Goal: Check status: Check status

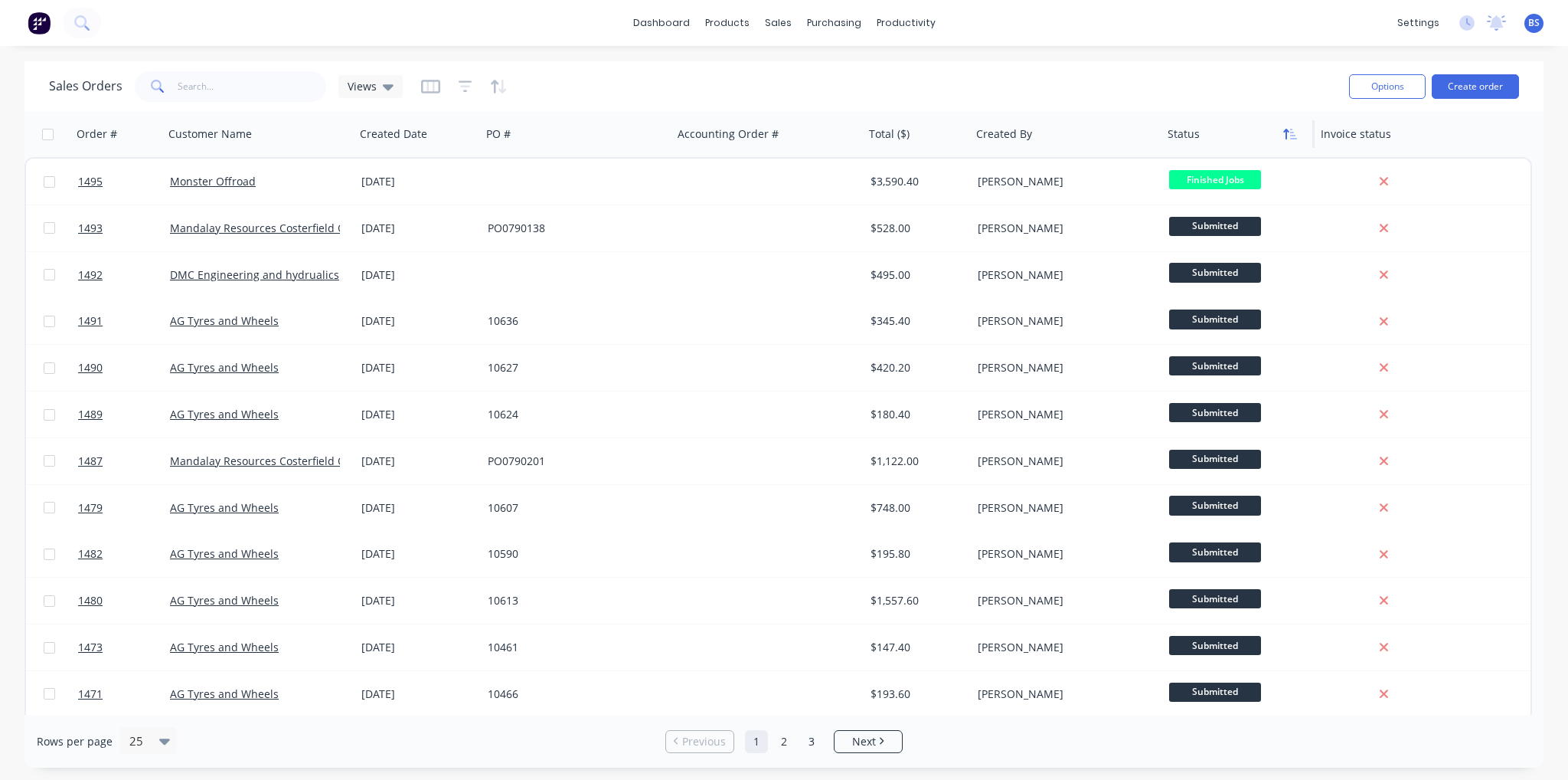
click at [1299, 142] on button "button" at bounding box center [1290, 134] width 23 height 23
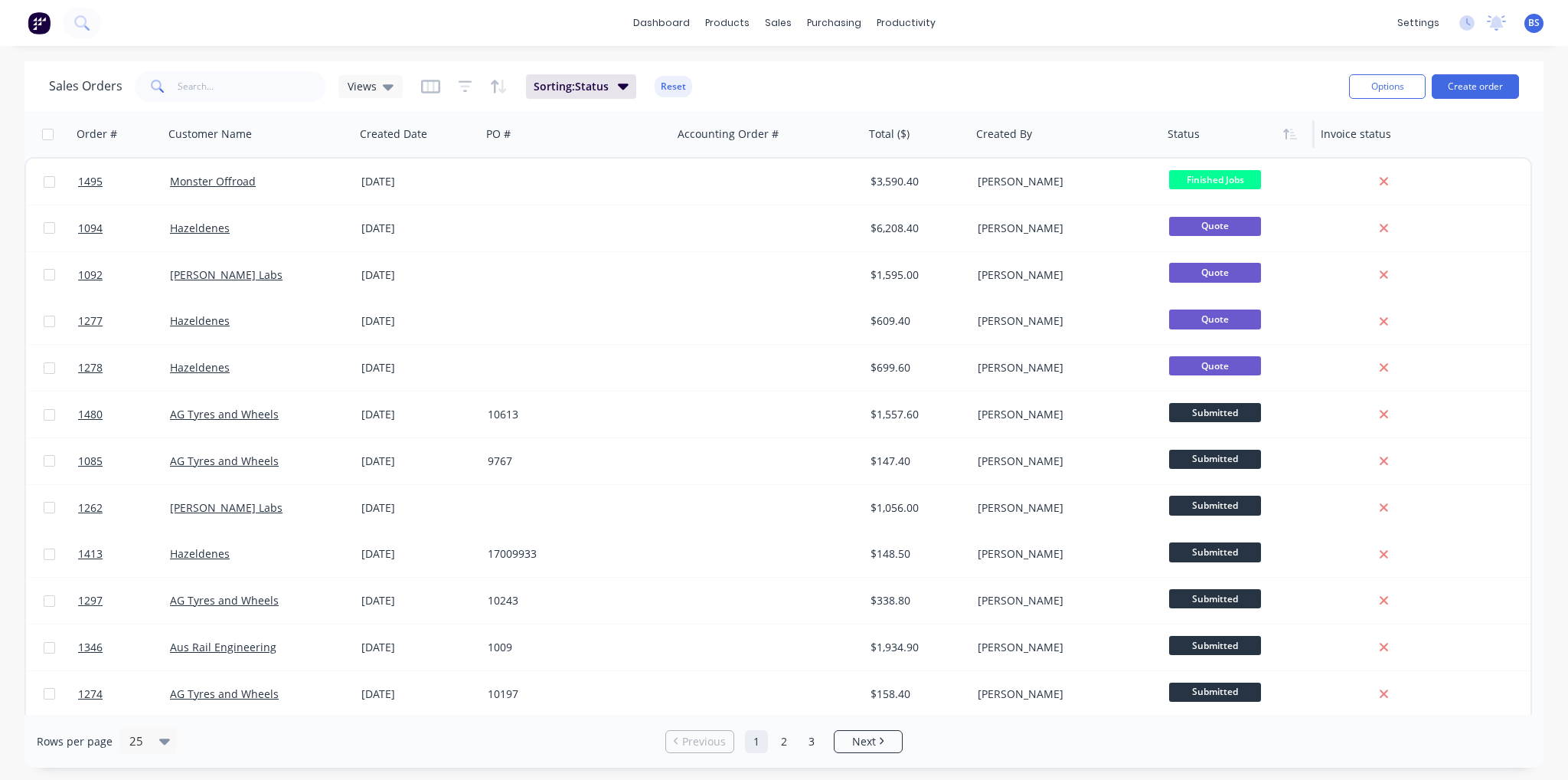
click at [1299, 142] on button "button" at bounding box center [1290, 134] width 23 height 23
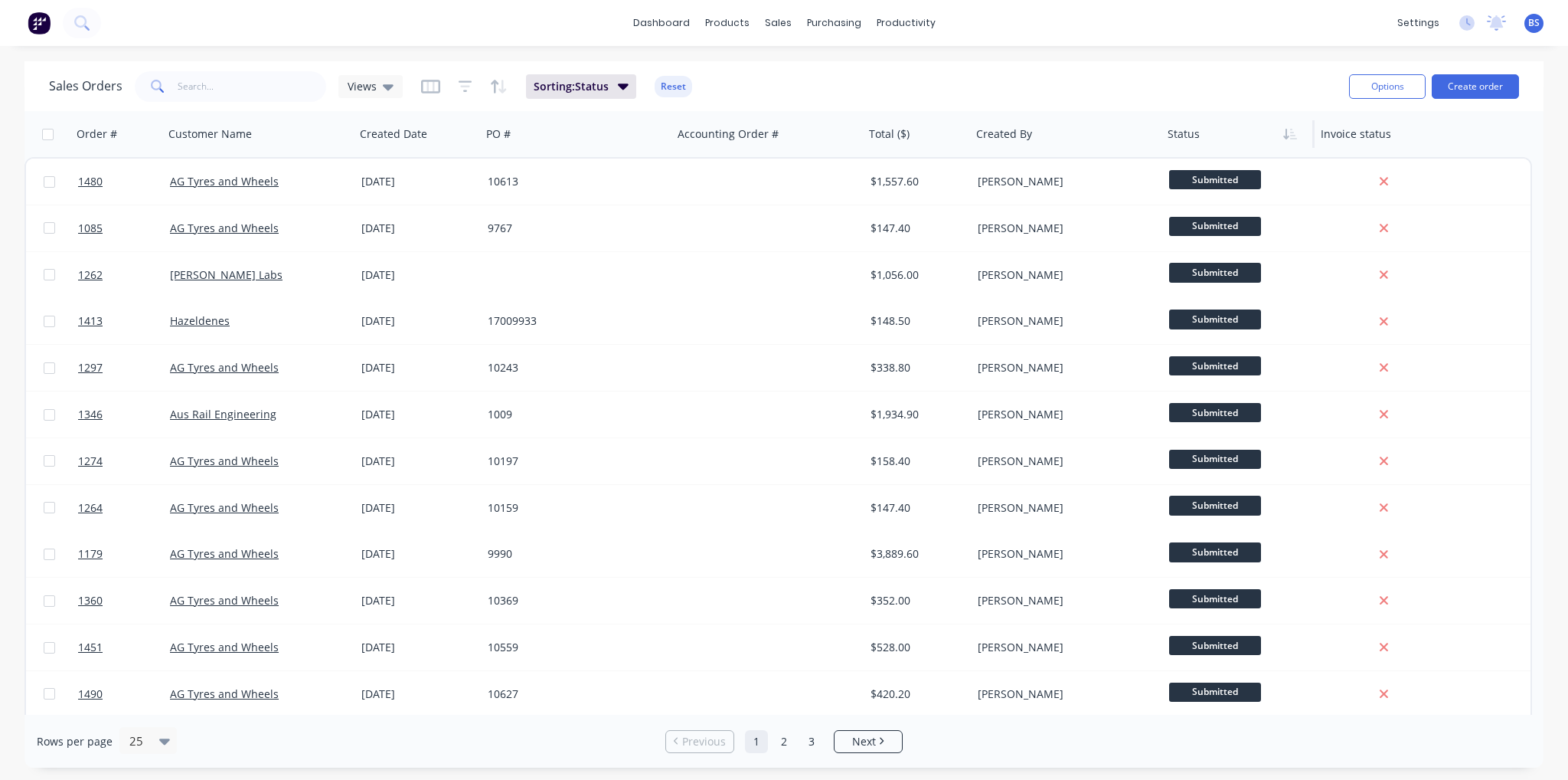
click at [1299, 142] on button "button" at bounding box center [1290, 134] width 23 height 23
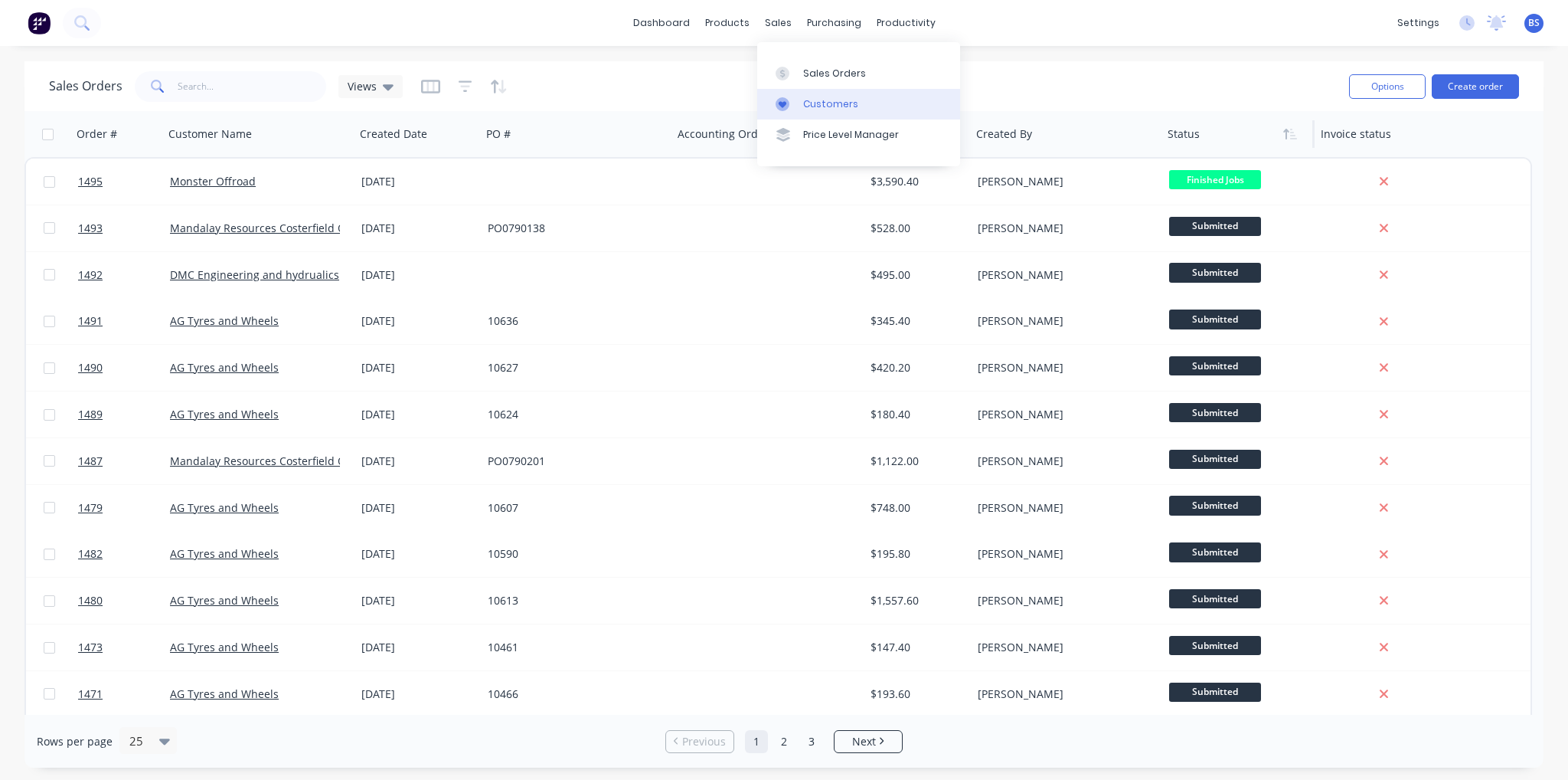
click at [793, 98] on div at bounding box center [787, 105] width 23 height 14
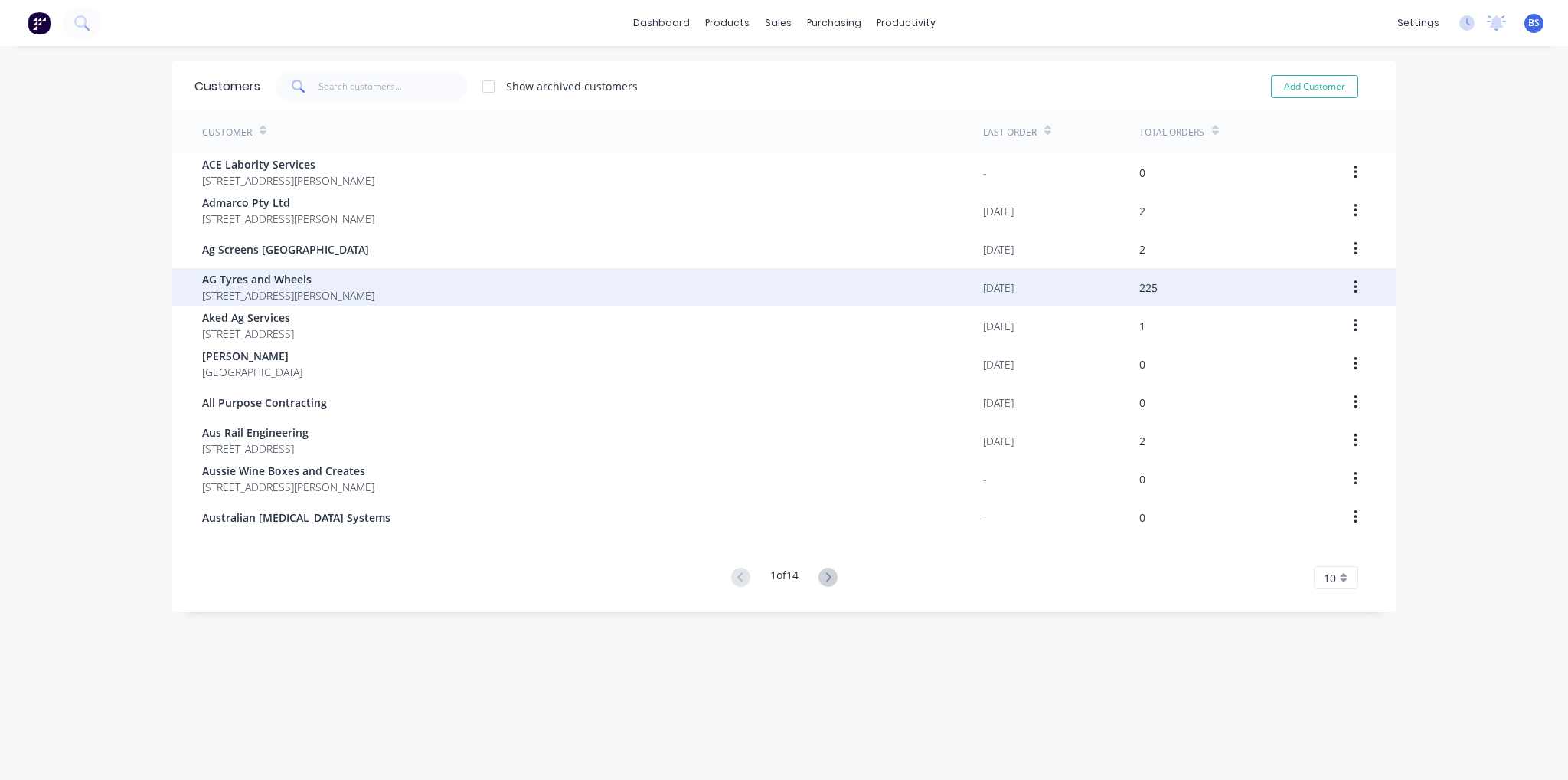
click at [275, 276] on span "AG Tyres and Wheels" at bounding box center [289, 279] width 172 height 16
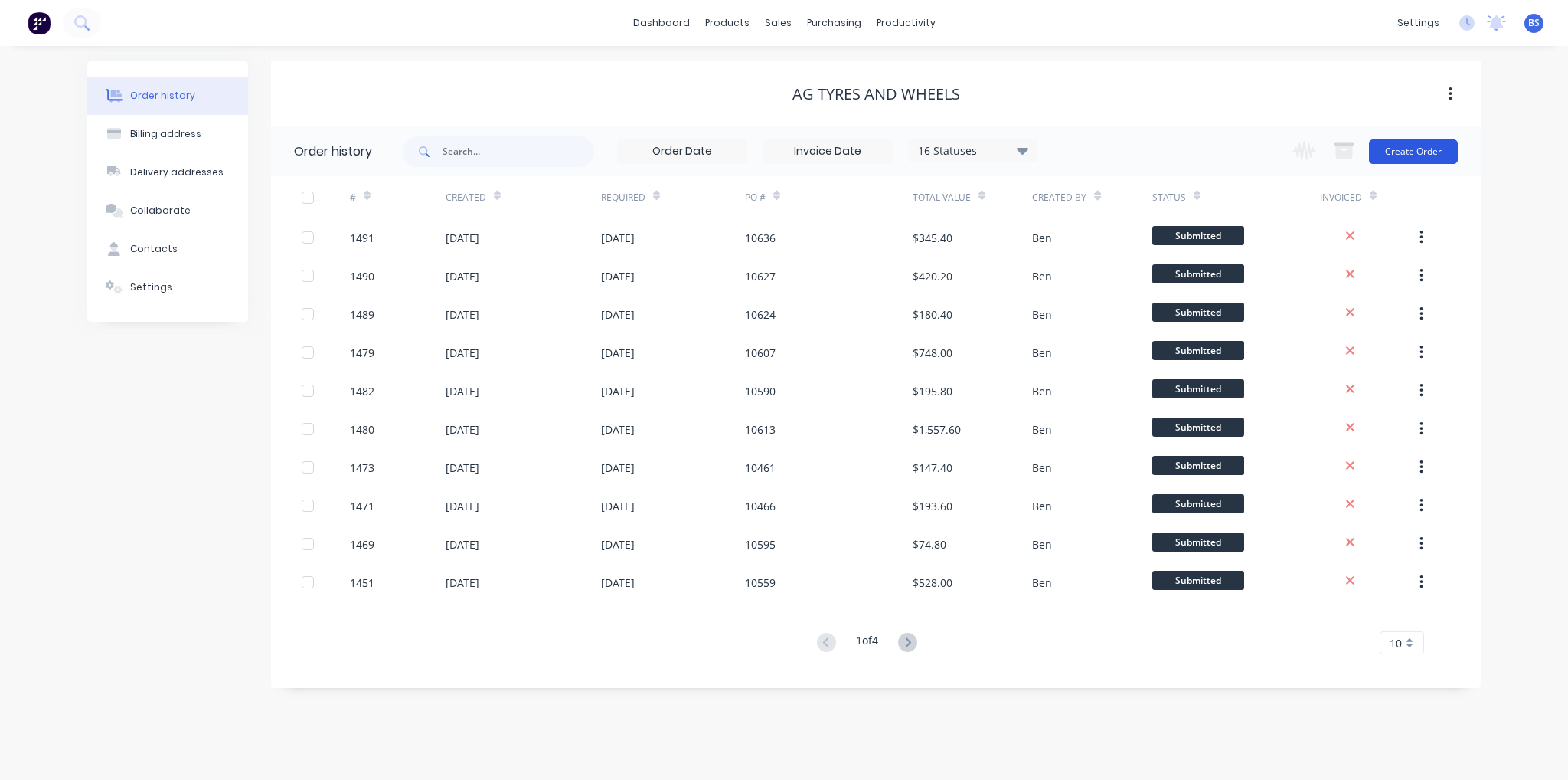
click at [1454, 147] on button "Create Order" at bounding box center [1413, 151] width 89 height 25
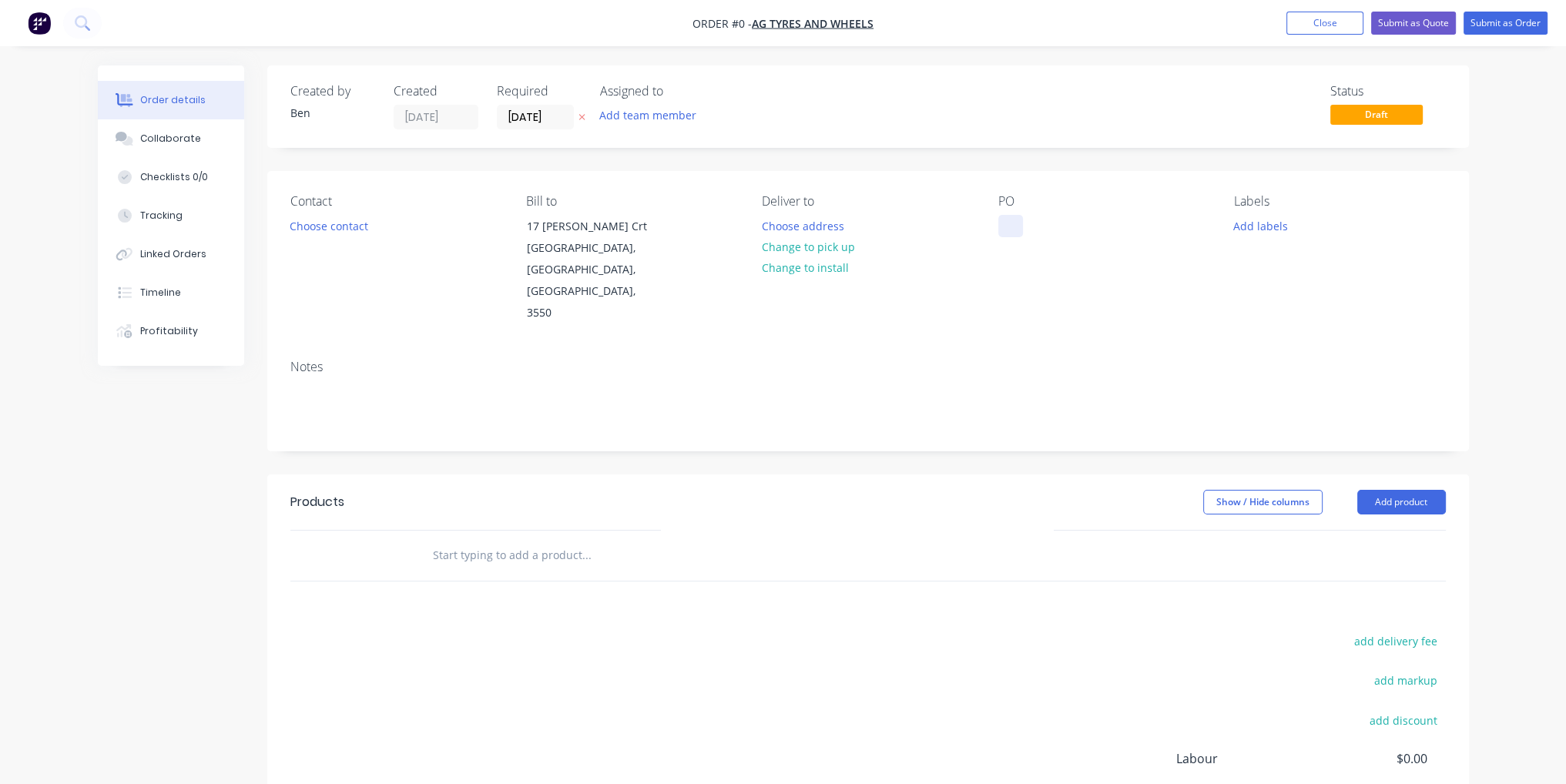
click at [1007, 234] on div at bounding box center [1011, 226] width 25 height 22
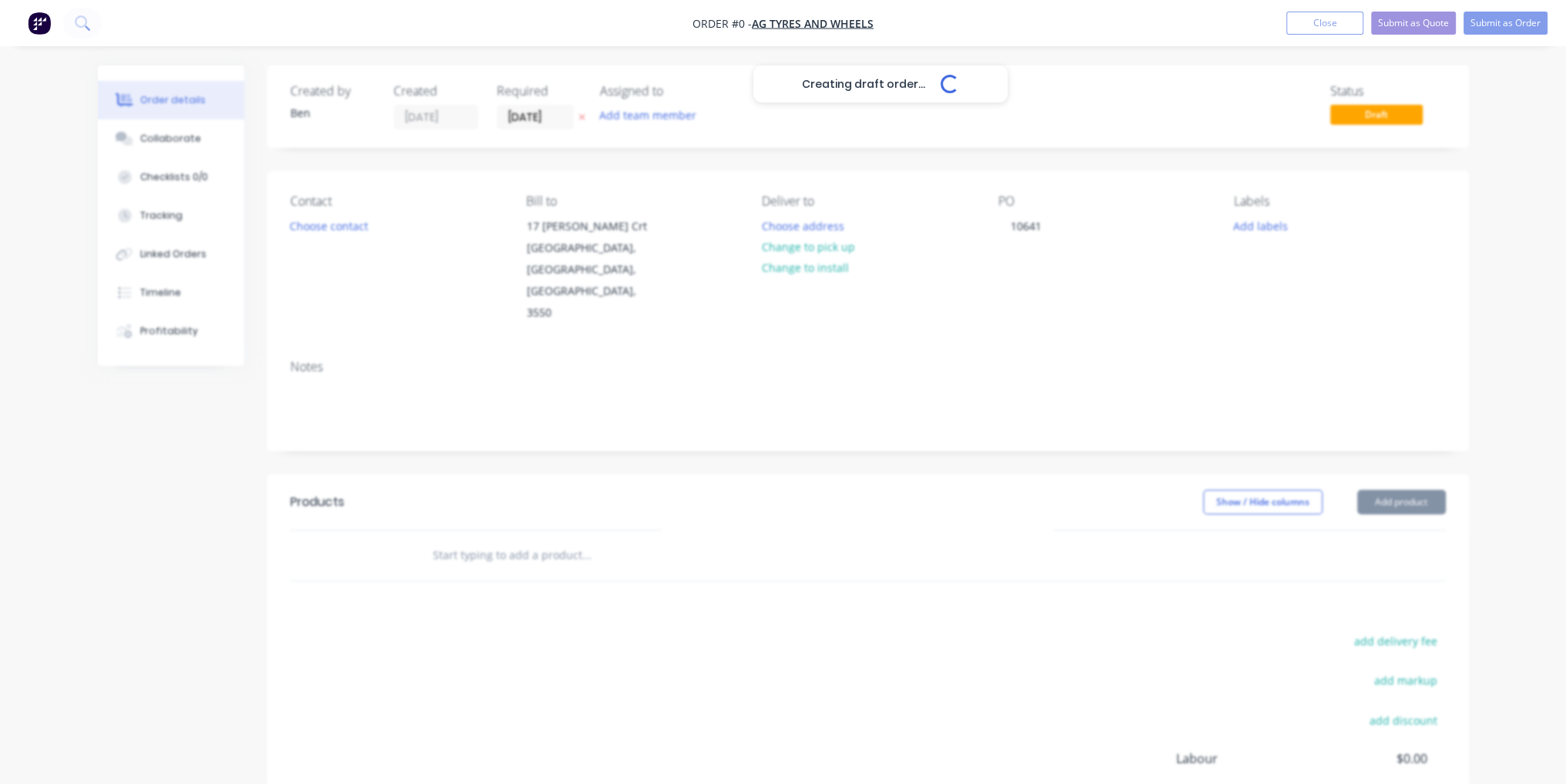
click at [1045, 459] on div "Creating draft order... Loading... Order details Collaborate Checklists 0/0 Tra…" at bounding box center [783, 519] width 1402 height 909
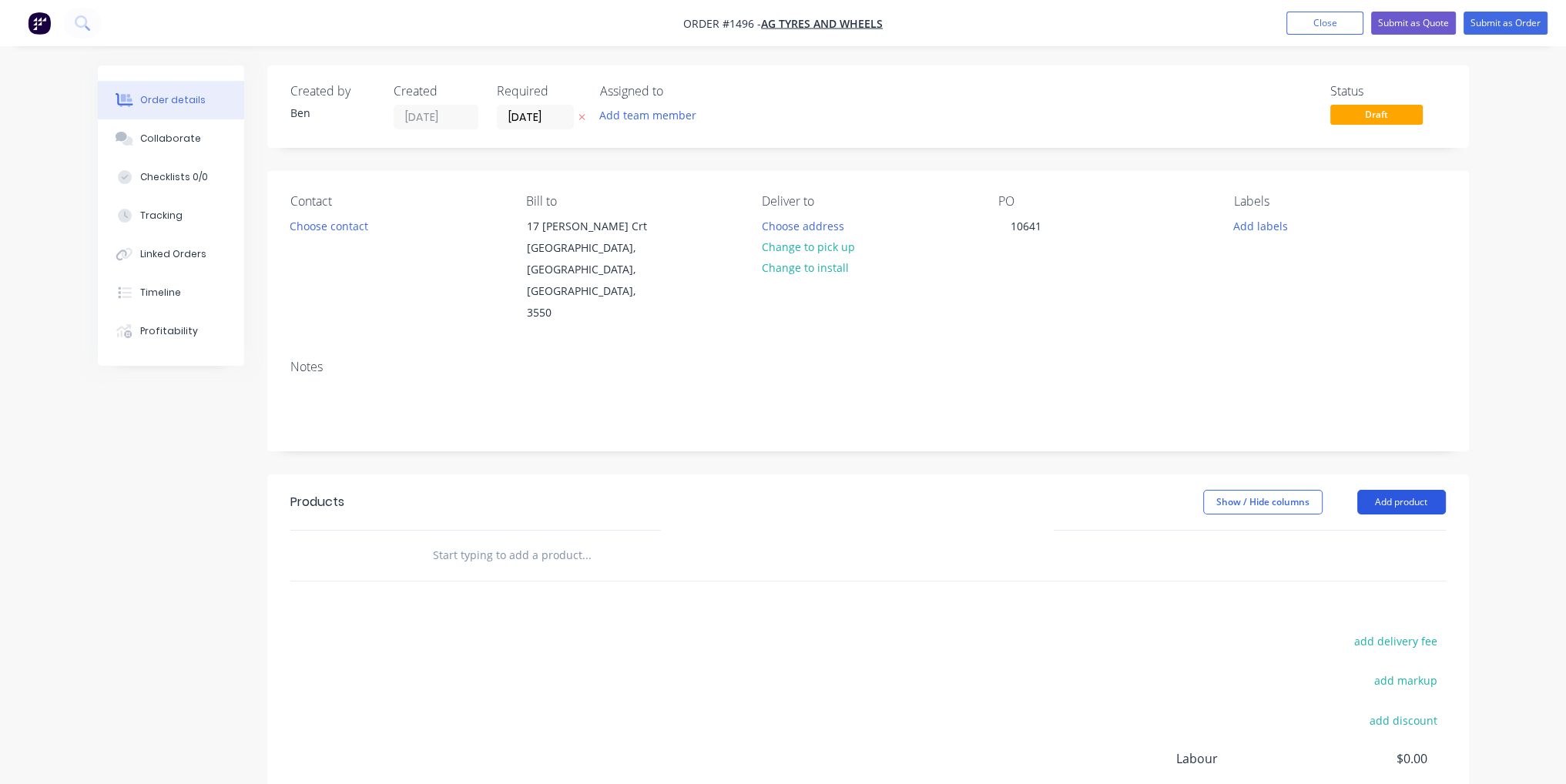
click at [1408, 489] on button "Add product" at bounding box center [1401, 502] width 89 height 25
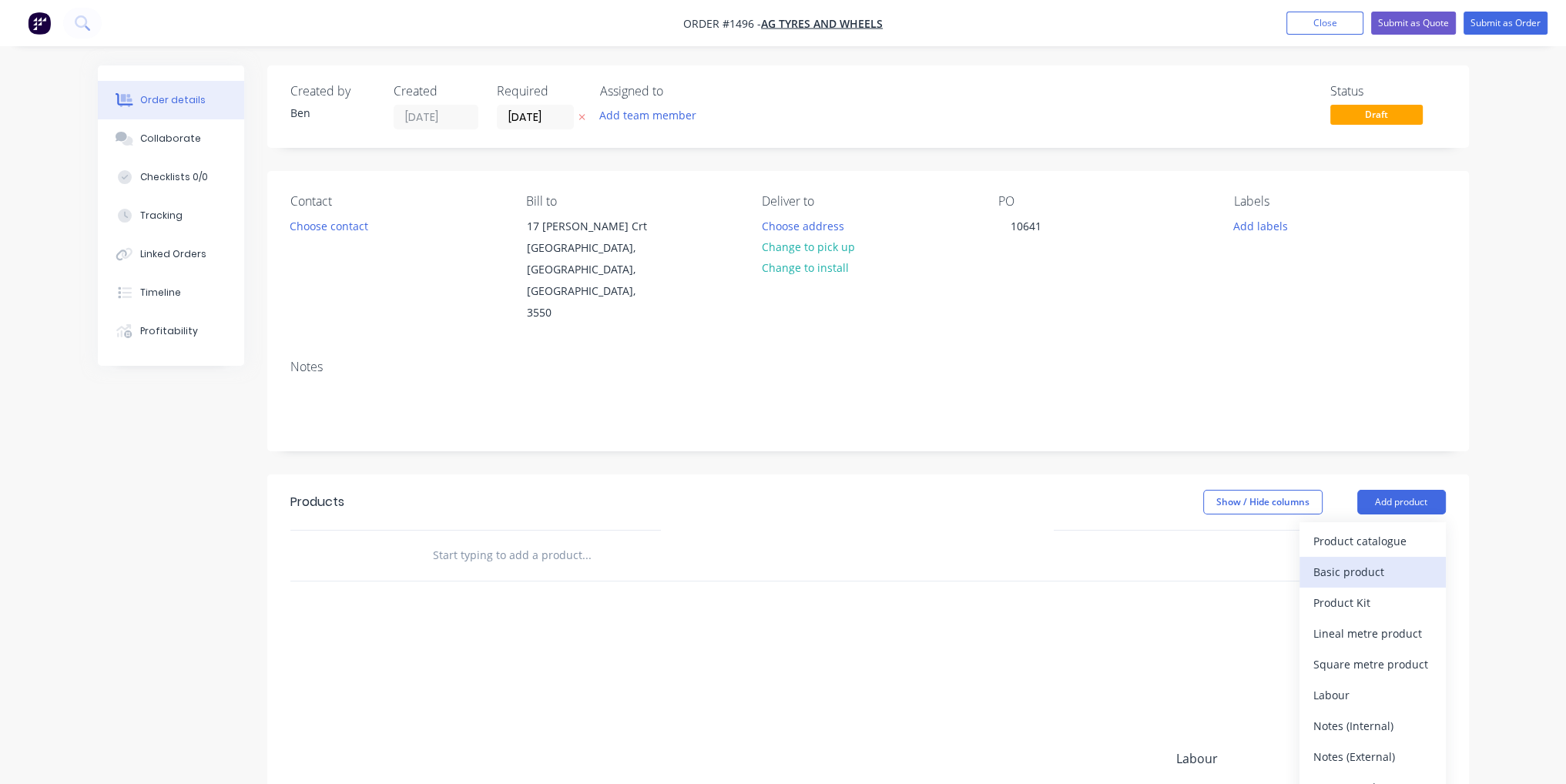
click at [1407, 560] on div "Basic product" at bounding box center [1373, 571] width 119 height 22
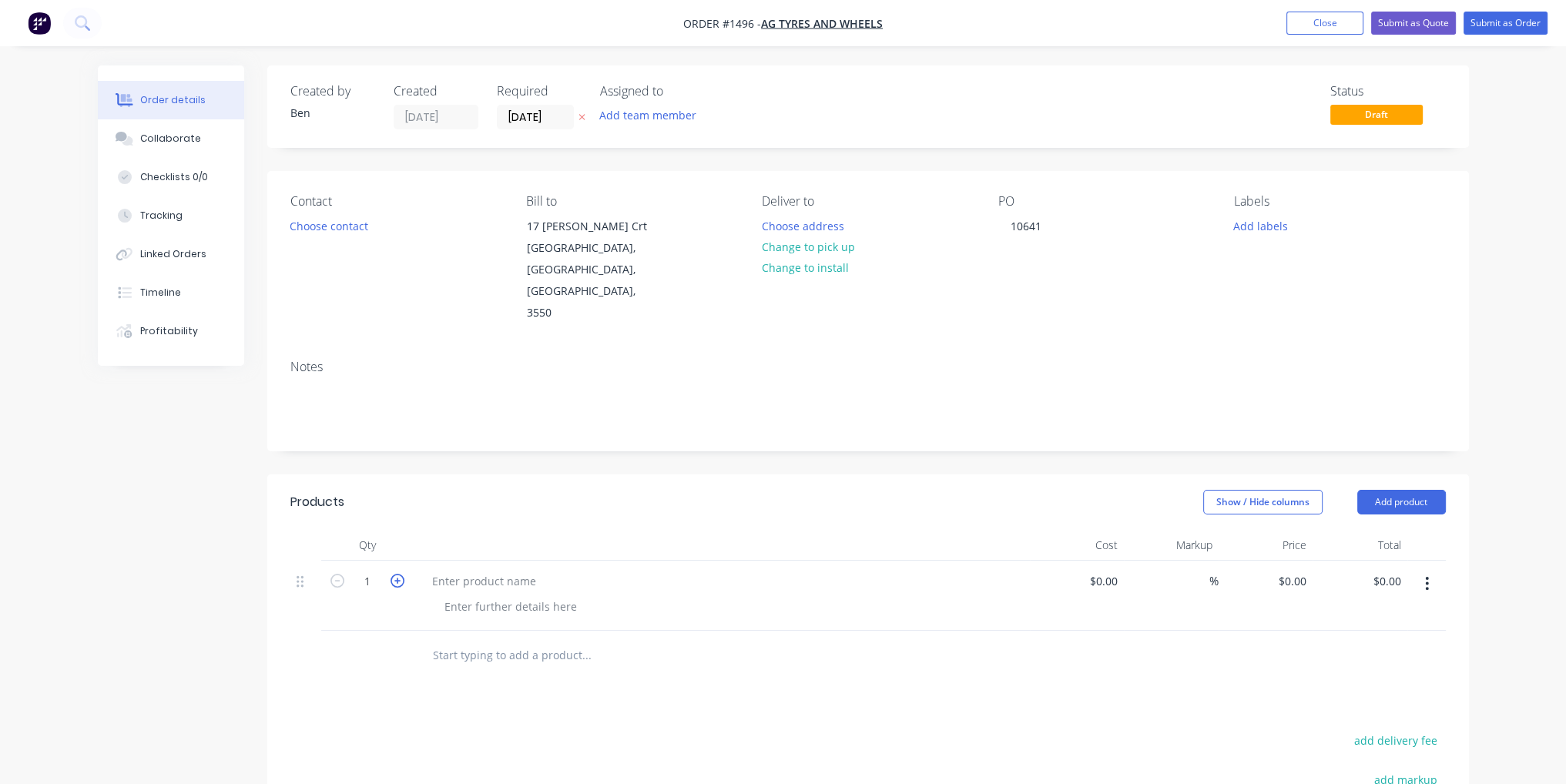
click at [400, 573] on icon "button" at bounding box center [397, 580] width 14 height 14
type input "2"
click at [1385, 489] on button "Add product" at bounding box center [1401, 502] width 89 height 25
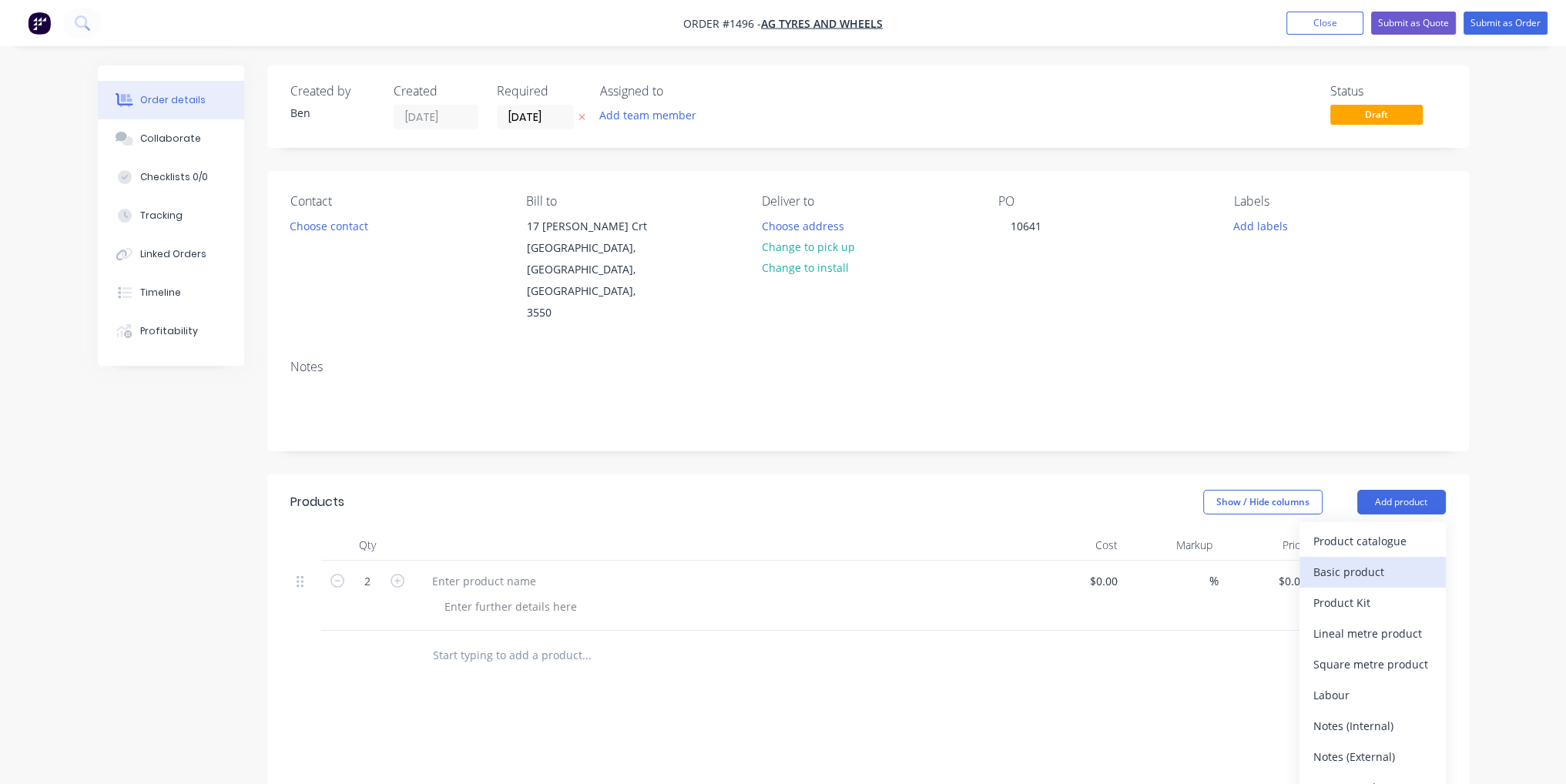
click at [1390, 560] on div "Basic product" at bounding box center [1373, 571] width 119 height 22
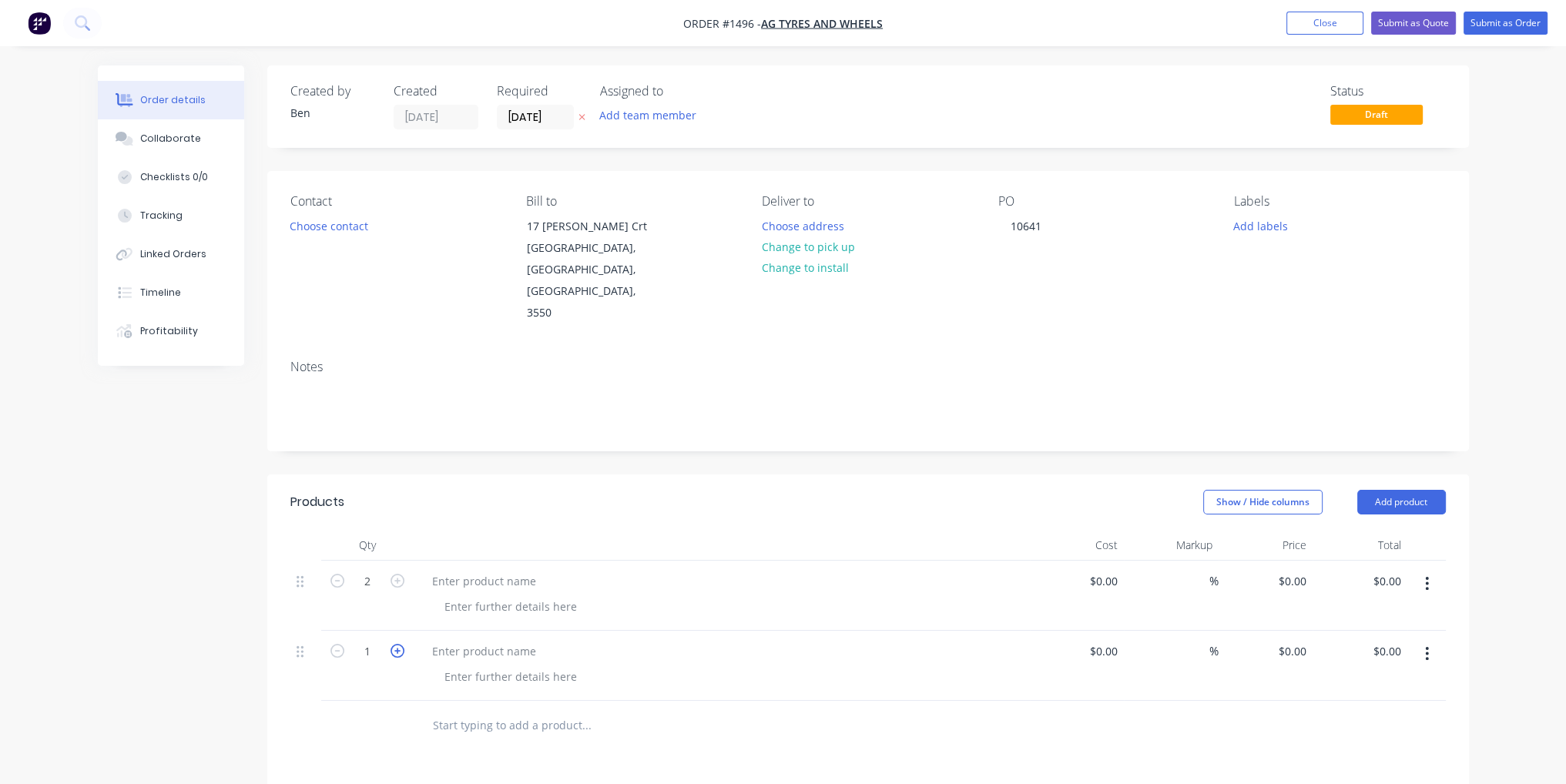
click at [391, 643] on icon "button" at bounding box center [397, 650] width 14 height 14
type input "2"
paste div
click at [576, 673] on div at bounding box center [721, 683] width 604 height 22
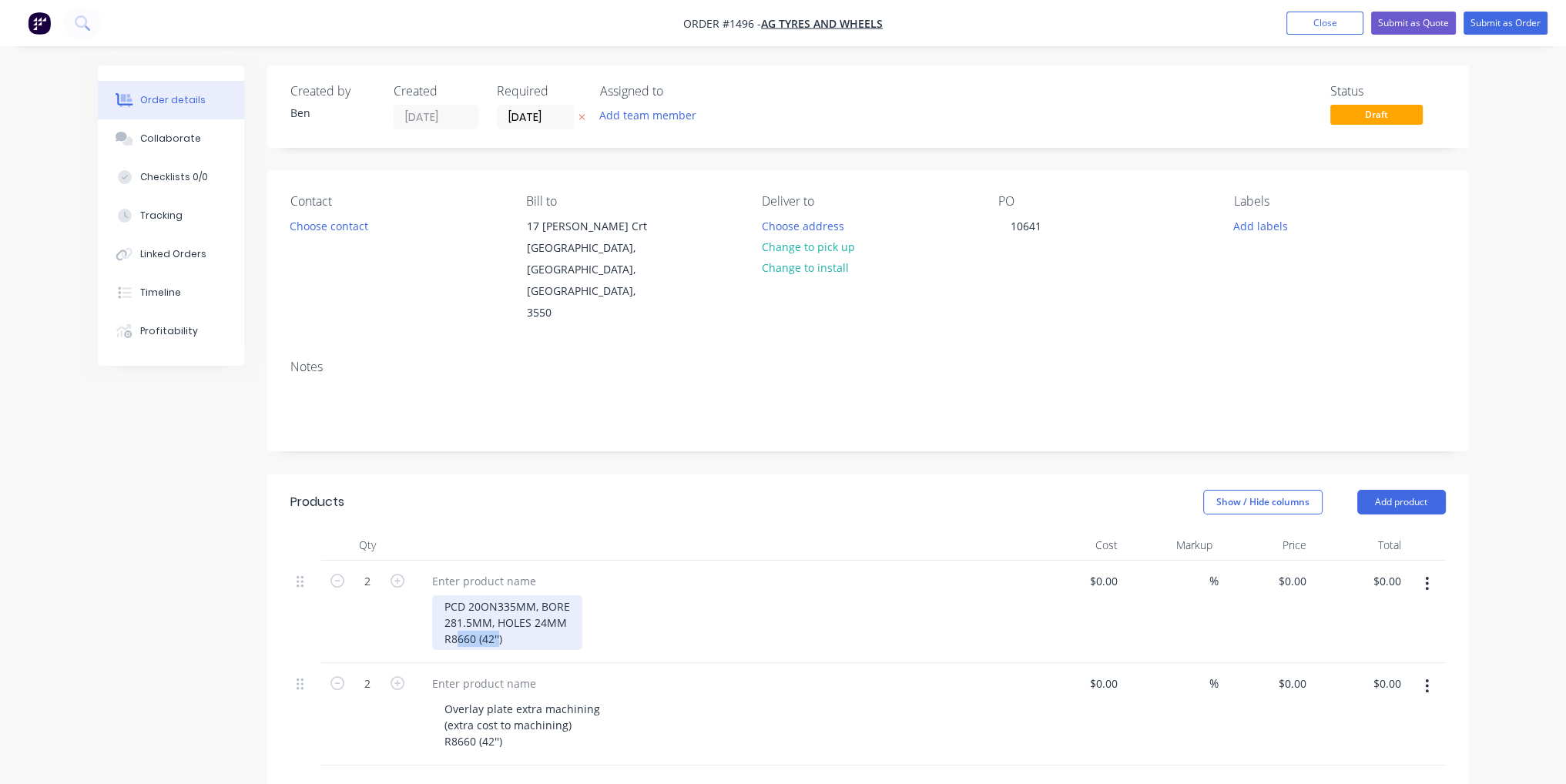
drag, startPoint x: 499, startPoint y: 599, endPoint x: 454, endPoint y: 599, distance: 45.0
click at [454, 599] on div "PCD 20ON335MM, BORE 281.5MM, HOLES 24MM R8660 (42'')" at bounding box center [507, 623] width 150 height 55
click at [499, 596] on div "PCD 20ON335MM, BORE 281.5MM, HOLES 24MM R8660 (42'')" at bounding box center [507, 623] width 150 height 55
drag, startPoint x: 506, startPoint y: 596, endPoint x: 443, endPoint y: 596, distance: 63.0
click at [443, 596] on div "PCD 20ON335MM, BORE 281.5MM, HOLES 24MM R8660 (42'')" at bounding box center [507, 623] width 150 height 55
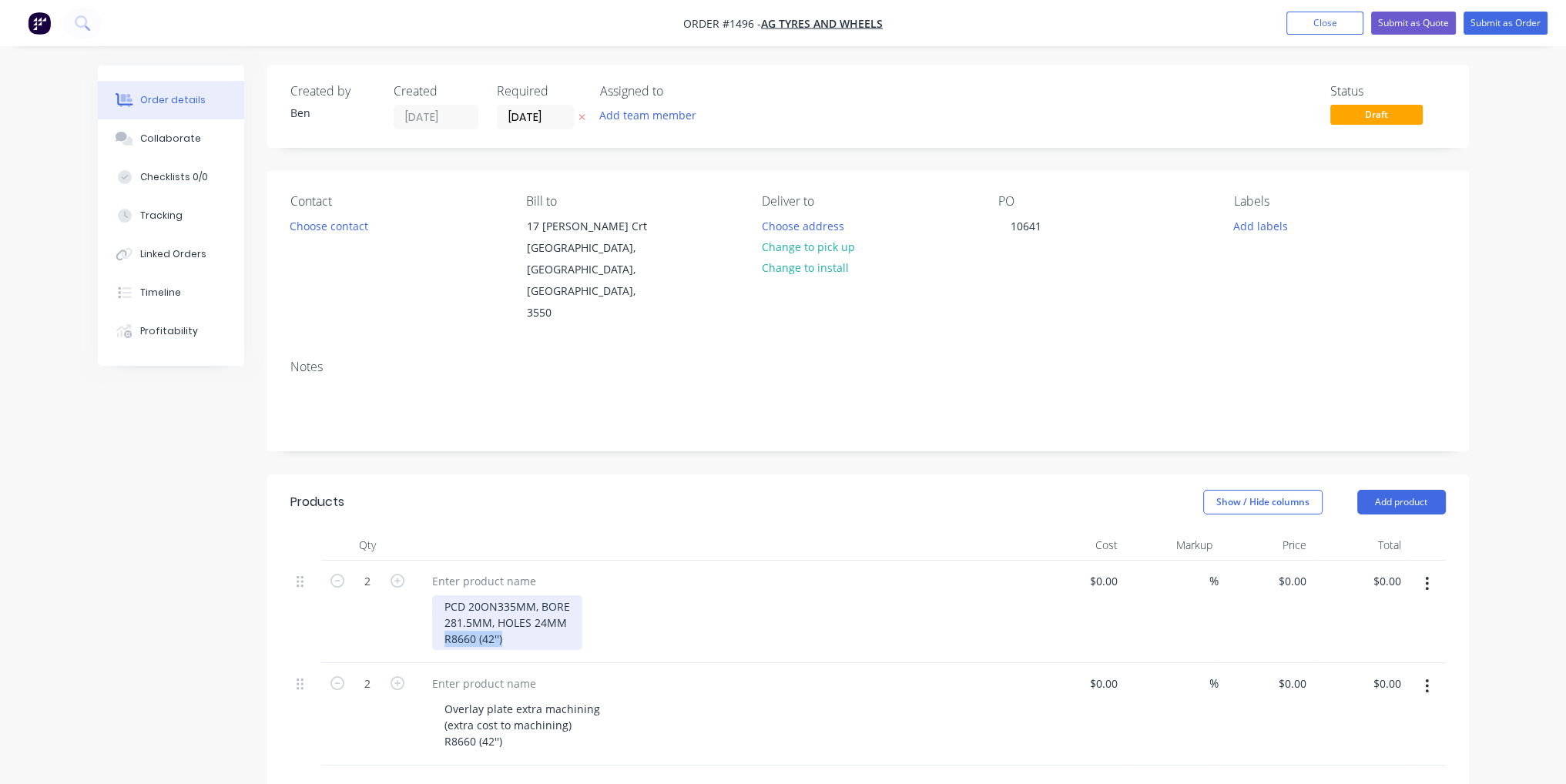
copy div "R8660 (42'')"
click at [493, 570] on div at bounding box center [483, 580] width 128 height 22
paste div
click at [597, 663] on div "Overlay plate extra machining (extra cost to machining) R8660 (42'')" at bounding box center [721, 714] width 616 height 103
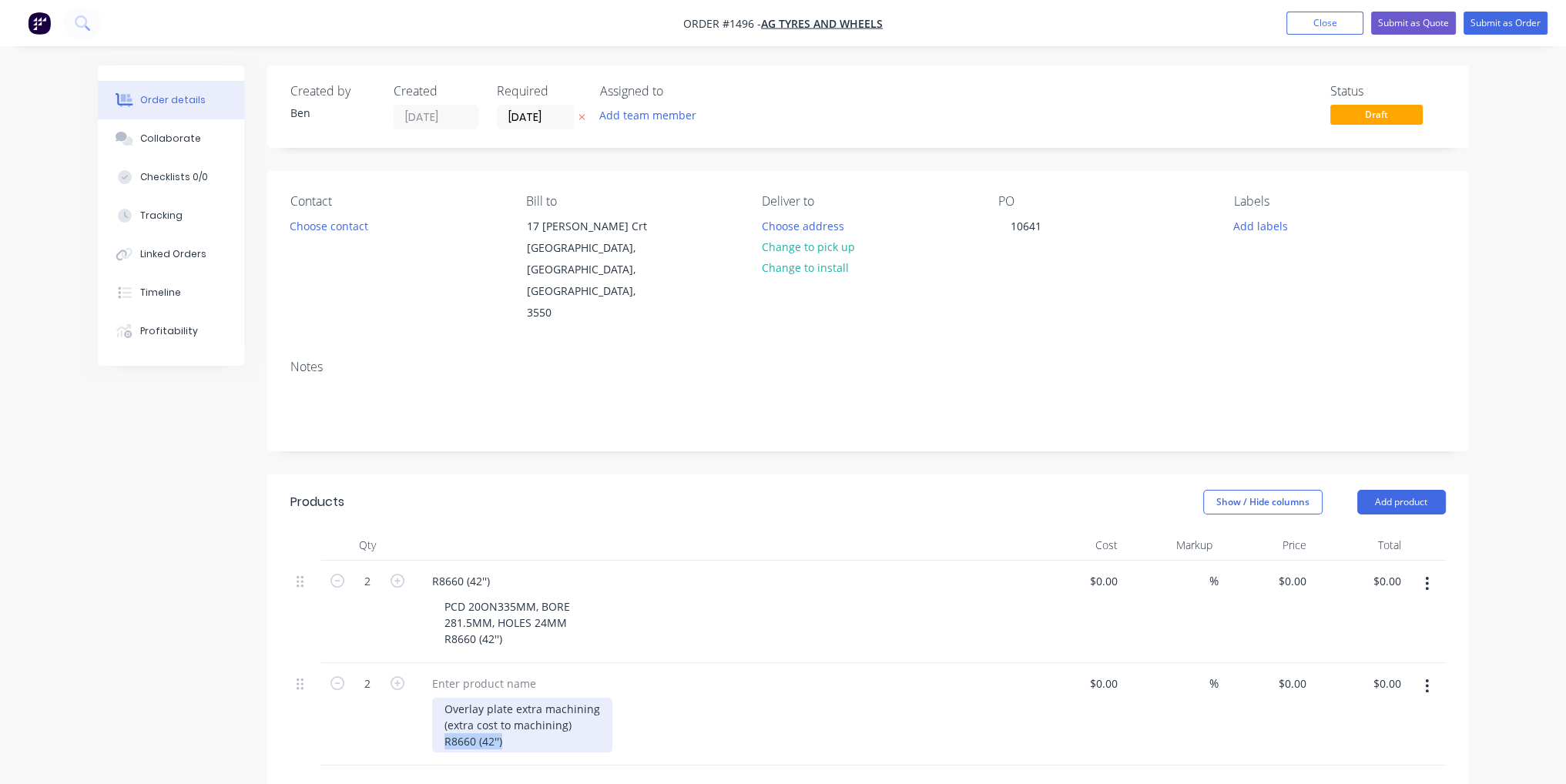
drag, startPoint x: 501, startPoint y: 695, endPoint x: 443, endPoint y: 696, distance: 58.0
click at [443, 697] on div "Overlay plate extra machining (extra cost to machining) R8660 (42'')" at bounding box center [522, 725] width 181 height 55
copy div "R8660 (42'')"
click at [506, 673] on div at bounding box center [483, 683] width 128 height 22
paste div
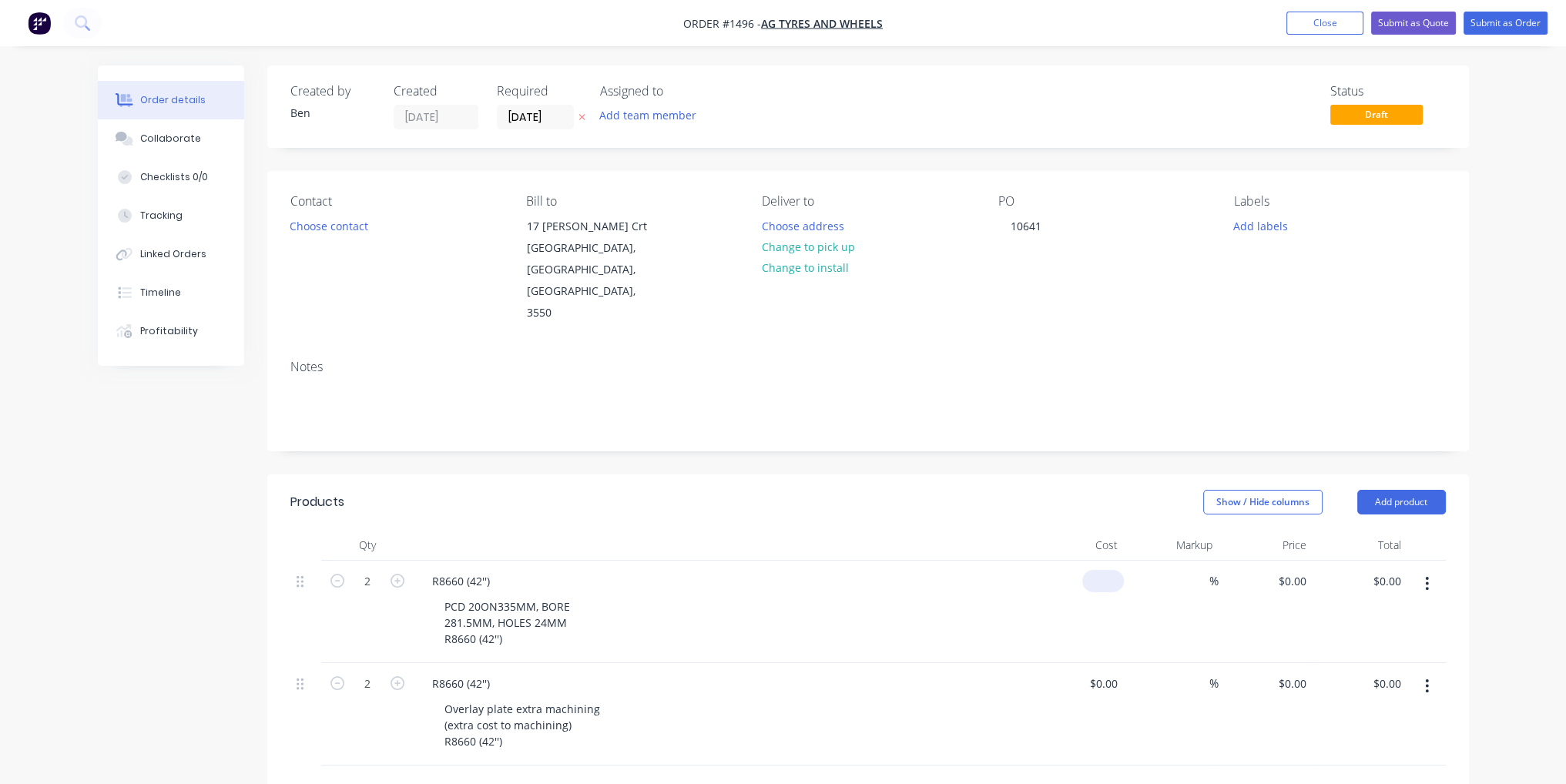
click at [1113, 570] on input at bounding box center [1107, 580] width 35 height 22
type input "$77.00"
type input "$154.00"
click at [1116, 673] on input at bounding box center [1107, 683] width 35 height 22
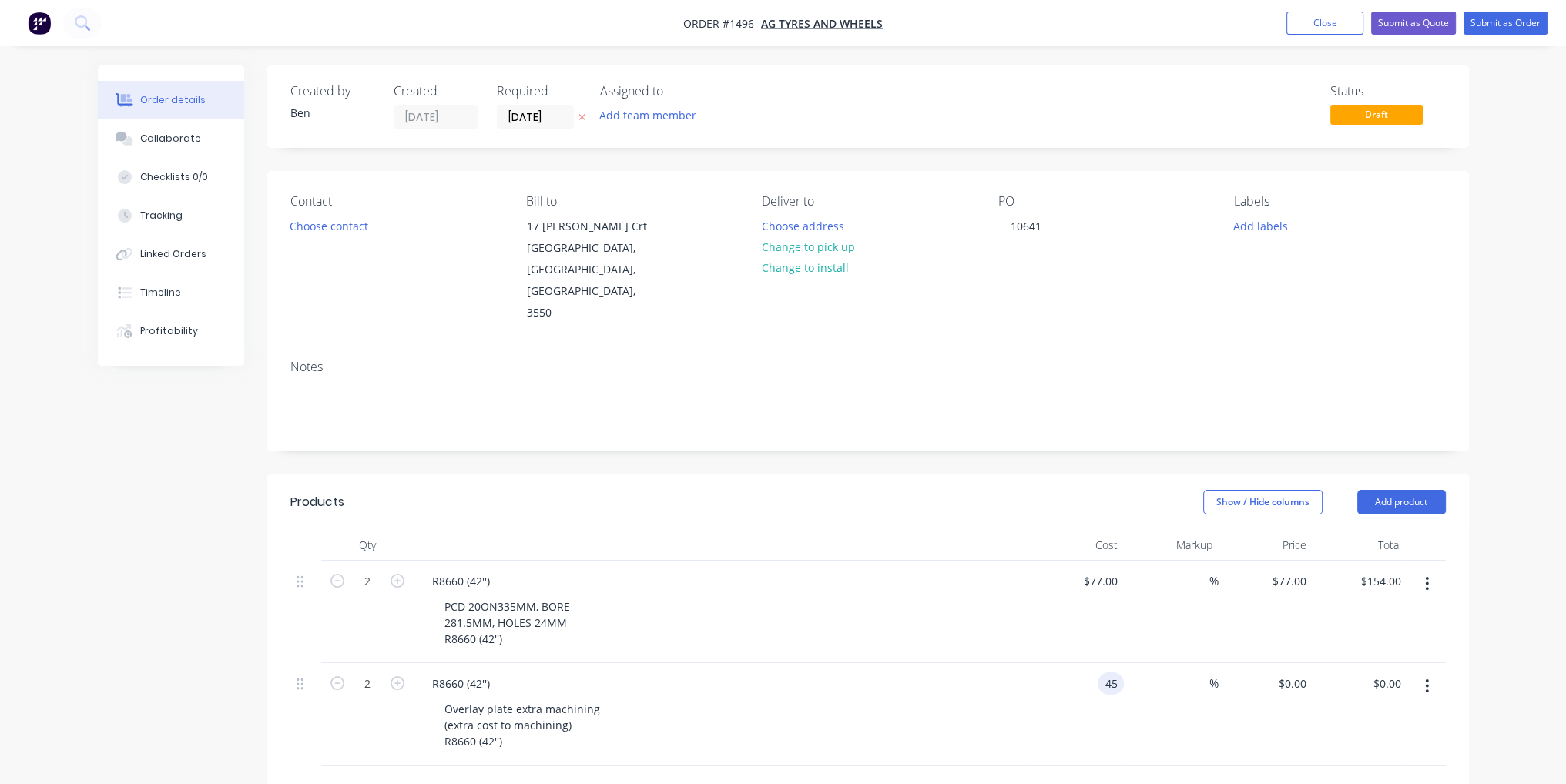
type input "$45.00"
type input "$90.00"
click at [1171, 703] on div "%" at bounding box center [1171, 714] width 95 height 103
click at [1533, 33] on button "Submit as Order" at bounding box center [1505, 23] width 84 height 23
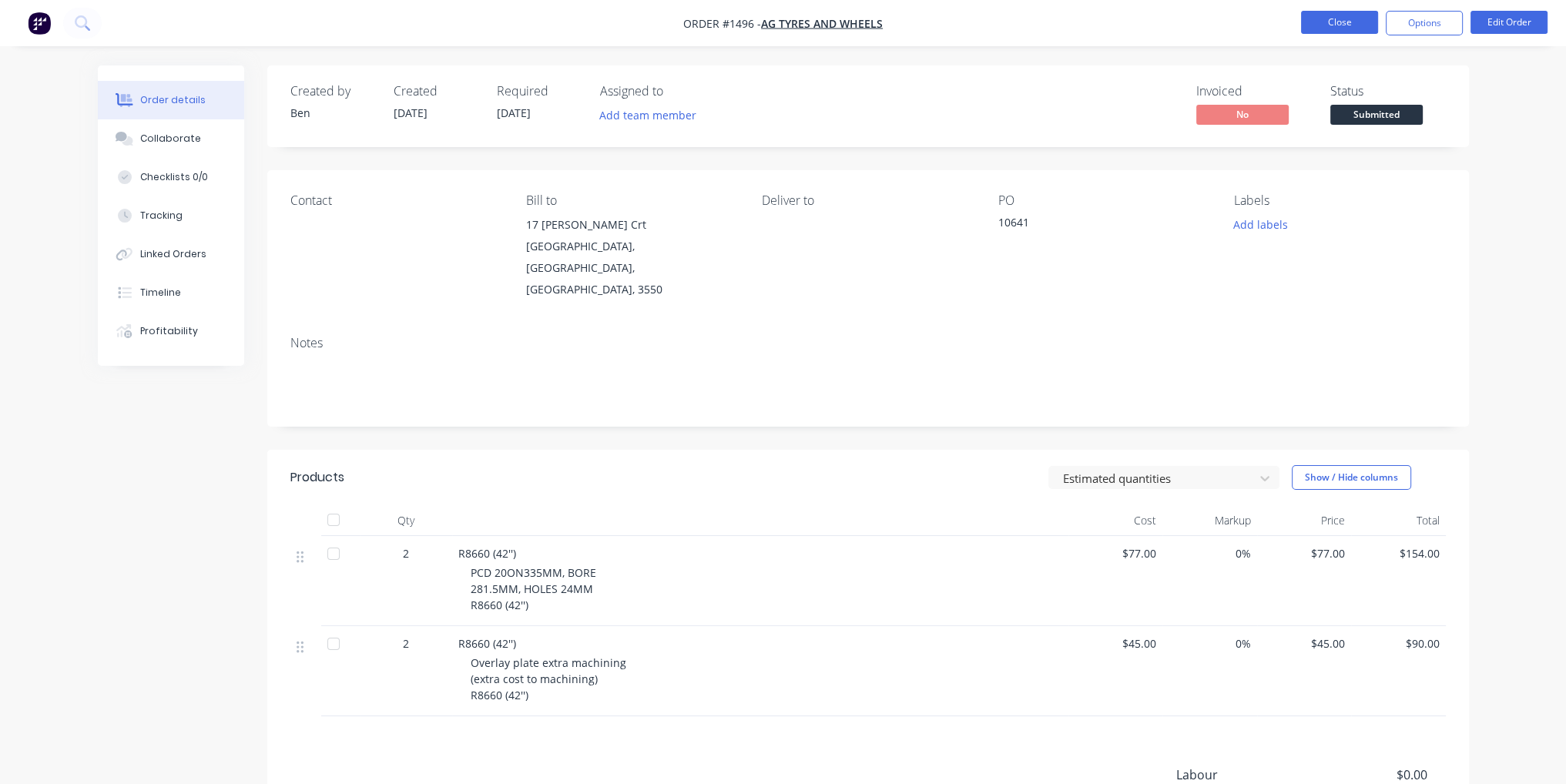
click at [1346, 23] on button "Close" at bounding box center [1339, 22] width 77 height 23
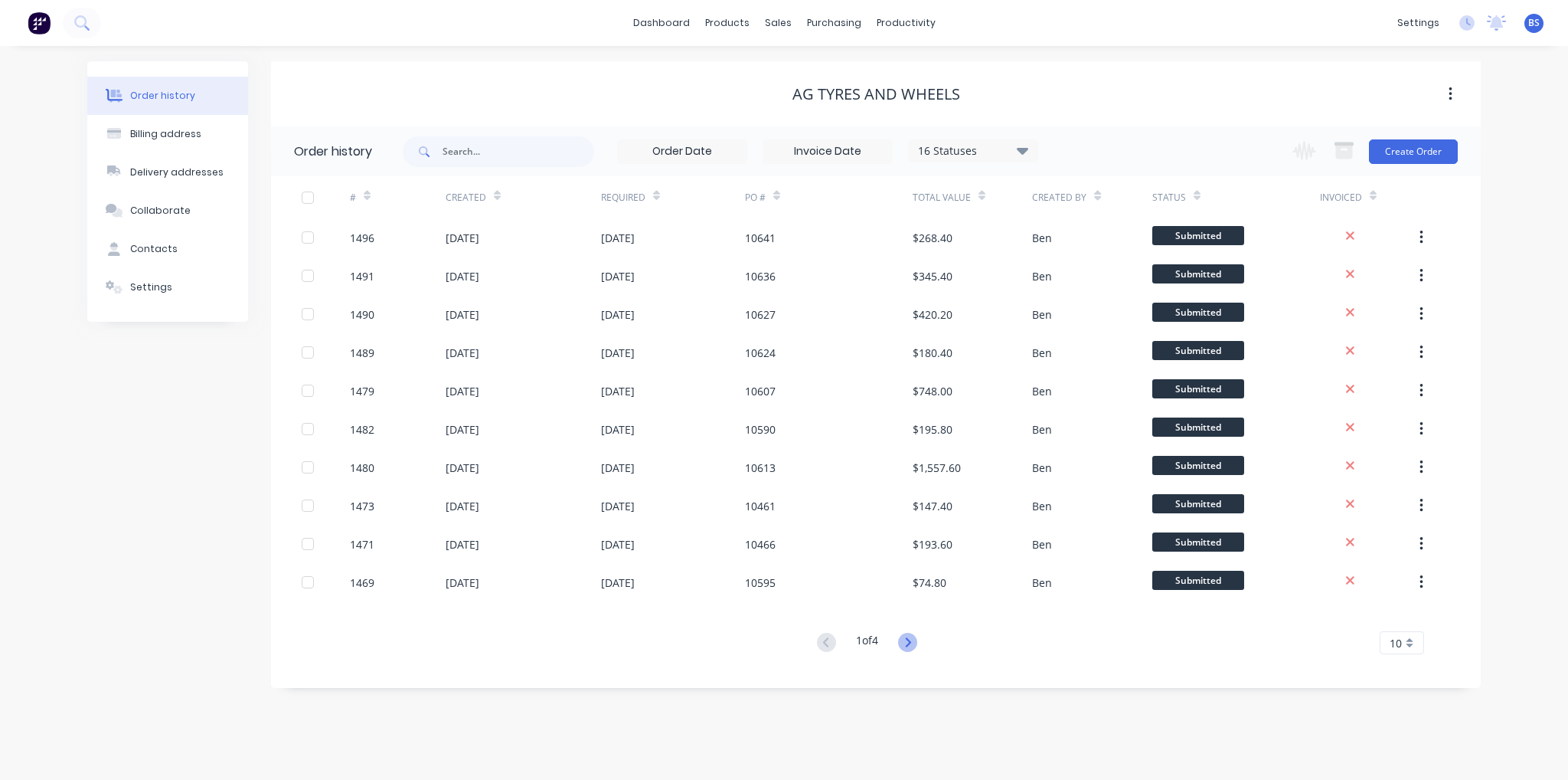
click at [916, 637] on icon at bounding box center [908, 643] width 19 height 19
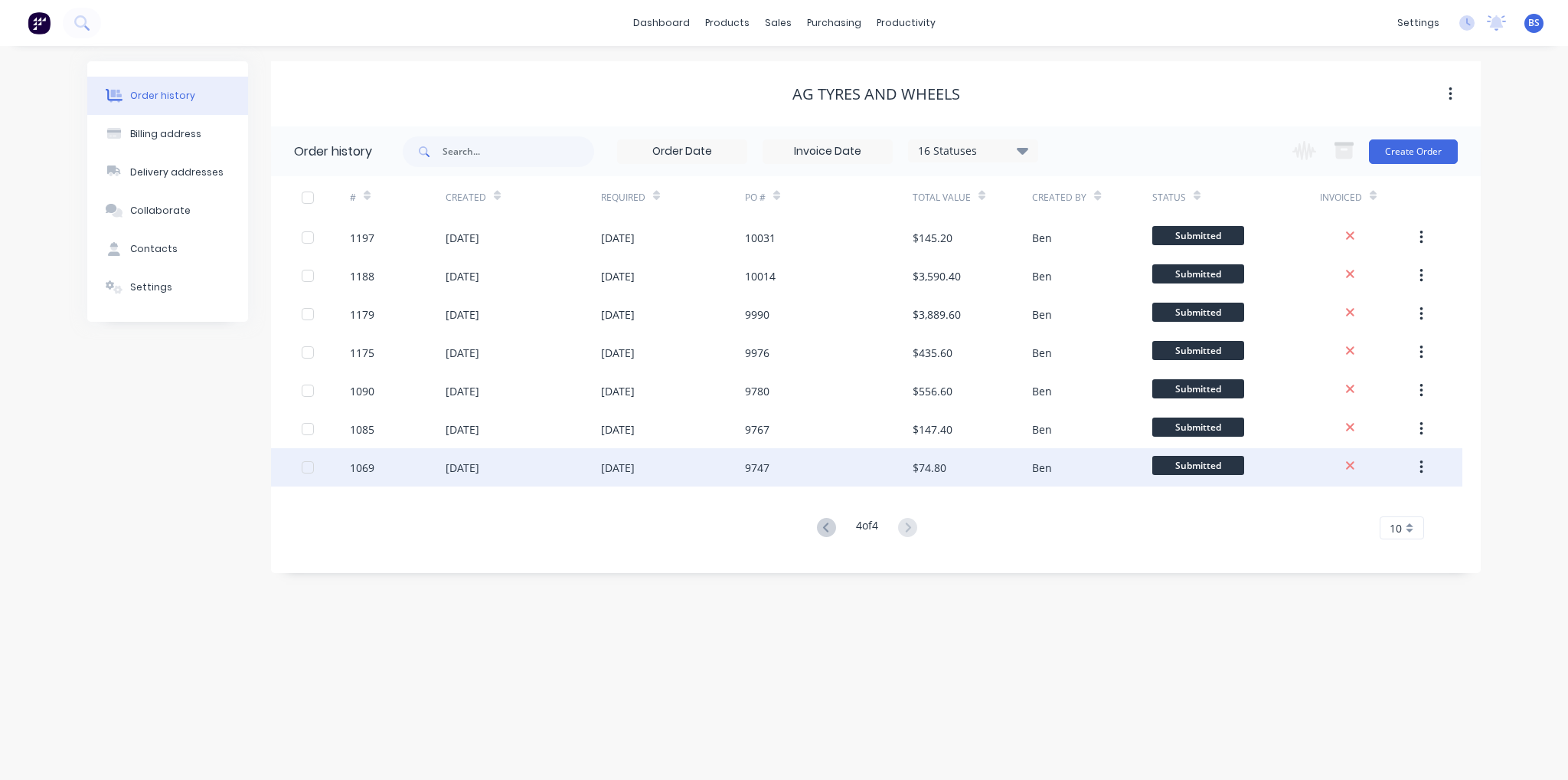
click at [664, 479] on div "[DATE]" at bounding box center [673, 467] width 144 height 39
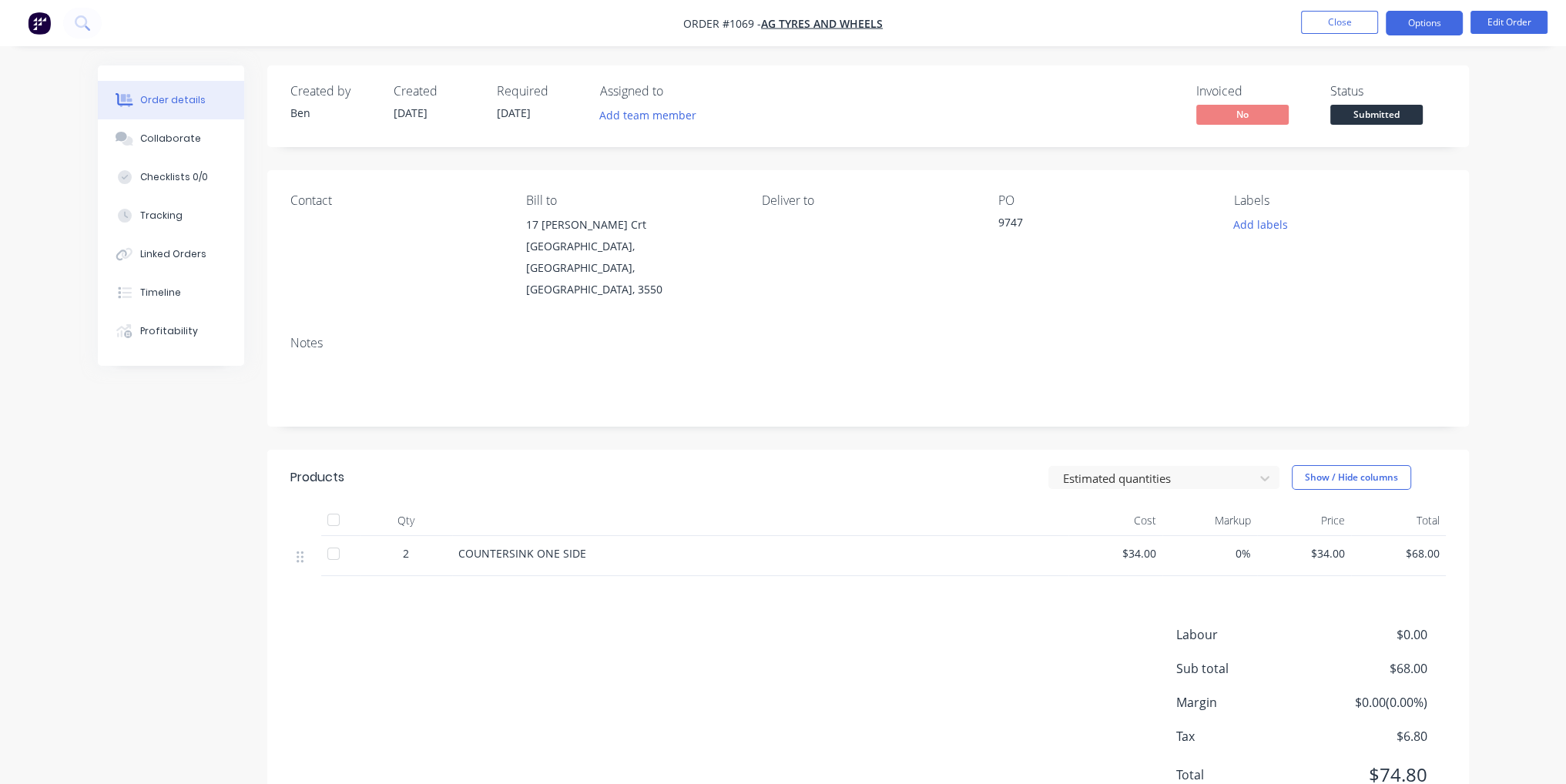
click at [1421, 31] on button "Options" at bounding box center [1423, 23] width 77 height 25
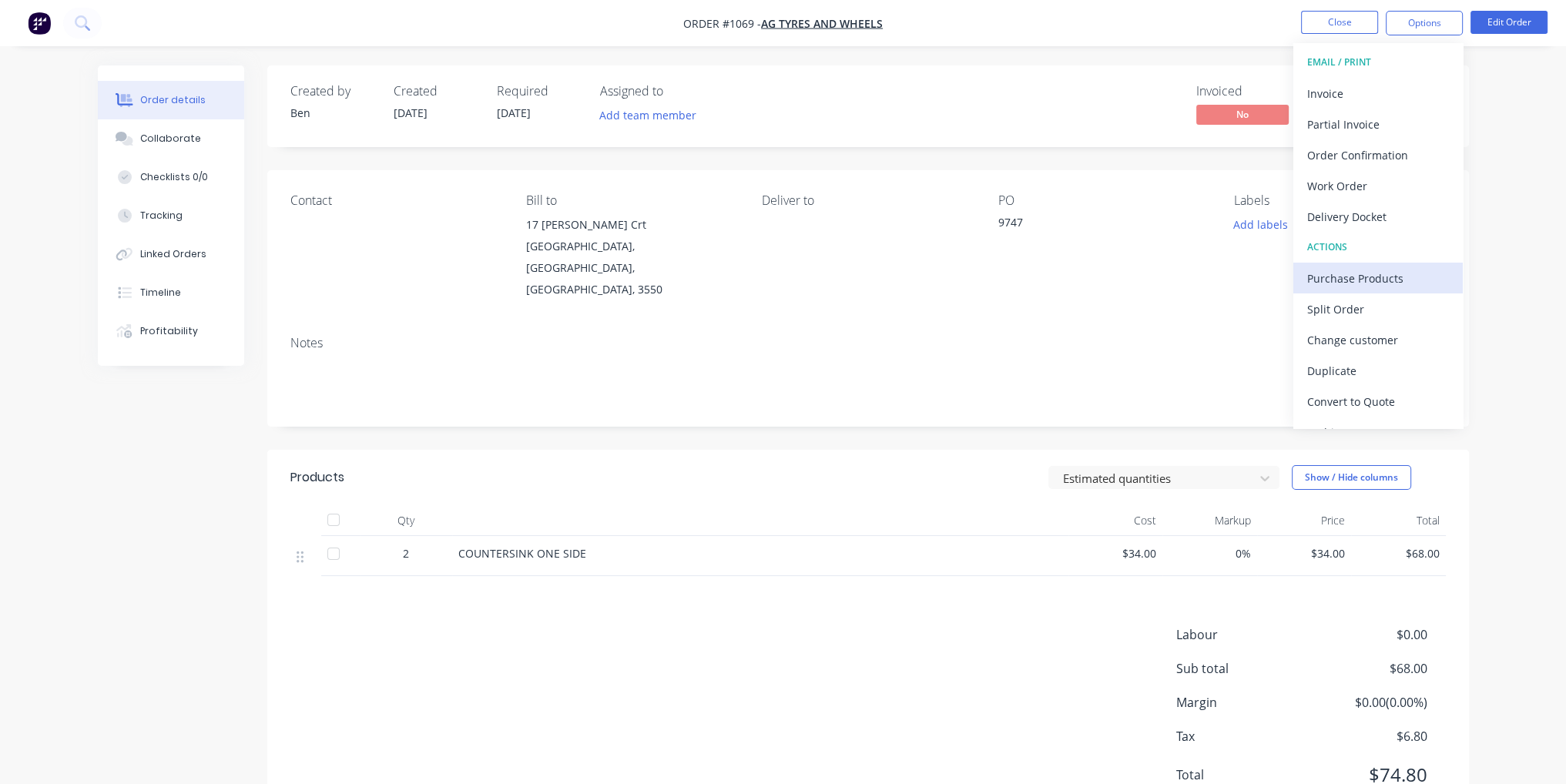
scroll to position [22, 0]
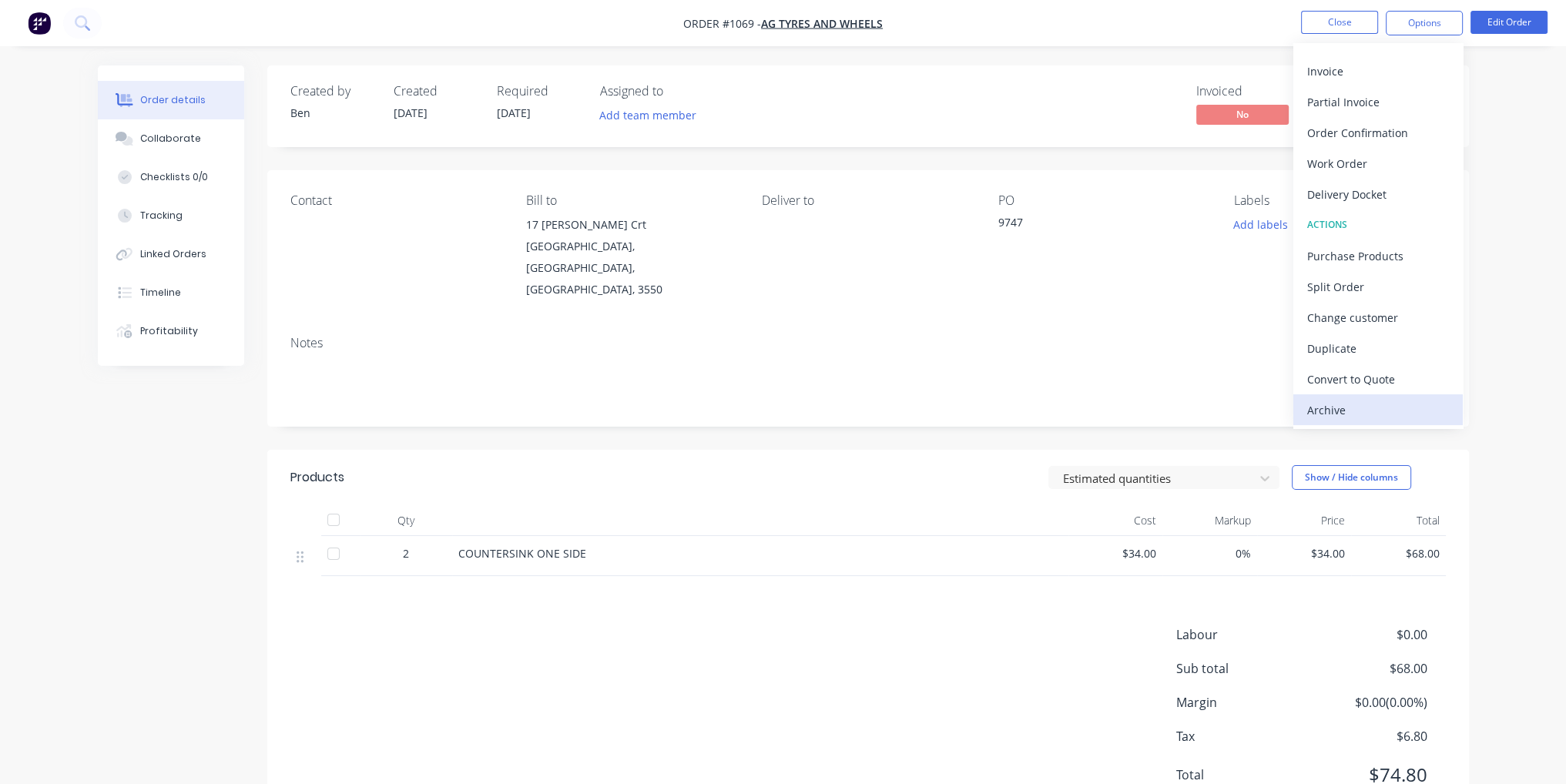
click at [1380, 421] on button "Archive" at bounding box center [1377, 410] width 169 height 31
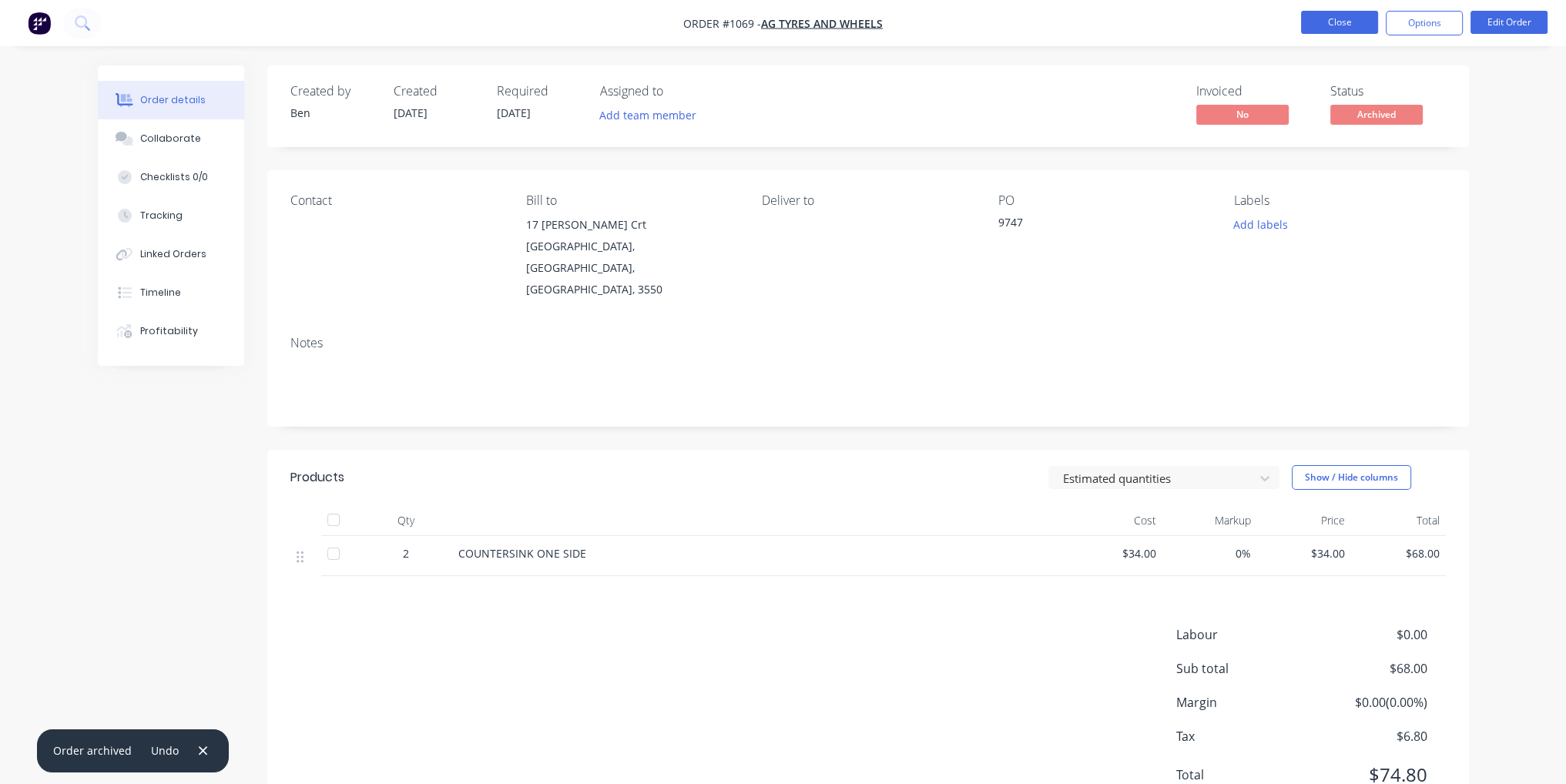
click at [1344, 20] on button "Close" at bounding box center [1339, 22] width 77 height 23
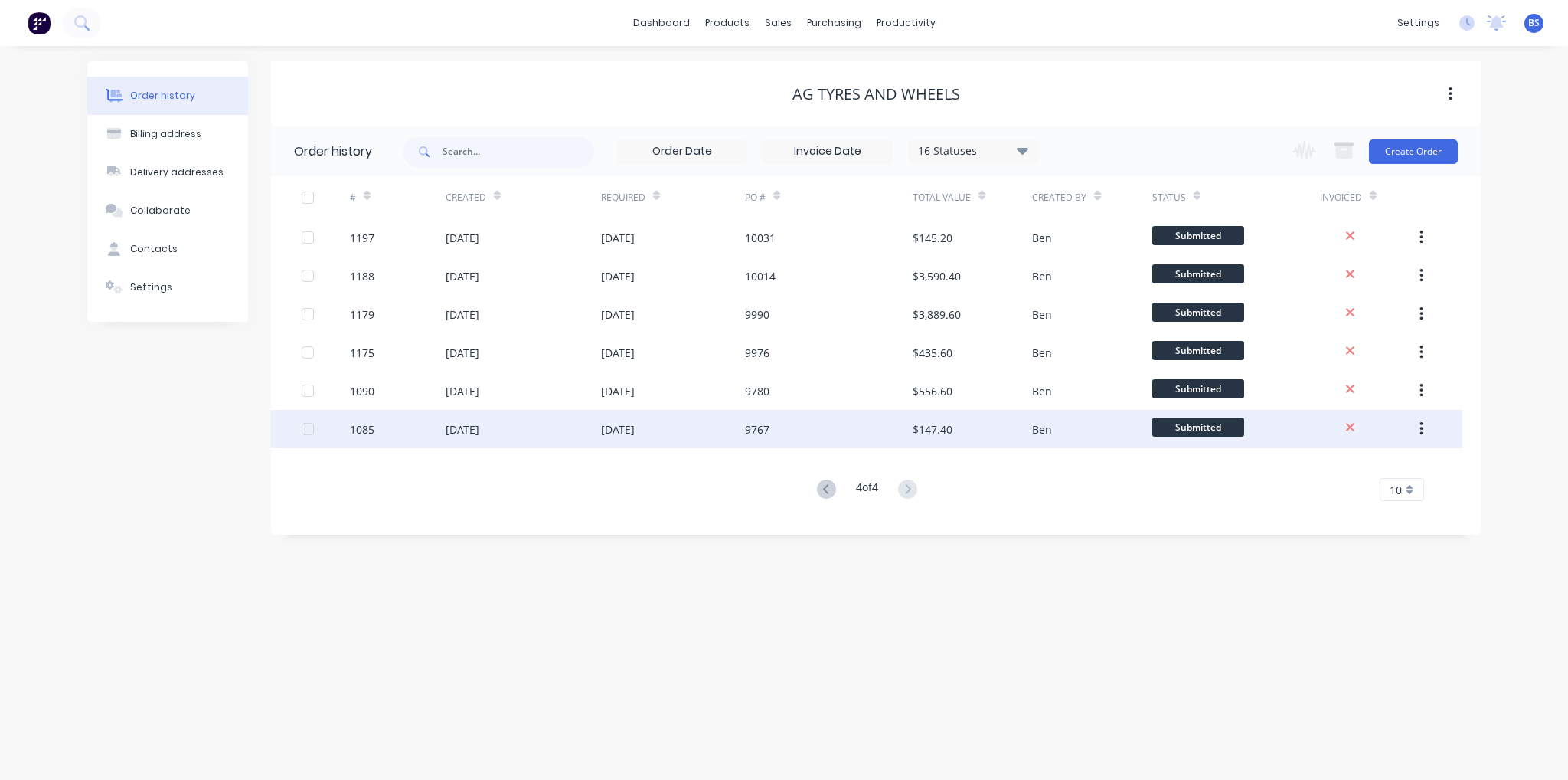
click at [539, 432] on div "[DATE]" at bounding box center [523, 430] width 156 height 39
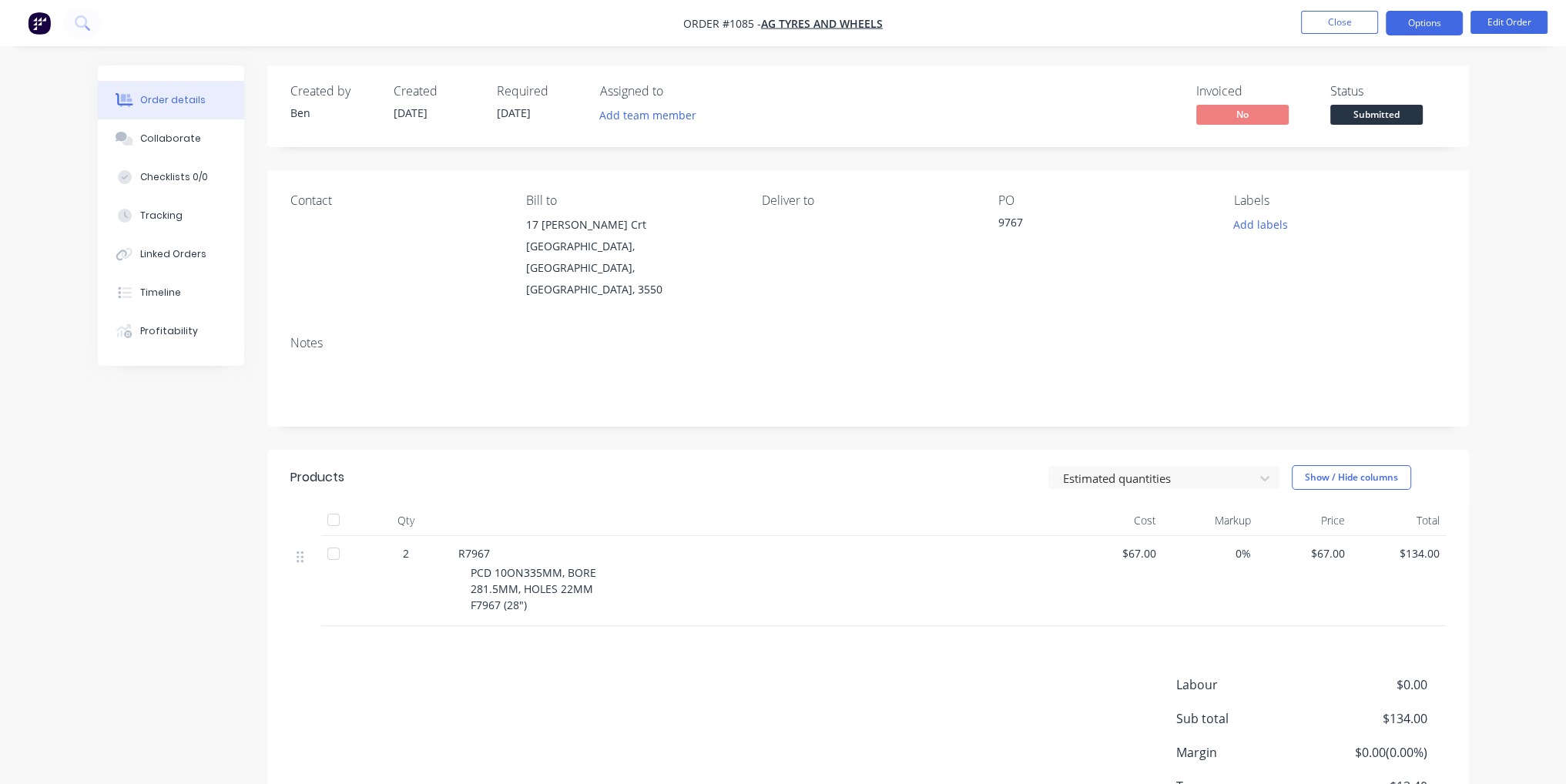
click at [1433, 28] on button "Options" at bounding box center [1423, 23] width 77 height 25
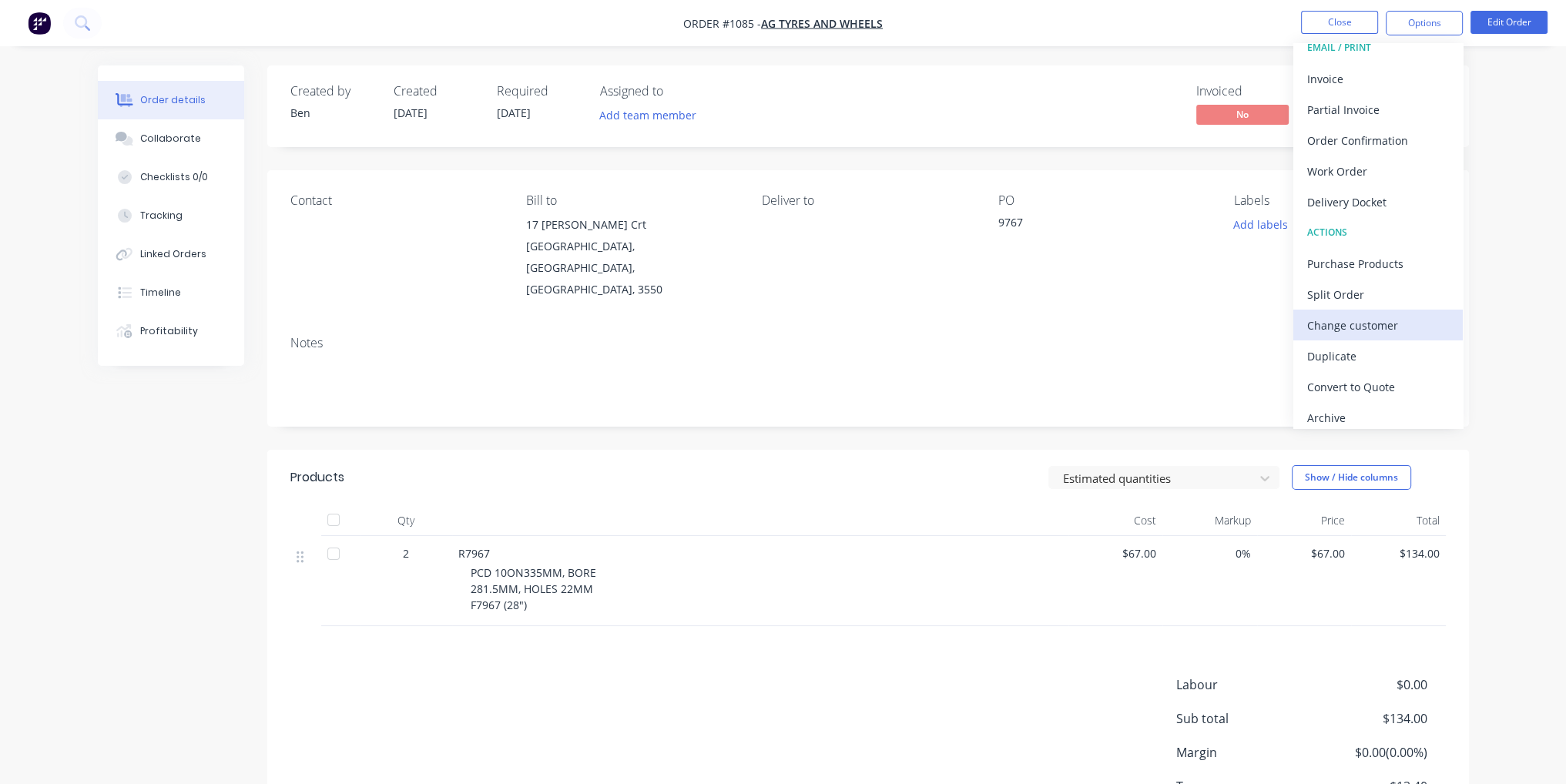
scroll to position [22, 0]
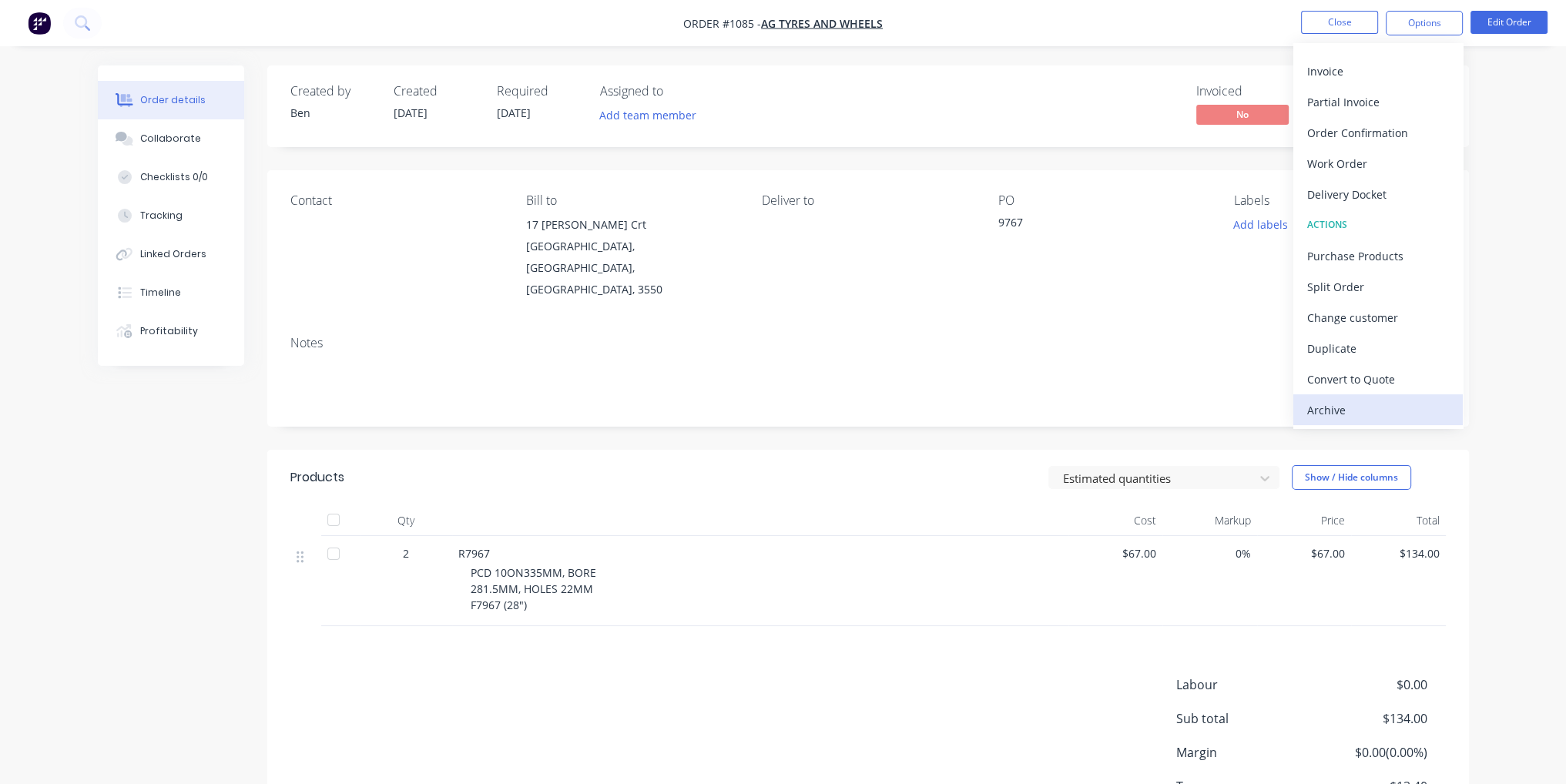
click at [1339, 411] on div "Archive" at bounding box center [1378, 410] width 142 height 22
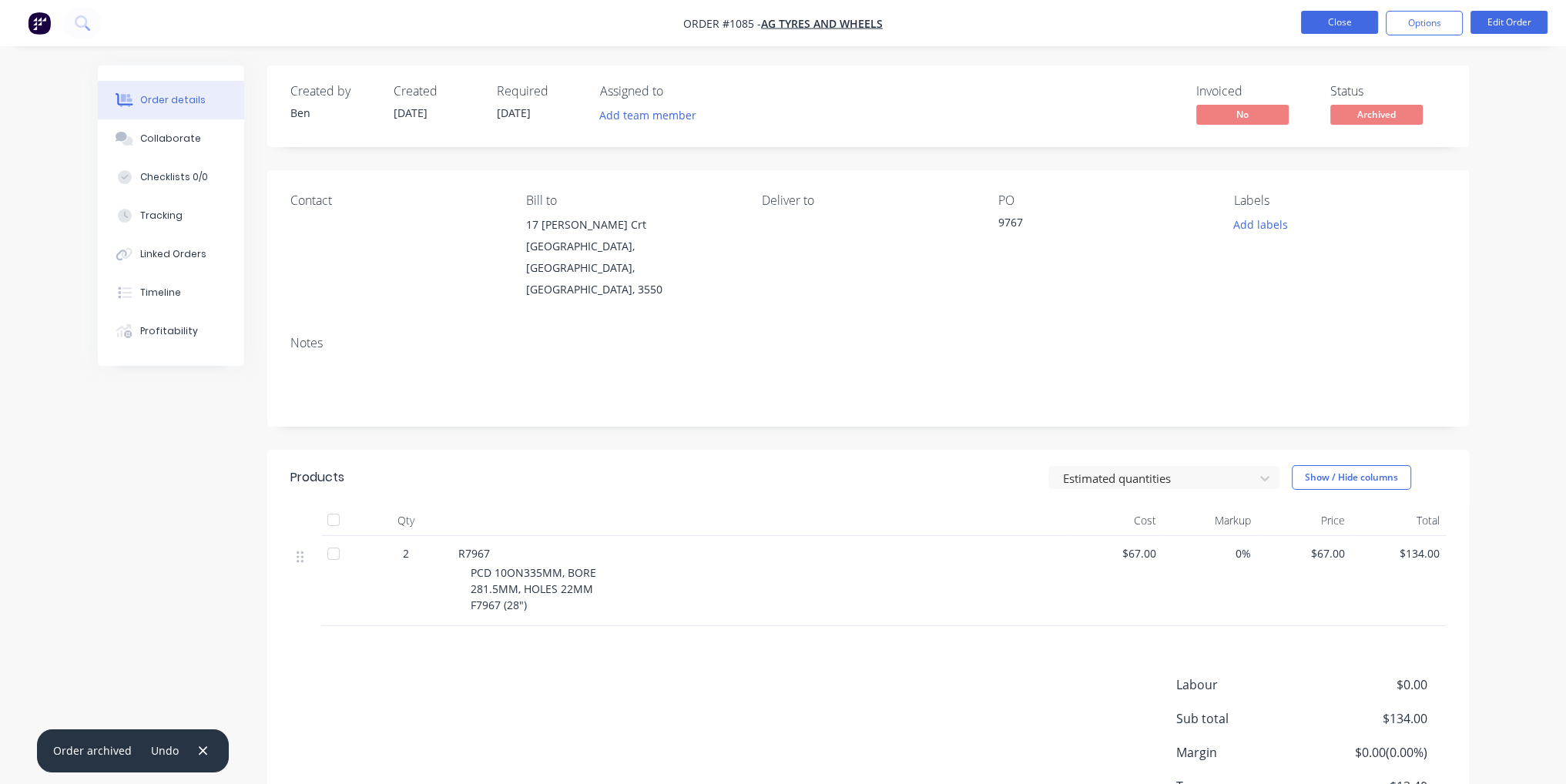
click at [1354, 11] on button "Close" at bounding box center [1339, 22] width 77 height 23
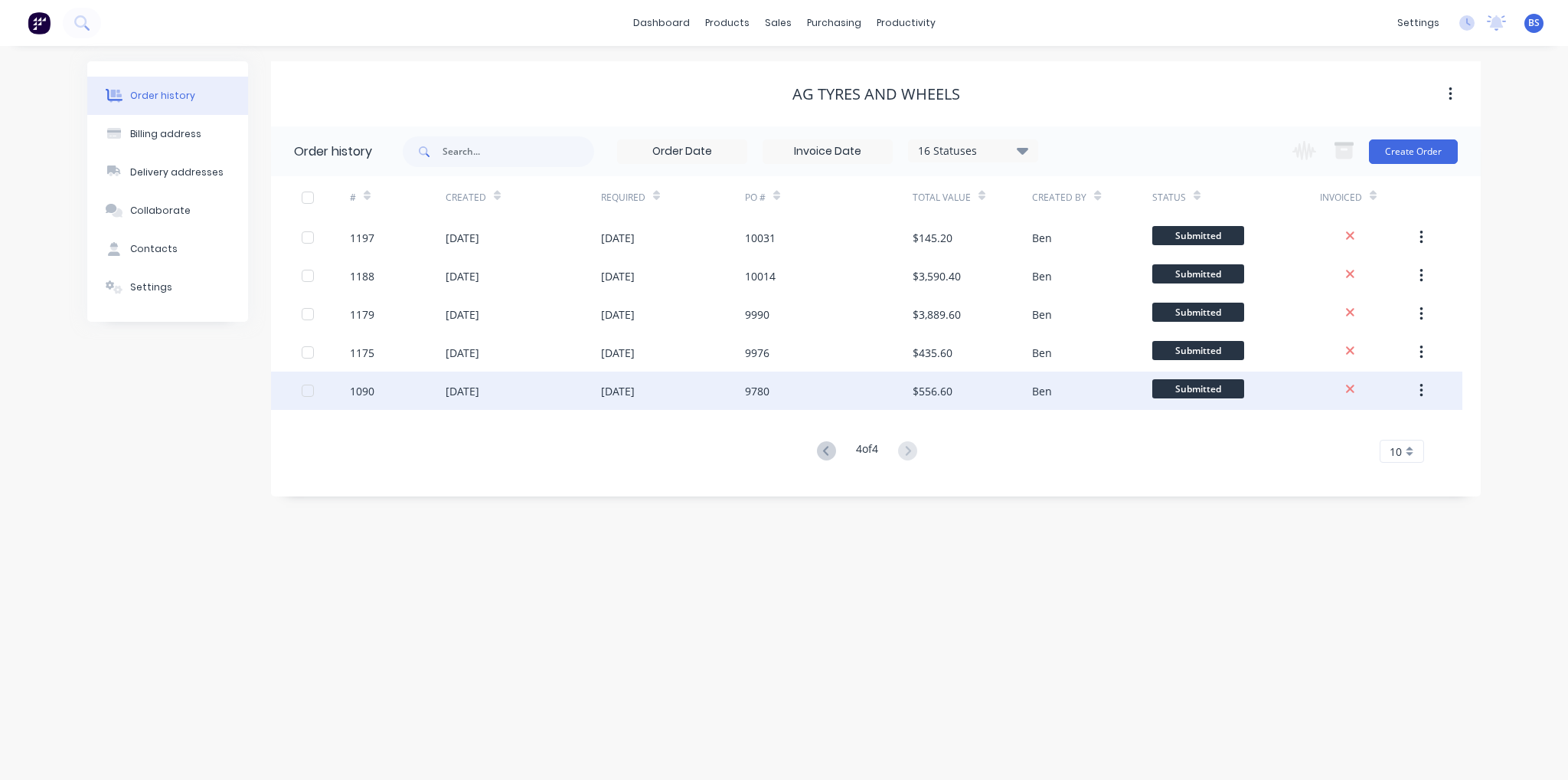
click at [480, 391] on div "[DATE]" at bounding box center [462, 391] width 33 height 16
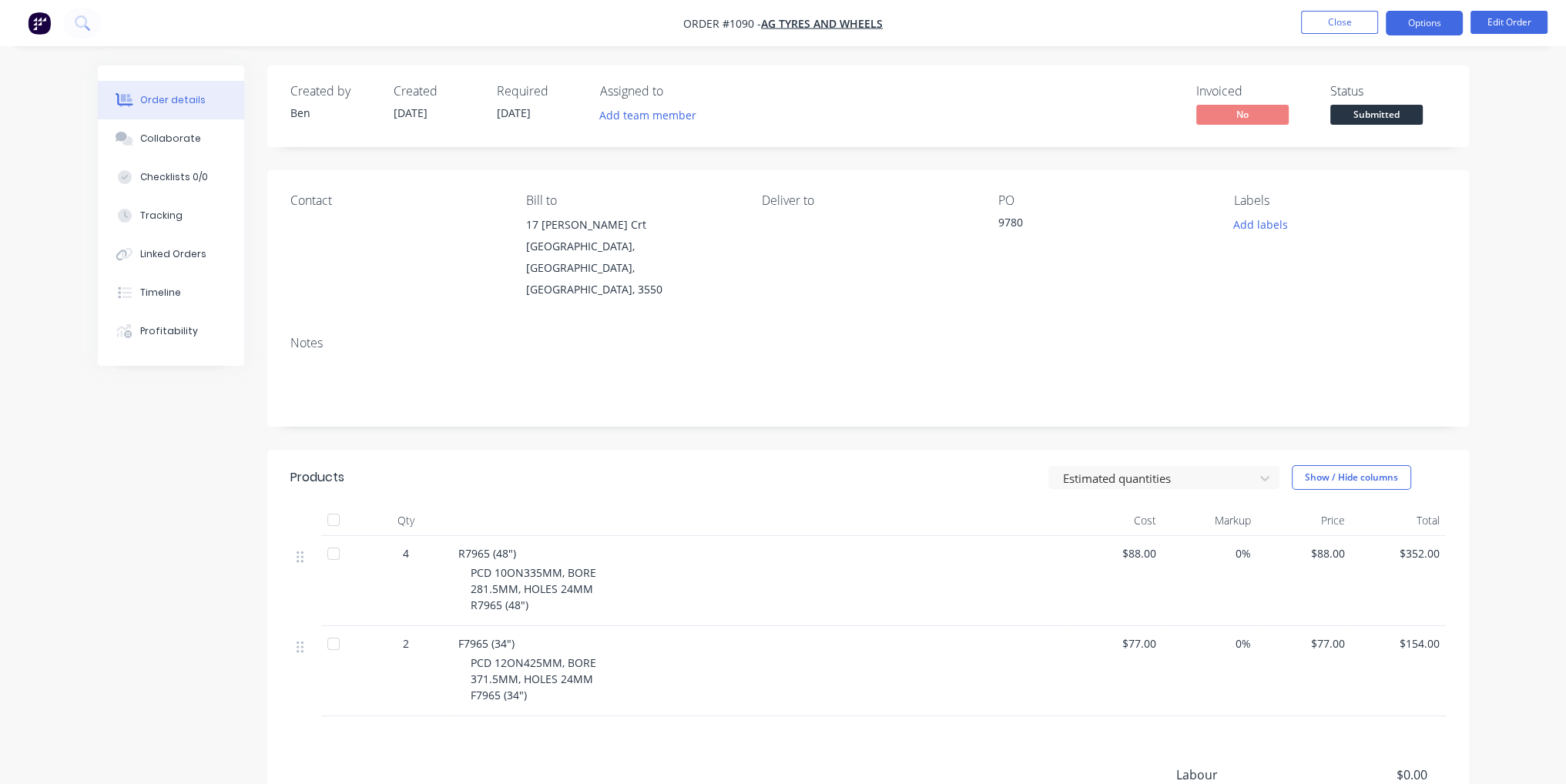
click at [1435, 19] on button "Options" at bounding box center [1423, 23] width 77 height 25
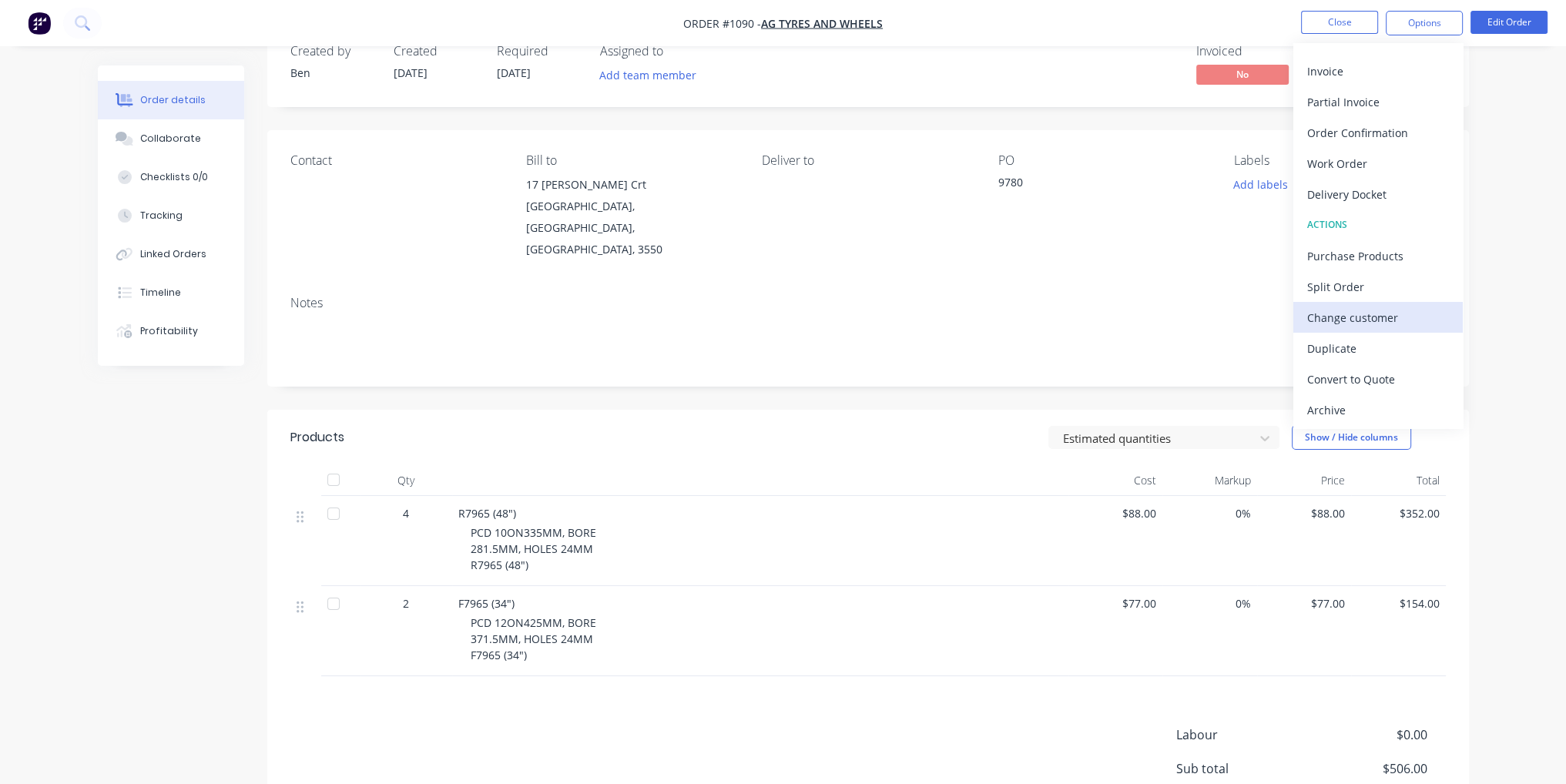
scroll to position [77, 0]
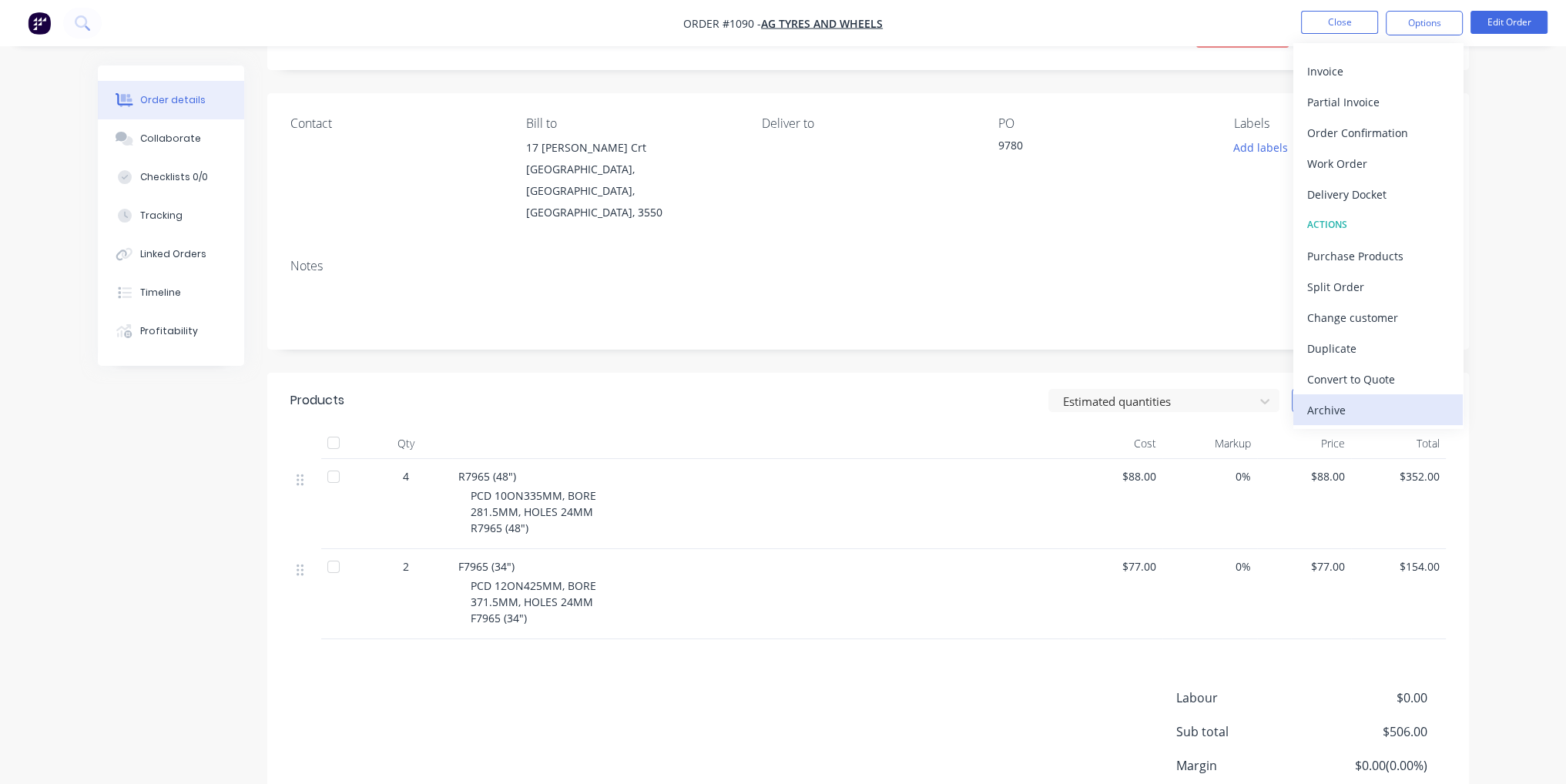
click at [1328, 408] on div "Archive" at bounding box center [1378, 410] width 142 height 22
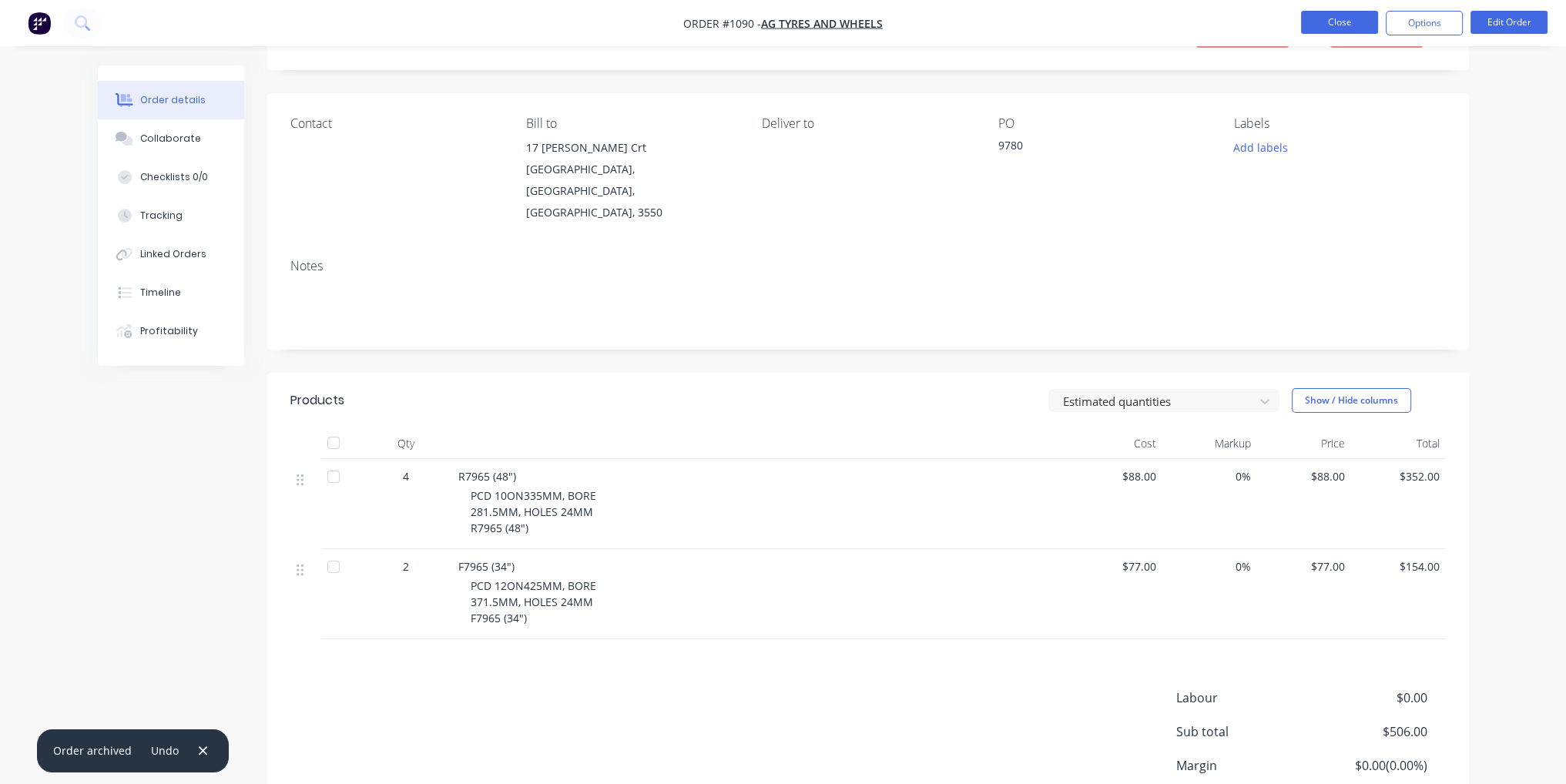
click at [1357, 15] on button "Close" at bounding box center [1339, 22] width 77 height 23
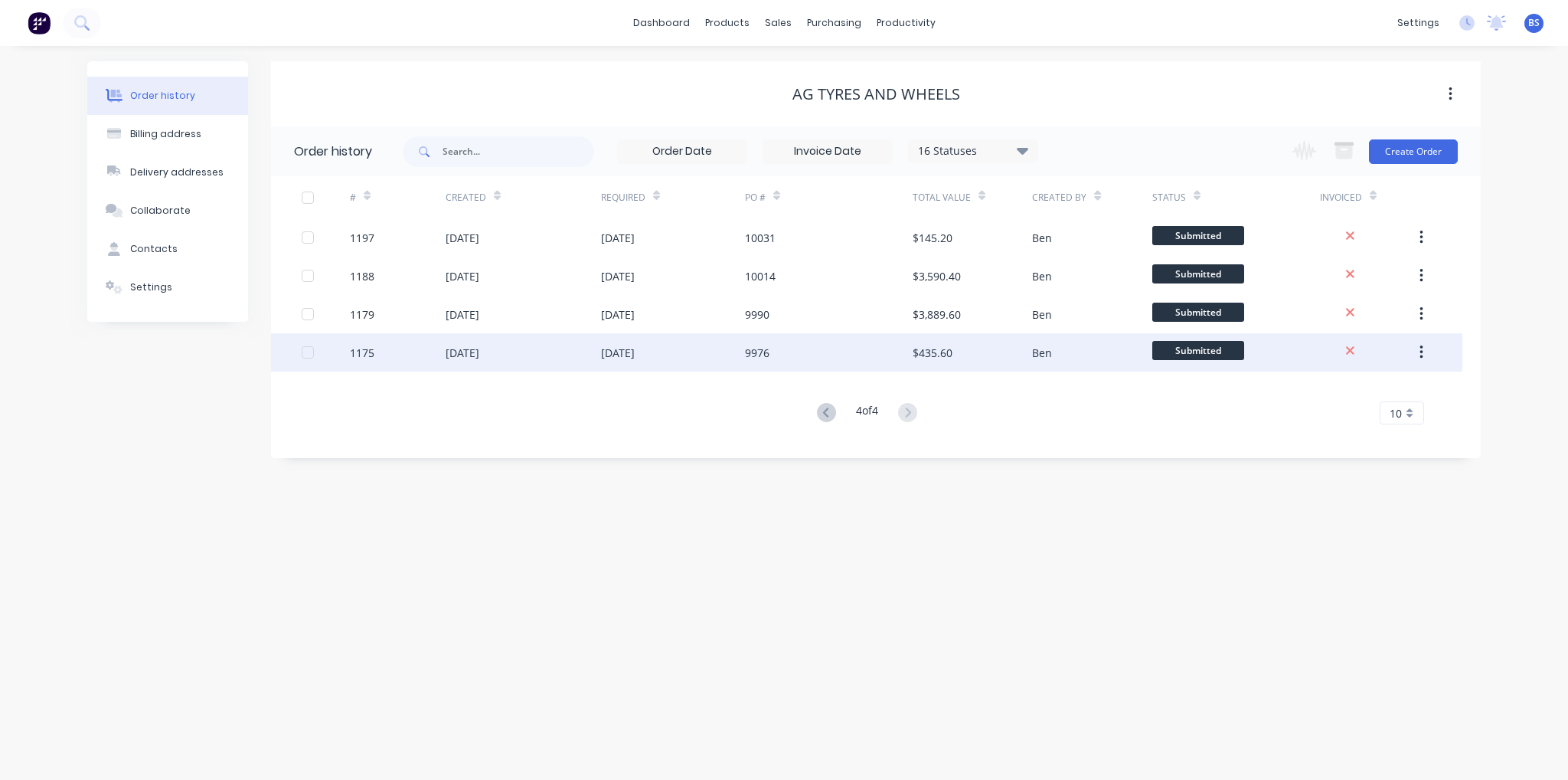
click at [603, 350] on div "[DATE]" at bounding box center [618, 353] width 33 height 16
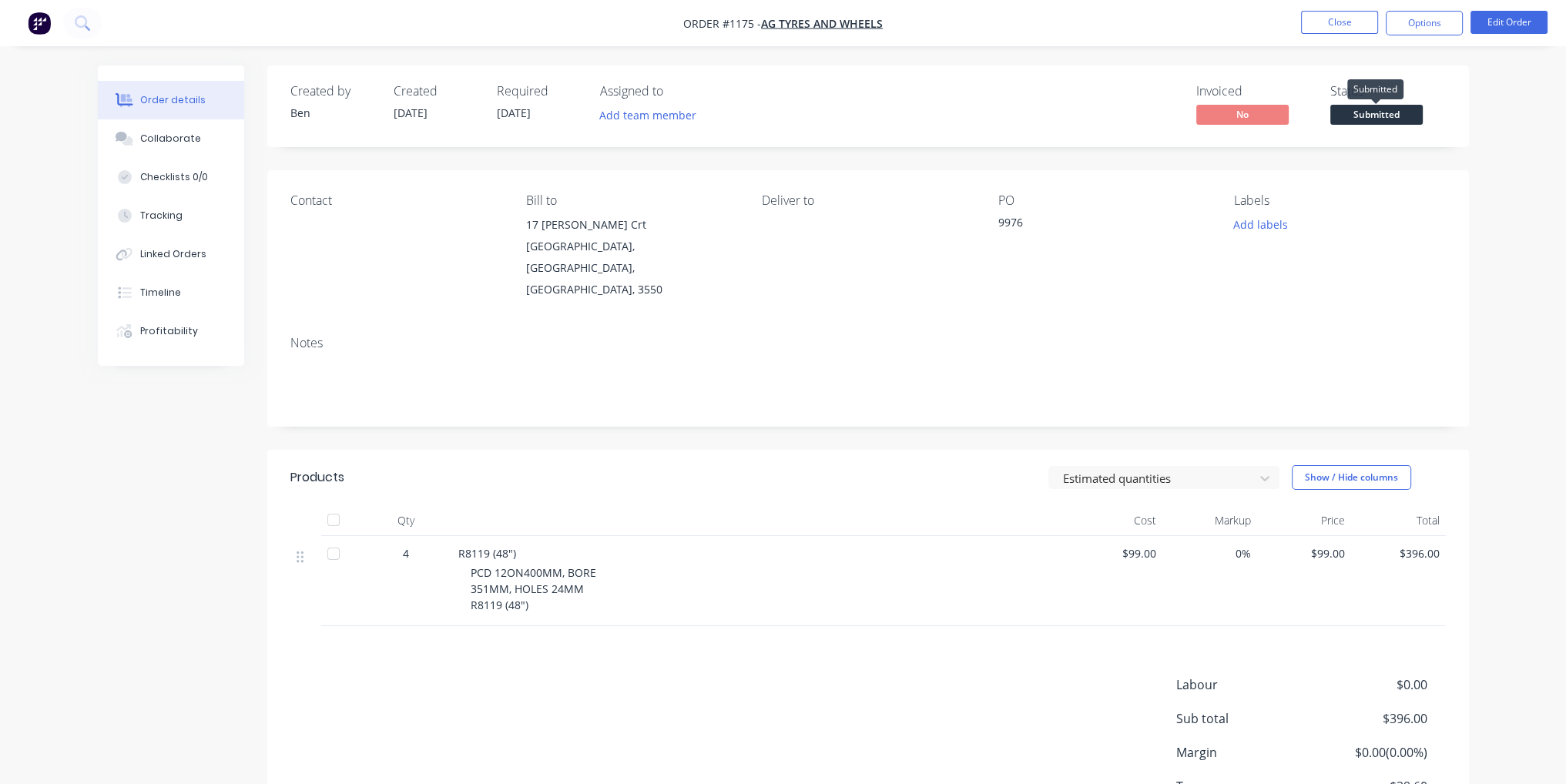
click at [1353, 110] on span "Submitted" at bounding box center [1377, 114] width 92 height 19
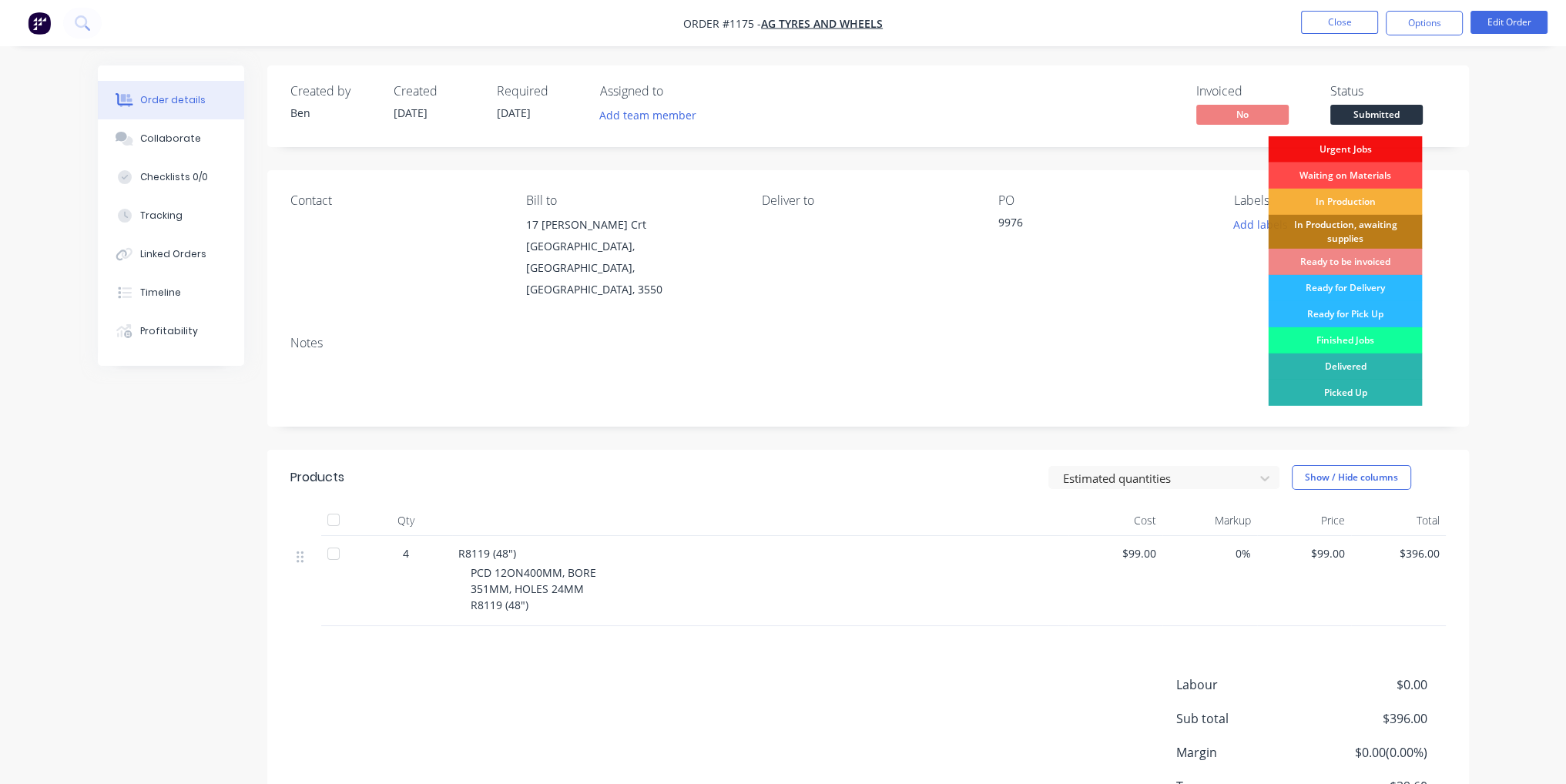
click at [1364, 173] on div "Waiting on Materials" at bounding box center [1345, 176] width 154 height 27
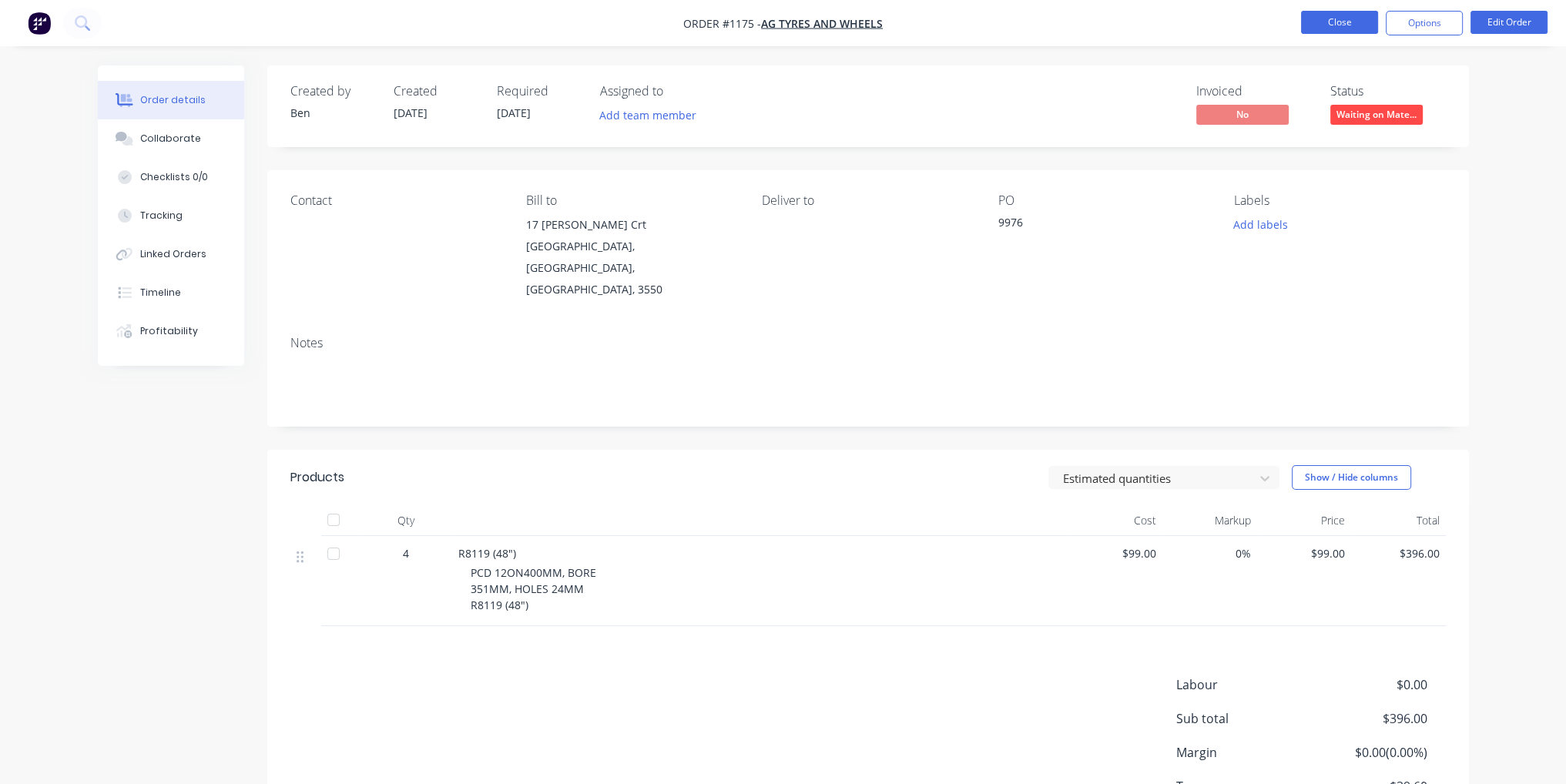
click at [1343, 27] on button "Close" at bounding box center [1339, 22] width 77 height 23
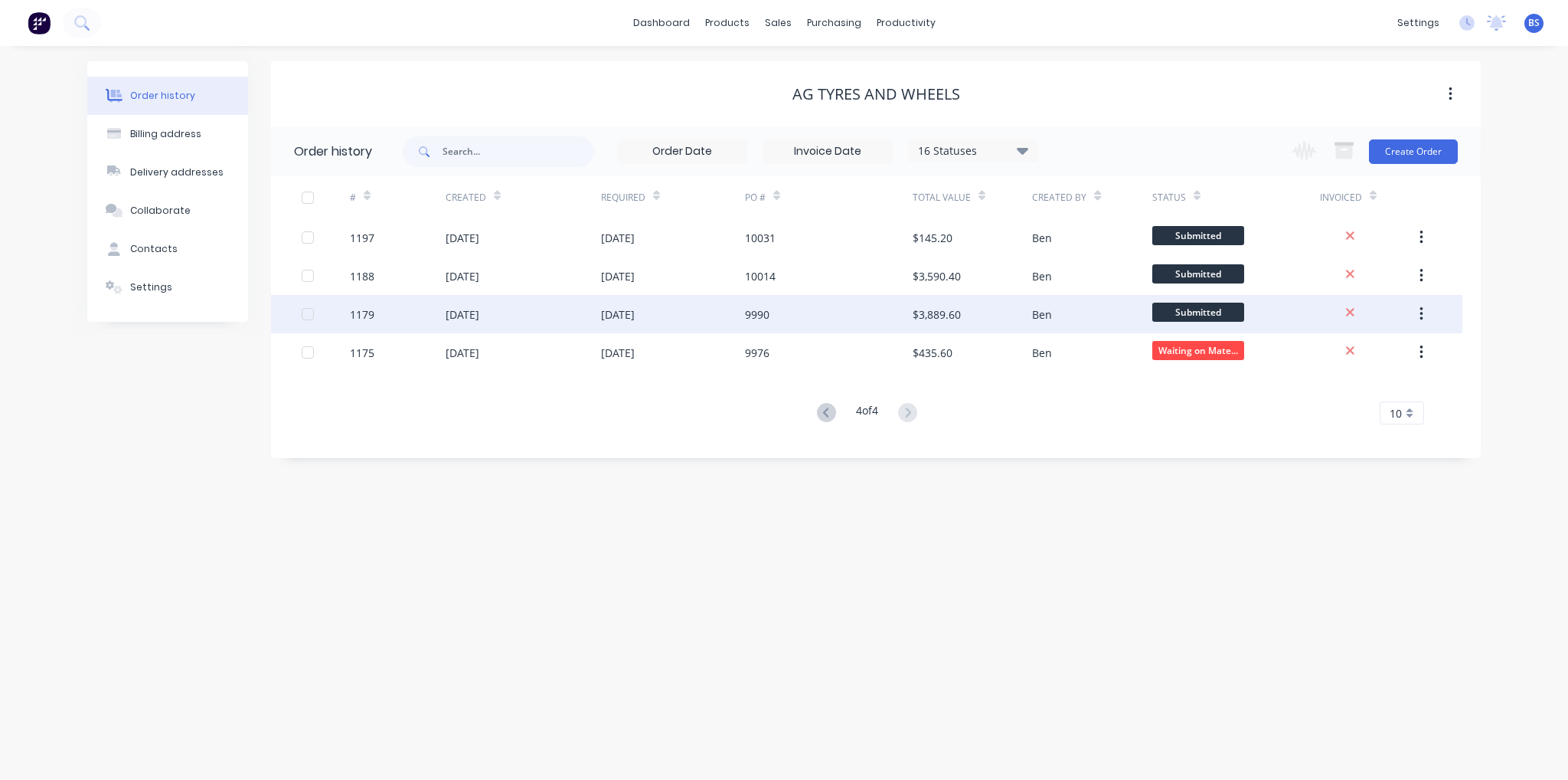
click at [557, 315] on div "[DATE]" at bounding box center [523, 314] width 156 height 39
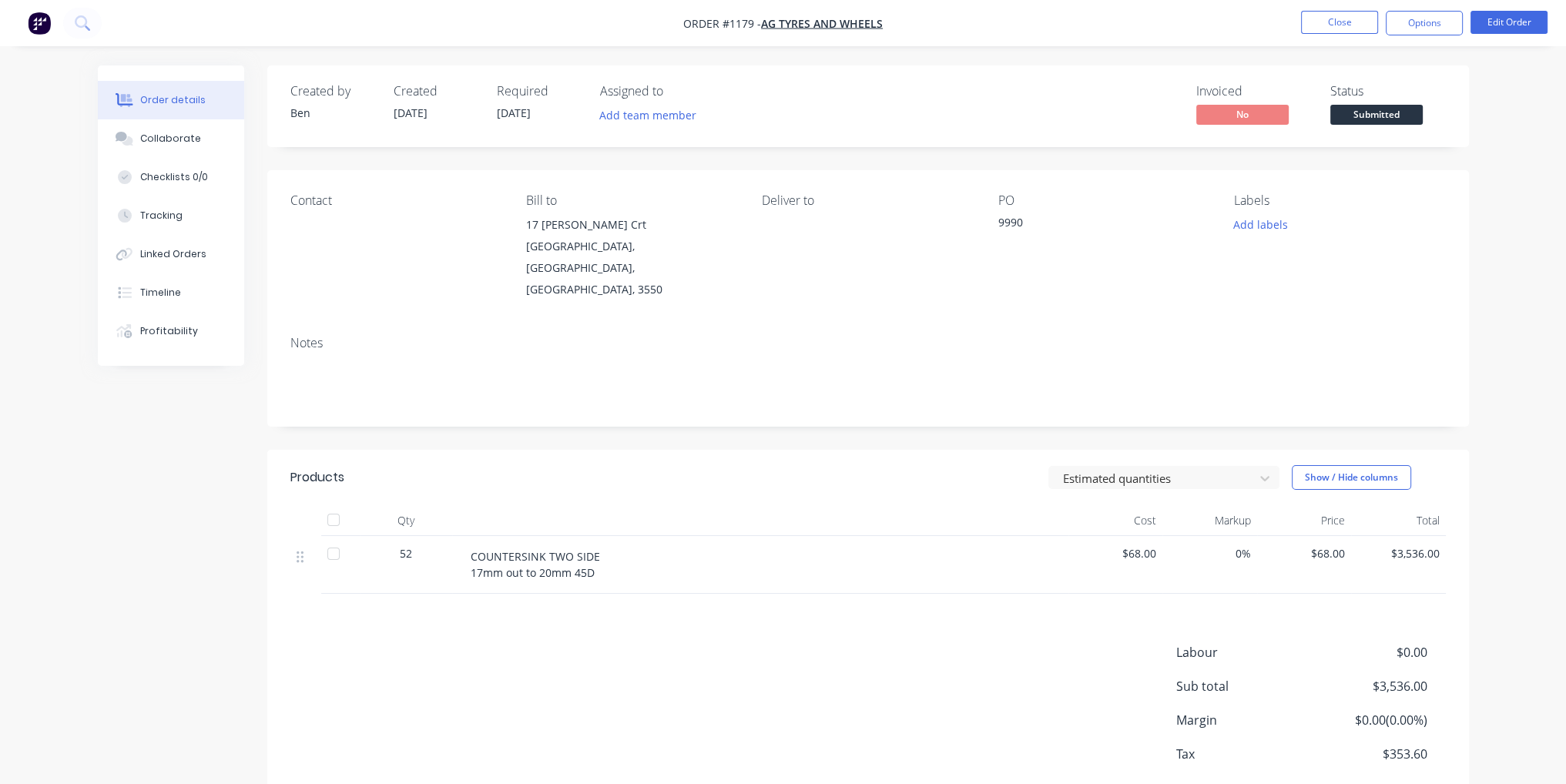
click at [1366, 117] on span "Submitted" at bounding box center [1377, 114] width 92 height 19
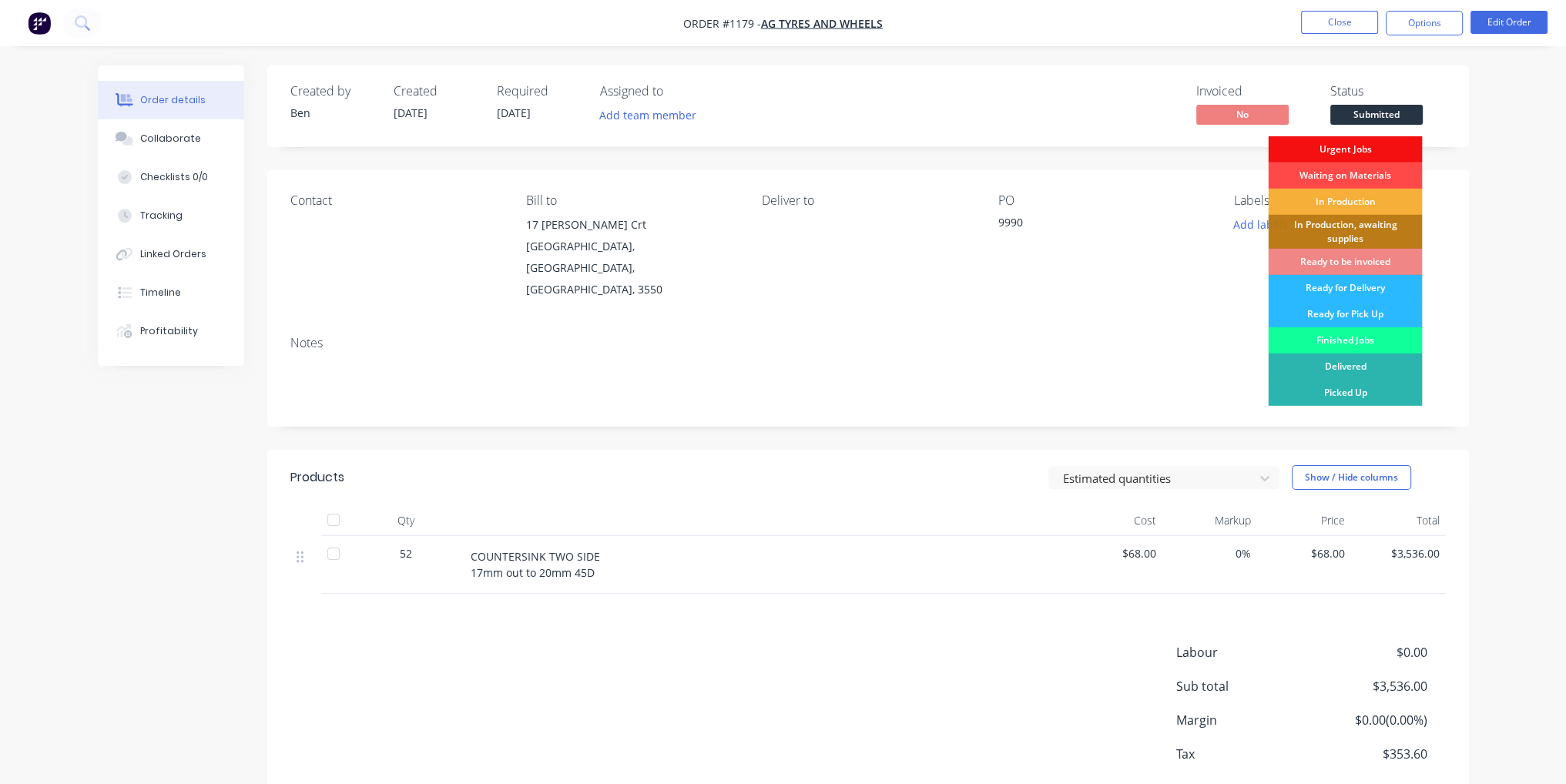
click at [1377, 176] on div "Waiting on Materials" at bounding box center [1345, 176] width 154 height 27
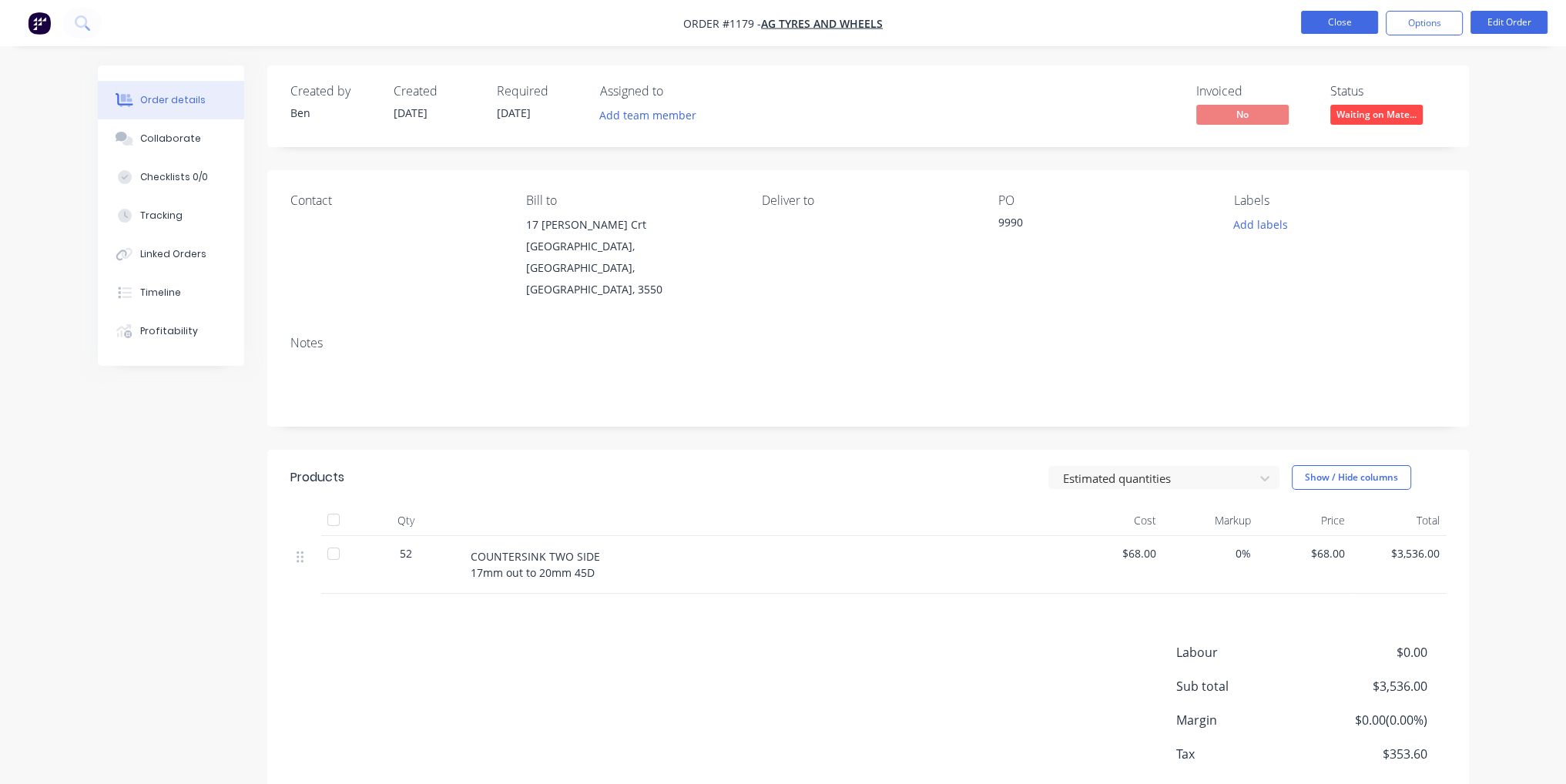
click at [1333, 27] on button "Close" at bounding box center [1339, 22] width 77 height 23
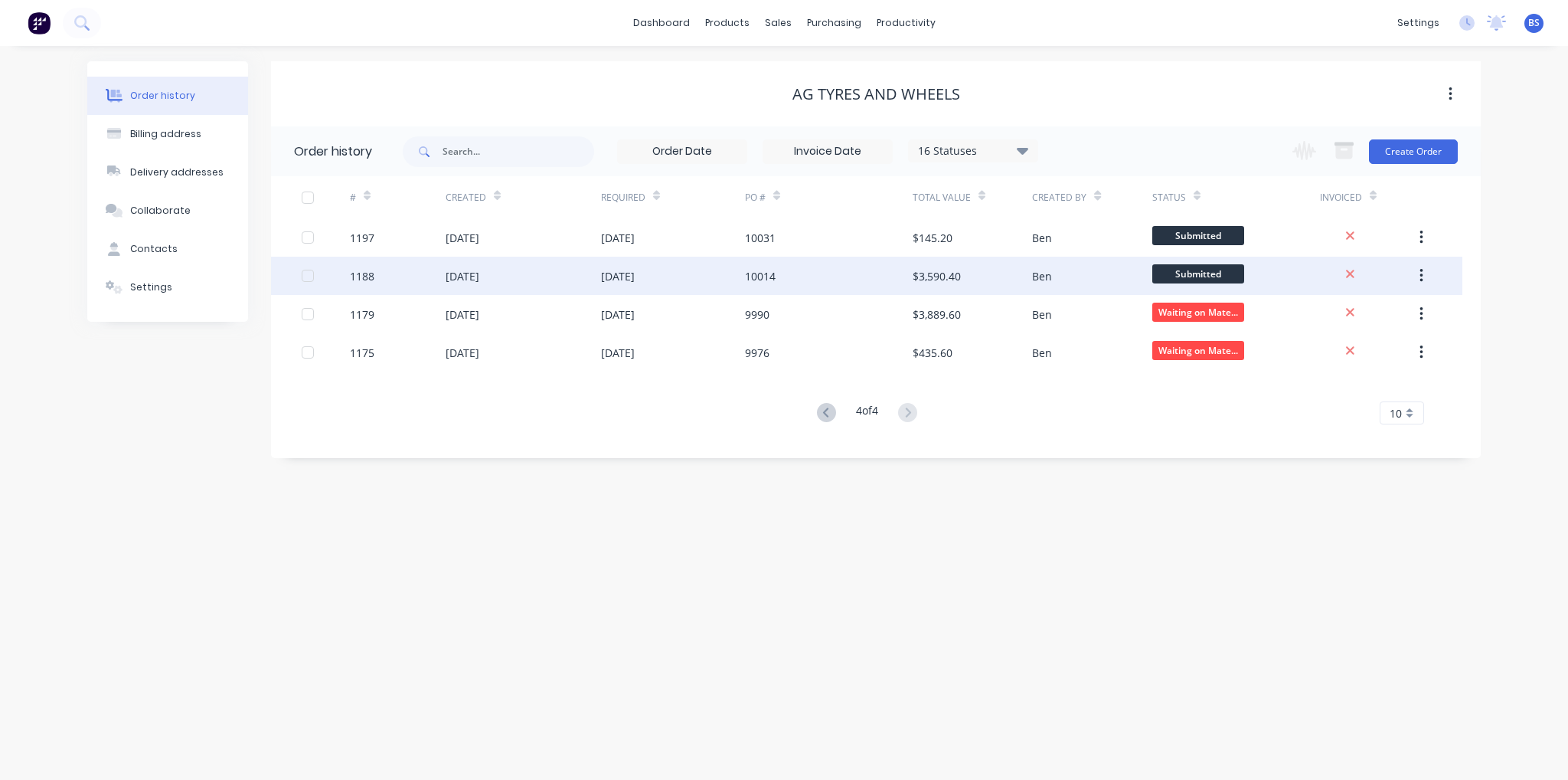
click at [628, 258] on div "[DATE]" at bounding box center [673, 276] width 144 height 39
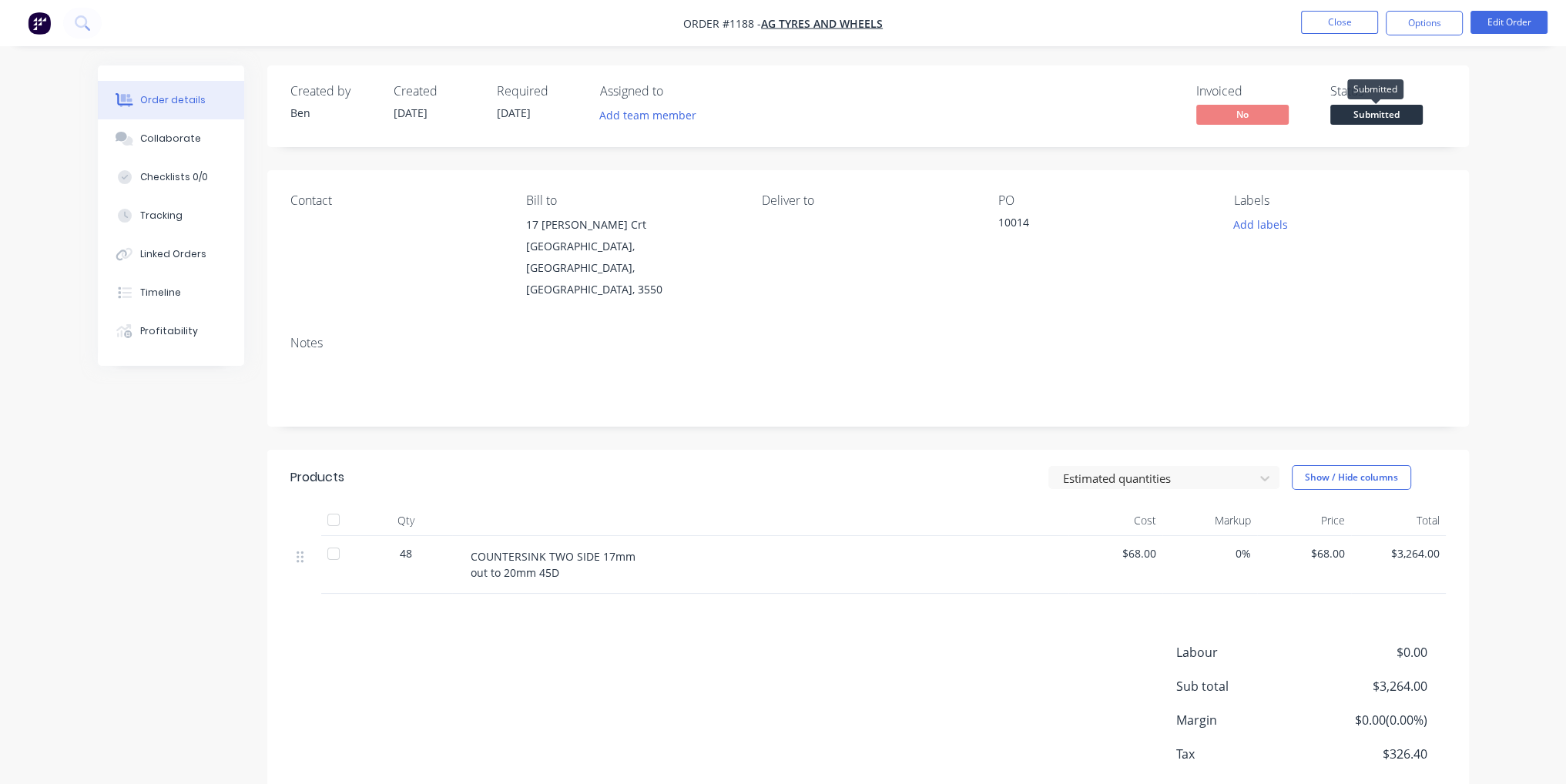
click at [1368, 124] on span "Submitted" at bounding box center [1377, 114] width 92 height 19
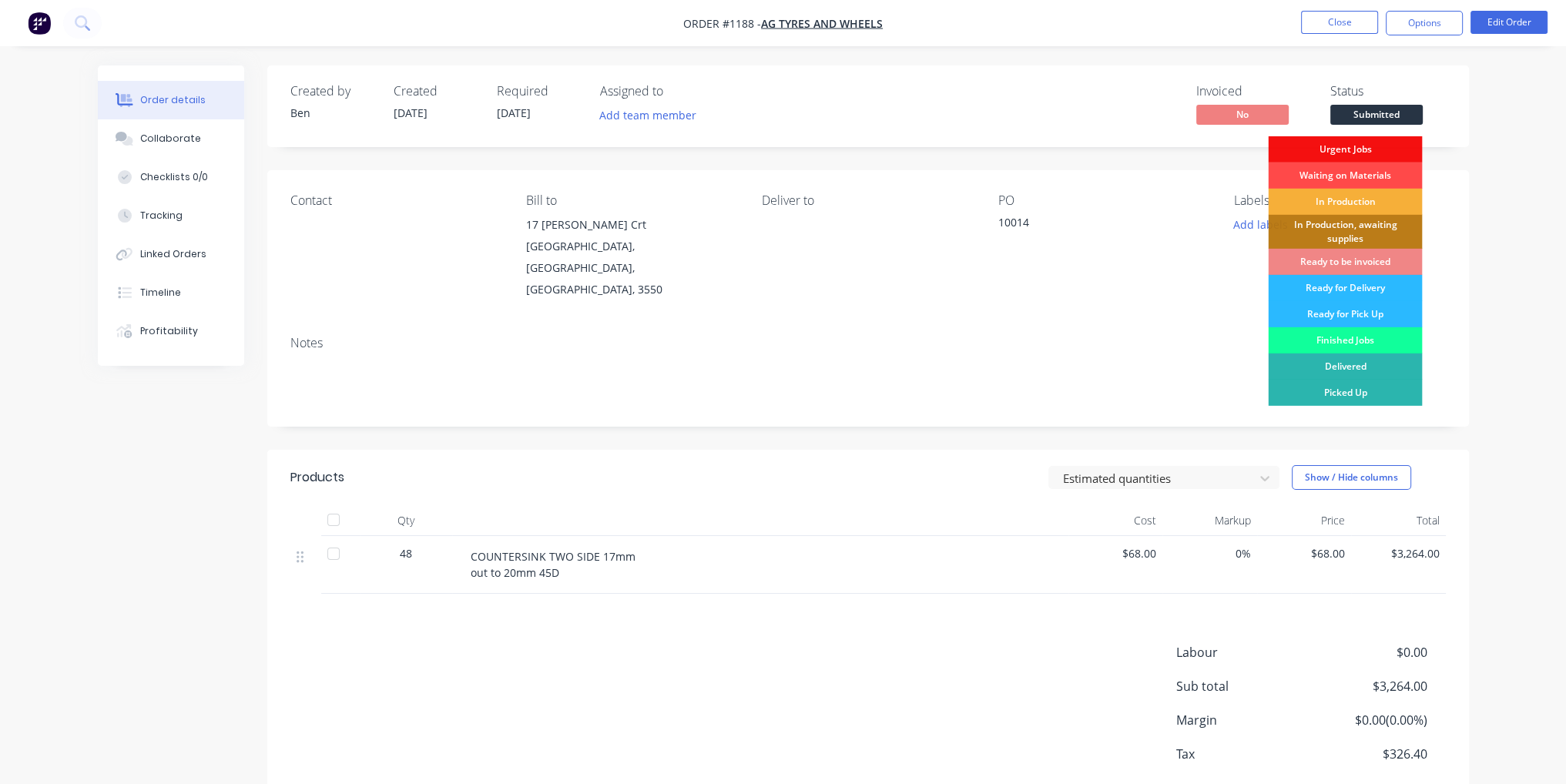
click at [1369, 180] on div "Waiting on Materials" at bounding box center [1345, 176] width 154 height 27
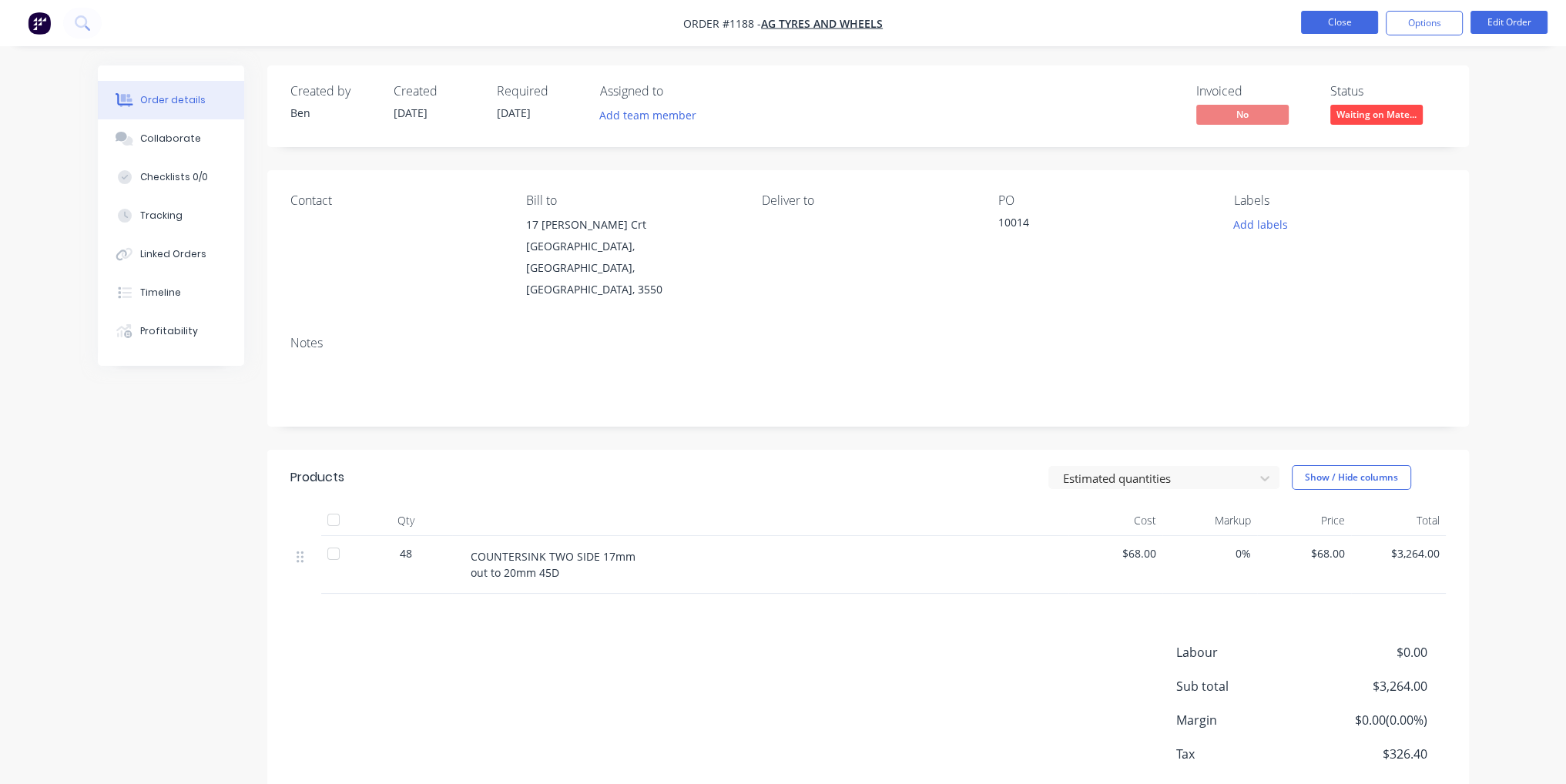
click at [1351, 22] on button "Close" at bounding box center [1339, 22] width 77 height 23
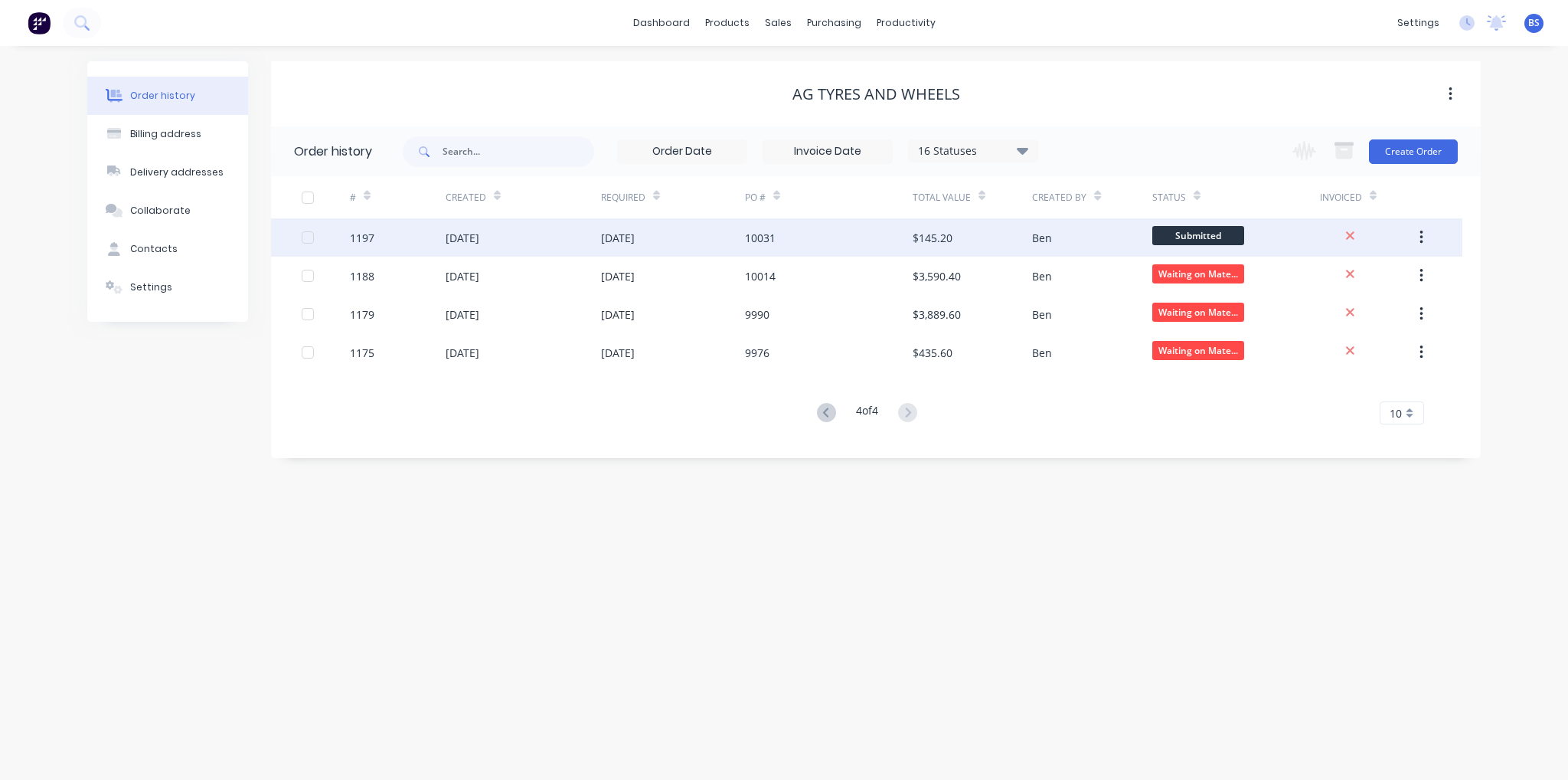
click at [838, 238] on div "10031" at bounding box center [829, 238] width 168 height 39
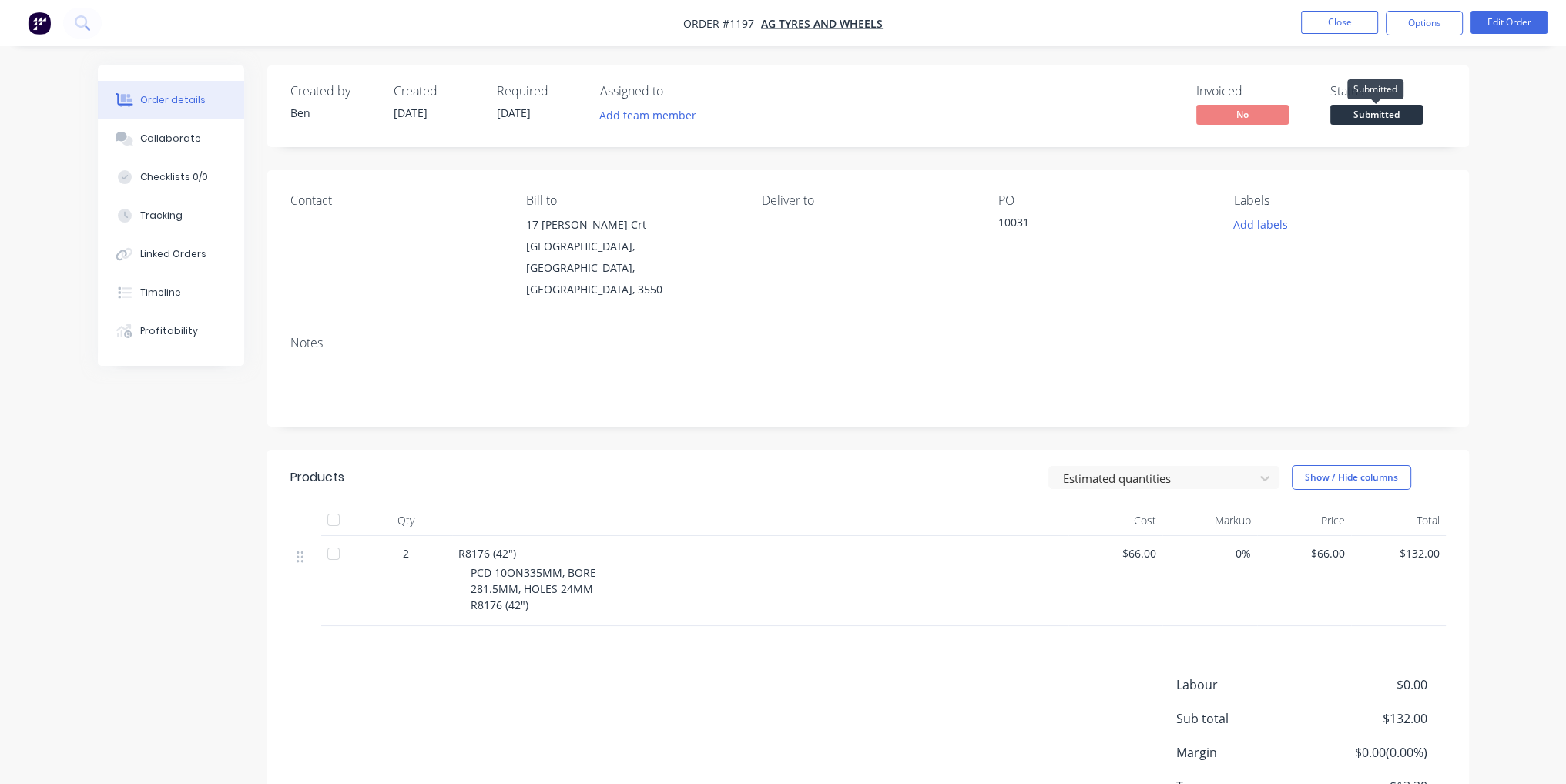
click at [1378, 116] on span "Submitted" at bounding box center [1377, 114] width 92 height 19
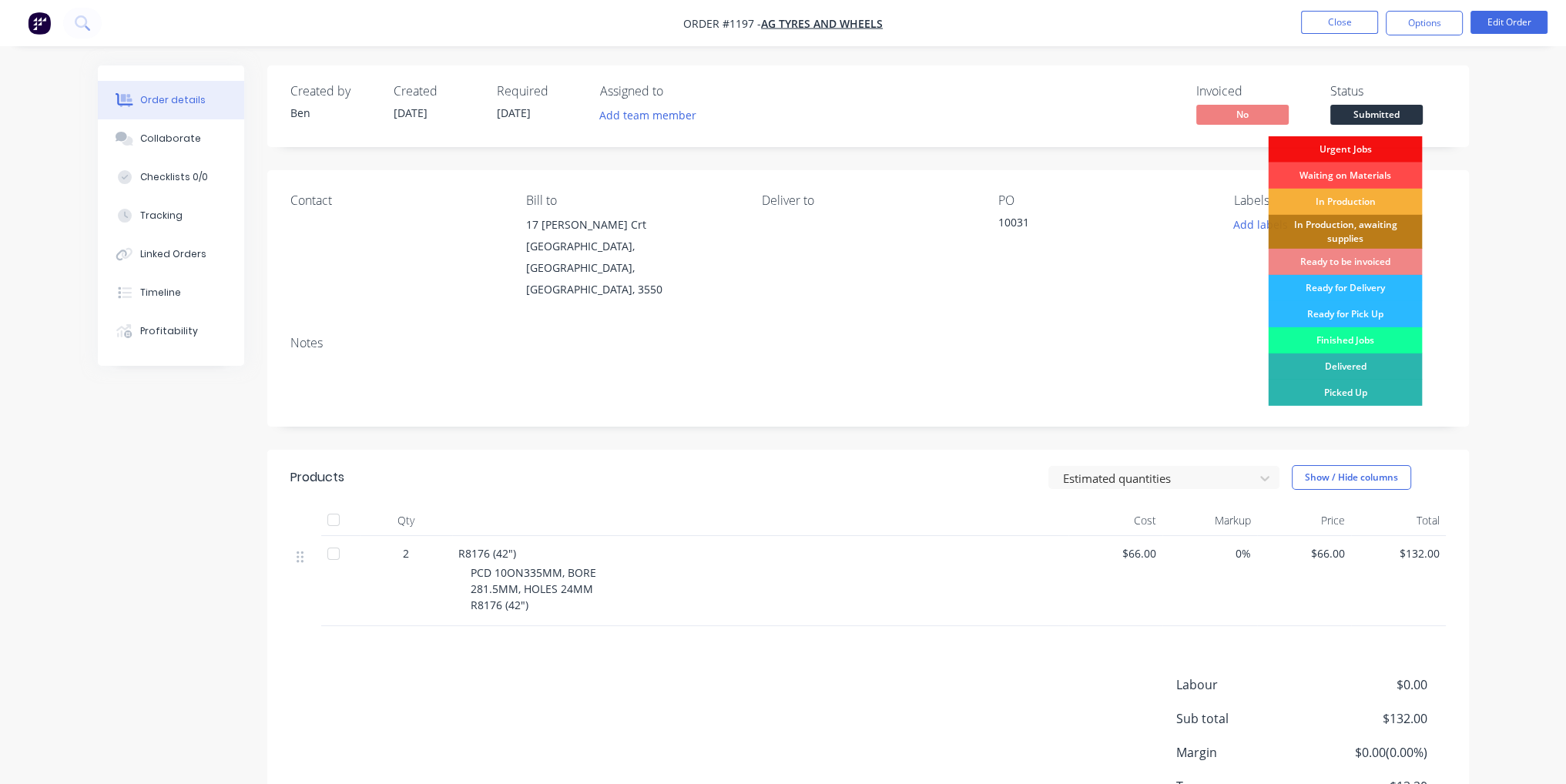
click at [1377, 173] on div "Waiting on Materials" at bounding box center [1345, 176] width 154 height 27
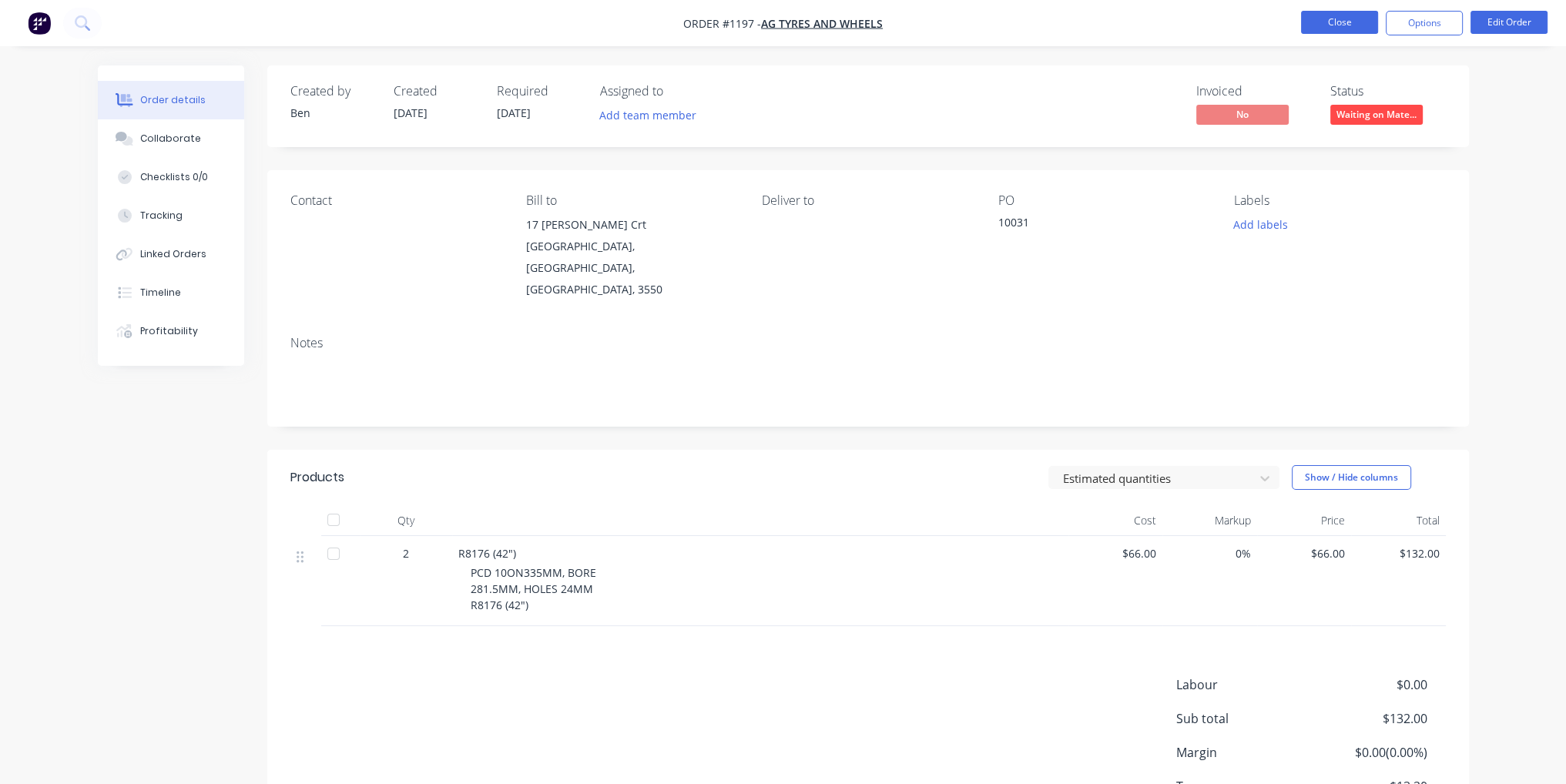
click at [1345, 17] on button "Close" at bounding box center [1339, 22] width 77 height 23
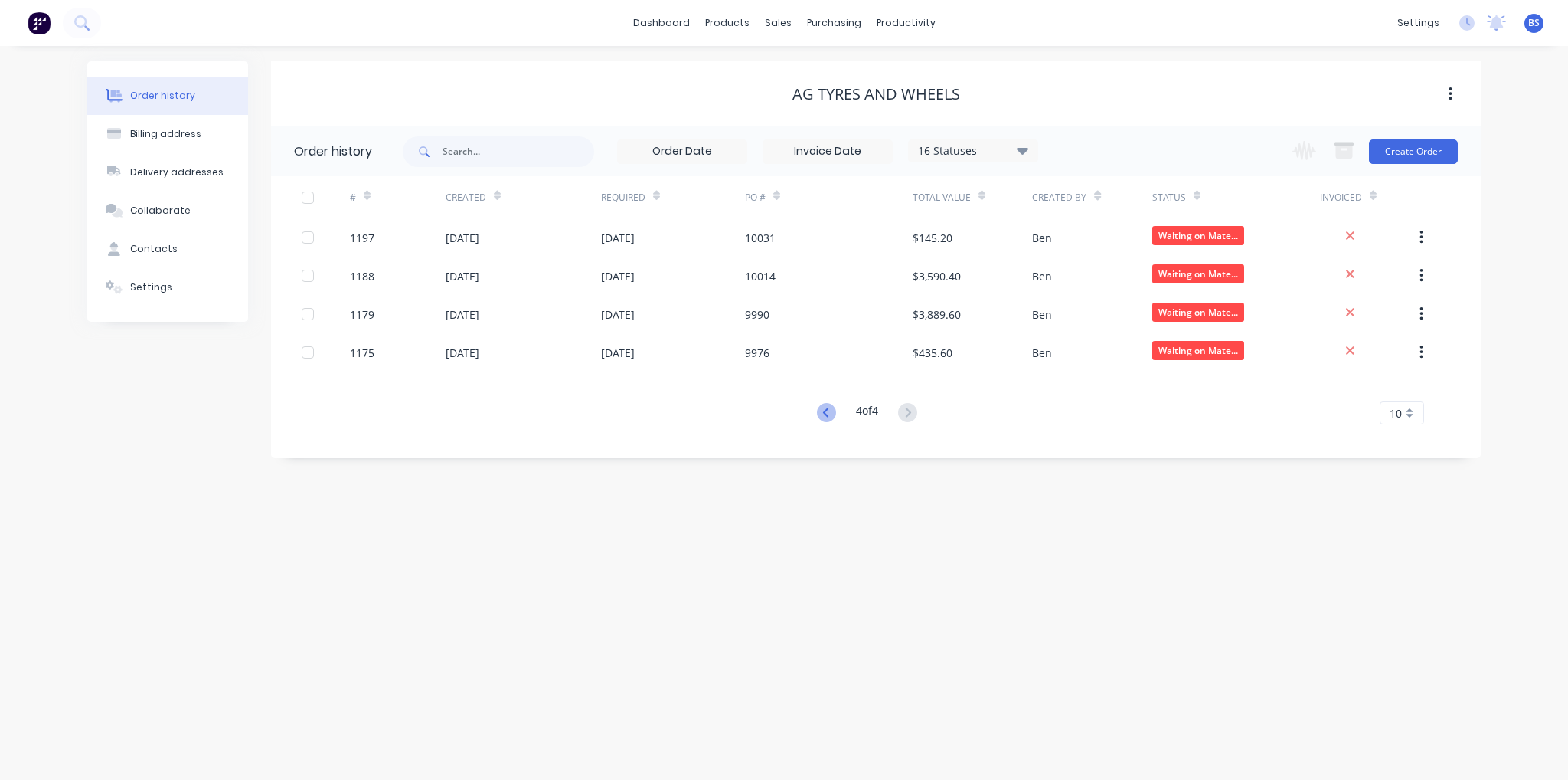
click at [817, 413] on icon at bounding box center [826, 413] width 19 height 19
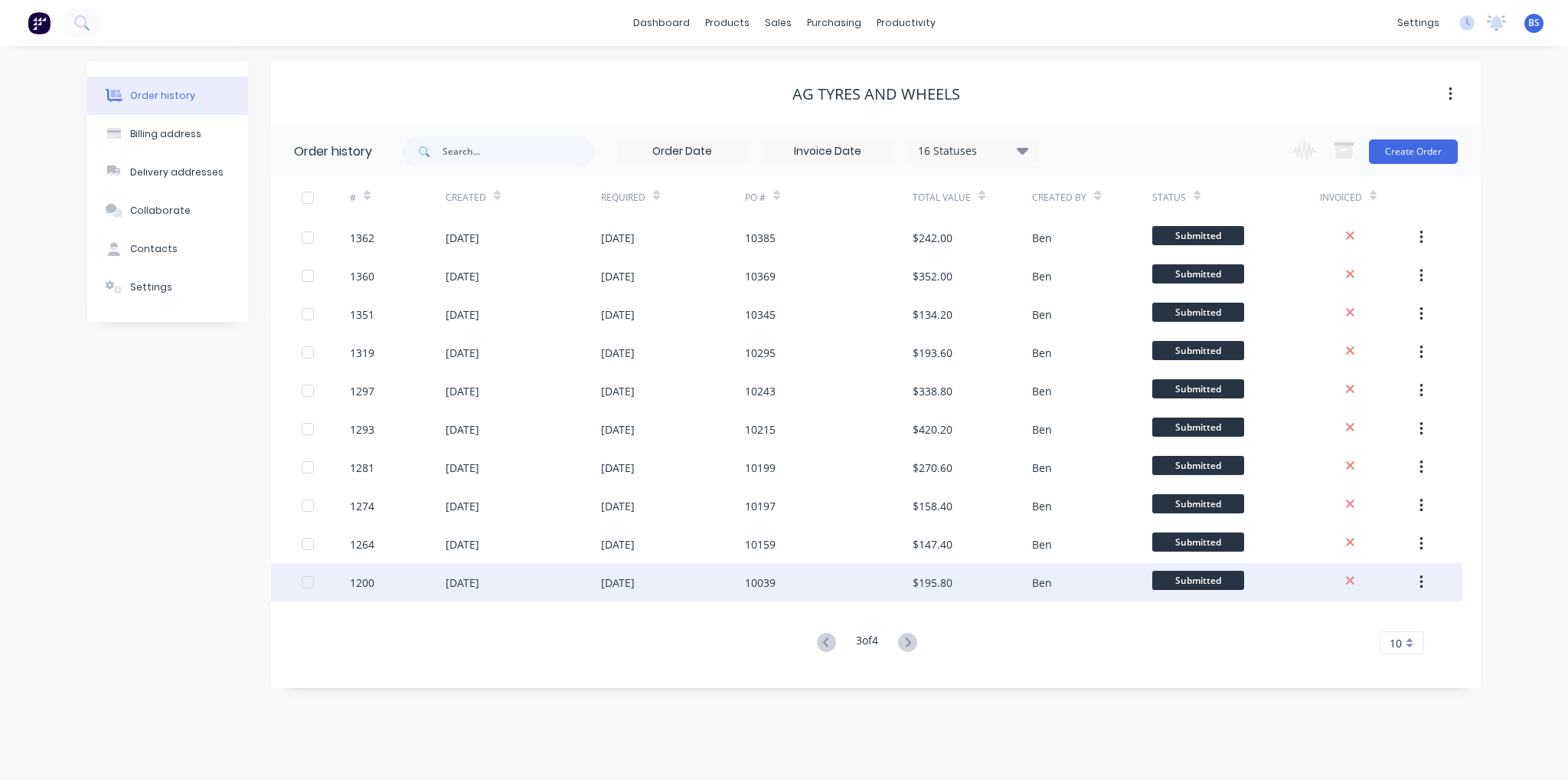
click at [573, 599] on div "[DATE]" at bounding box center [523, 583] width 156 height 39
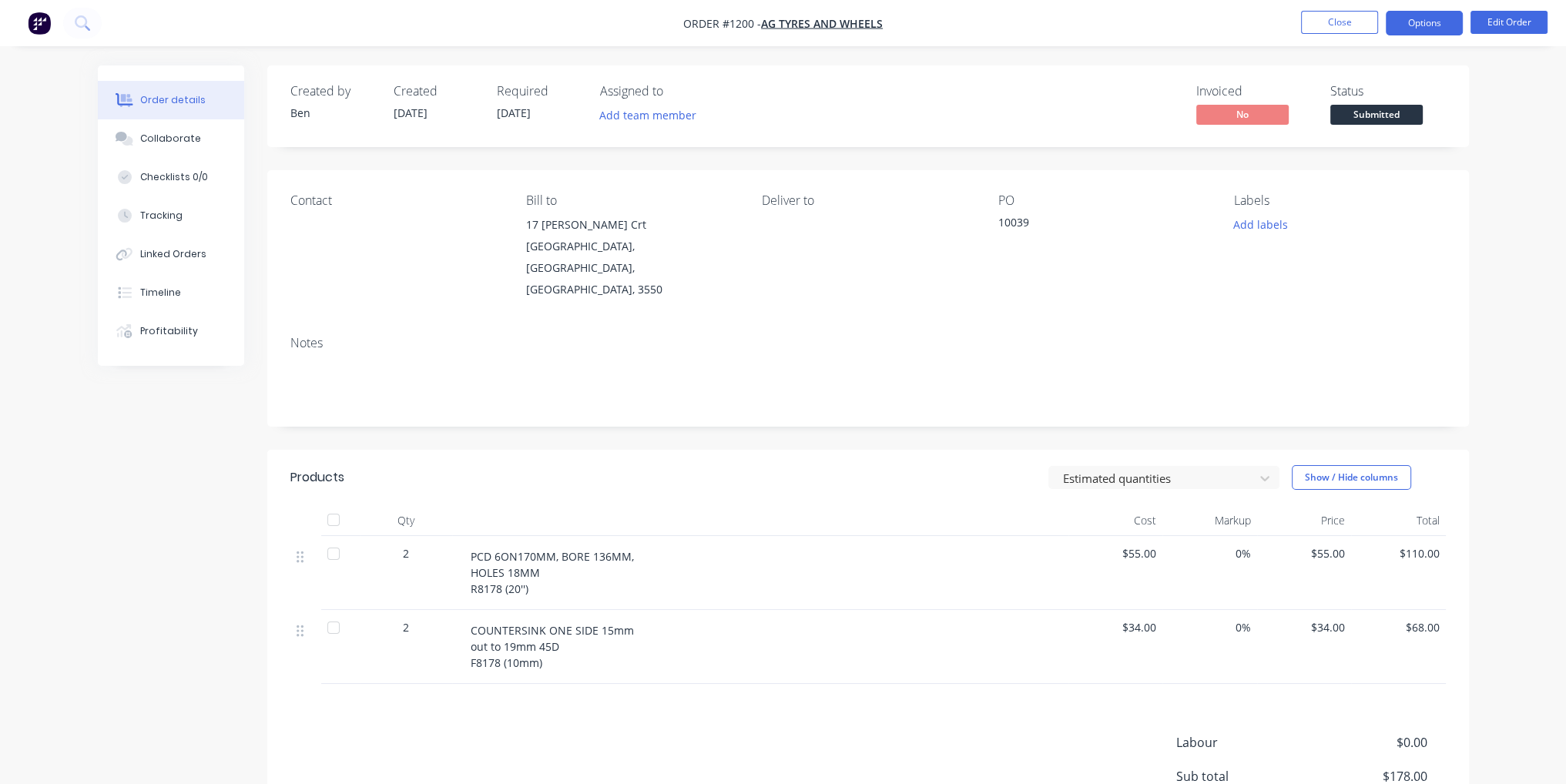
click at [1439, 15] on button "Options" at bounding box center [1423, 23] width 77 height 25
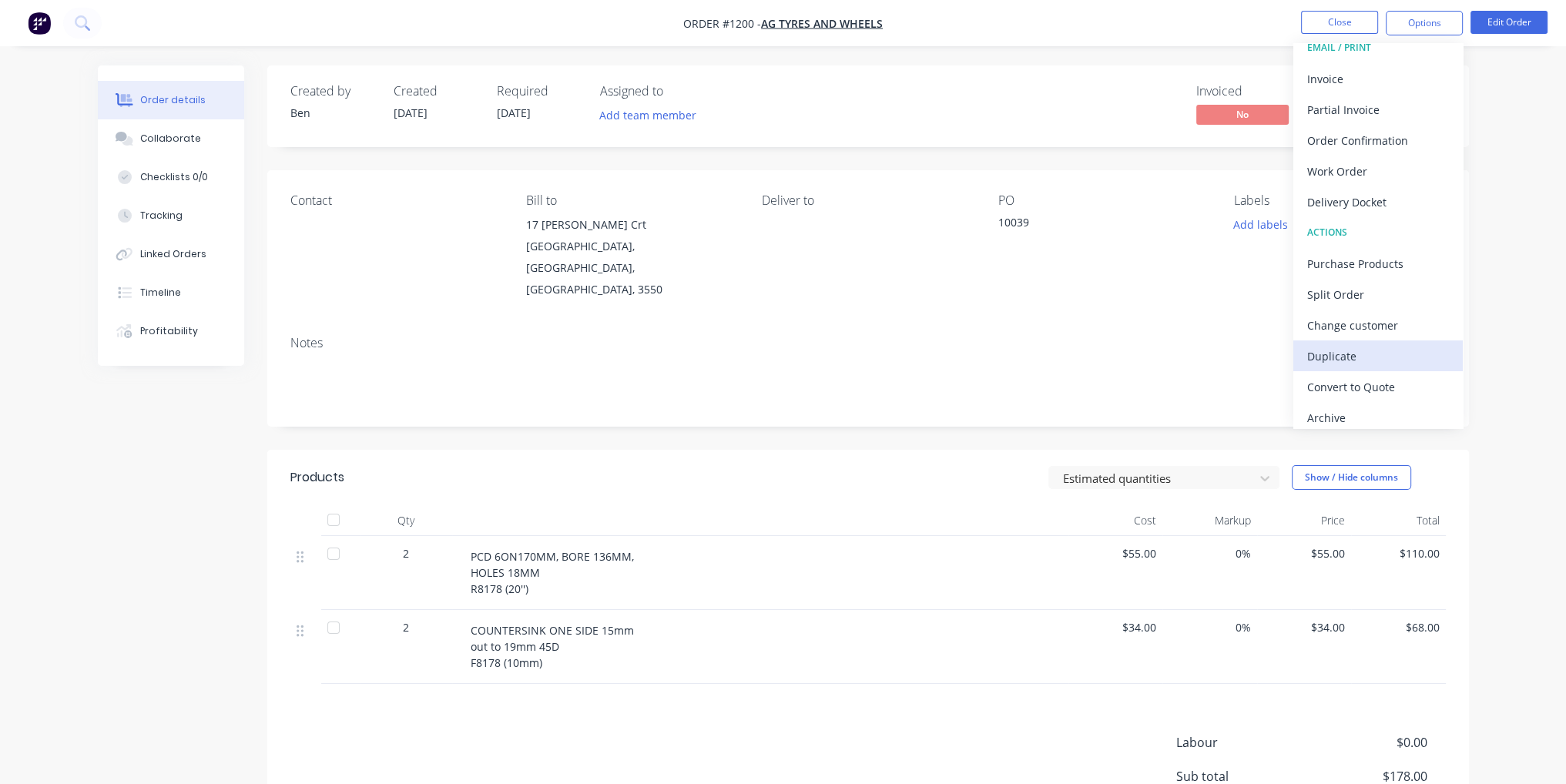
scroll to position [22, 0]
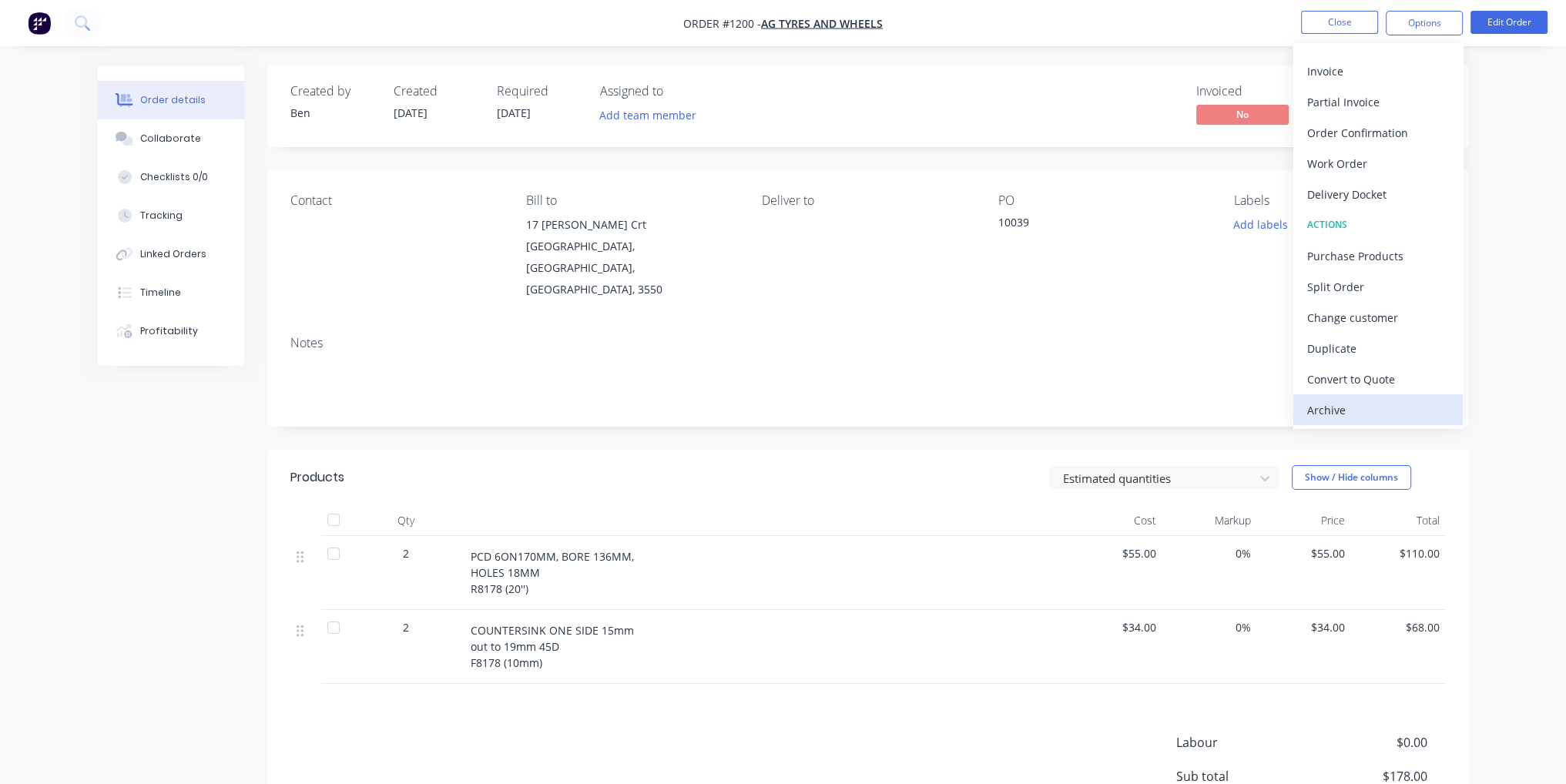
click at [1368, 396] on button "Archive" at bounding box center [1377, 410] width 169 height 31
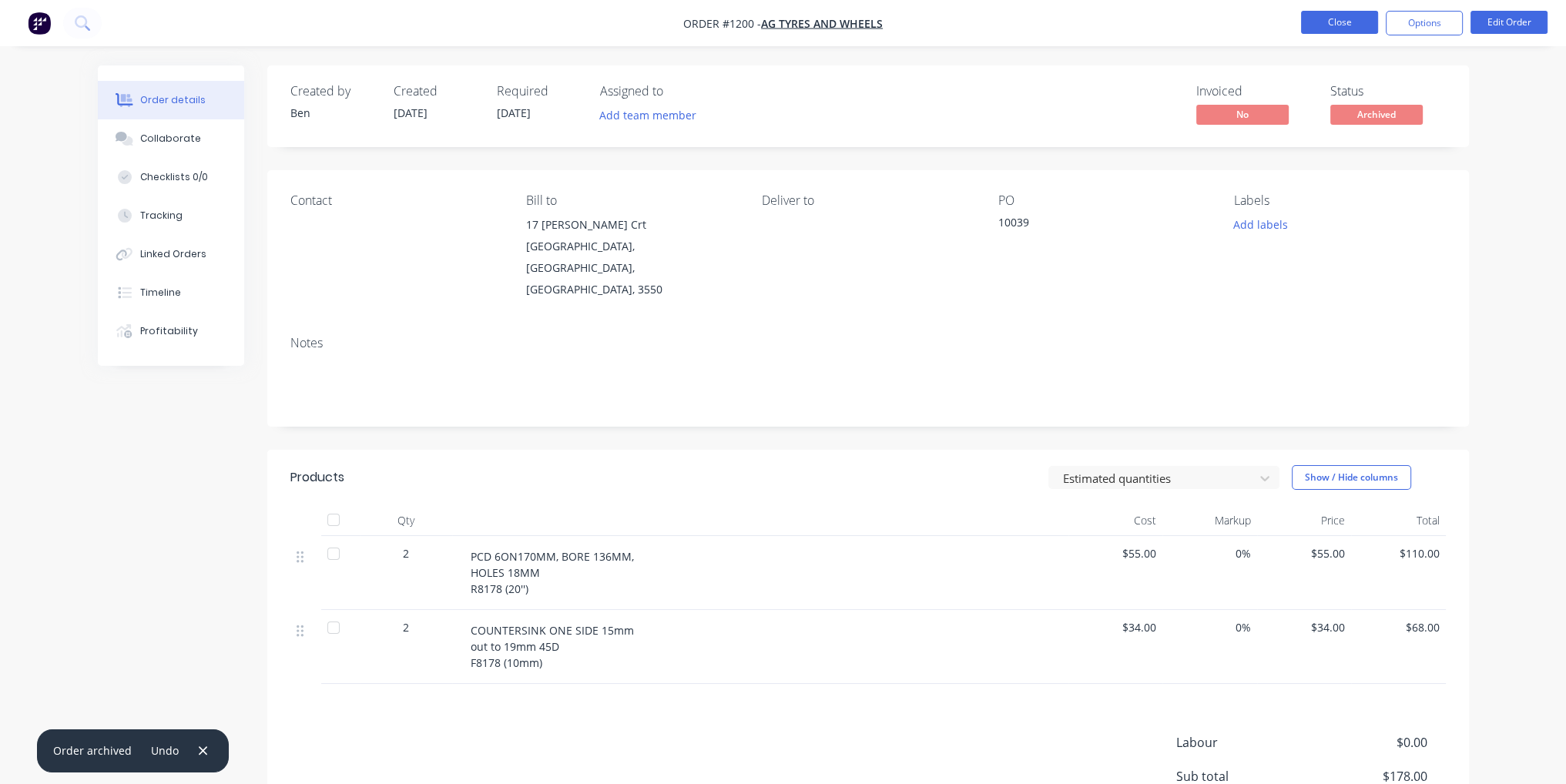
click at [1358, 15] on button "Close" at bounding box center [1339, 22] width 77 height 23
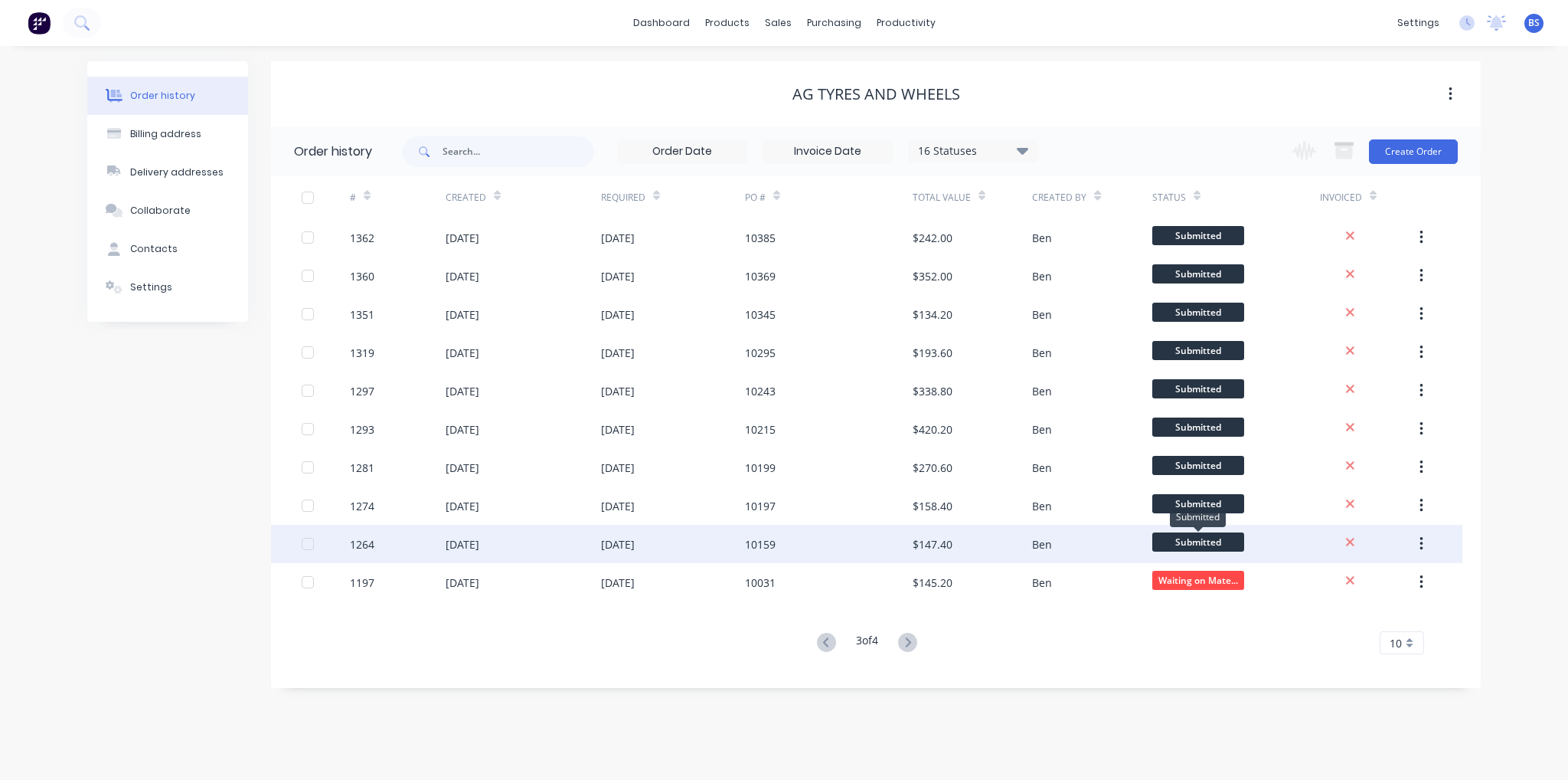
click at [1206, 541] on span "Submitted" at bounding box center [1198, 542] width 92 height 19
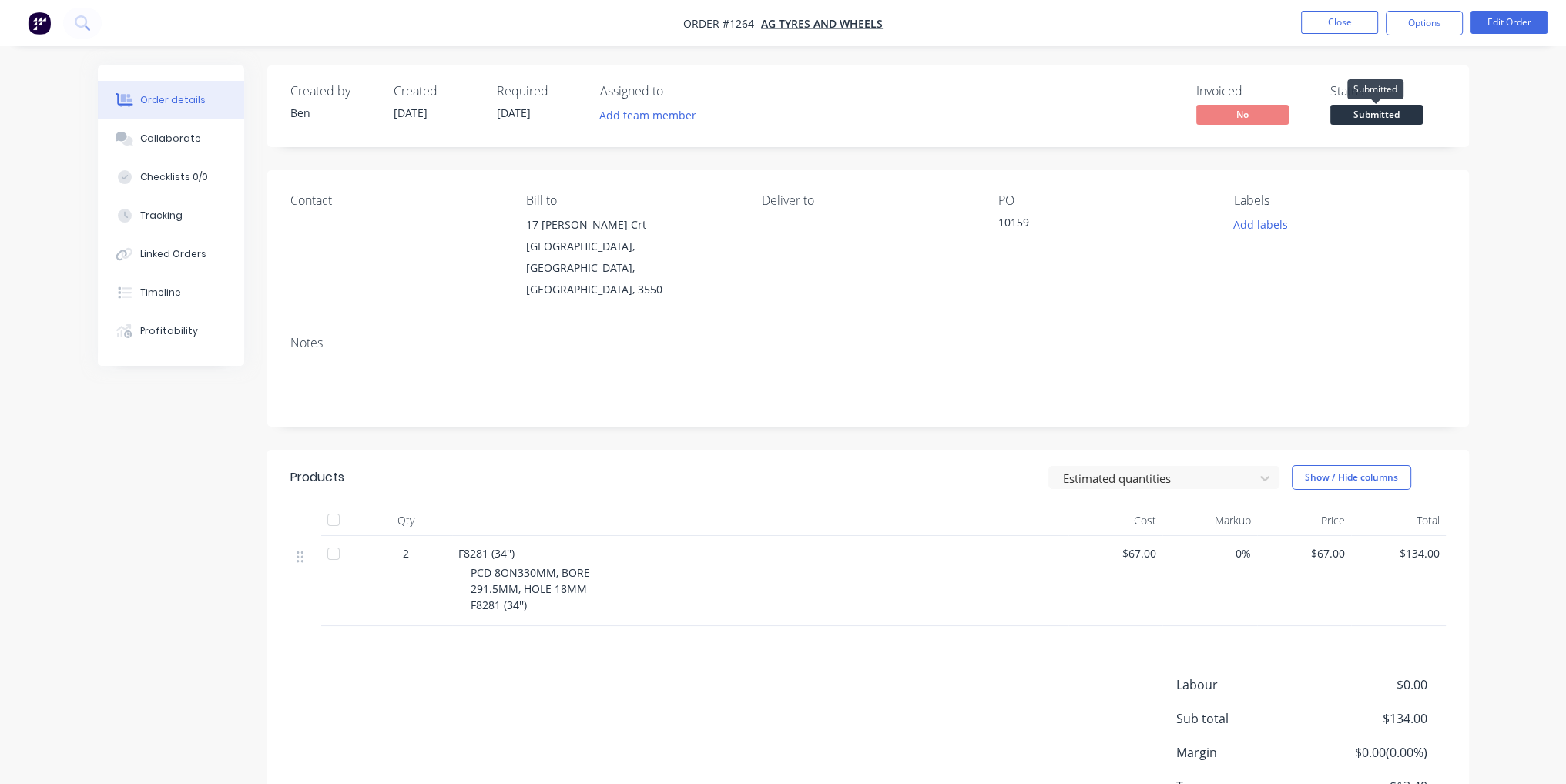
click at [1384, 119] on span "Submitted" at bounding box center [1377, 114] width 92 height 19
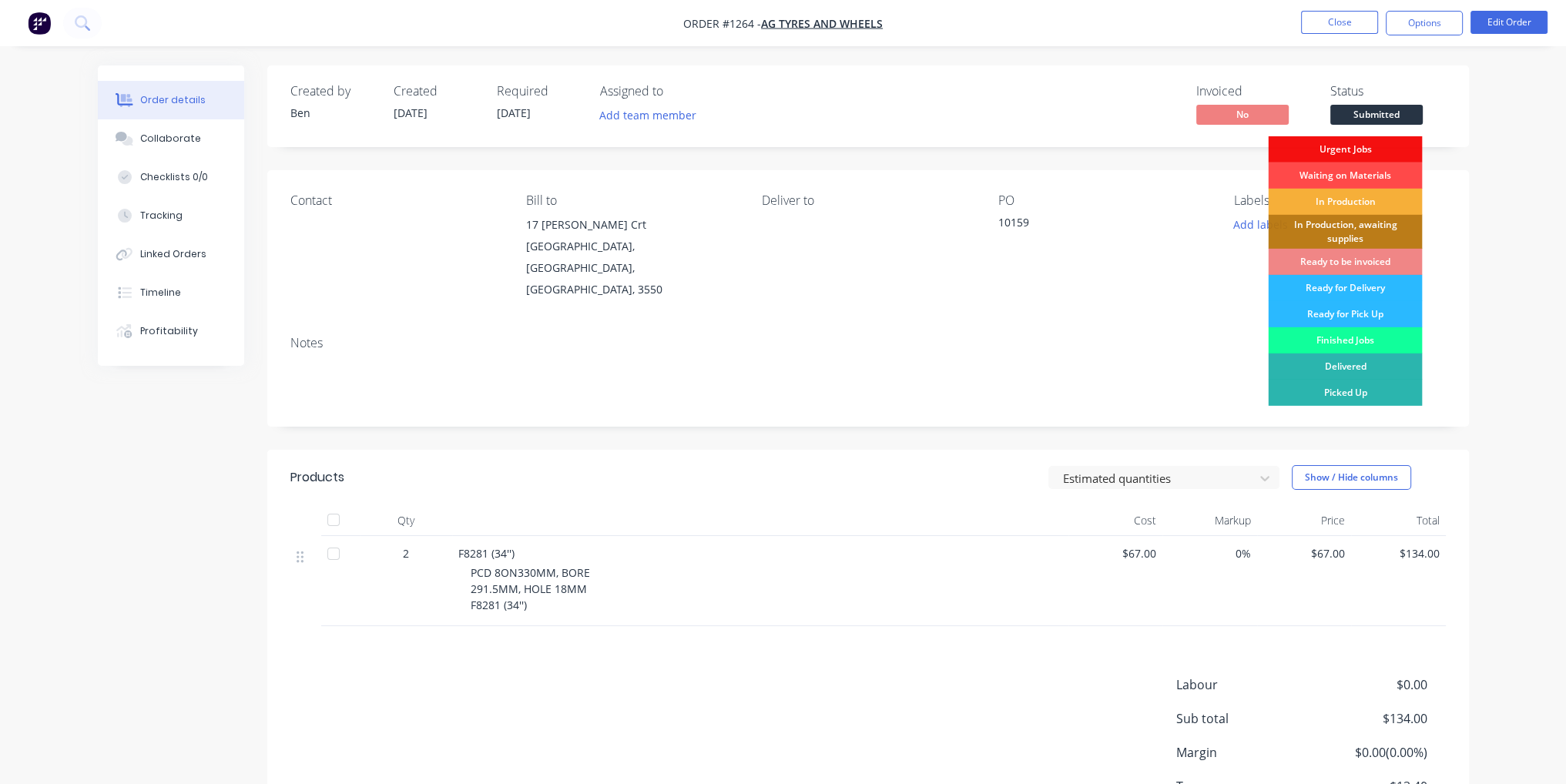
click at [1371, 173] on div "Waiting on Materials" at bounding box center [1345, 176] width 154 height 27
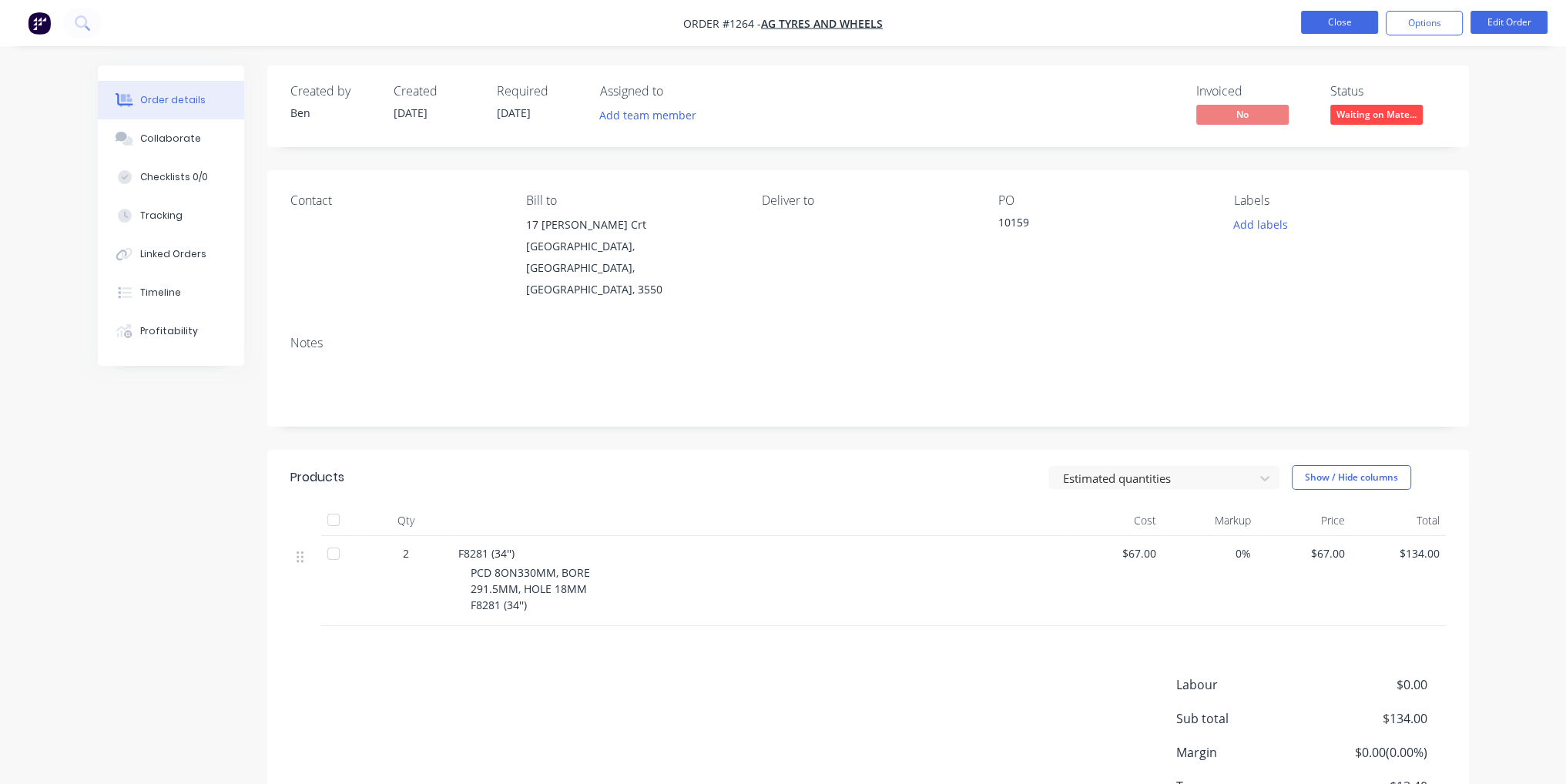
click at [1332, 28] on button "Close" at bounding box center [1339, 22] width 77 height 23
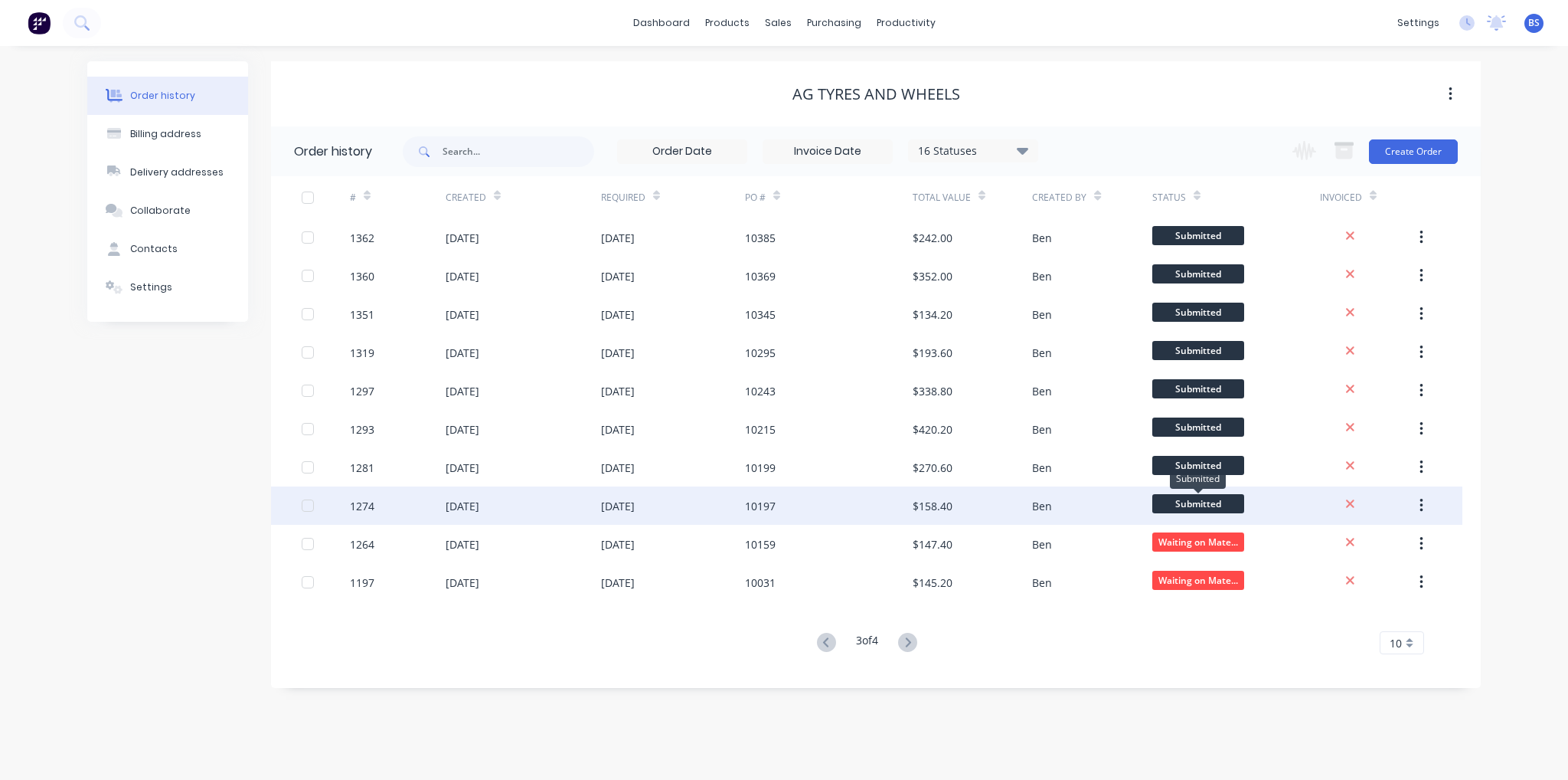
drag, startPoint x: 1204, startPoint y: 504, endPoint x: 1192, endPoint y: 504, distance: 12.0
click at [1192, 504] on span "Submitted" at bounding box center [1198, 504] width 92 height 19
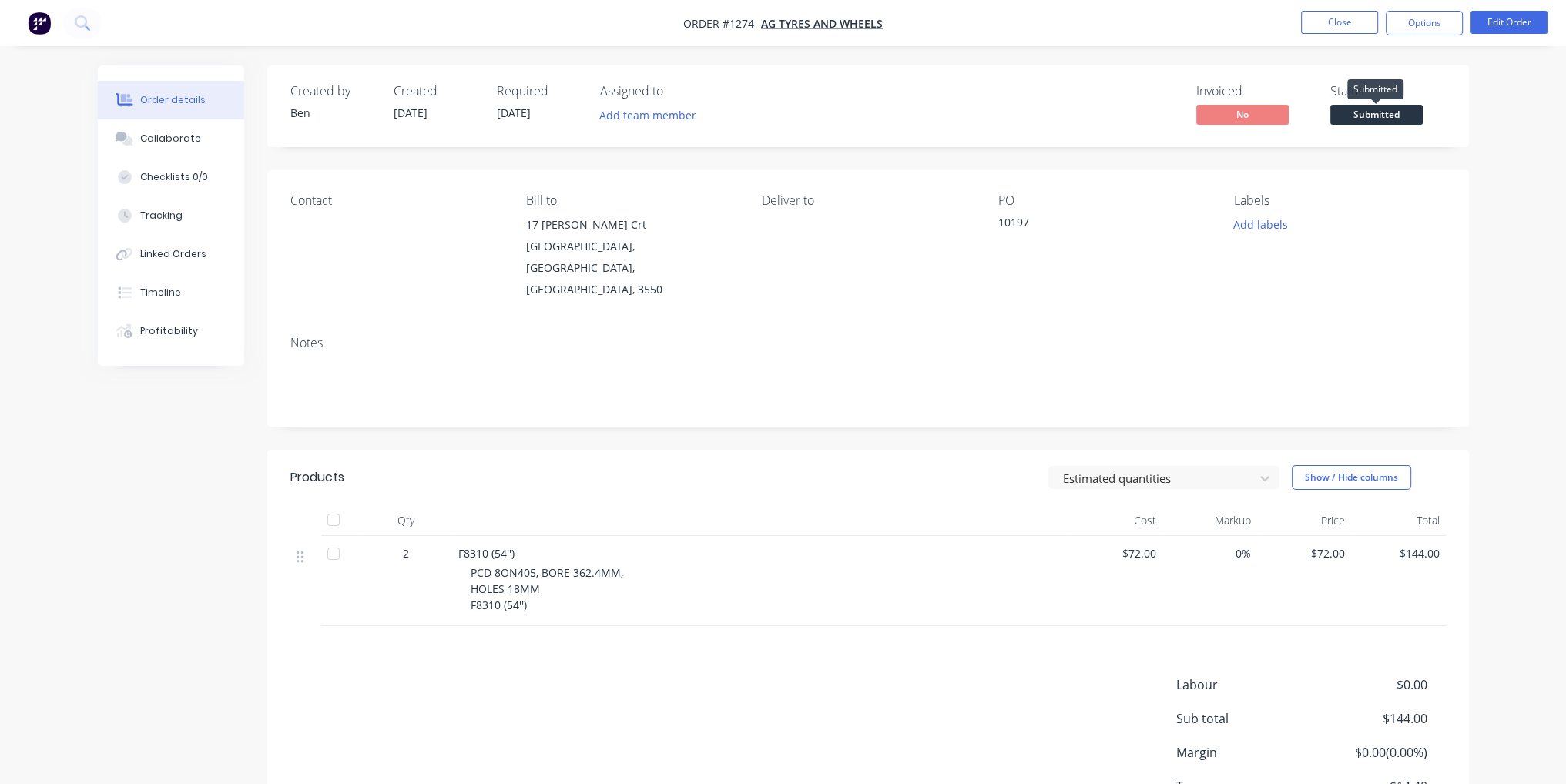
click at [1356, 114] on span "Submitted" at bounding box center [1377, 114] width 92 height 19
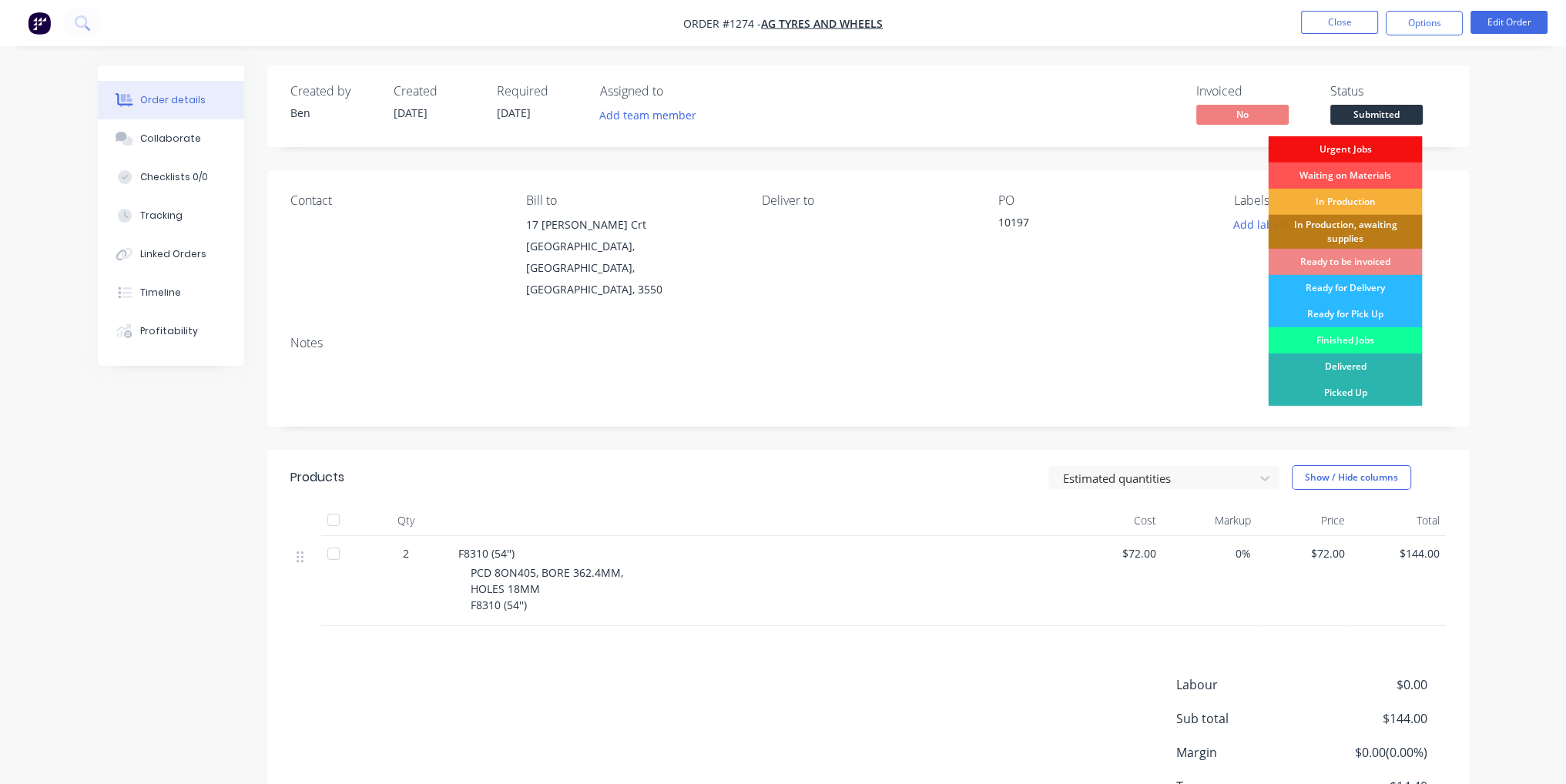
drag, startPoint x: 1369, startPoint y: 176, endPoint x: 1391, endPoint y: 201, distance: 33.3
click at [1370, 176] on div "Waiting on Materials" at bounding box center [1345, 176] width 154 height 27
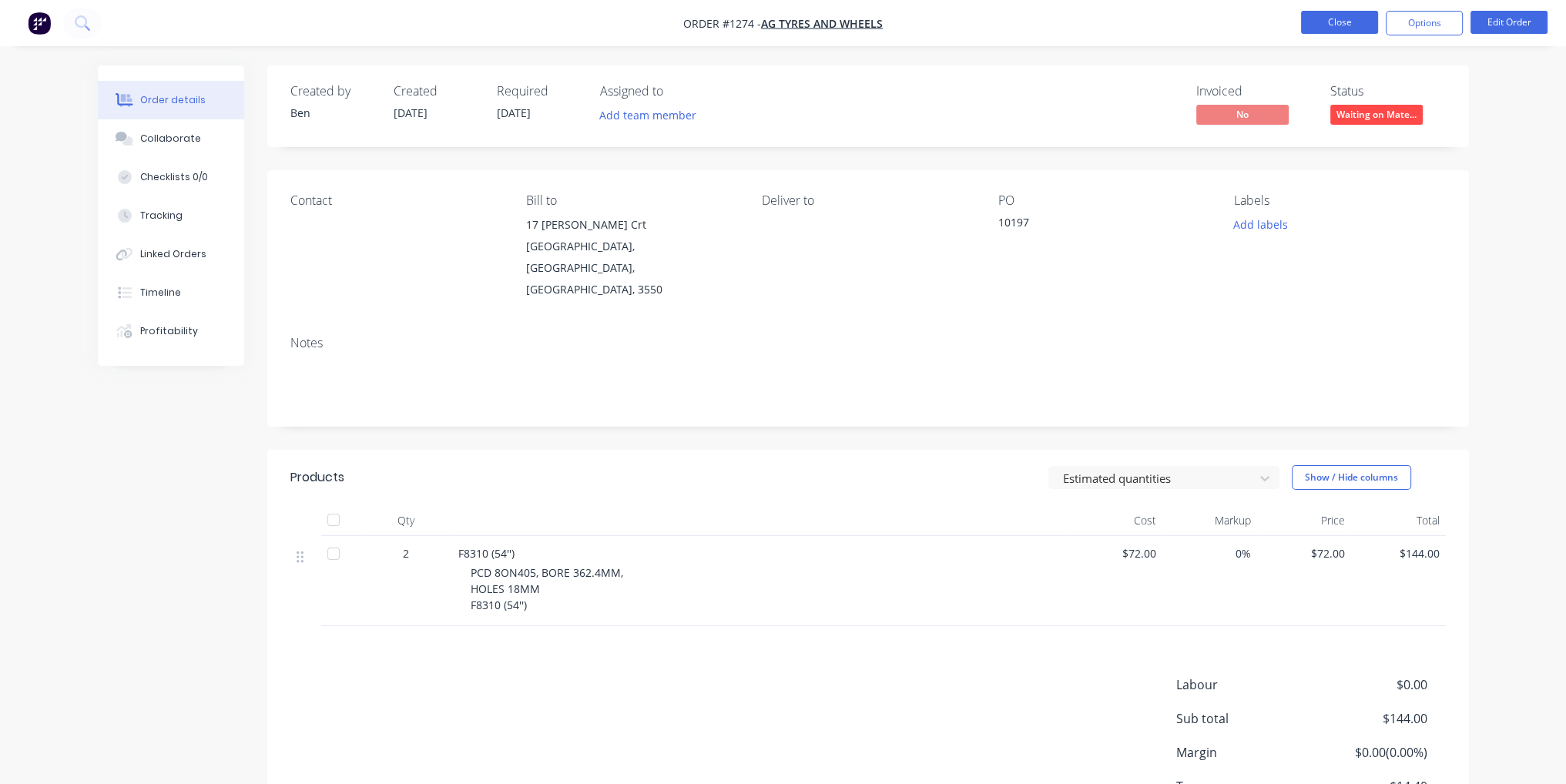
click at [1356, 17] on button "Close" at bounding box center [1339, 22] width 77 height 23
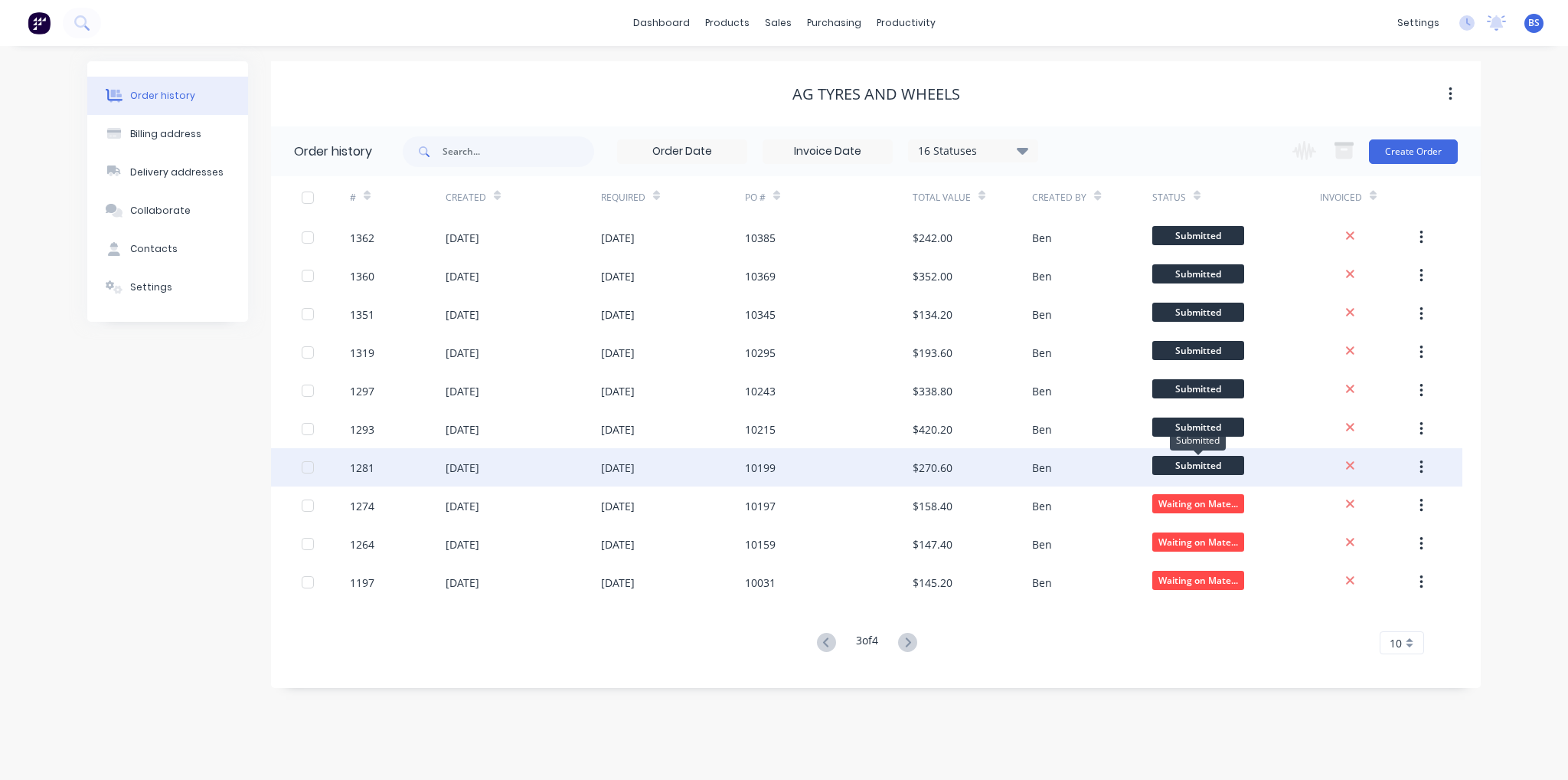
click at [1227, 466] on span "Submitted" at bounding box center [1198, 466] width 92 height 19
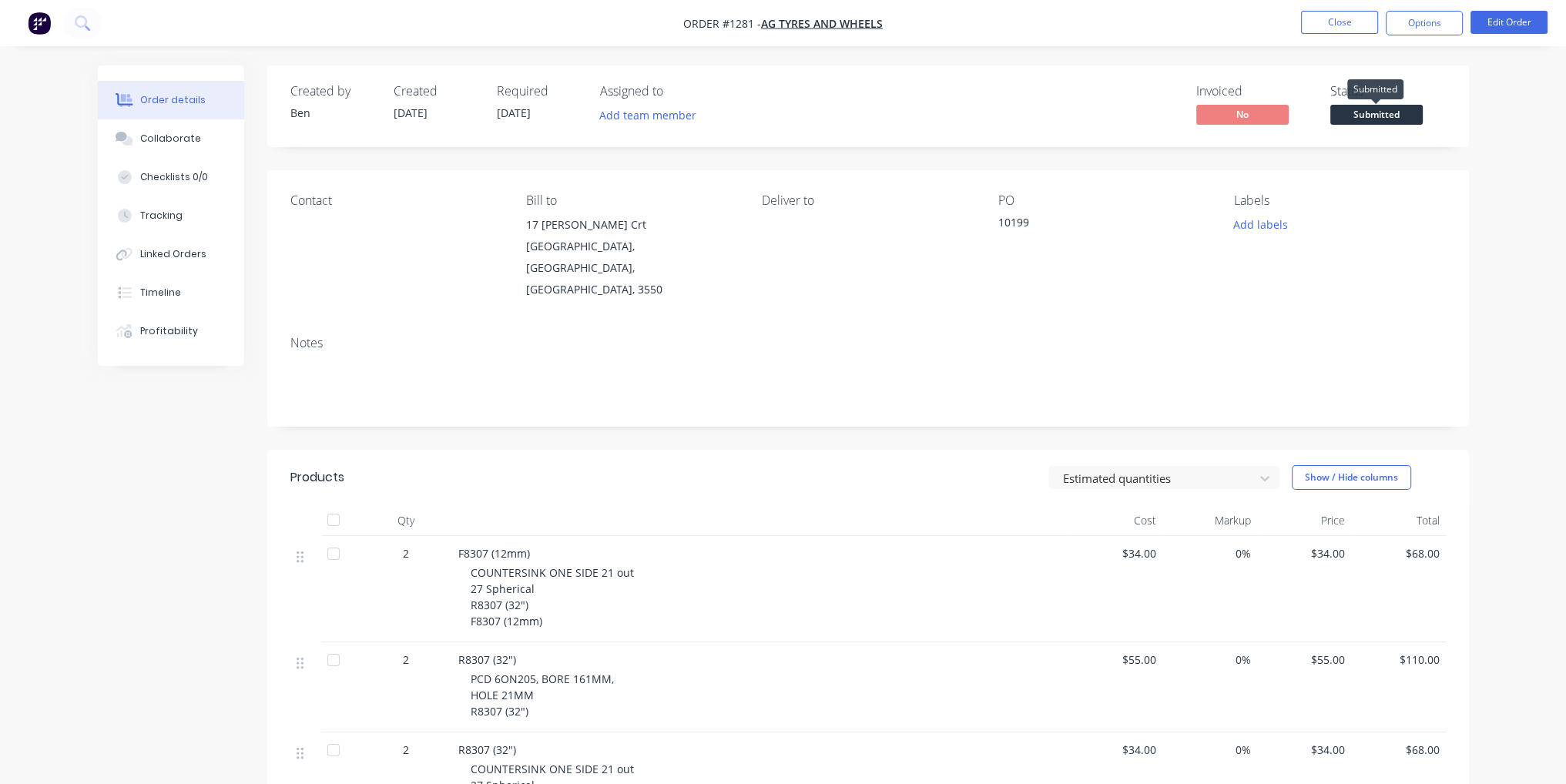
click at [1379, 116] on span "Submitted" at bounding box center [1377, 114] width 92 height 19
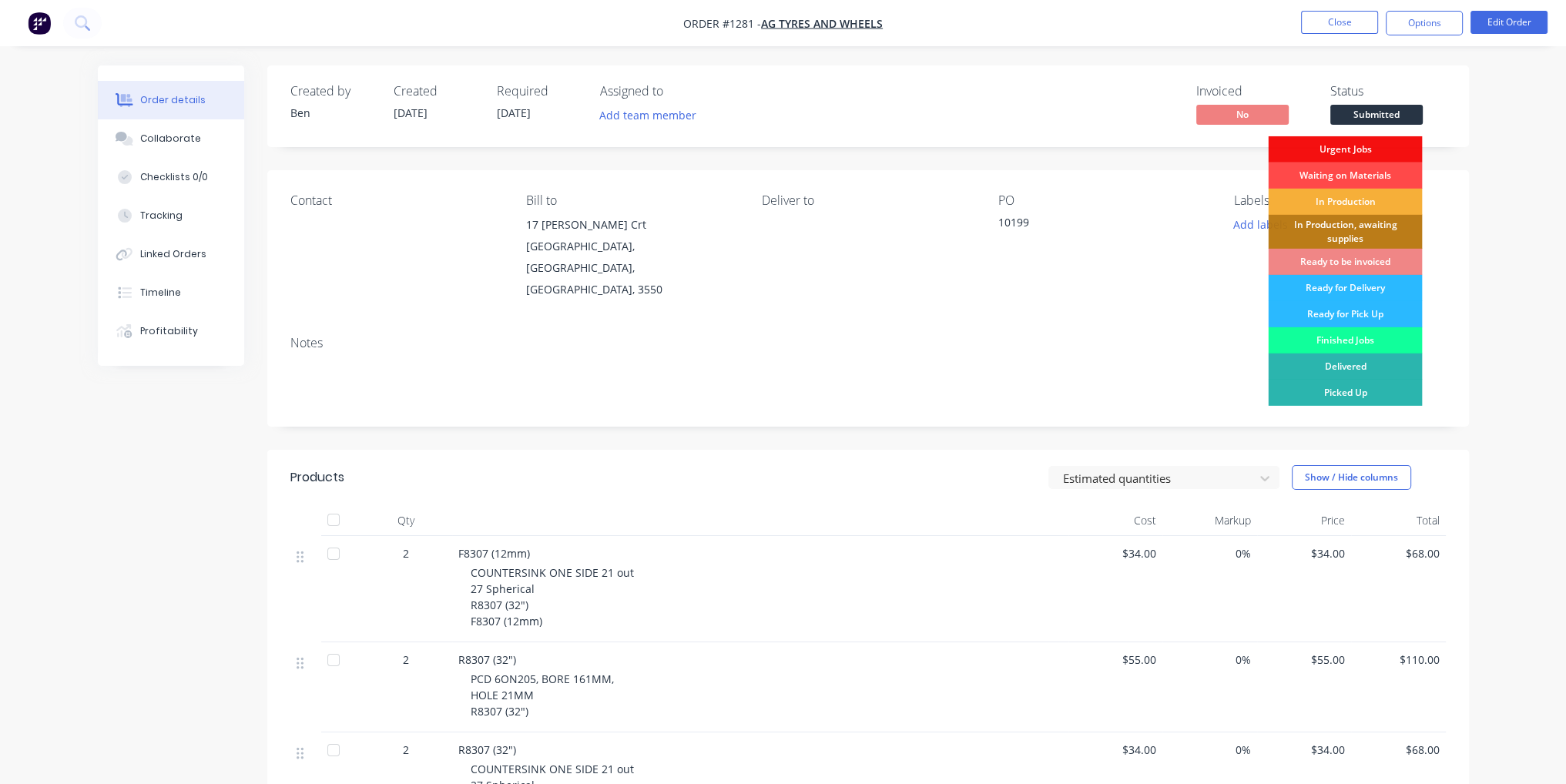
click at [1377, 175] on div "Waiting on Materials" at bounding box center [1345, 176] width 154 height 27
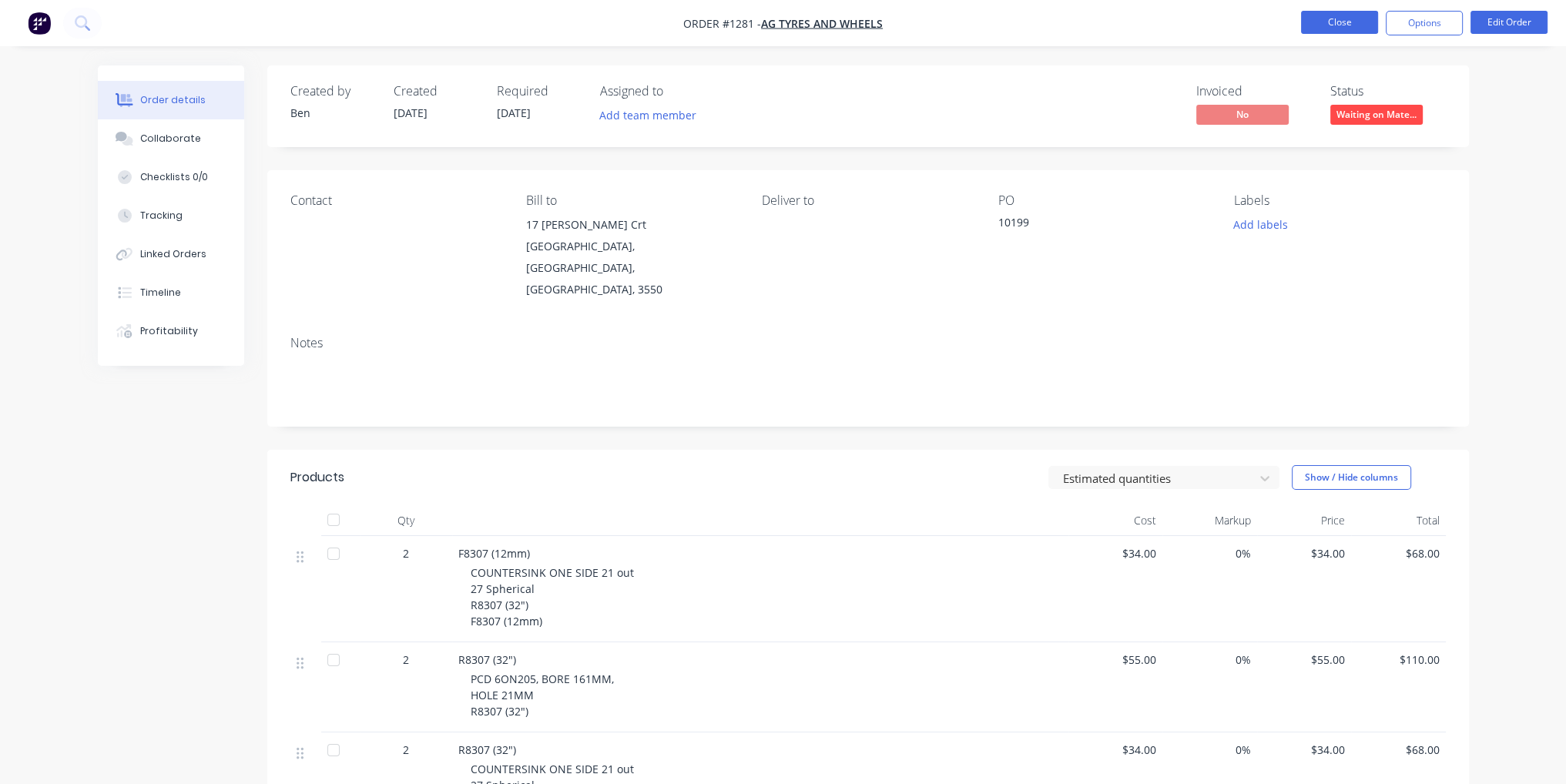
click at [1345, 15] on button "Close" at bounding box center [1339, 22] width 77 height 23
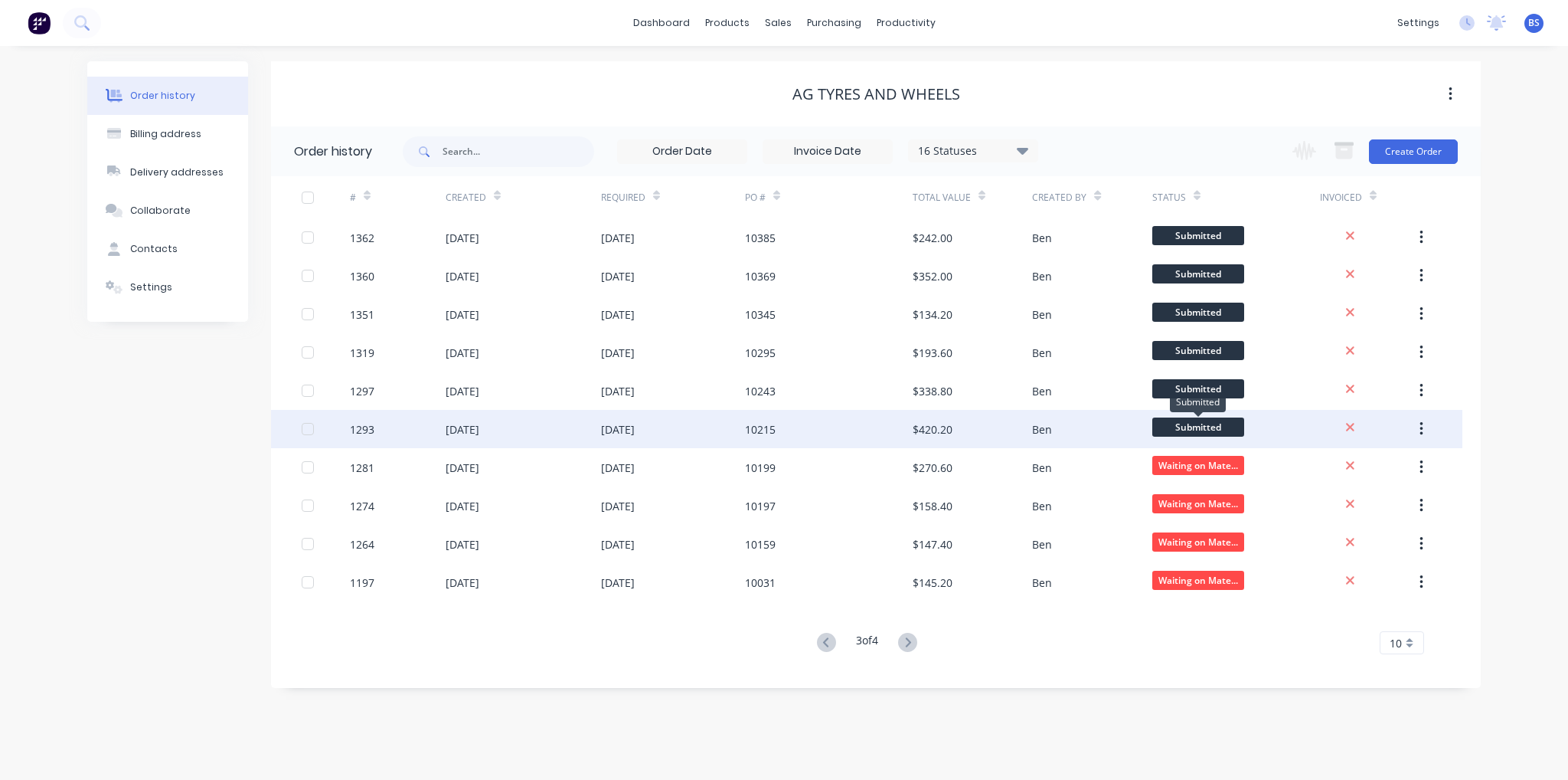
click at [1230, 423] on span "Submitted" at bounding box center [1198, 427] width 92 height 19
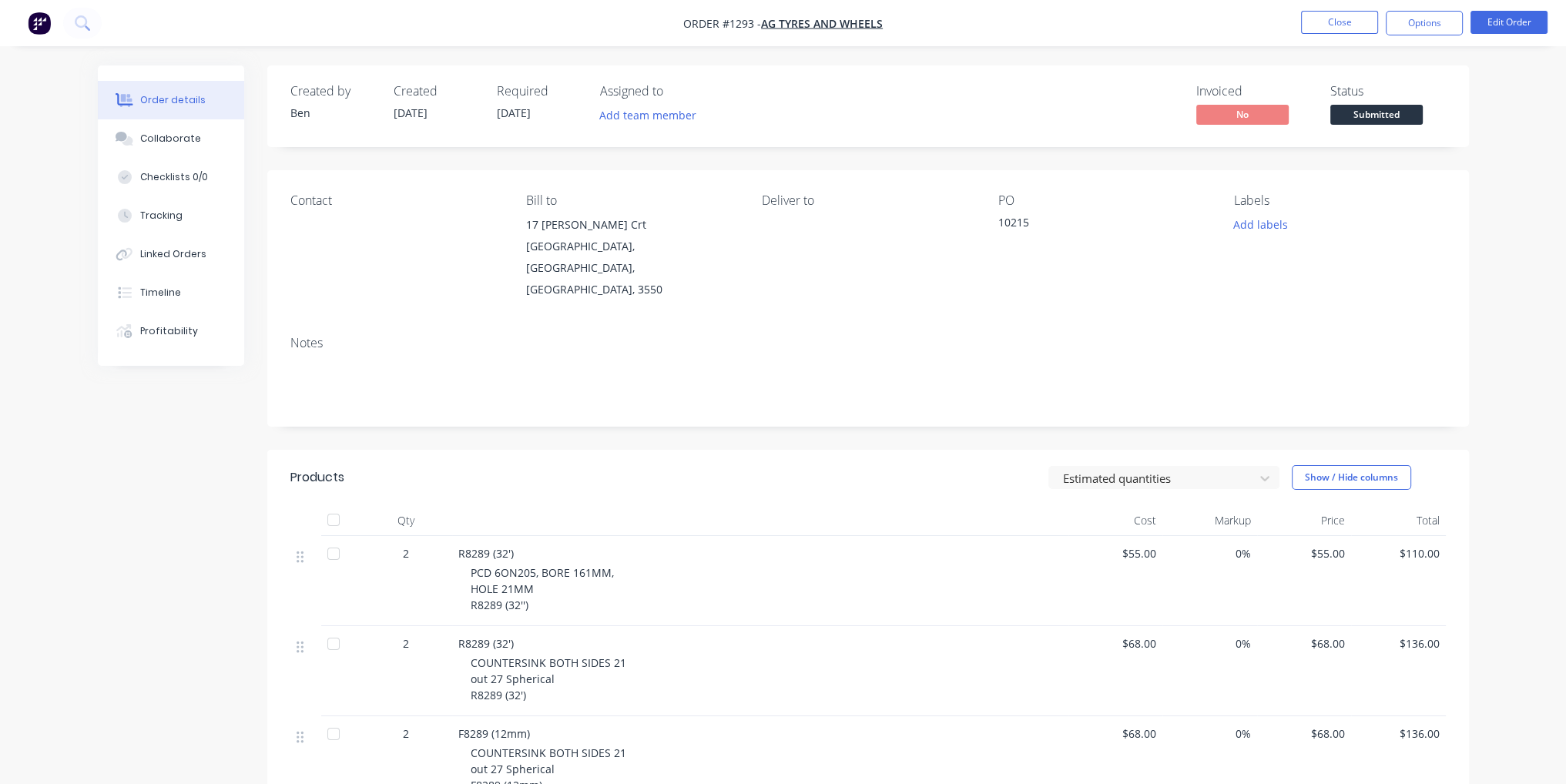
click at [1376, 116] on span "Submitted" at bounding box center [1377, 114] width 92 height 19
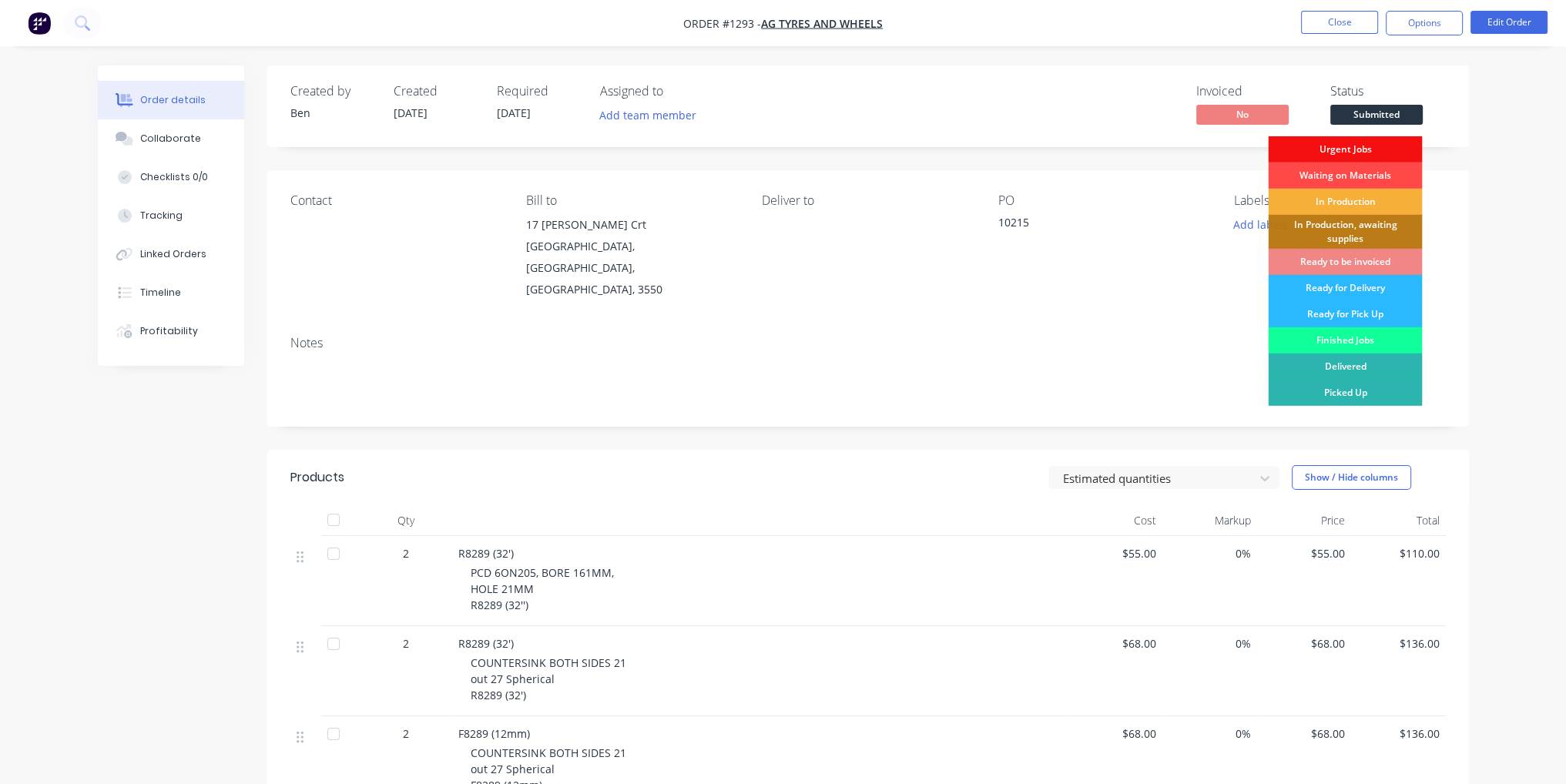
click at [1379, 176] on div "Waiting on Materials" at bounding box center [1345, 176] width 154 height 27
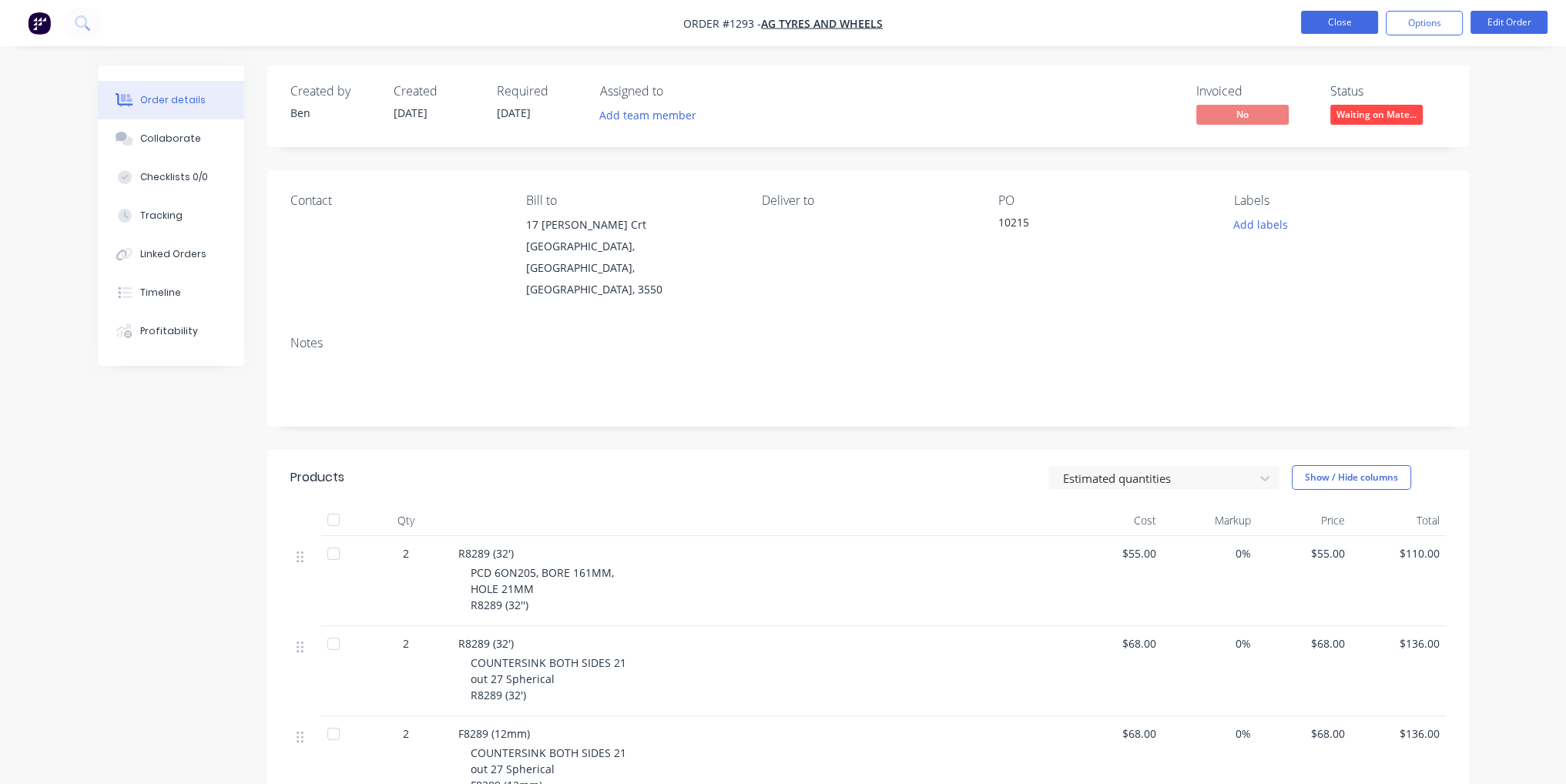
click at [1350, 16] on button "Close" at bounding box center [1339, 22] width 77 height 23
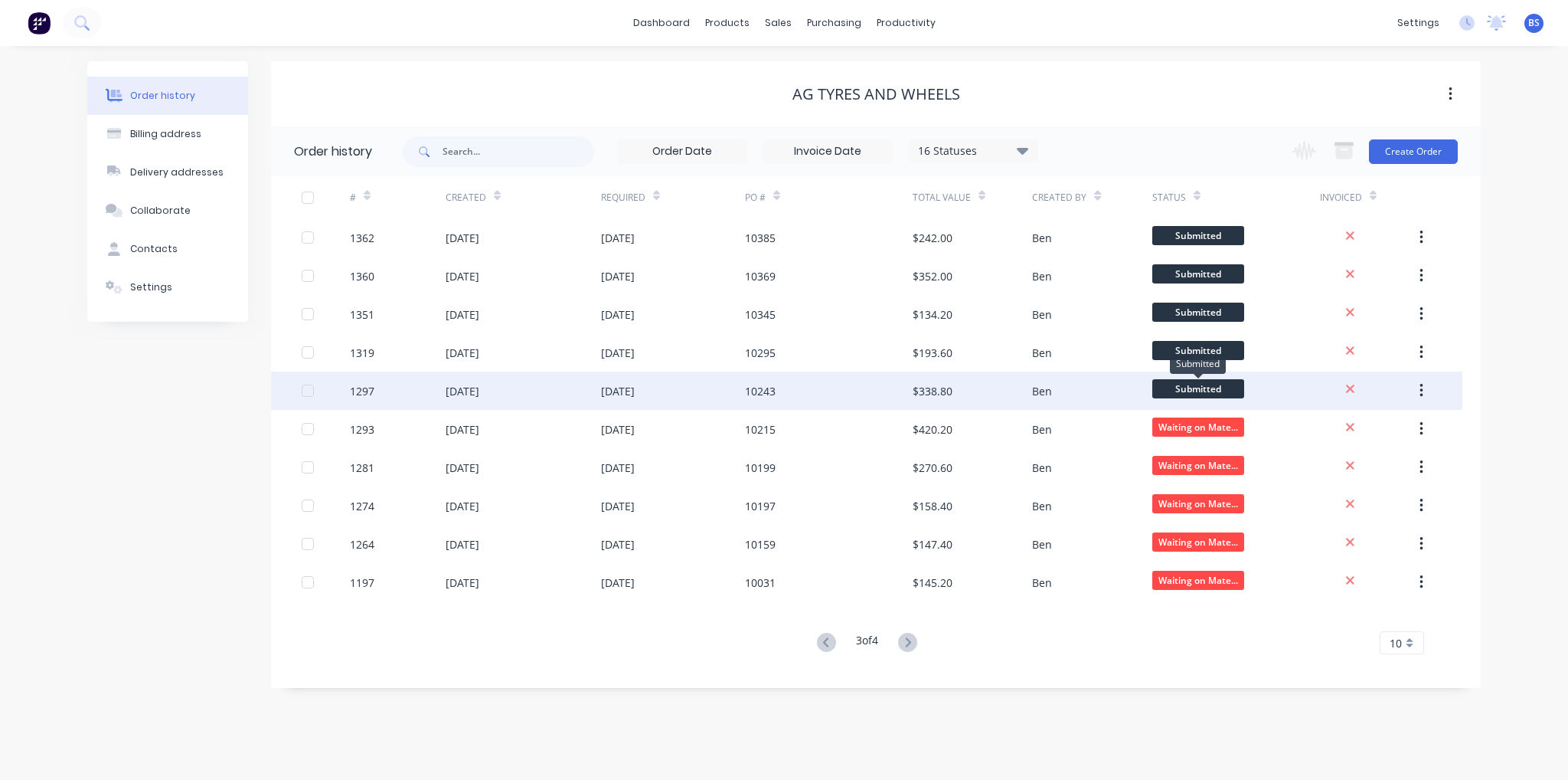
click at [1198, 393] on span "Submitted" at bounding box center [1198, 389] width 92 height 19
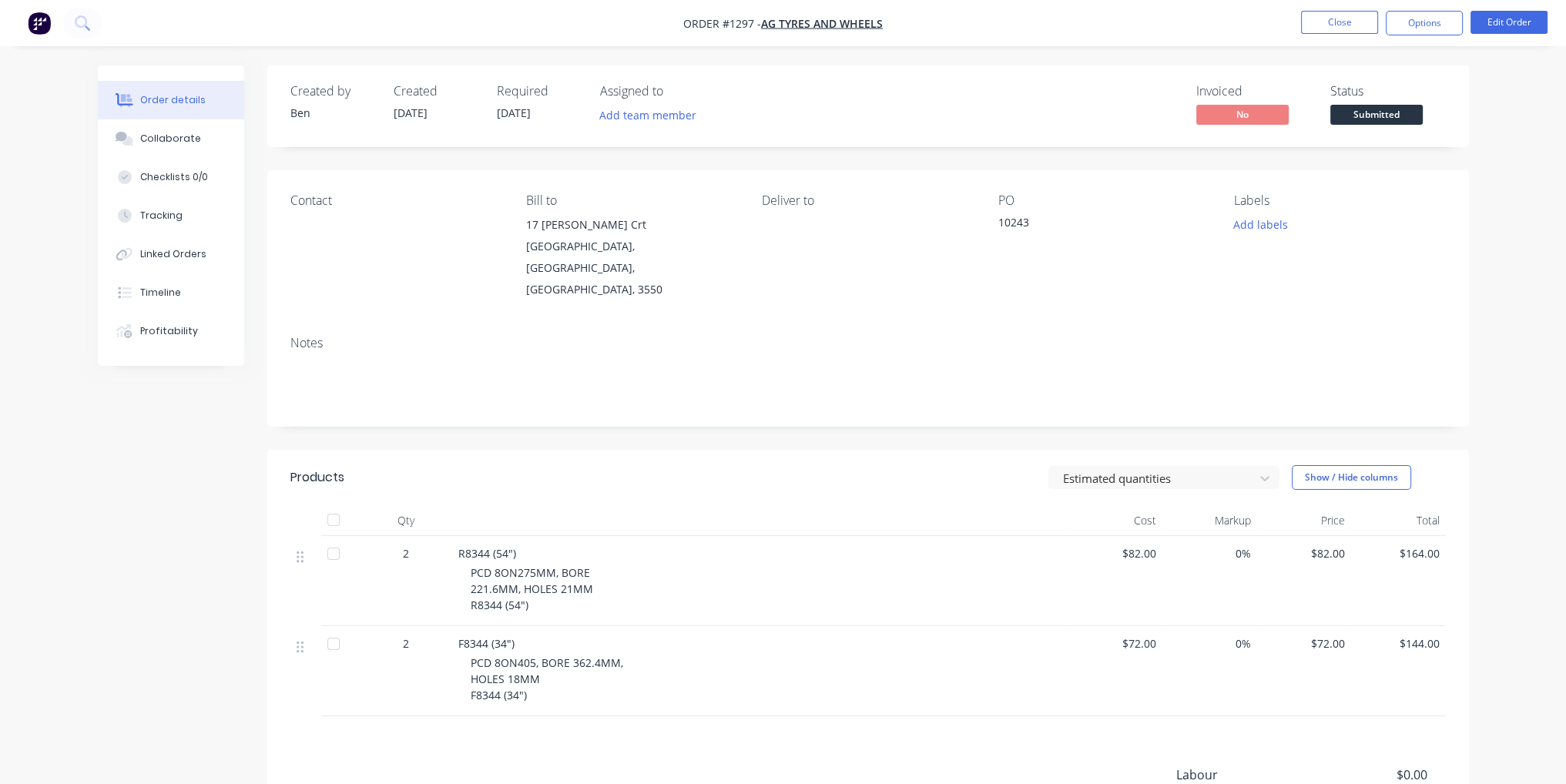
click at [1374, 115] on span "Submitted" at bounding box center [1377, 114] width 92 height 19
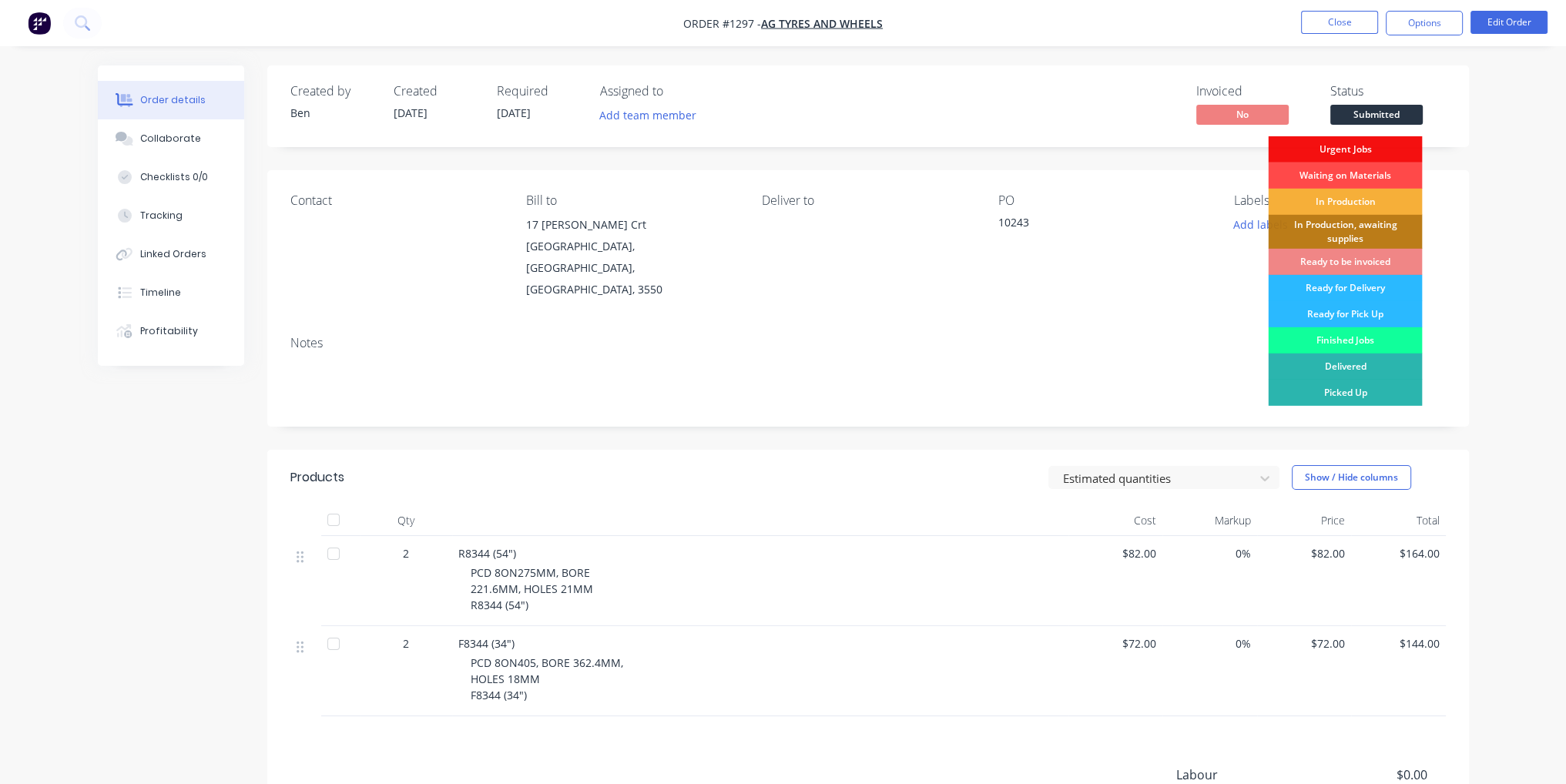
click at [1385, 175] on div "Waiting on Materials" at bounding box center [1345, 176] width 154 height 27
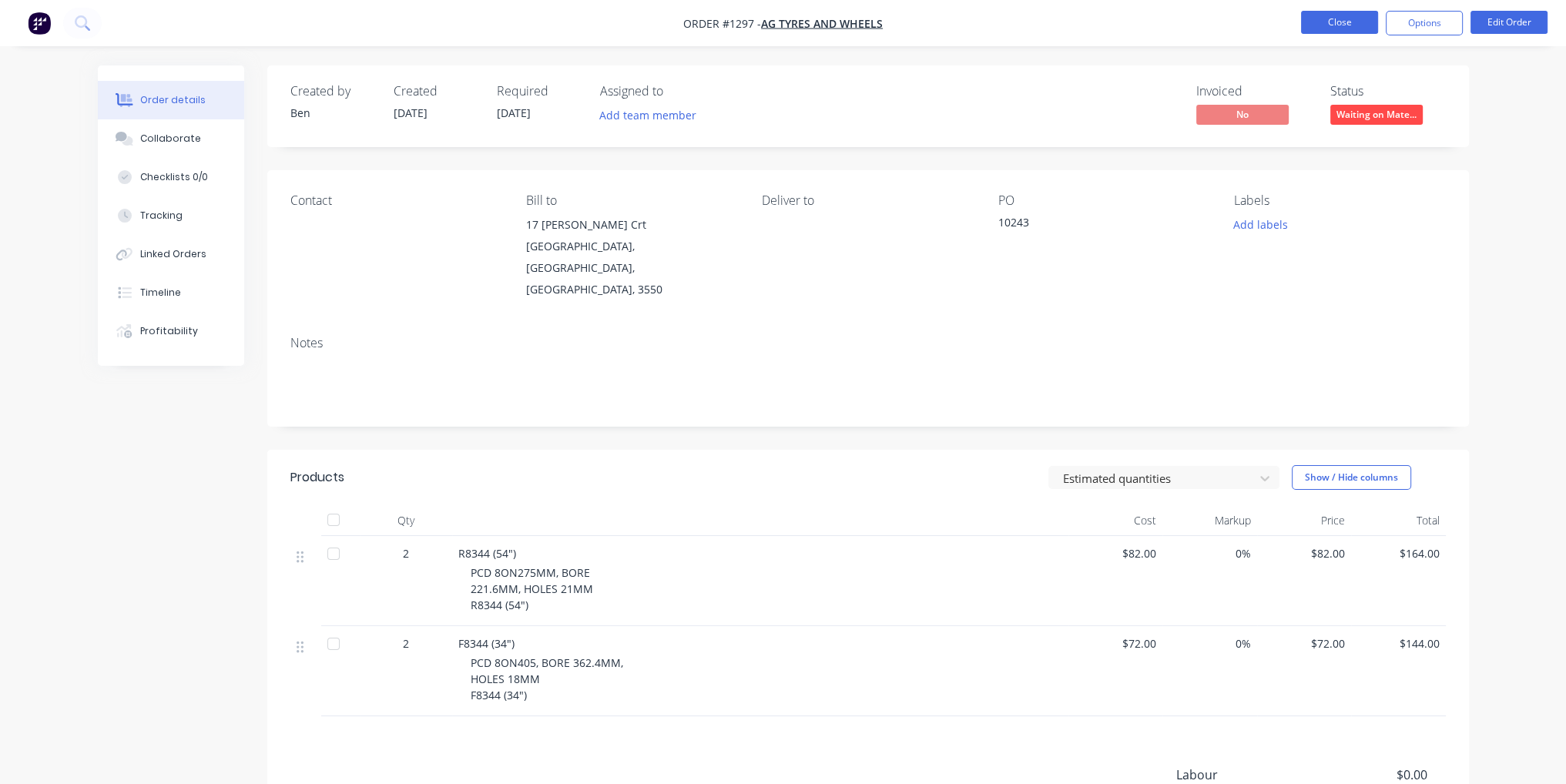
click at [1354, 27] on button "Close" at bounding box center [1339, 22] width 77 height 23
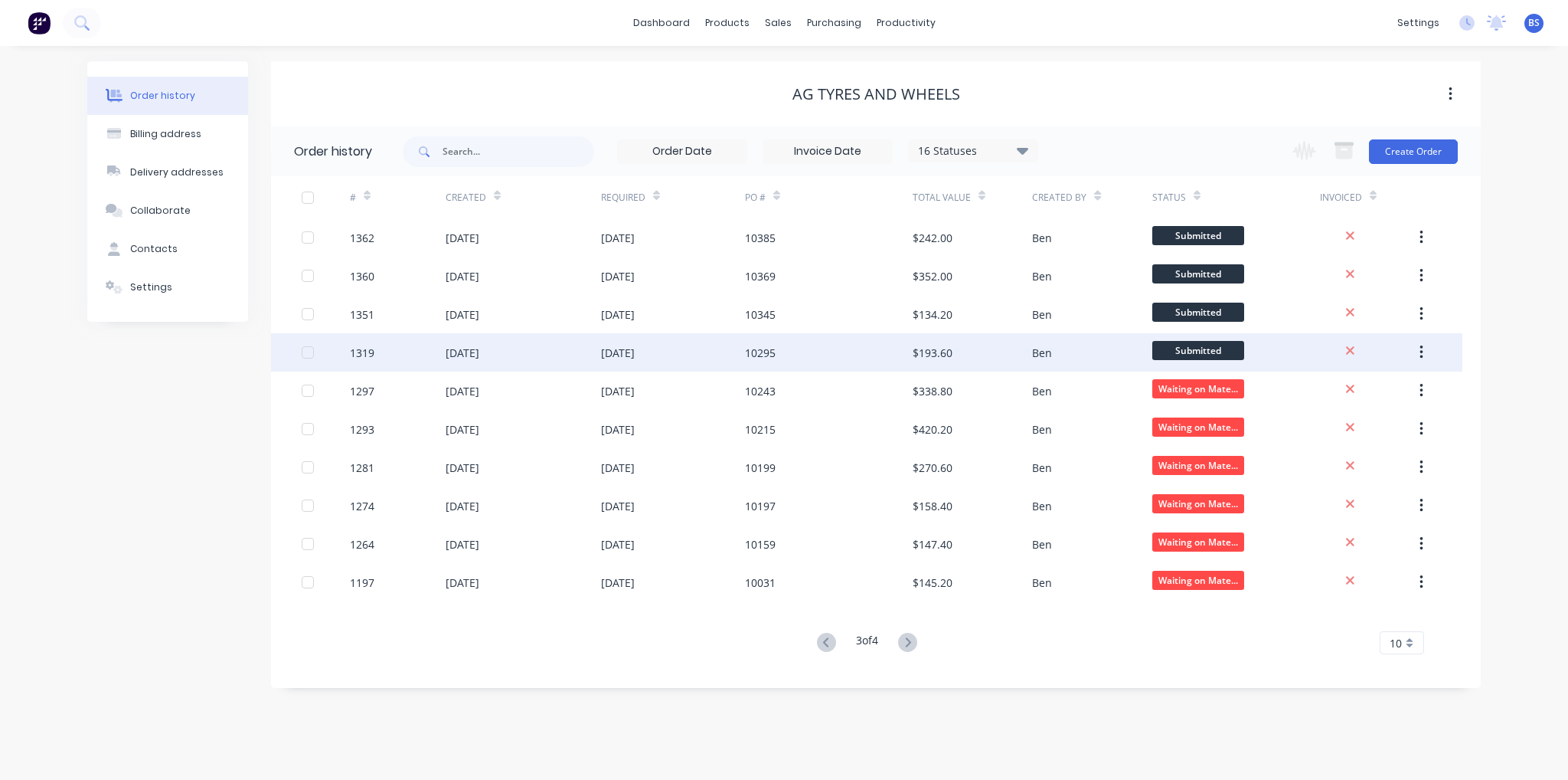
click at [880, 352] on div "10295" at bounding box center [829, 353] width 168 height 39
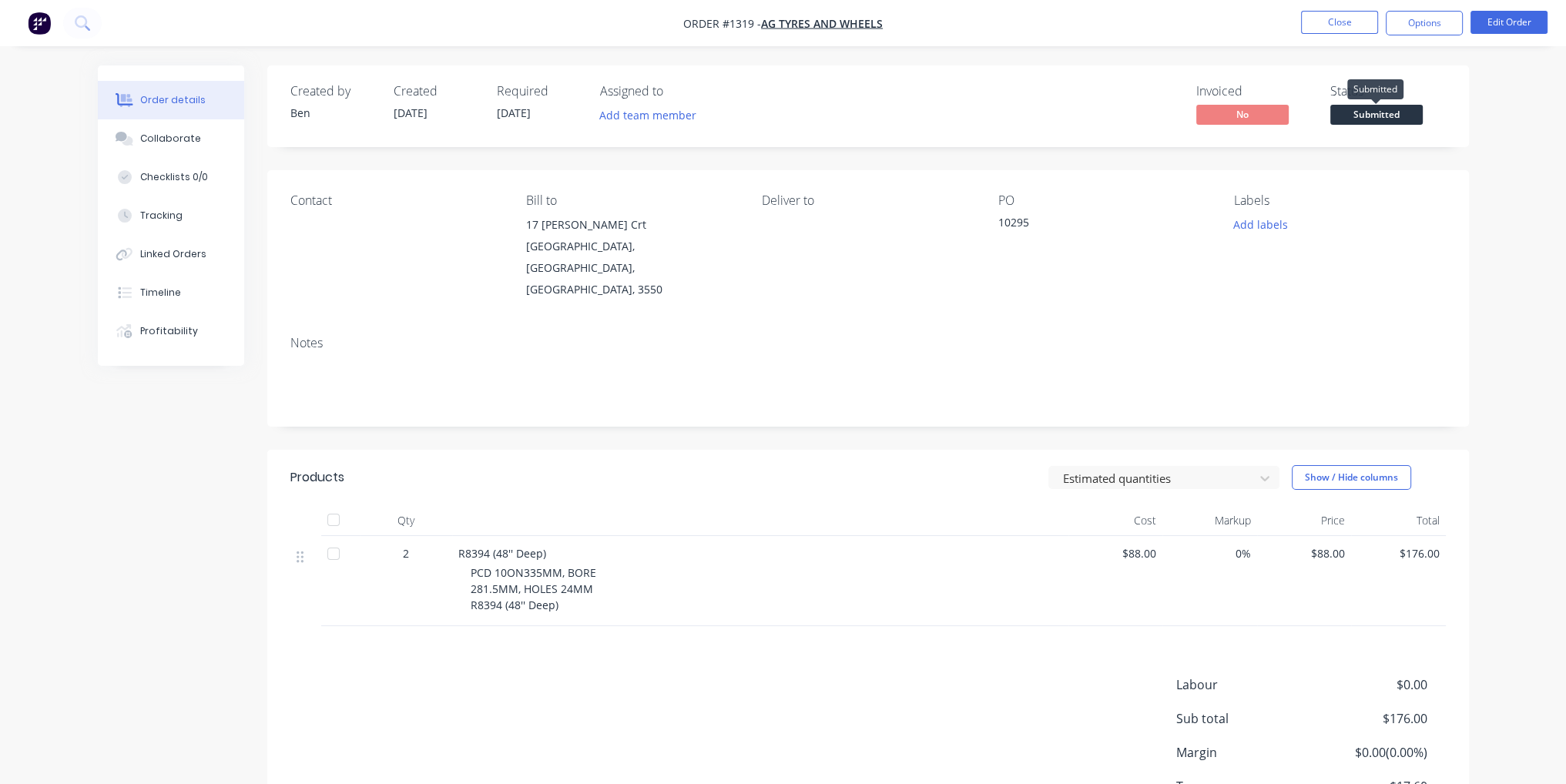
click at [1362, 120] on span "Submitted" at bounding box center [1377, 114] width 92 height 19
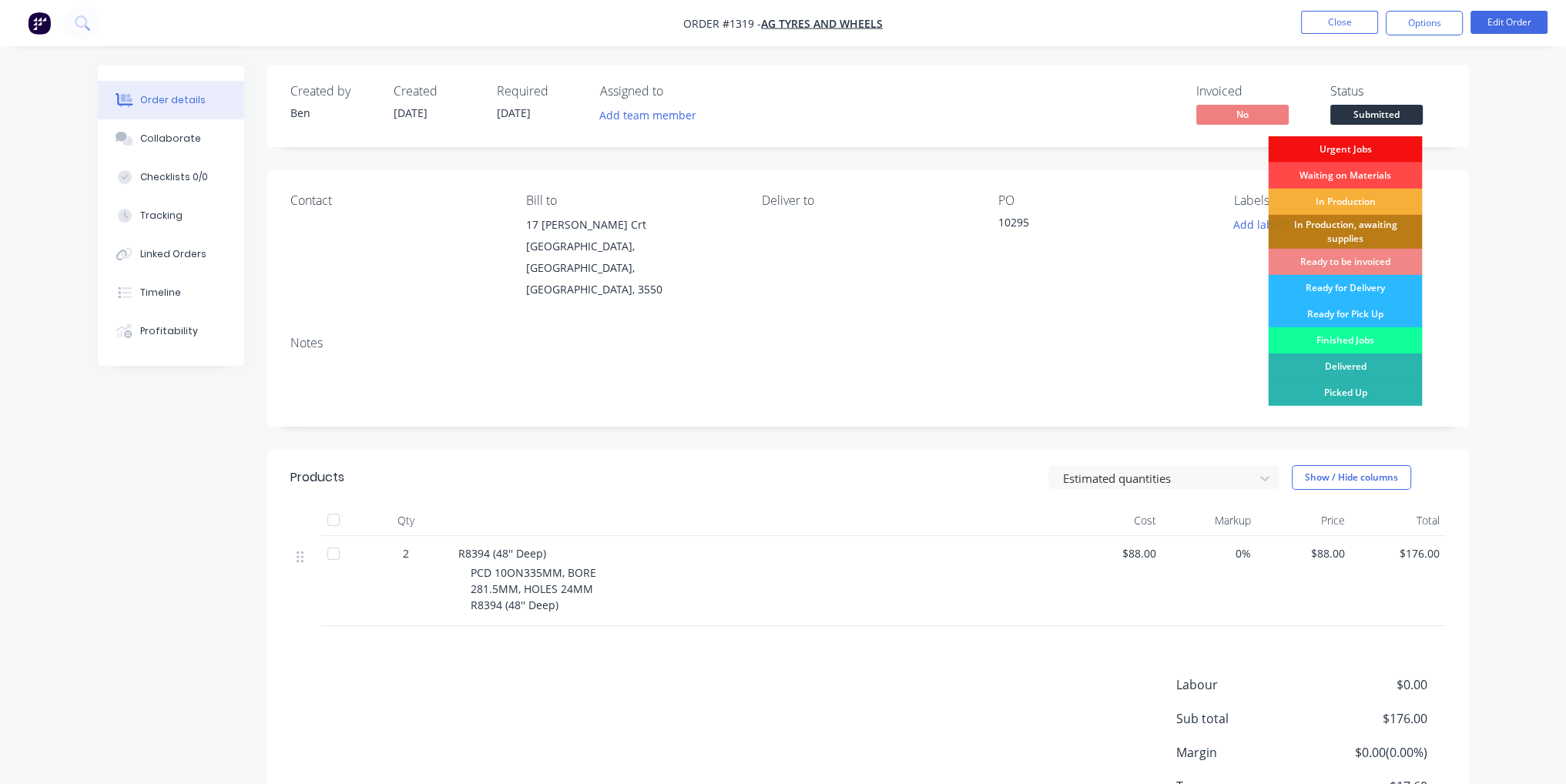
click at [1380, 172] on div "Waiting on Materials" at bounding box center [1345, 176] width 154 height 27
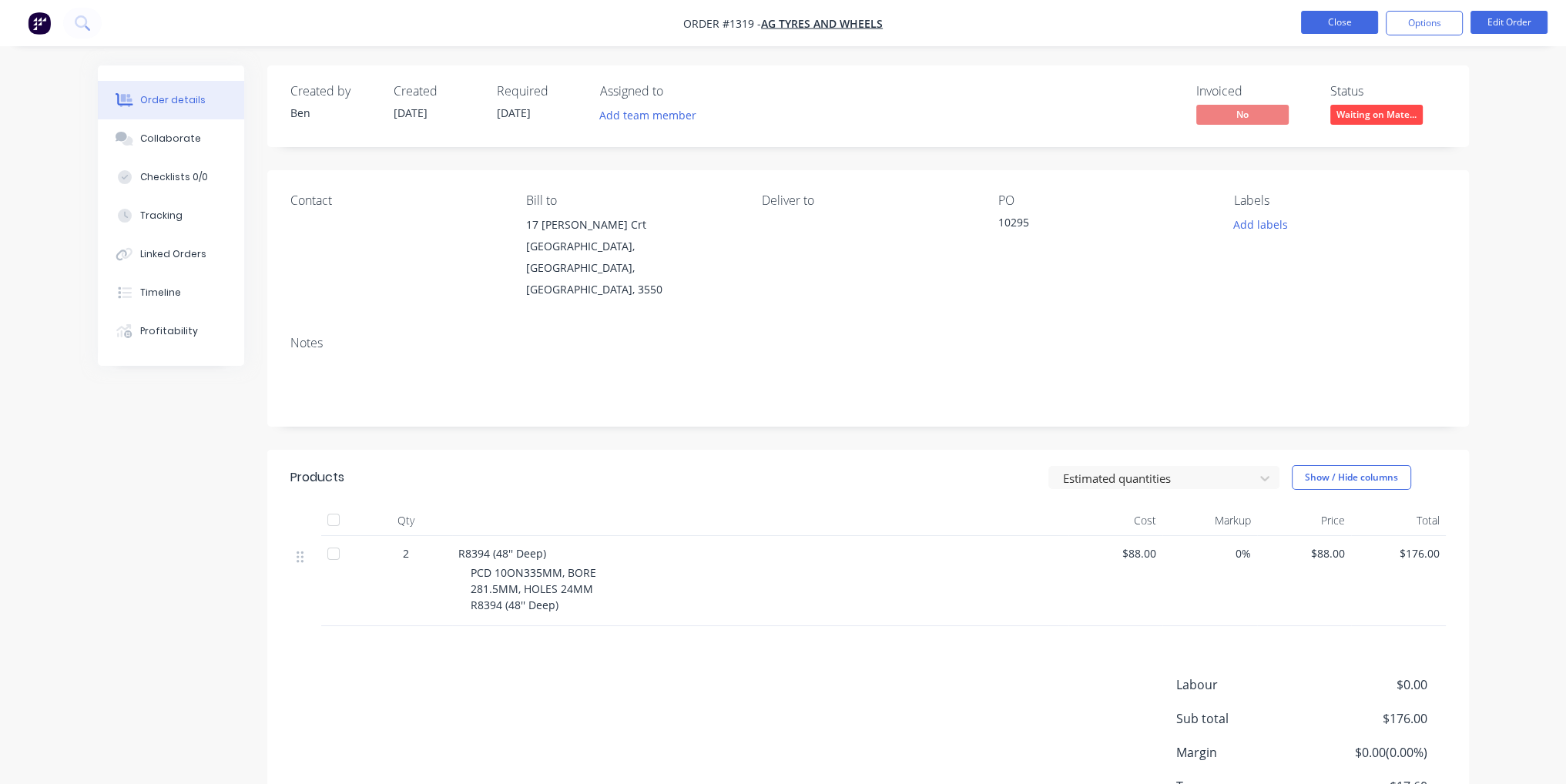
click at [1347, 28] on button "Close" at bounding box center [1339, 22] width 77 height 23
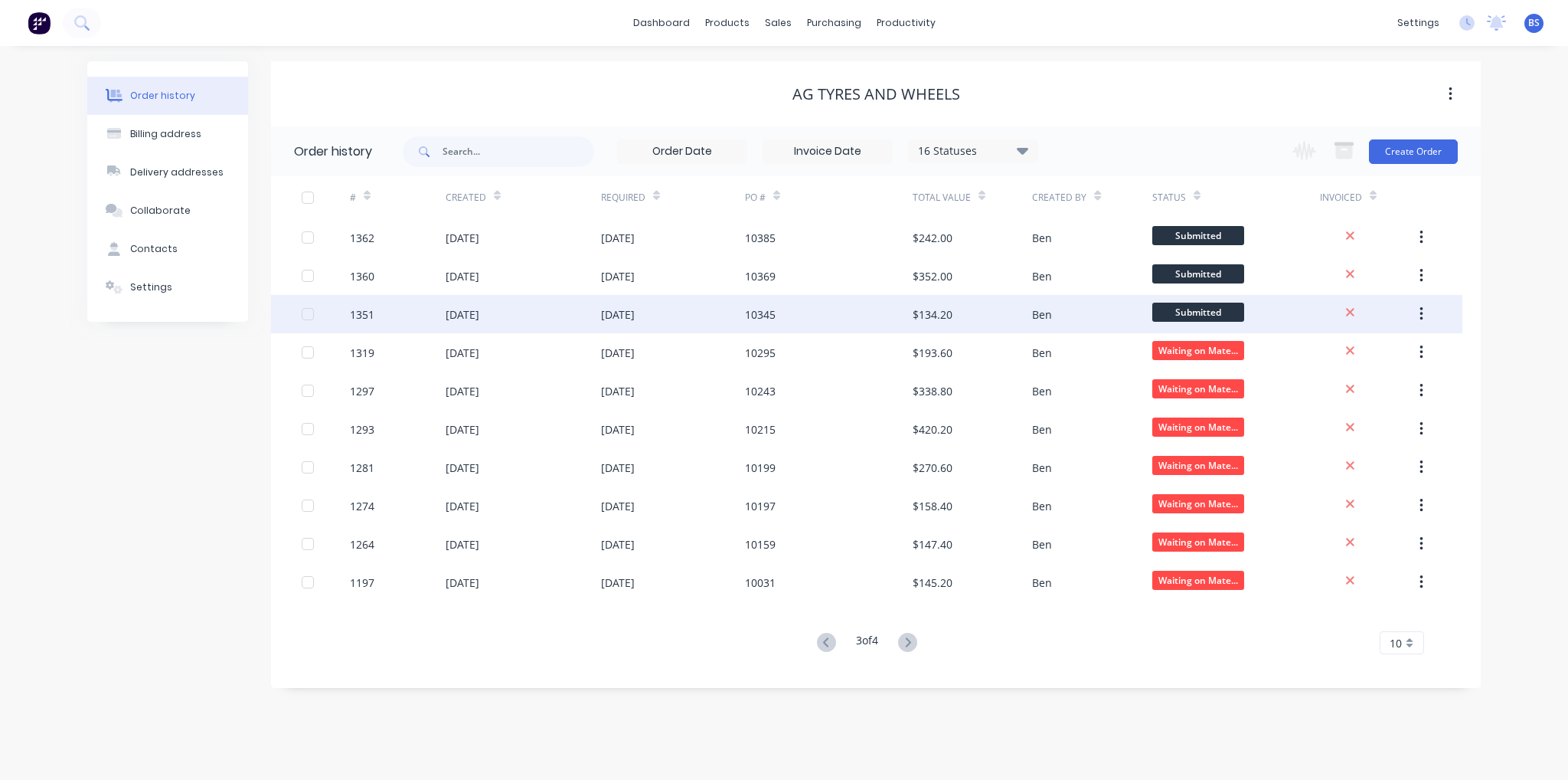
click at [622, 312] on div "[DATE]" at bounding box center [618, 314] width 33 height 16
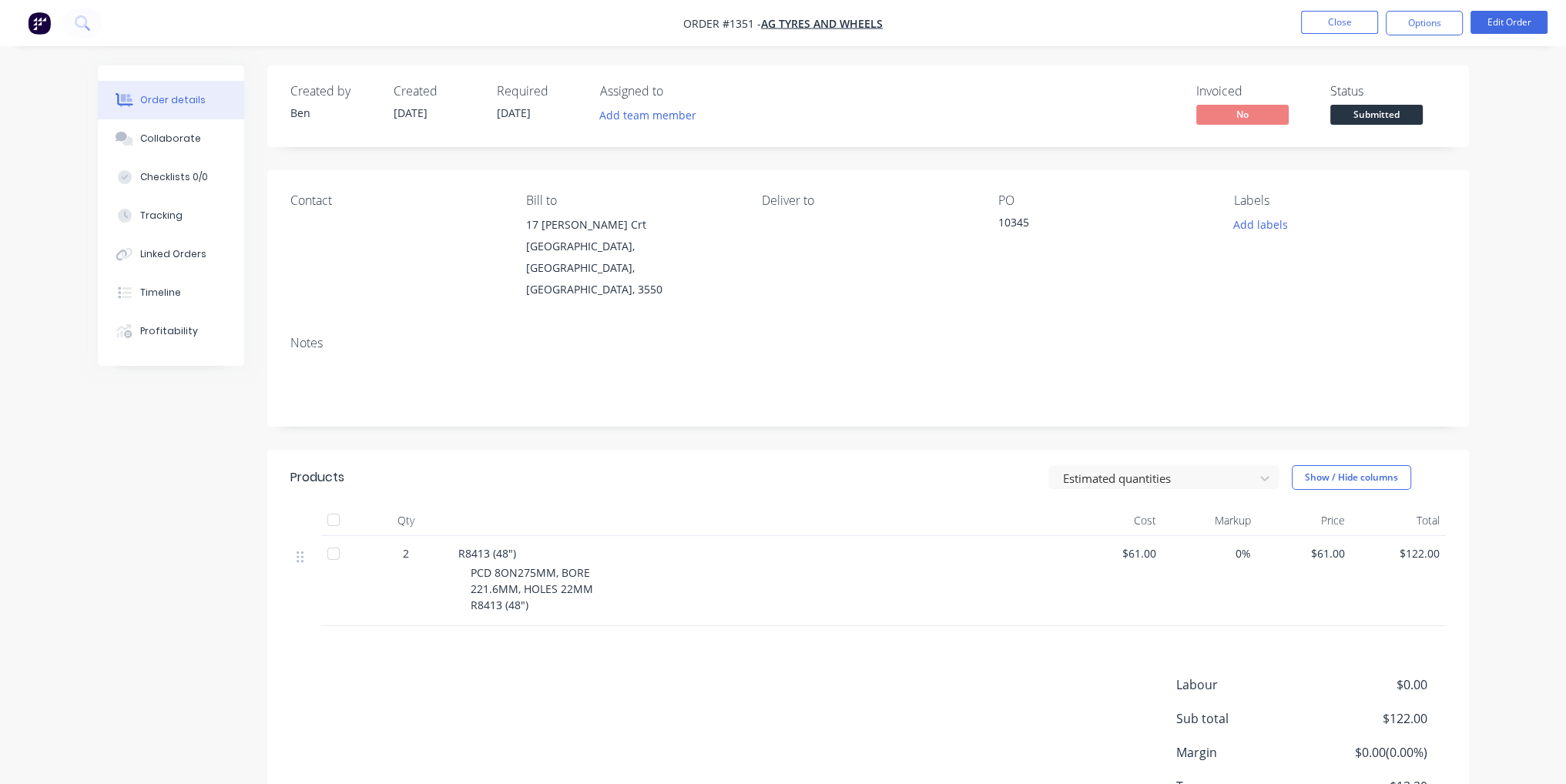
click at [1386, 119] on span "Submitted" at bounding box center [1377, 114] width 92 height 19
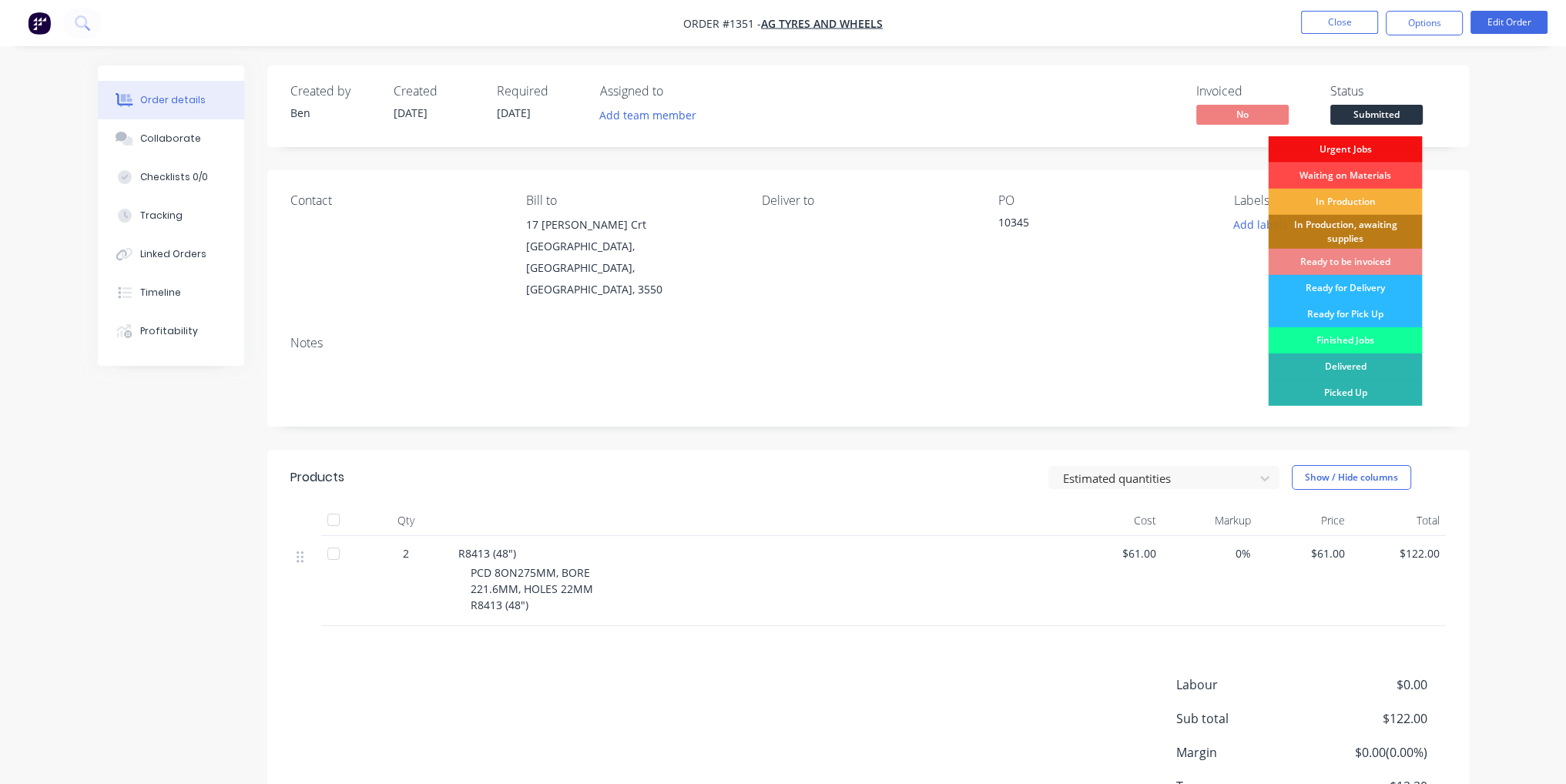
click at [1396, 182] on div "Waiting on Materials" at bounding box center [1345, 176] width 154 height 27
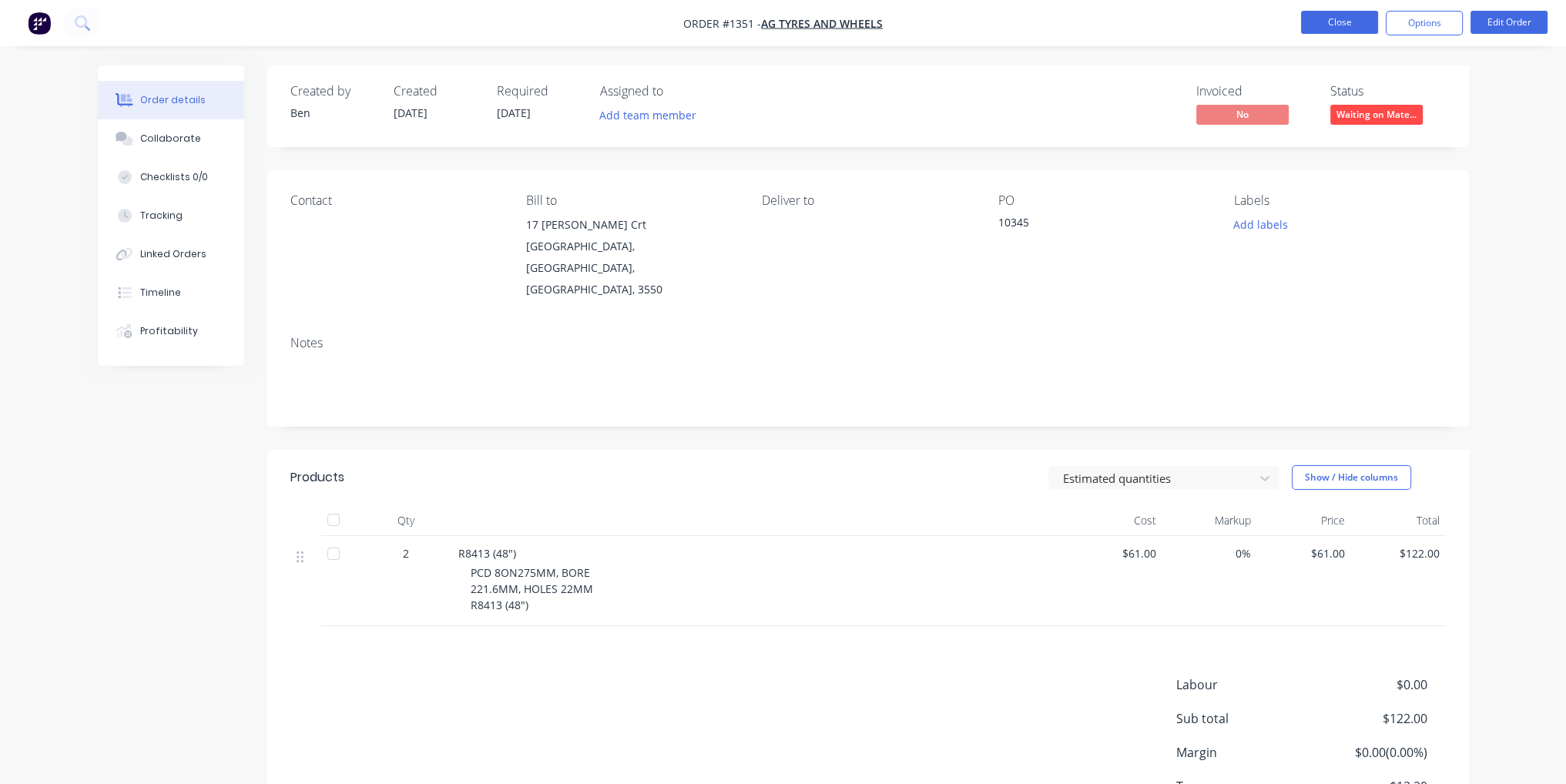
click at [1354, 32] on button "Close" at bounding box center [1339, 22] width 77 height 23
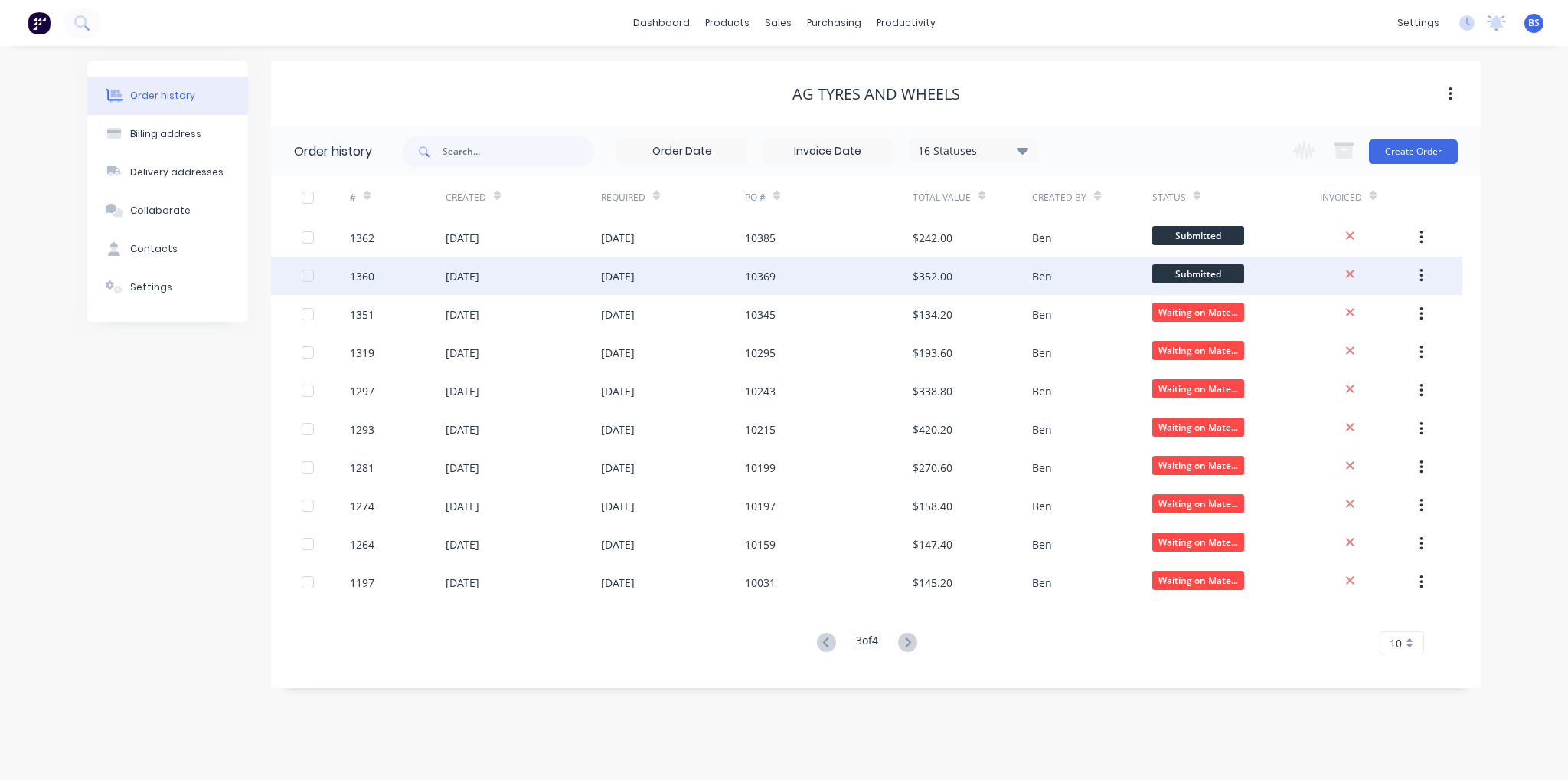
click at [685, 287] on div "[DATE]" at bounding box center [673, 276] width 144 height 39
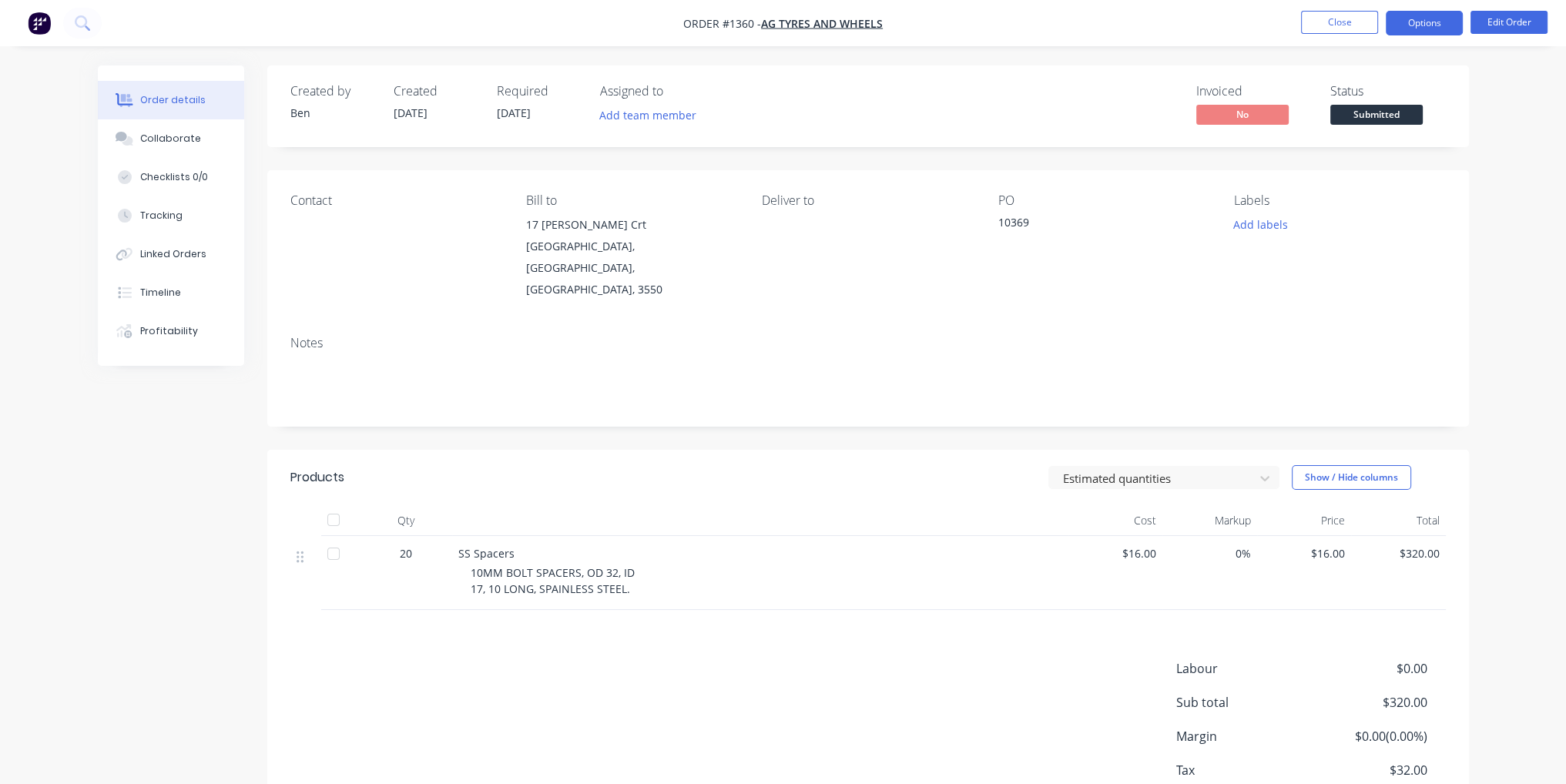
click at [1433, 15] on button "Options" at bounding box center [1423, 23] width 77 height 25
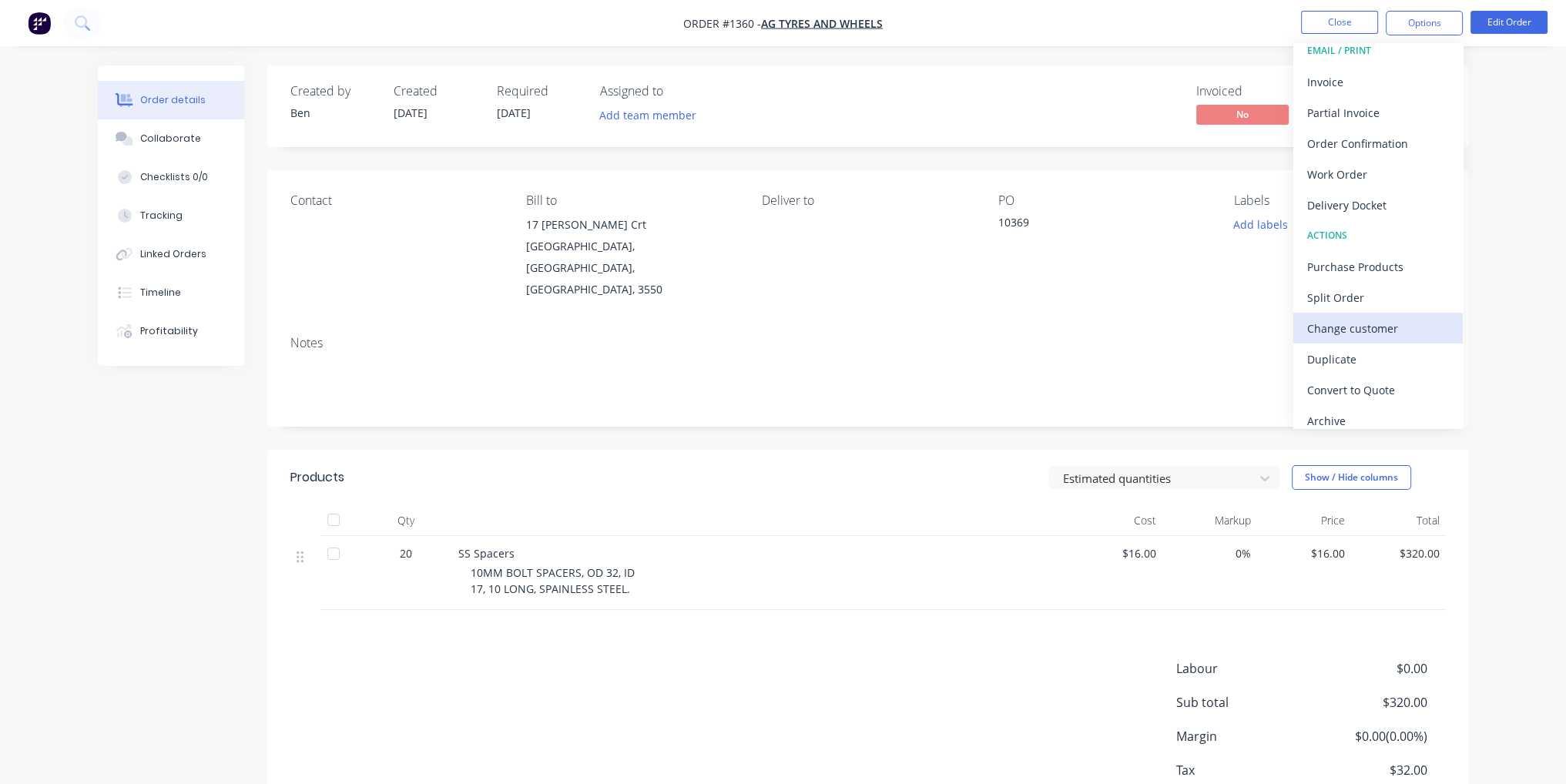
scroll to position [22, 0]
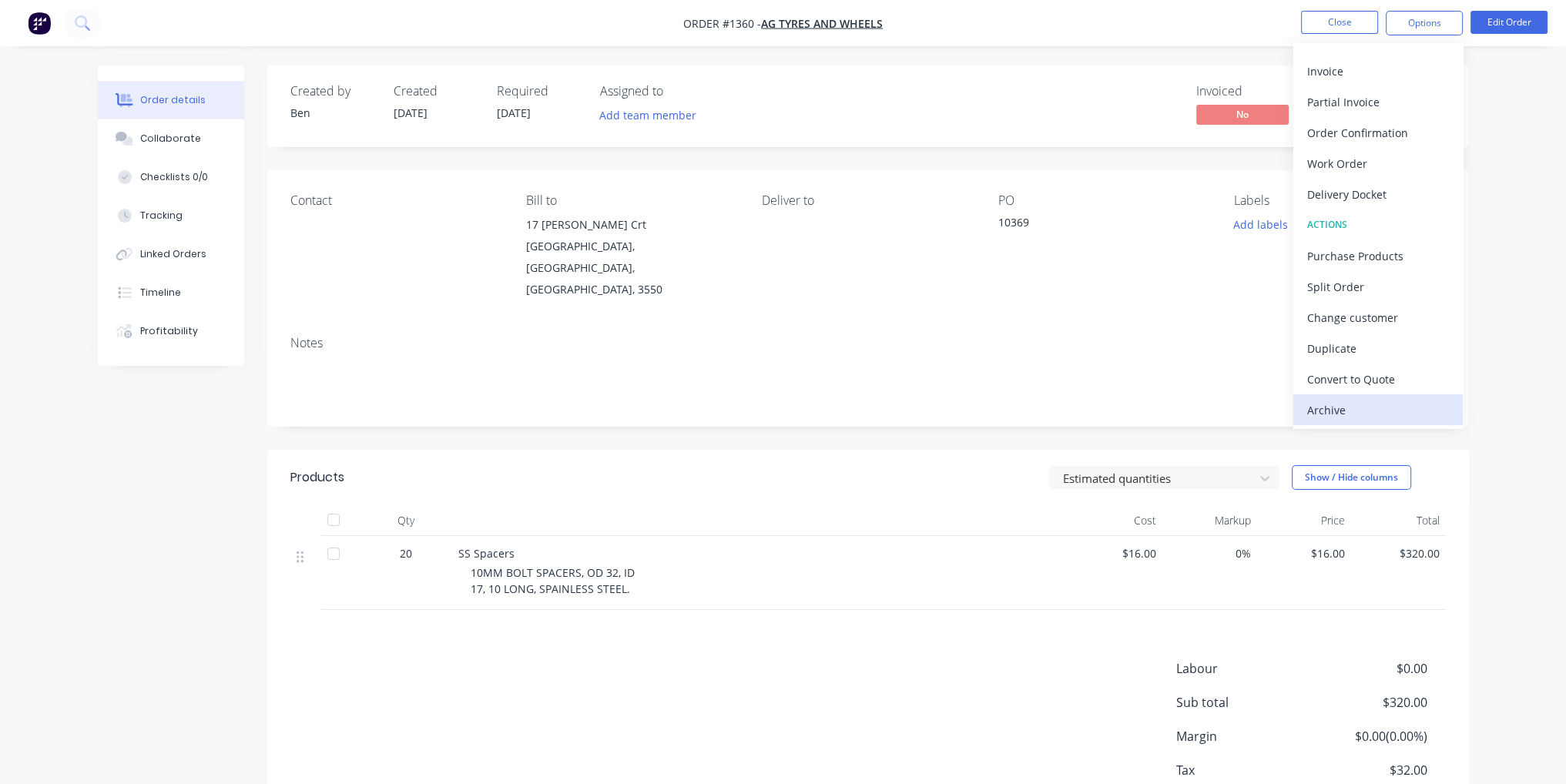
click at [1370, 405] on div "Archive" at bounding box center [1378, 410] width 142 height 22
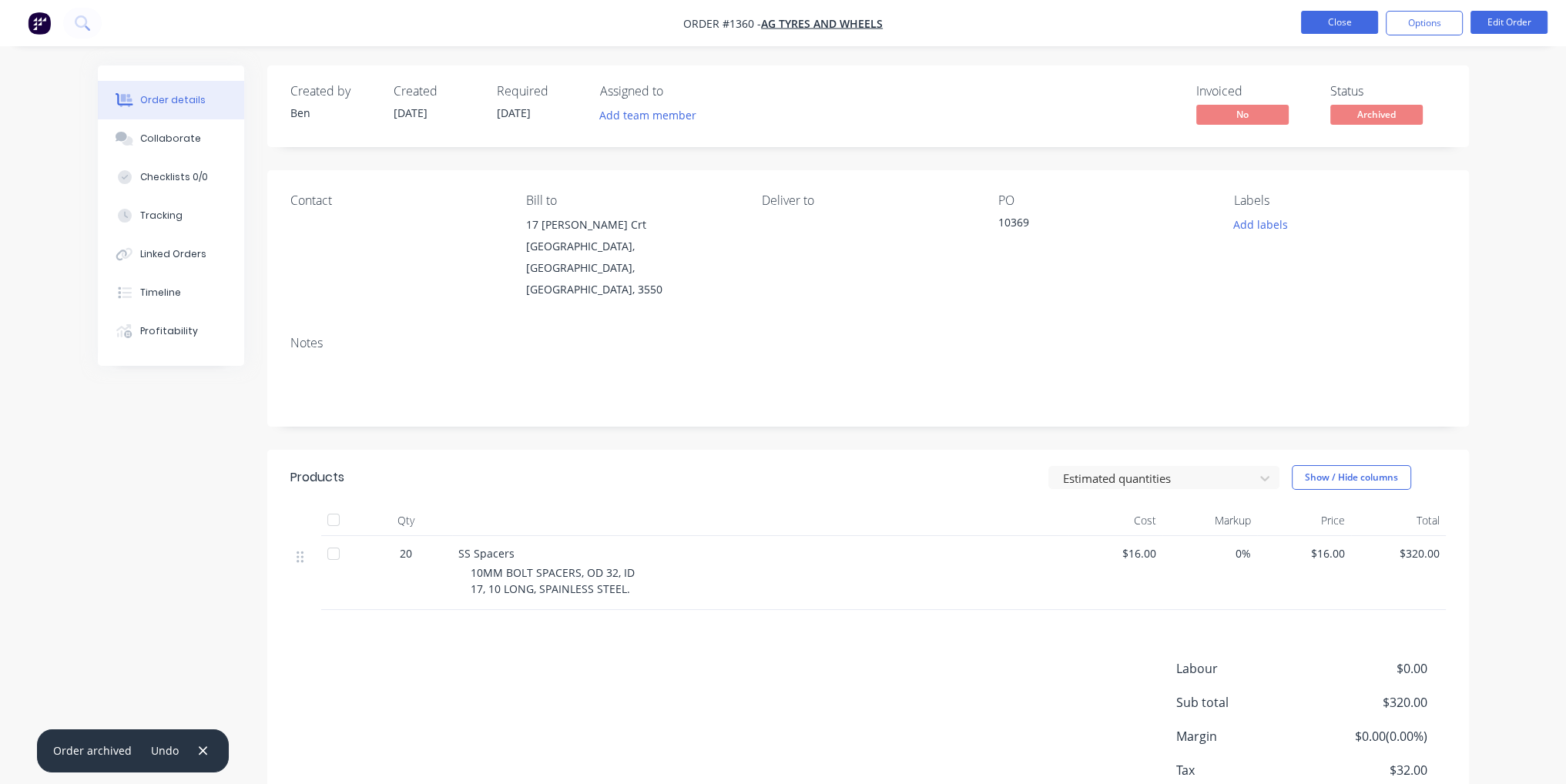
click at [1354, 21] on button "Close" at bounding box center [1339, 22] width 77 height 23
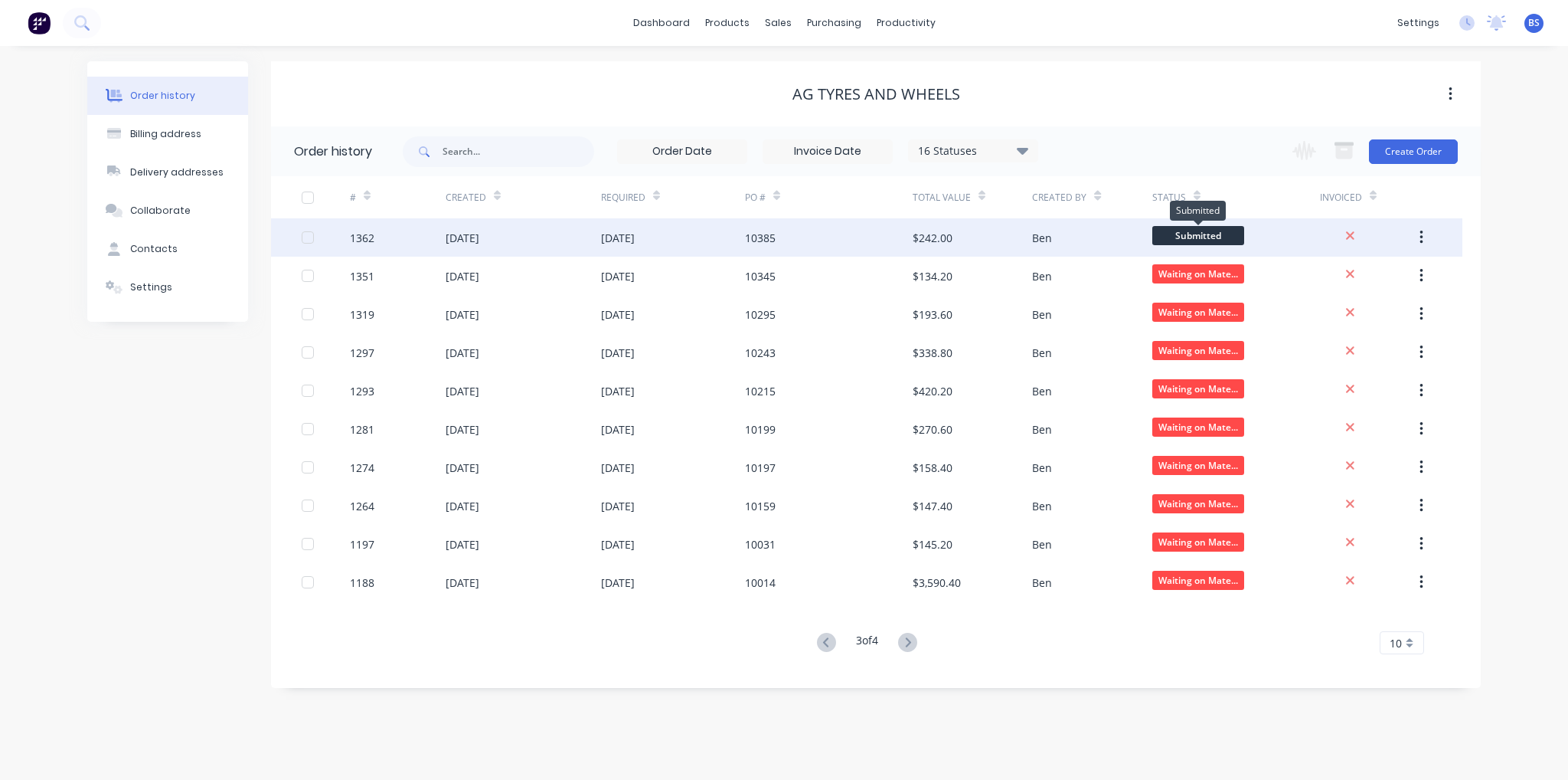
click at [1216, 229] on span "Submitted" at bounding box center [1198, 236] width 92 height 19
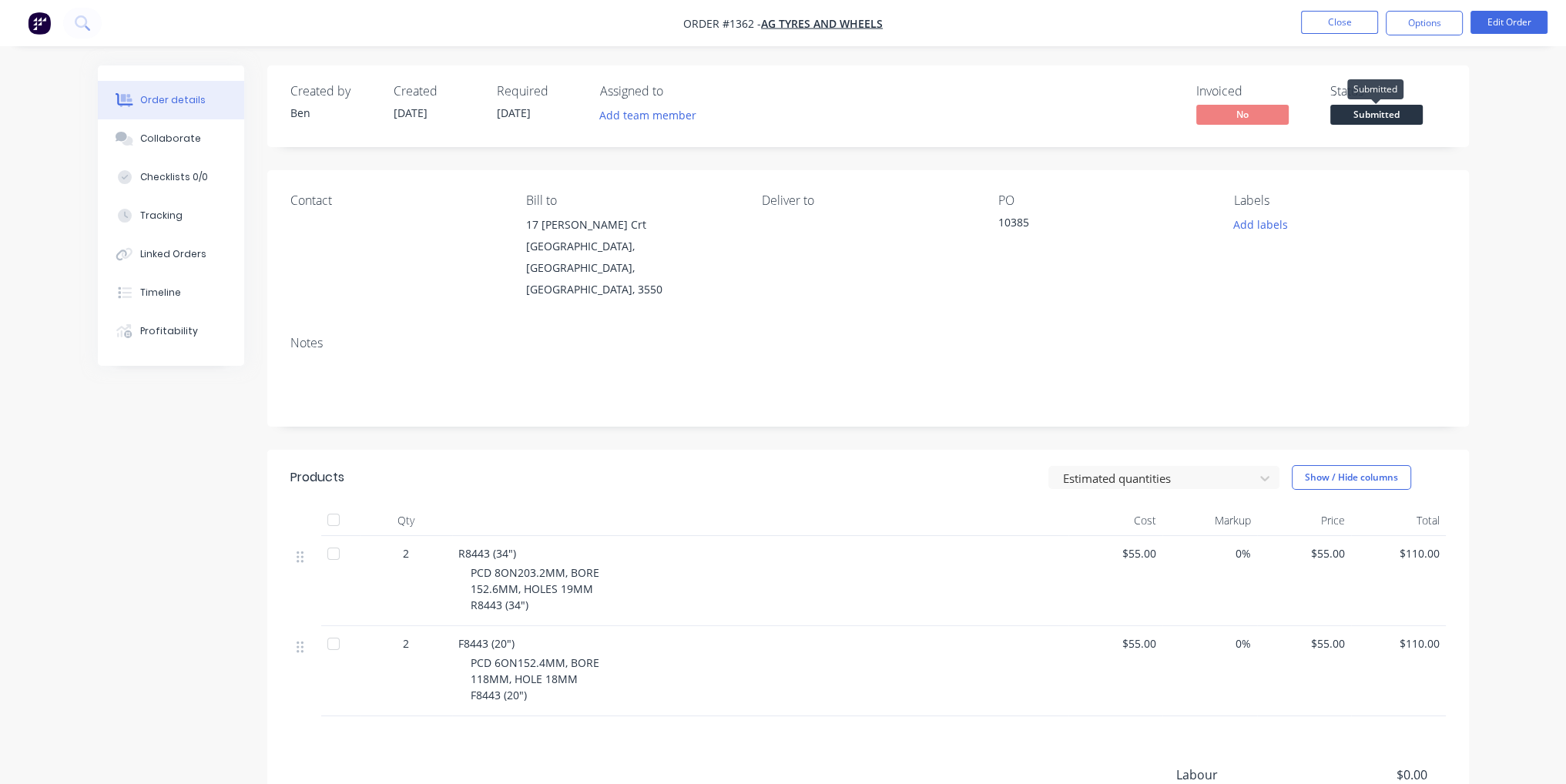
click at [1389, 111] on span "Submitted" at bounding box center [1377, 114] width 92 height 19
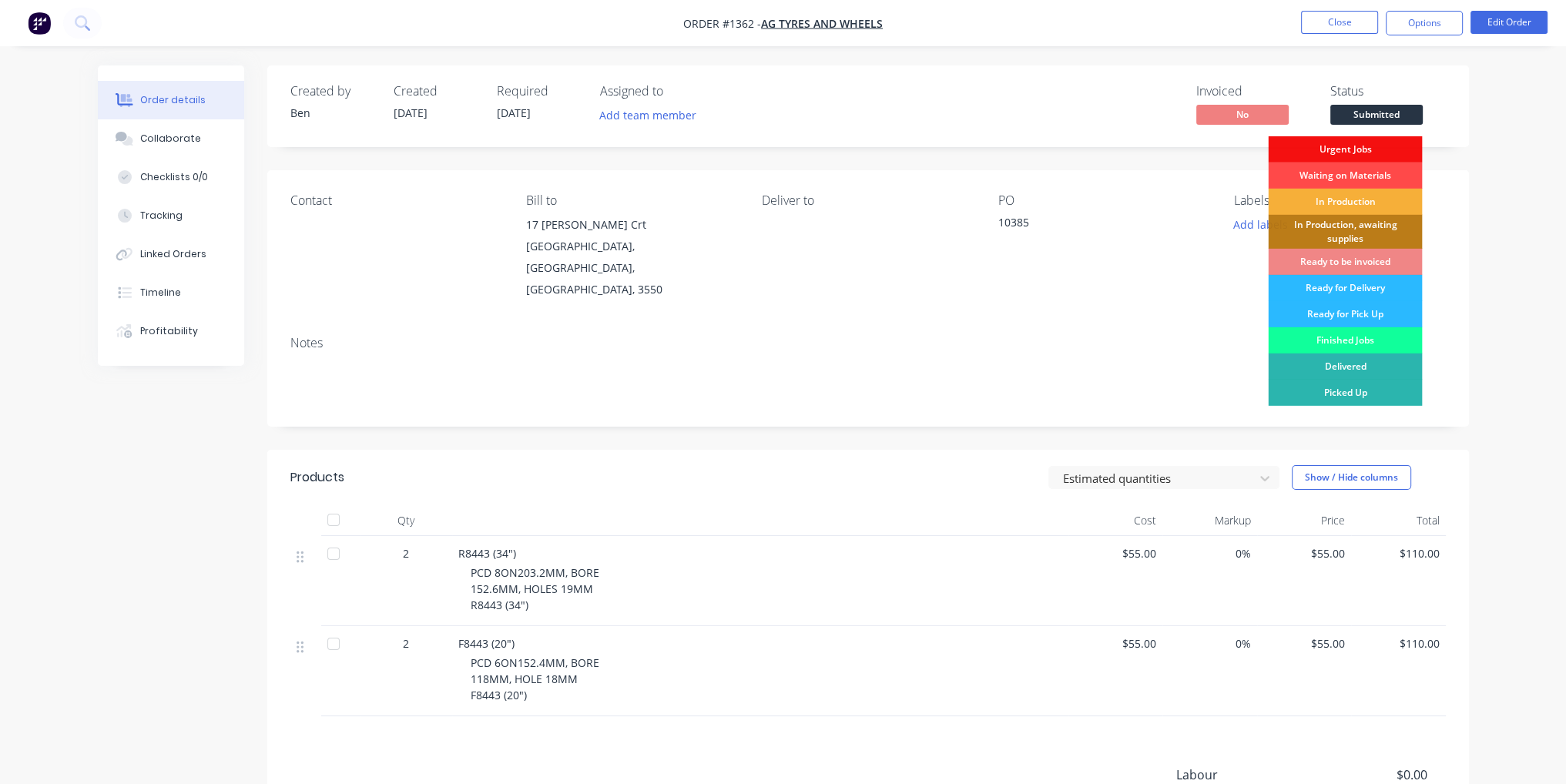
click at [1387, 177] on div "Waiting on Materials" at bounding box center [1345, 176] width 154 height 27
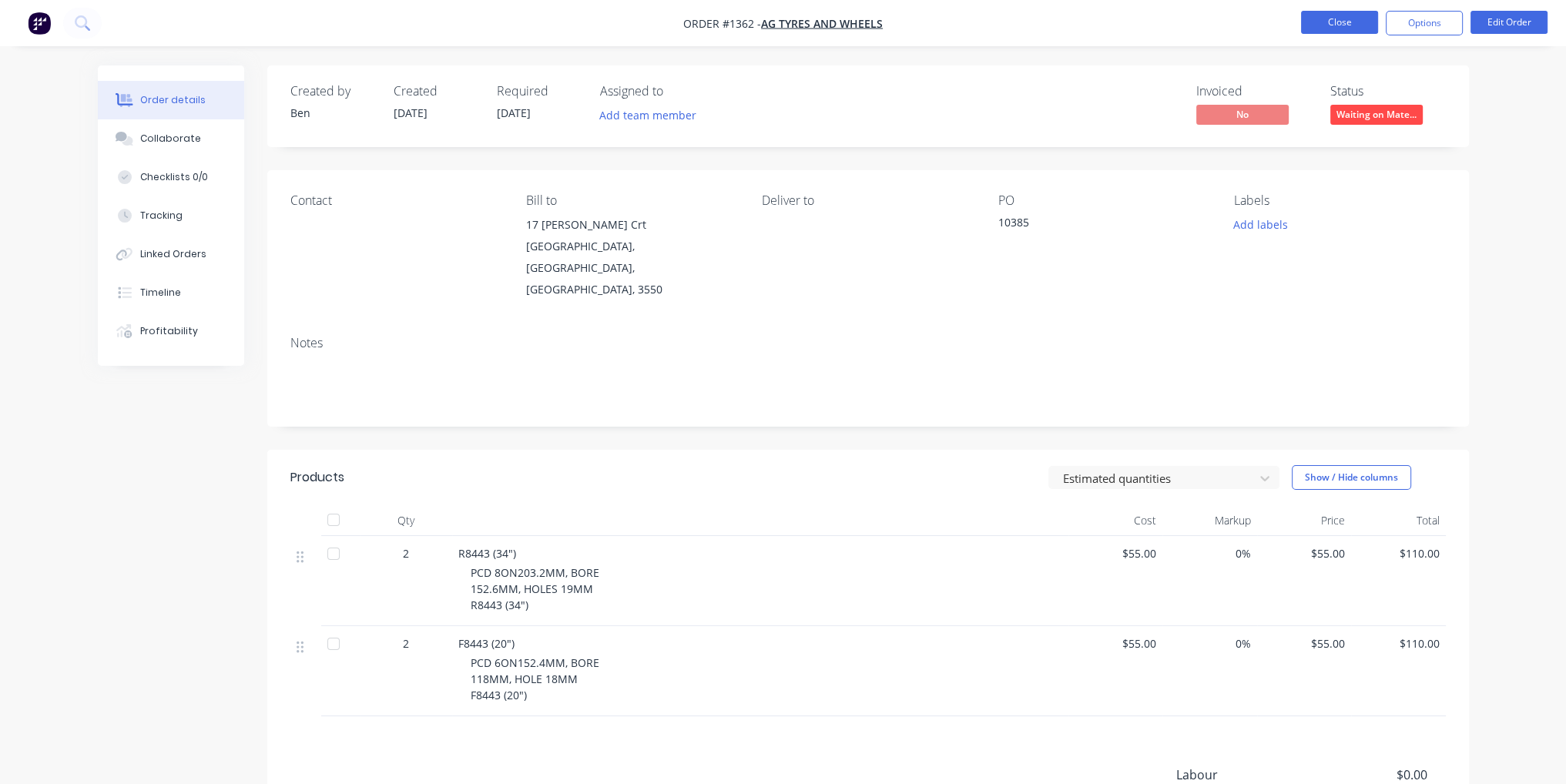
click at [1343, 19] on button "Close" at bounding box center [1339, 22] width 77 height 23
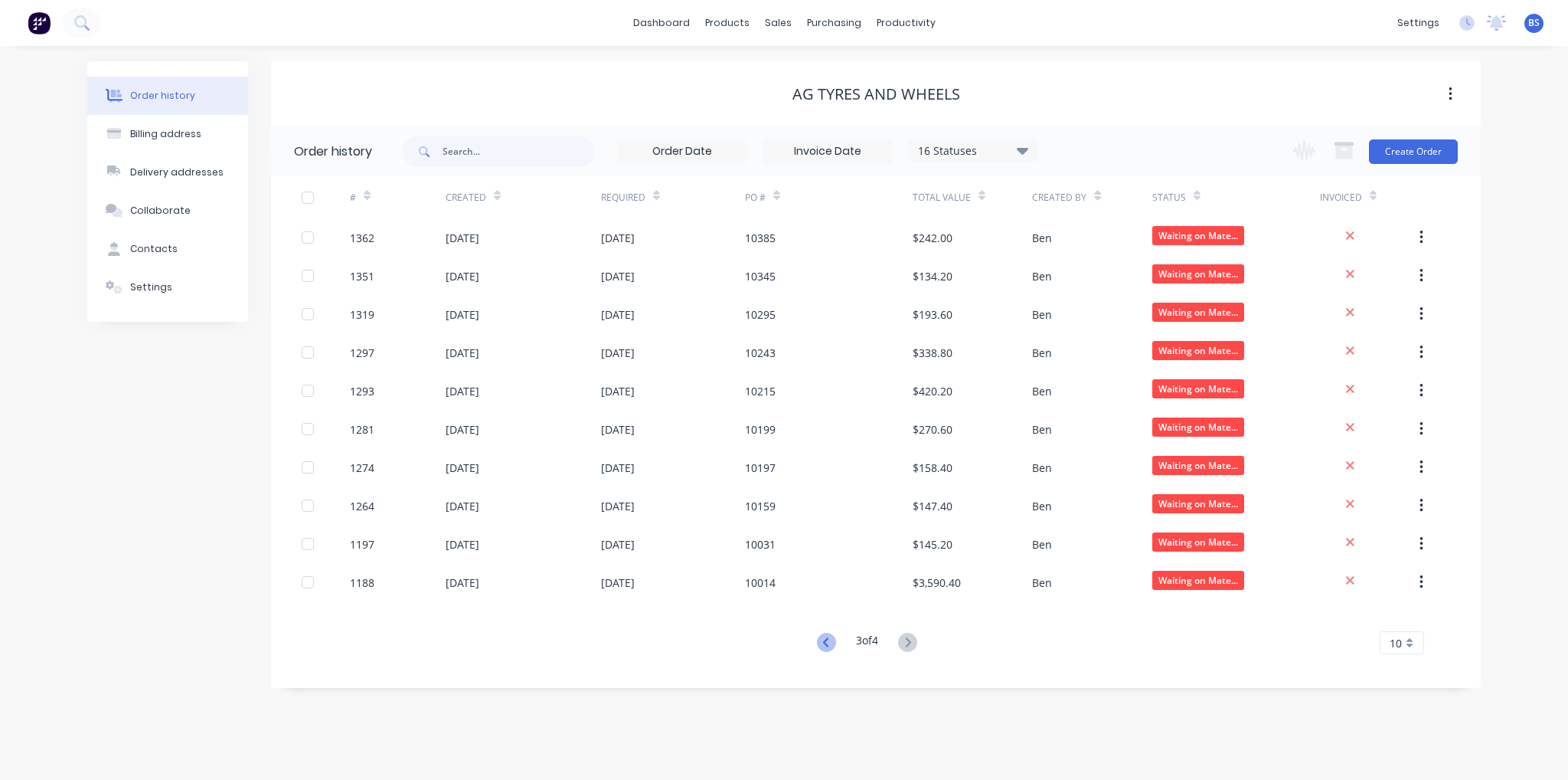
click at [824, 645] on icon at bounding box center [825, 642] width 5 height 9
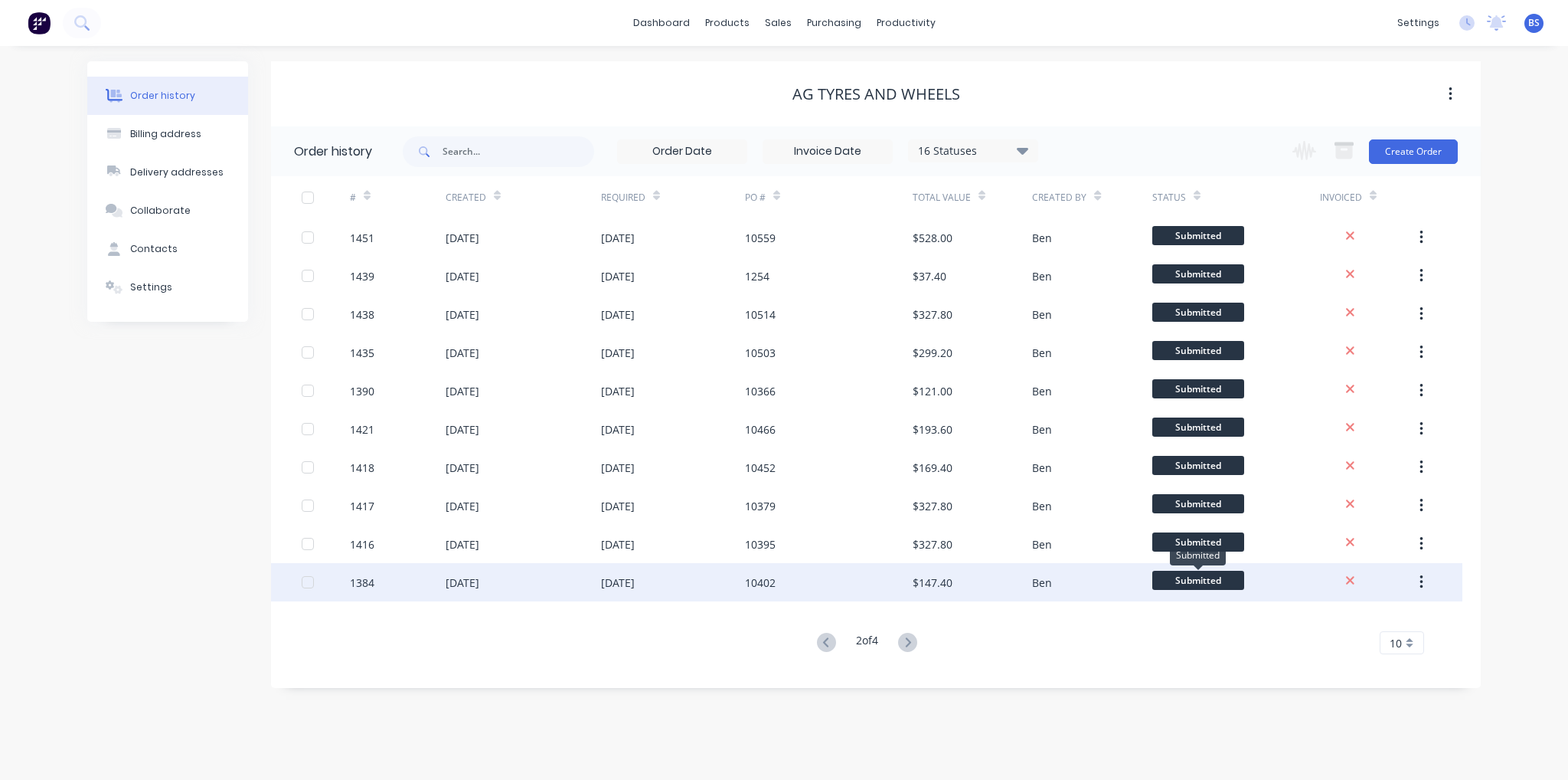
click at [1218, 582] on span "Submitted" at bounding box center [1198, 580] width 92 height 19
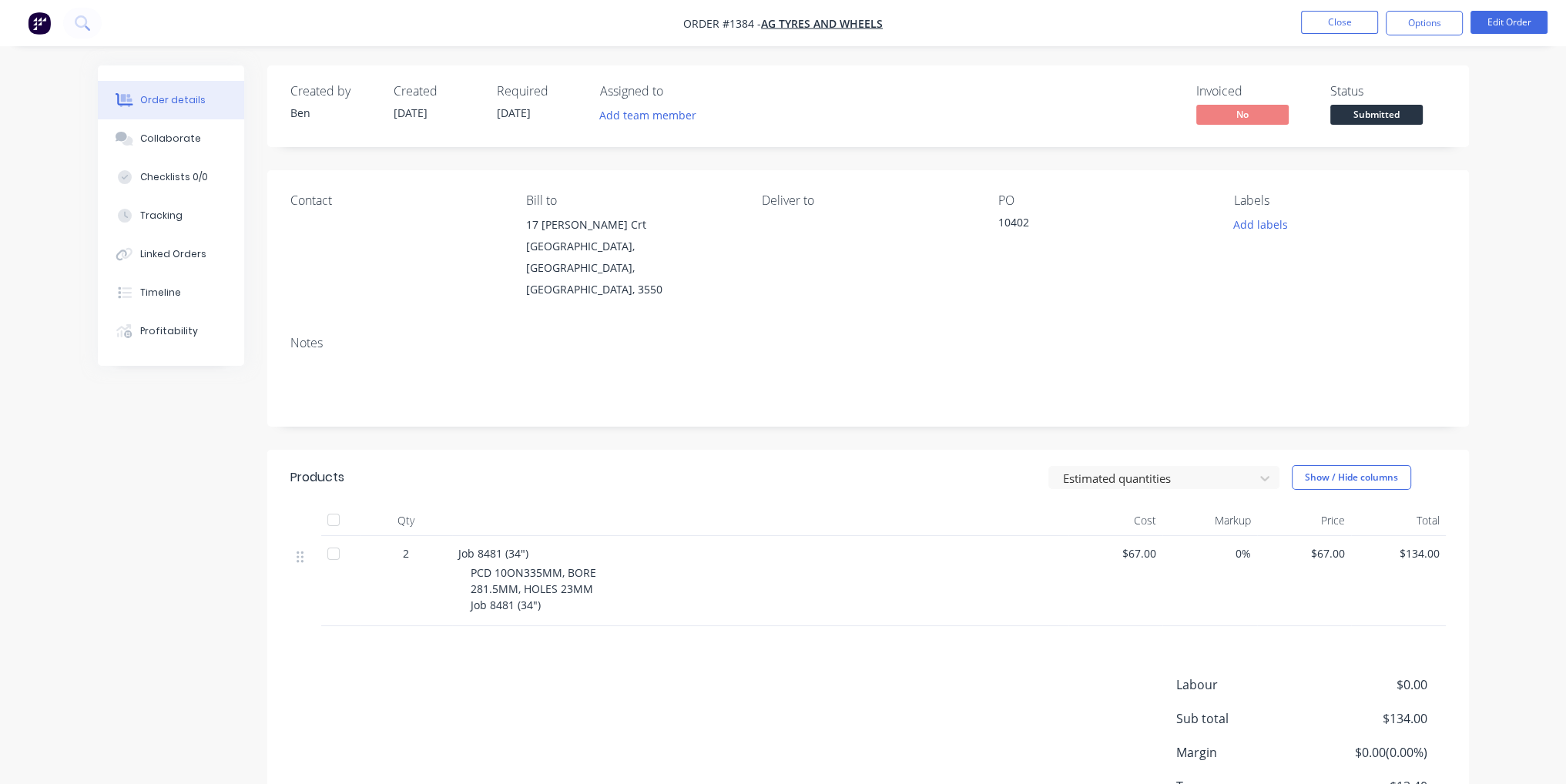
click at [1397, 119] on span "Submitted" at bounding box center [1377, 114] width 92 height 19
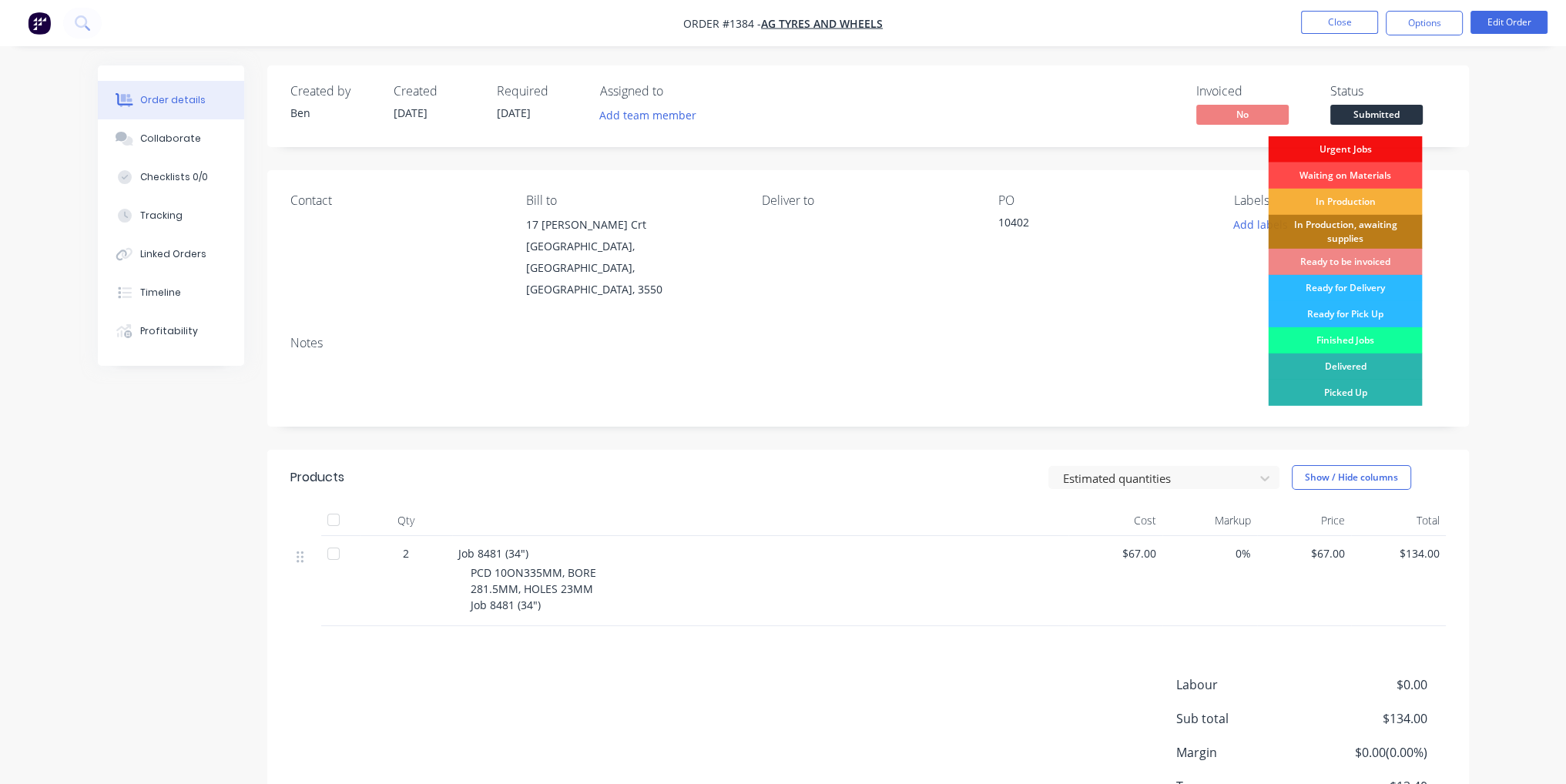
click at [1371, 182] on div "Waiting on Materials" at bounding box center [1345, 176] width 154 height 27
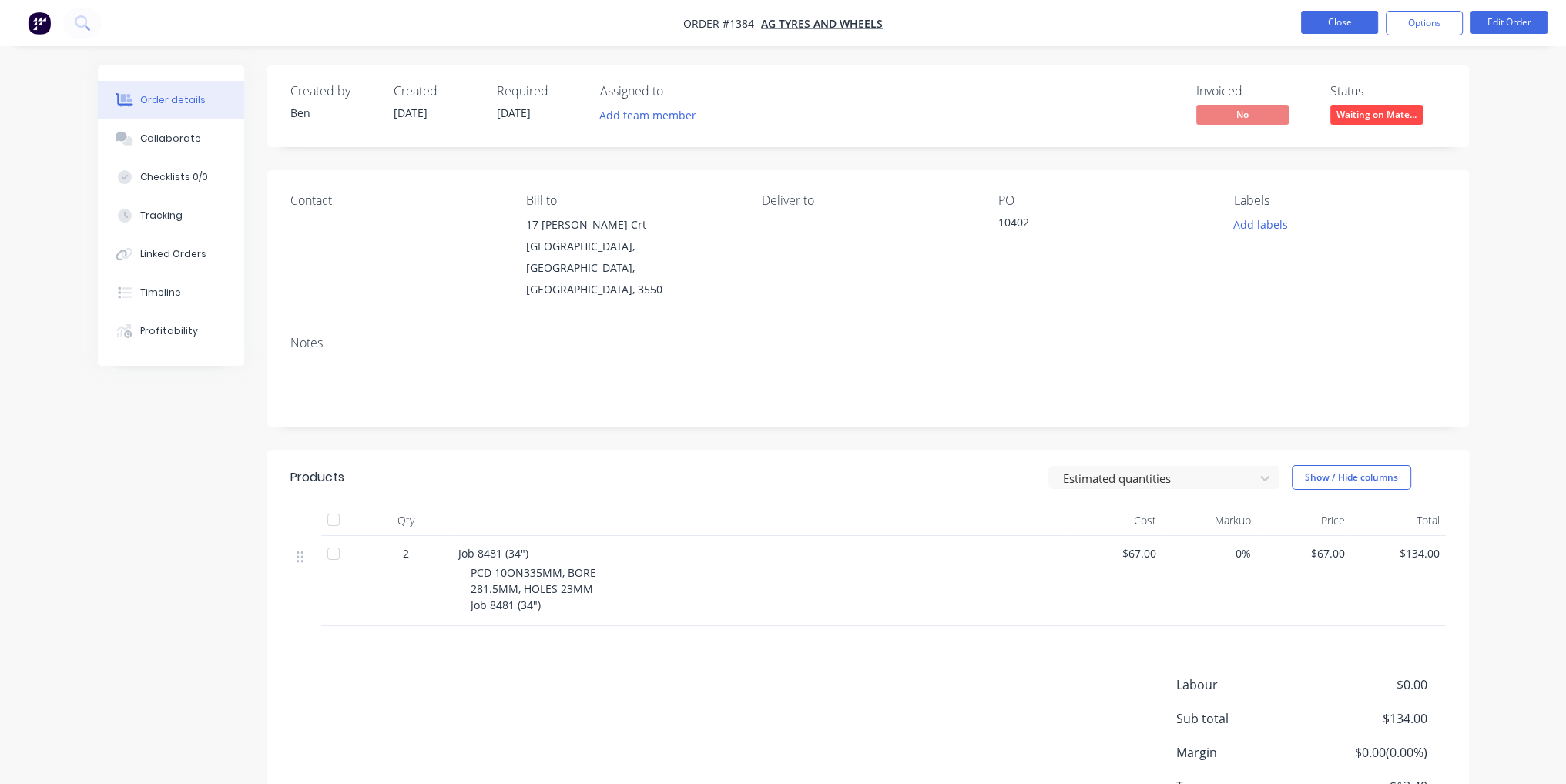
click at [1369, 13] on button "Close" at bounding box center [1339, 22] width 77 height 23
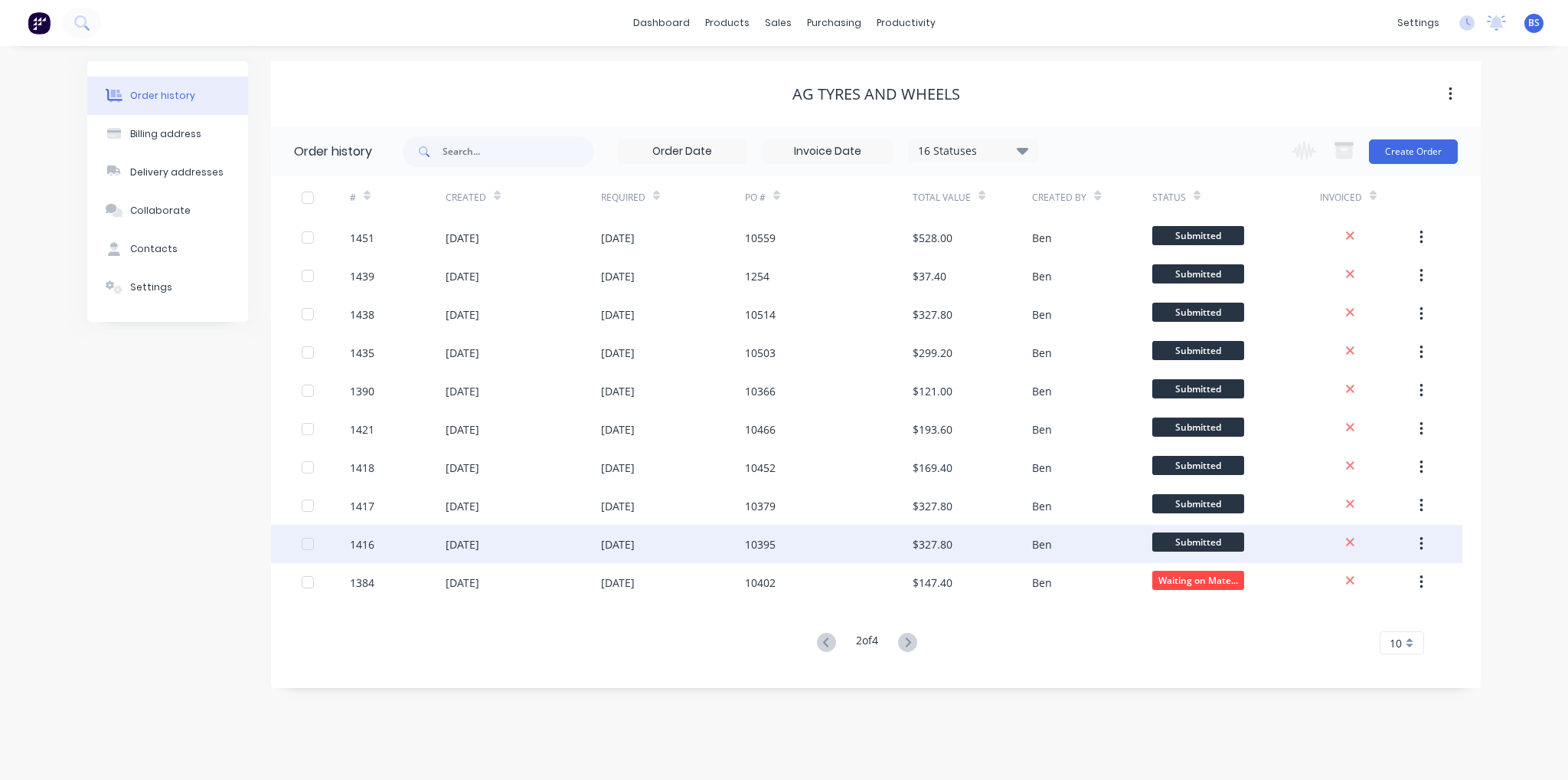
click at [821, 552] on div "10395" at bounding box center [829, 544] width 168 height 39
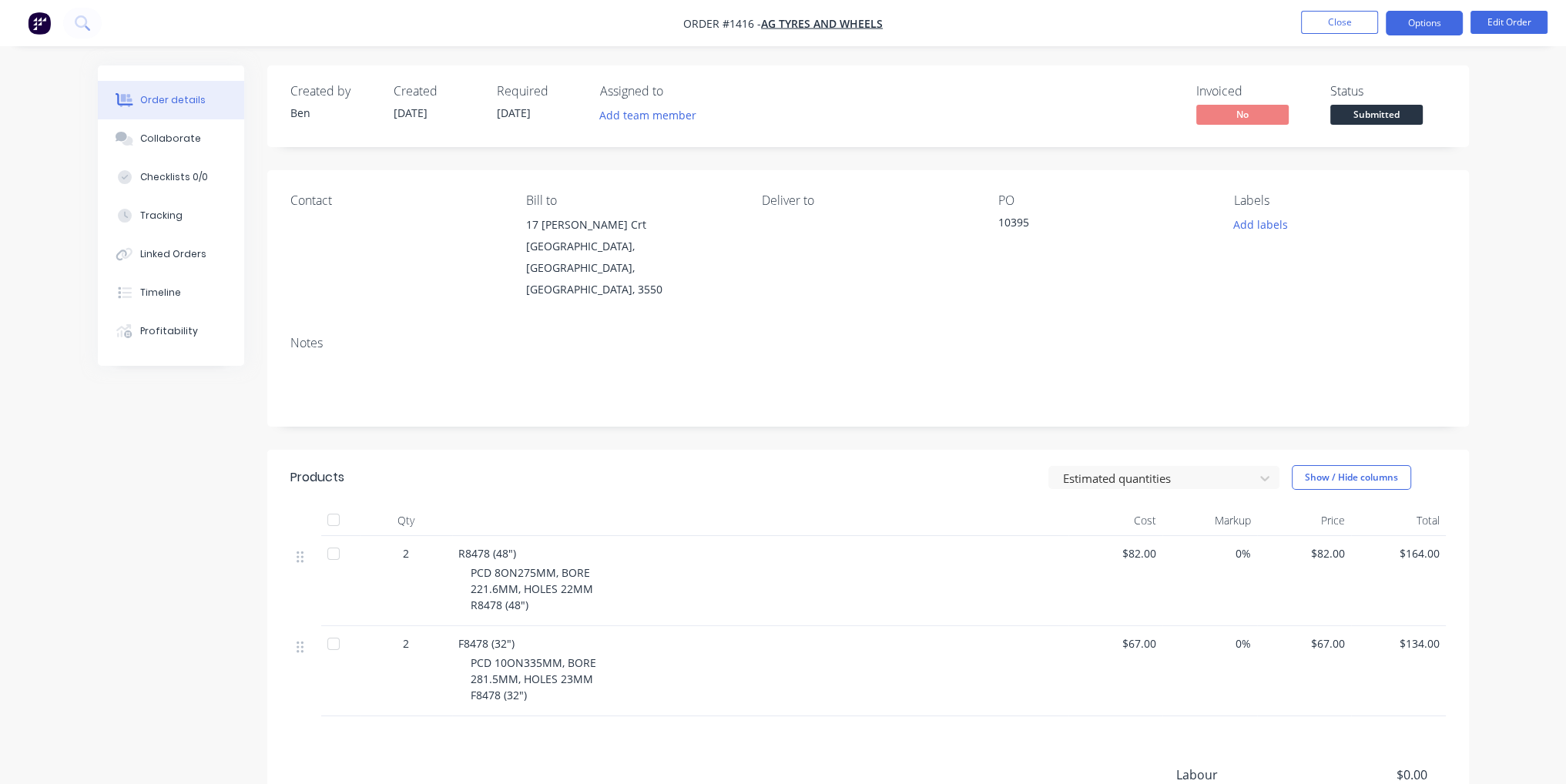
click at [1427, 17] on button "Options" at bounding box center [1423, 23] width 77 height 25
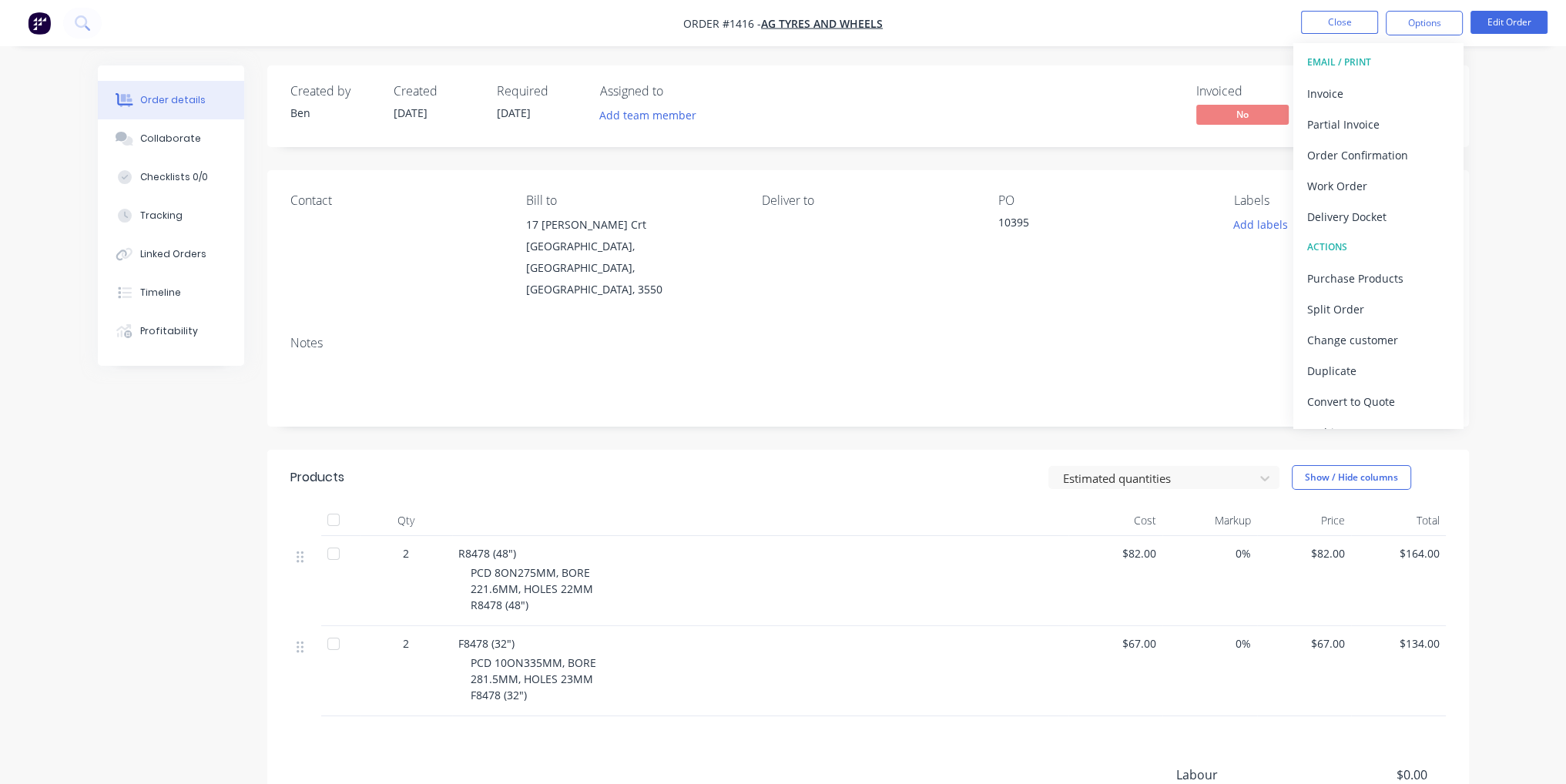
scroll to position [22, 0]
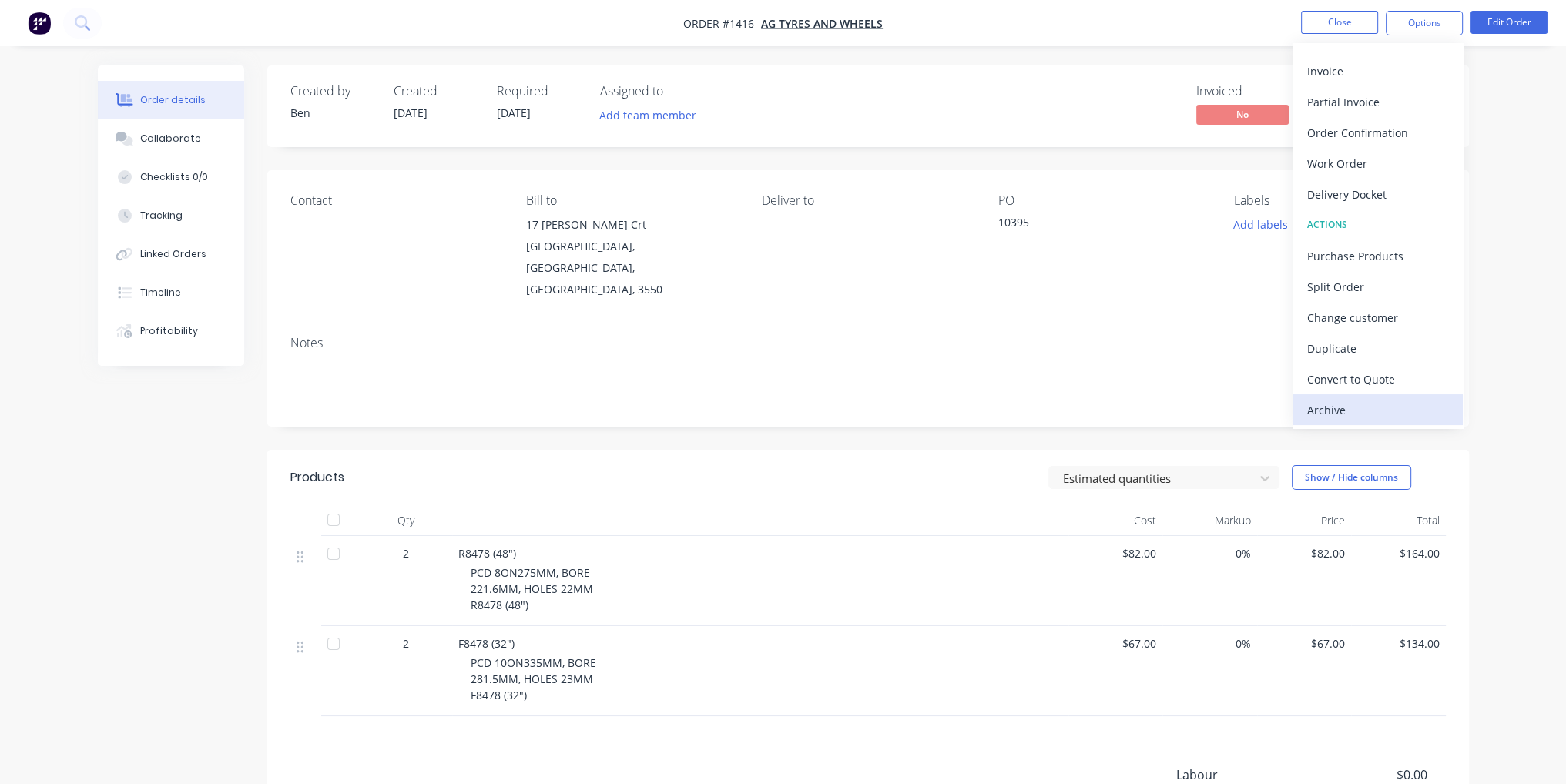
click at [1362, 413] on div "Archive" at bounding box center [1378, 410] width 142 height 22
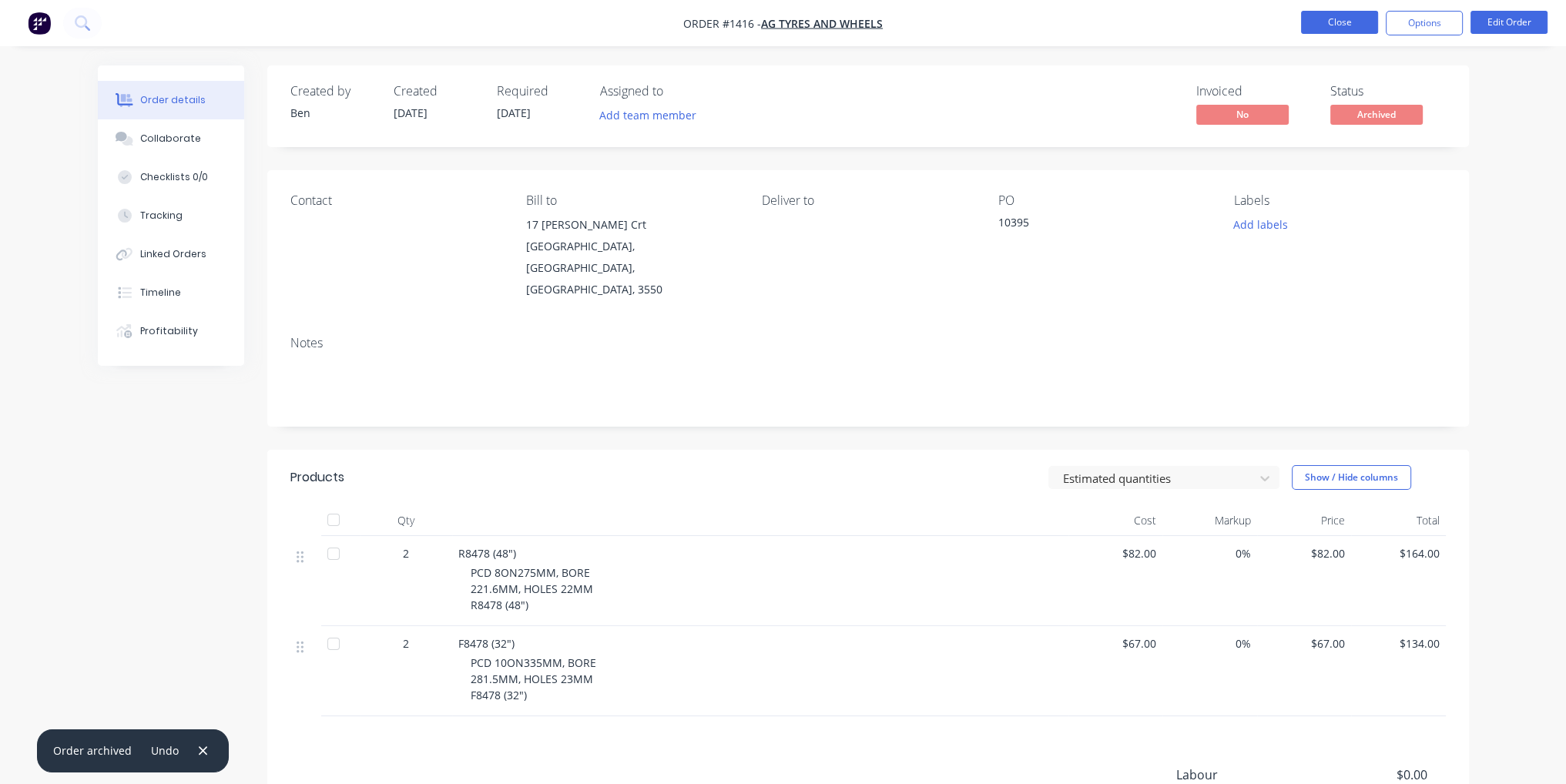
click at [1350, 15] on button "Close" at bounding box center [1339, 22] width 77 height 23
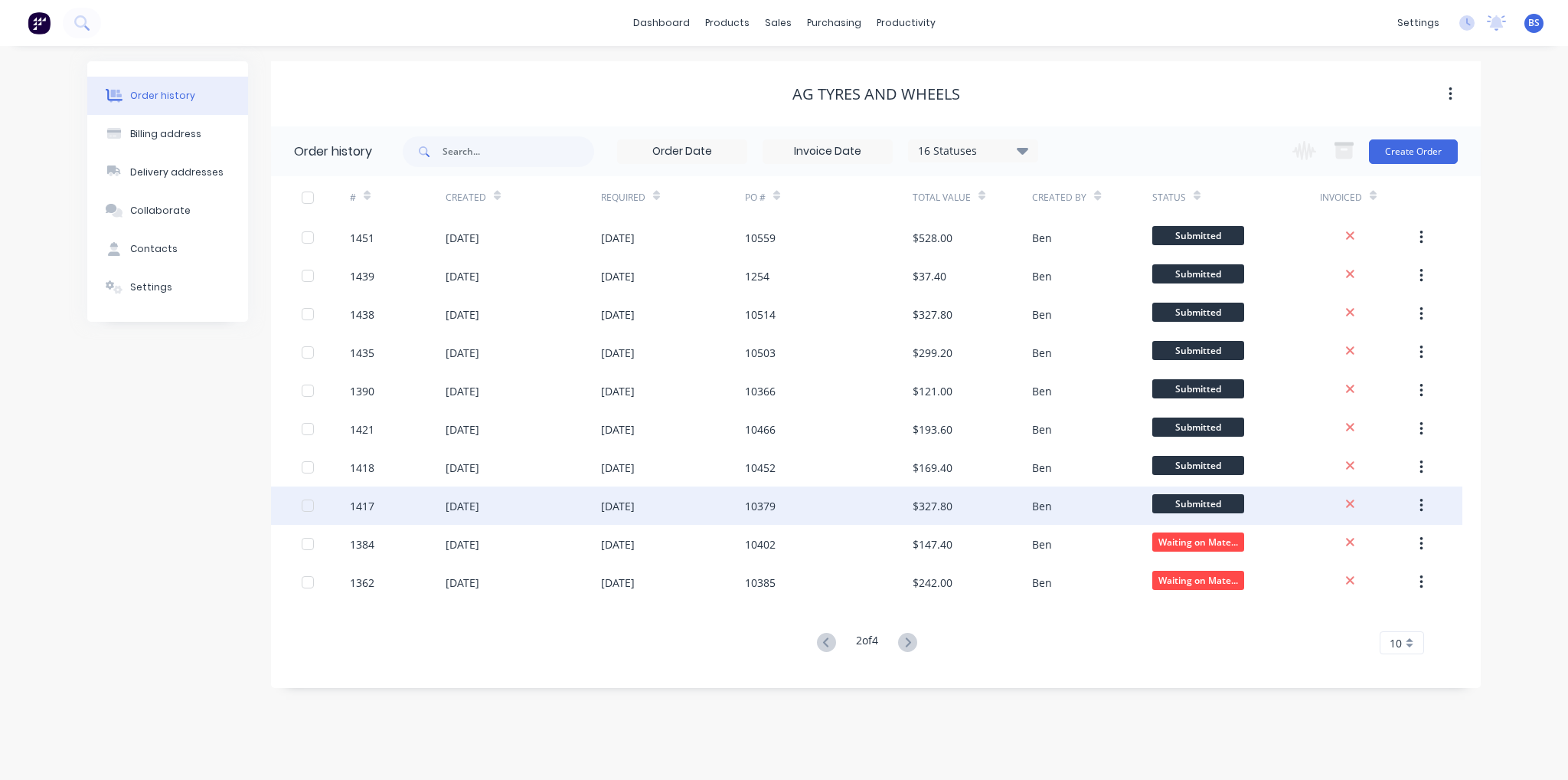
click at [617, 511] on div "[DATE]" at bounding box center [618, 506] width 33 height 16
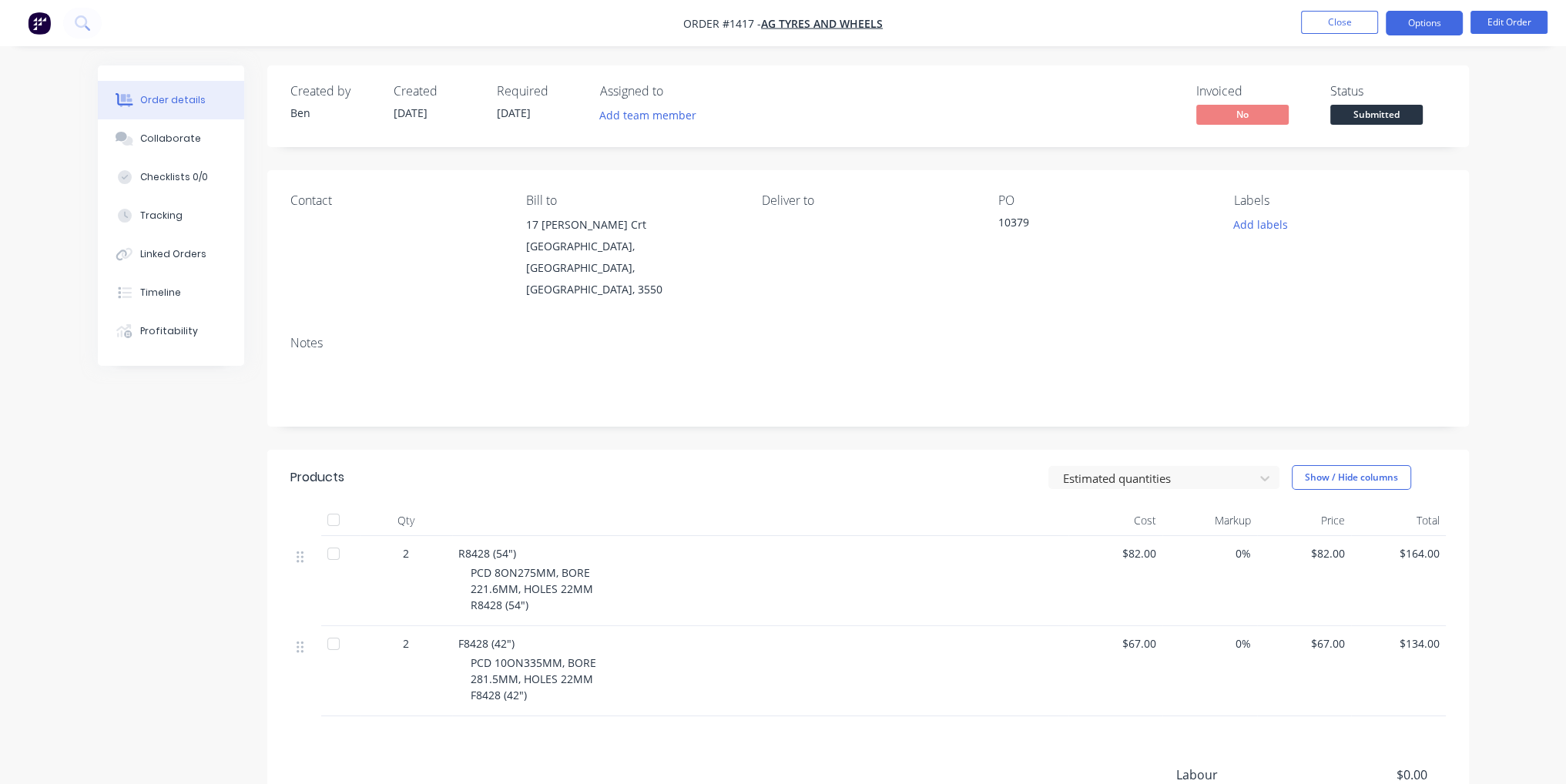
click at [1431, 17] on button "Options" at bounding box center [1423, 23] width 77 height 25
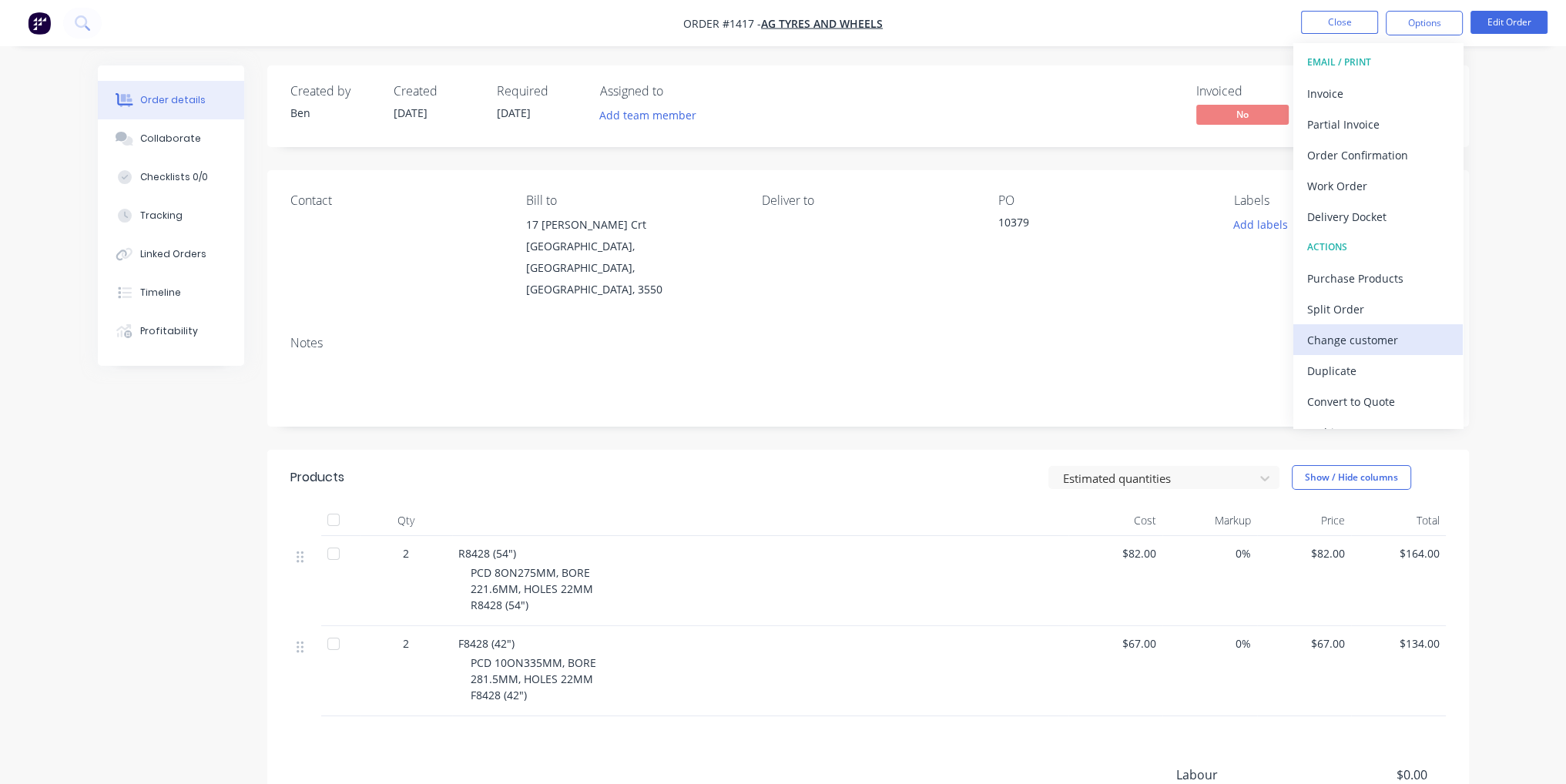
scroll to position [22, 0]
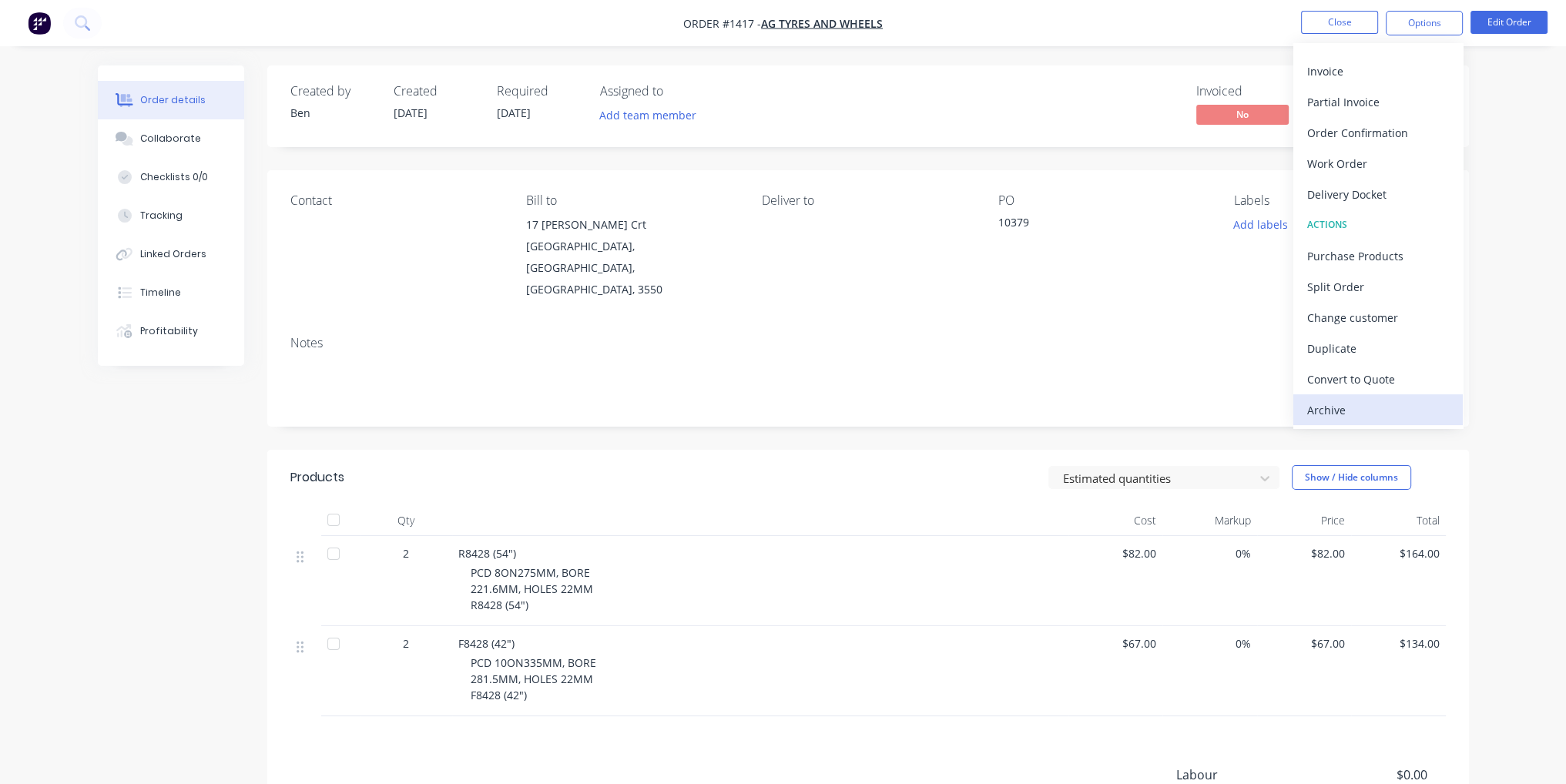
click at [1354, 401] on div "Archive" at bounding box center [1378, 410] width 142 height 22
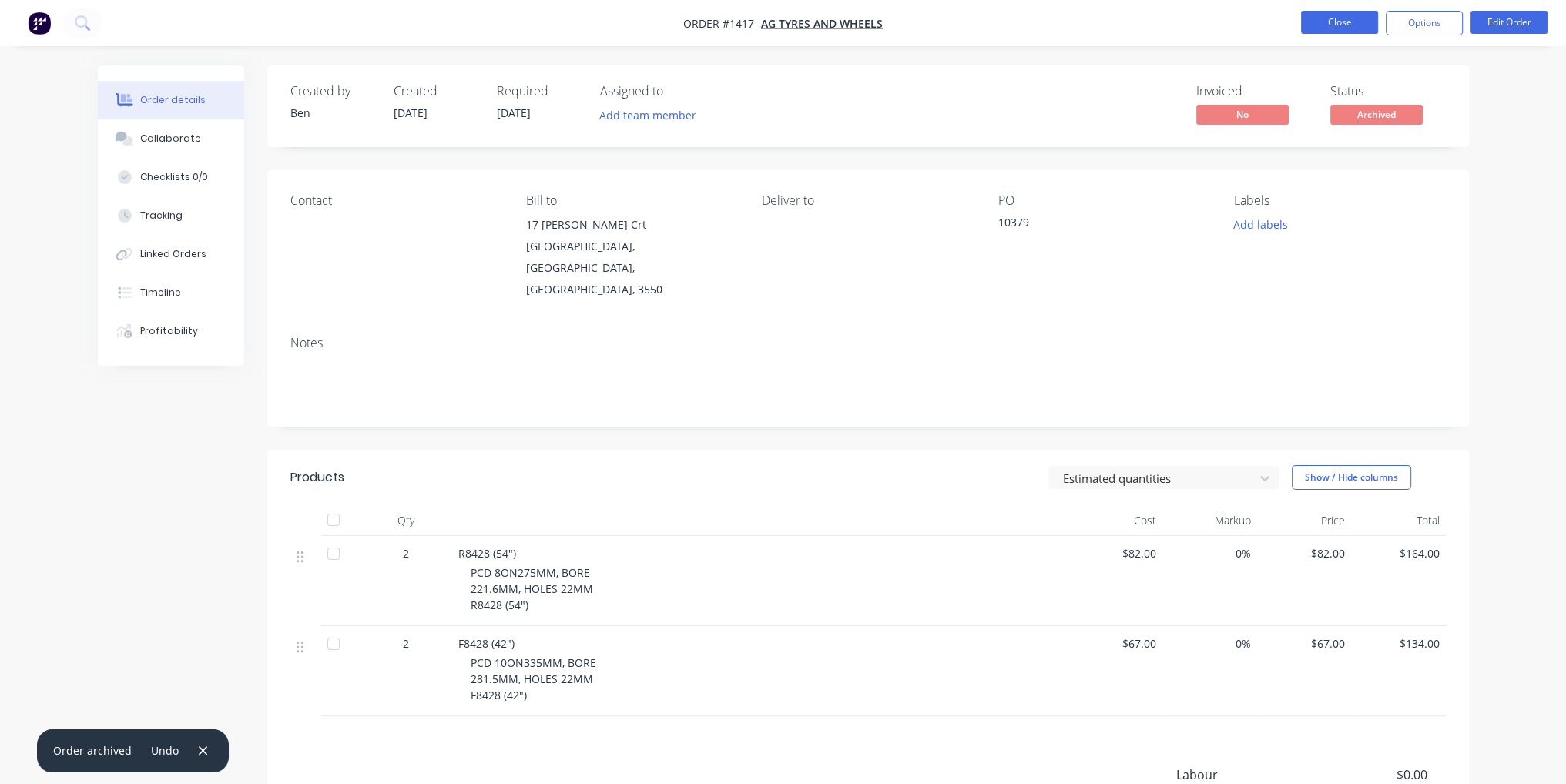
click at [1346, 24] on button "Close" at bounding box center [1339, 22] width 77 height 23
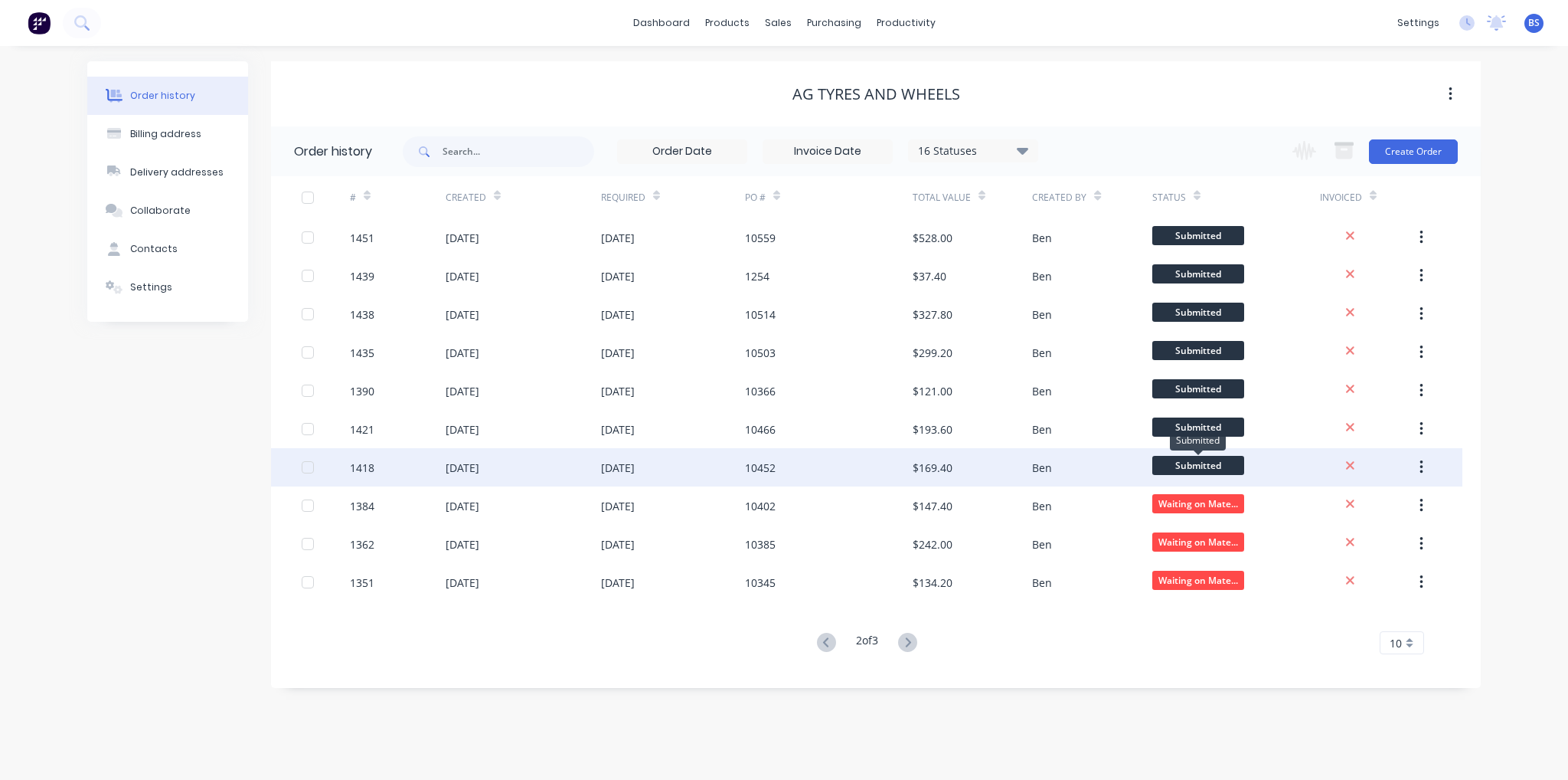
click at [1206, 467] on span "Submitted" at bounding box center [1198, 466] width 92 height 19
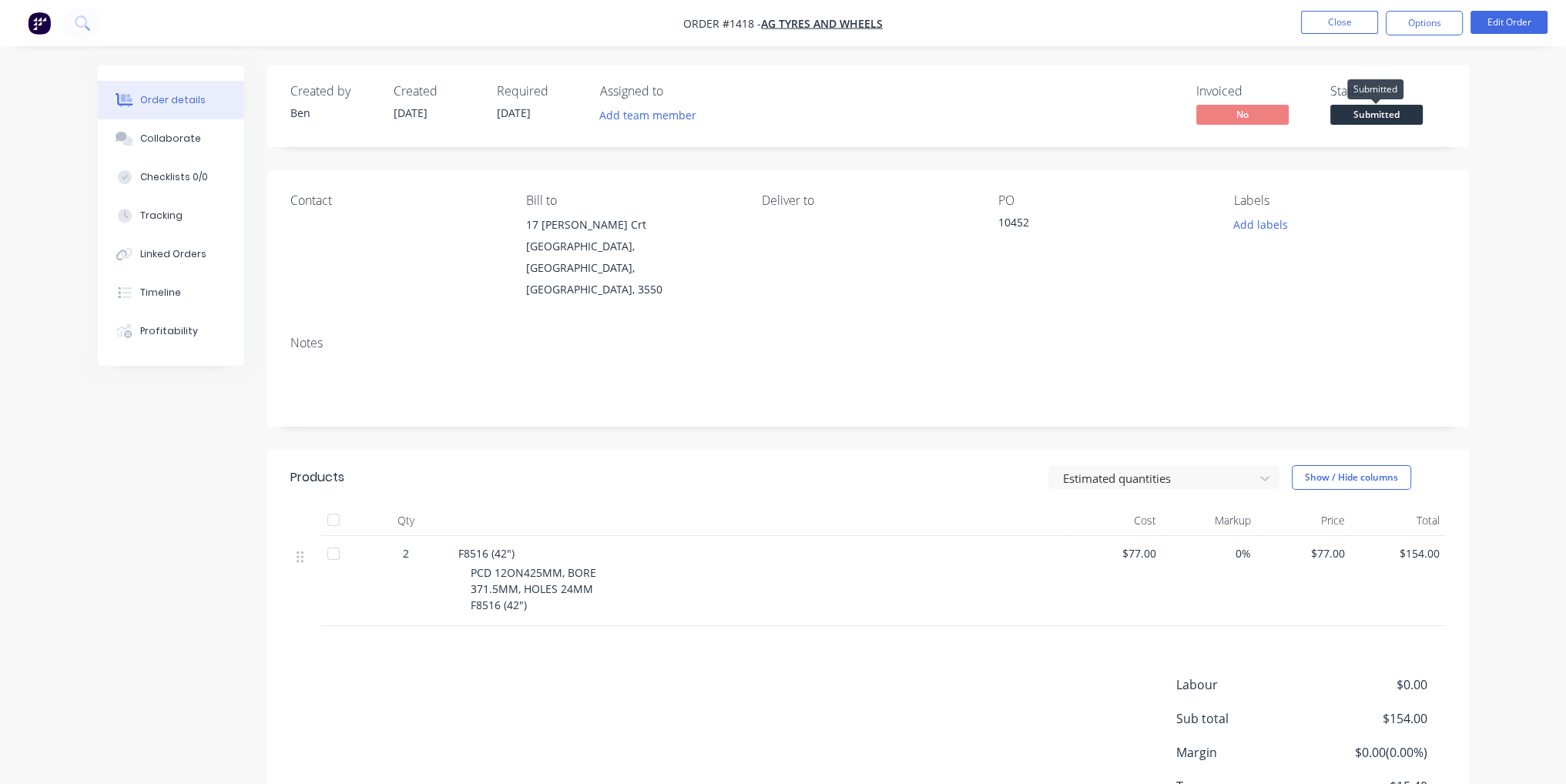
click at [1359, 110] on span "Submitted" at bounding box center [1377, 114] width 92 height 19
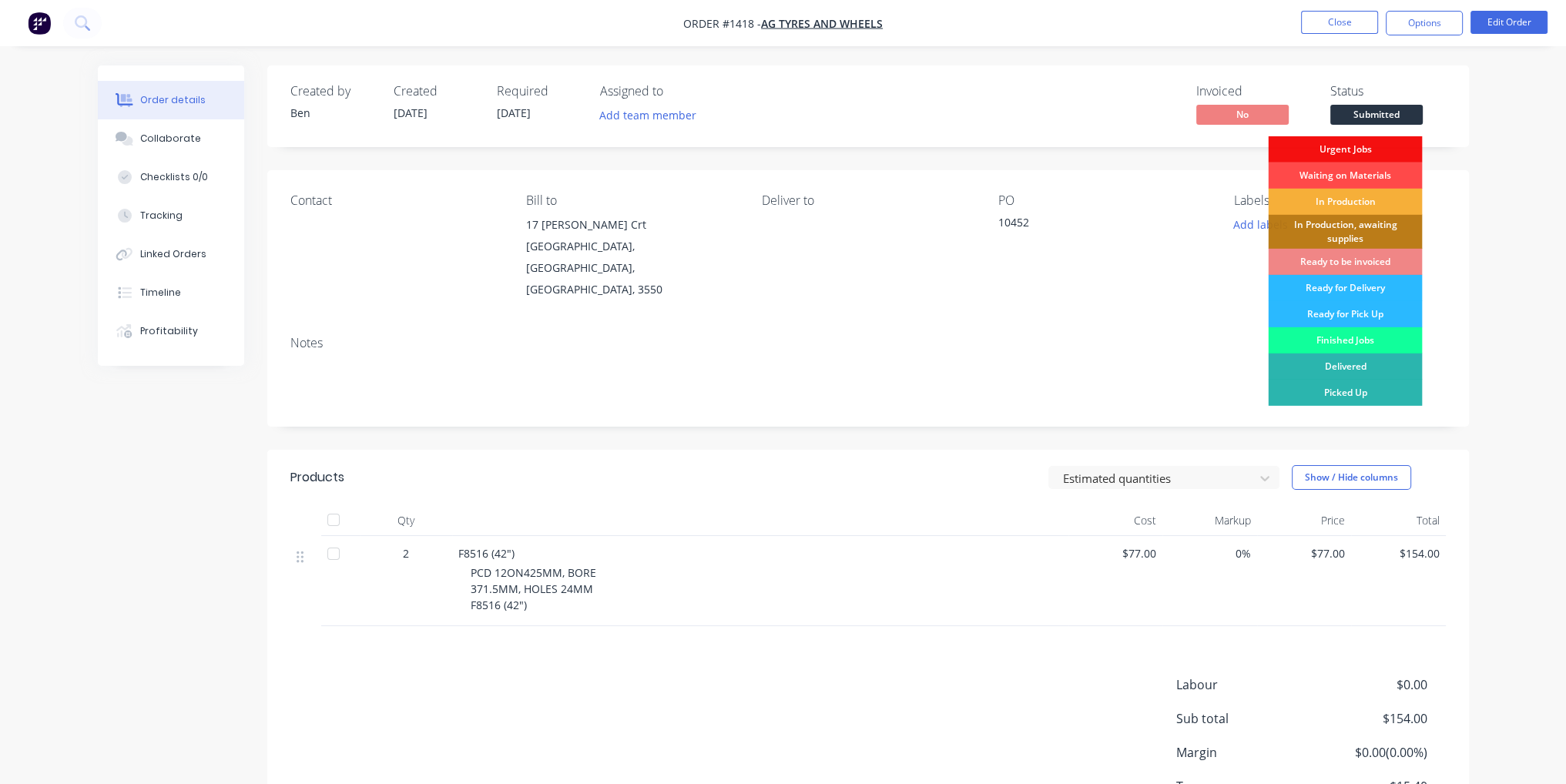
click at [1368, 170] on div "Waiting on Materials" at bounding box center [1345, 176] width 154 height 27
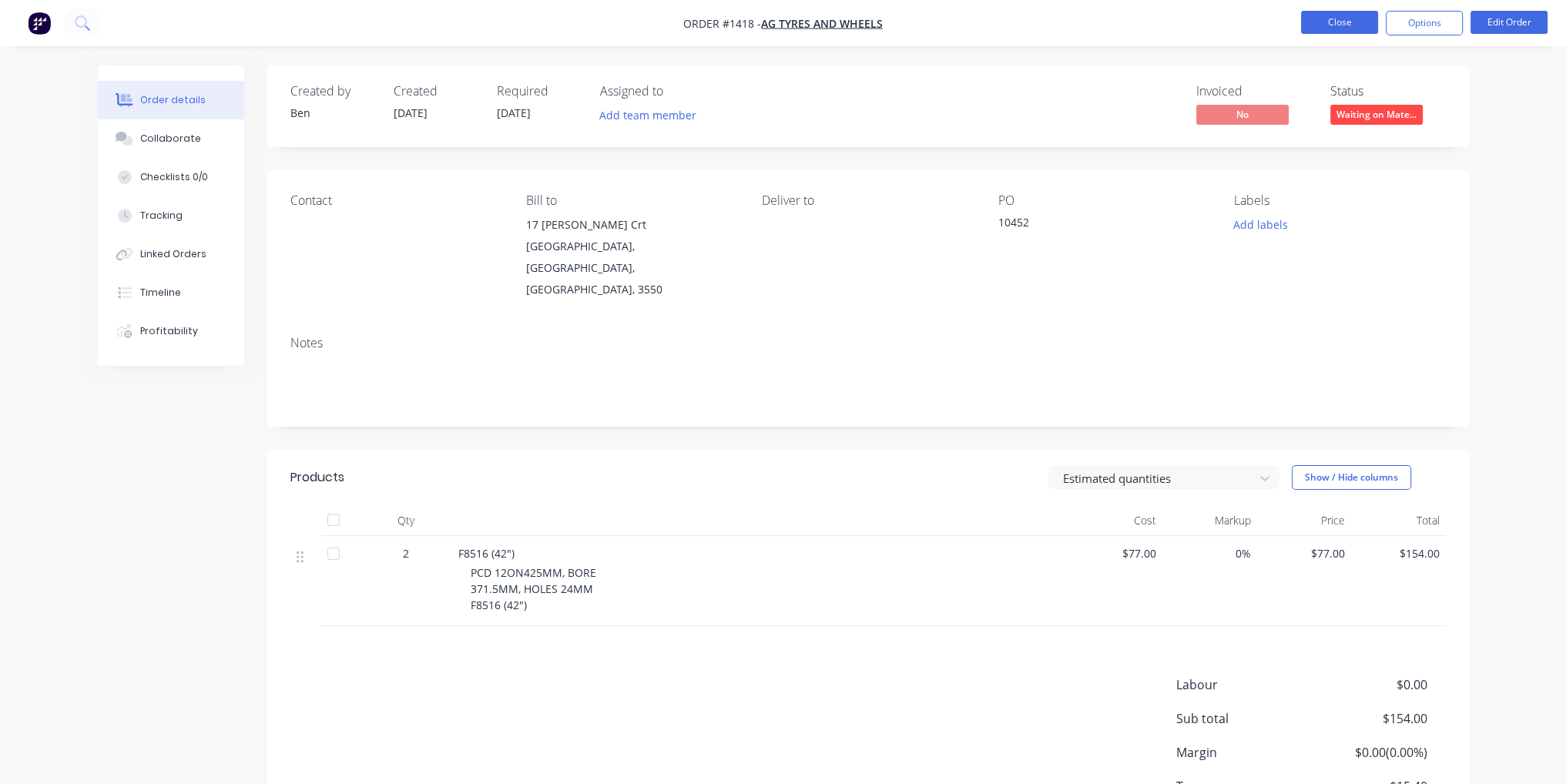
click at [1338, 21] on button "Close" at bounding box center [1339, 22] width 77 height 23
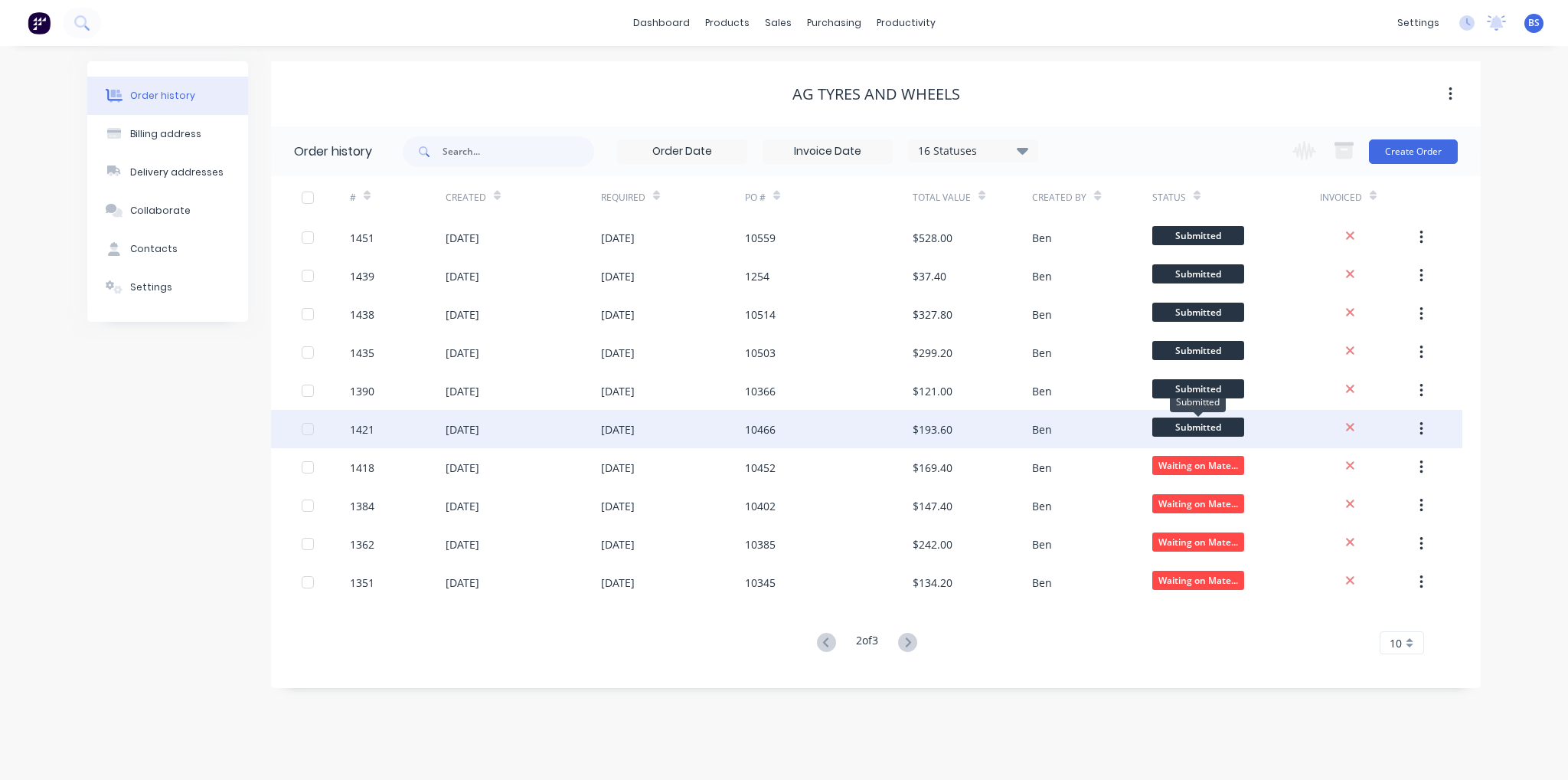
click at [1201, 425] on span "Submitted" at bounding box center [1198, 427] width 92 height 19
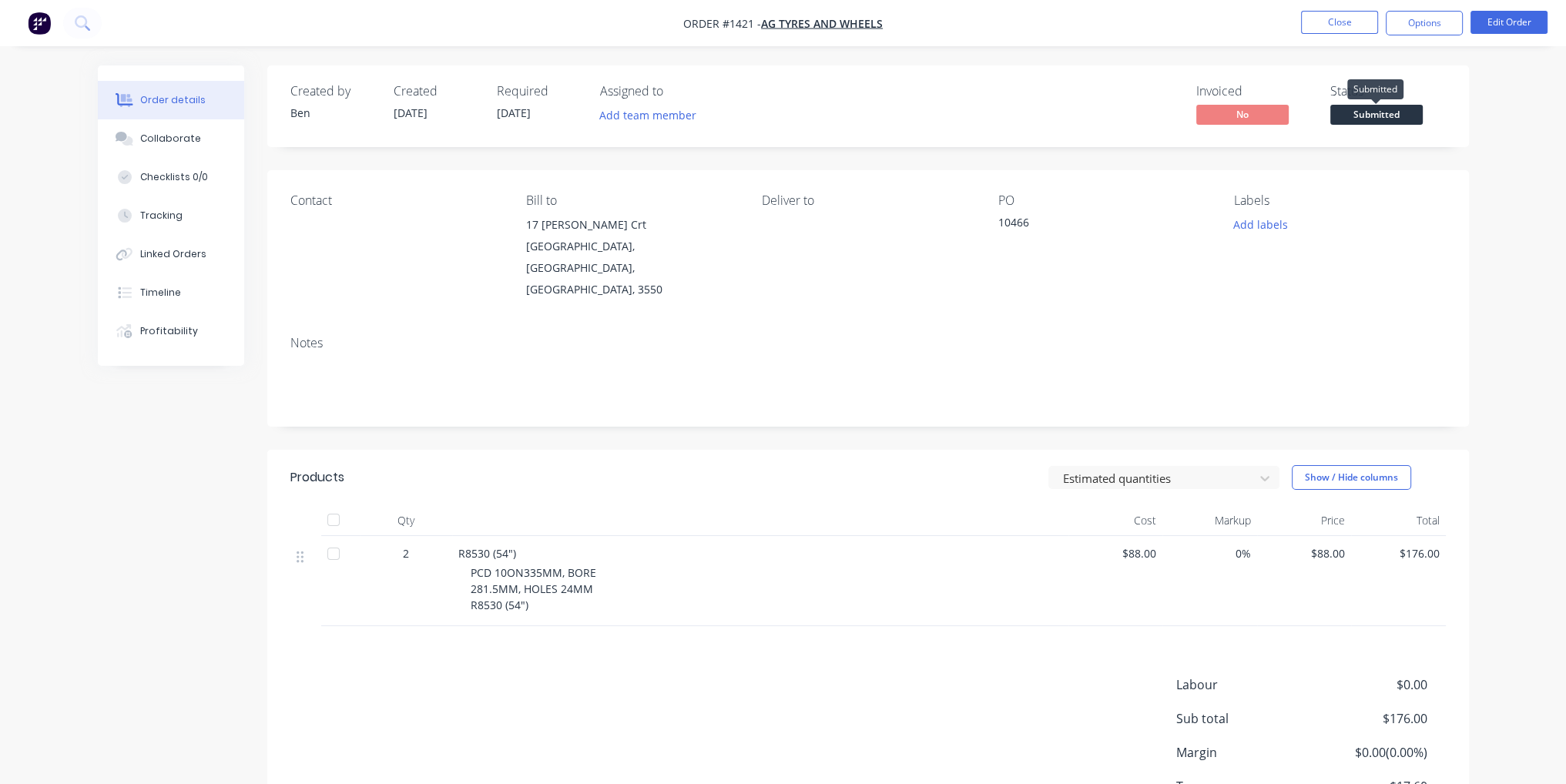
click at [1392, 115] on span "Submitted" at bounding box center [1377, 114] width 92 height 19
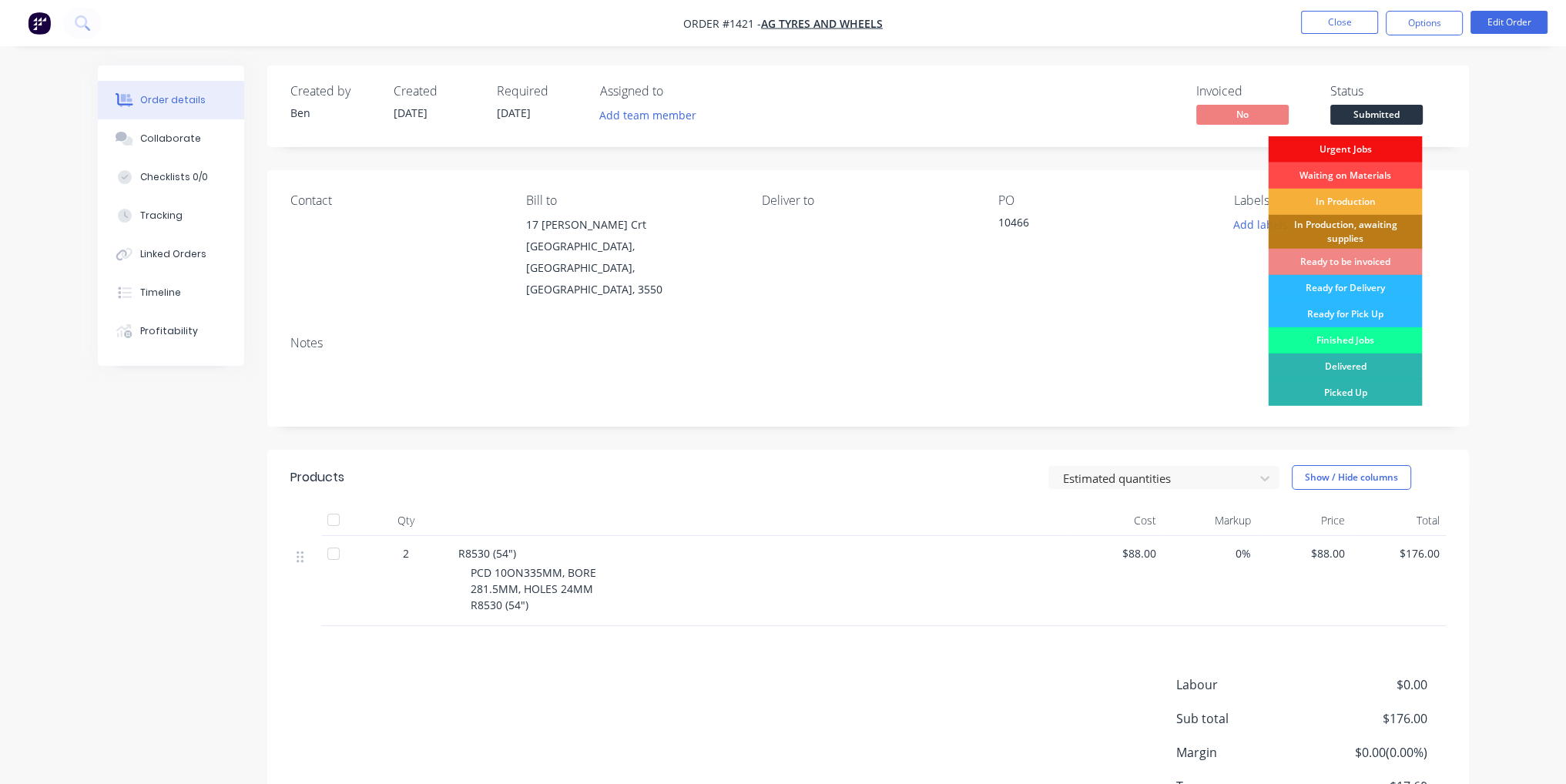
click at [1396, 175] on div "Waiting on Materials" at bounding box center [1345, 176] width 154 height 27
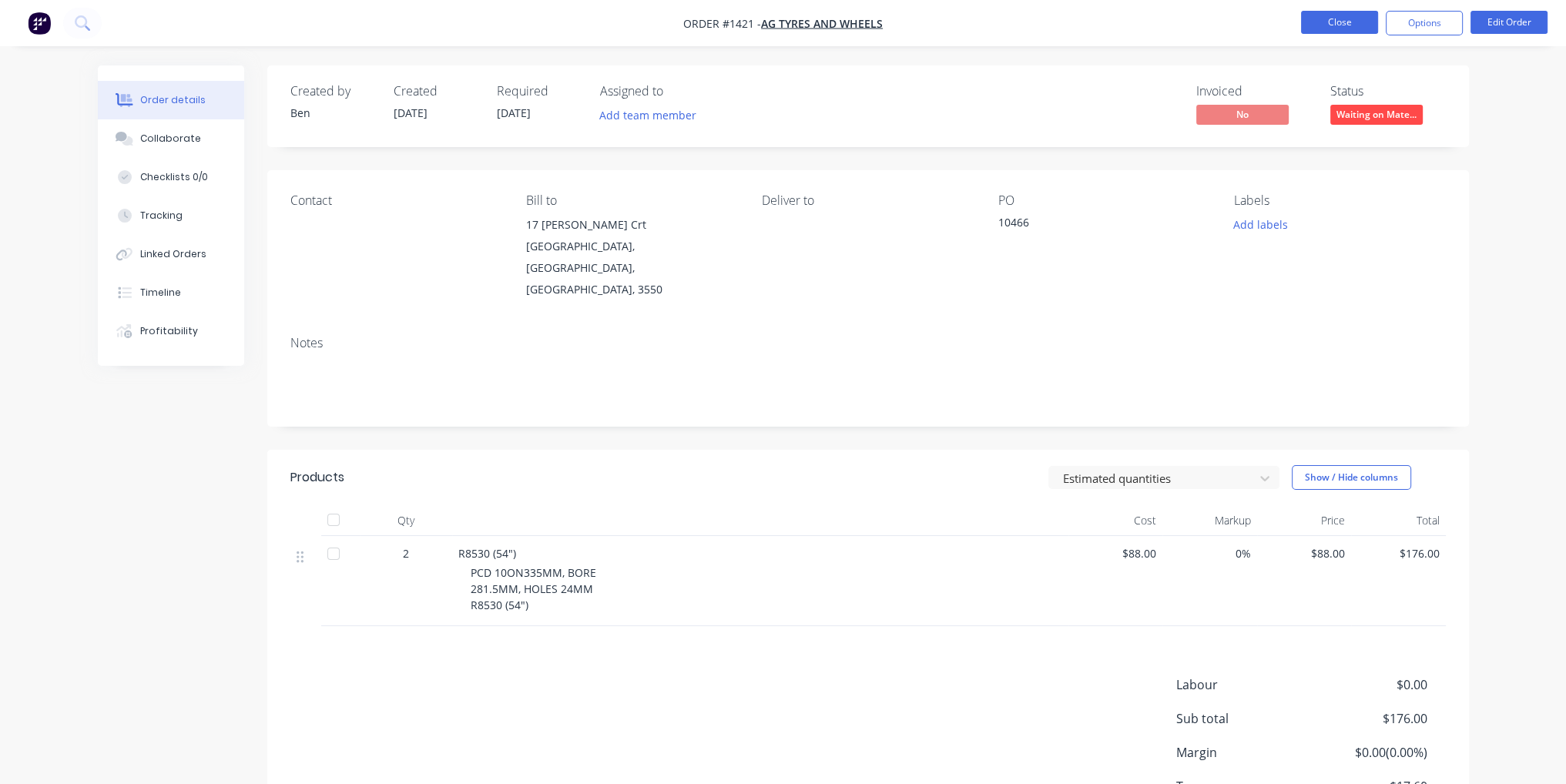
click at [1335, 24] on button "Close" at bounding box center [1339, 22] width 77 height 23
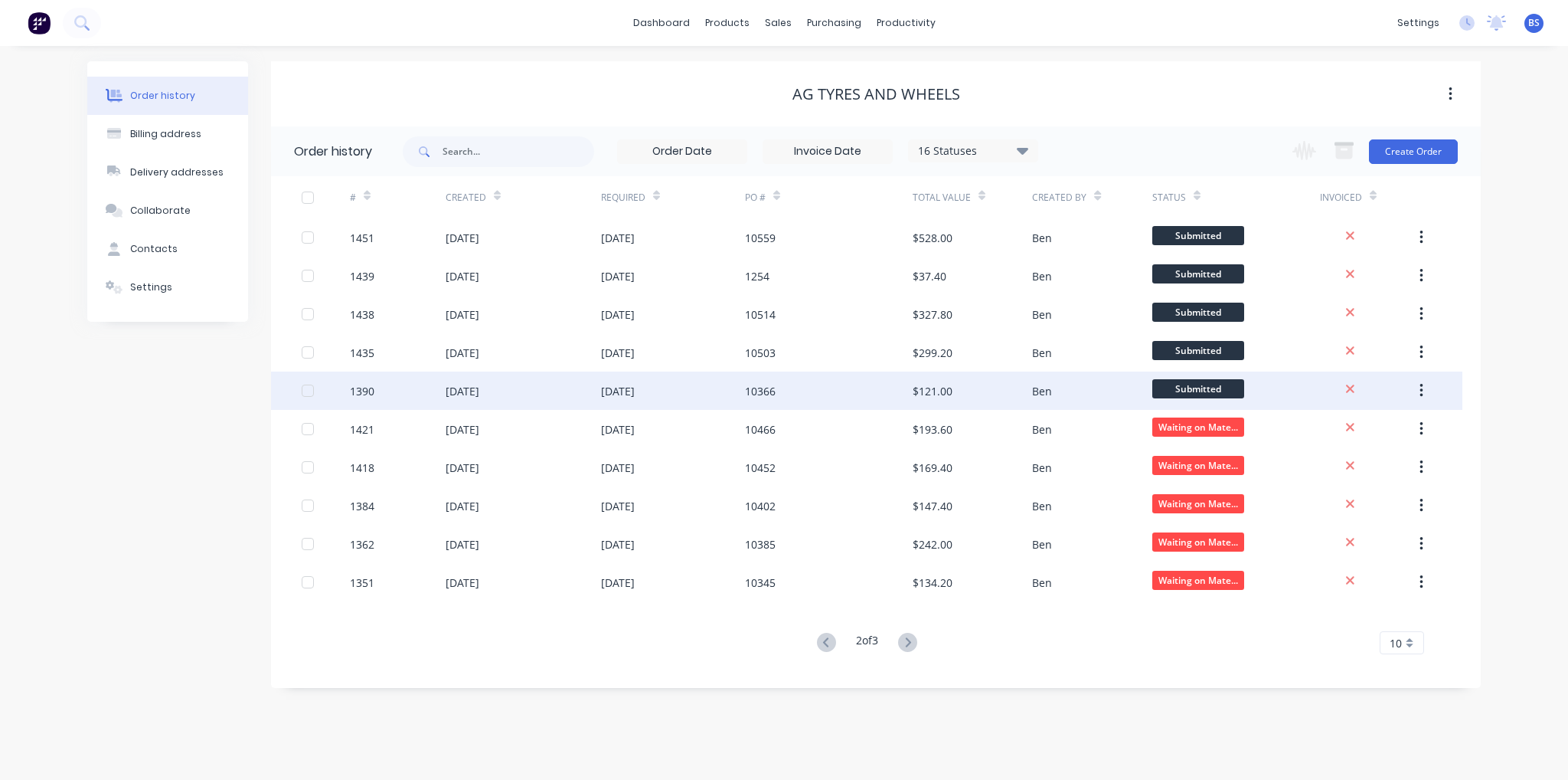
click at [1222, 392] on span "Submitted" at bounding box center [1198, 389] width 92 height 19
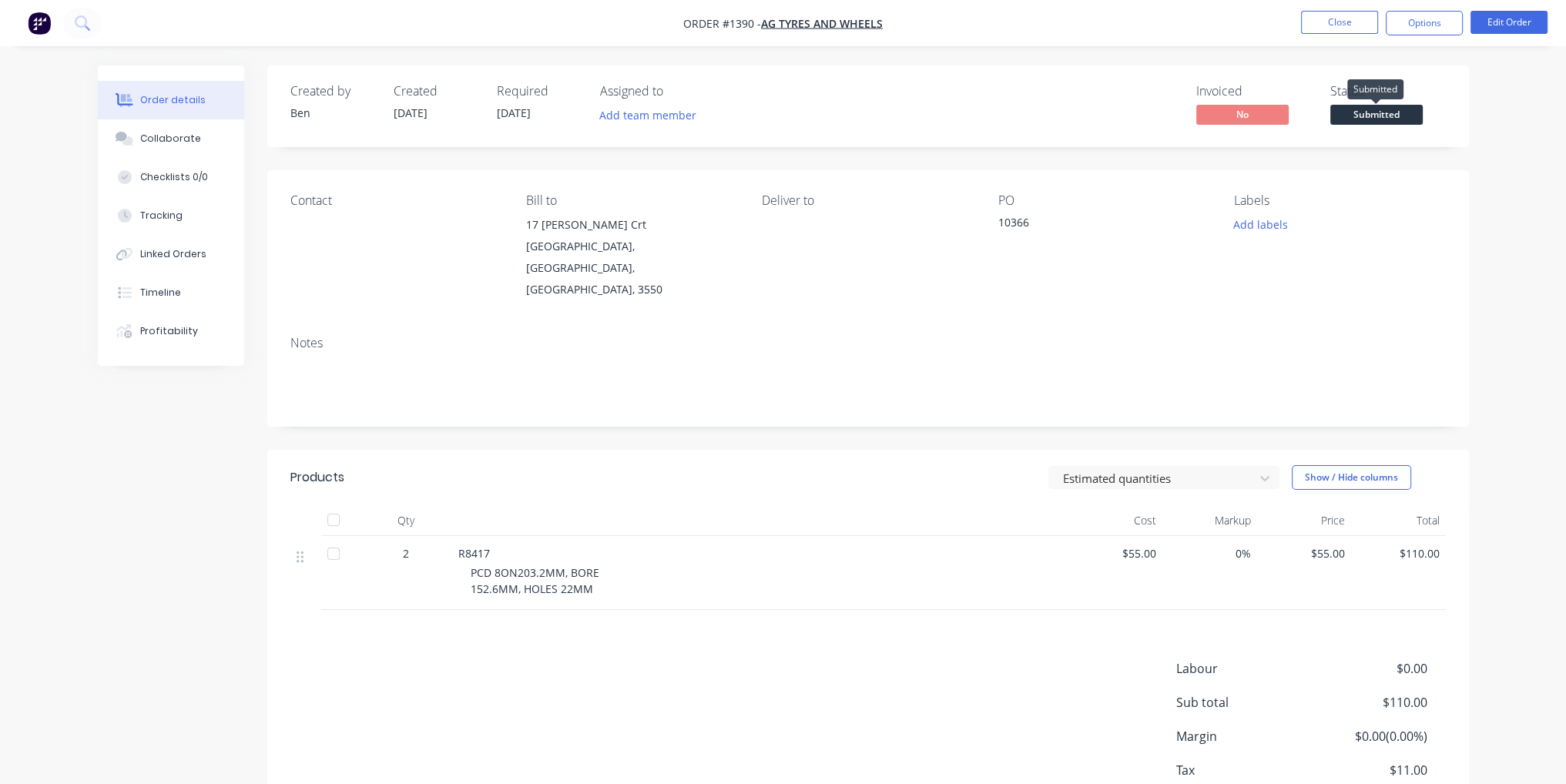
click at [1404, 111] on span "Submitted" at bounding box center [1377, 114] width 92 height 19
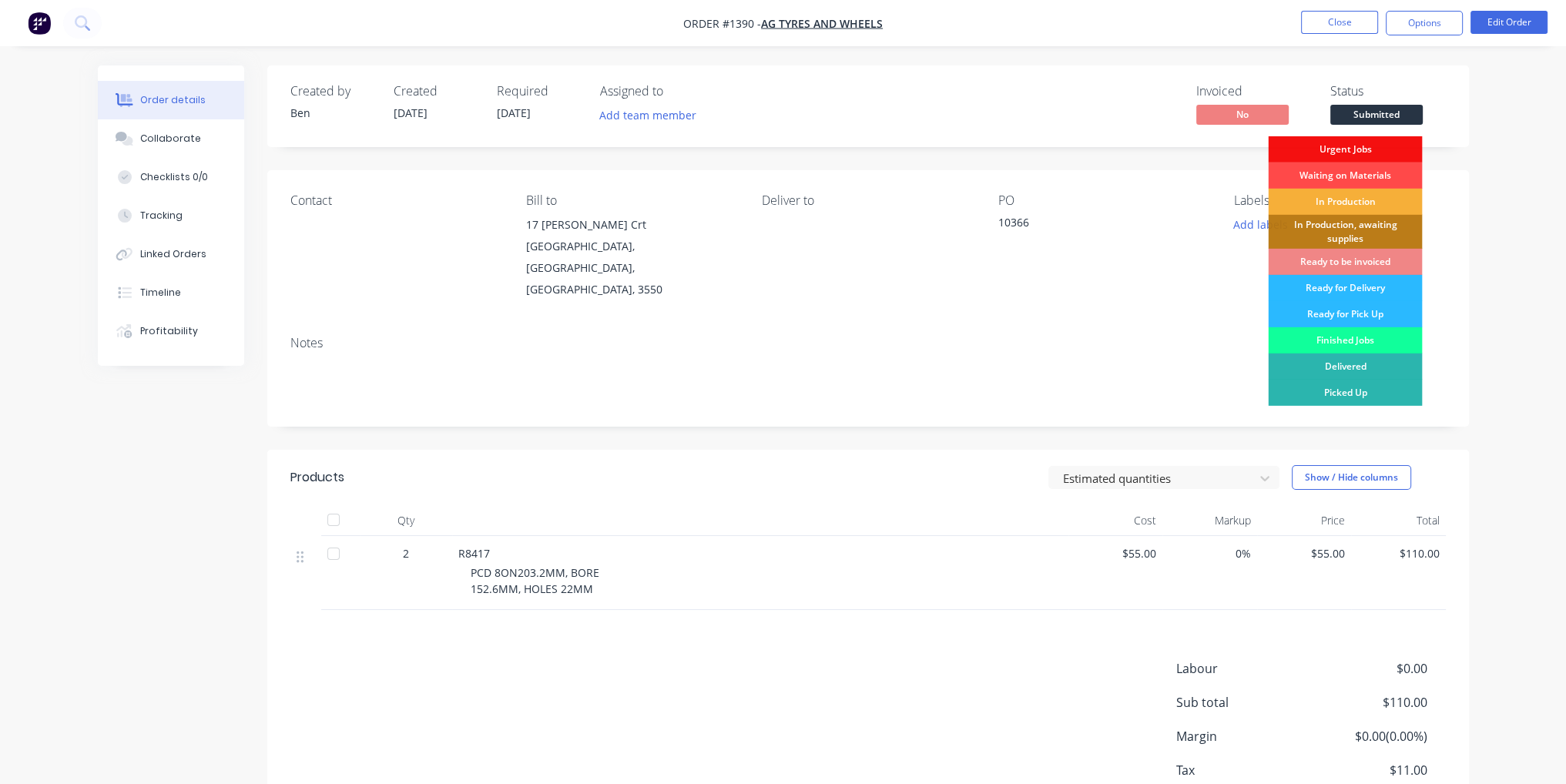
click at [1359, 180] on div "Waiting on Materials" at bounding box center [1345, 176] width 154 height 27
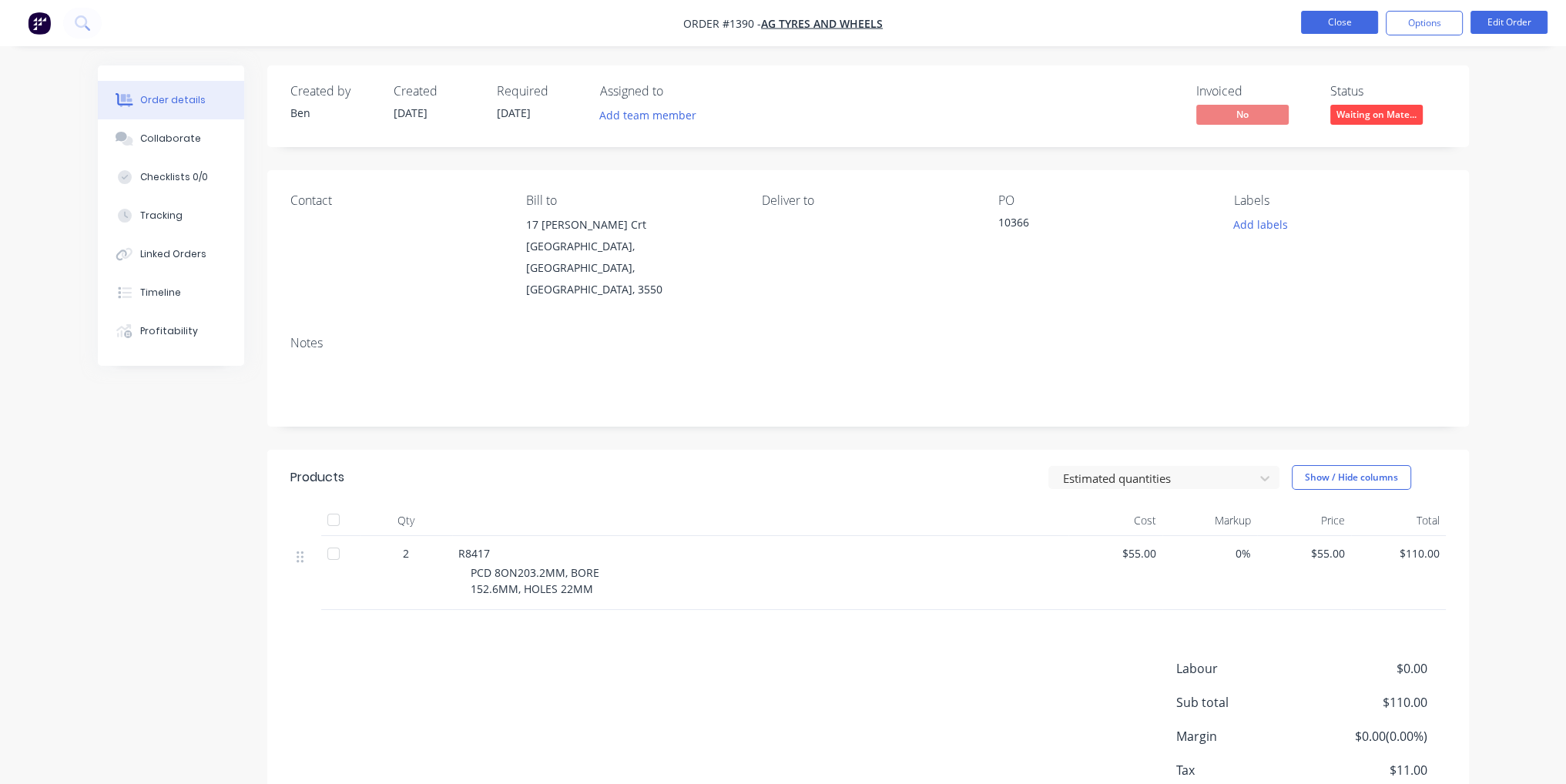
click at [1368, 14] on button "Close" at bounding box center [1339, 22] width 77 height 23
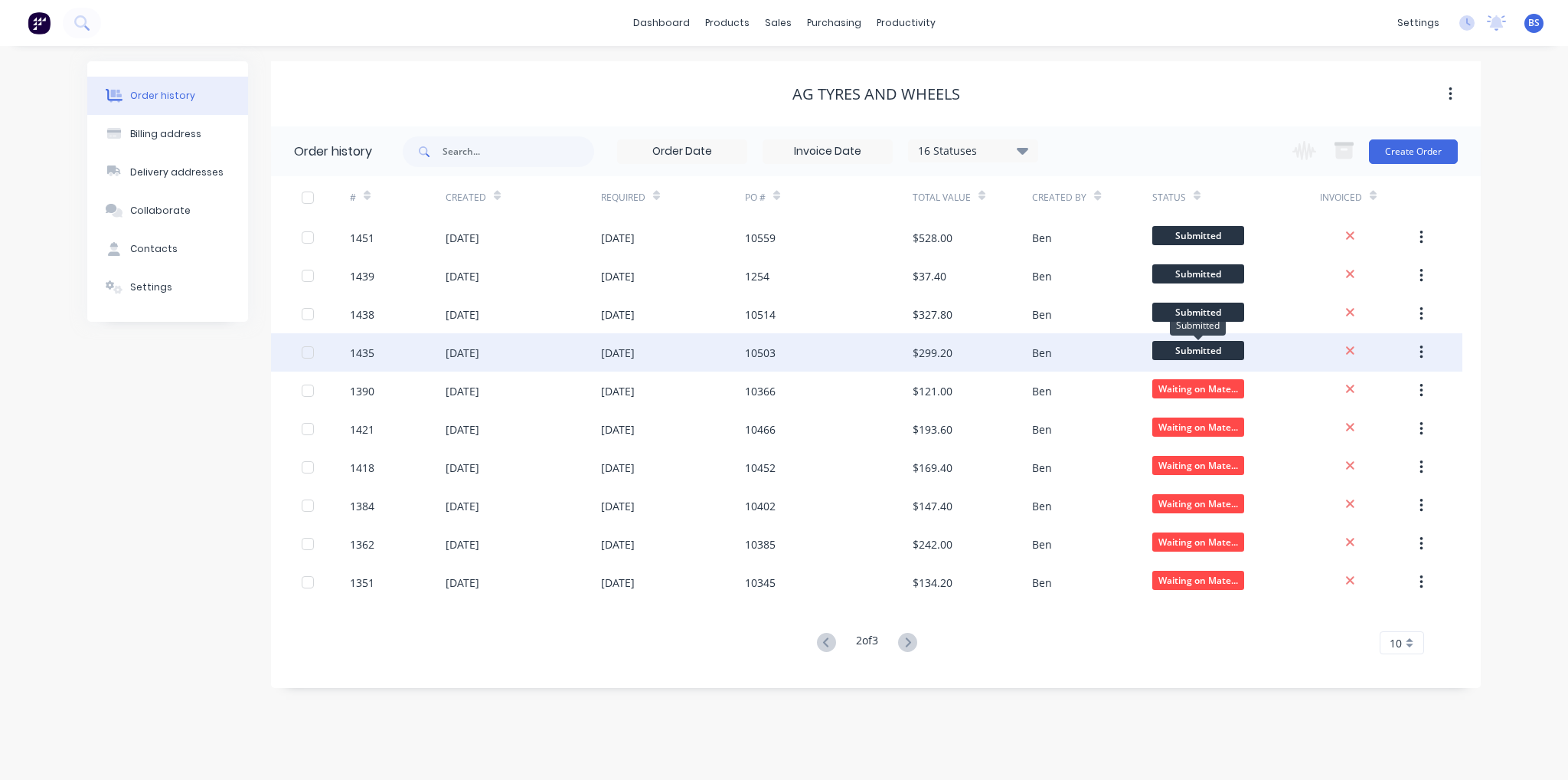
click at [1175, 346] on span "Submitted" at bounding box center [1198, 350] width 92 height 19
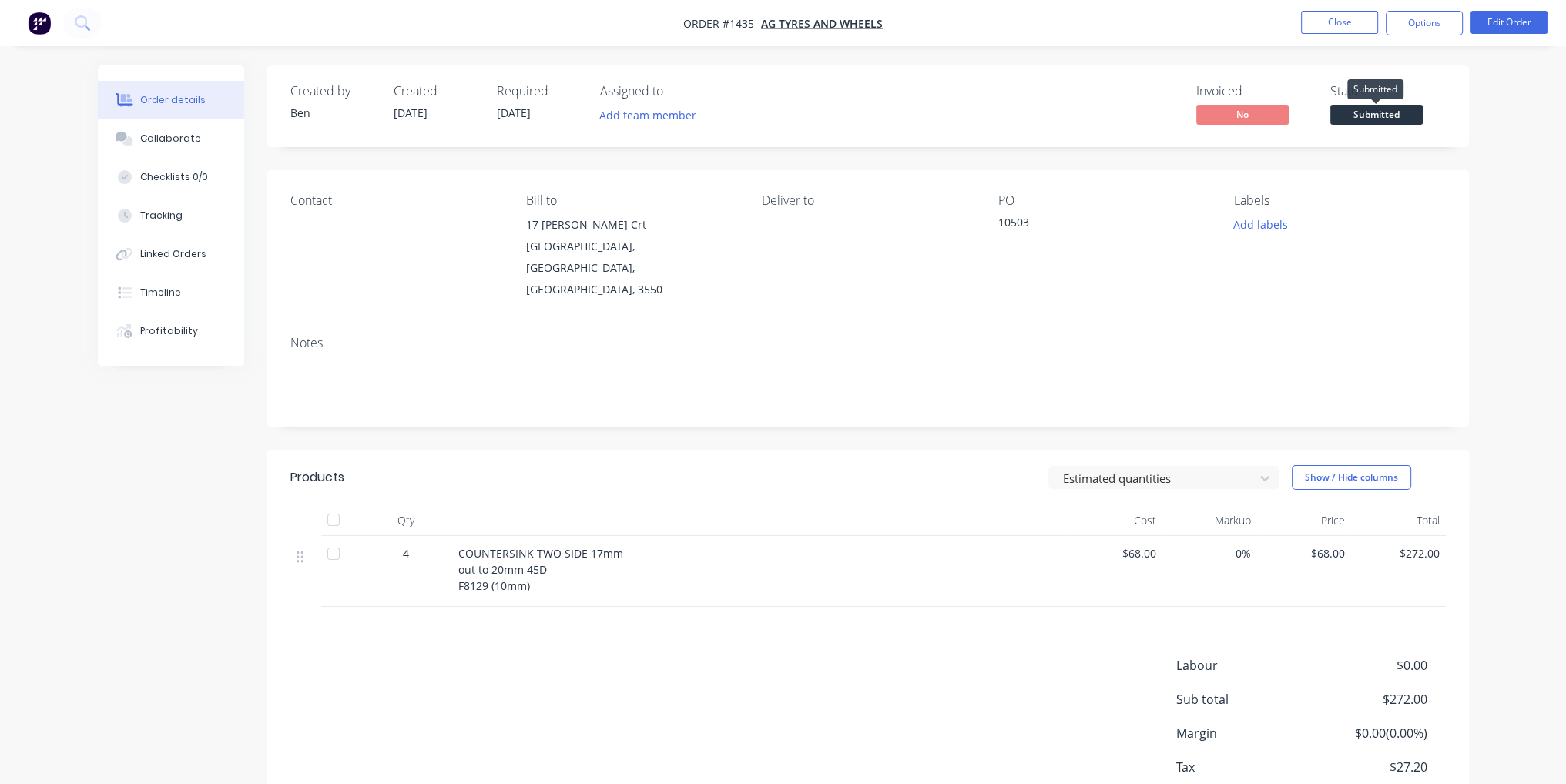
click at [1402, 121] on span "Submitted" at bounding box center [1377, 114] width 92 height 19
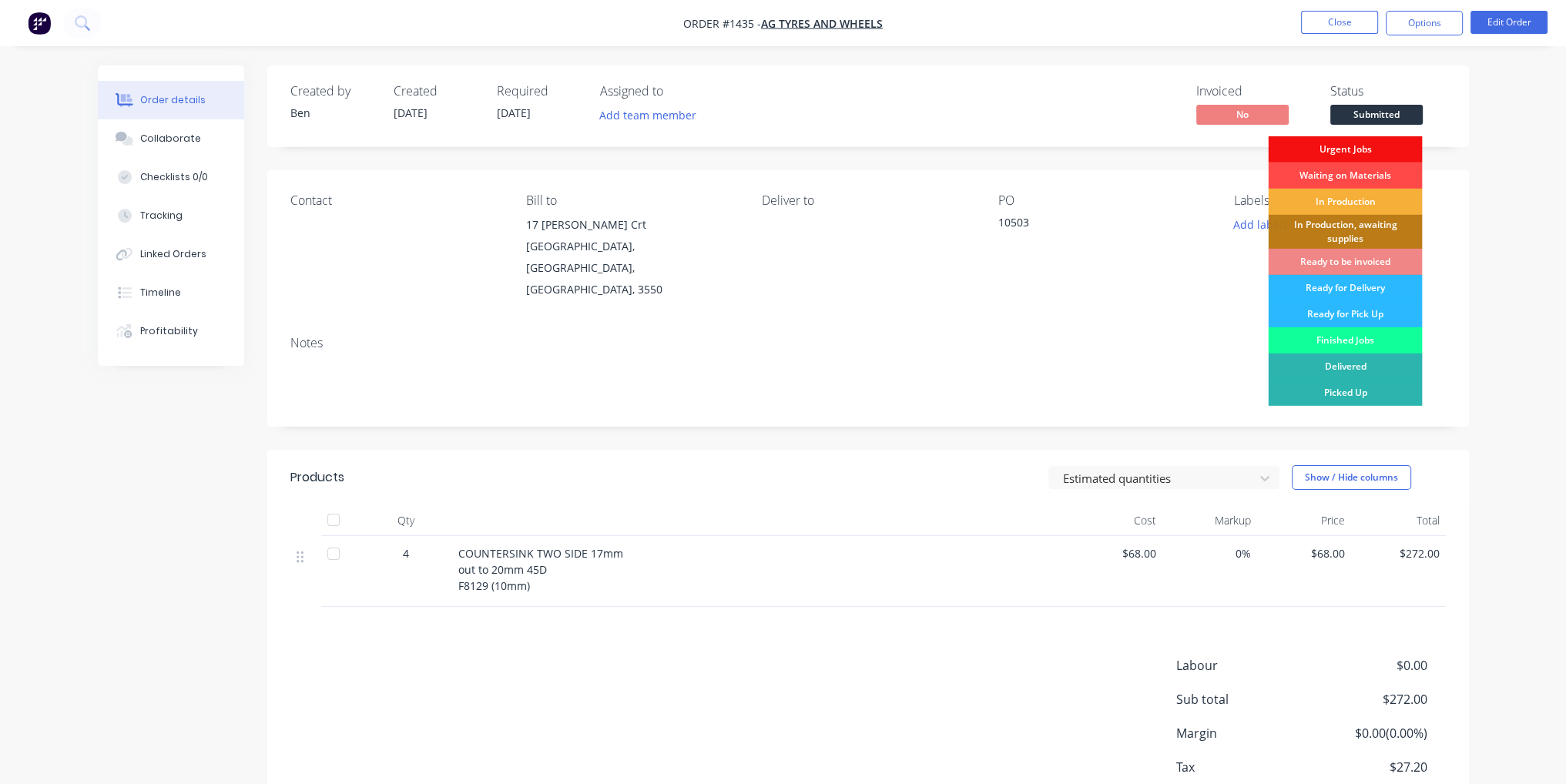
click at [1385, 177] on div "Waiting on Materials" at bounding box center [1345, 176] width 154 height 27
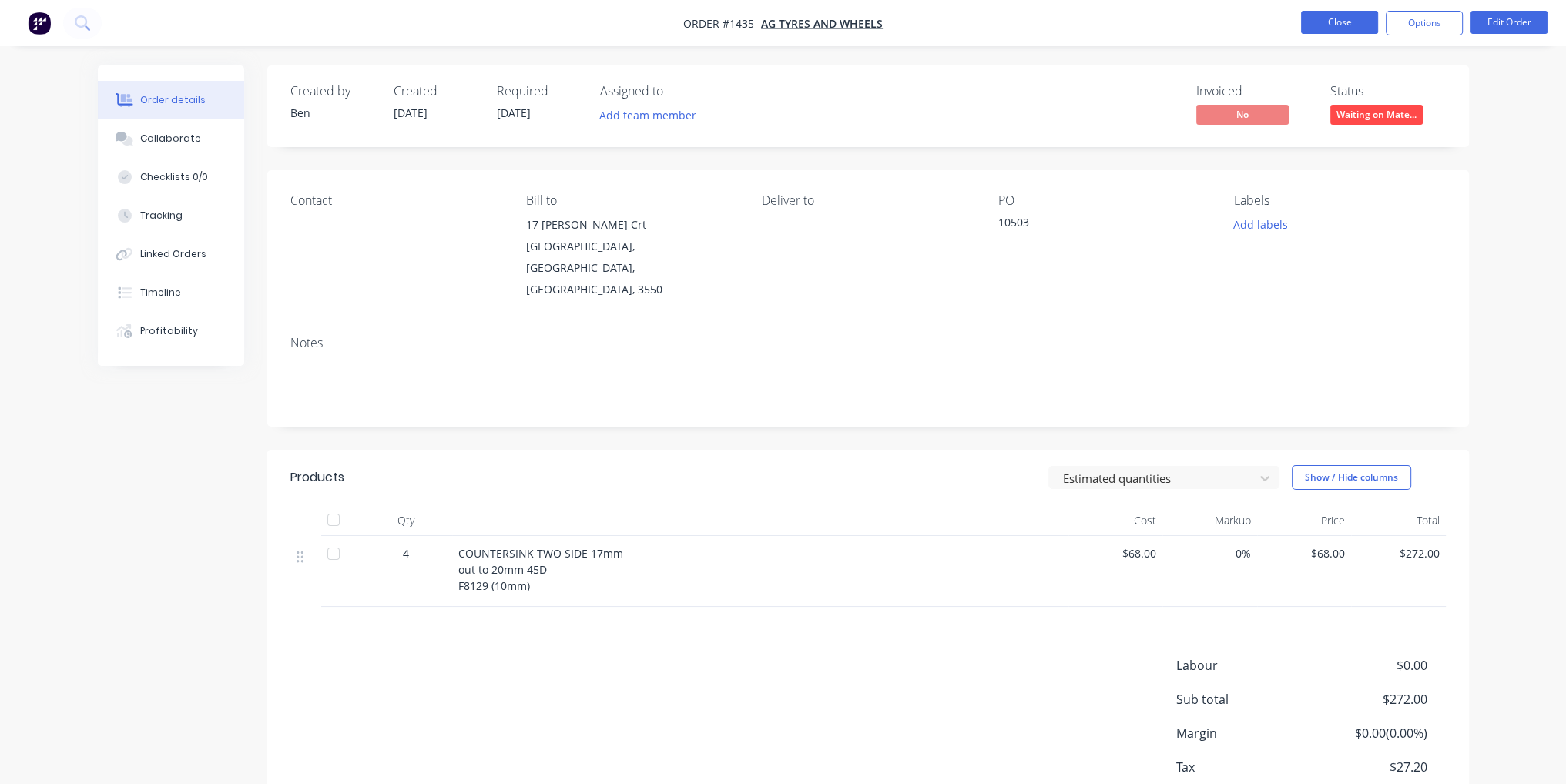
click at [1339, 26] on button "Close" at bounding box center [1339, 22] width 77 height 23
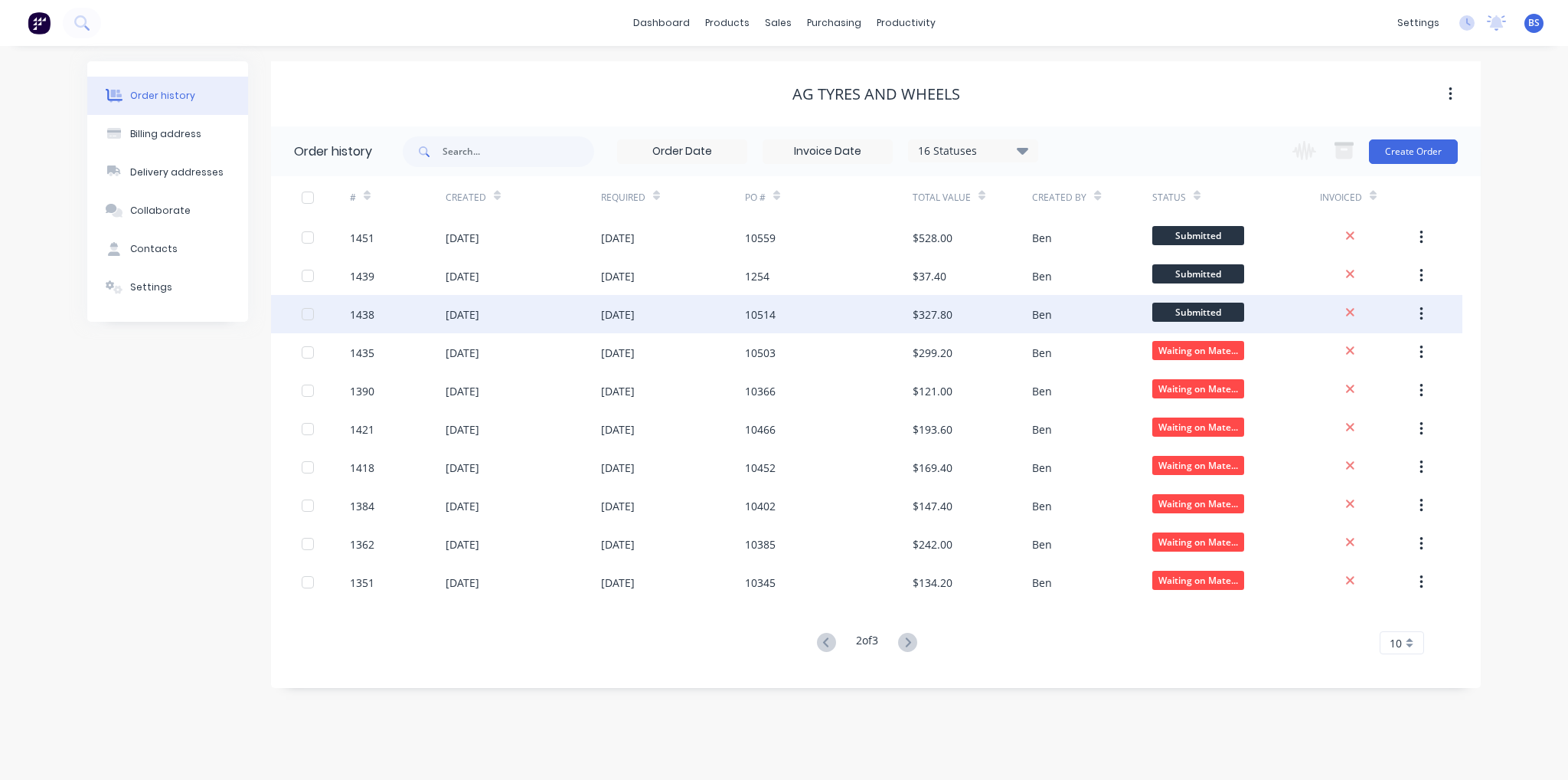
click at [1223, 314] on span "Submitted" at bounding box center [1198, 313] width 92 height 19
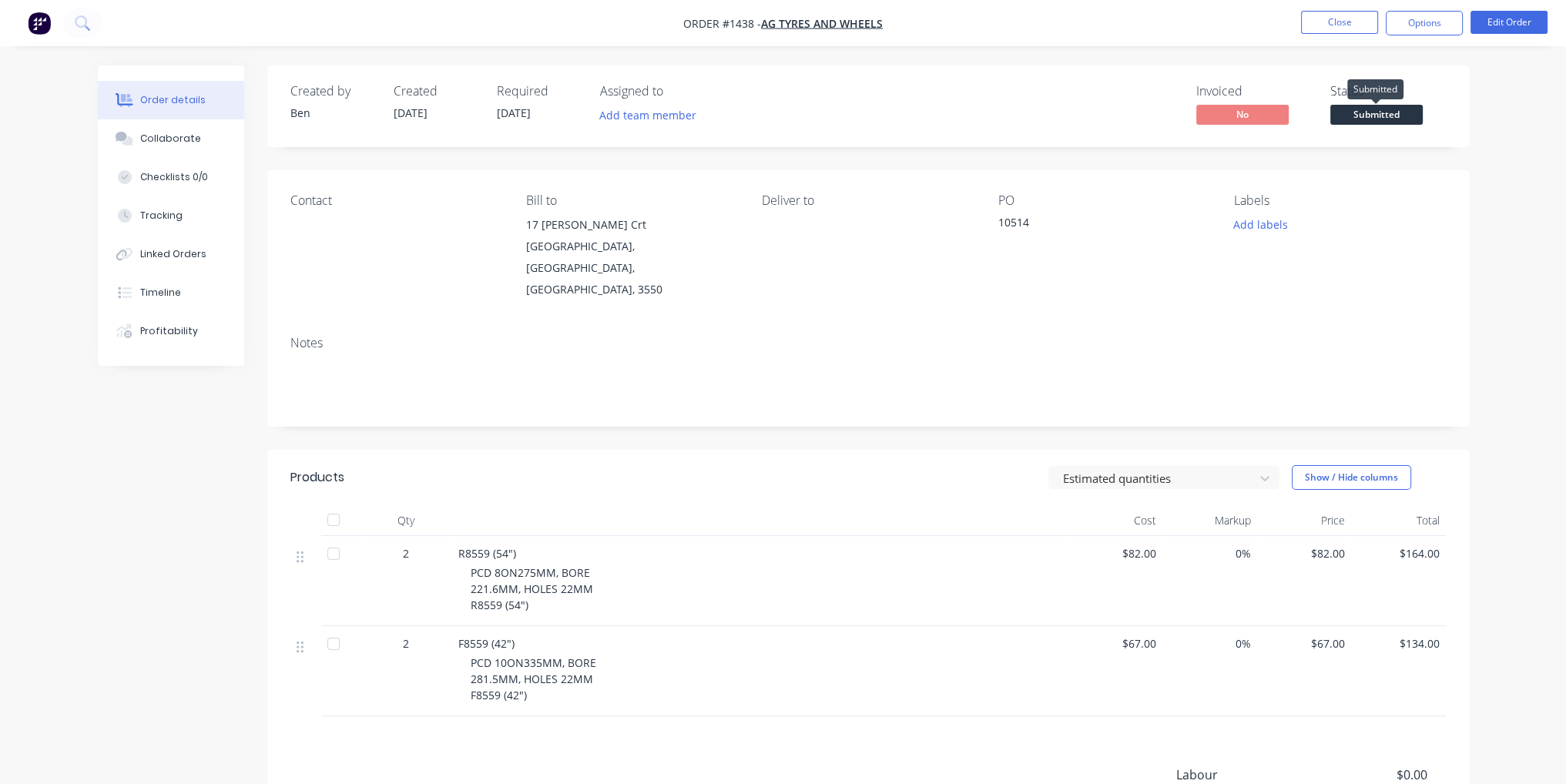
click at [1383, 115] on span "Submitted" at bounding box center [1377, 114] width 92 height 19
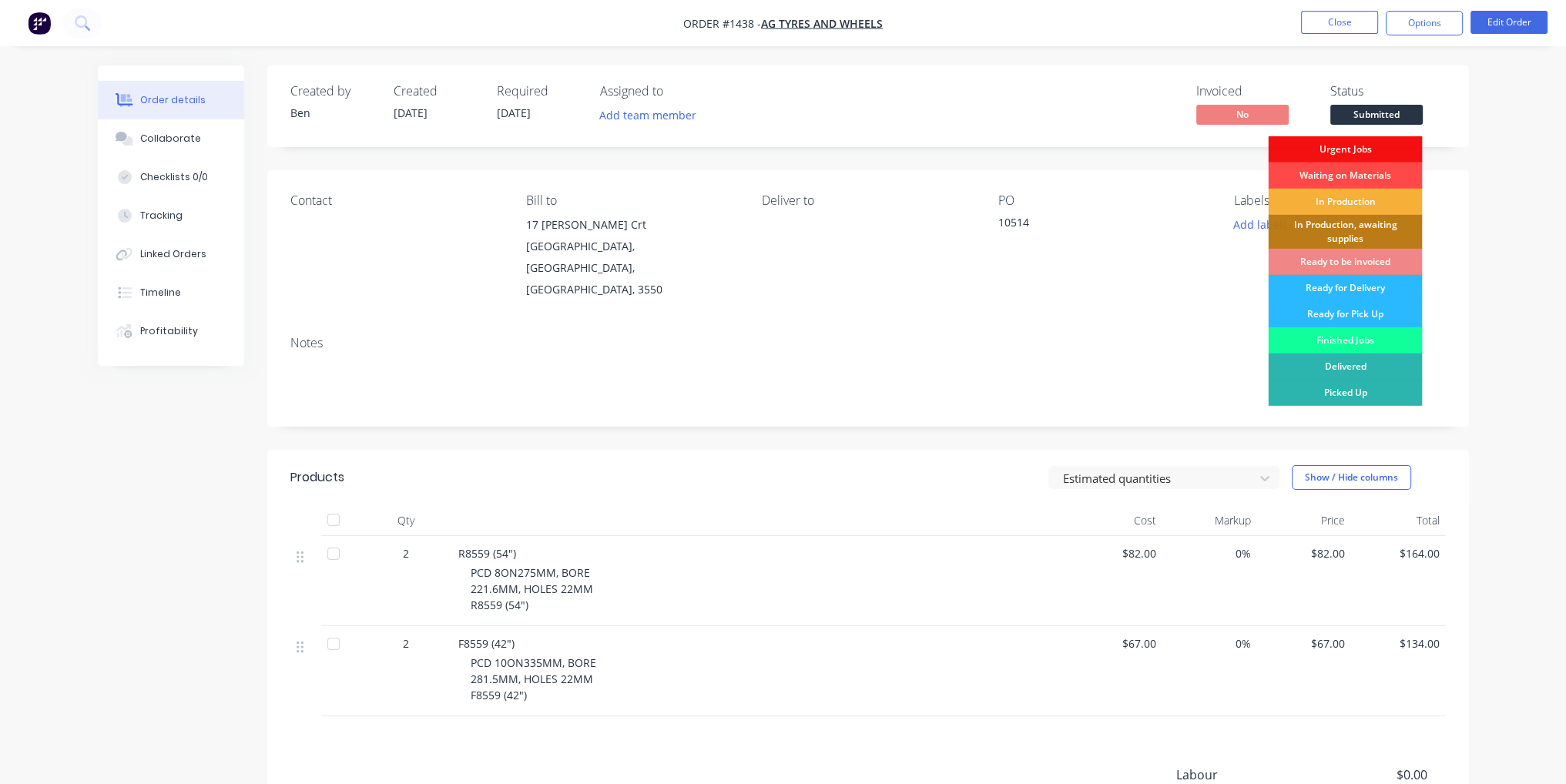
click at [1374, 178] on div "Waiting on Materials" at bounding box center [1345, 176] width 154 height 27
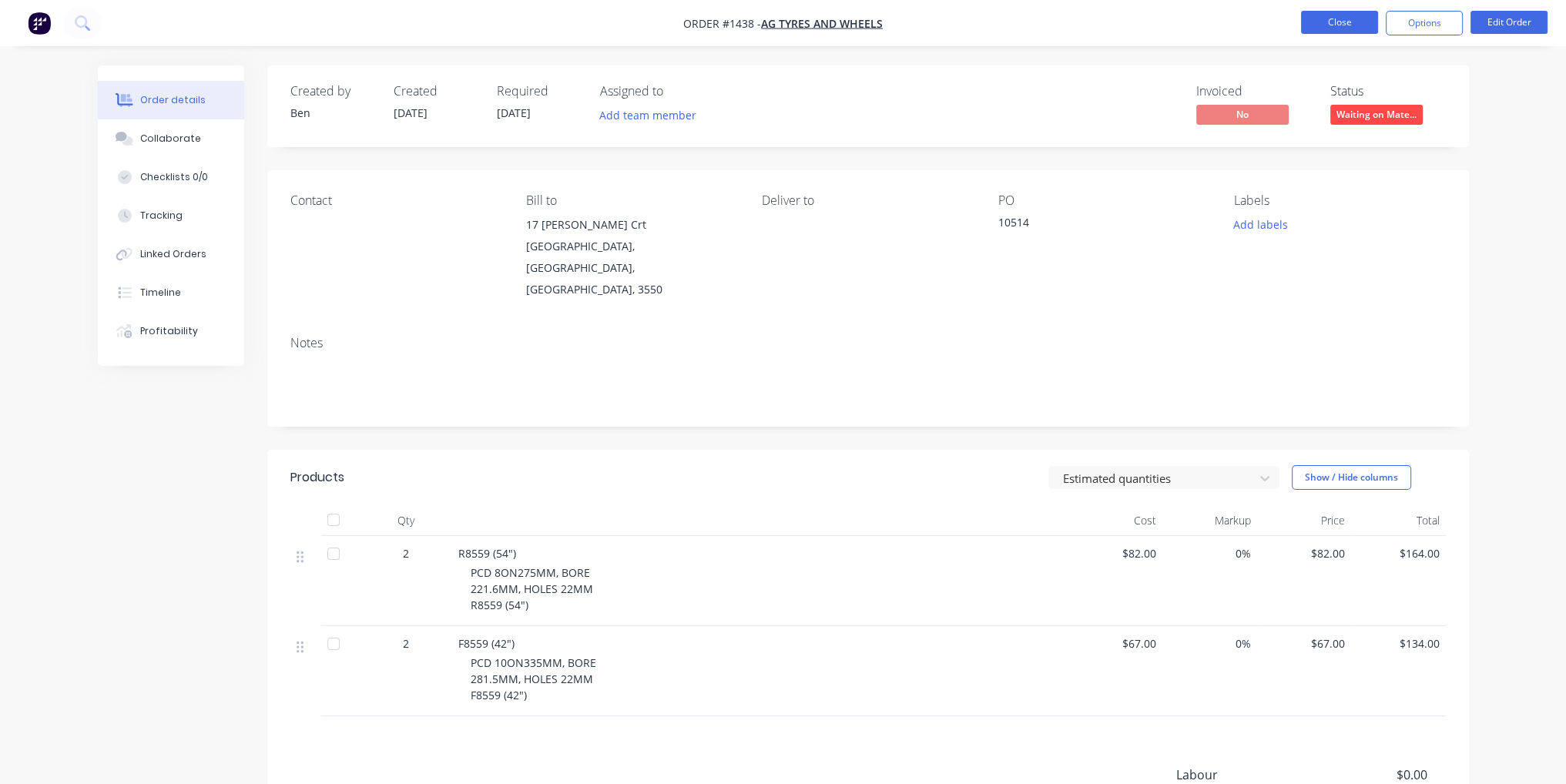
click at [1353, 21] on button "Close" at bounding box center [1339, 22] width 77 height 23
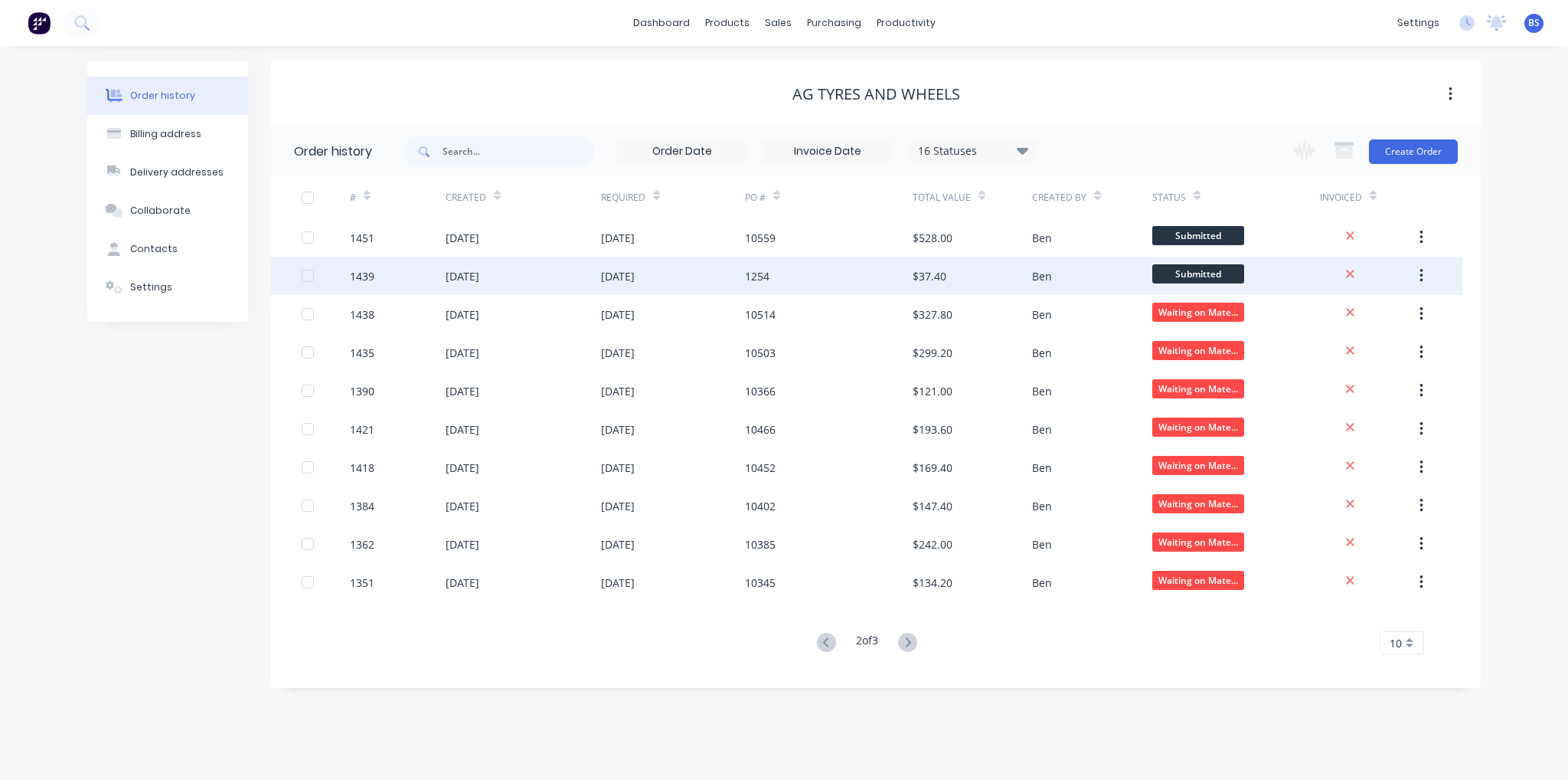
click at [912, 283] on div "$37.40" at bounding box center [929, 276] width 33 height 16
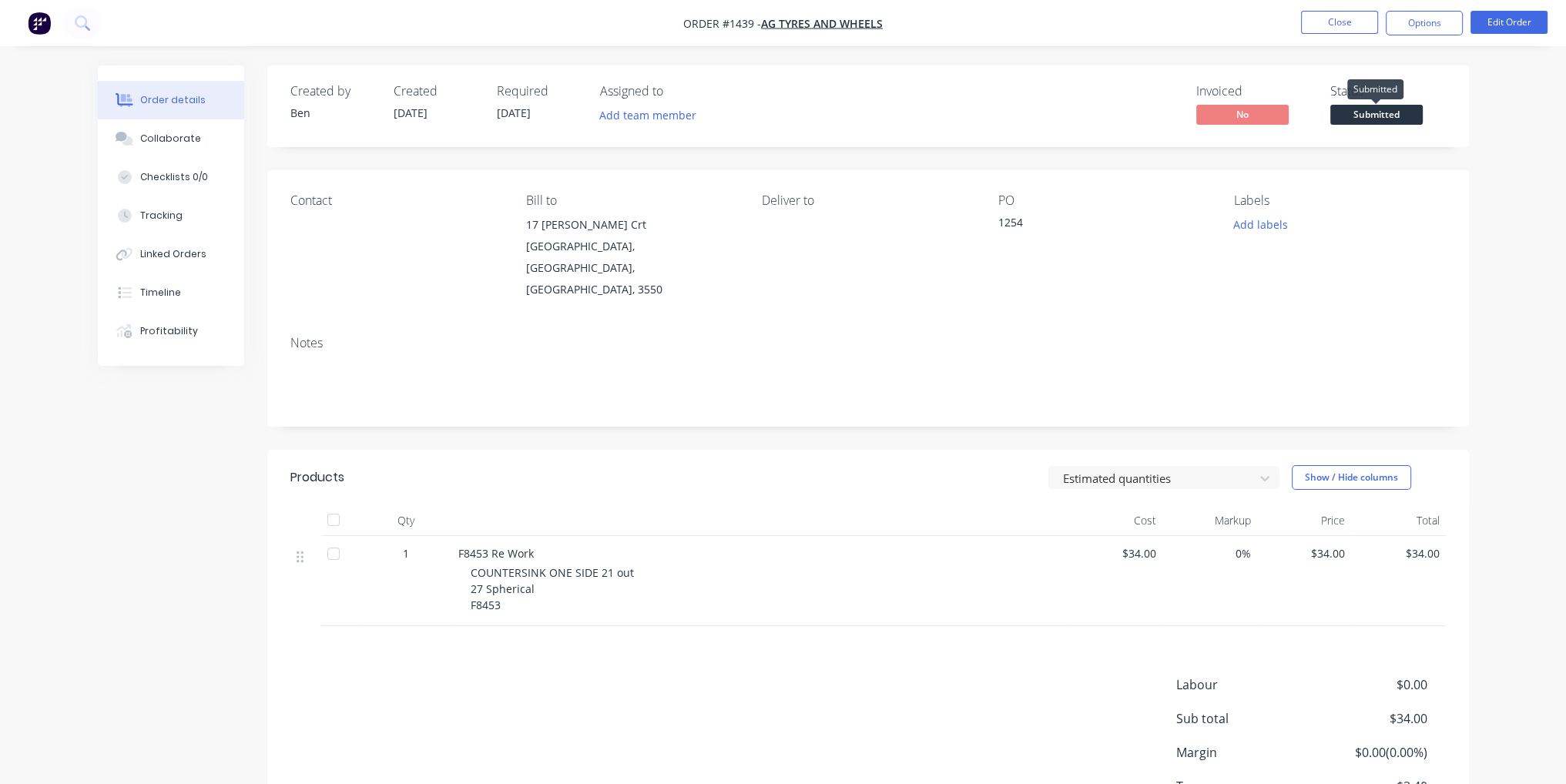
click at [1386, 108] on span "Submitted" at bounding box center [1377, 114] width 92 height 19
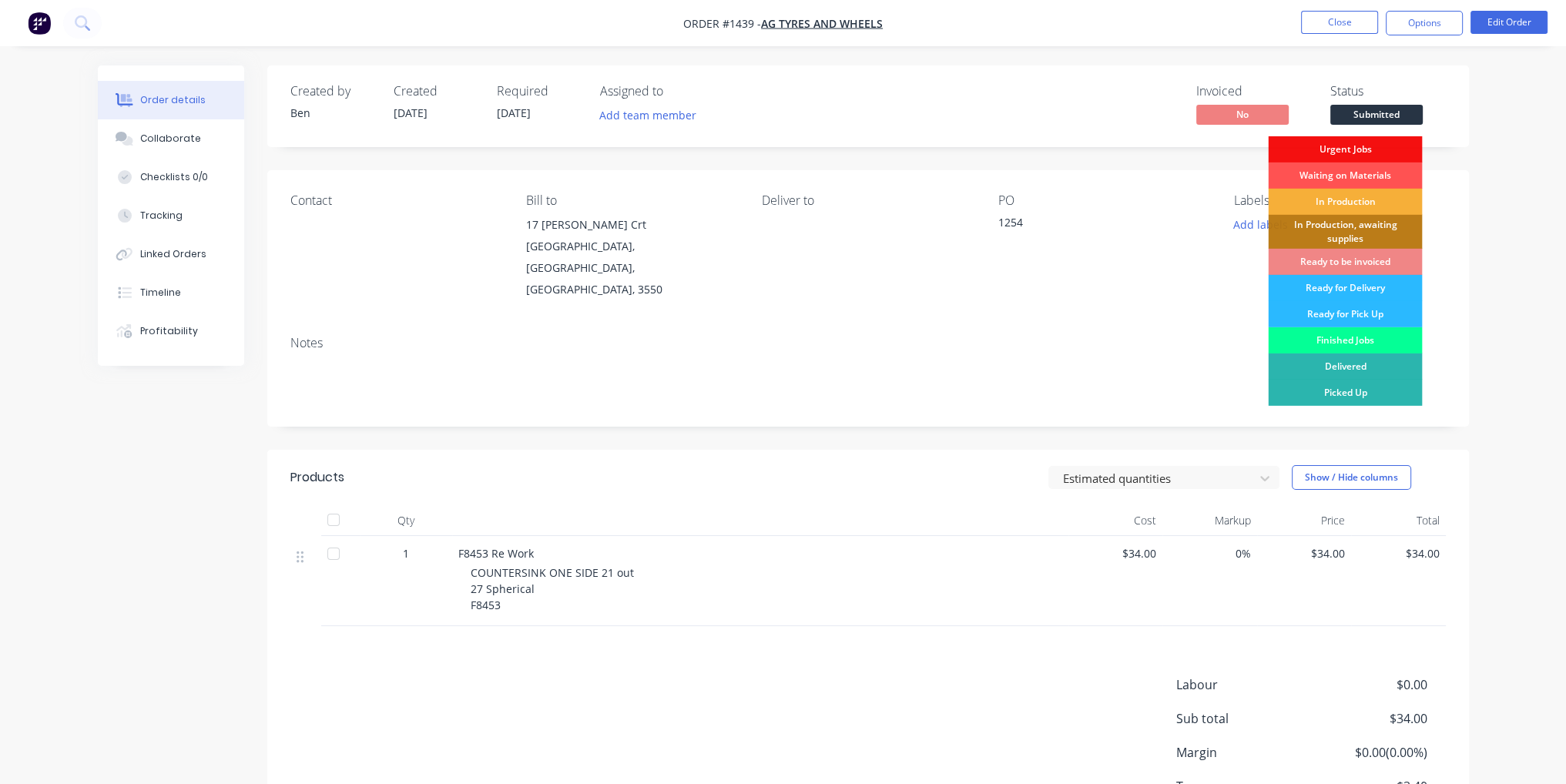
click at [1362, 343] on div "Finished Jobs" at bounding box center [1345, 341] width 154 height 27
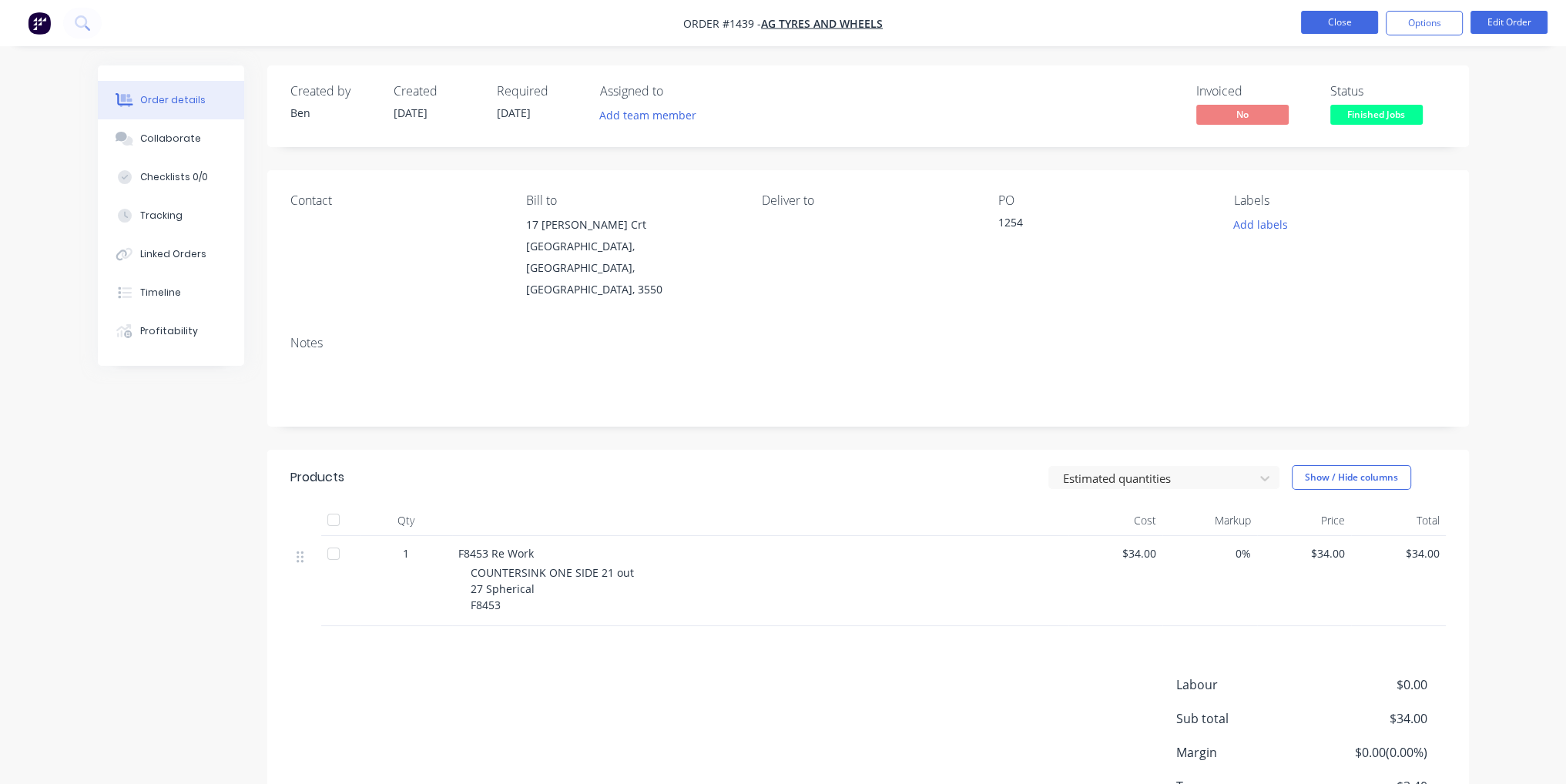
click at [1339, 32] on button "Close" at bounding box center [1339, 22] width 77 height 23
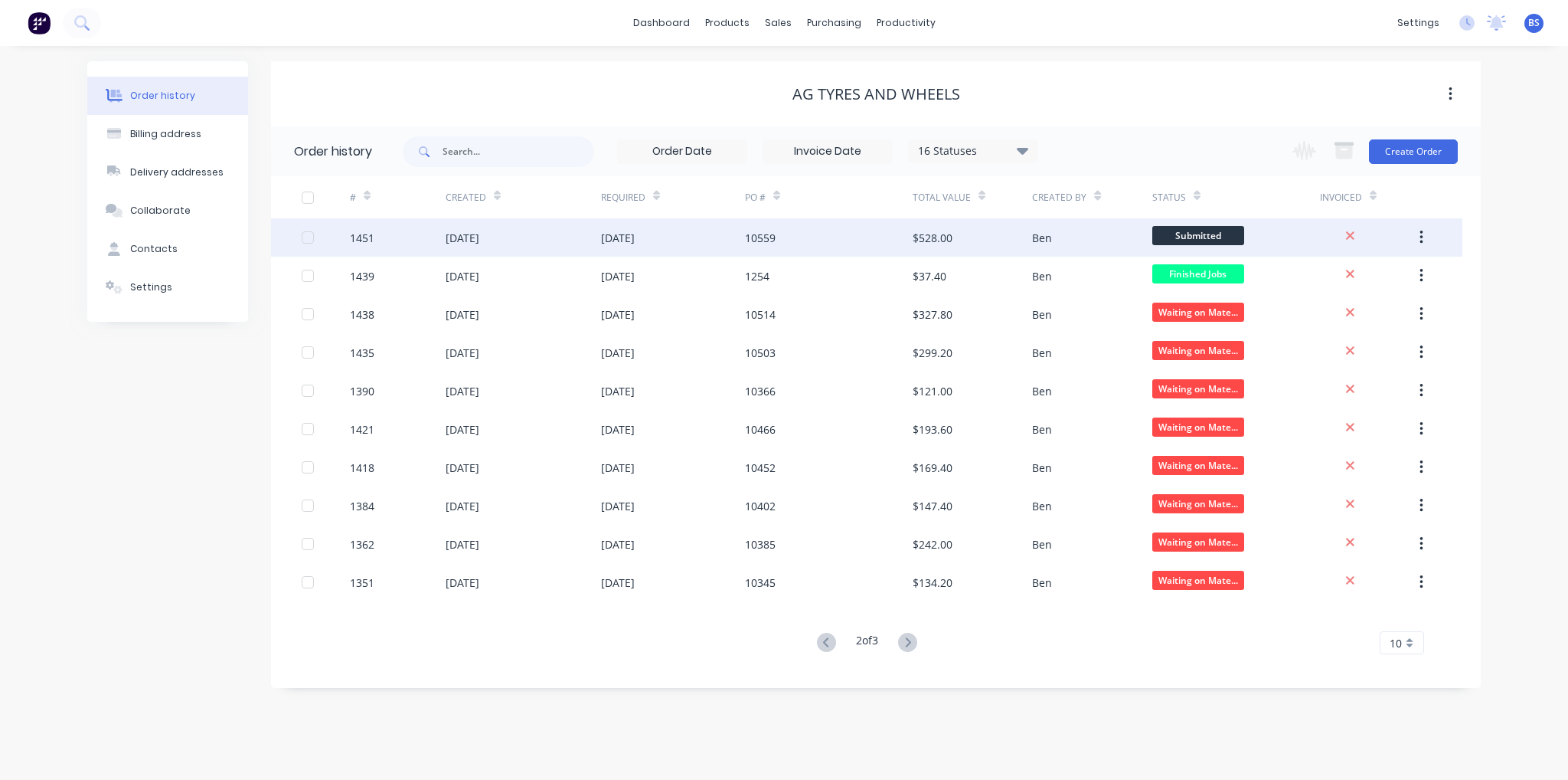
click at [1206, 237] on span "Submitted" at bounding box center [1198, 236] width 92 height 19
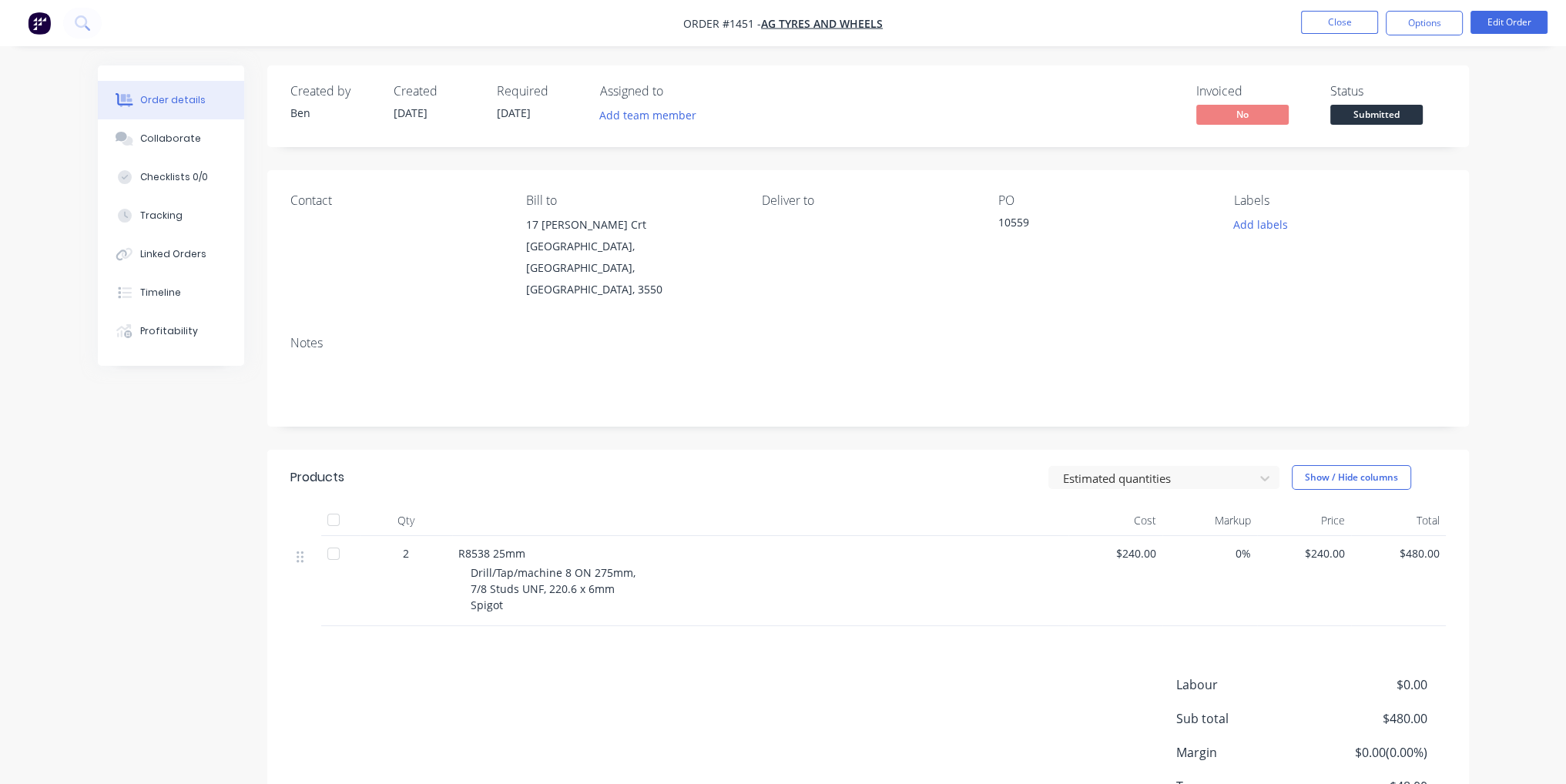
click at [1369, 108] on span "Submitted" at bounding box center [1377, 114] width 92 height 19
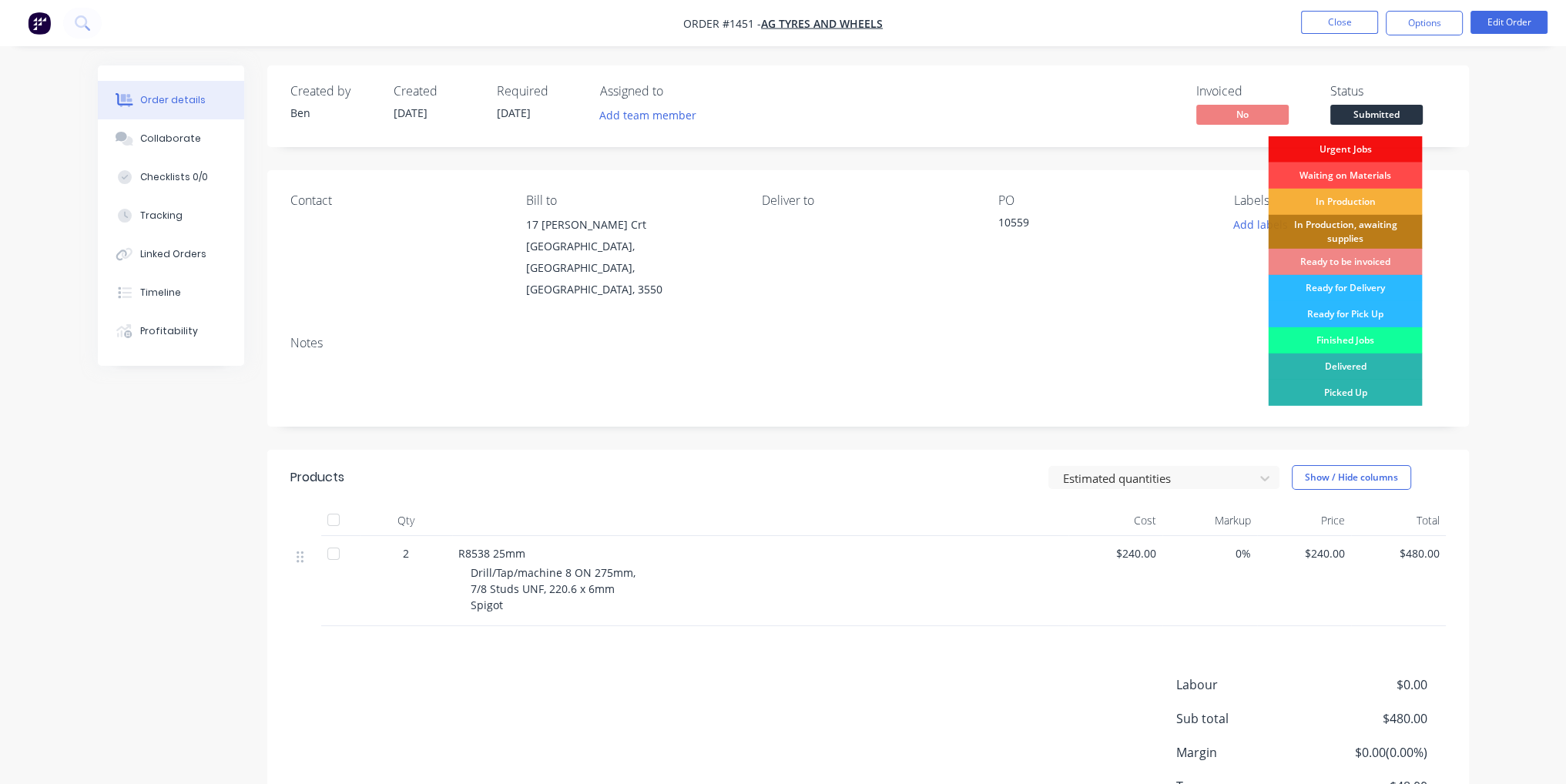
click at [1393, 169] on div "Waiting on Materials" at bounding box center [1345, 176] width 154 height 27
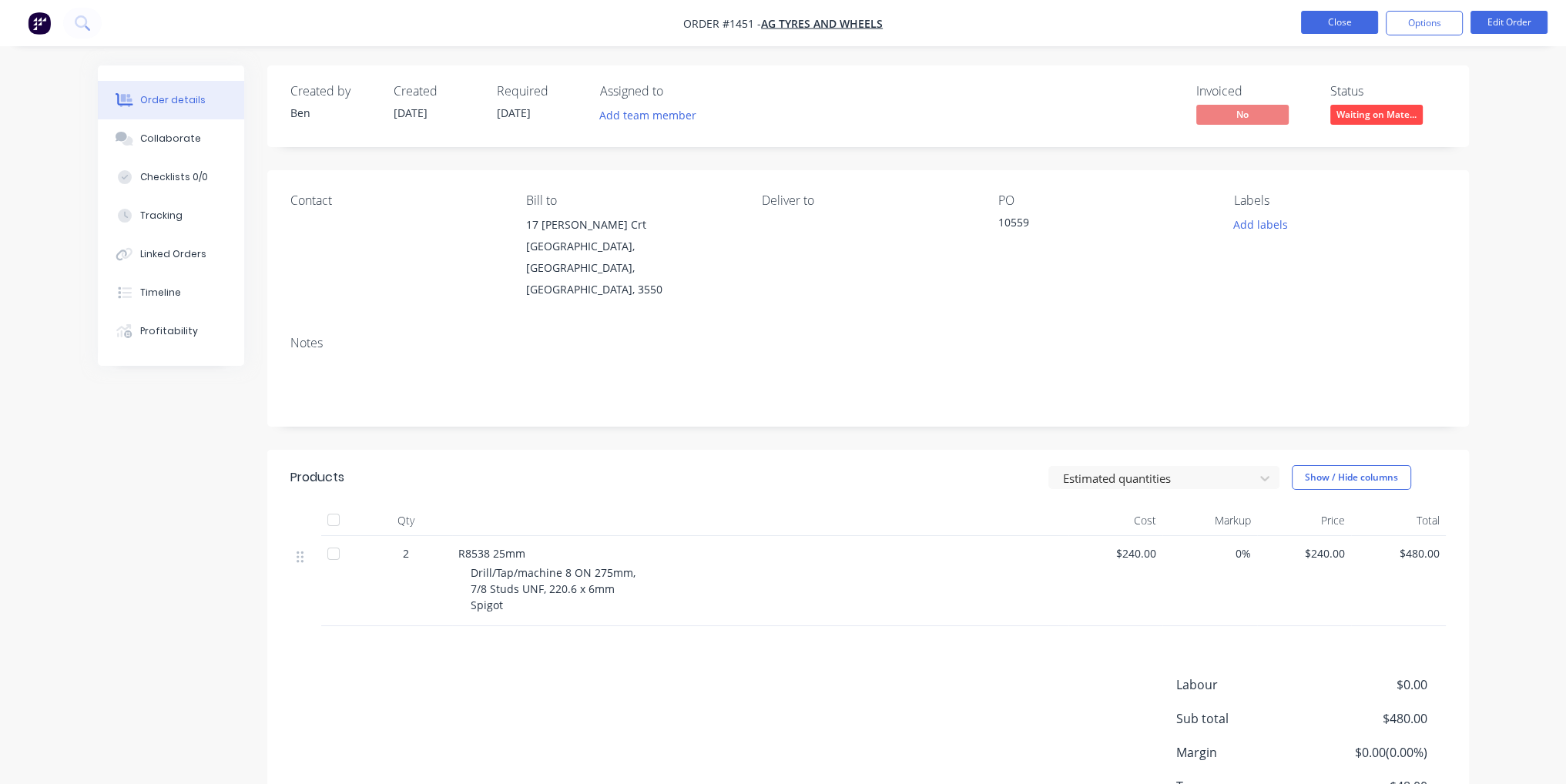
click at [1343, 16] on button "Close" at bounding box center [1339, 22] width 77 height 23
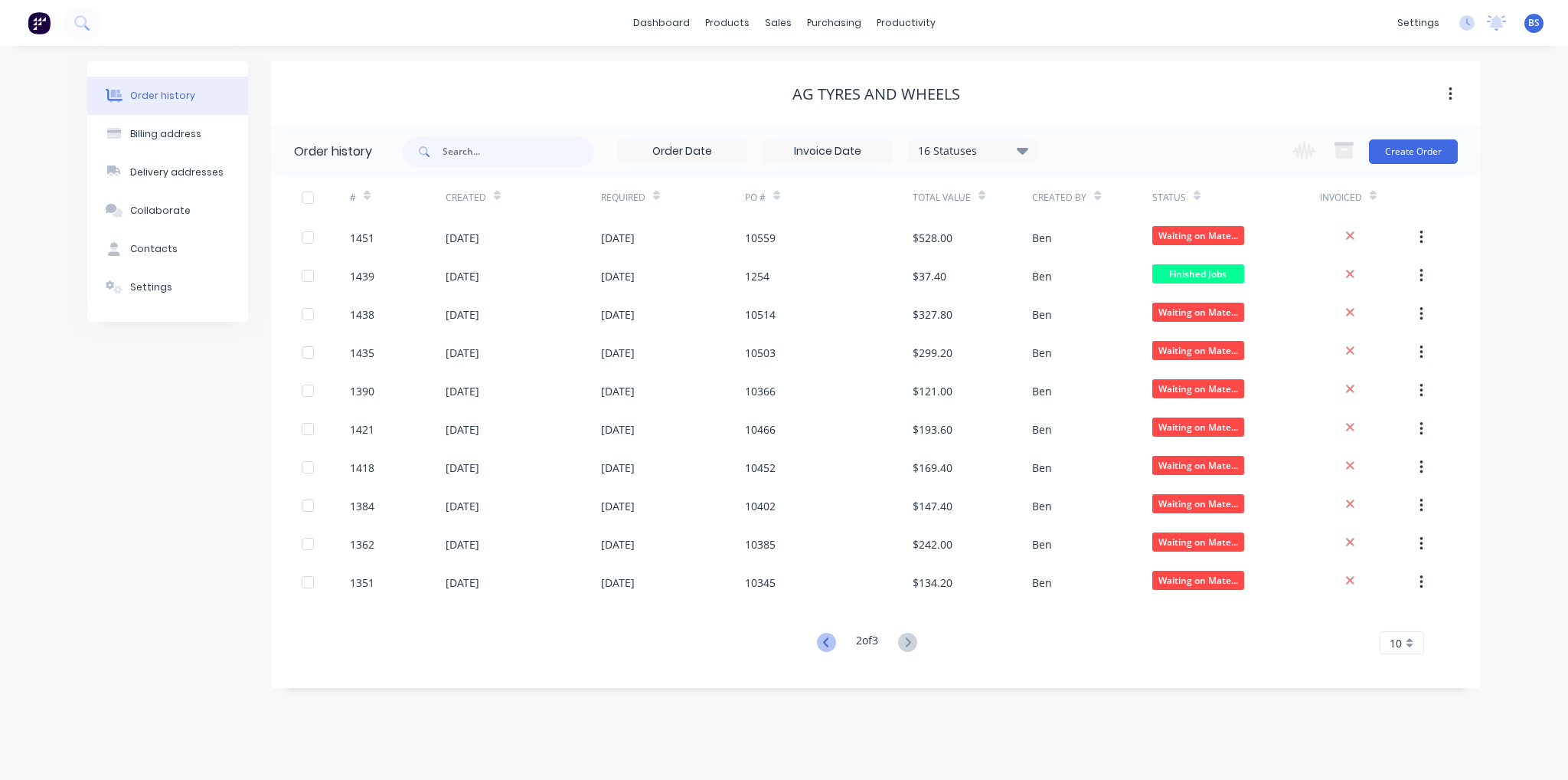
click at [825, 646] on icon at bounding box center [826, 643] width 19 height 19
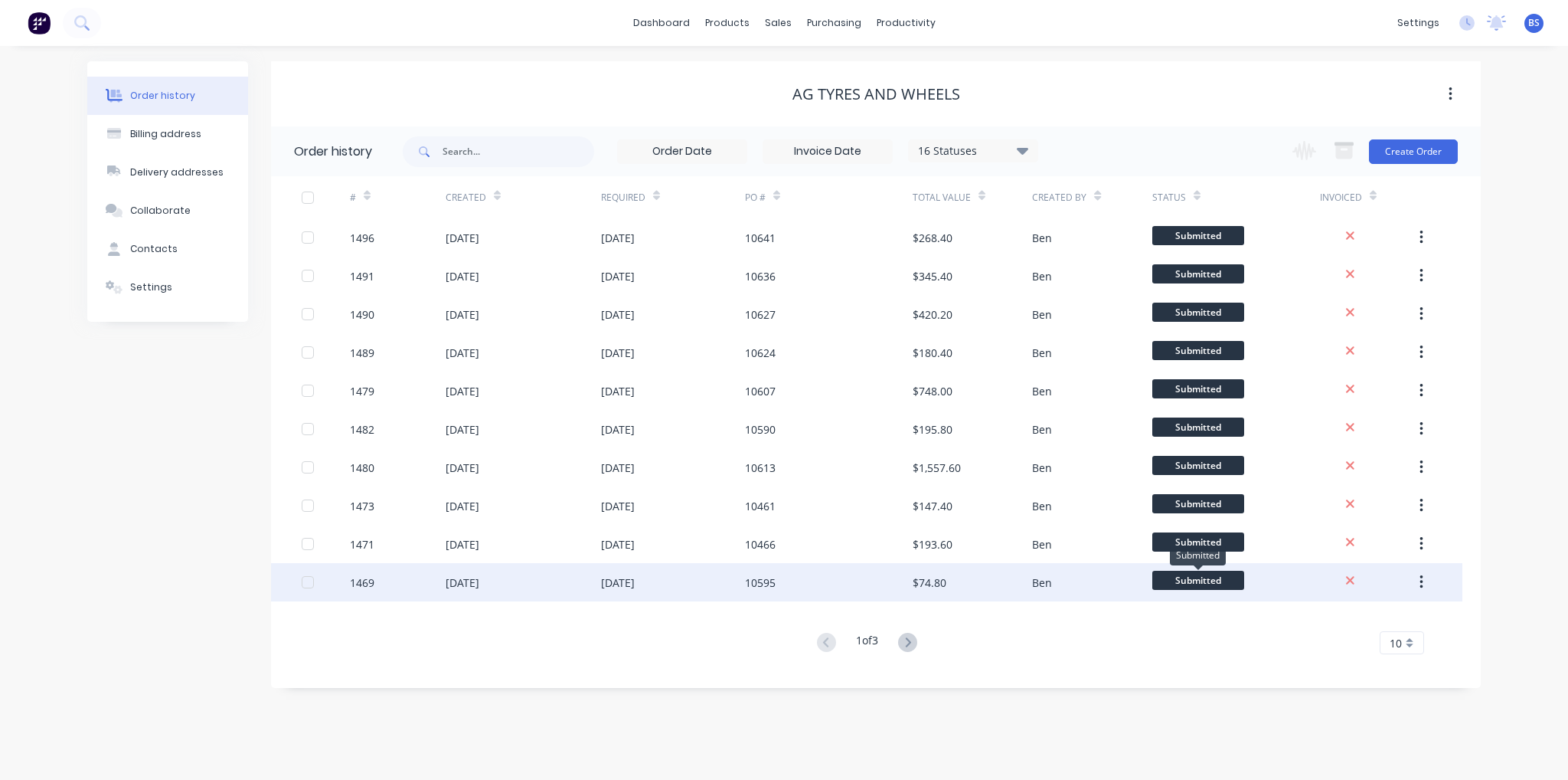
click at [1179, 583] on span "Submitted" at bounding box center [1198, 580] width 92 height 19
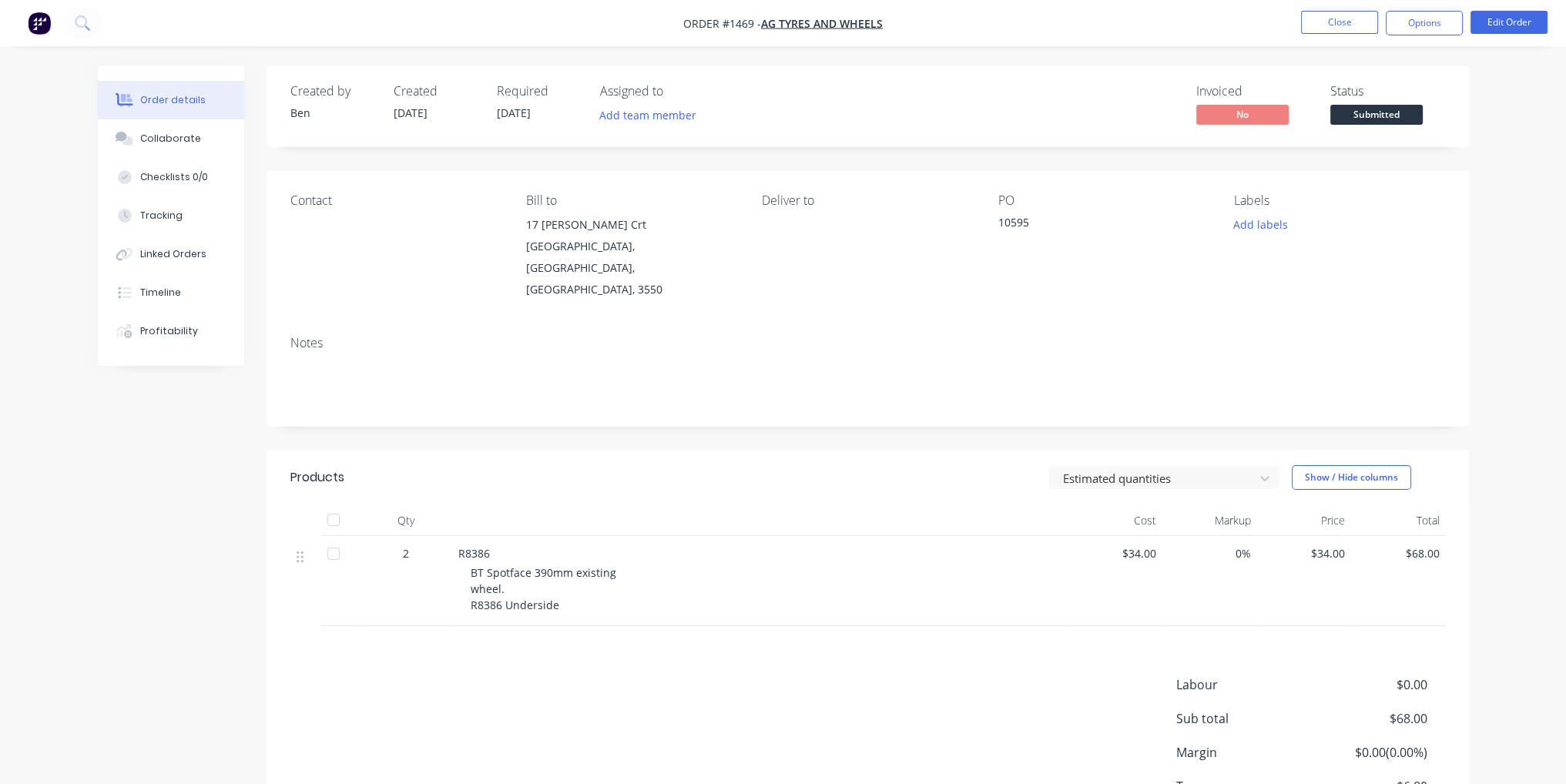
click at [1397, 118] on span "Submitted" at bounding box center [1377, 114] width 92 height 19
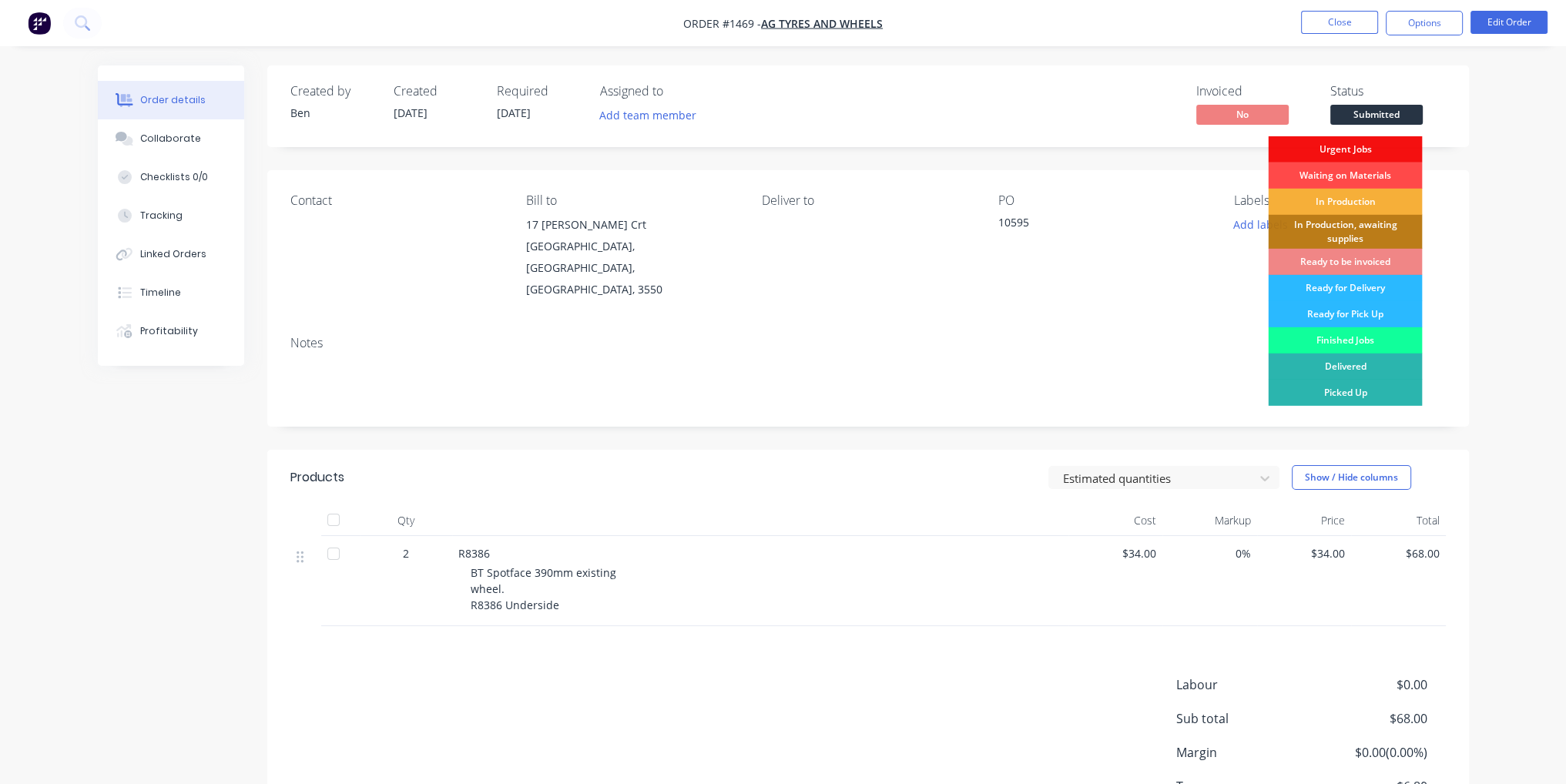
click at [1377, 176] on div "Waiting on Materials" at bounding box center [1345, 176] width 154 height 27
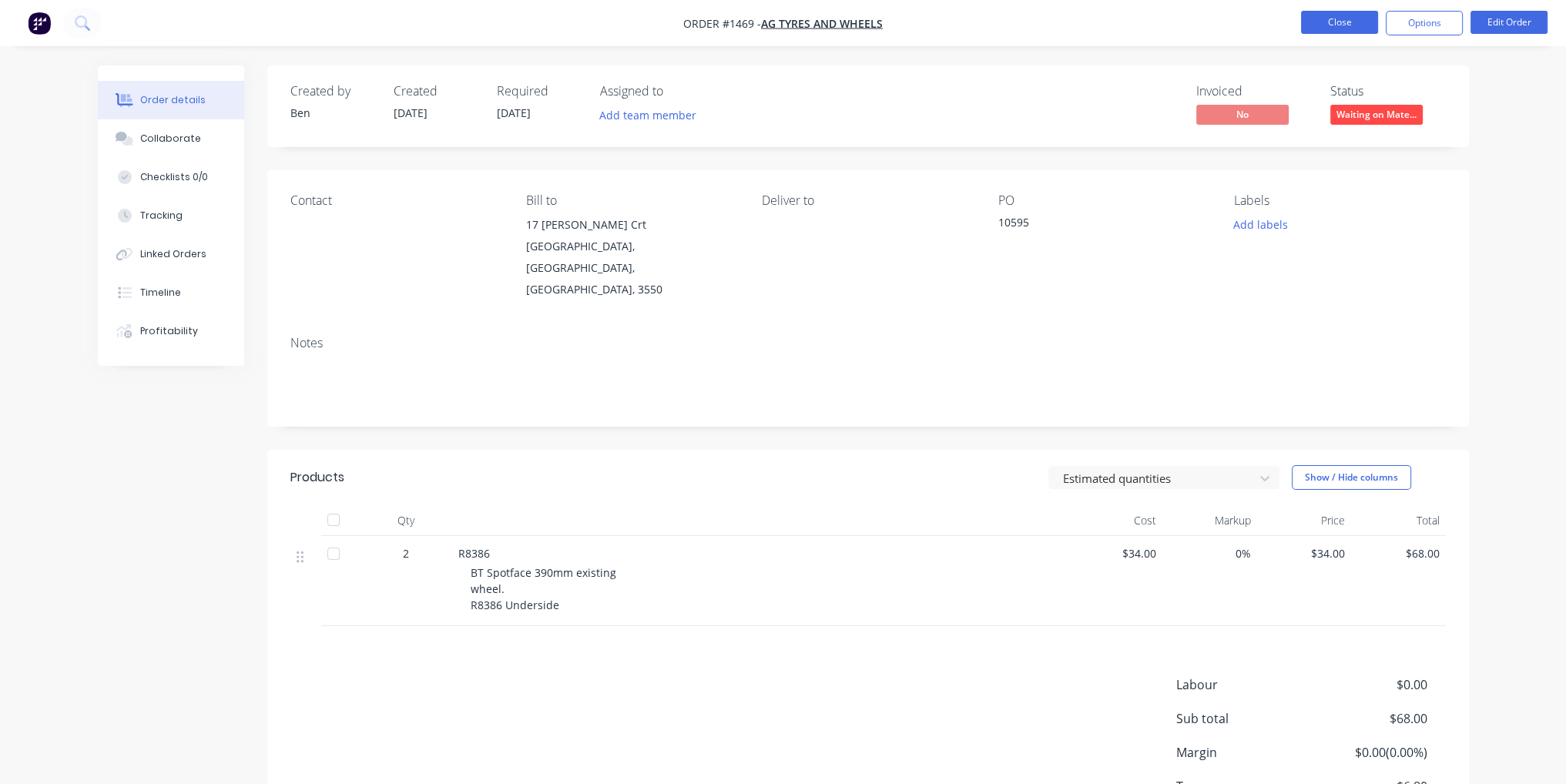
click at [1364, 26] on button "Close" at bounding box center [1339, 22] width 77 height 23
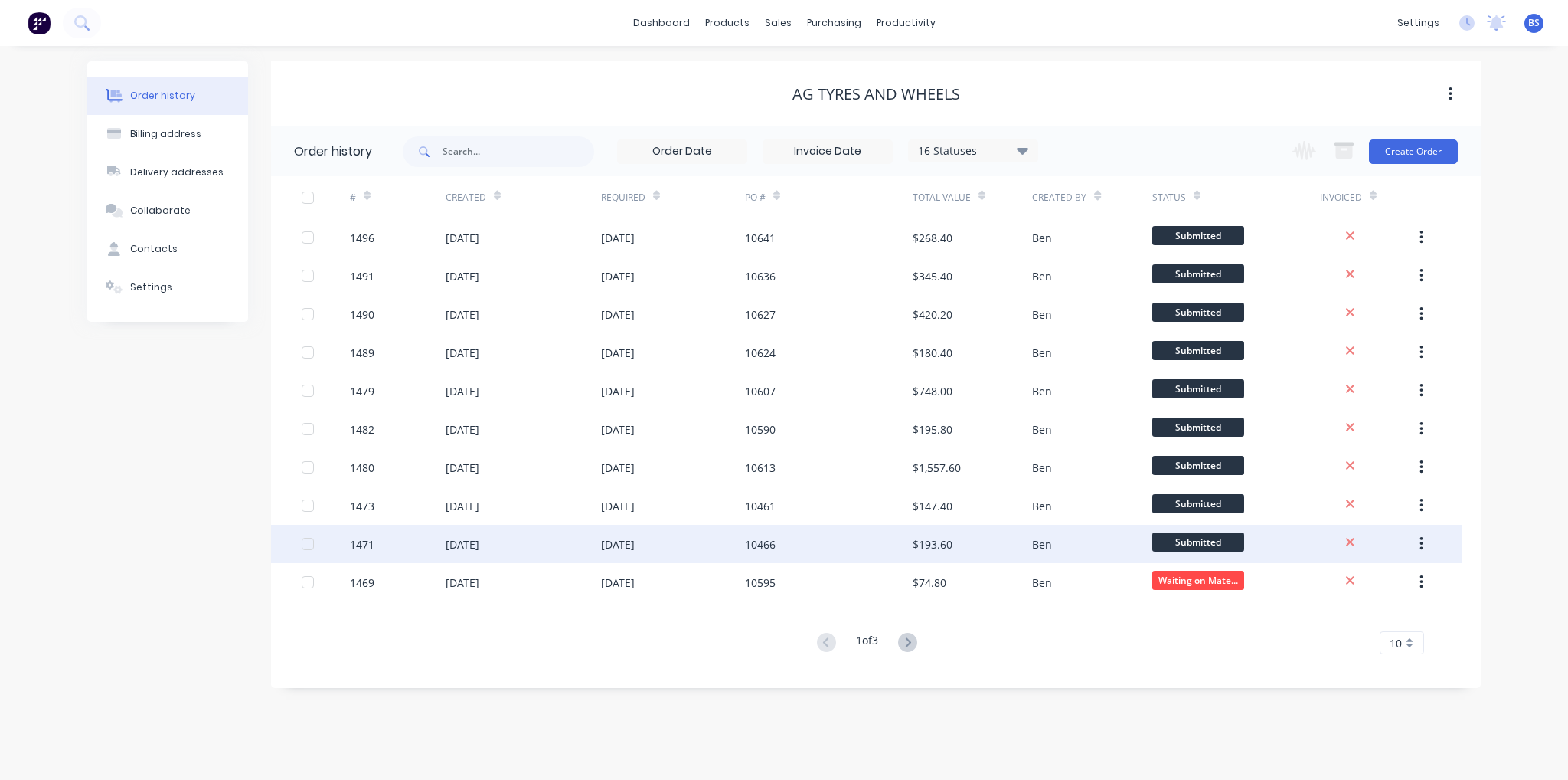
click at [1215, 540] on span "Submitted" at bounding box center [1198, 542] width 92 height 19
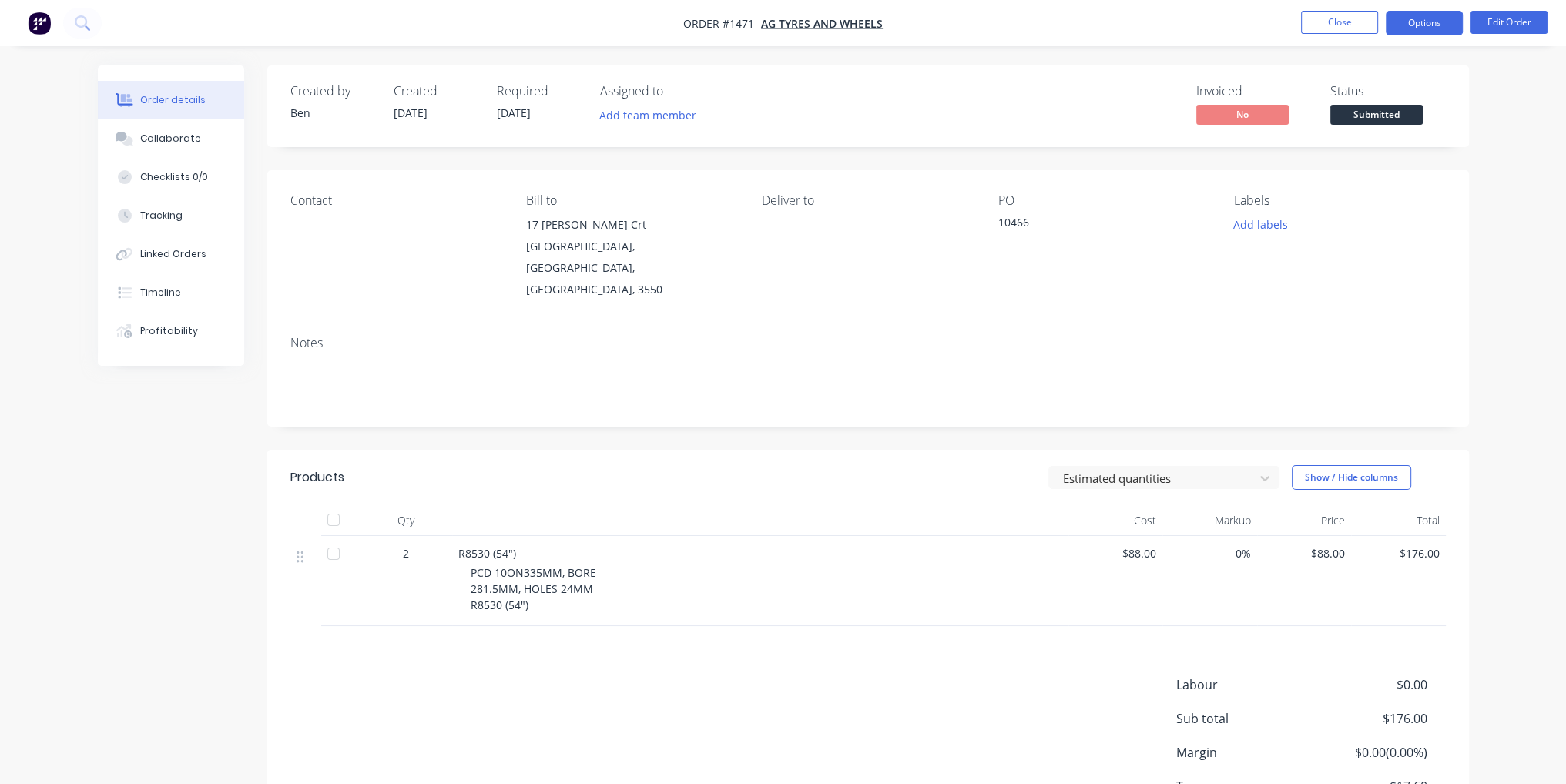
click at [1408, 26] on button "Options" at bounding box center [1423, 23] width 77 height 25
click at [1116, 110] on div "Invoiced No Status Submitted" at bounding box center [1099, 106] width 691 height 44
click at [1355, 112] on span "Submitted" at bounding box center [1377, 114] width 92 height 19
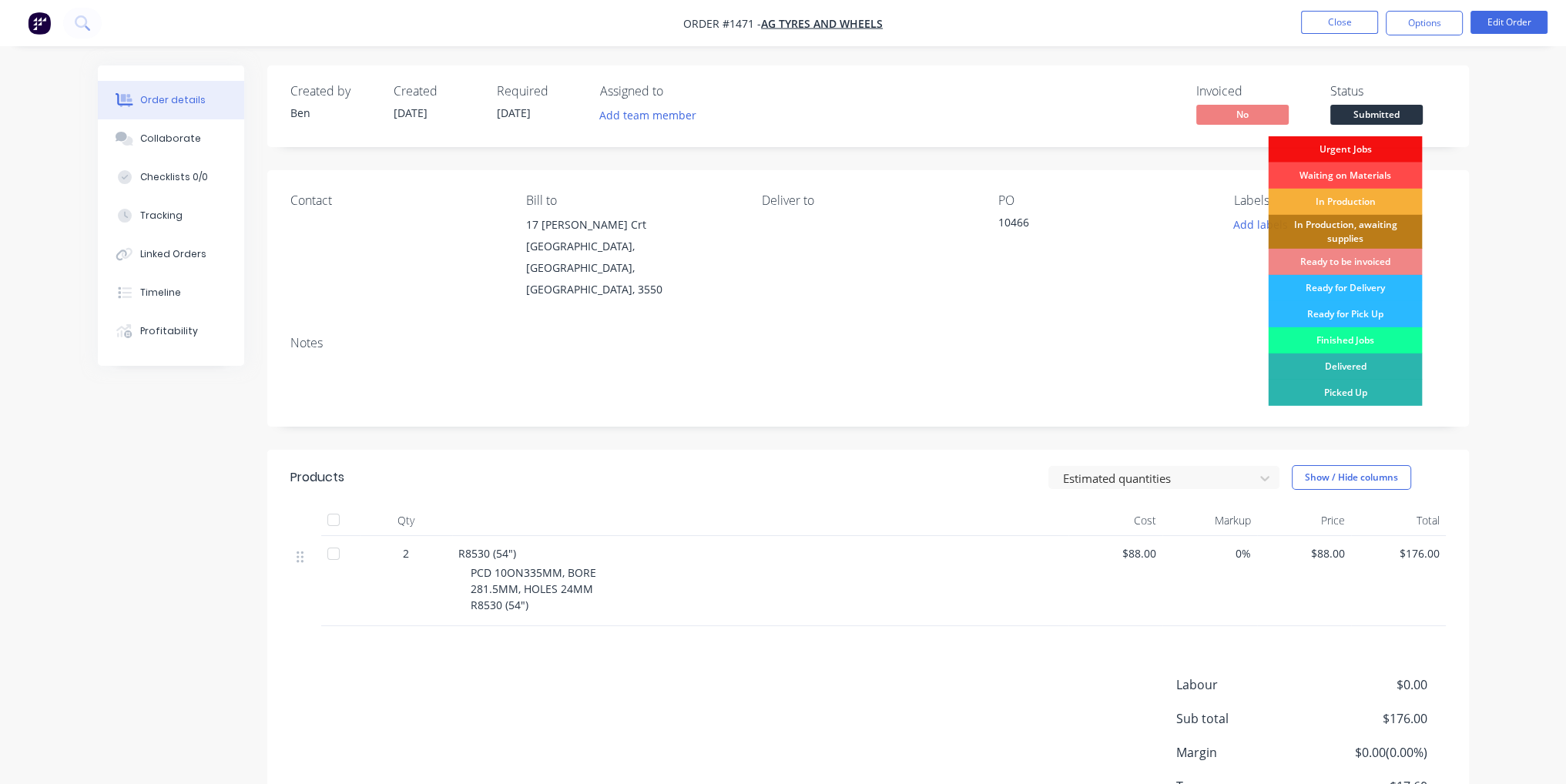
click at [1365, 175] on div "Waiting on Materials" at bounding box center [1345, 176] width 154 height 27
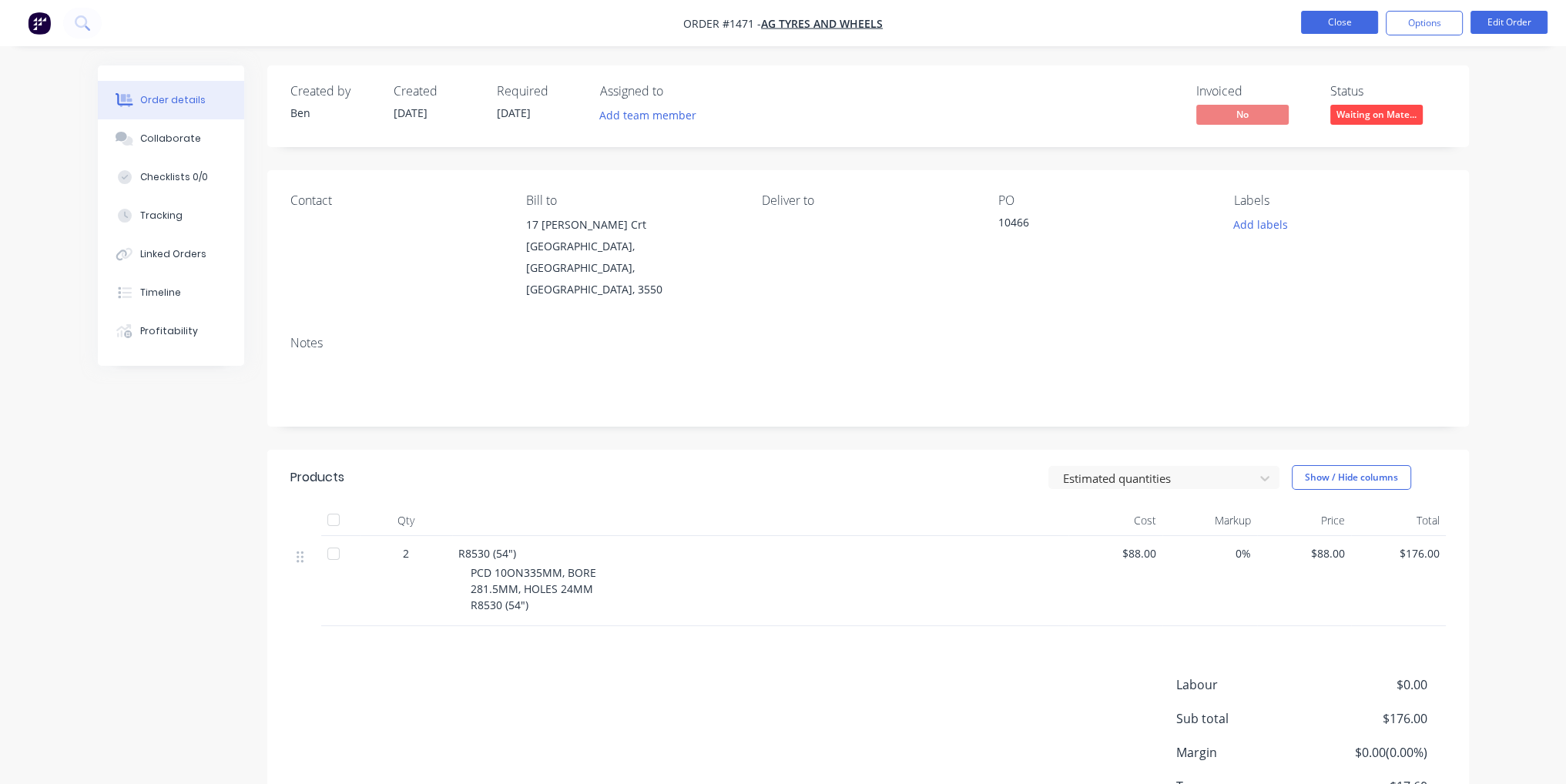
click at [1344, 32] on button "Close" at bounding box center [1339, 22] width 77 height 23
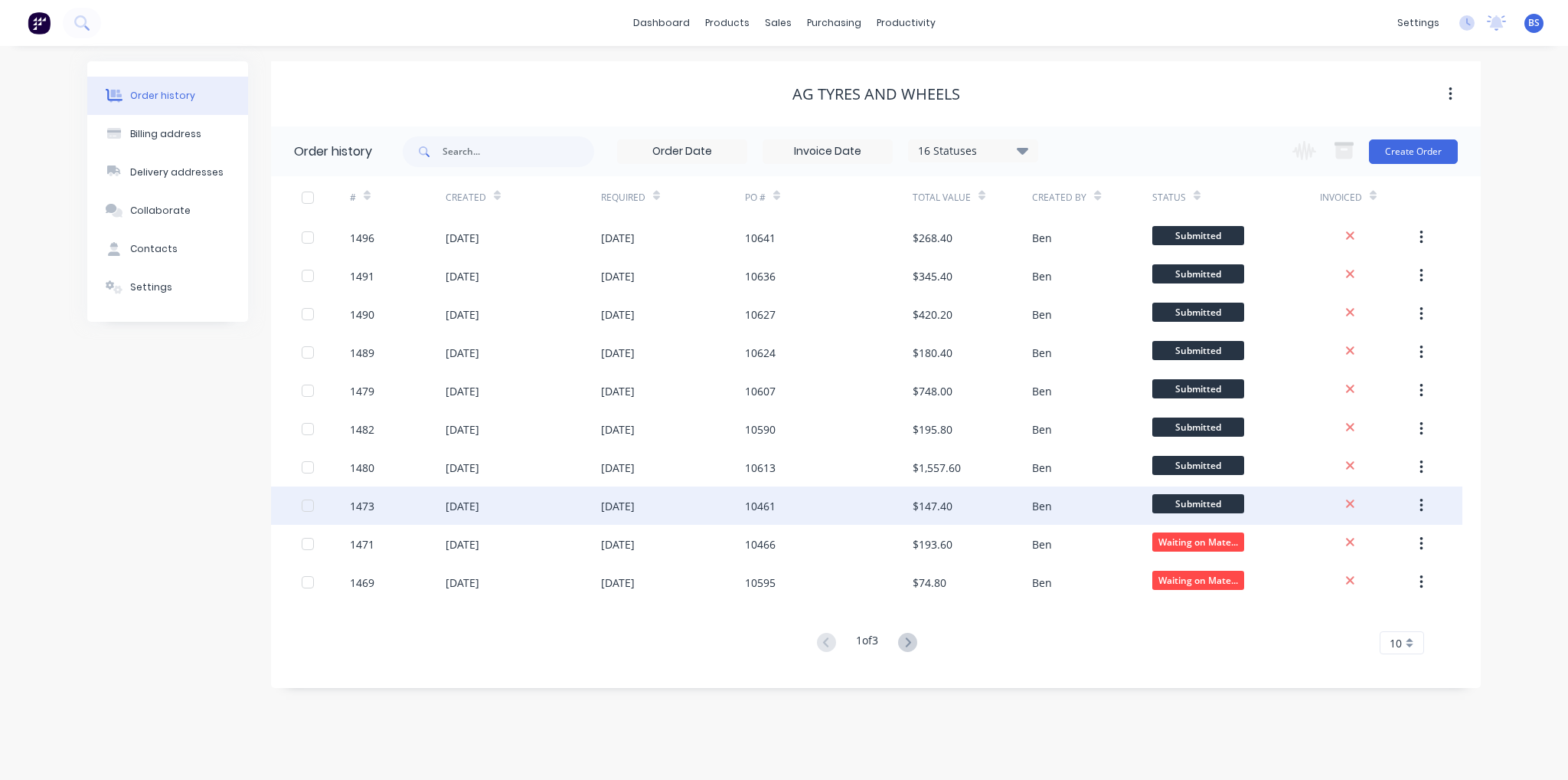
click at [867, 507] on div "10461" at bounding box center [829, 506] width 168 height 39
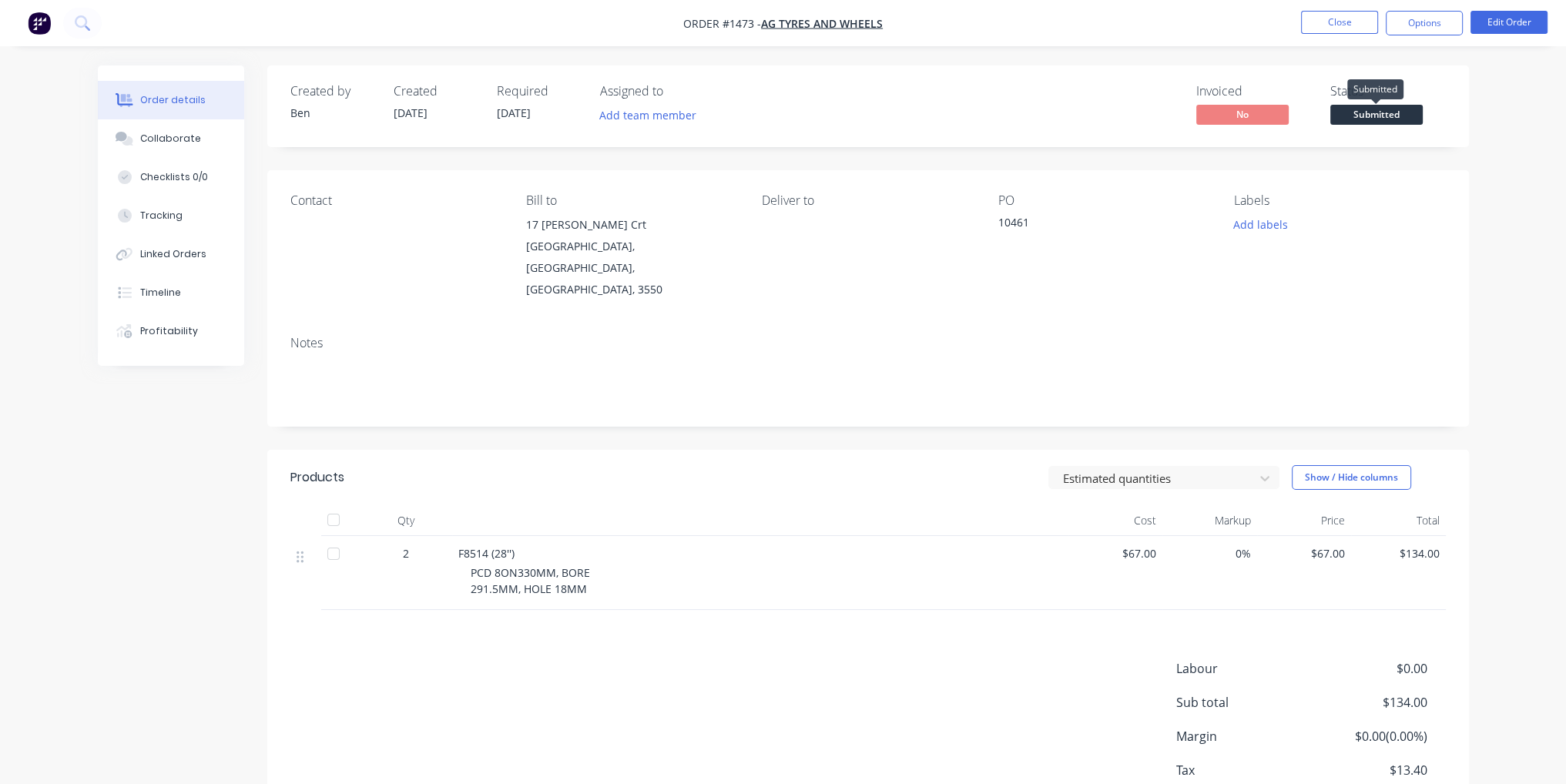
click at [1386, 109] on span "Submitted" at bounding box center [1377, 114] width 92 height 19
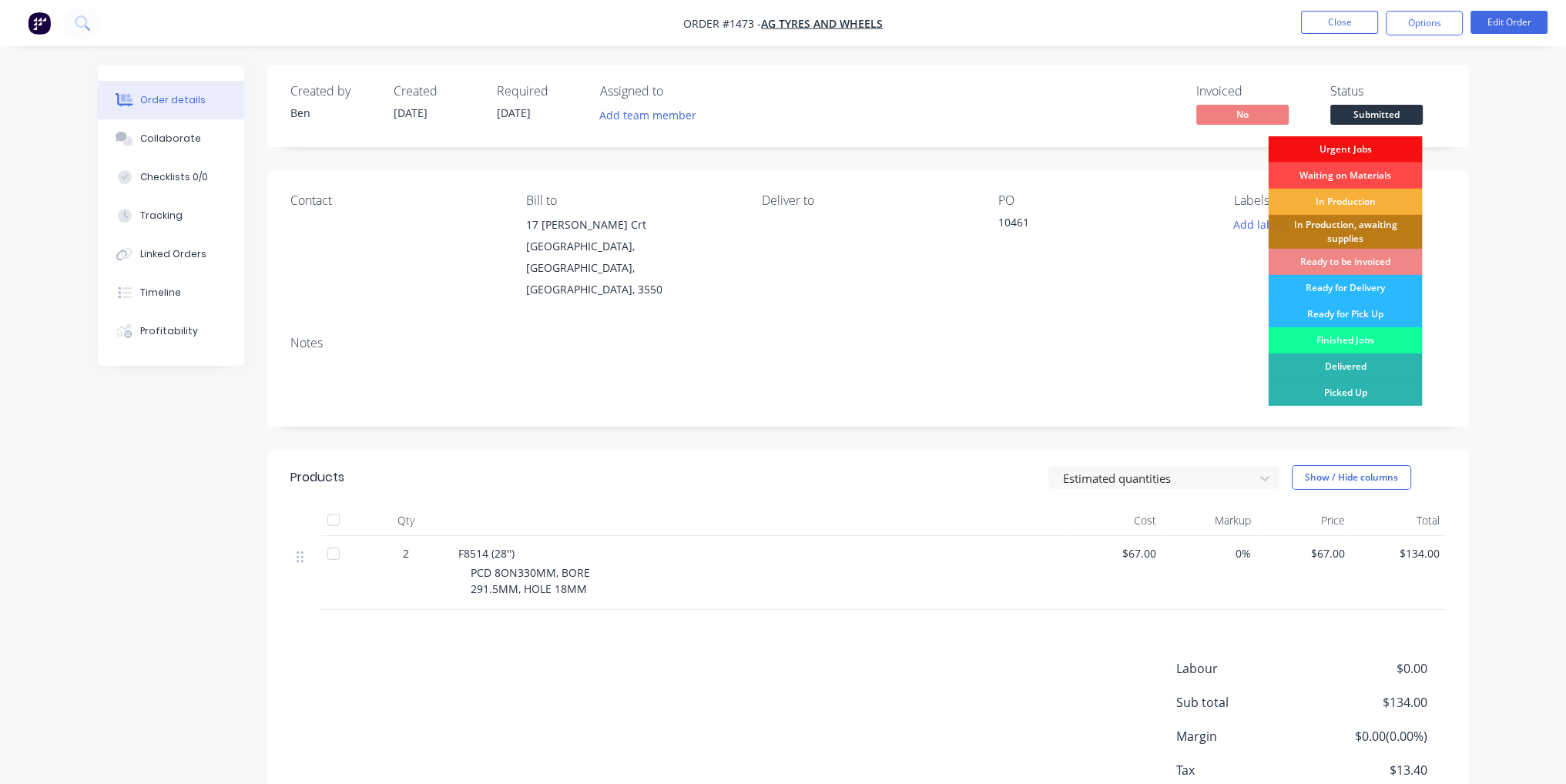
click at [1385, 166] on div "Waiting on Materials" at bounding box center [1345, 176] width 154 height 27
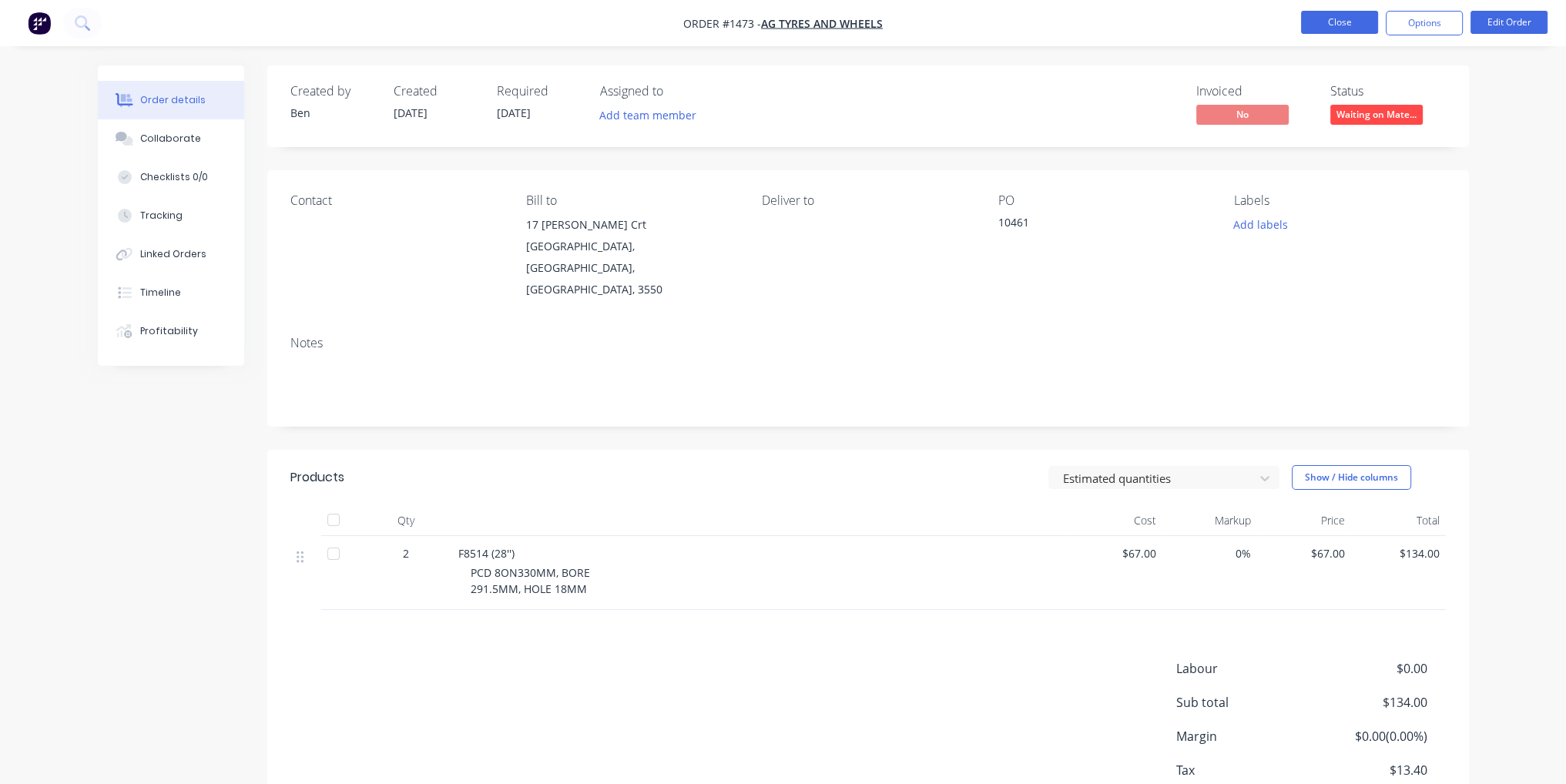
click at [1371, 22] on button "Close" at bounding box center [1339, 22] width 77 height 23
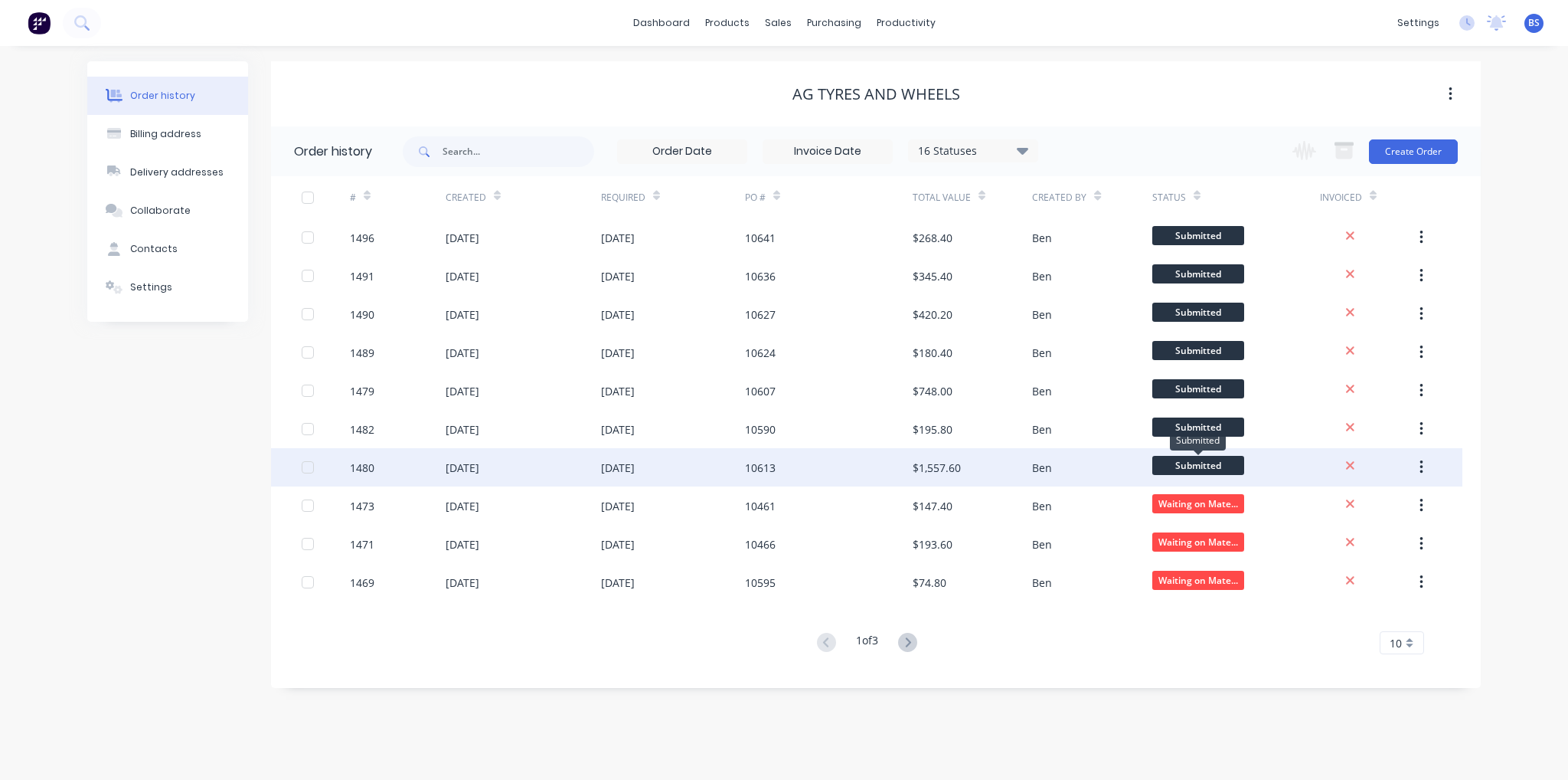
click at [1167, 462] on span "Submitted" at bounding box center [1198, 466] width 92 height 19
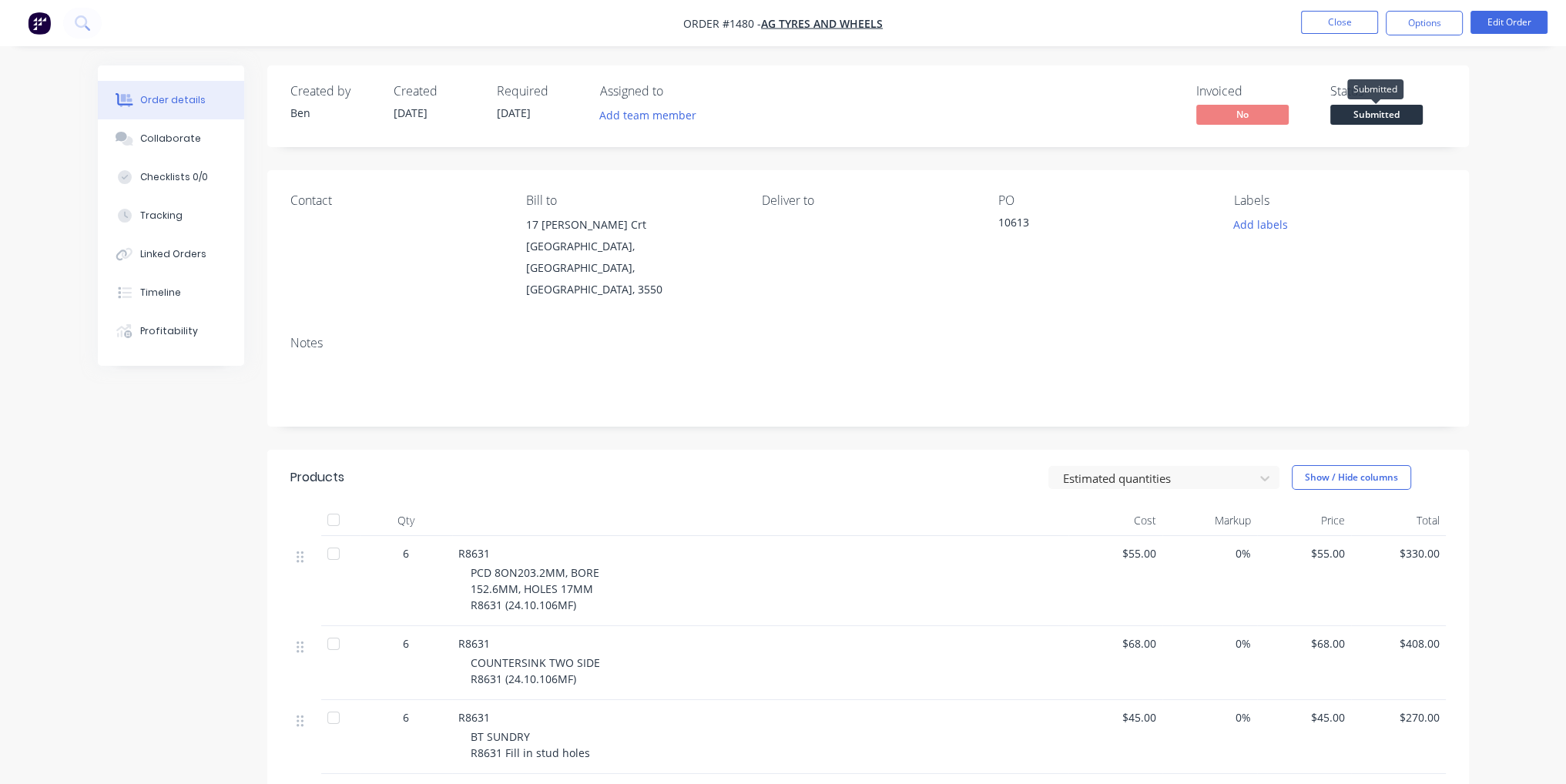
click at [1362, 110] on span "Submitted" at bounding box center [1377, 114] width 92 height 19
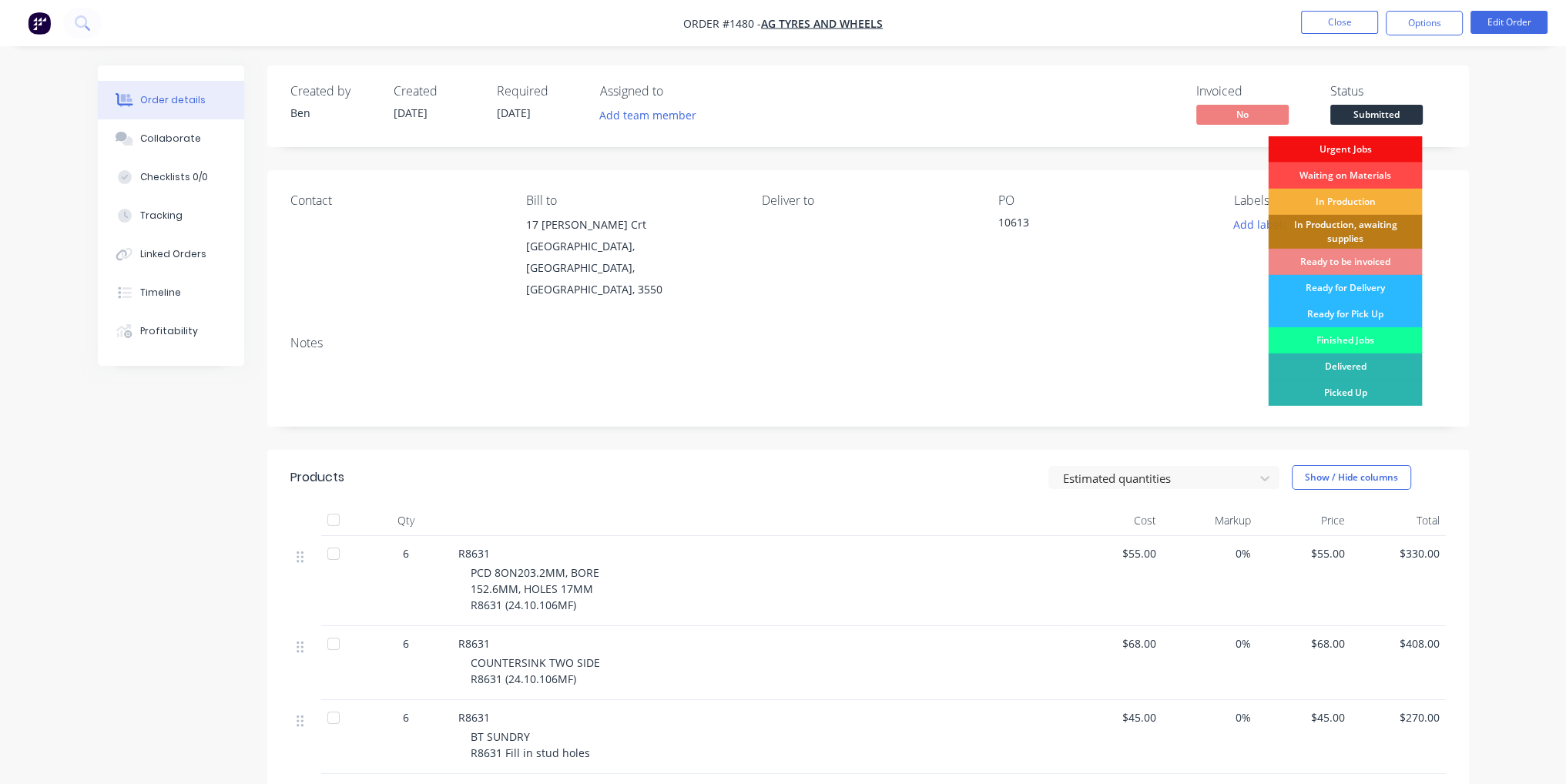
click at [1368, 173] on div "Waiting on Materials" at bounding box center [1345, 176] width 154 height 27
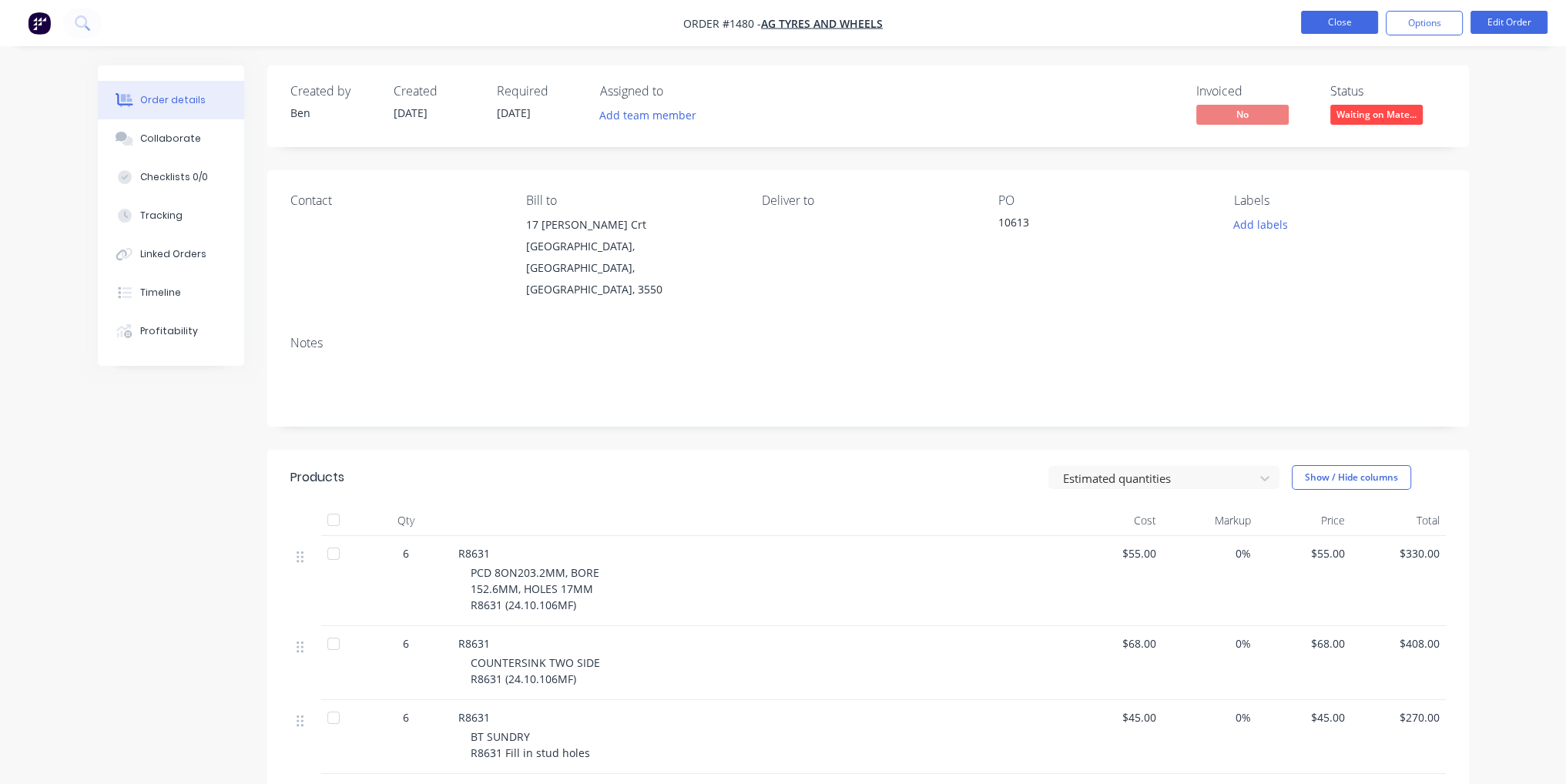
click at [1344, 11] on button "Close" at bounding box center [1339, 22] width 77 height 23
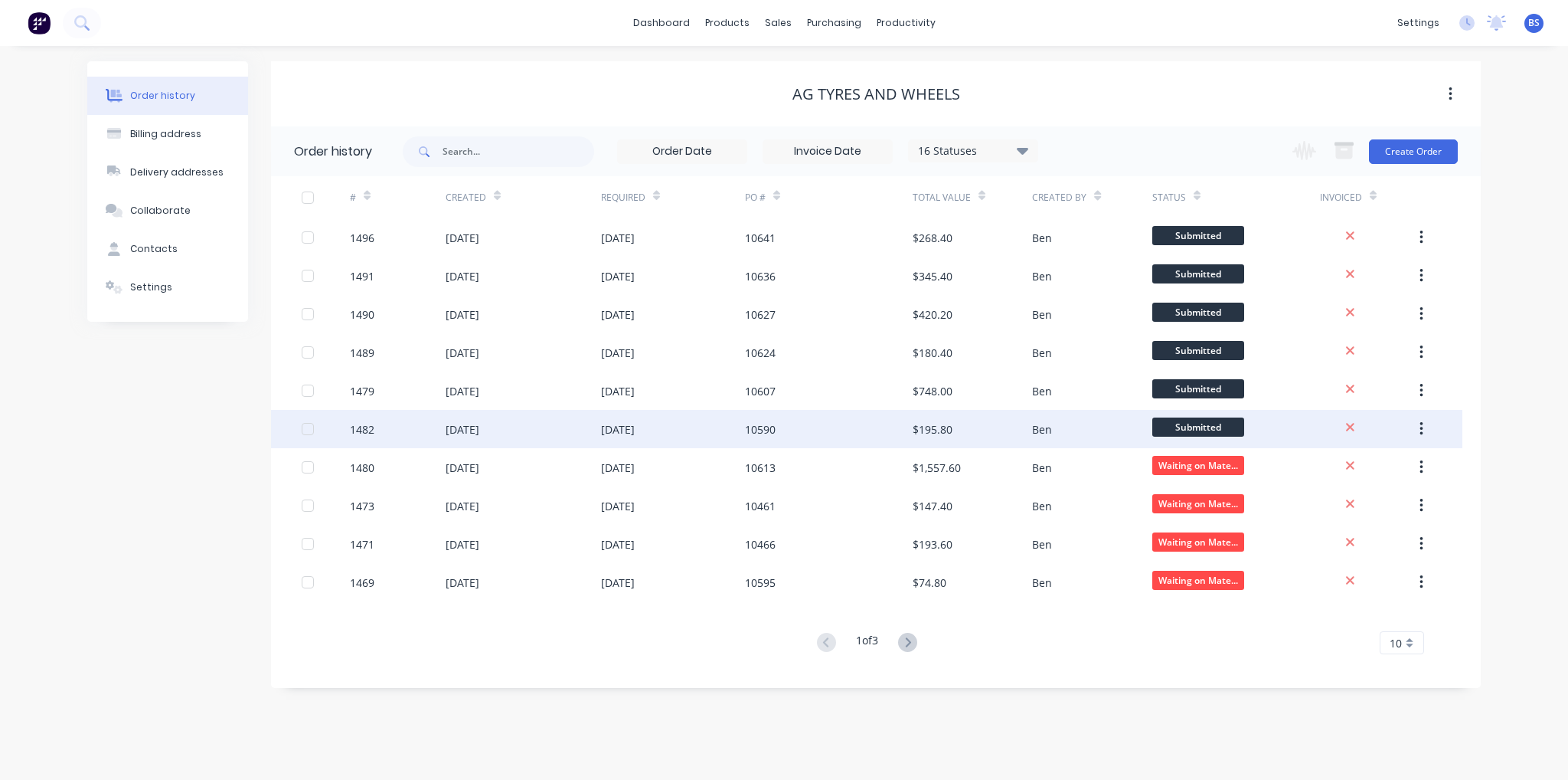
click at [898, 423] on div "10590" at bounding box center [829, 430] width 168 height 39
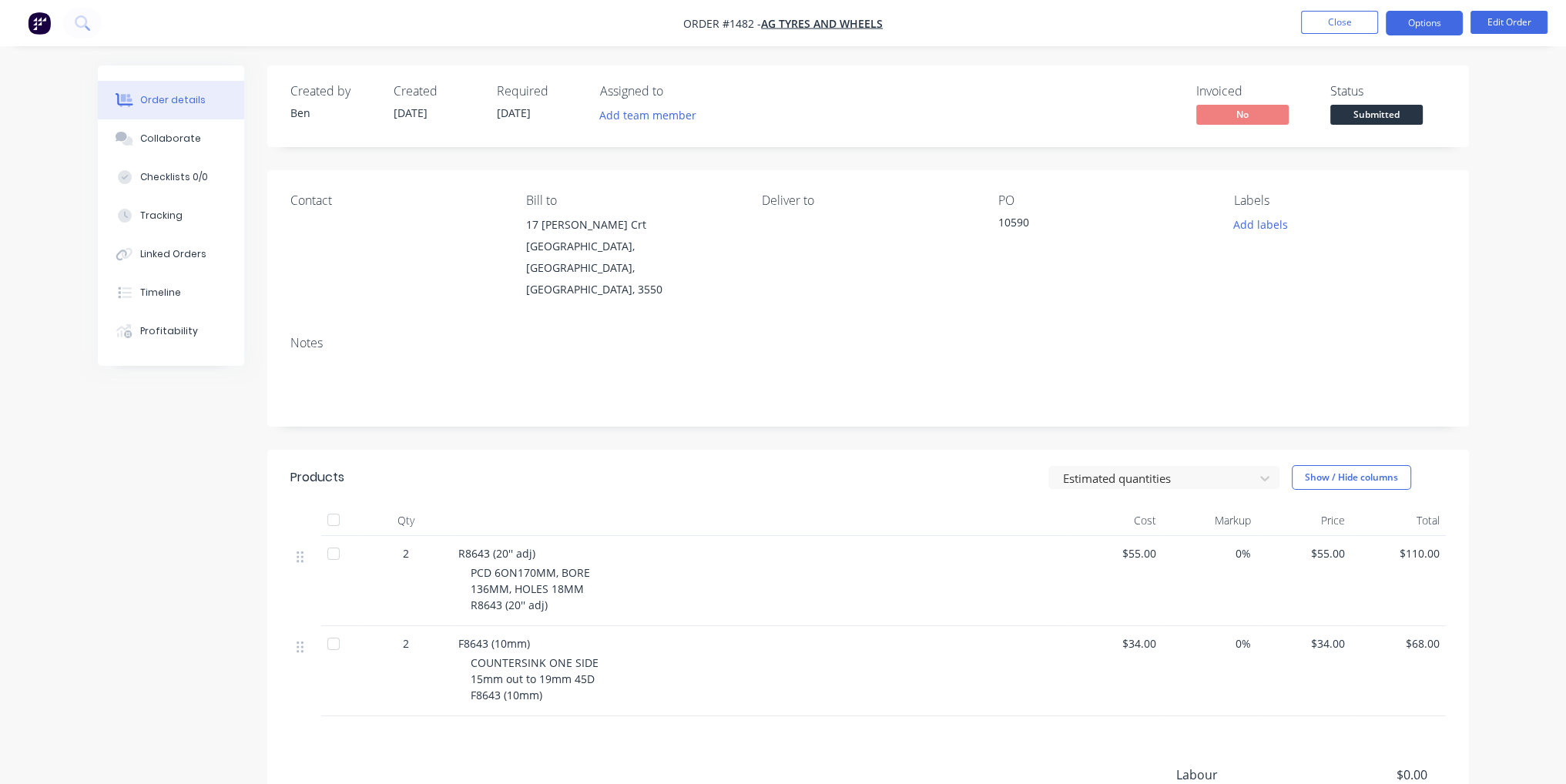
click at [1431, 27] on button "Options" at bounding box center [1423, 23] width 77 height 25
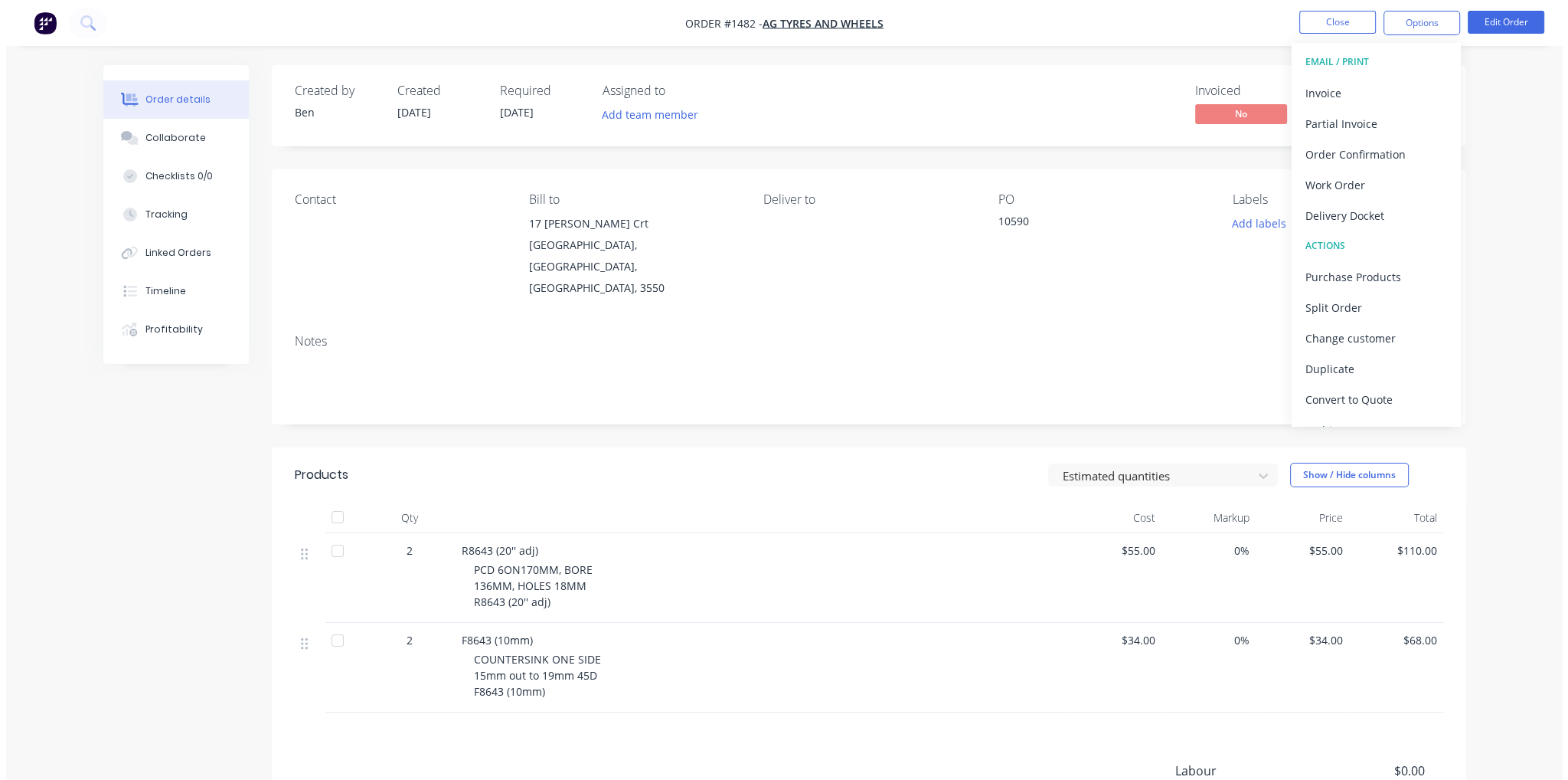
scroll to position [22, 0]
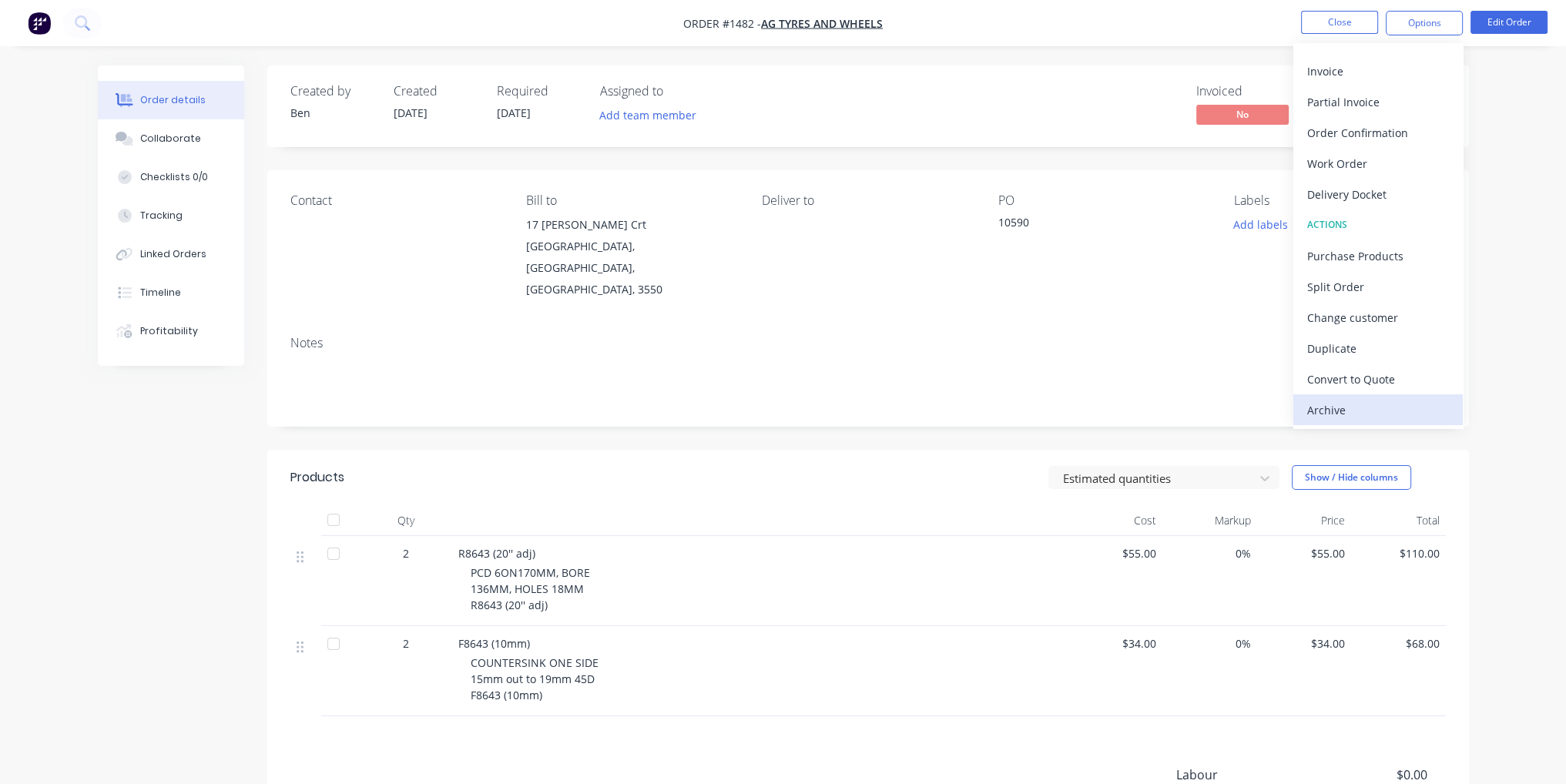
click at [1373, 412] on div "Archive" at bounding box center [1378, 410] width 142 height 22
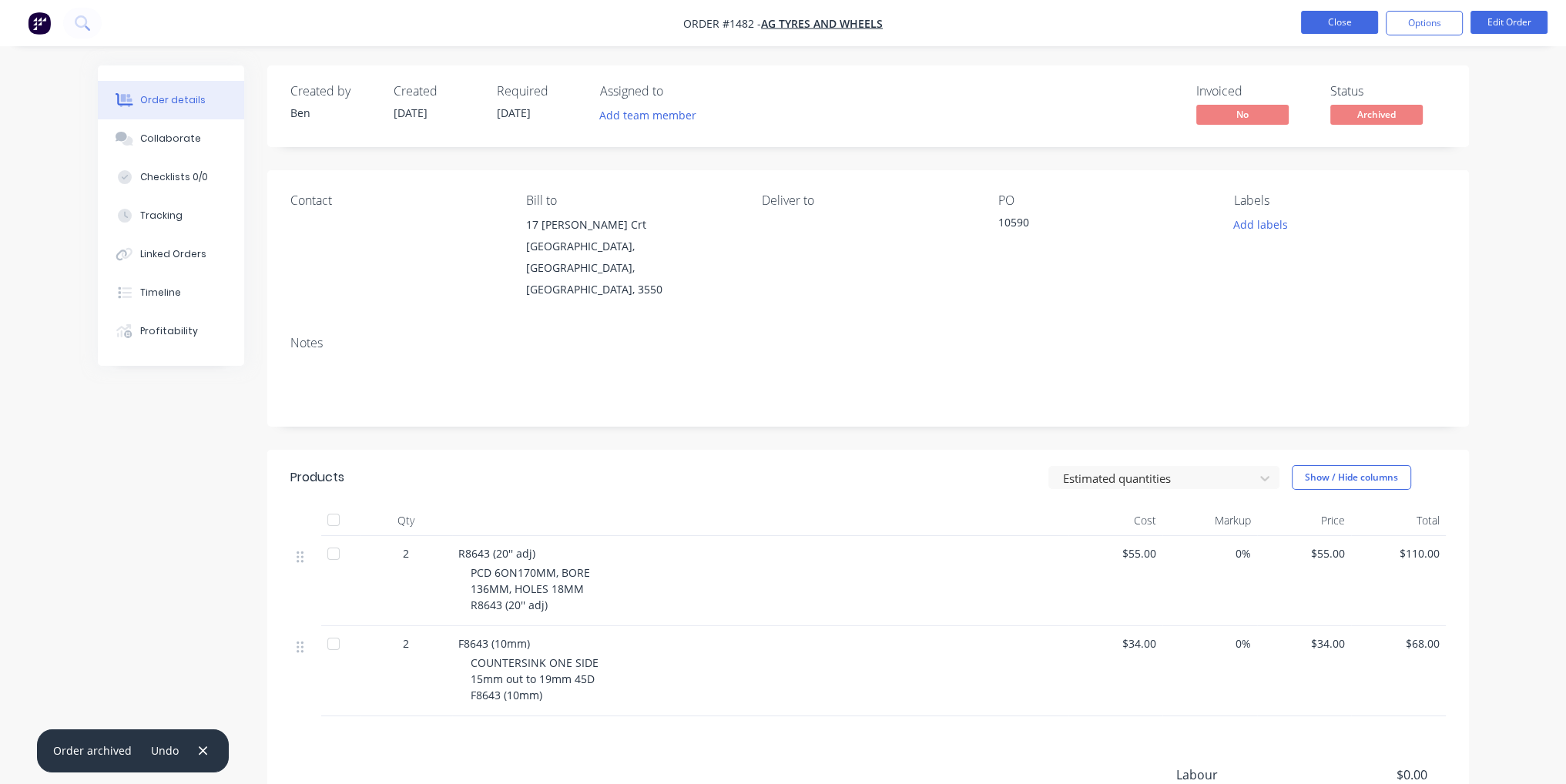
click at [1331, 20] on button "Close" at bounding box center [1339, 22] width 77 height 23
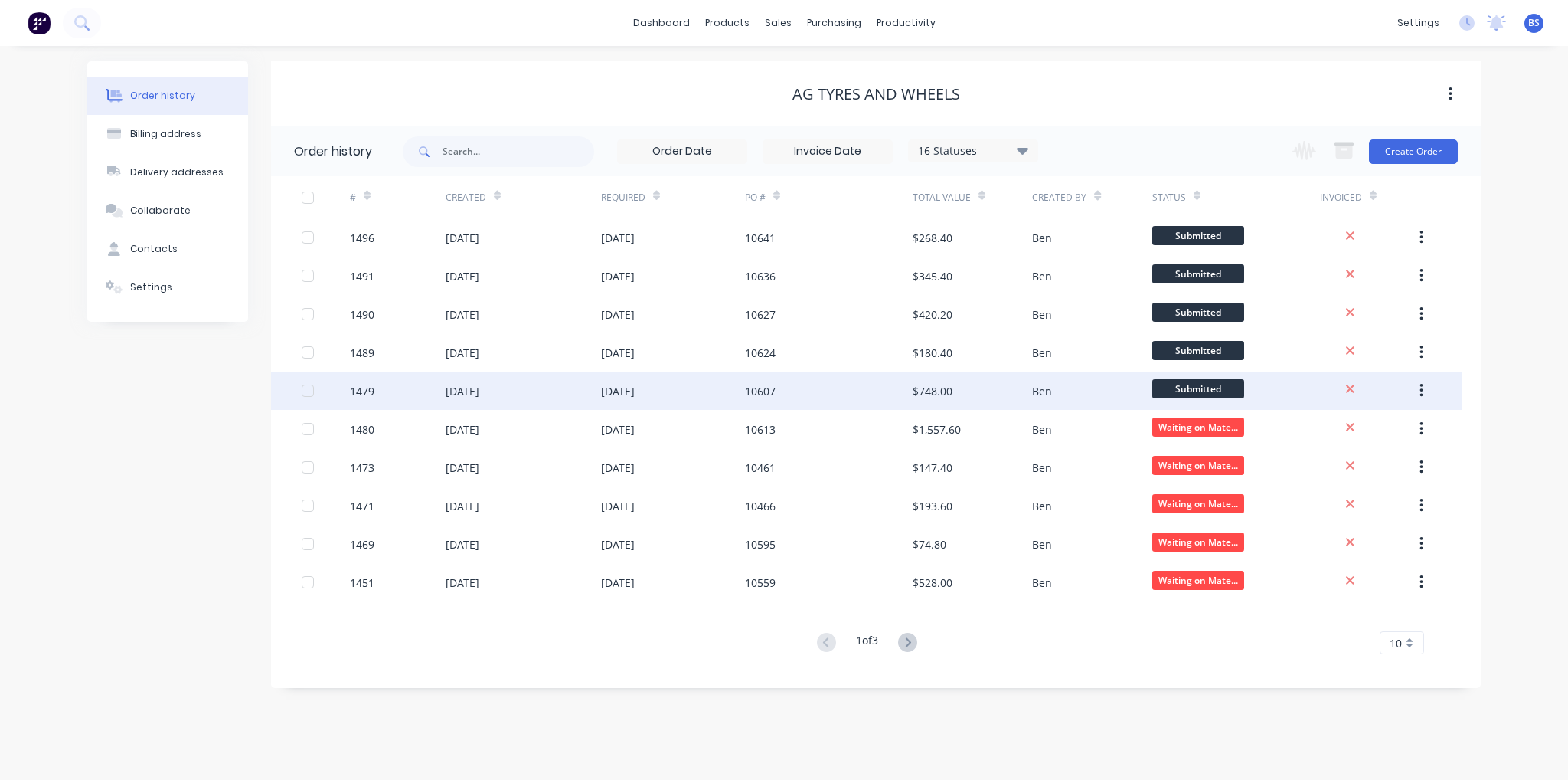
click at [1206, 386] on span "Submitted" at bounding box center [1198, 389] width 92 height 19
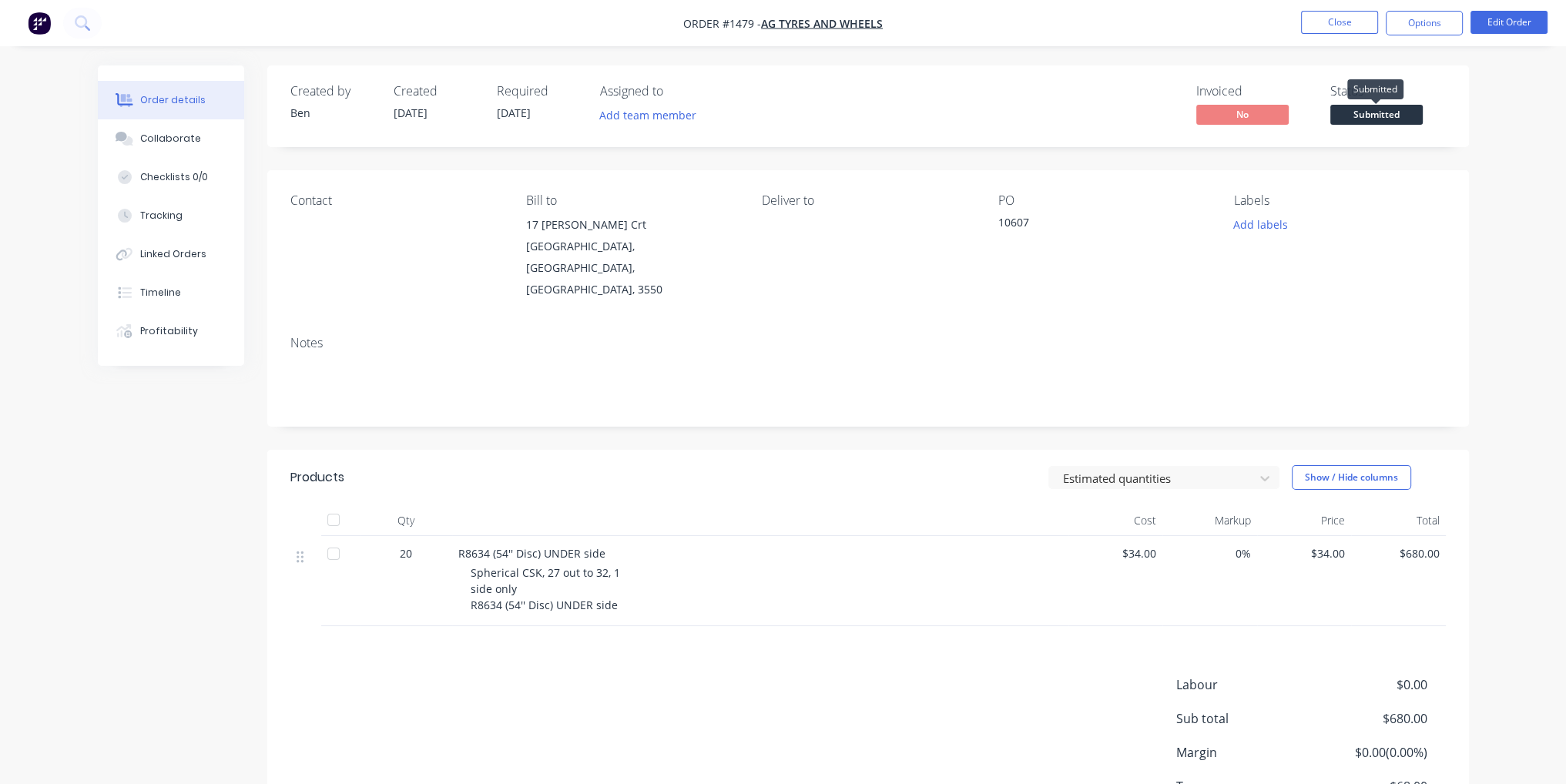
click at [1378, 113] on span "Submitted" at bounding box center [1377, 114] width 92 height 19
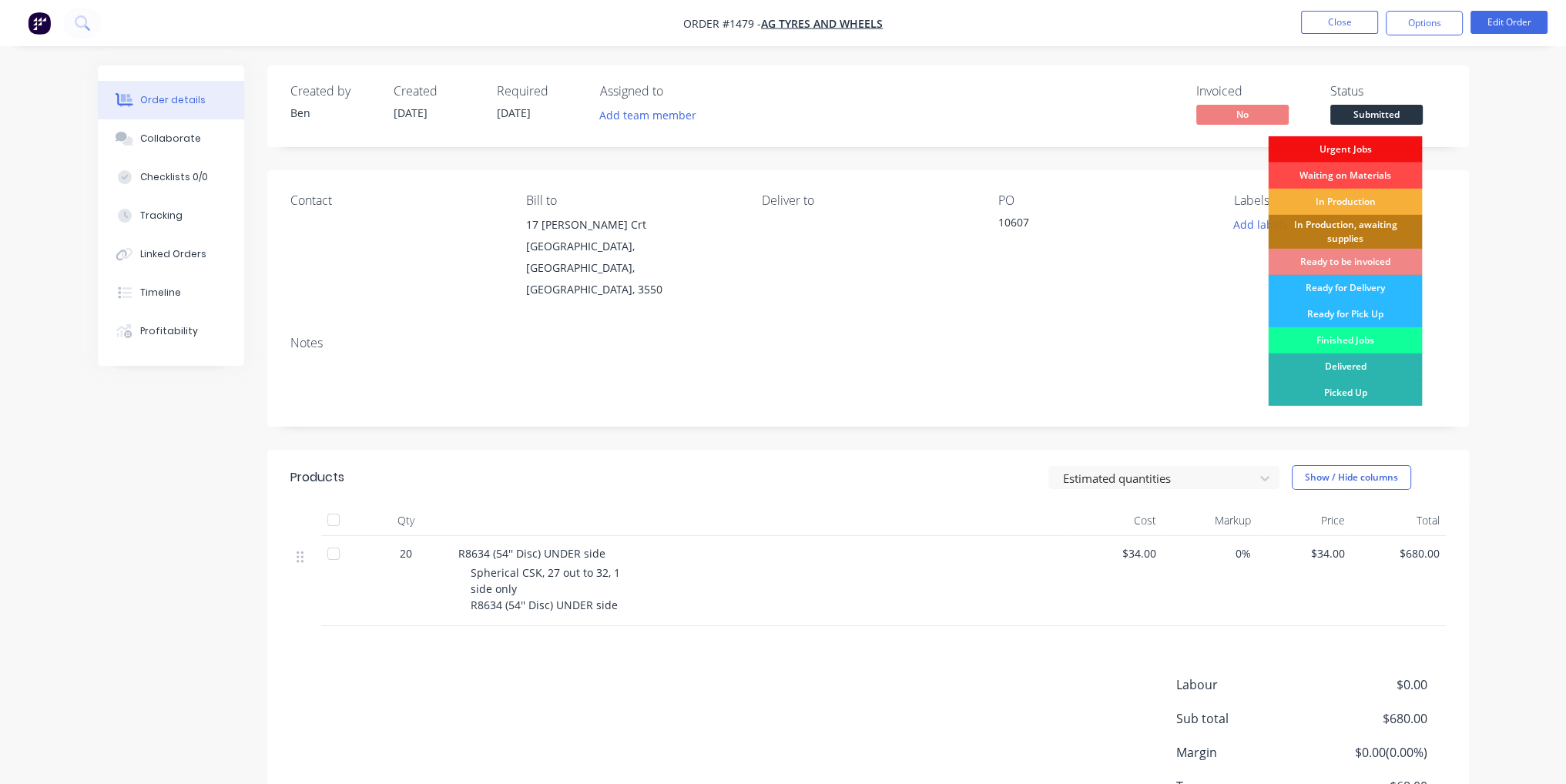
click at [1393, 170] on div "Waiting on Materials" at bounding box center [1345, 176] width 154 height 27
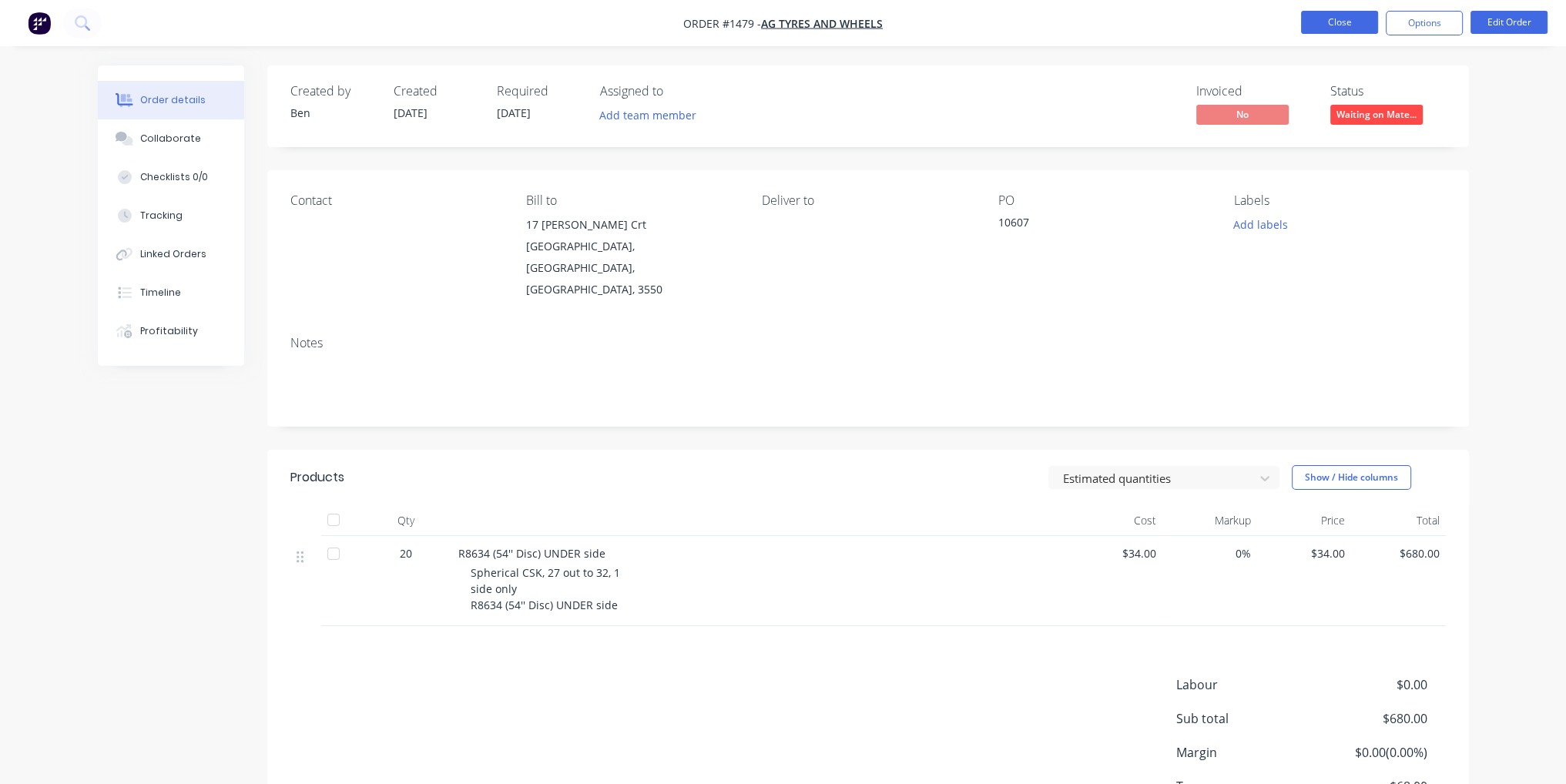
click at [1345, 16] on button "Close" at bounding box center [1339, 22] width 77 height 23
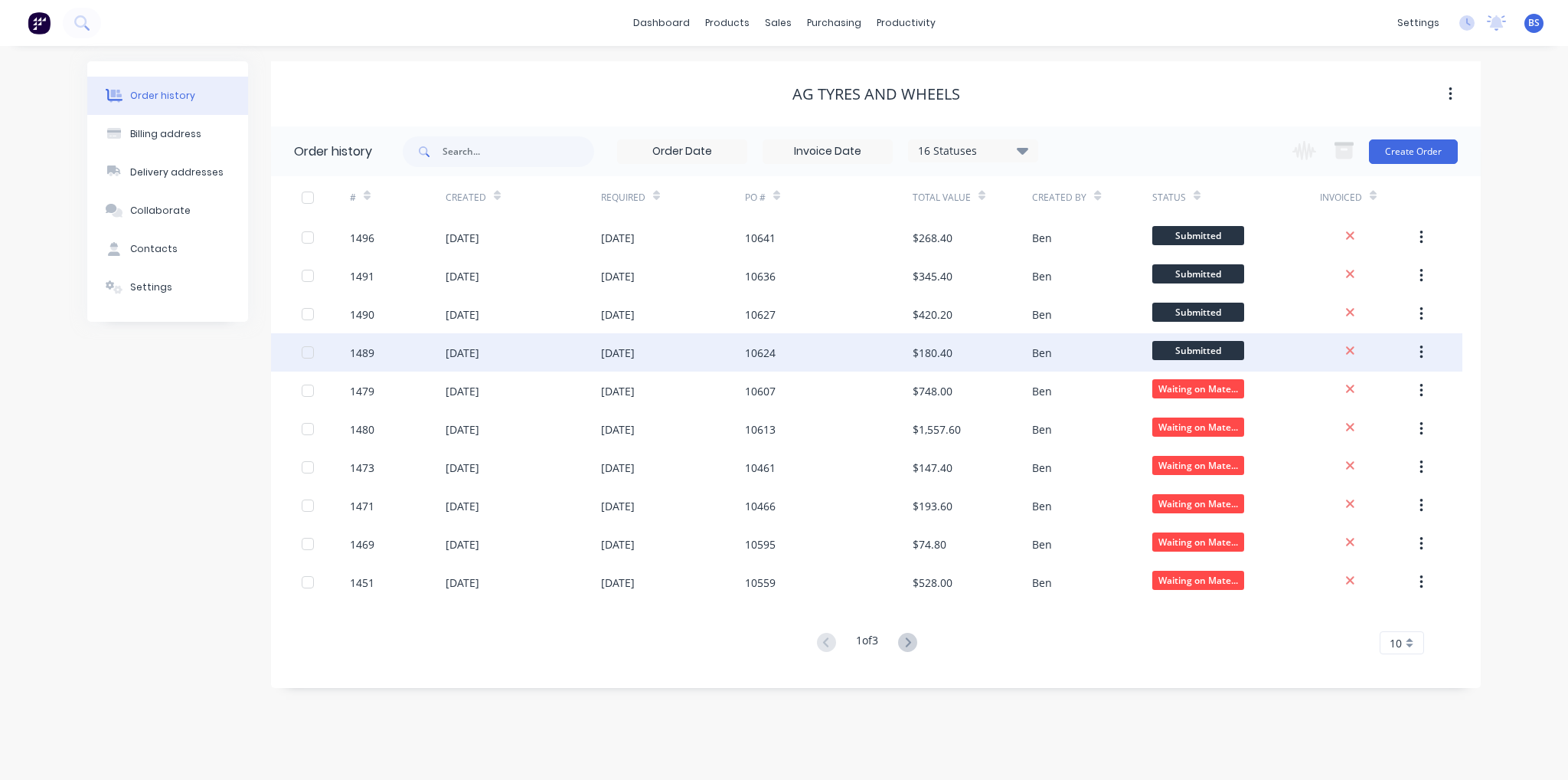
click at [891, 355] on div "10624" at bounding box center [829, 353] width 168 height 39
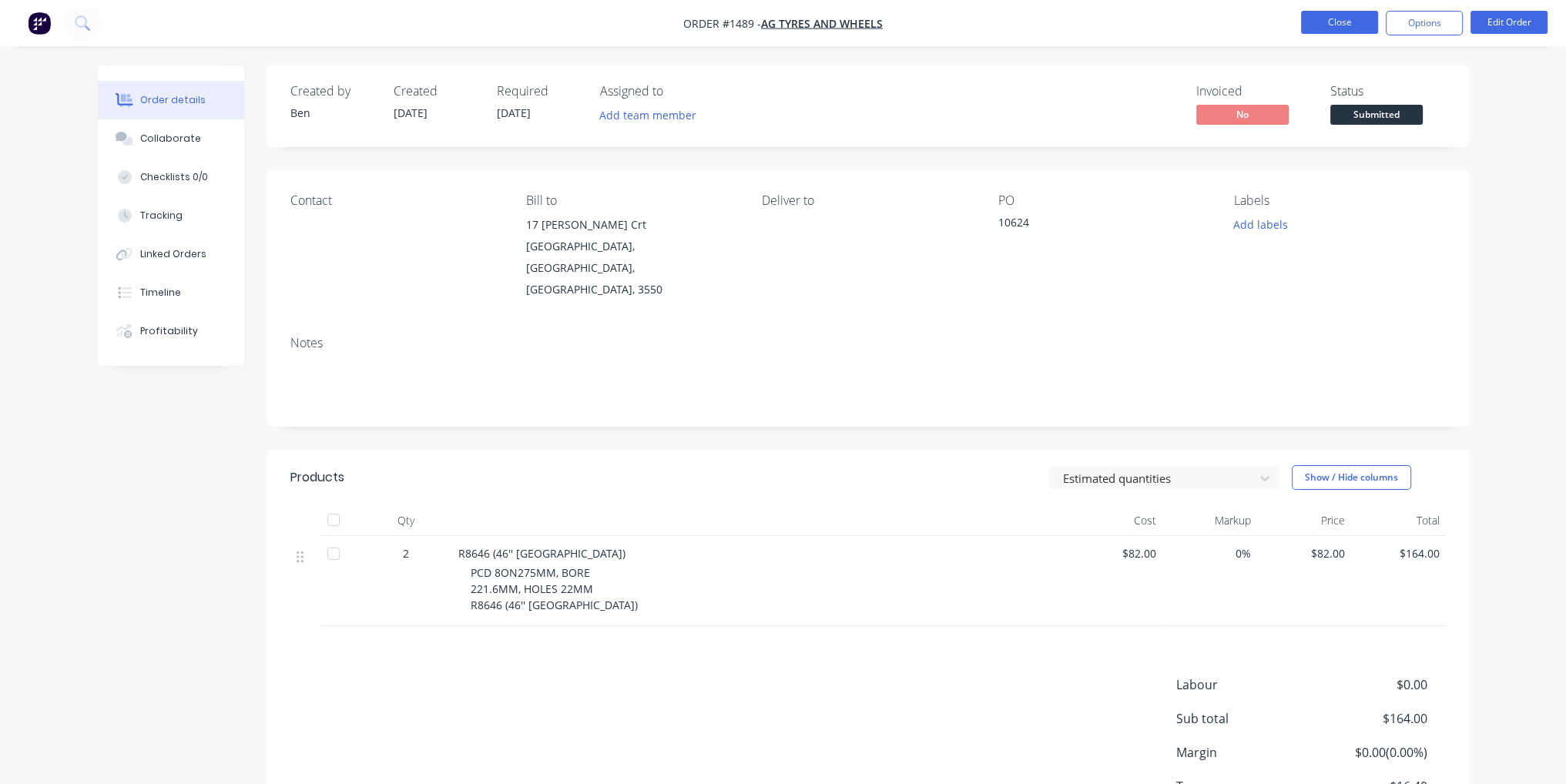
click at [1333, 28] on button "Close" at bounding box center [1339, 22] width 77 height 23
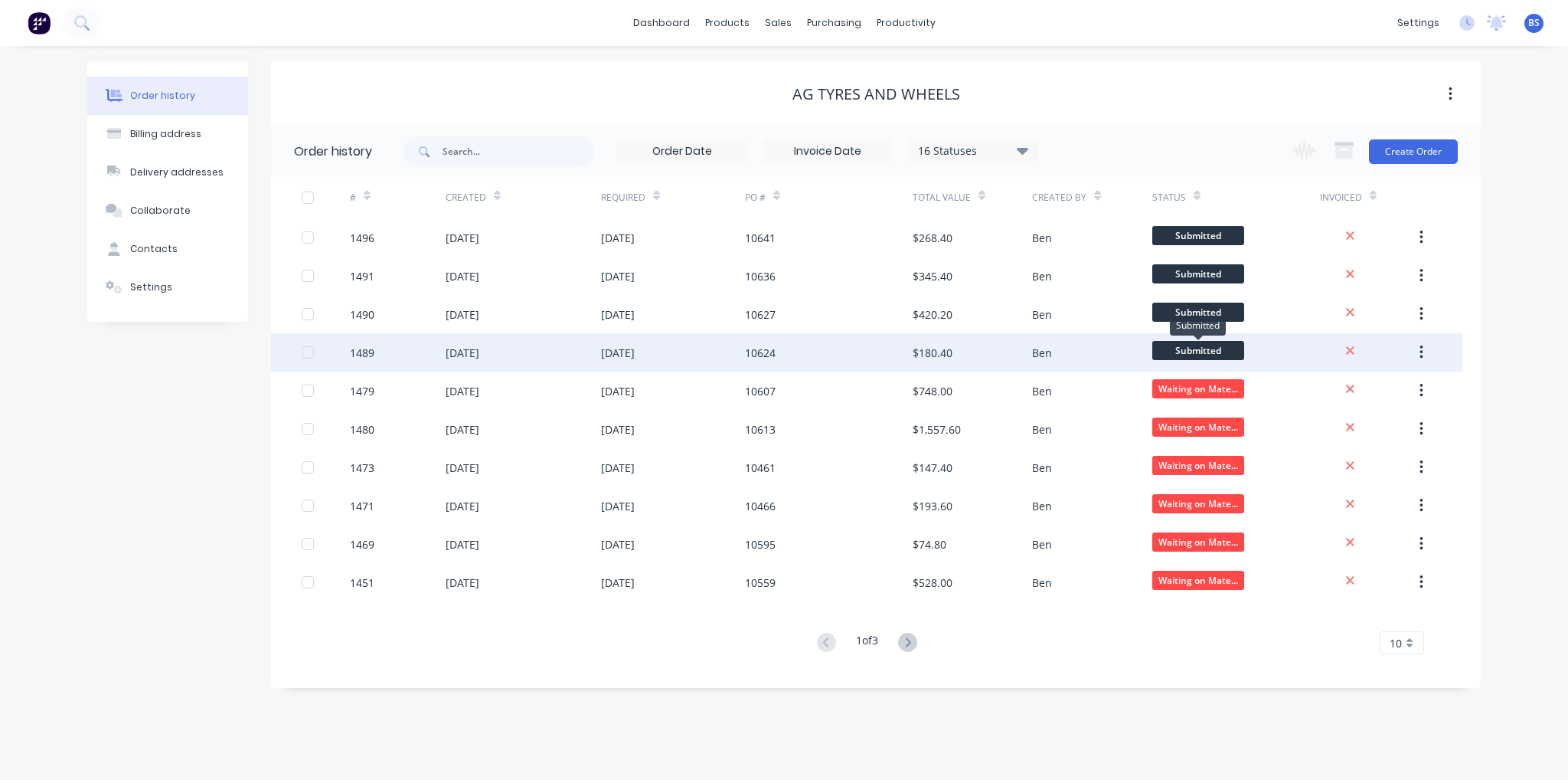
click at [1220, 350] on span "Submitted" at bounding box center [1198, 350] width 92 height 19
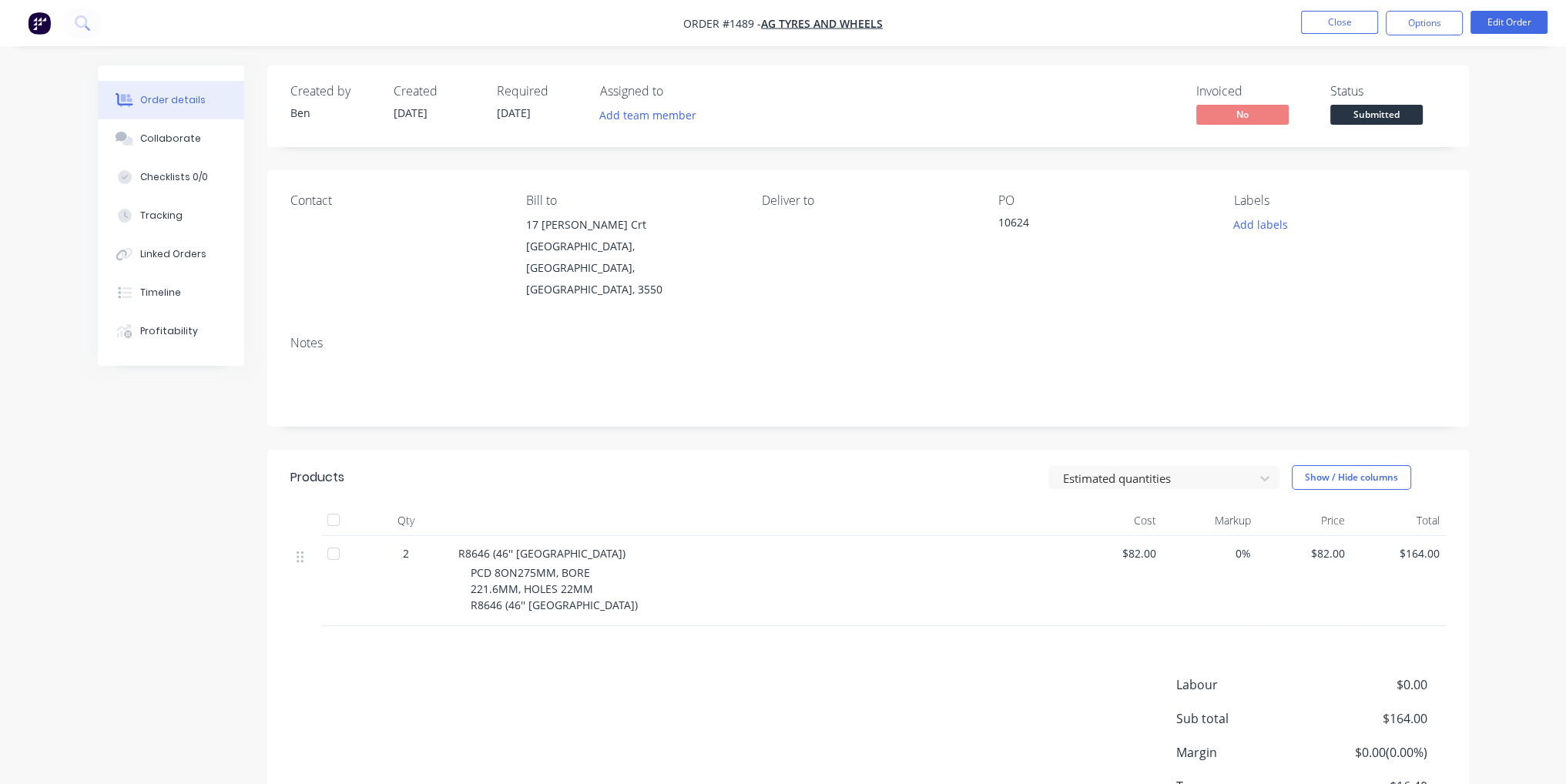
click at [1398, 122] on span "Submitted" at bounding box center [1377, 114] width 92 height 19
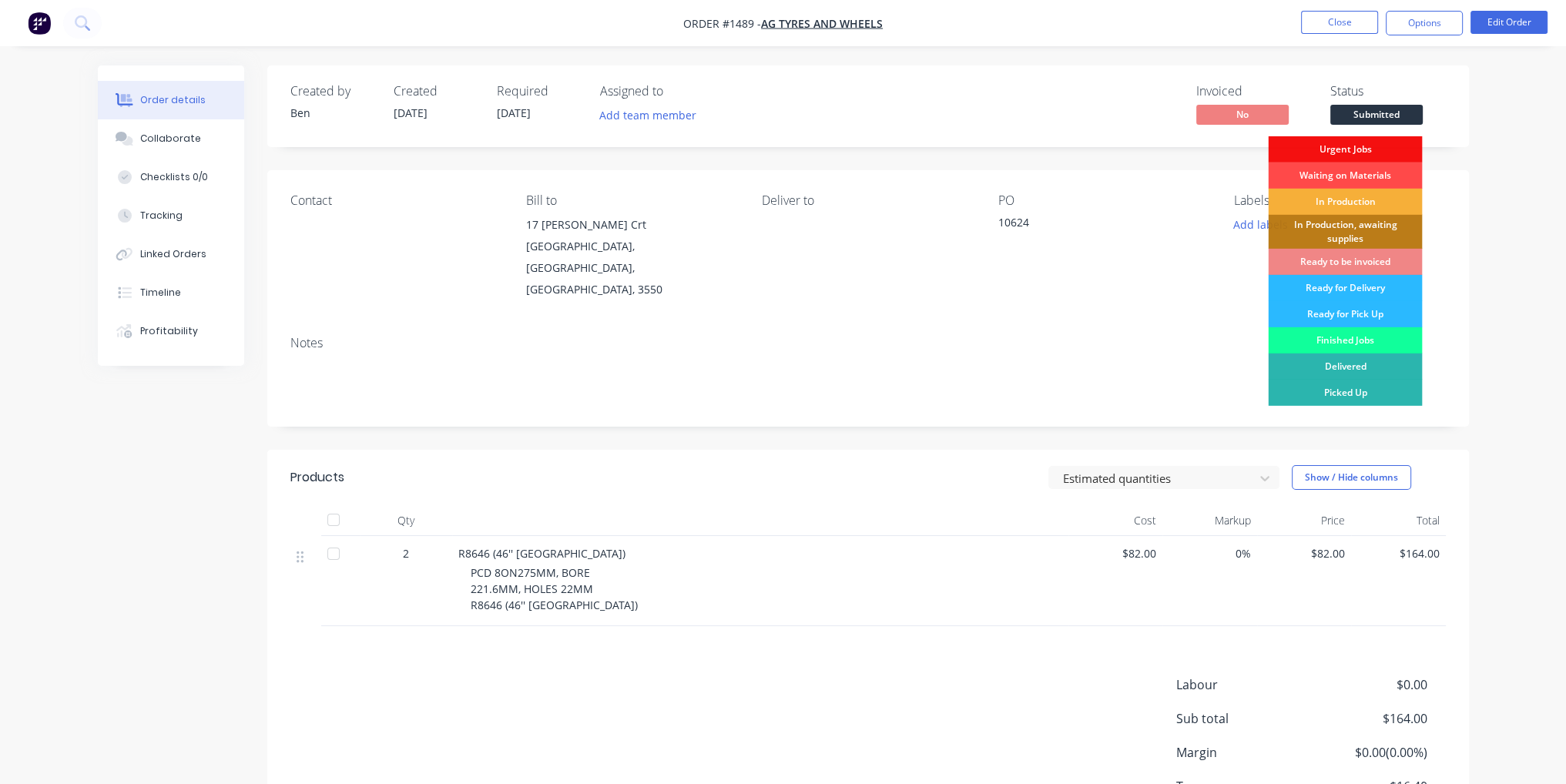
click at [1380, 175] on div "Waiting on Materials" at bounding box center [1345, 176] width 154 height 27
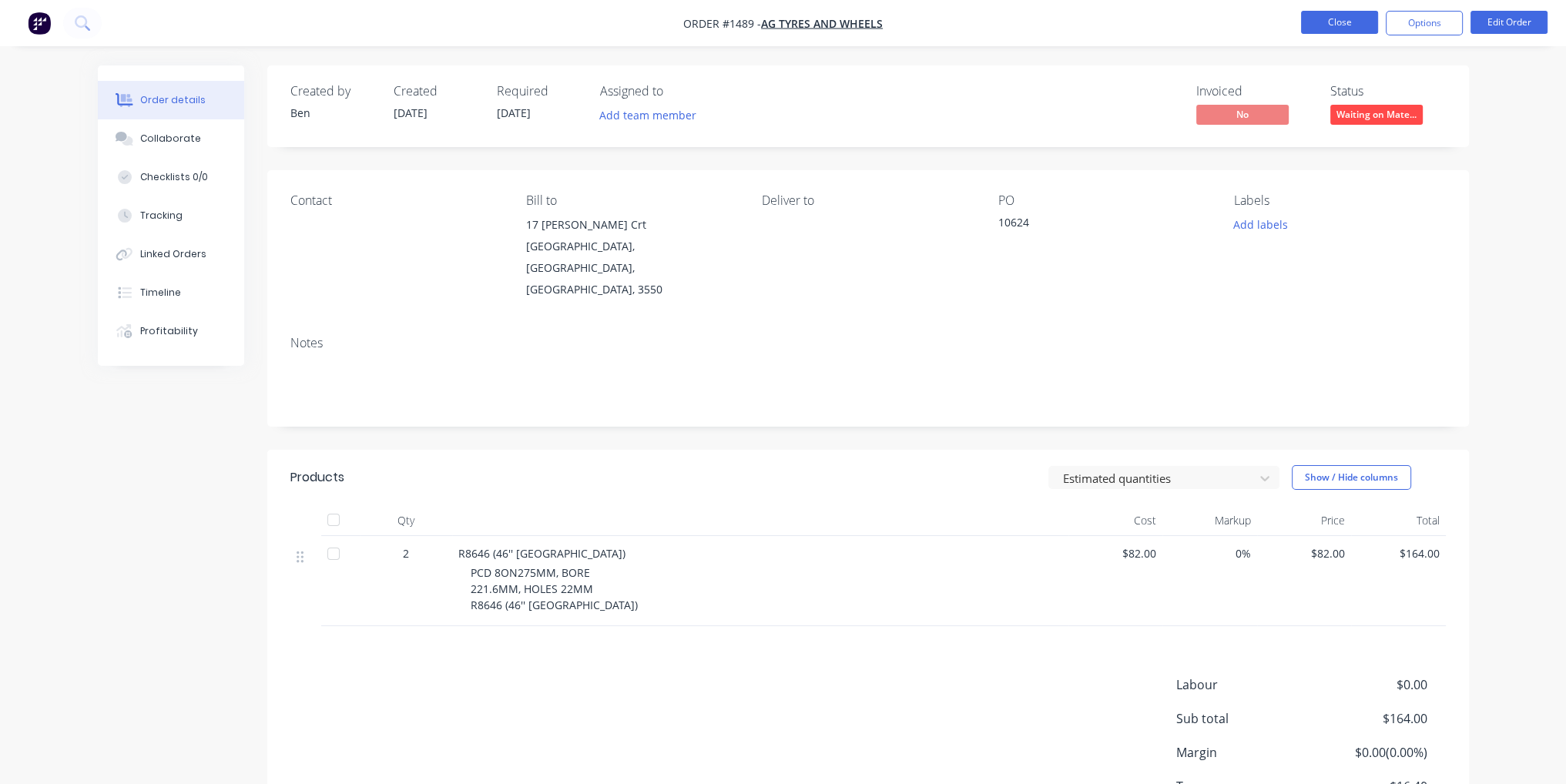
click at [1340, 16] on button "Close" at bounding box center [1339, 22] width 77 height 23
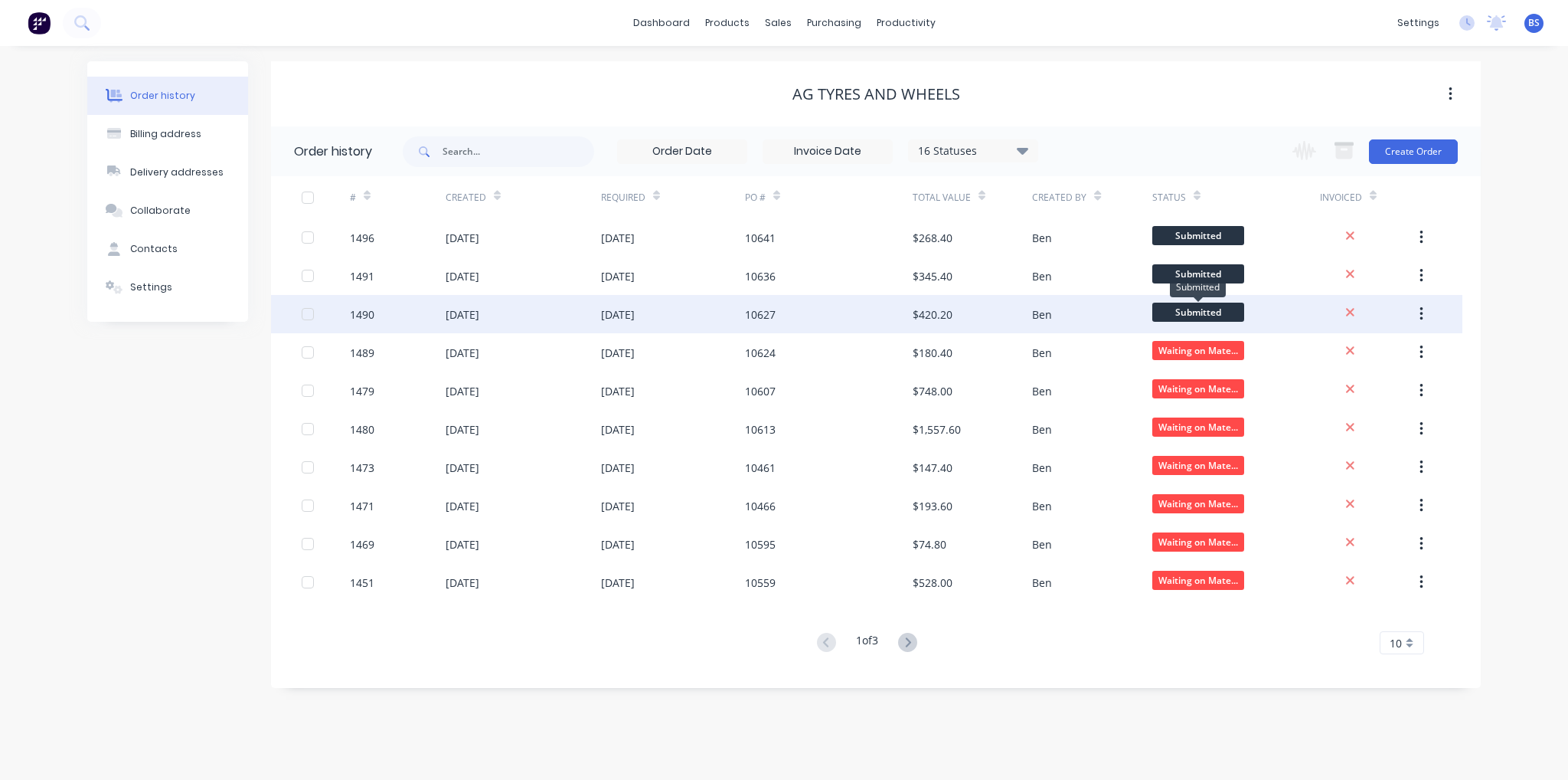
click at [1173, 311] on span "Submitted" at bounding box center [1198, 313] width 92 height 19
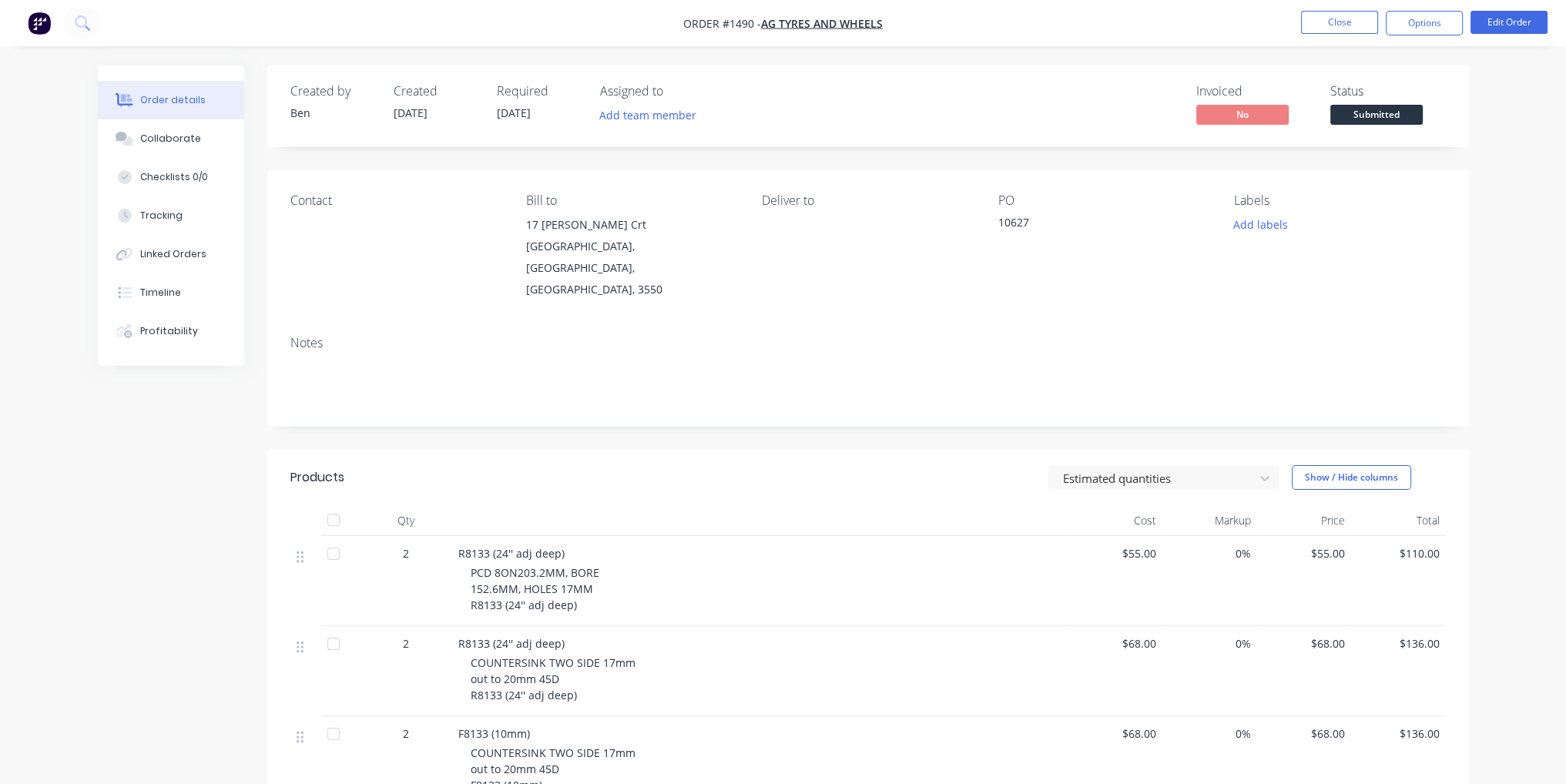
click at [1379, 119] on span "Submitted" at bounding box center [1377, 114] width 92 height 19
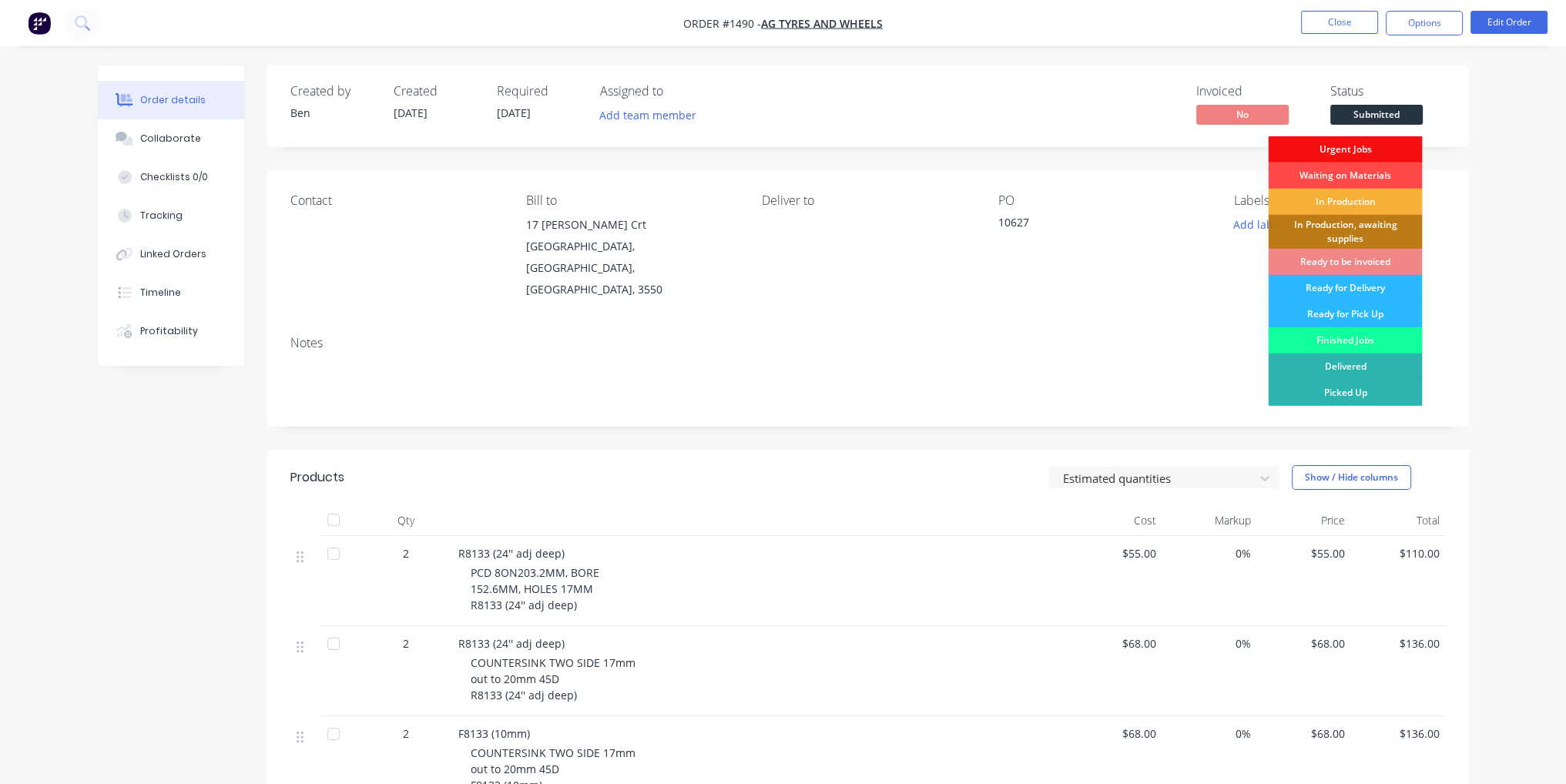
click at [1379, 179] on div "Waiting on Materials" at bounding box center [1345, 176] width 154 height 27
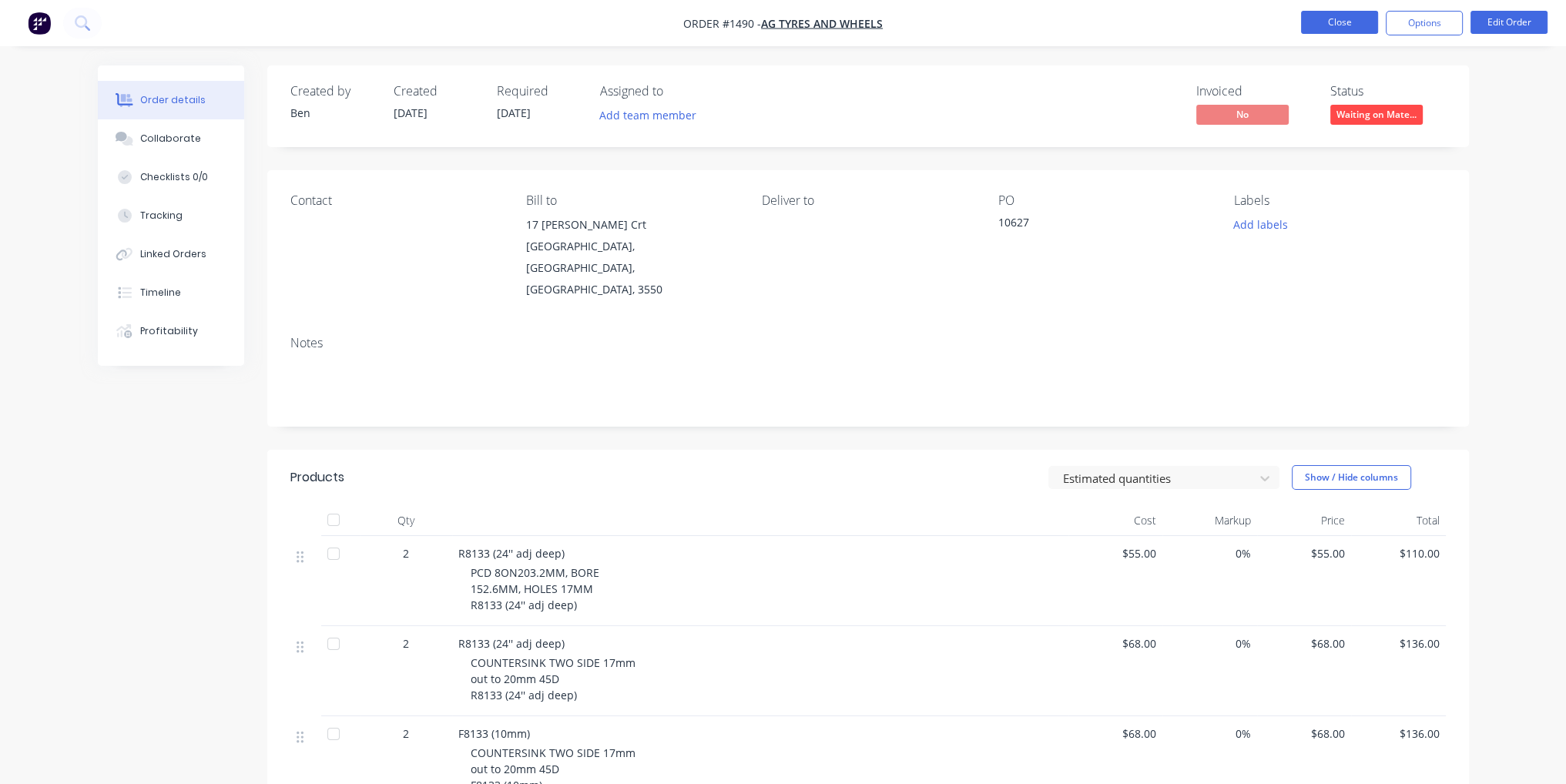
click at [1341, 27] on button "Close" at bounding box center [1339, 22] width 77 height 23
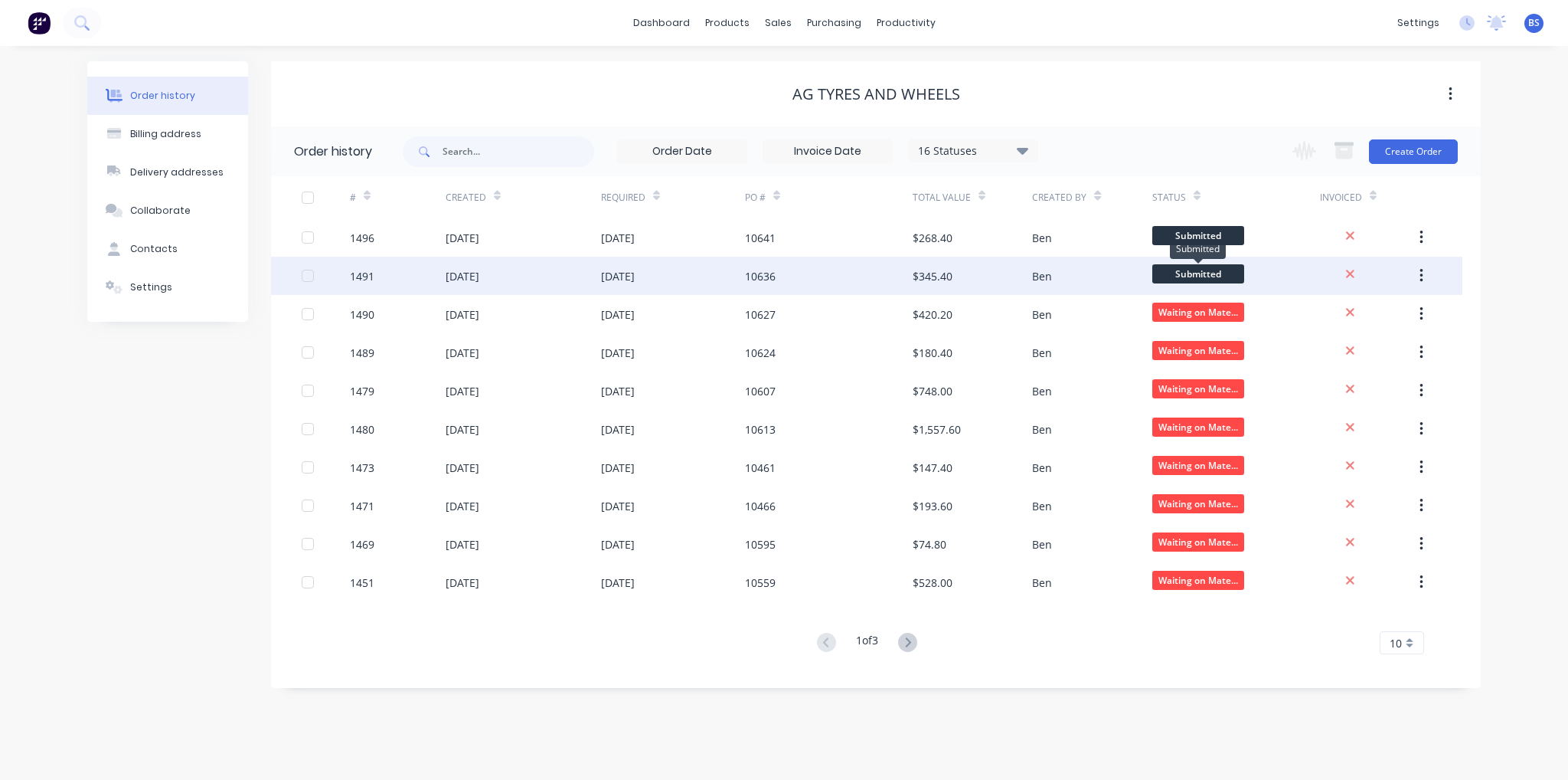
click at [1184, 281] on span "Submitted" at bounding box center [1198, 274] width 92 height 19
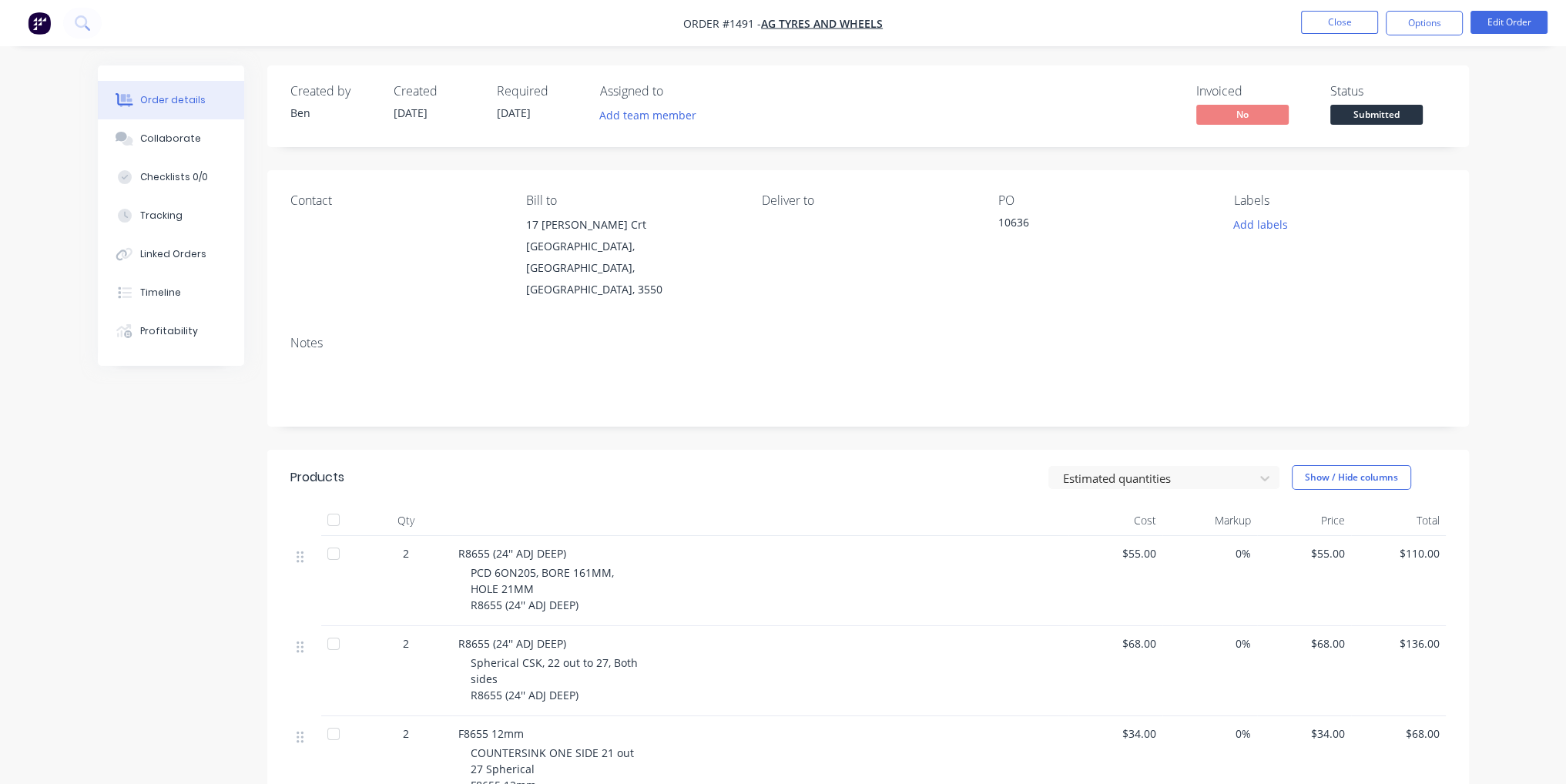
click at [1365, 113] on span "Submitted" at bounding box center [1377, 114] width 92 height 19
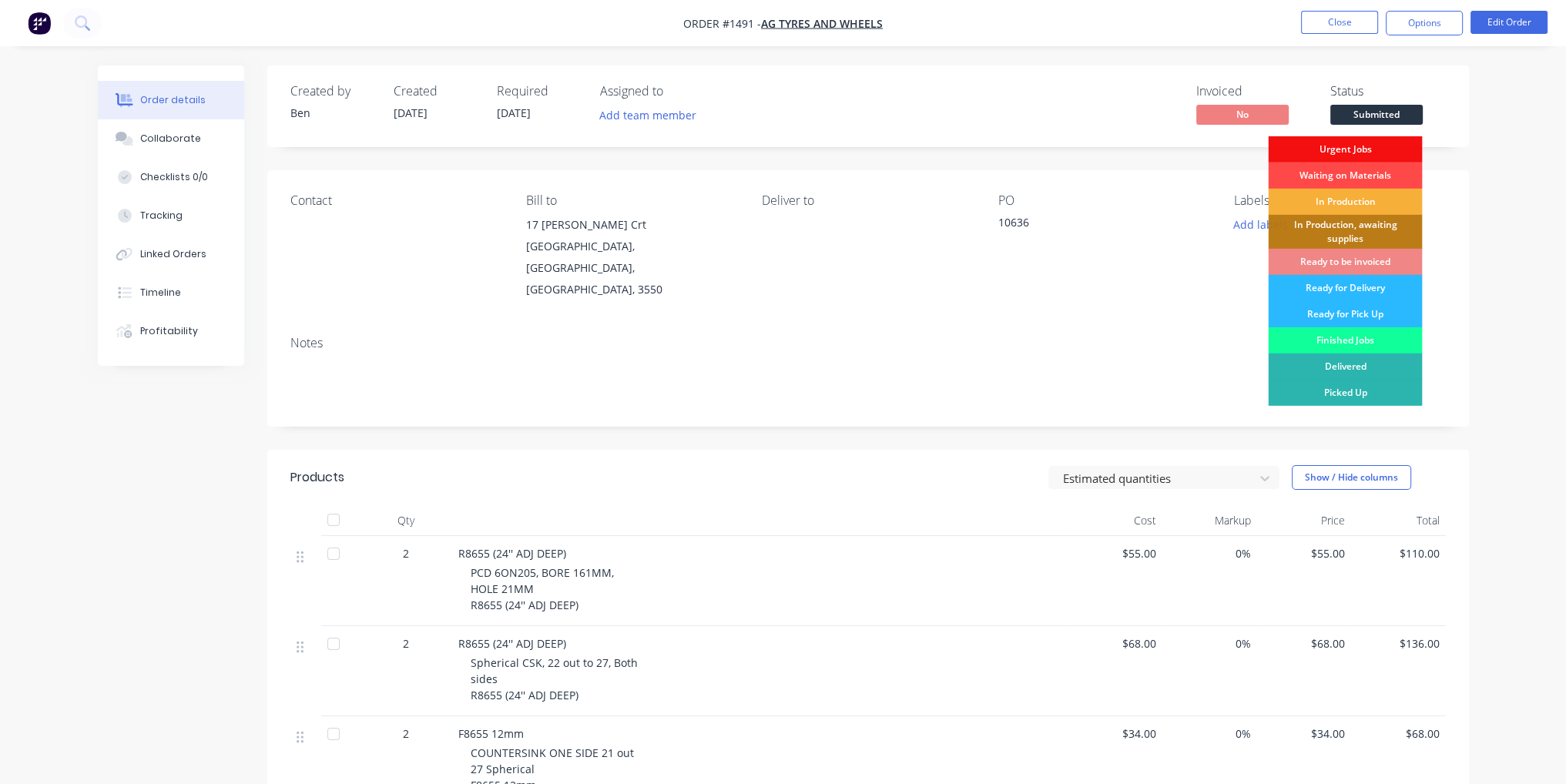
click at [1374, 176] on div "Waiting on Materials" at bounding box center [1345, 176] width 154 height 27
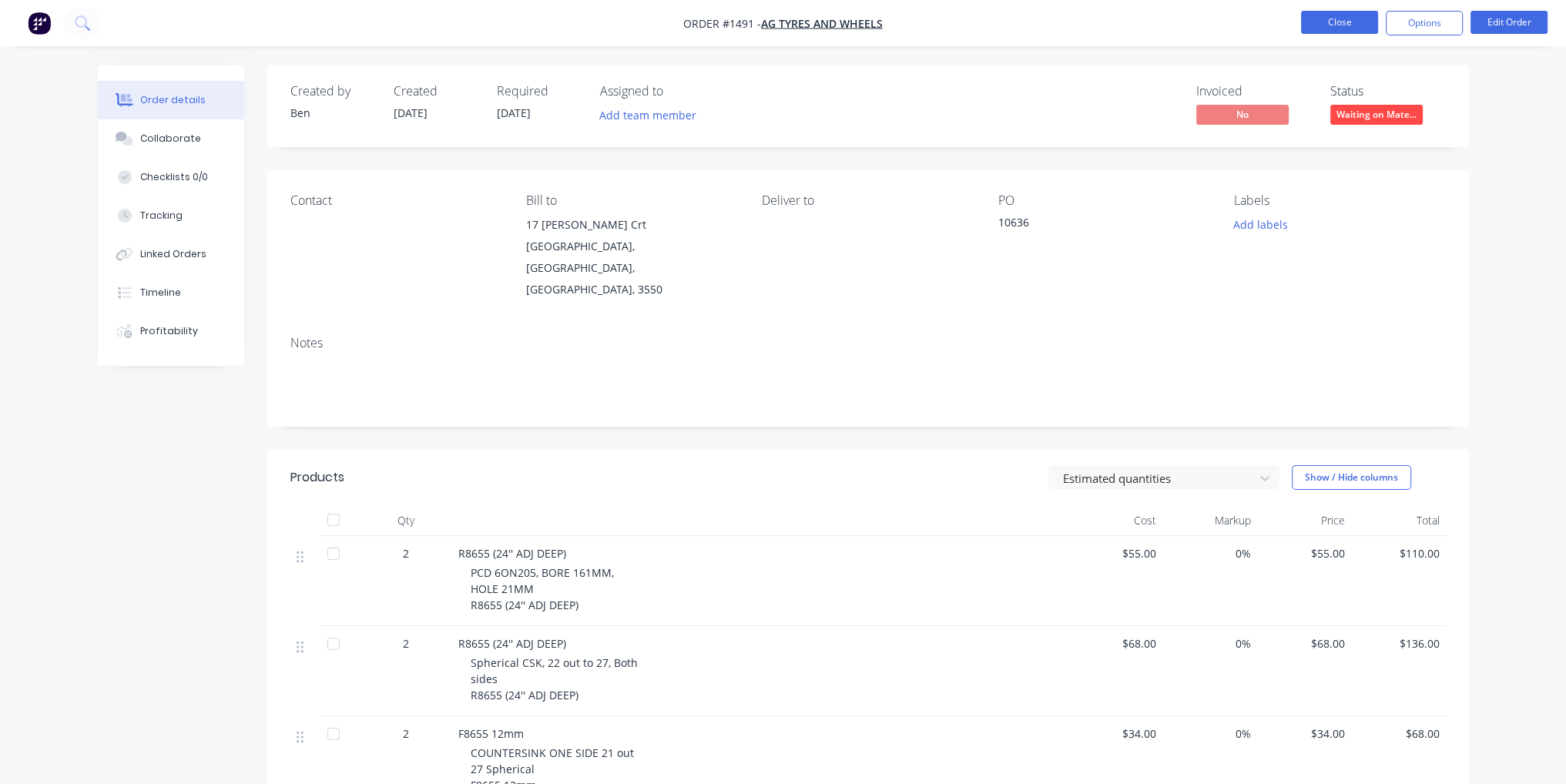
click at [1355, 25] on button "Close" at bounding box center [1339, 22] width 77 height 23
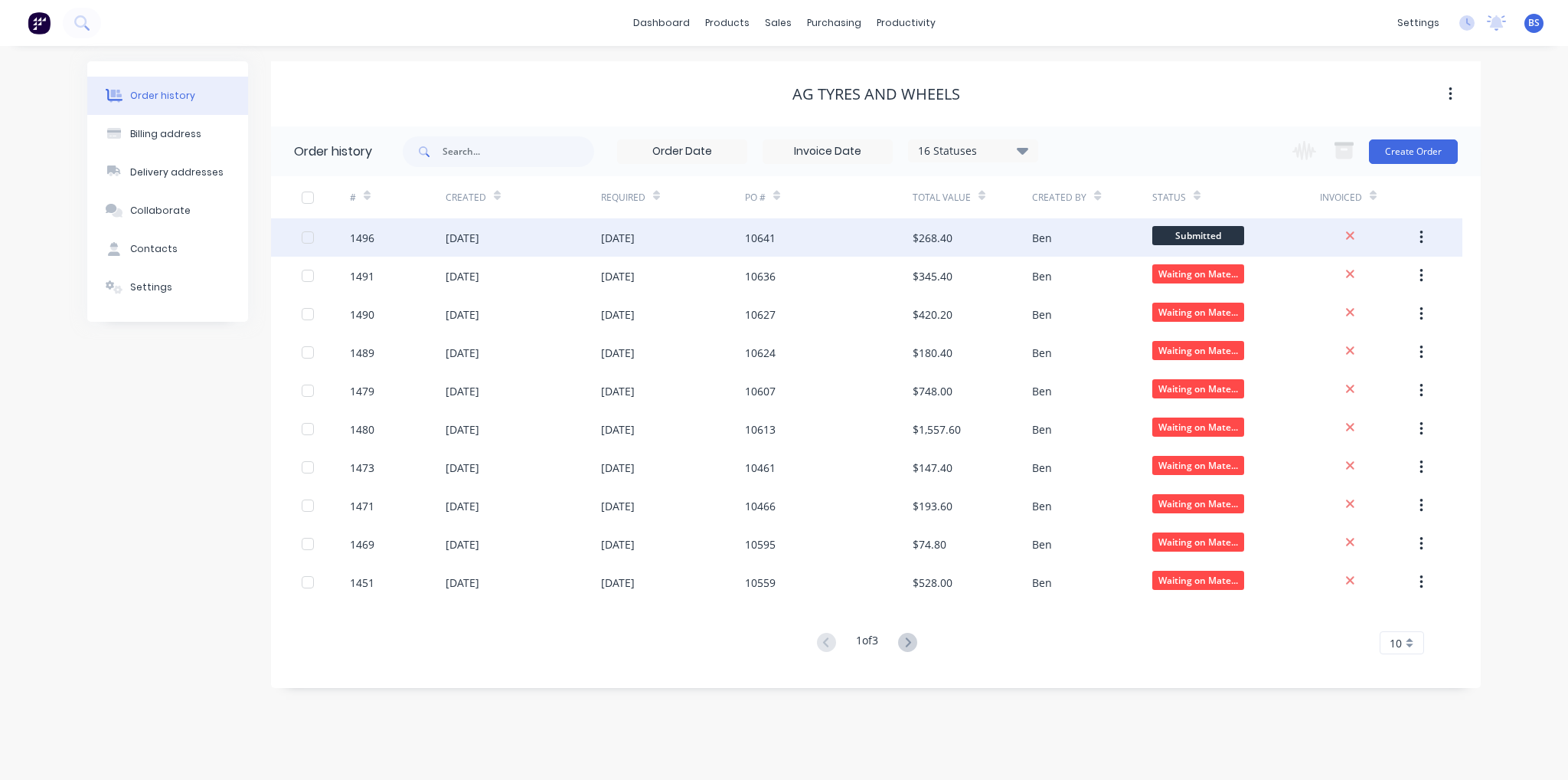
click at [1194, 220] on div "Submitted" at bounding box center [1236, 238] width 168 height 39
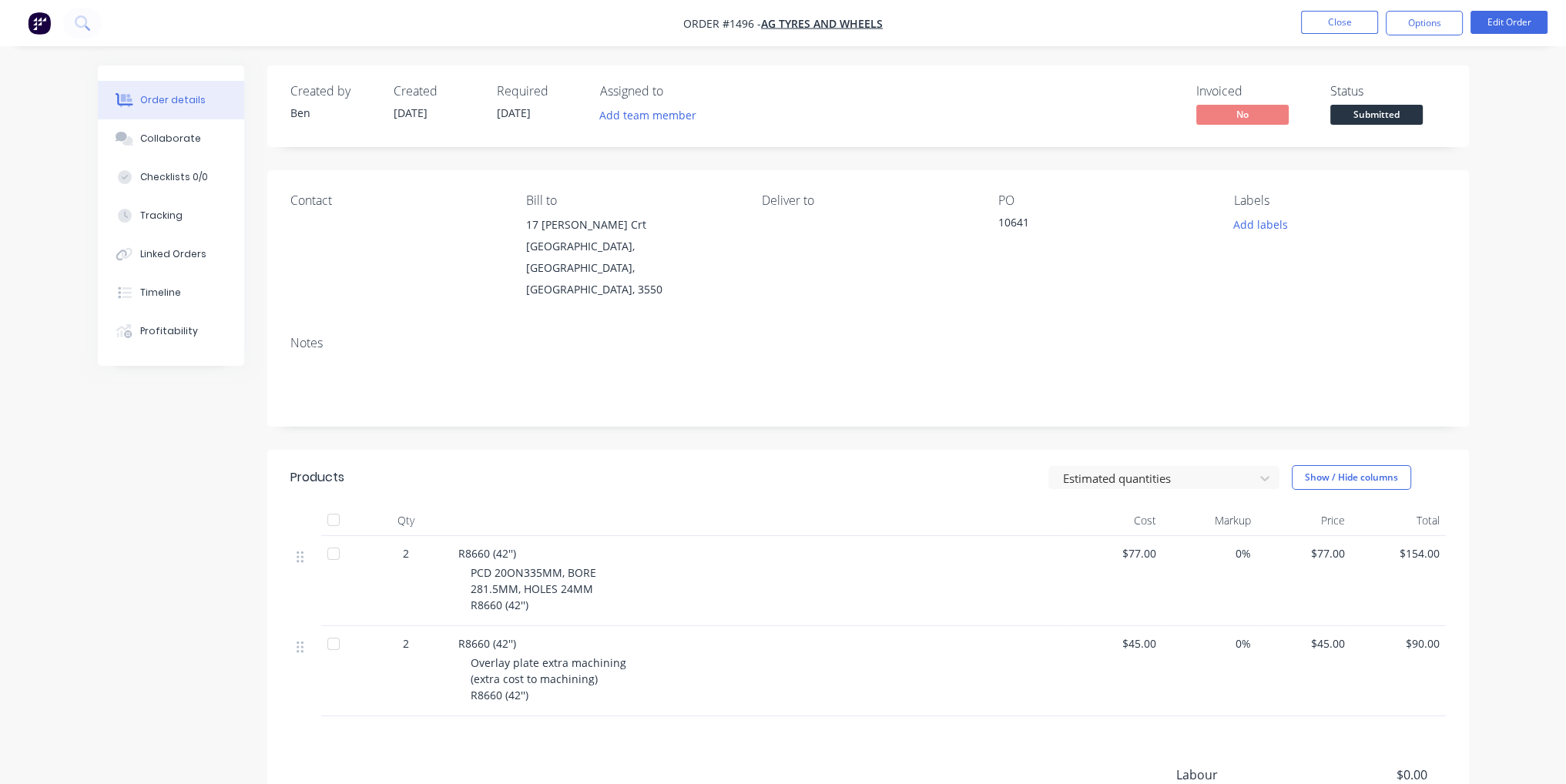
click at [1411, 111] on span "Submitted" at bounding box center [1377, 114] width 92 height 19
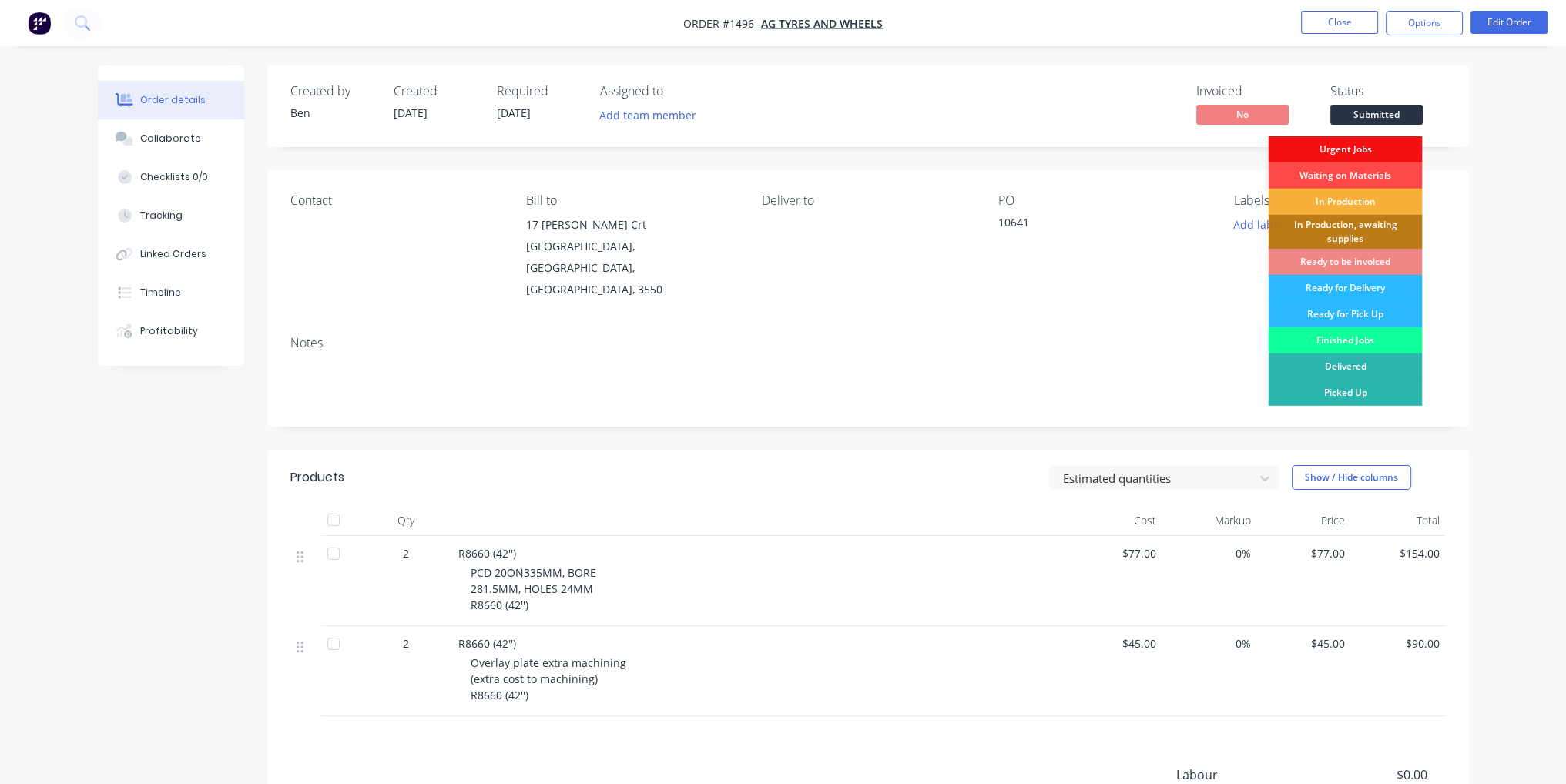
click at [1385, 168] on div "Waiting on Materials" at bounding box center [1345, 176] width 154 height 27
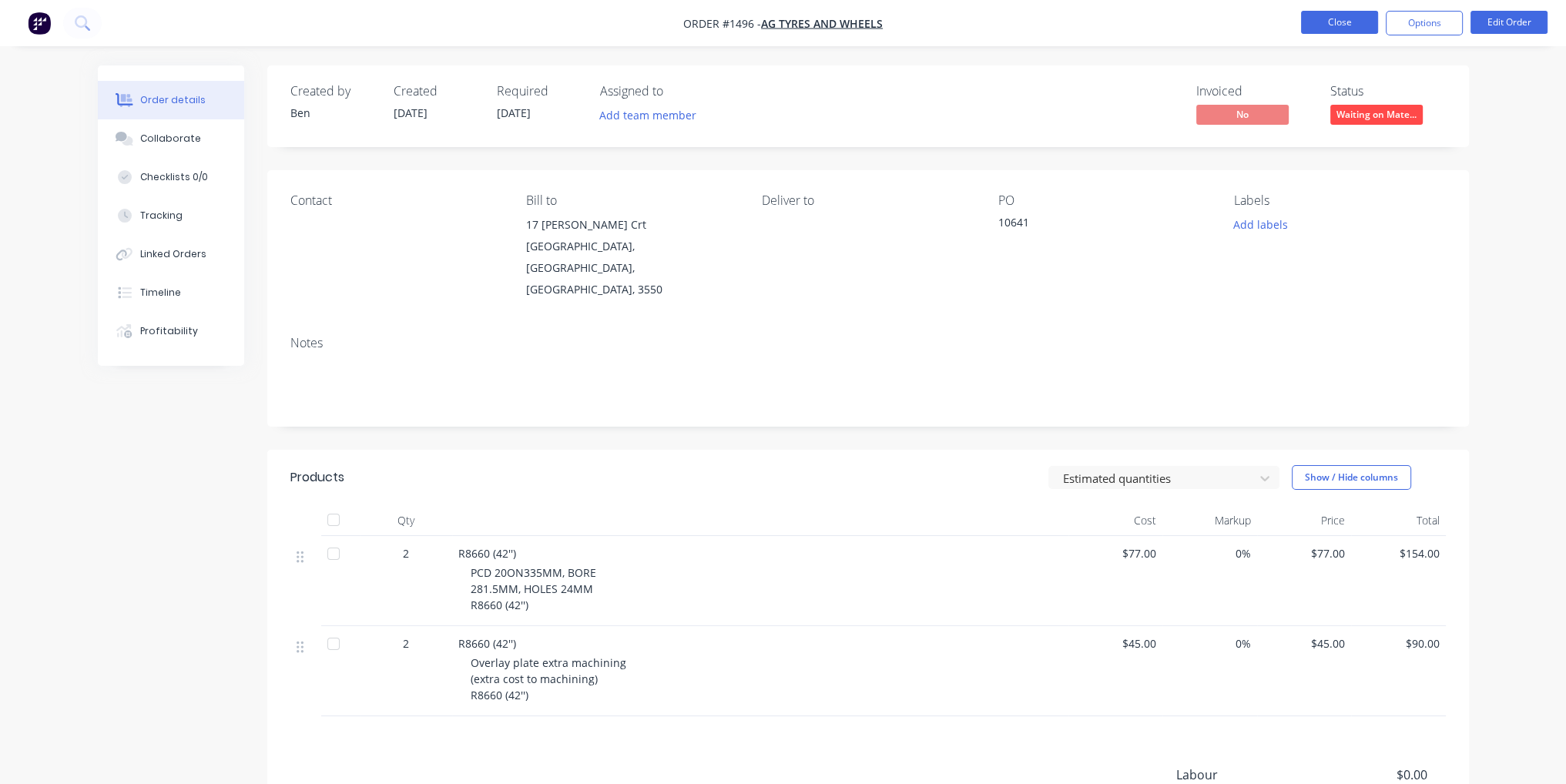
click at [1338, 32] on button "Close" at bounding box center [1339, 22] width 77 height 23
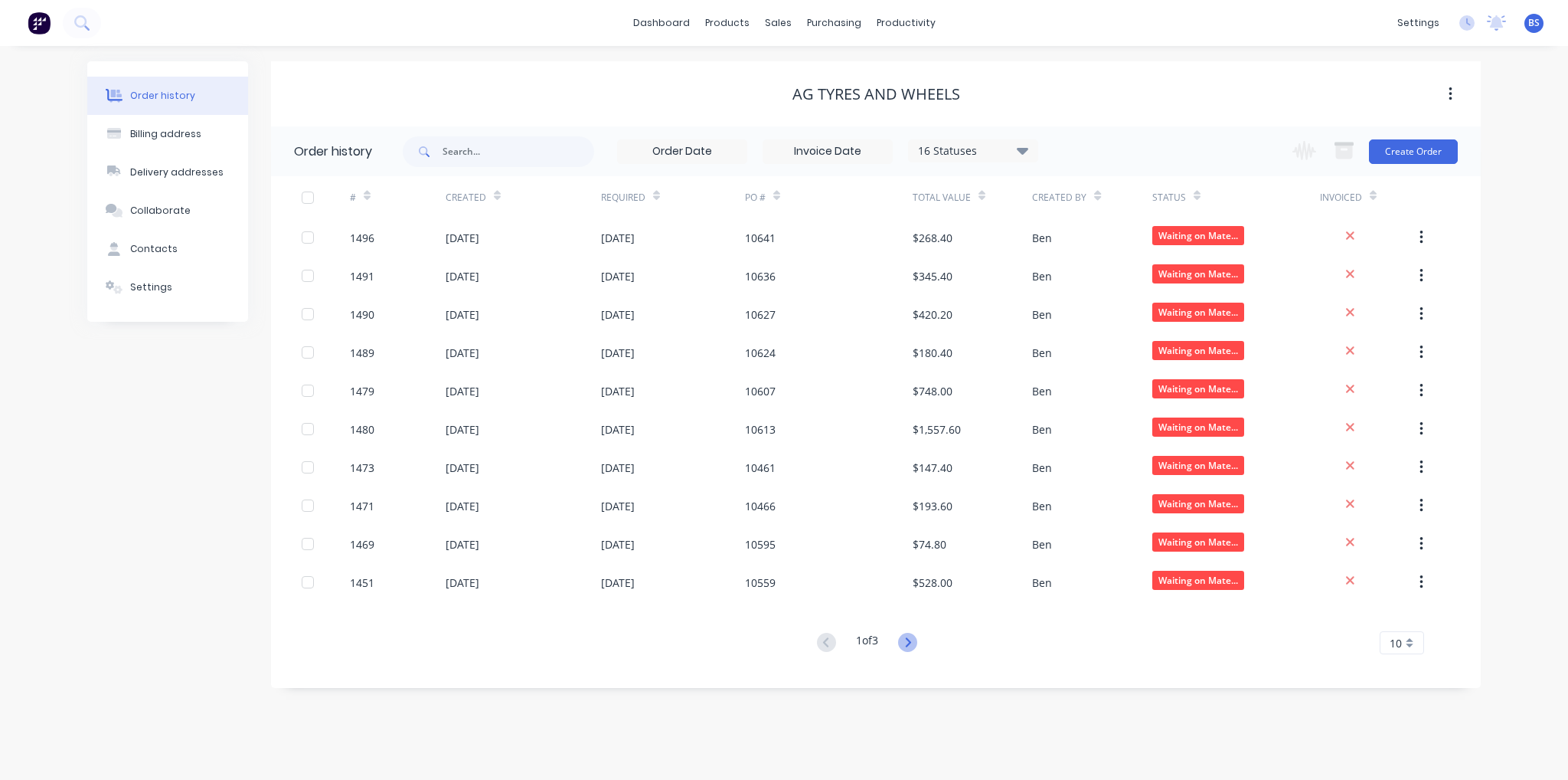
click at [908, 640] on icon at bounding box center [908, 643] width 19 height 19
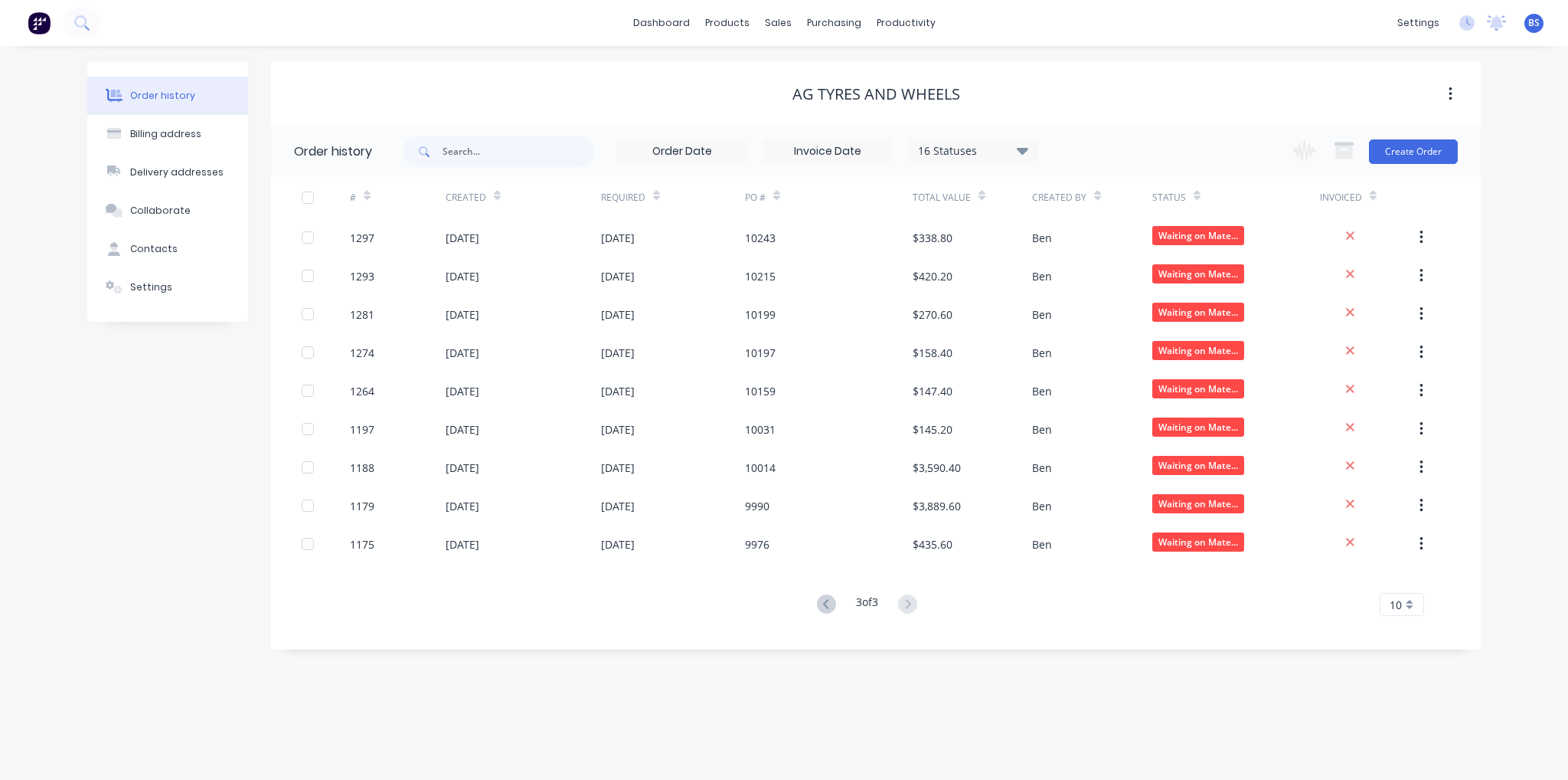
click at [1452, 92] on icon "button" at bounding box center [1450, 93] width 4 height 17
click at [311, 200] on div at bounding box center [307, 197] width 31 height 31
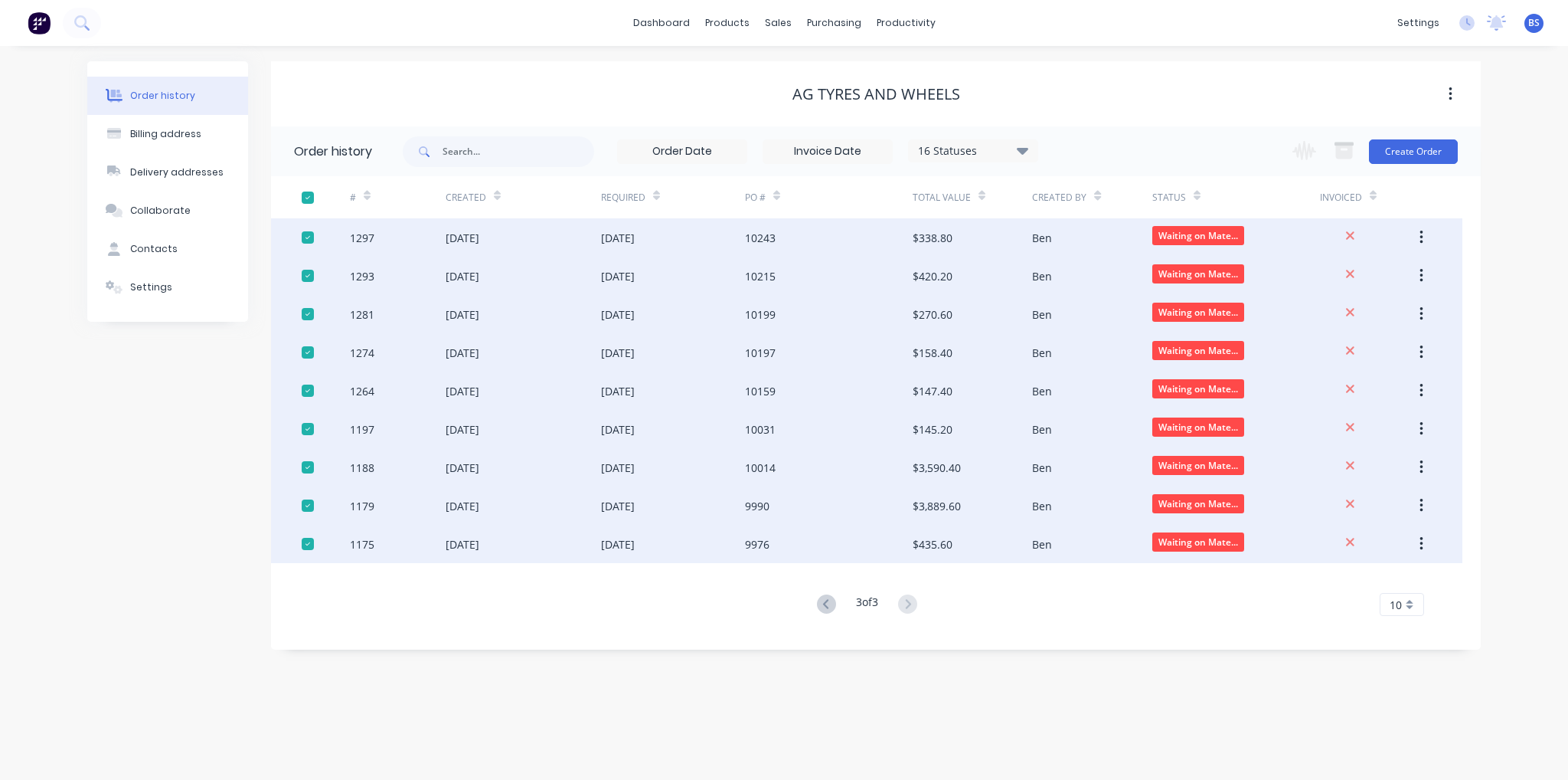
click at [1459, 92] on button "button" at bounding box center [1450, 93] width 36 height 27
click at [1457, 92] on button "button" at bounding box center [1450, 93] width 36 height 27
click at [1289, 157] on button "button" at bounding box center [1304, 151] width 42 height 30
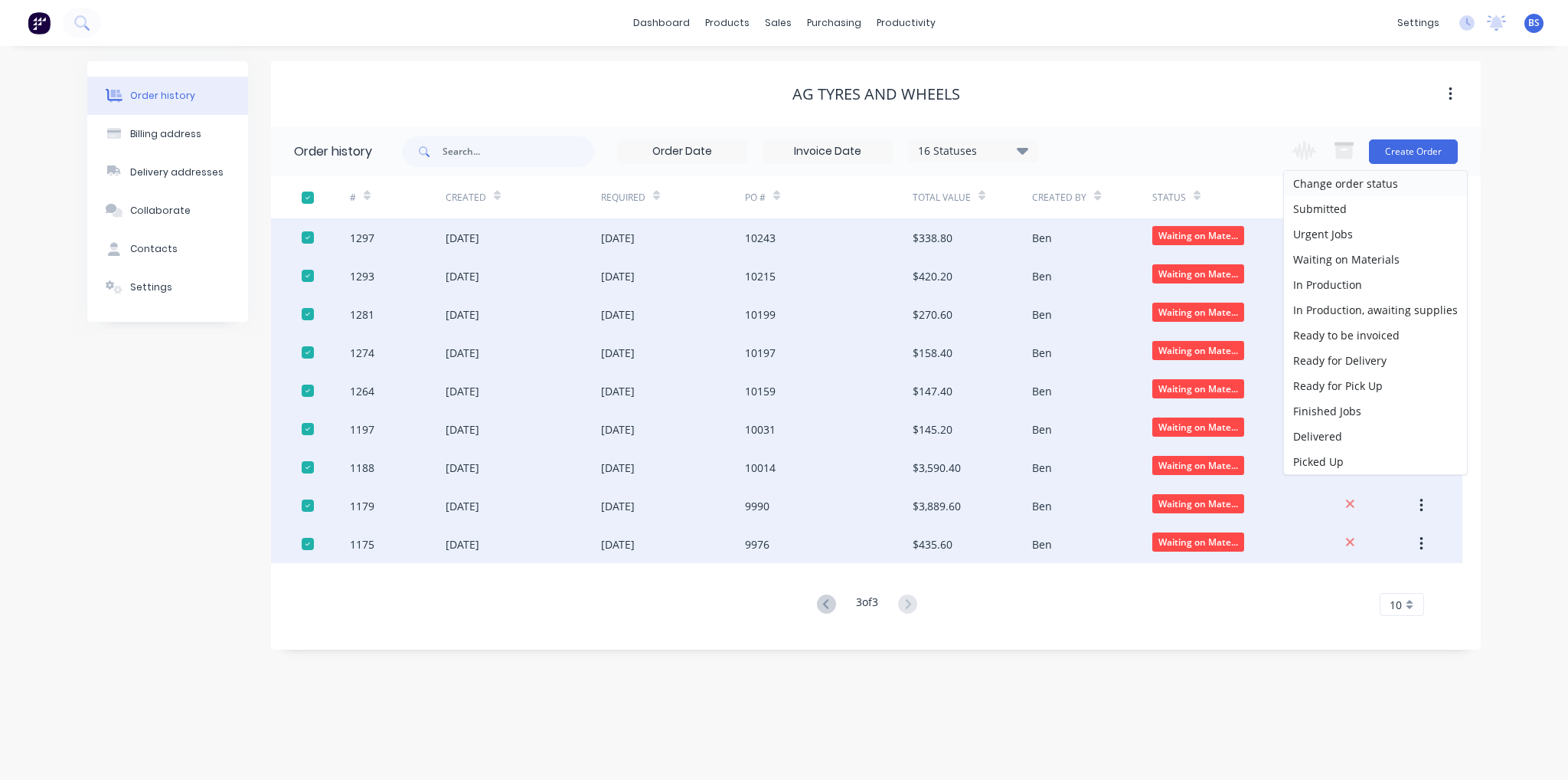
click at [1200, 129] on div "16 Statuses Invoice Status Invoiced Not Invoiced Partial Order Status All Archi…" at bounding box center [942, 151] width 1078 height 50
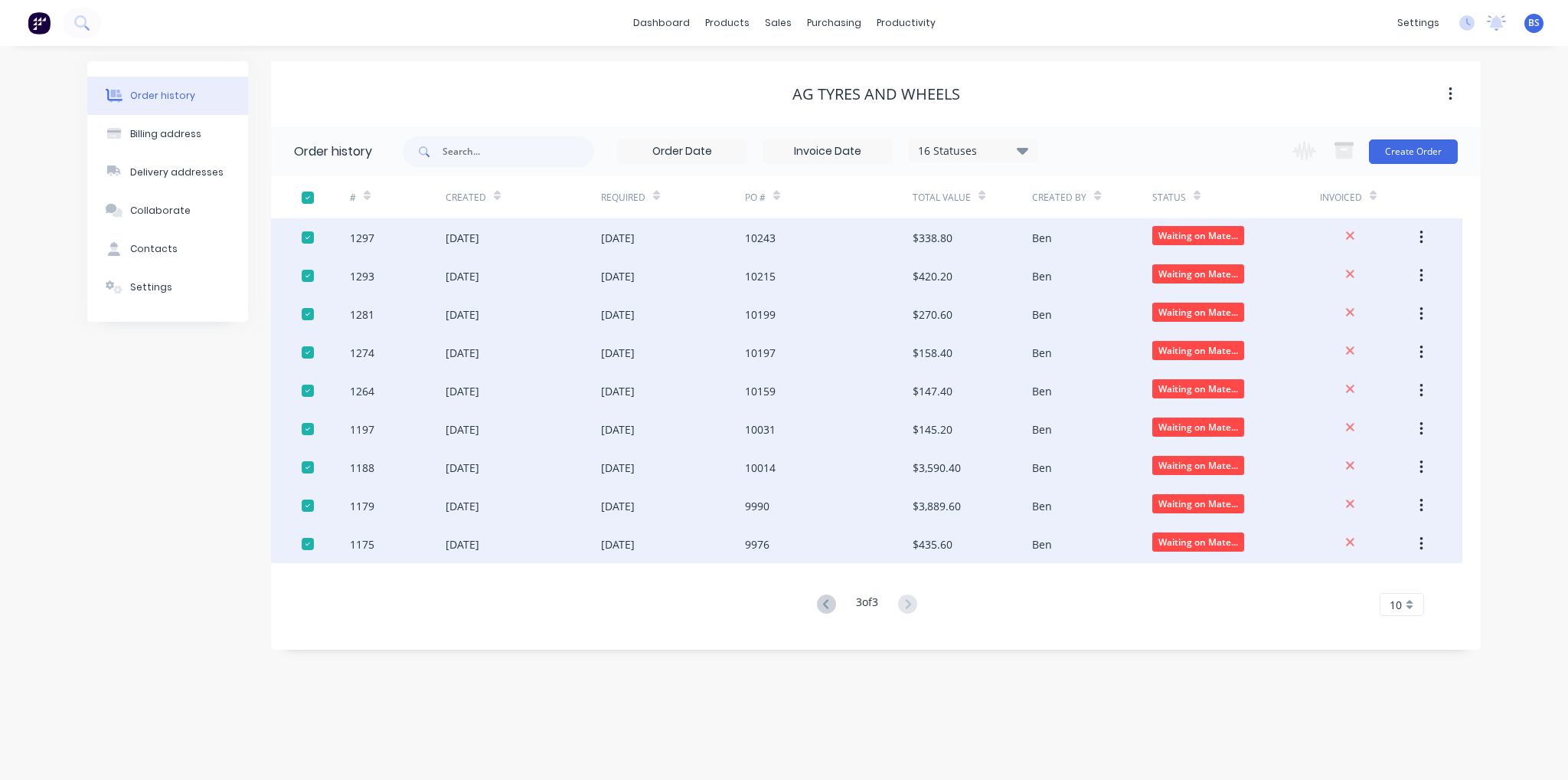
click at [306, 195] on div at bounding box center [307, 197] width 31 height 31
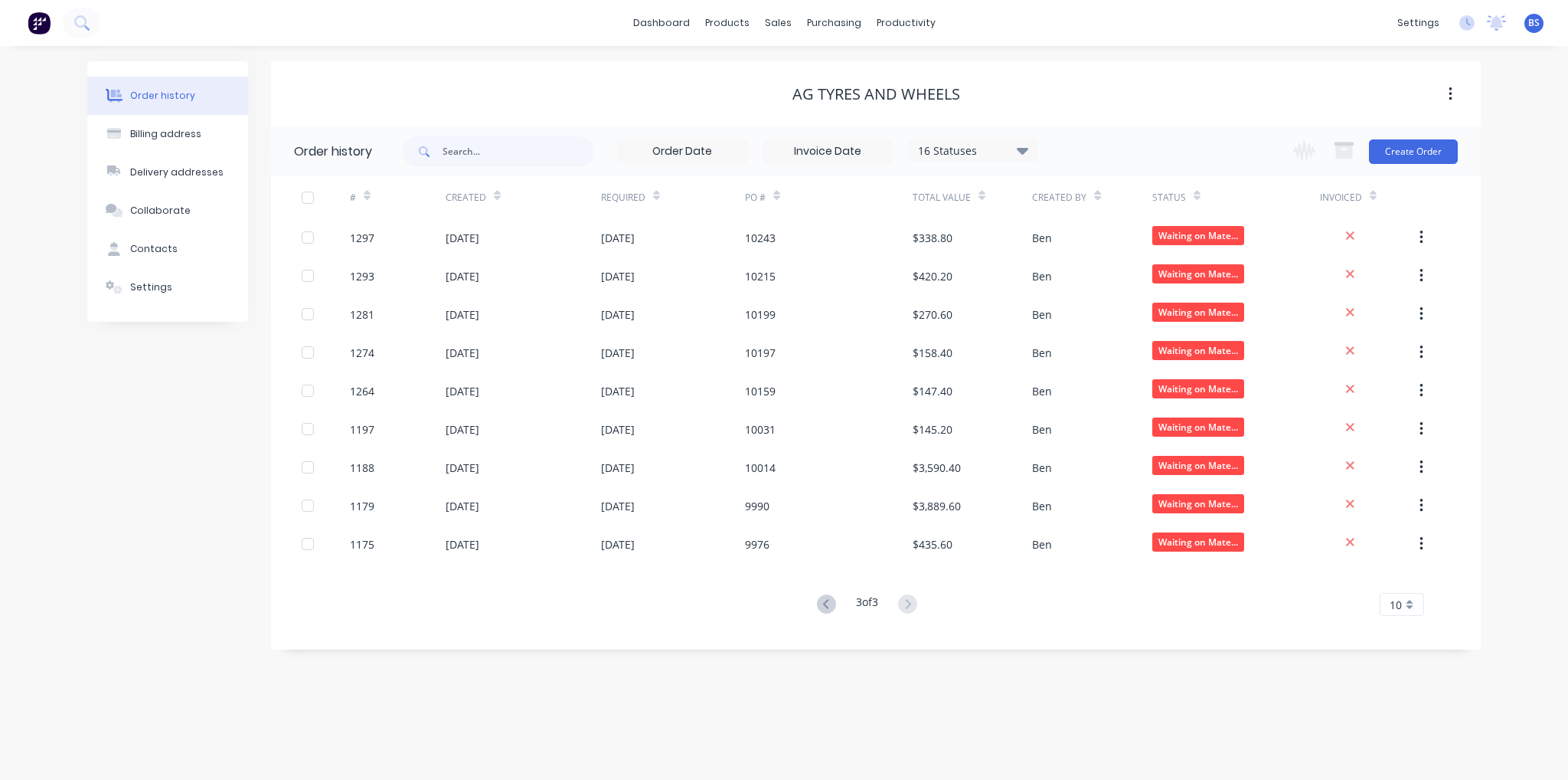
drag, startPoint x: 542, startPoint y: 562, endPoint x: 542, endPoint y: 627, distance: 65.0
click at [542, 627] on div "# Created Required PO # Total Value Created By Status Invoiced 1297 [DATE] [DAT…" at bounding box center [867, 405] width 1191 height 458
drag, startPoint x: 736, startPoint y: 543, endPoint x: 947, endPoint y: 626, distance: 226.7
click at [947, 626] on div "# Created Required PO # Total Value Created By Status Invoiced 1297 [DATE] [DAT…" at bounding box center [867, 405] width 1191 height 458
click at [1204, 622] on div "# Created Required PO # Total Value Created By Status Invoiced 1297 [DATE] [DAT…" at bounding box center [867, 405] width 1191 height 458
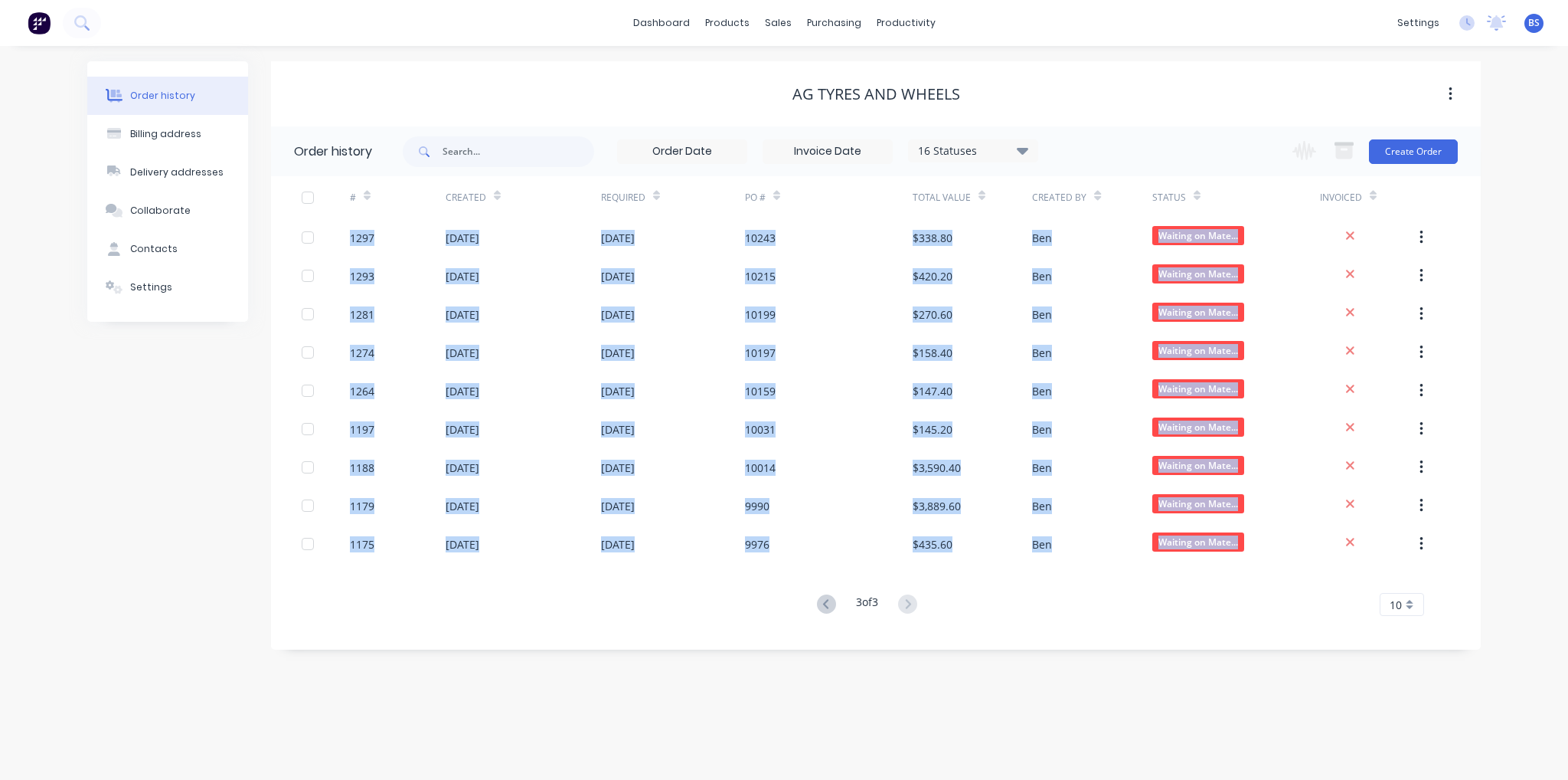
drag, startPoint x: 1452, startPoint y: 552, endPoint x: 362, endPoint y: 195, distance: 1147.0
click at [362, 195] on div "# Created Required PO # Total Value Created By Status Invoiced 1297 [DATE] [DAT…" at bounding box center [867, 395] width 1191 height 439
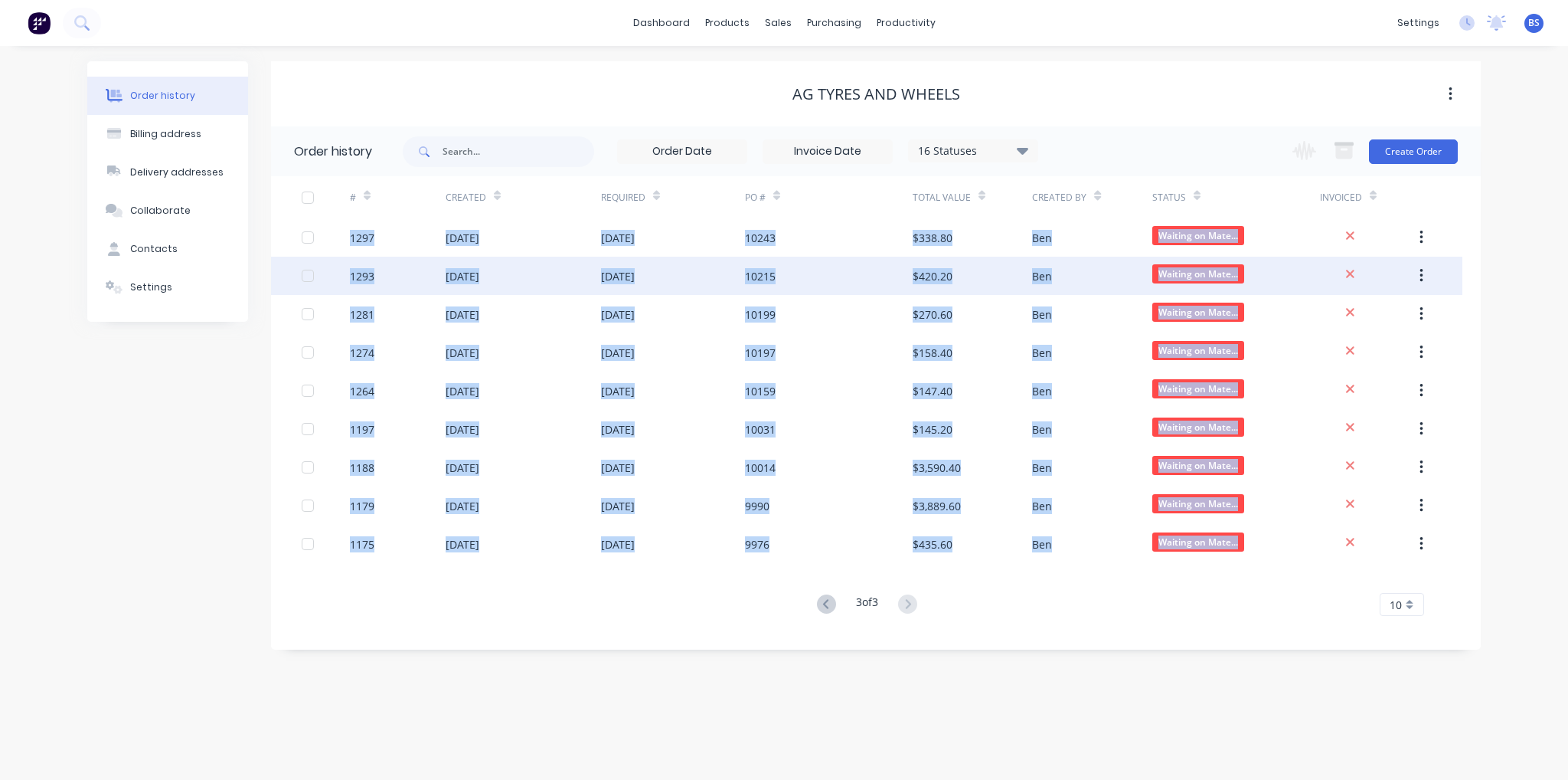
copy div "1297 [DATE] [DATE] 10243 $338.80 Ben Waiting on Mate... 1293 [DATE] [DATE] 1021…"
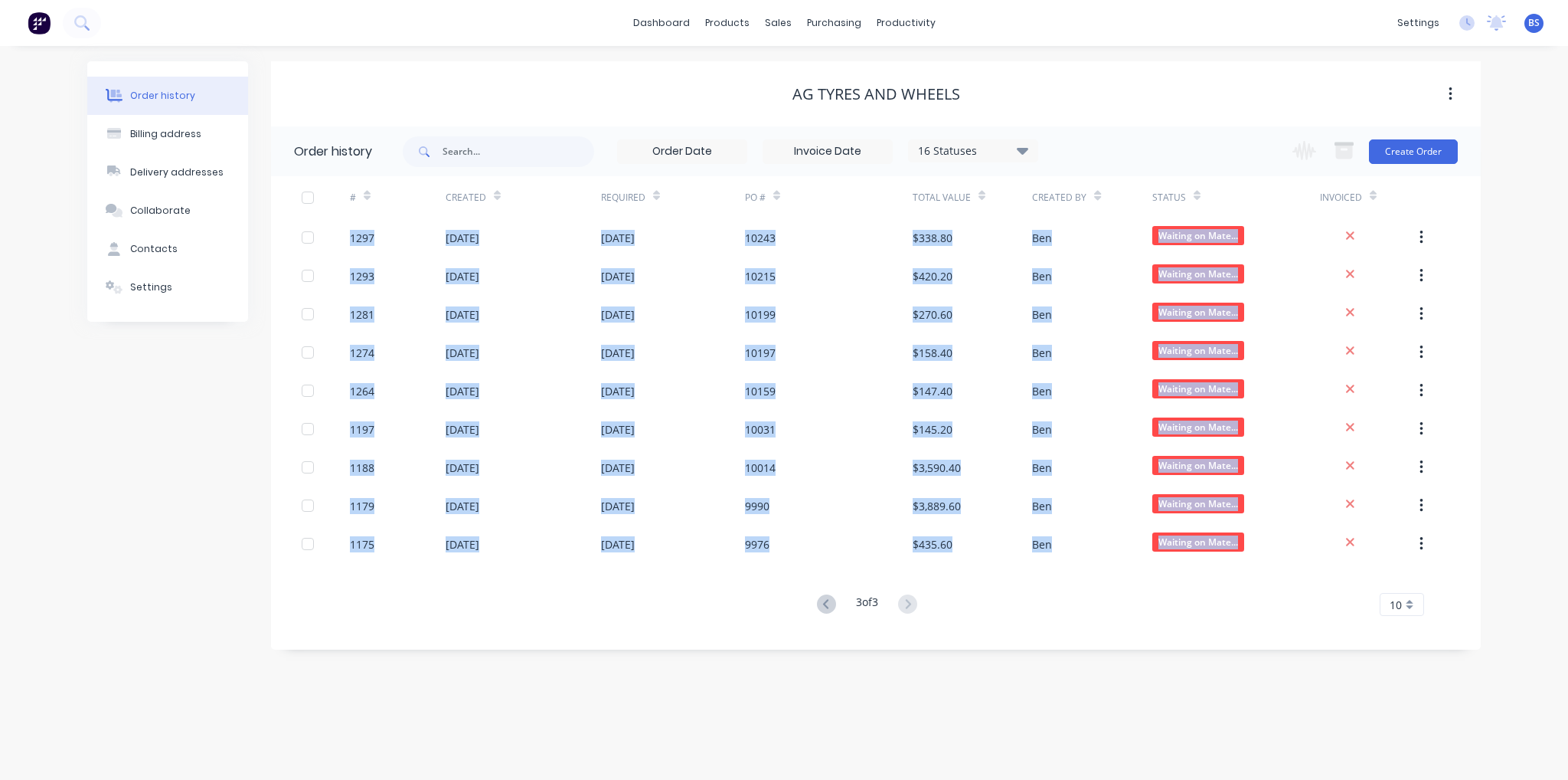
click at [1128, 722] on div "Order history Billing address Delivery addresses Collaborate Contacts Settings …" at bounding box center [784, 413] width 1568 height 734
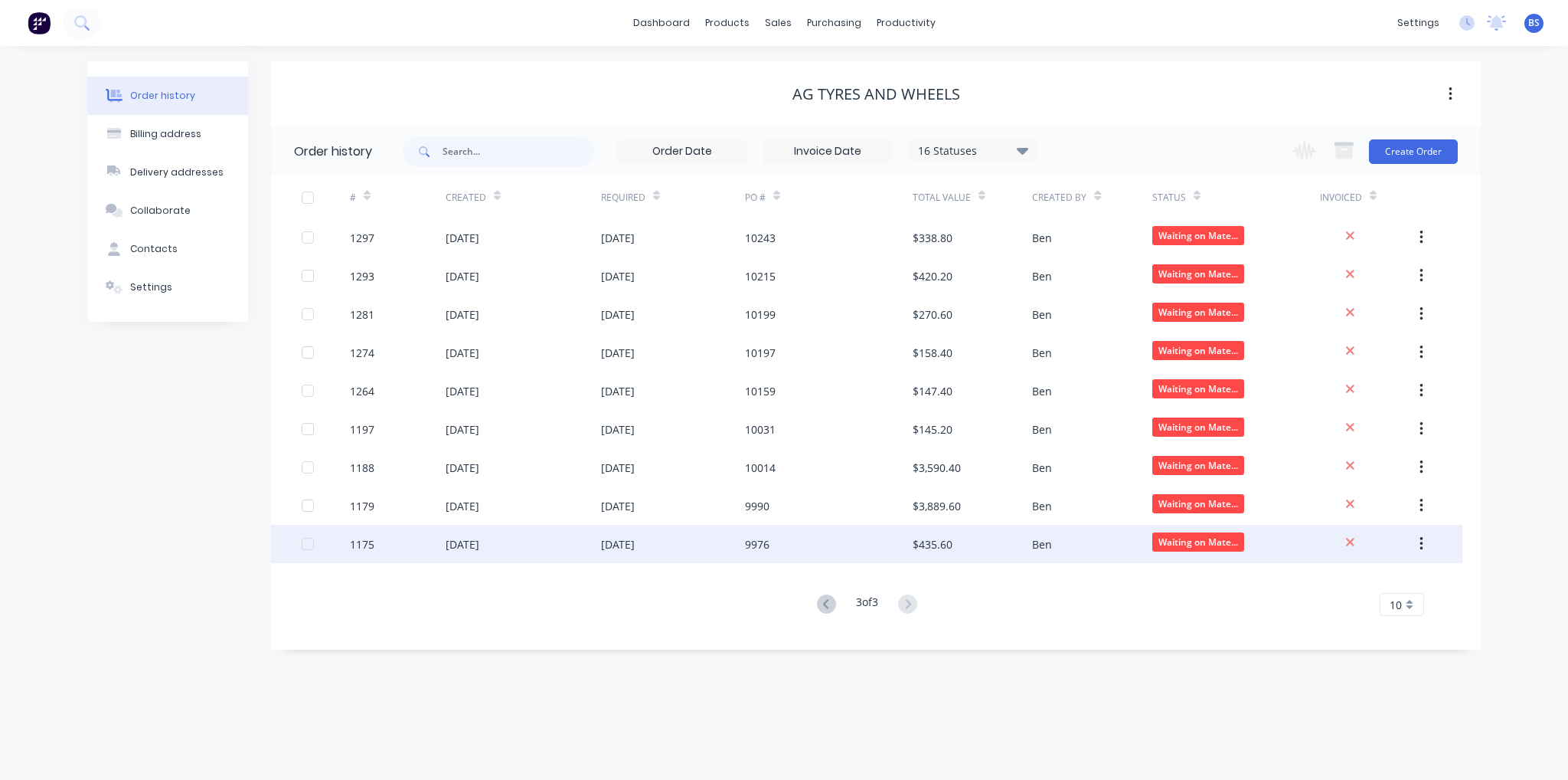
click at [722, 557] on div "[DATE]" at bounding box center [673, 544] width 144 height 39
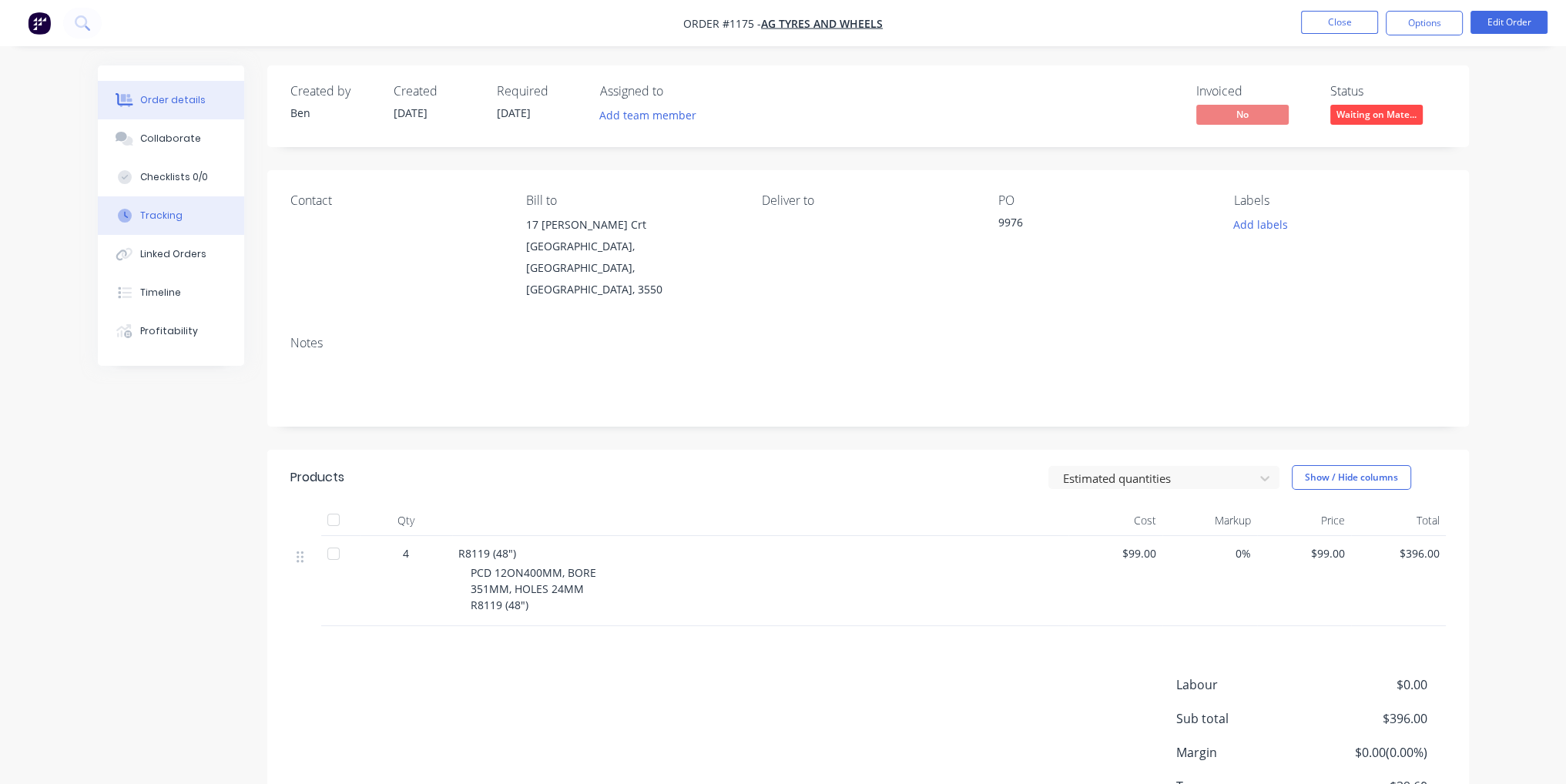
click at [184, 222] on button "Tracking" at bounding box center [171, 216] width 146 height 39
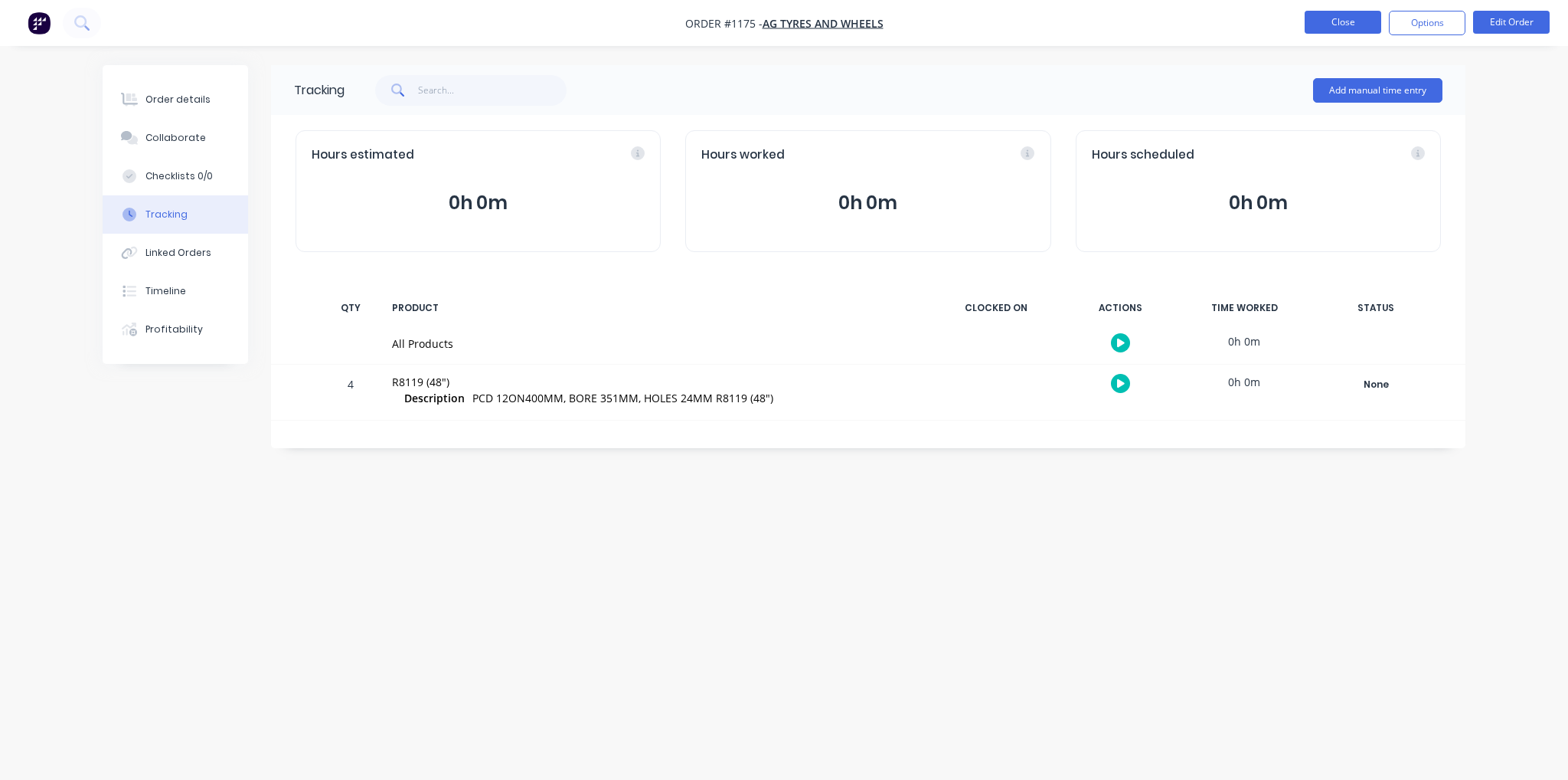
click at [1353, 26] on button "Close" at bounding box center [1343, 22] width 77 height 23
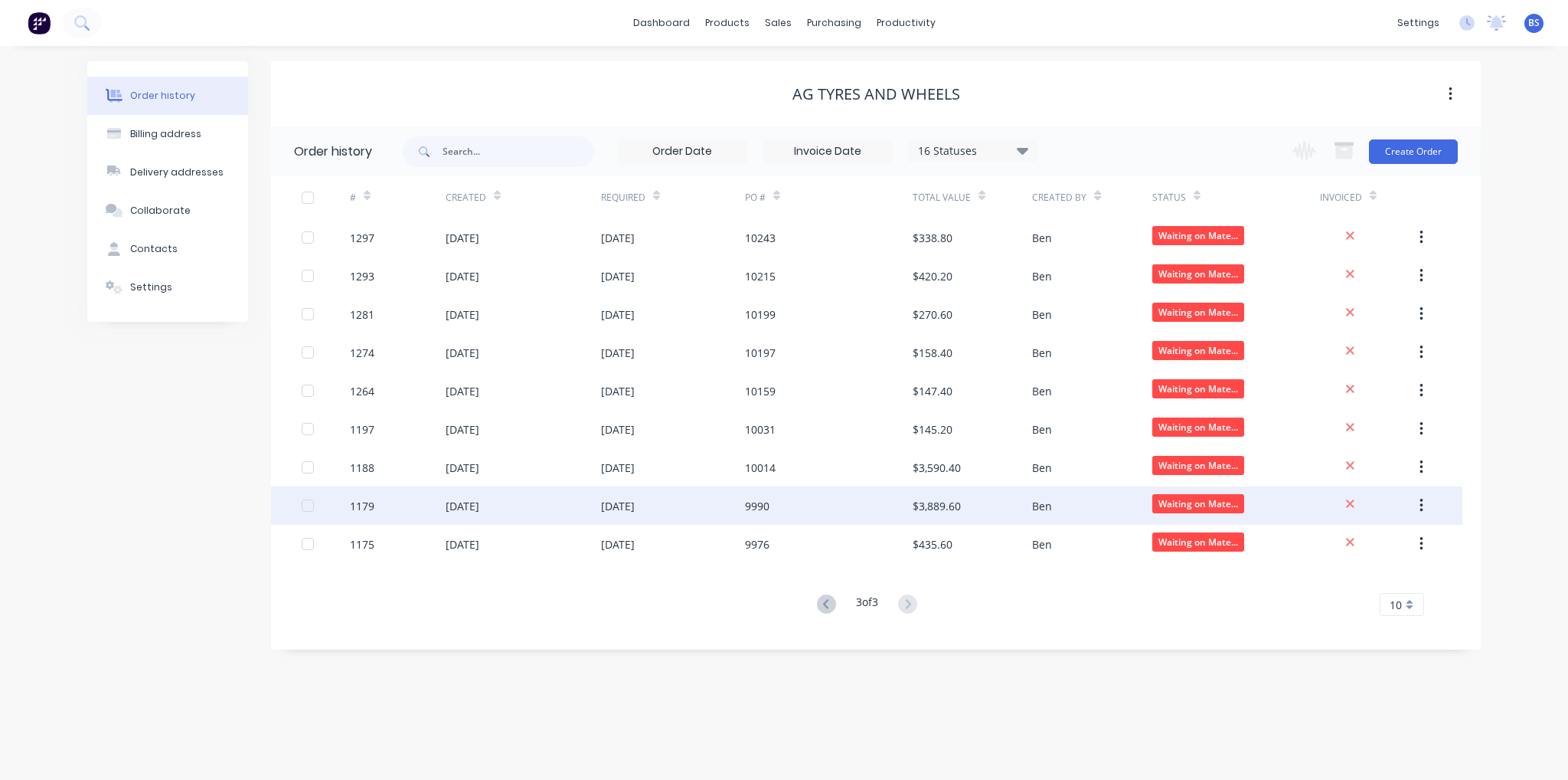
click at [662, 521] on div "[DATE]" at bounding box center [673, 506] width 144 height 39
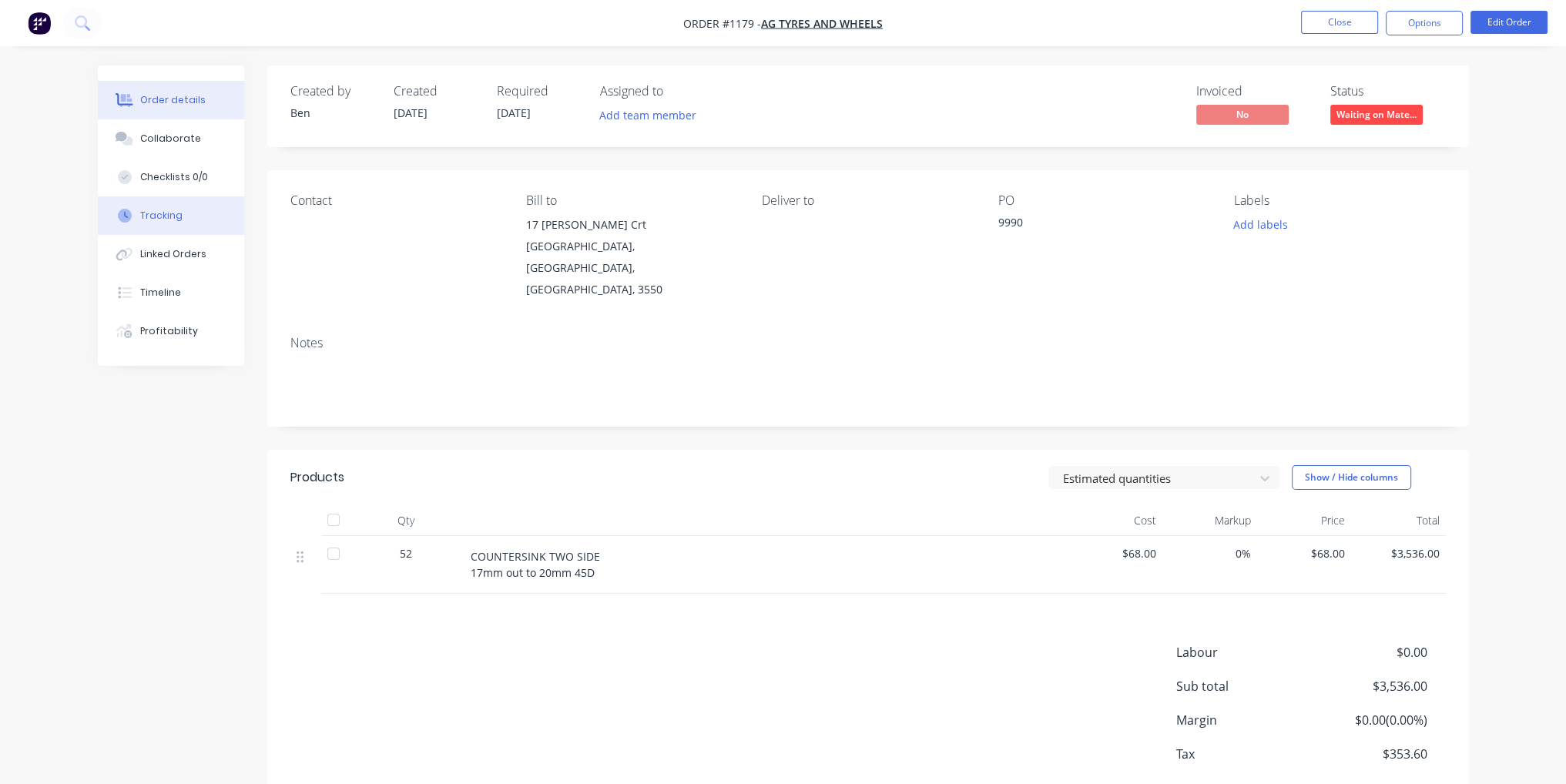
click at [169, 214] on div "Tracking" at bounding box center [161, 216] width 42 height 14
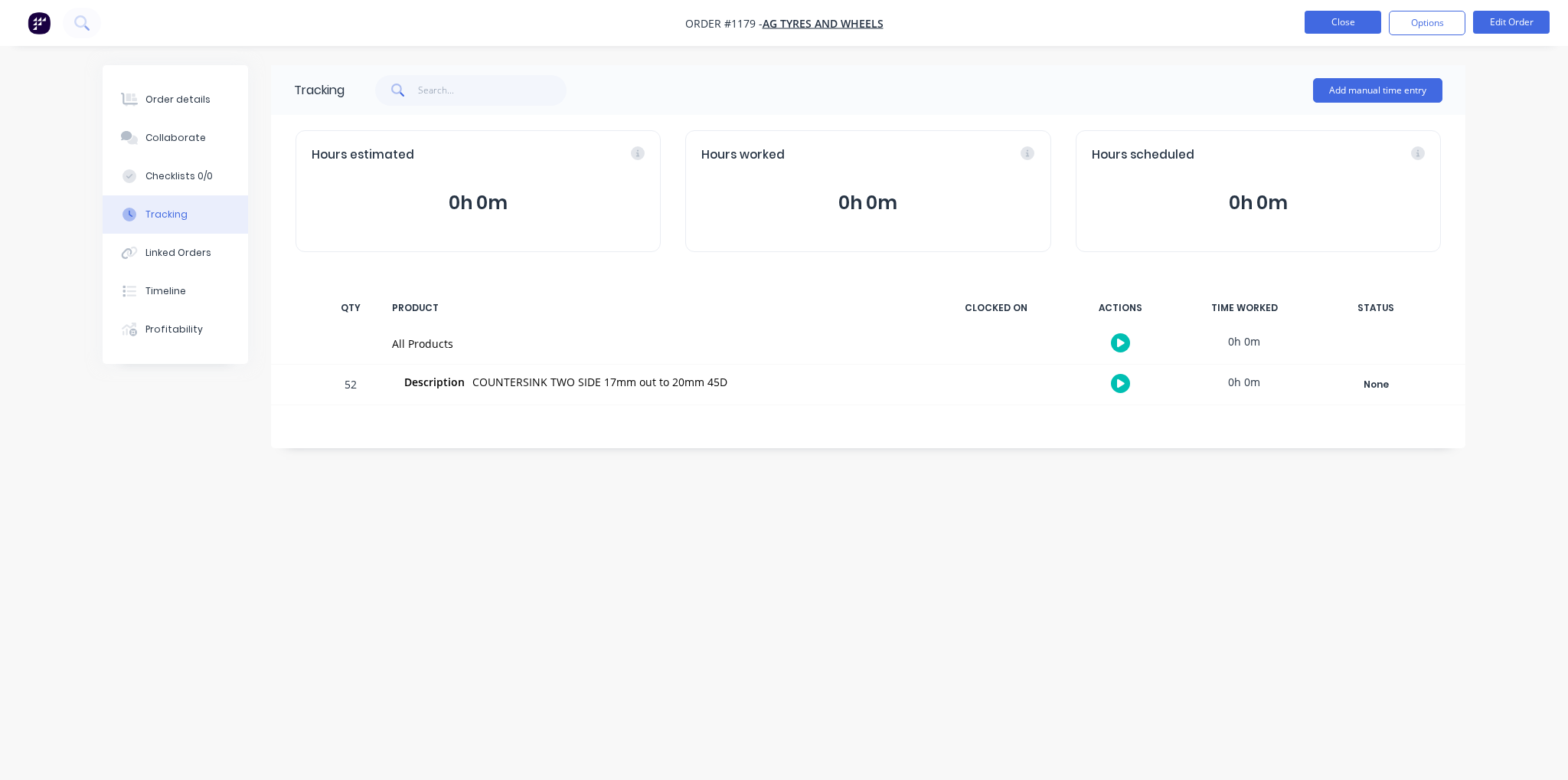
click at [1321, 12] on button "Close" at bounding box center [1343, 22] width 77 height 23
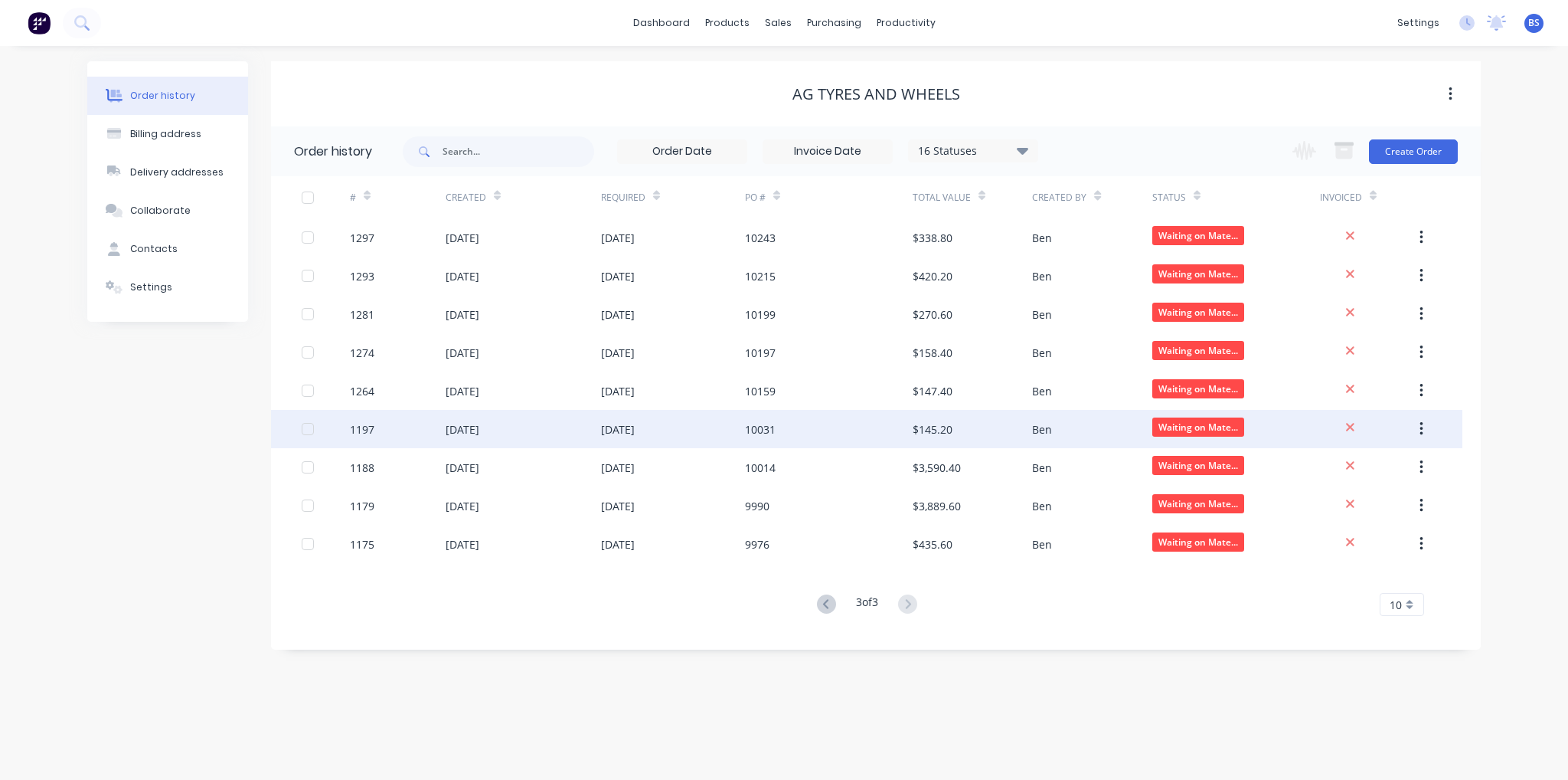
click at [613, 434] on div "[DATE]" at bounding box center [618, 430] width 33 height 16
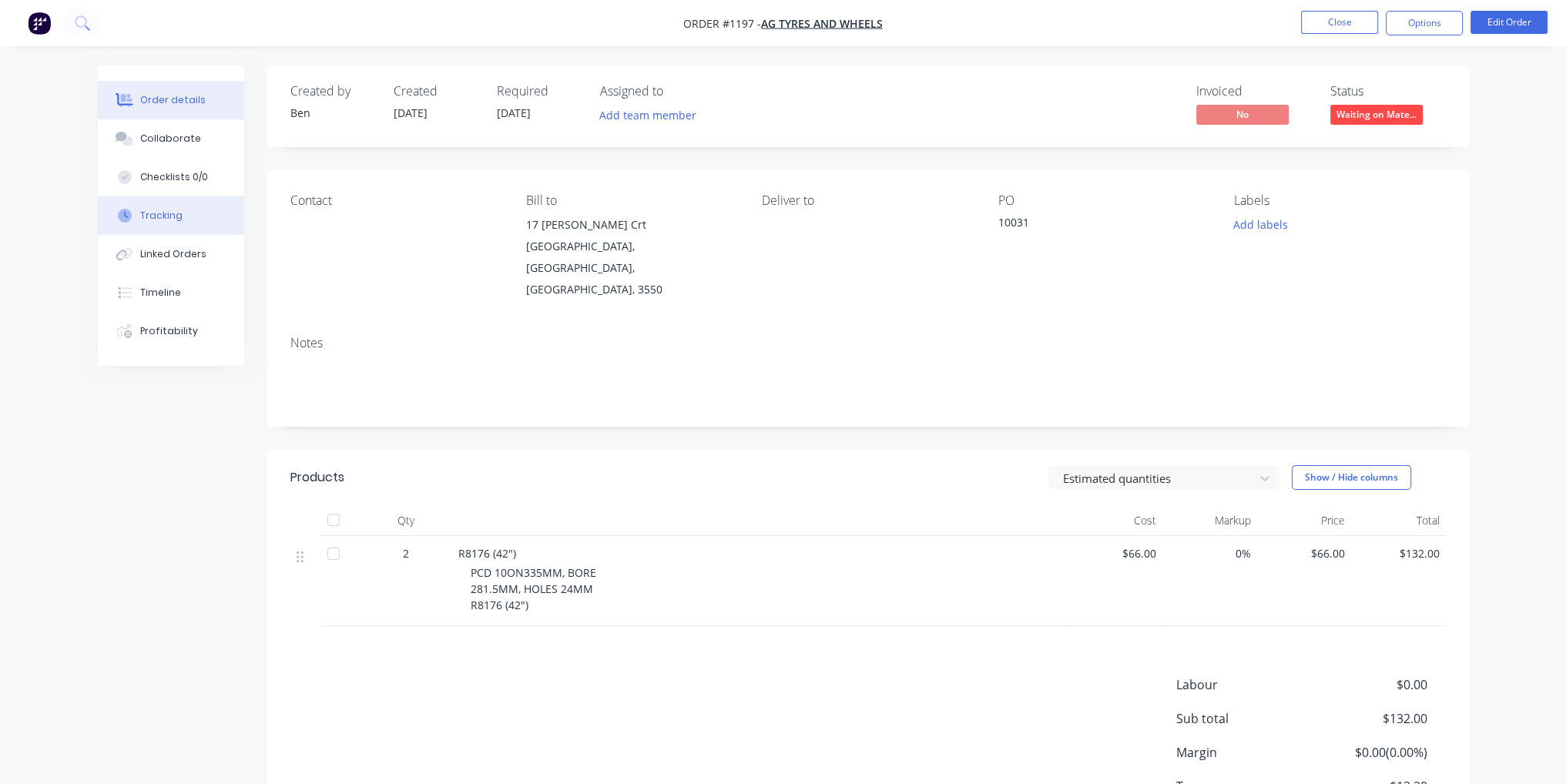
click at [139, 222] on button "Tracking" at bounding box center [171, 216] width 146 height 39
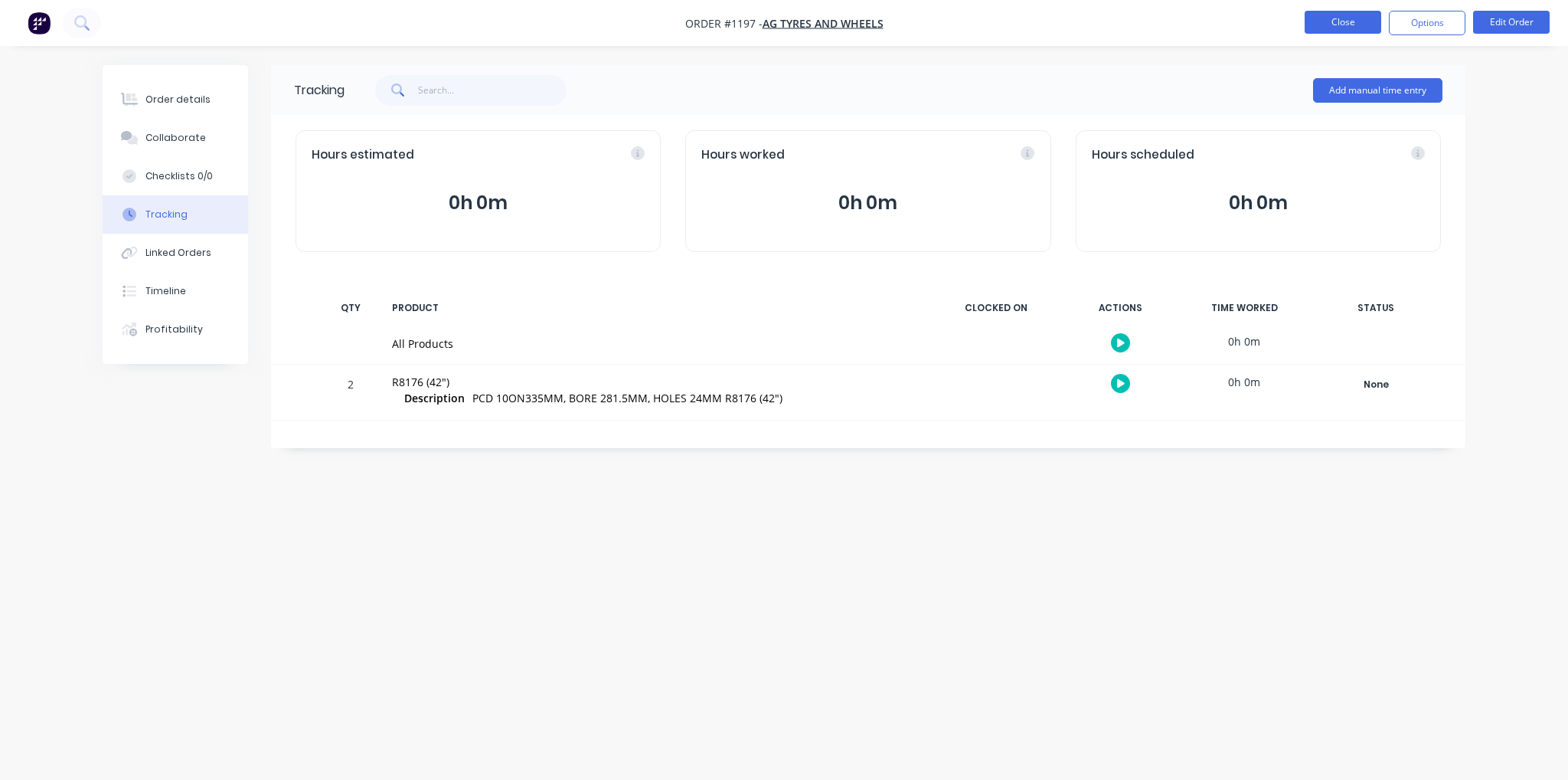
click at [1362, 18] on button "Close" at bounding box center [1343, 22] width 77 height 23
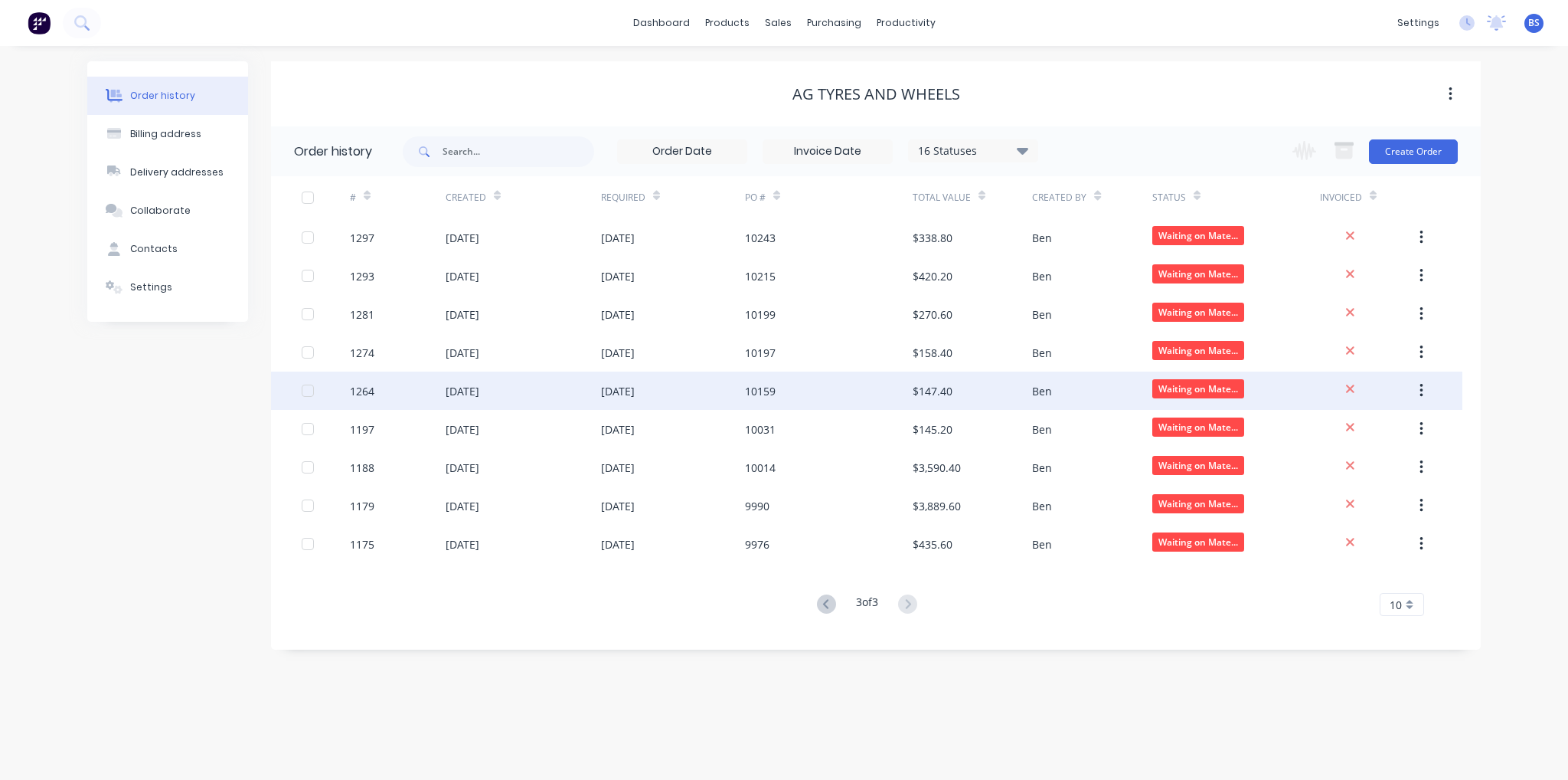
click at [439, 382] on div "1264" at bounding box center [398, 391] width 96 height 39
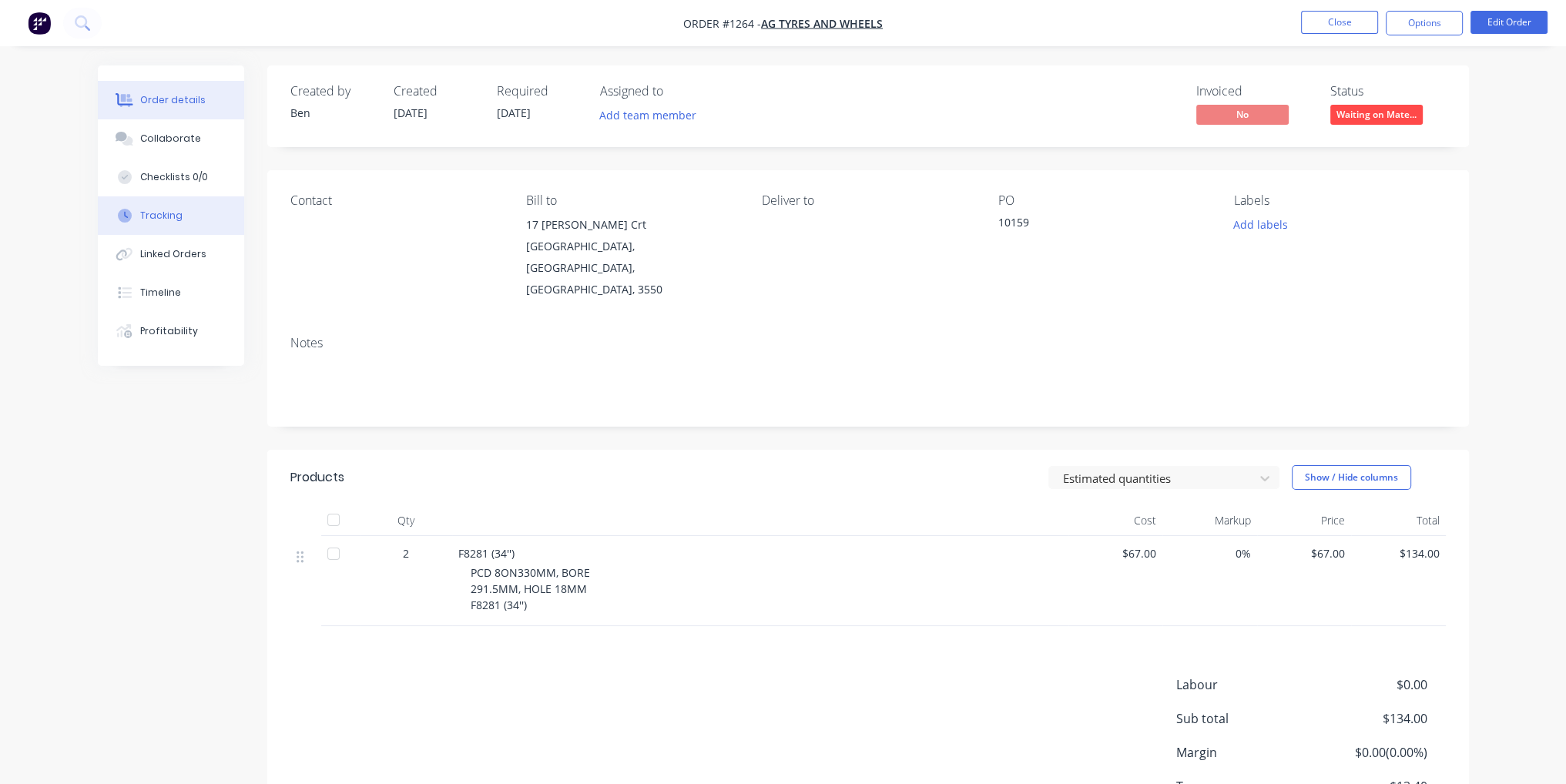
click at [179, 213] on div "Tracking" at bounding box center [161, 216] width 42 height 14
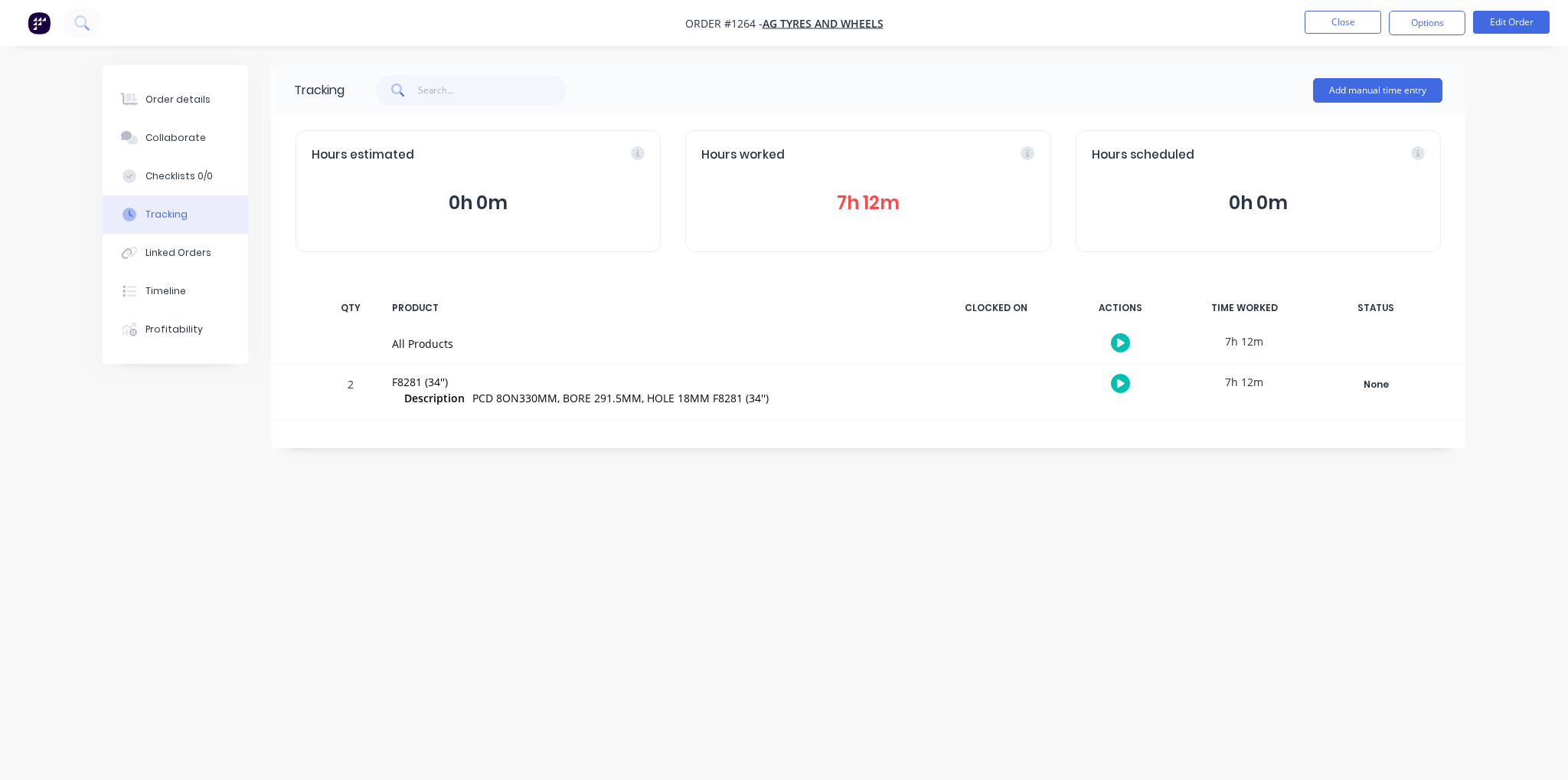
click at [1117, 380] on icon "button" at bounding box center [1121, 384] width 8 height 9
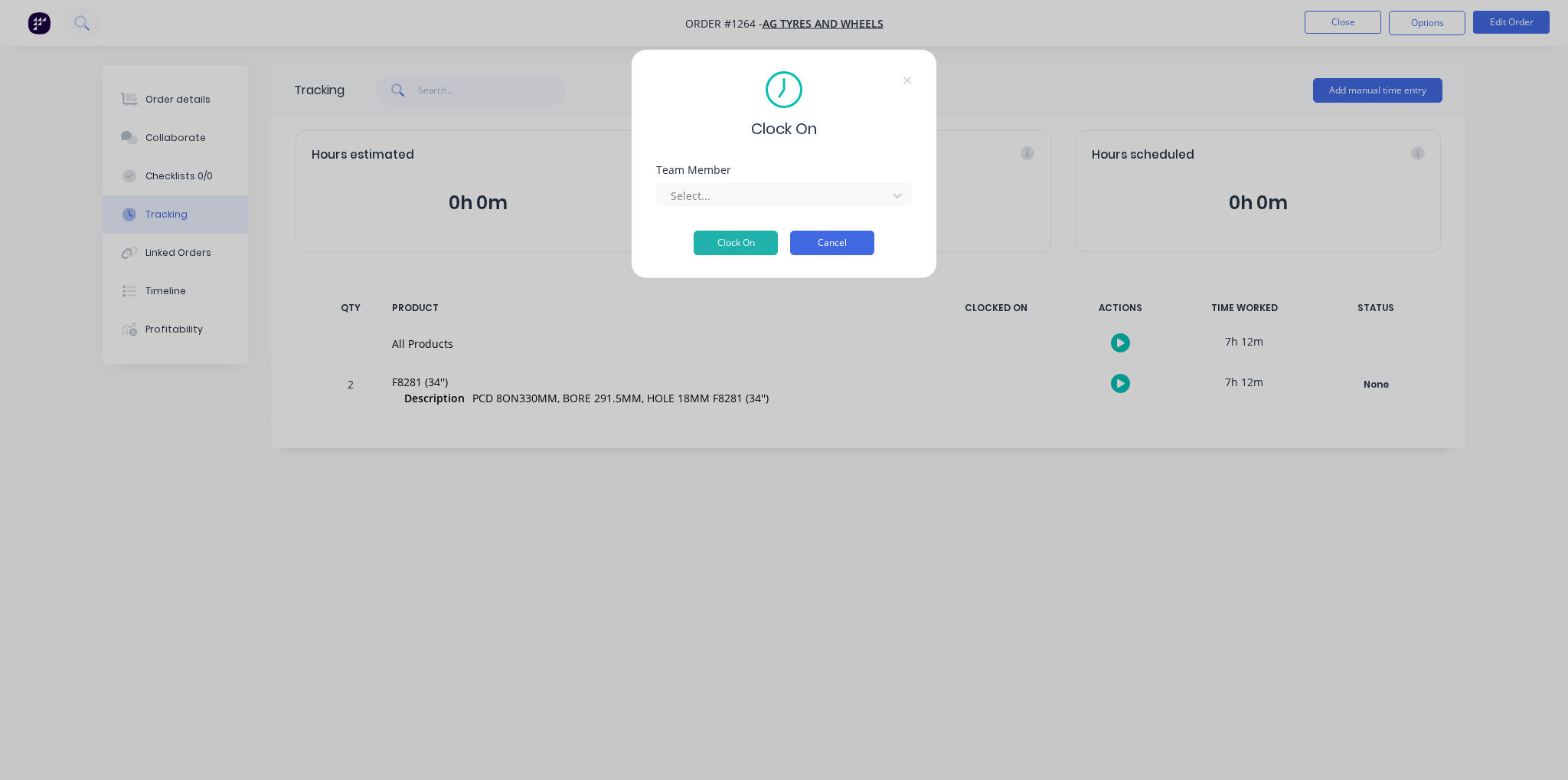
click at [862, 231] on button "Cancel" at bounding box center [832, 243] width 84 height 25
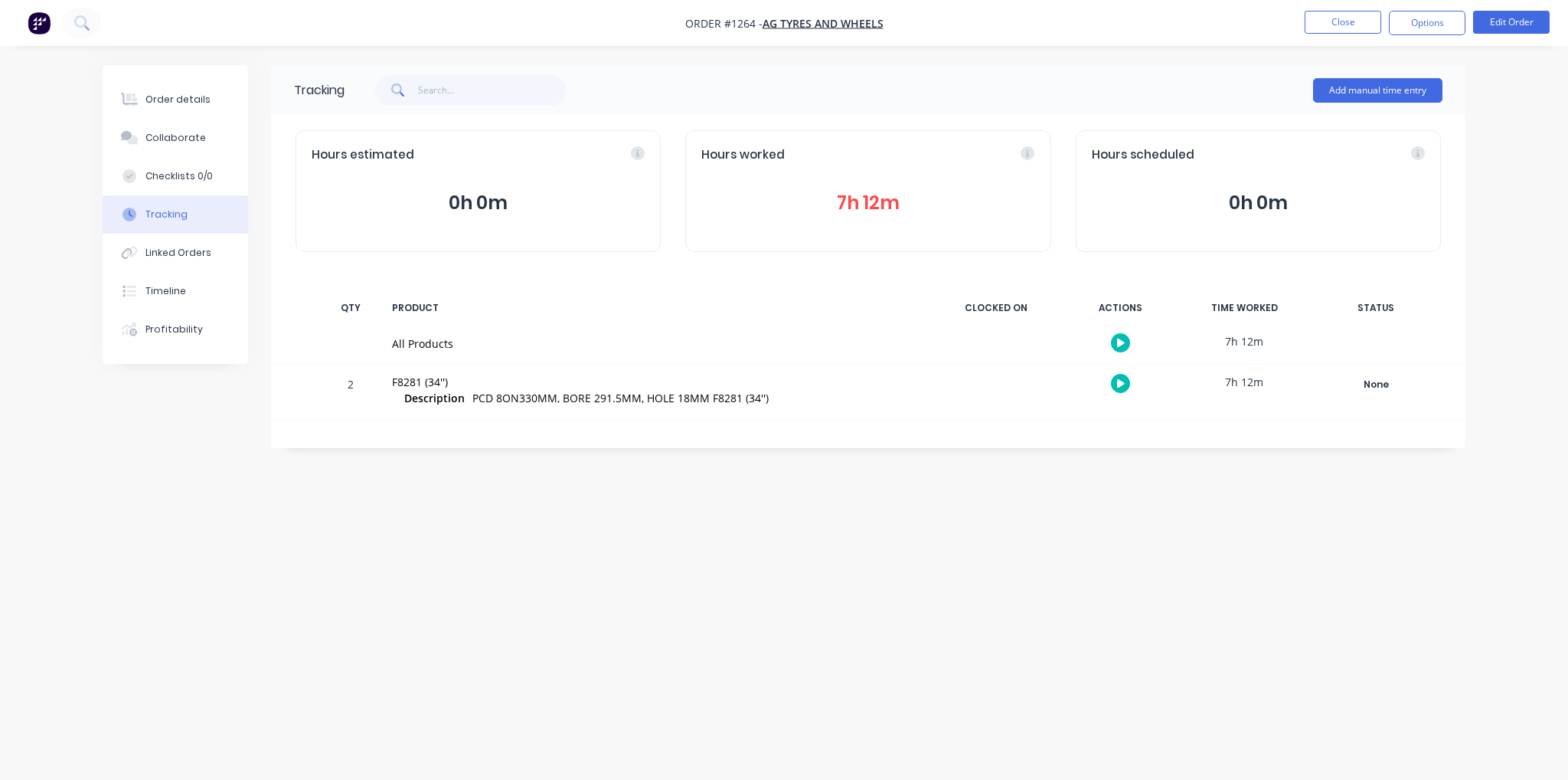
click at [876, 208] on button "7h 12m" at bounding box center [868, 202] width 333 height 29
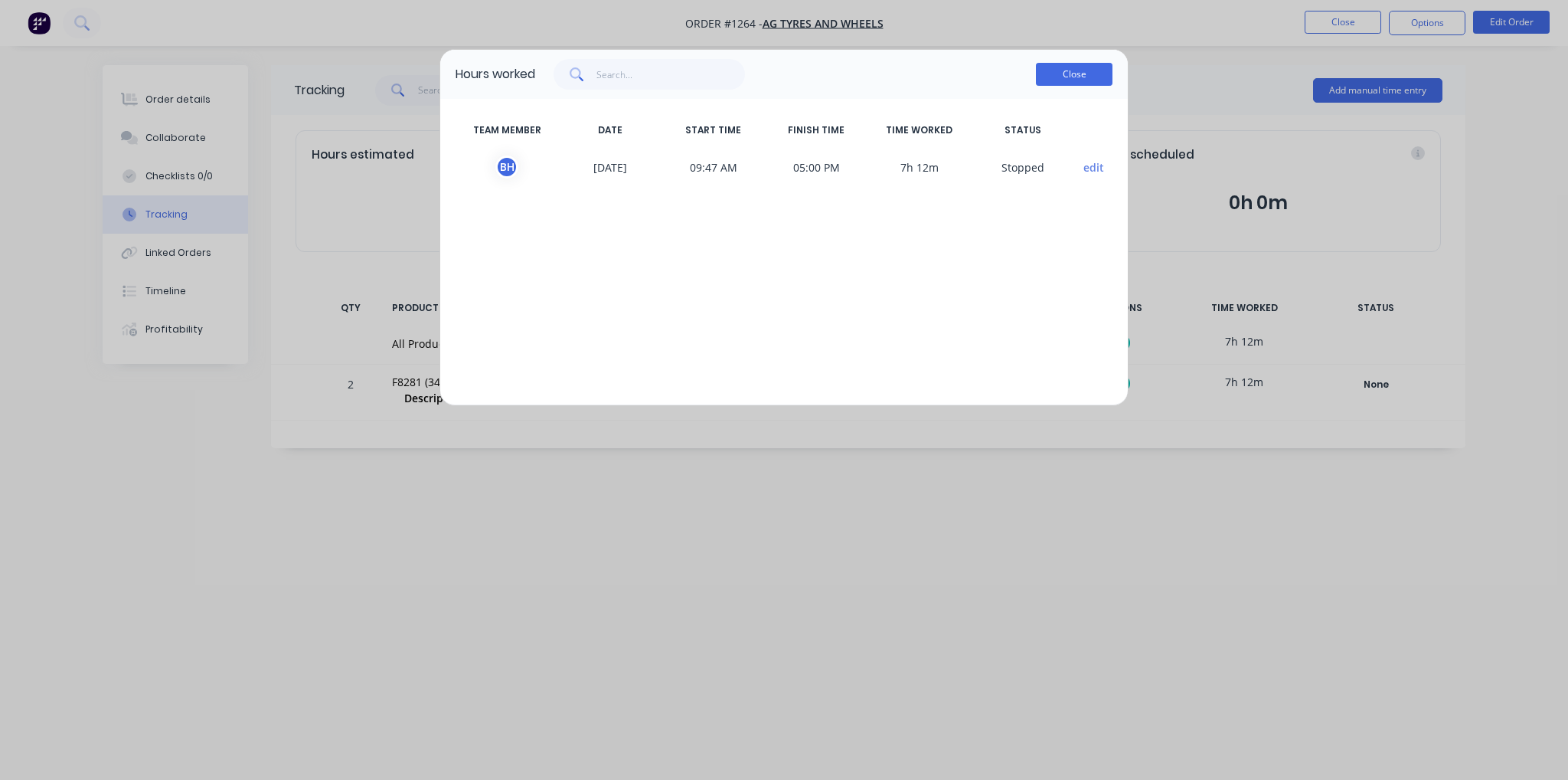
click at [1063, 80] on button "Close" at bounding box center [1073, 74] width 77 height 23
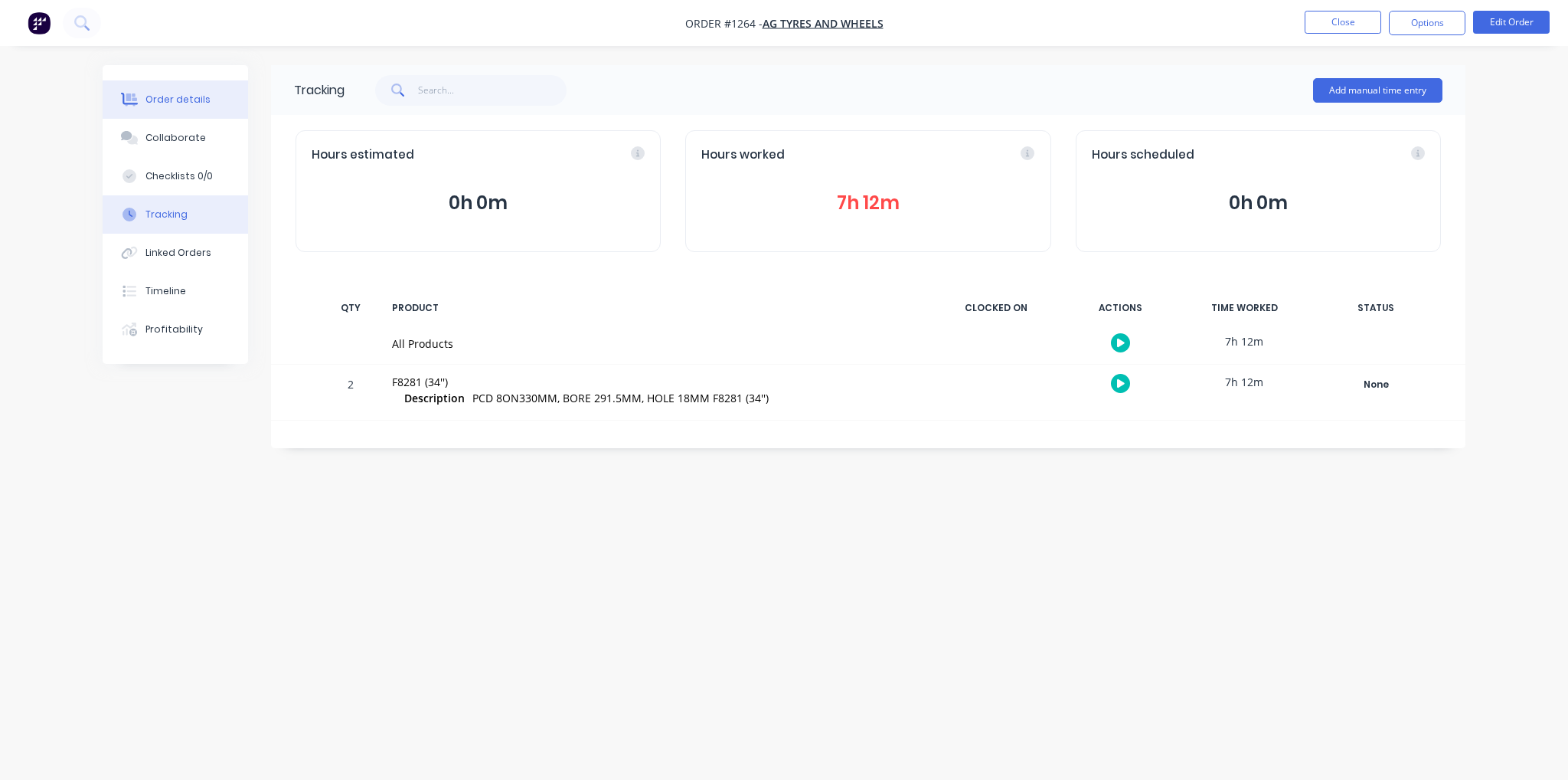
click at [205, 92] on button "Order details" at bounding box center [175, 99] width 145 height 39
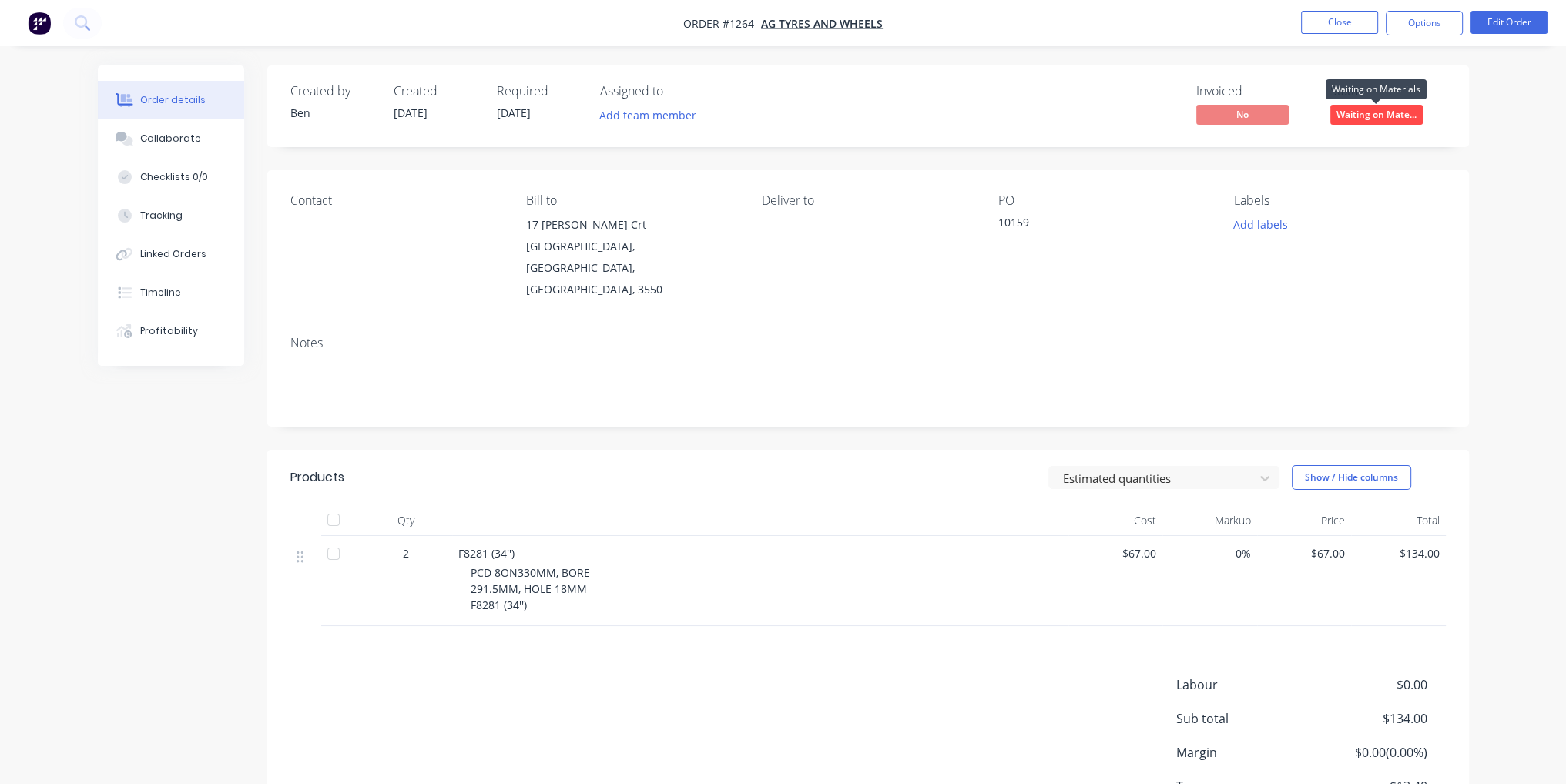
click at [1399, 115] on span "Waiting on Mate..." at bounding box center [1377, 114] width 92 height 19
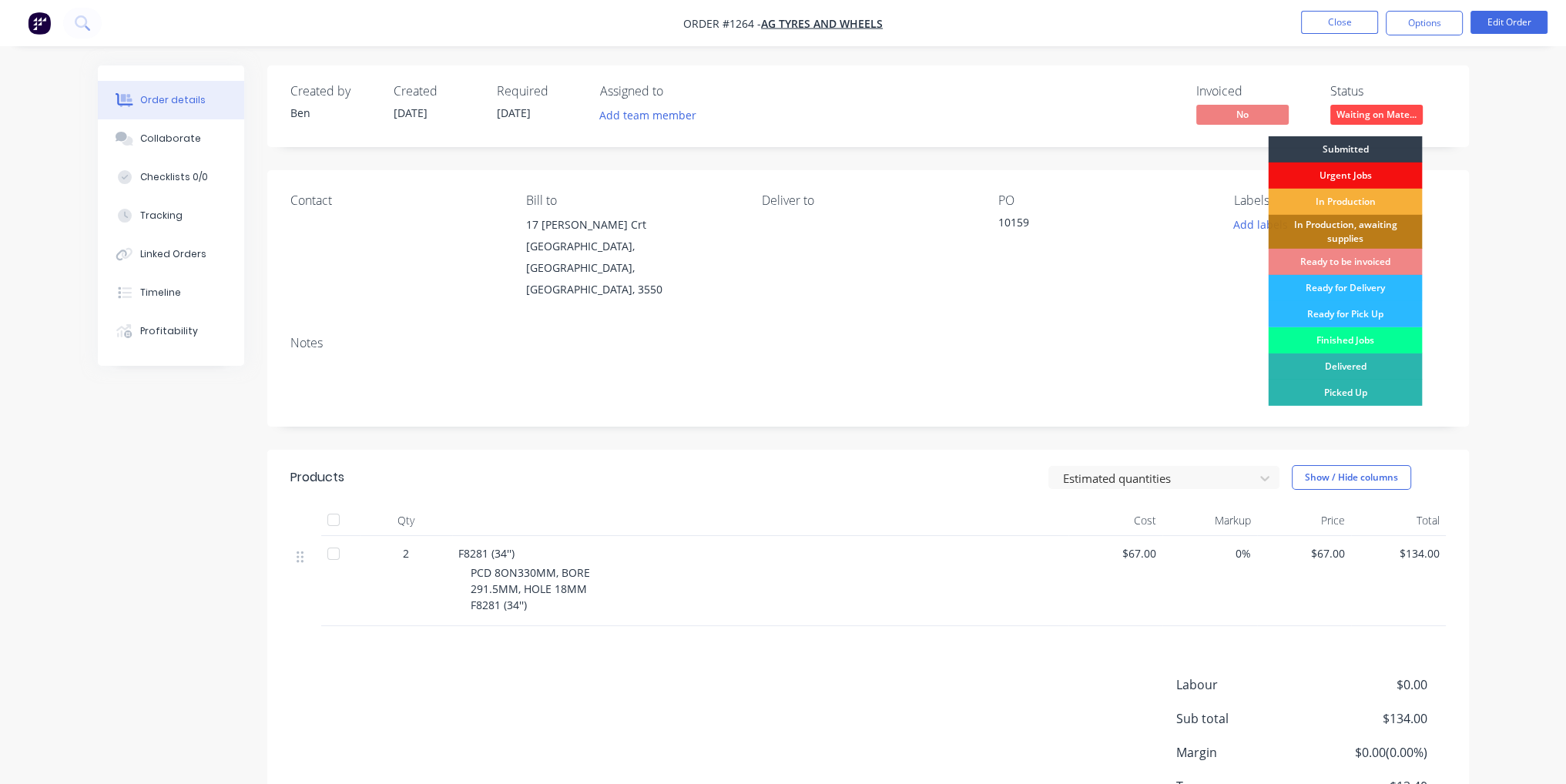
click at [1384, 338] on div "Finished Jobs" at bounding box center [1345, 341] width 154 height 27
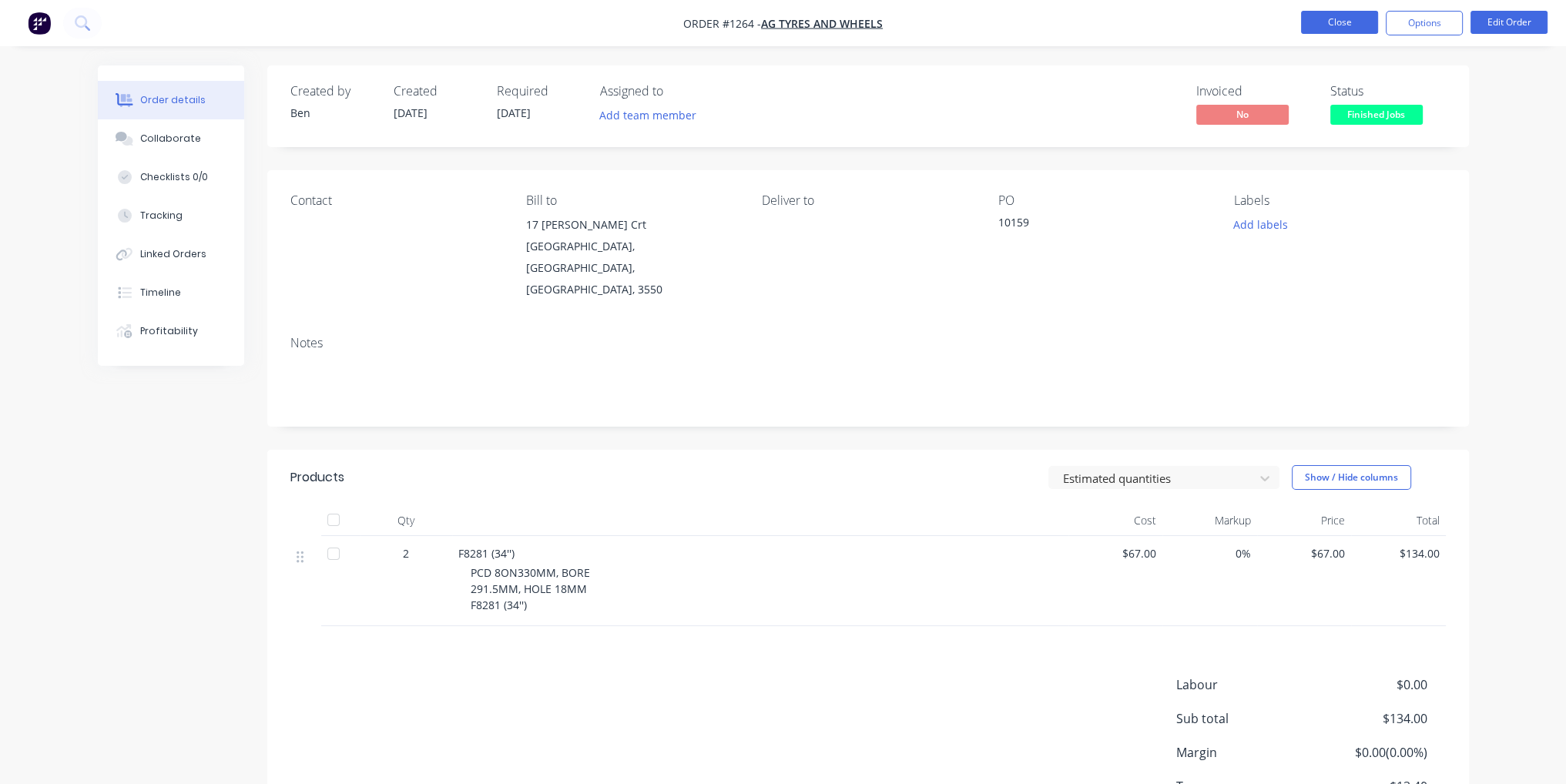
click at [1339, 19] on button "Close" at bounding box center [1339, 22] width 77 height 23
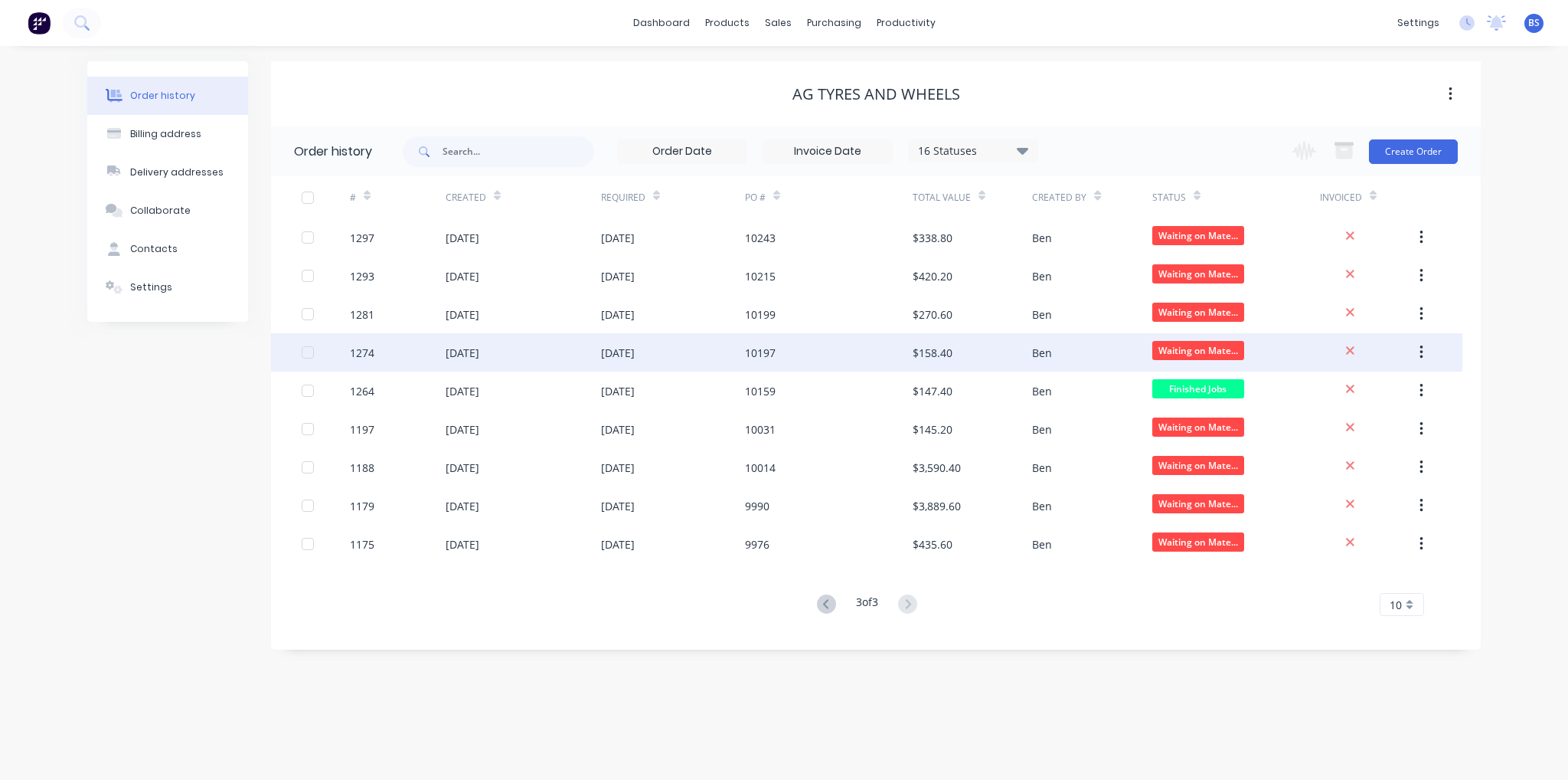
click at [745, 363] on div "10197" at bounding box center [829, 353] width 168 height 39
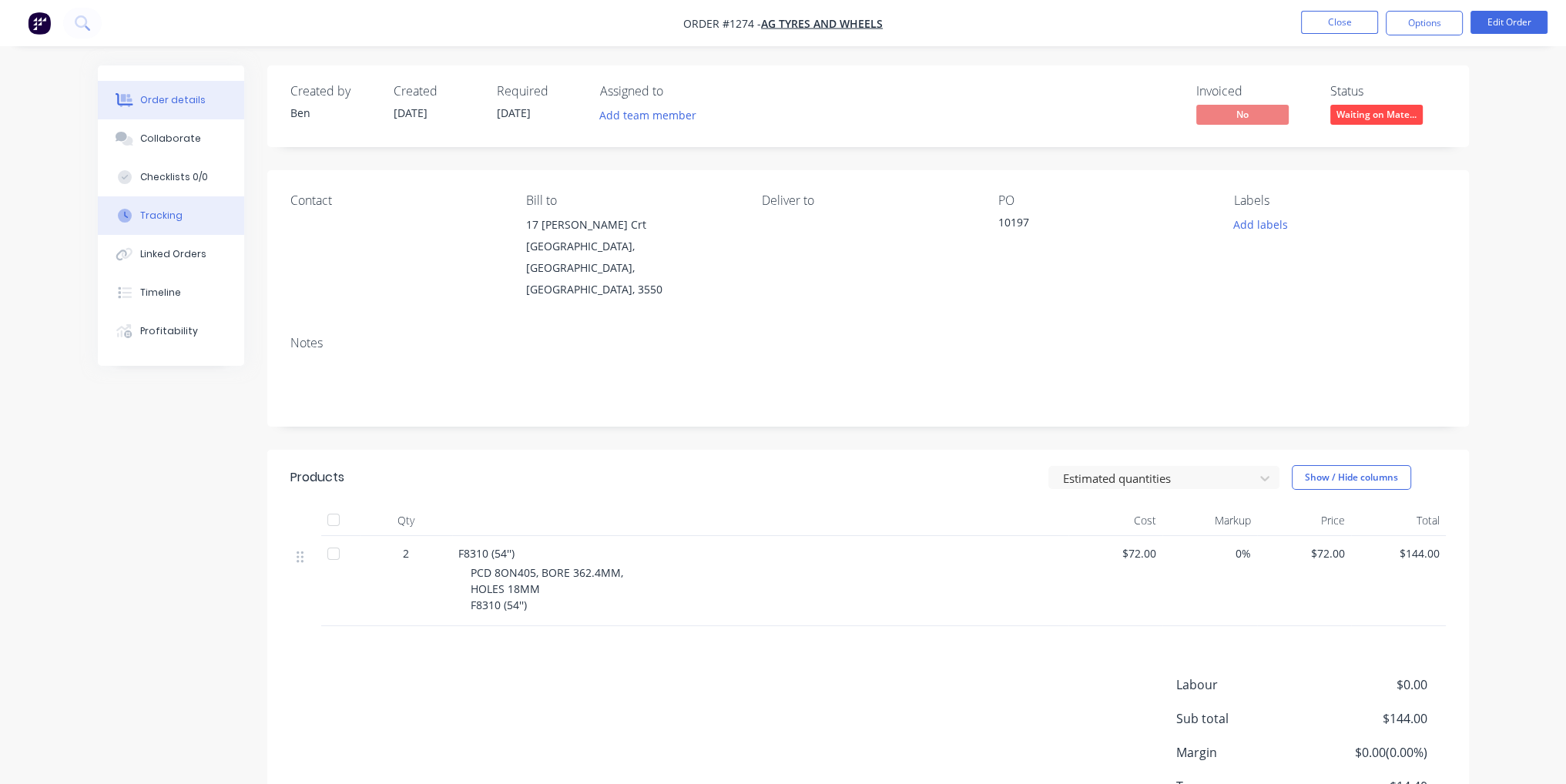
click at [193, 233] on button "Tracking" at bounding box center [171, 216] width 146 height 39
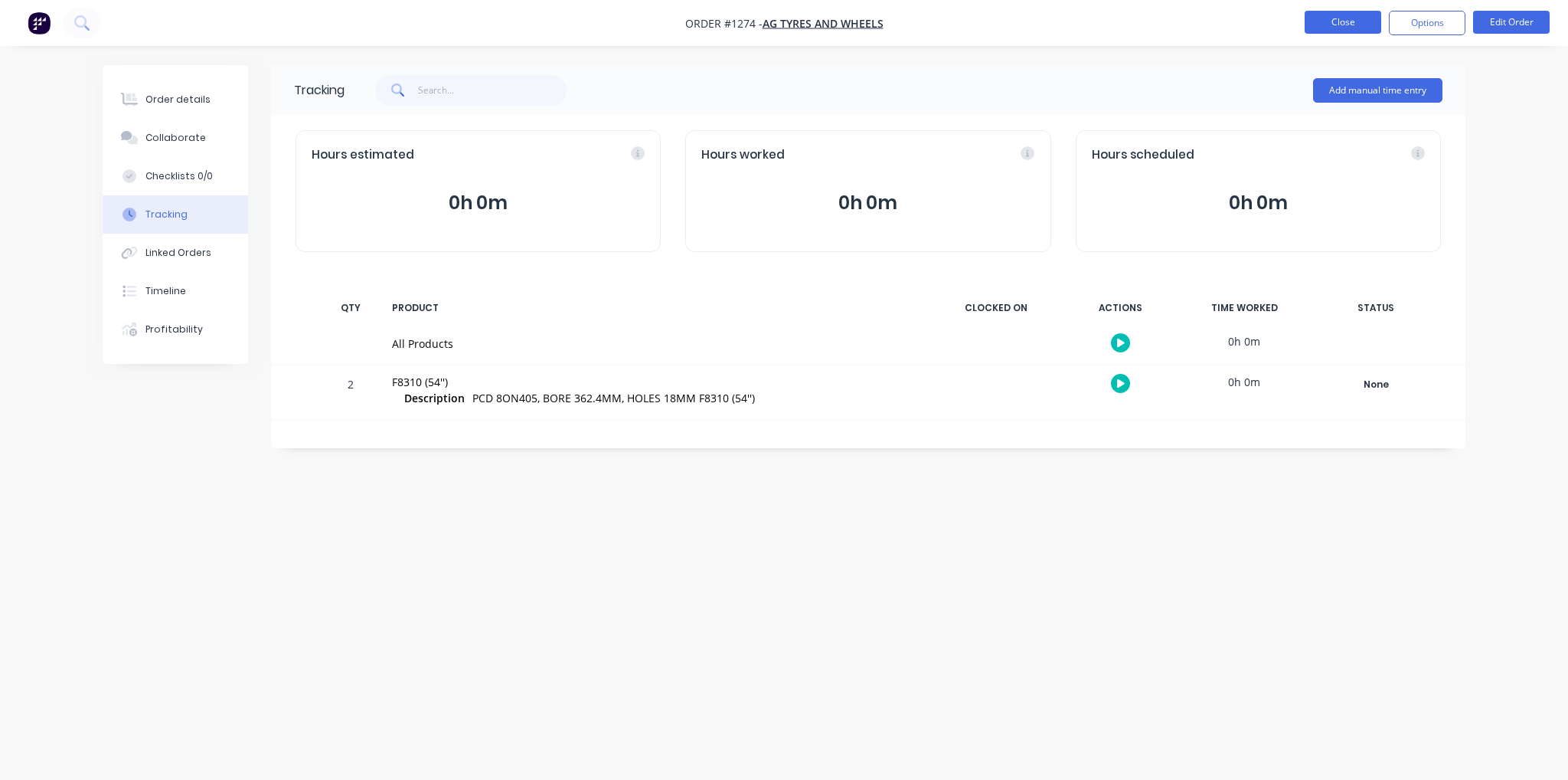
click at [1330, 26] on button "Close" at bounding box center [1343, 22] width 77 height 23
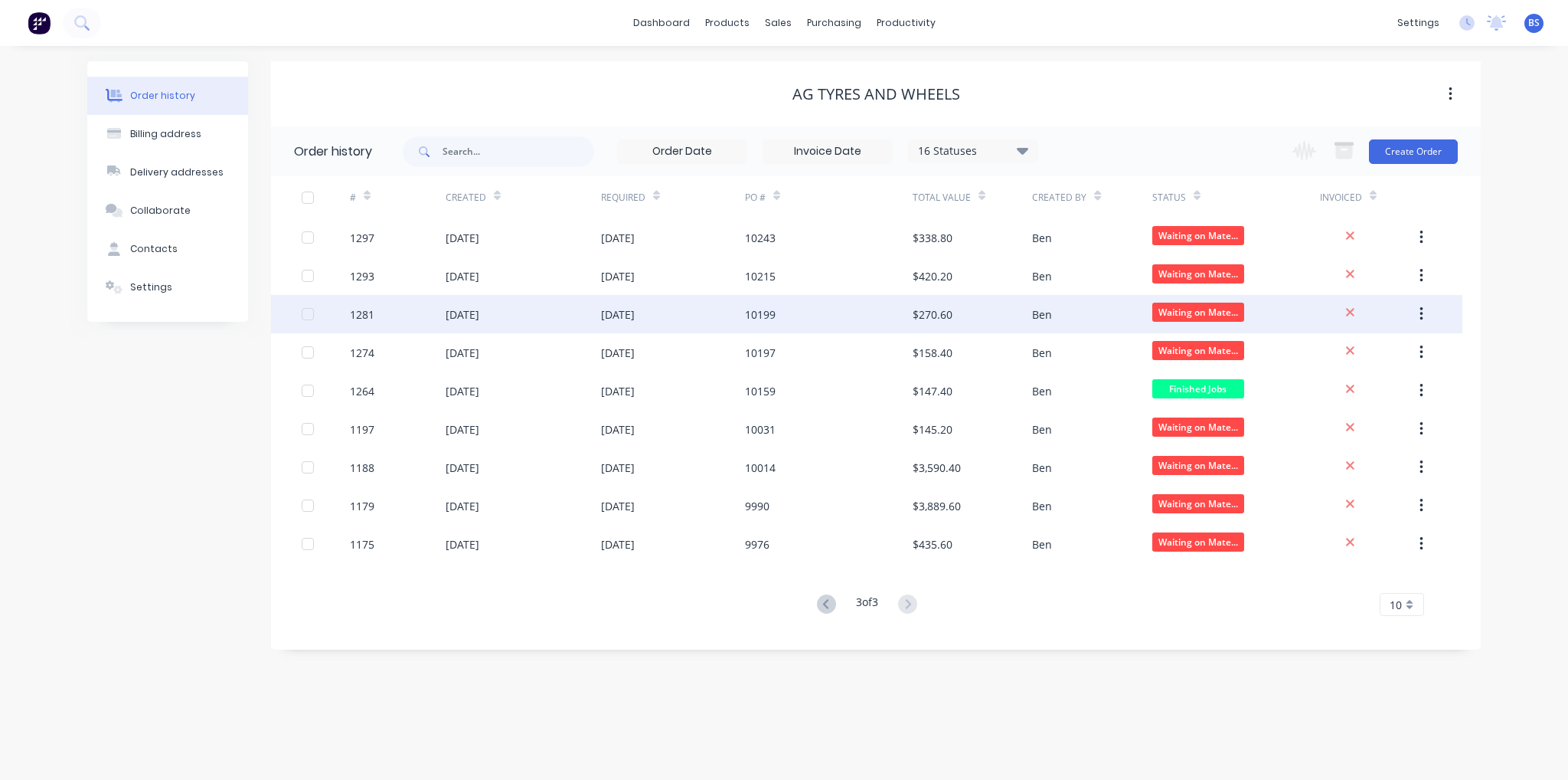
click at [480, 313] on div "[DATE]" at bounding box center [462, 314] width 33 height 16
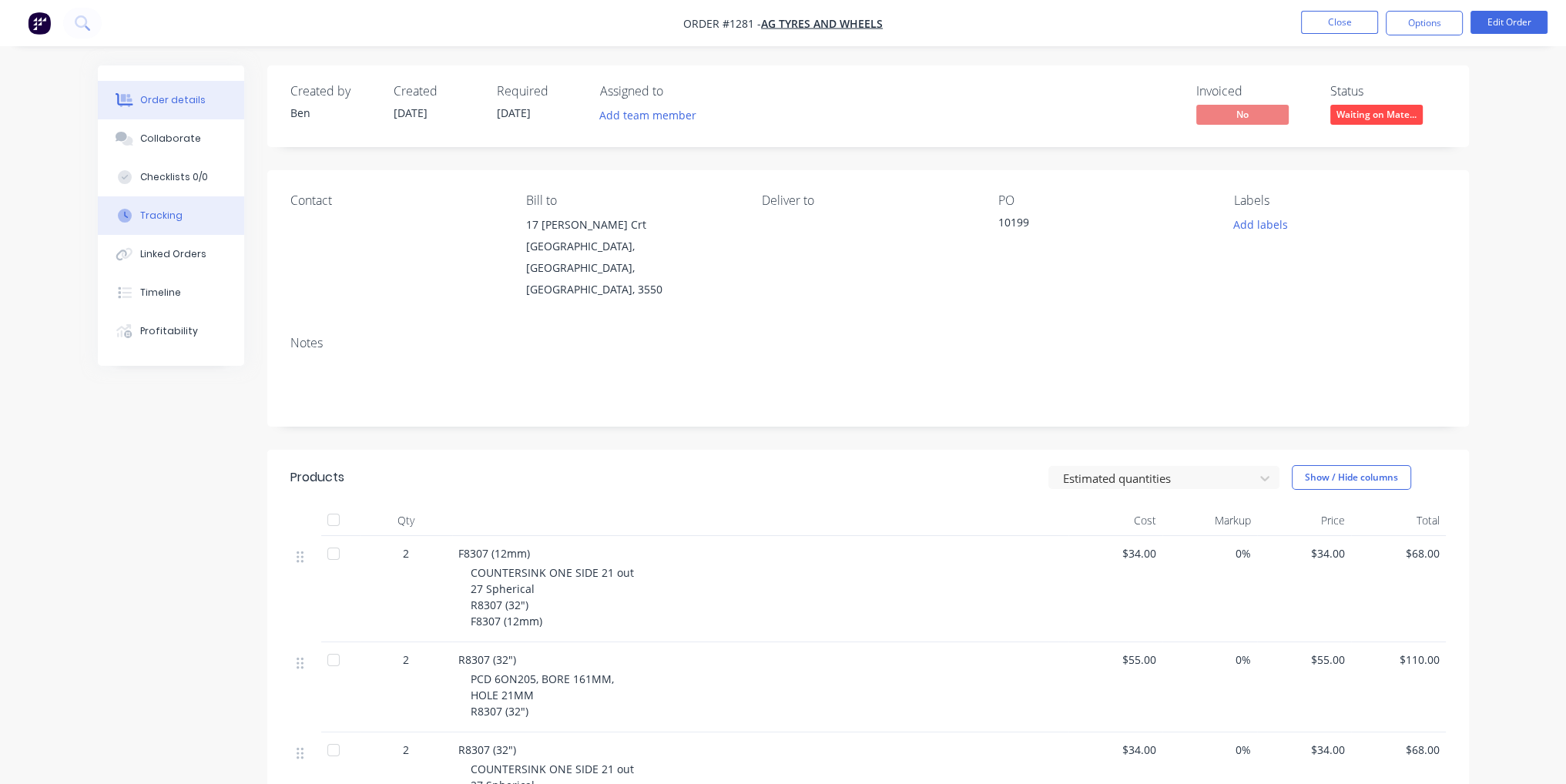
click at [190, 217] on button "Tracking" at bounding box center [171, 216] width 146 height 39
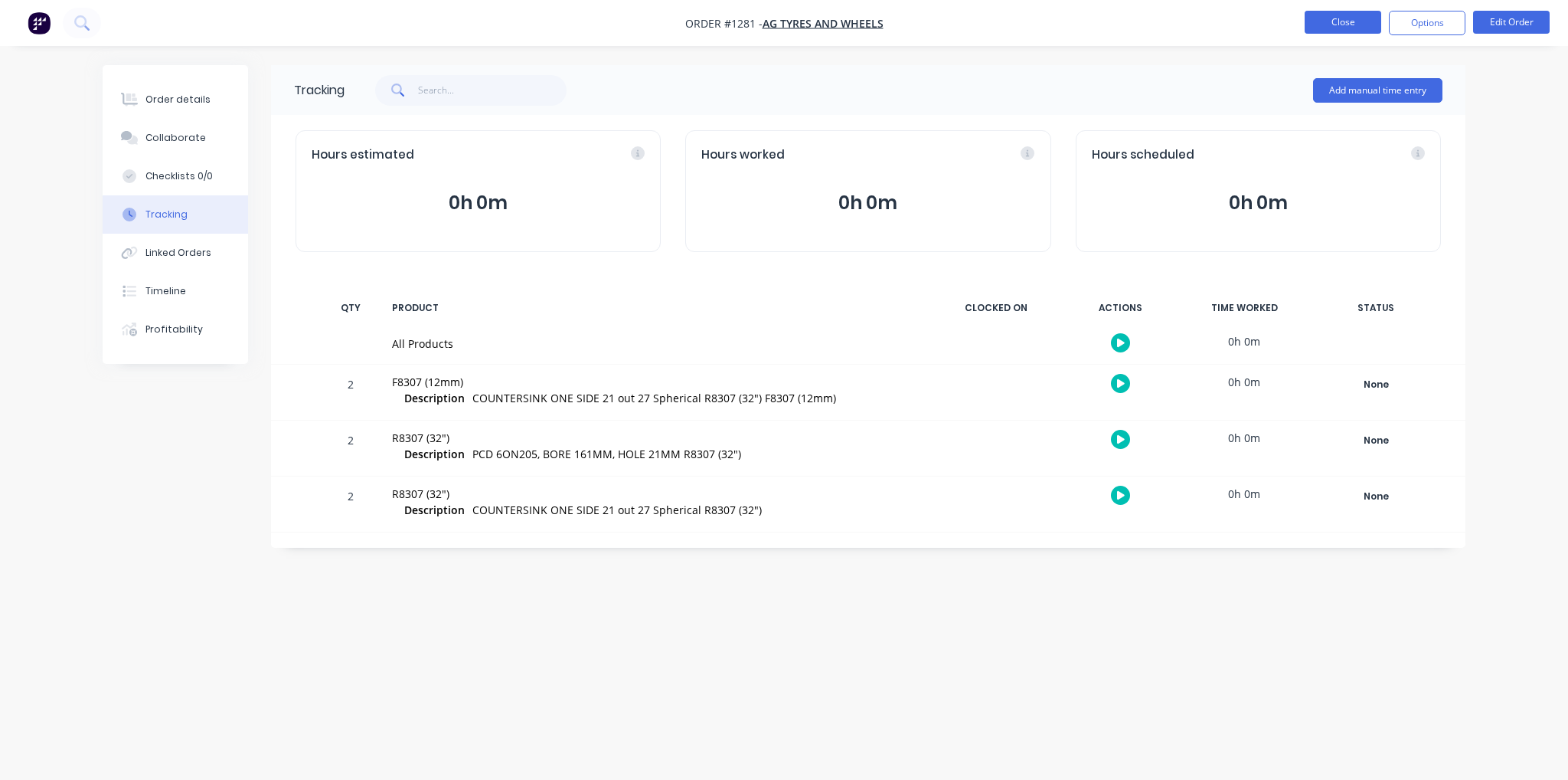
click at [1355, 14] on button "Close" at bounding box center [1343, 22] width 77 height 23
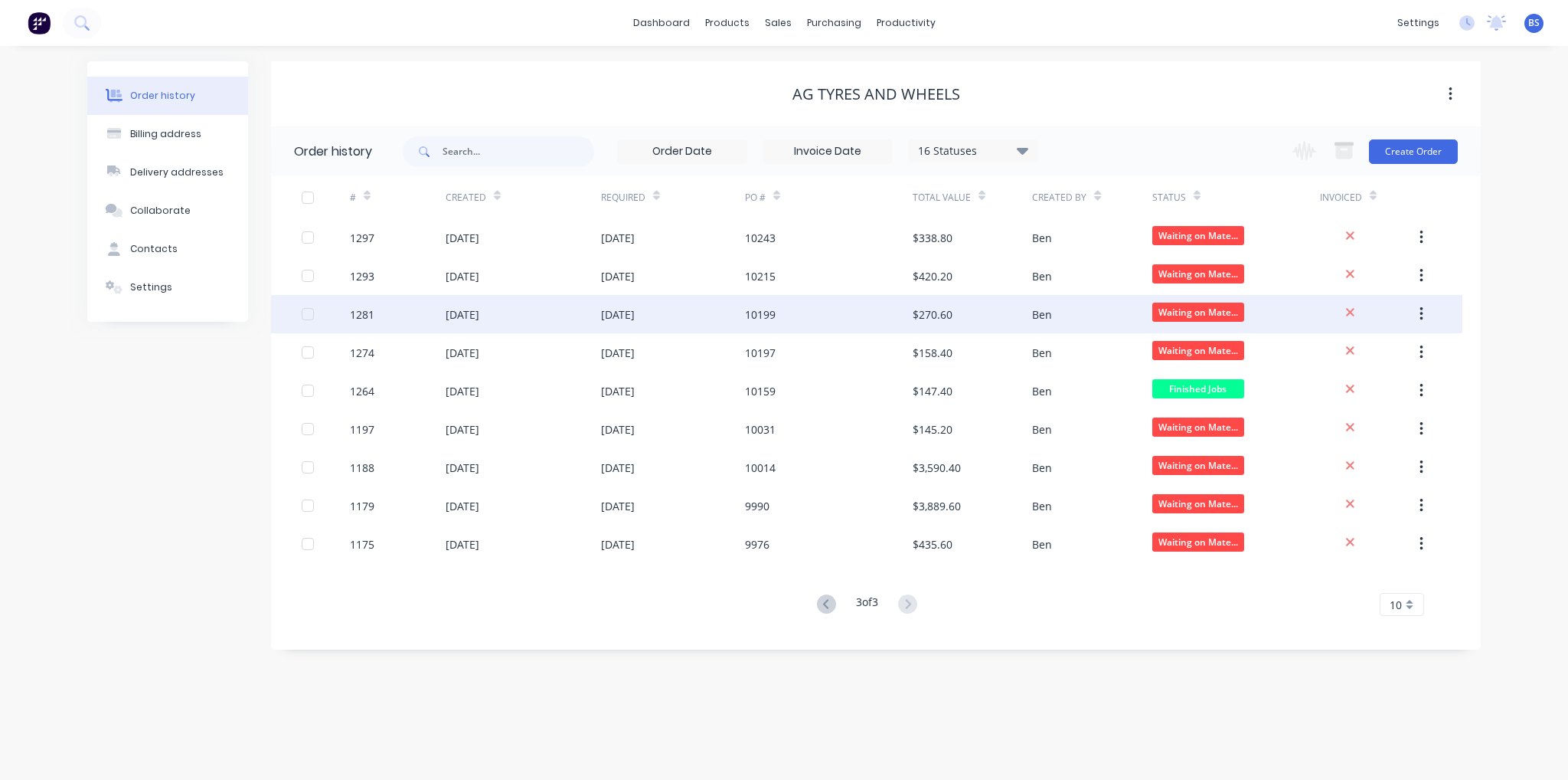
click at [557, 313] on div "[DATE]" at bounding box center [523, 314] width 156 height 39
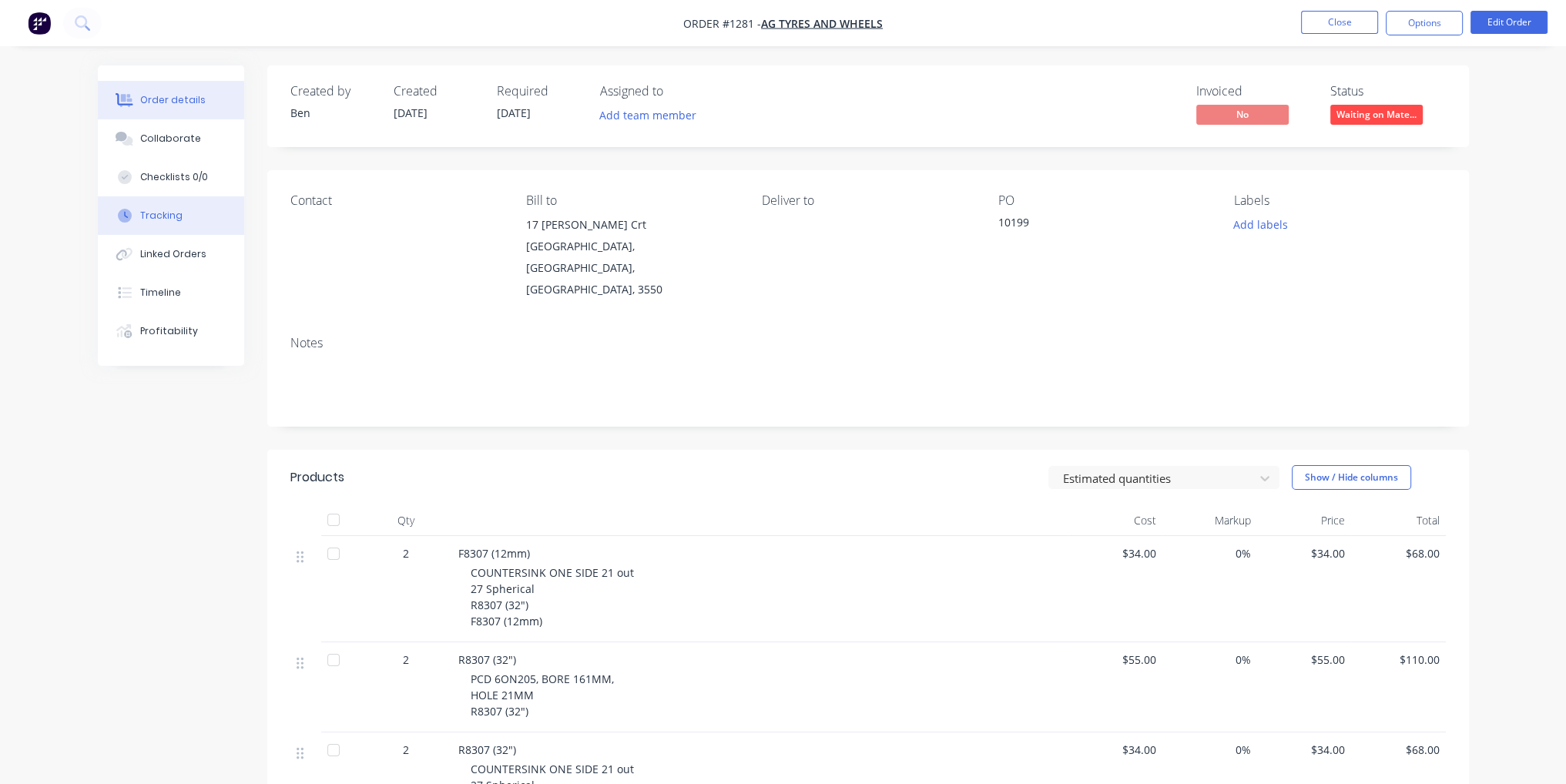
click at [188, 222] on button "Tracking" at bounding box center [171, 216] width 146 height 39
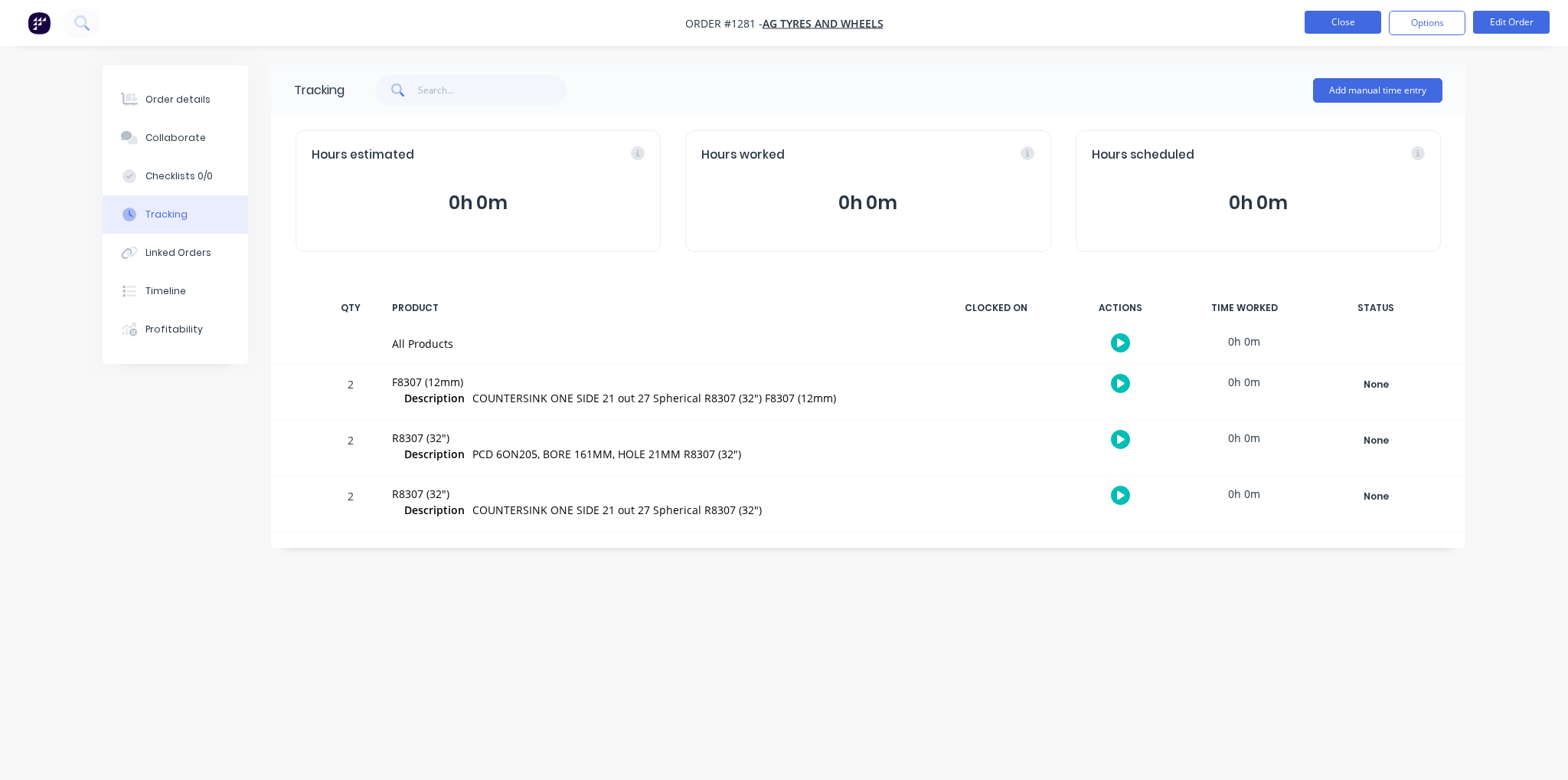
click at [1345, 22] on button "Close" at bounding box center [1343, 22] width 77 height 23
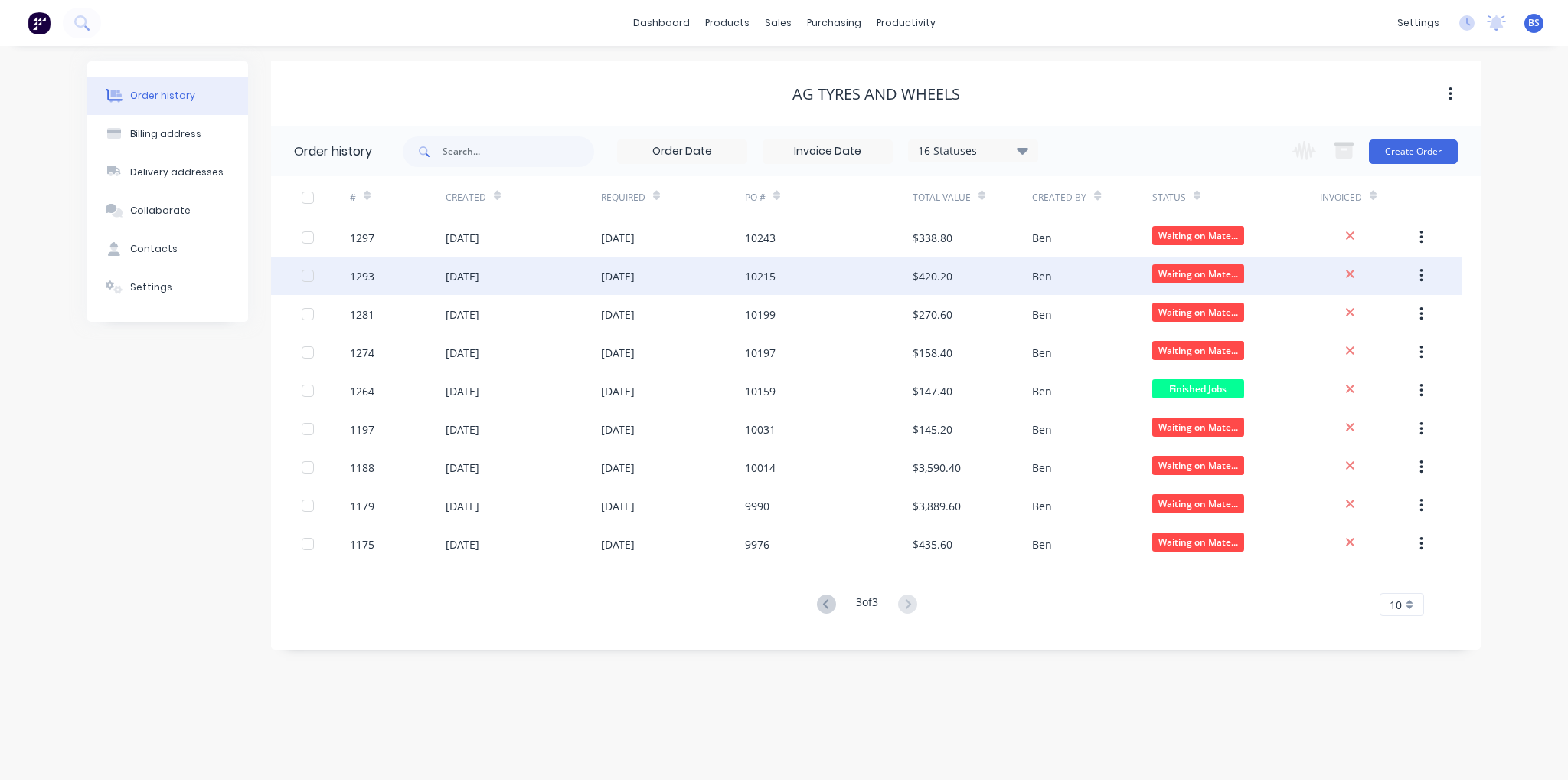
click at [467, 283] on div "[DATE]" at bounding box center [523, 276] width 156 height 39
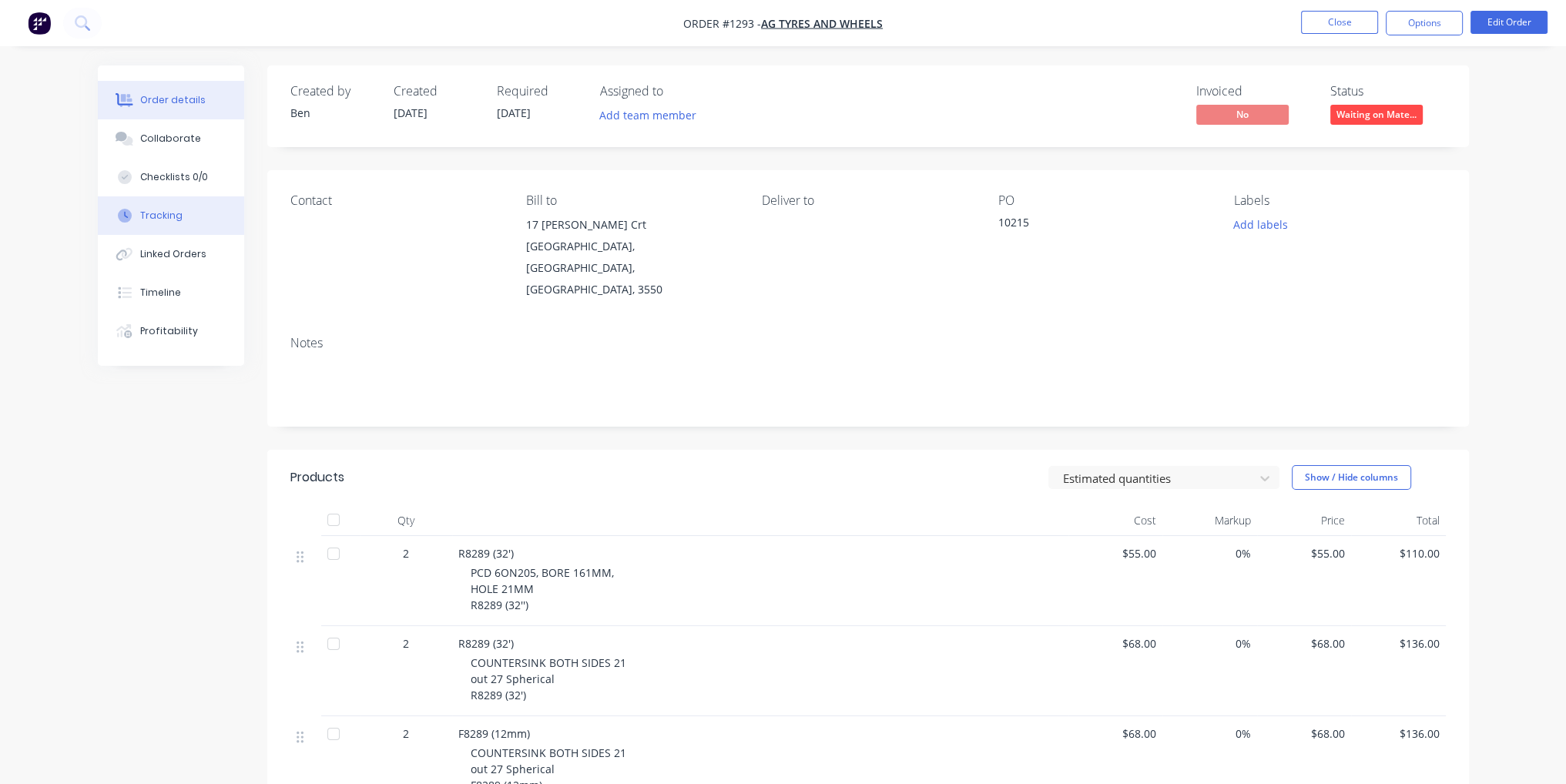
click at [181, 218] on button "Tracking" at bounding box center [171, 216] width 146 height 39
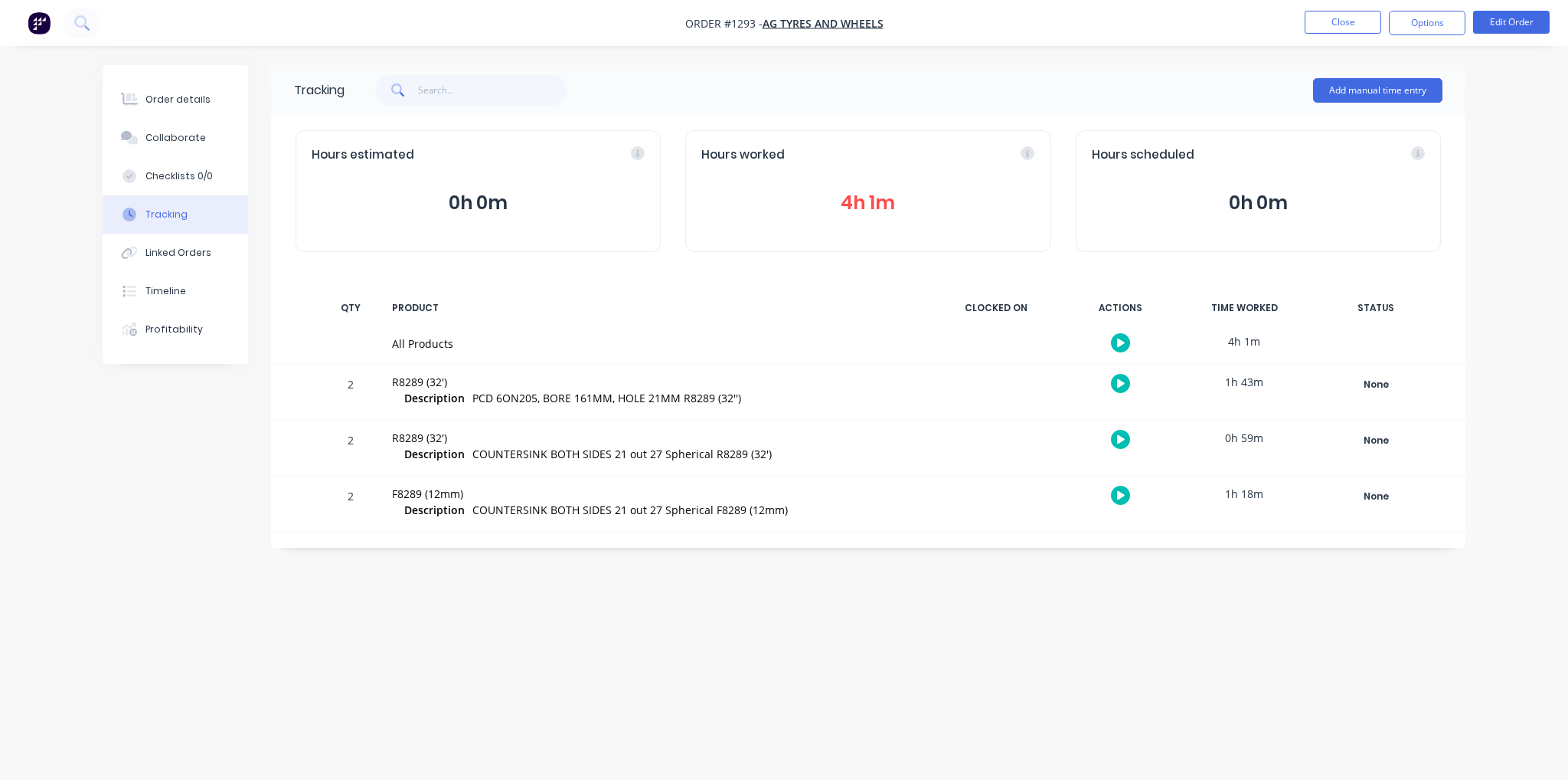
click at [852, 182] on div "Hours worked 4h 1m" at bounding box center [868, 191] width 365 height 121
click at [865, 212] on button "4h 1m" at bounding box center [868, 202] width 333 height 29
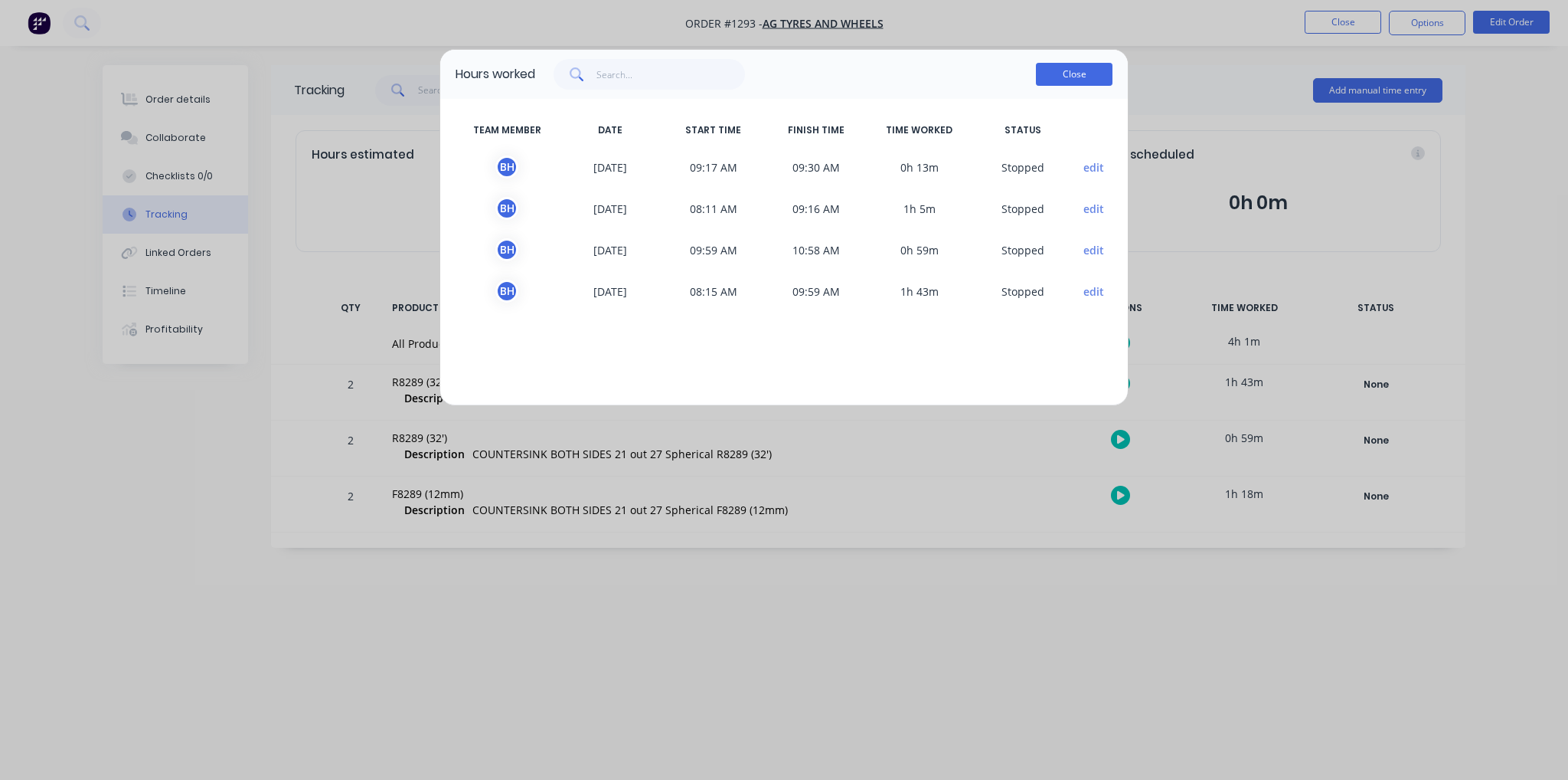
click at [1065, 74] on button "Close" at bounding box center [1073, 74] width 77 height 23
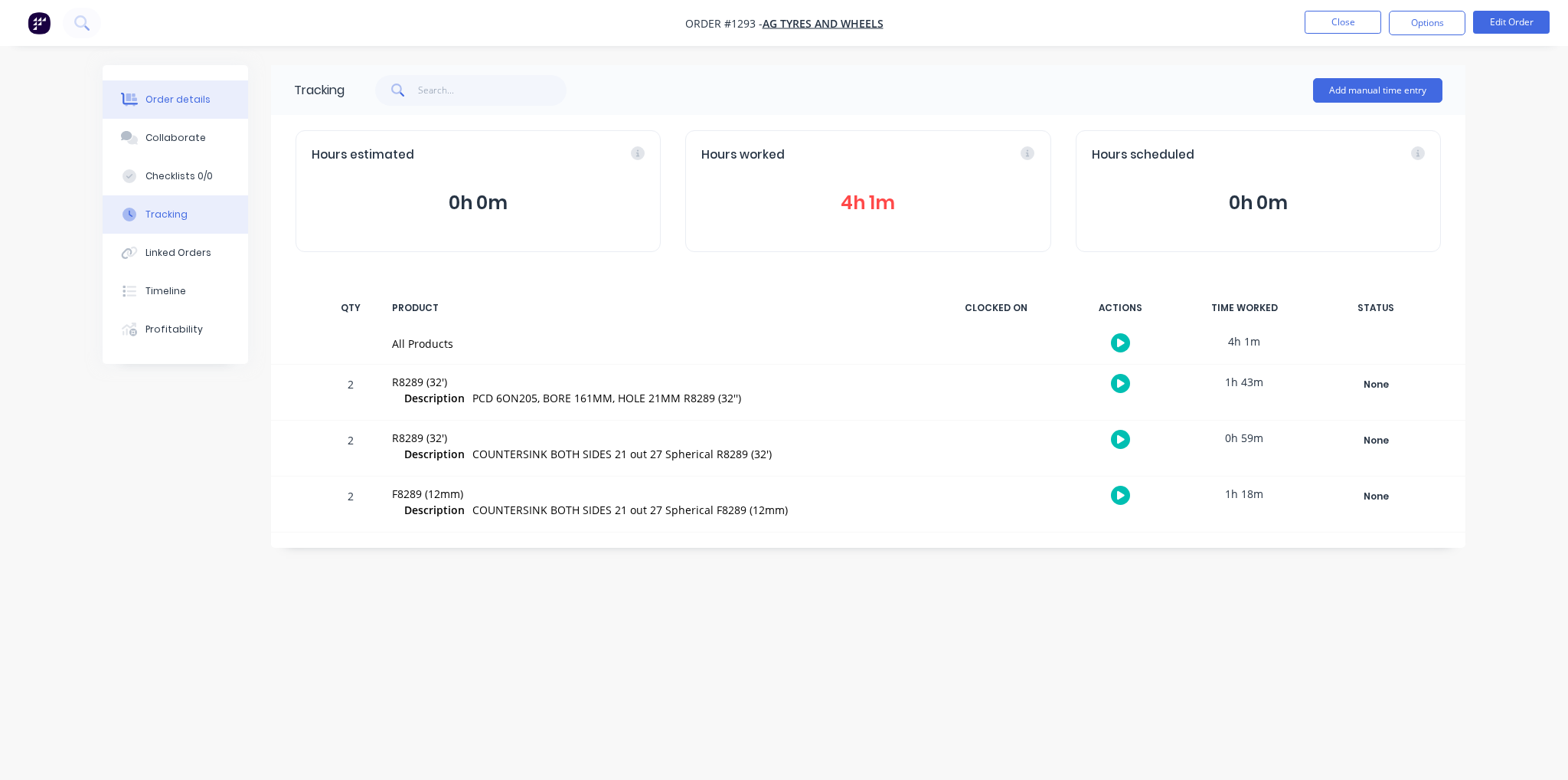
click at [195, 103] on div "Order details" at bounding box center [178, 99] width 65 height 14
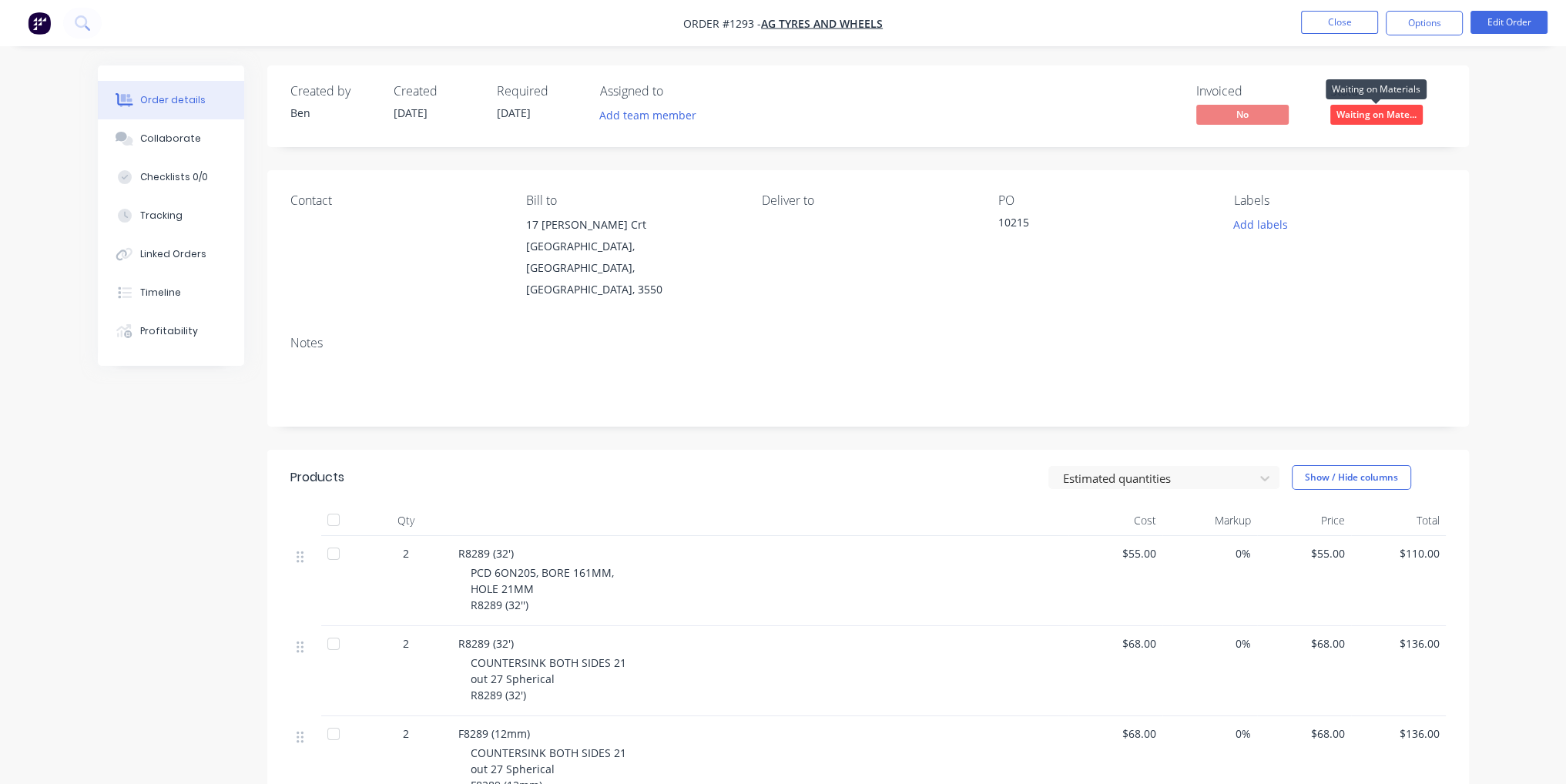
click at [1366, 118] on span "Waiting on Mate..." at bounding box center [1377, 114] width 92 height 19
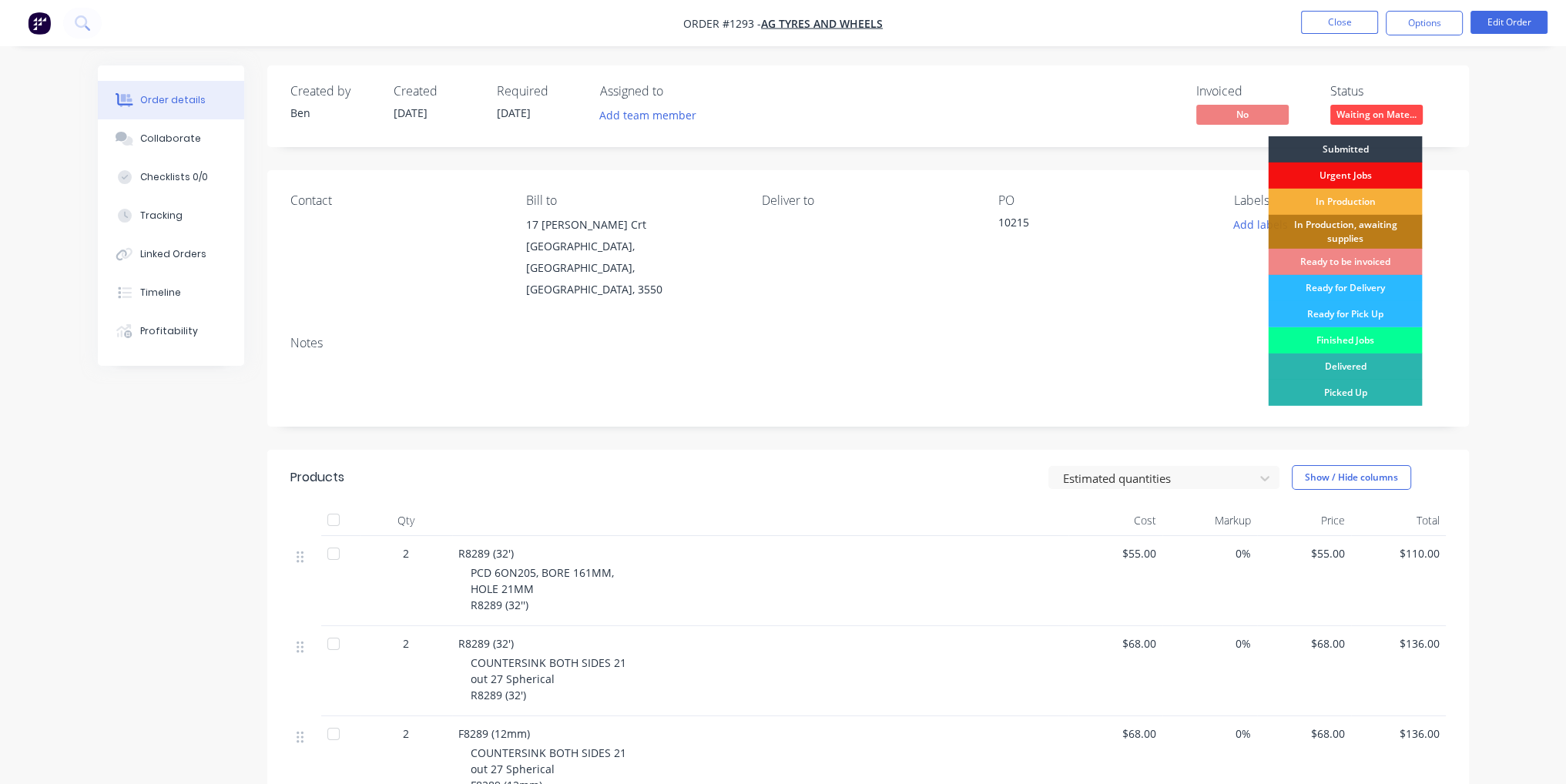
click at [1377, 335] on div "Finished Jobs" at bounding box center [1345, 341] width 154 height 27
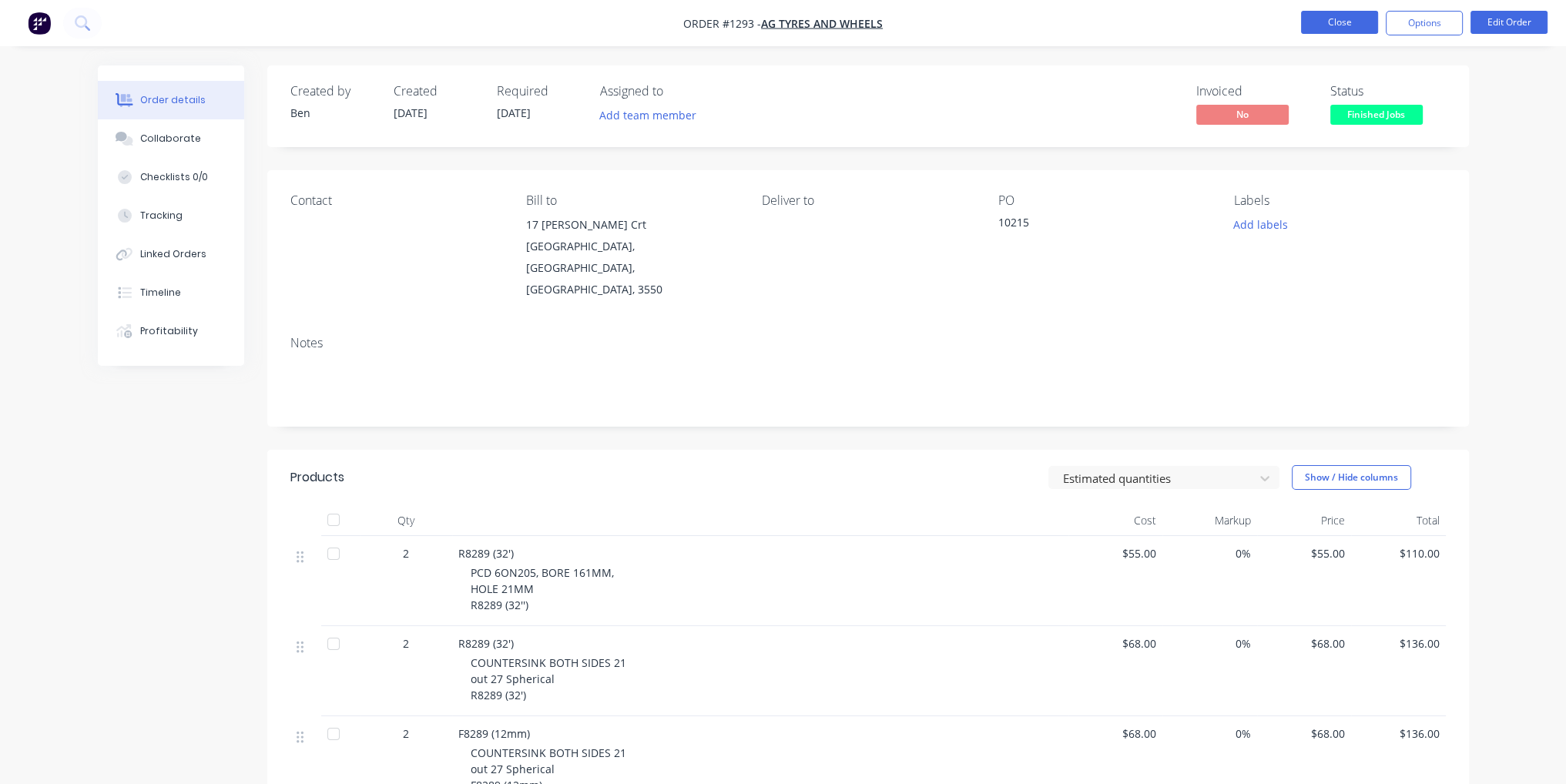
click at [1350, 21] on button "Close" at bounding box center [1339, 22] width 77 height 23
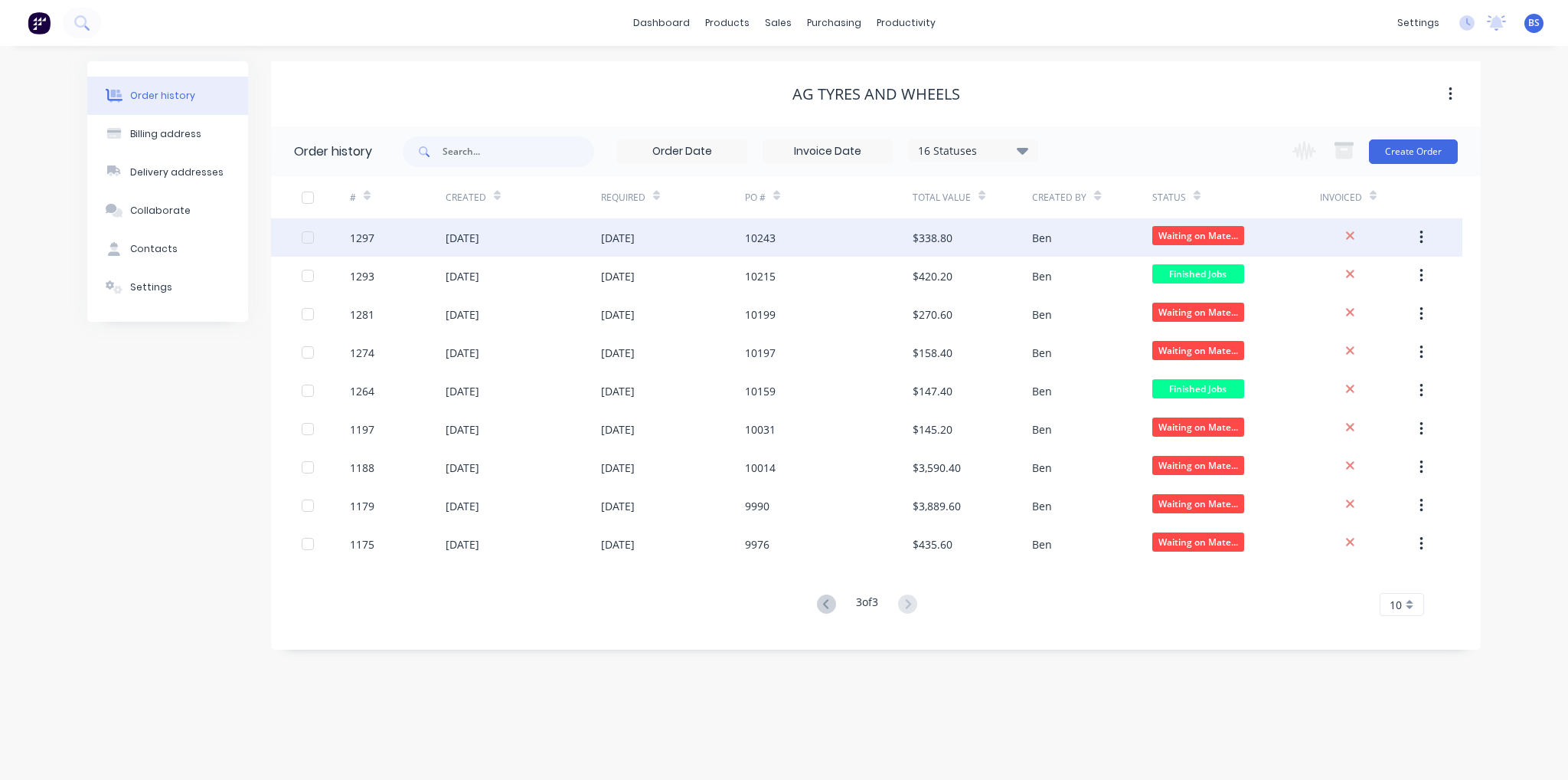
click at [608, 253] on div "[DATE]" at bounding box center [673, 238] width 144 height 39
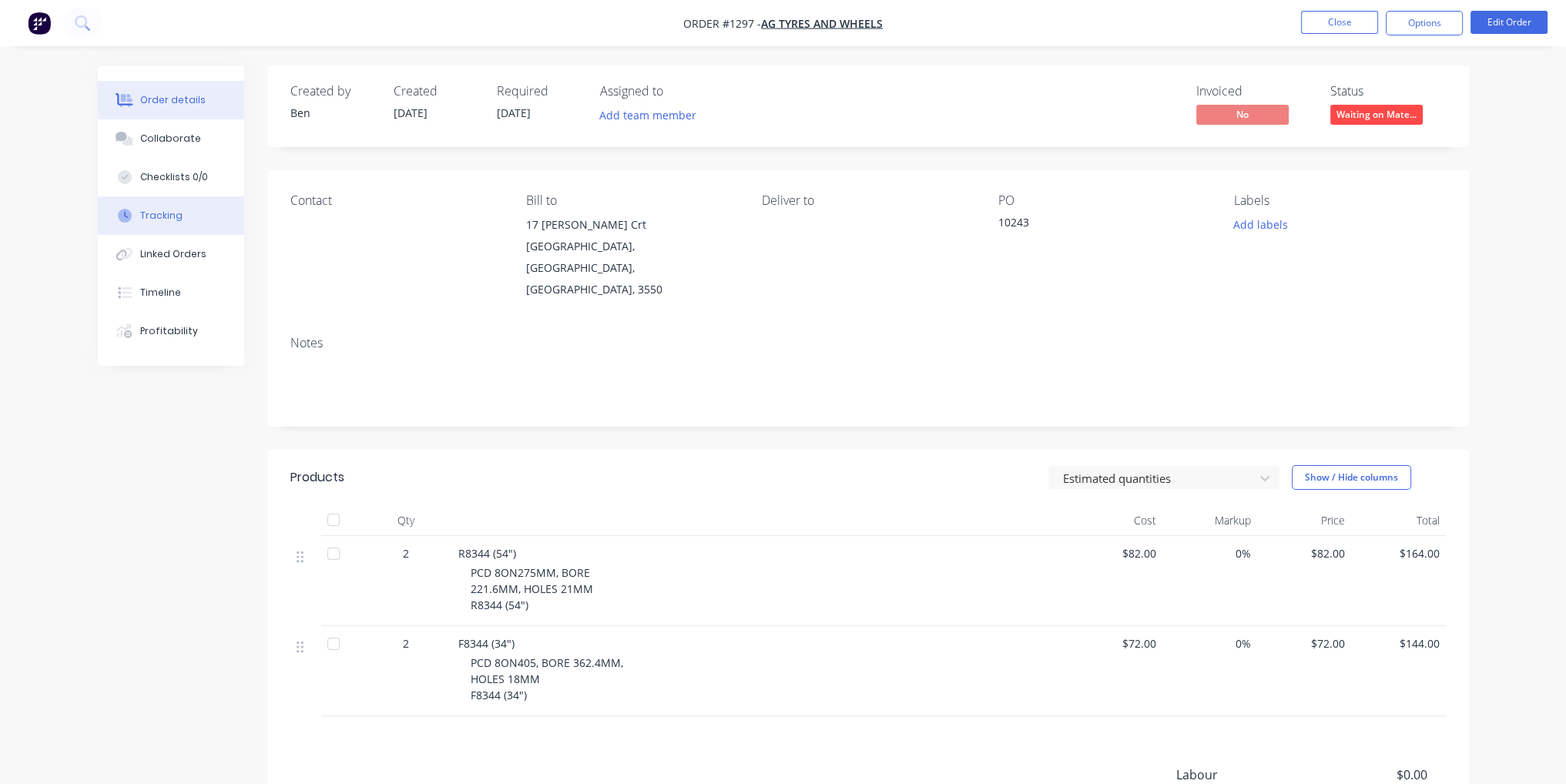
click at [170, 213] on div "Tracking" at bounding box center [161, 216] width 42 height 14
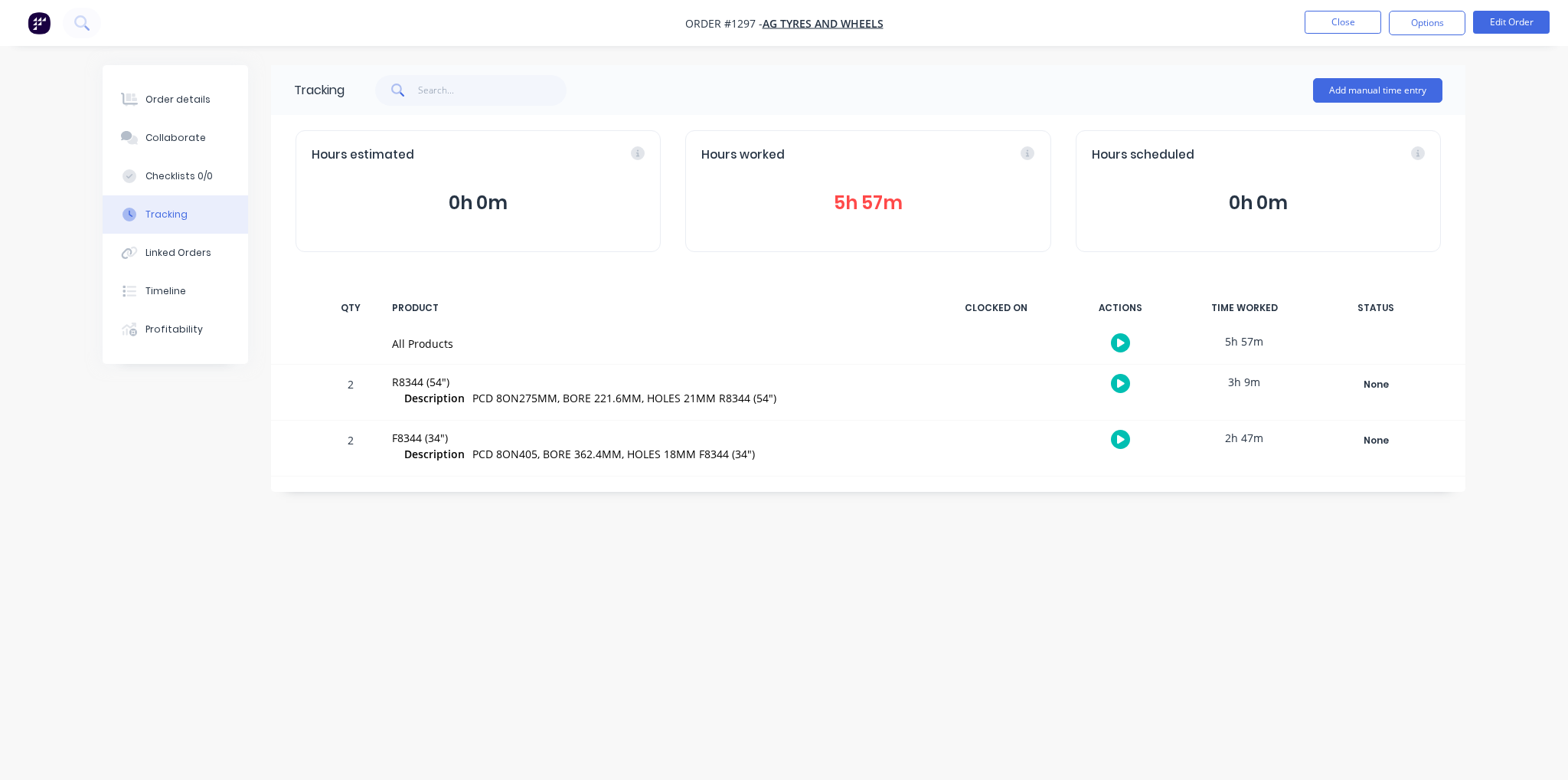
click at [902, 233] on div "Hours worked 5h 57m" at bounding box center [868, 191] width 365 height 121
click at [864, 198] on button "5h 57m" at bounding box center [868, 202] width 333 height 29
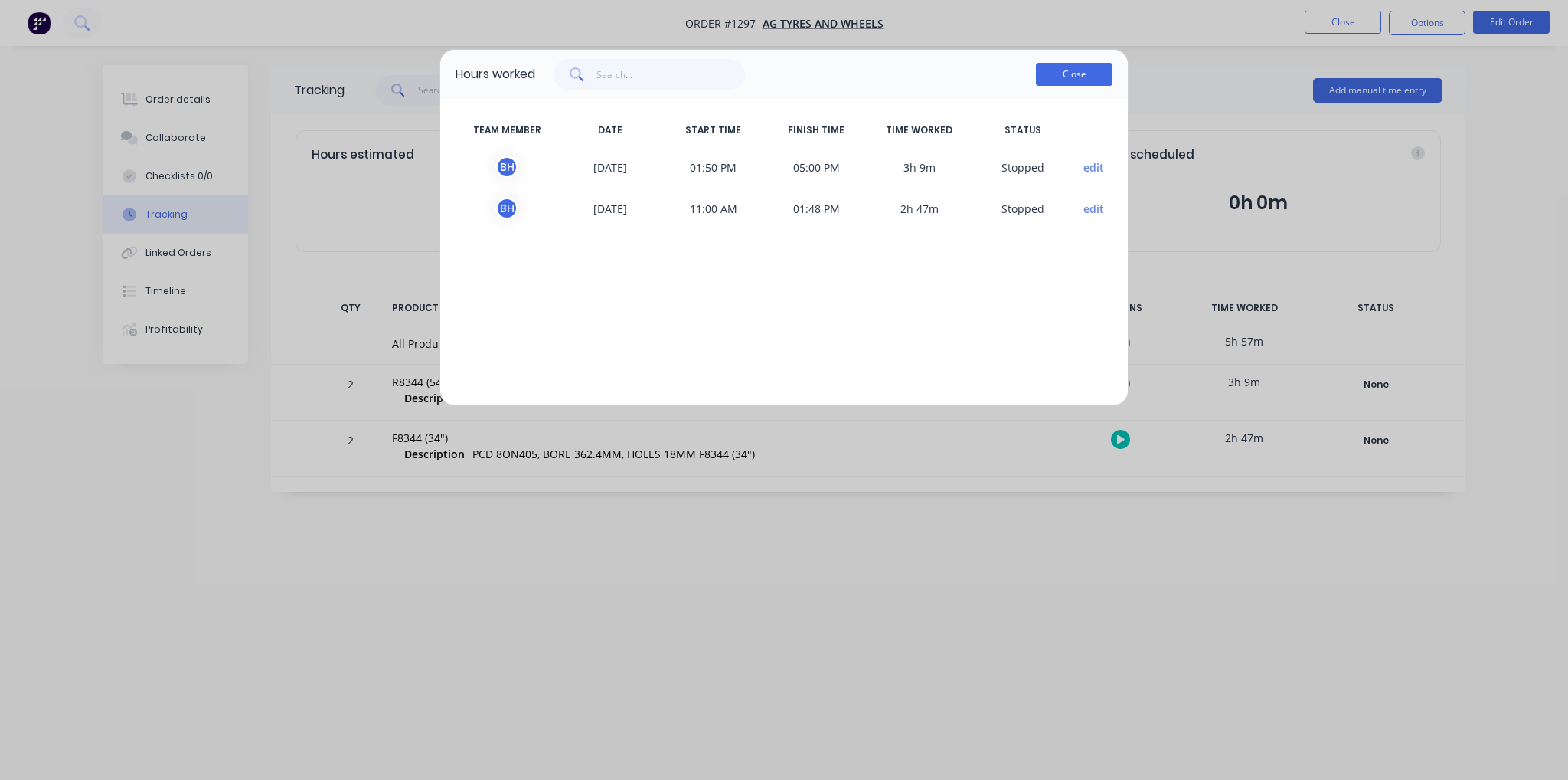
click at [1086, 71] on button "Close" at bounding box center [1073, 74] width 77 height 23
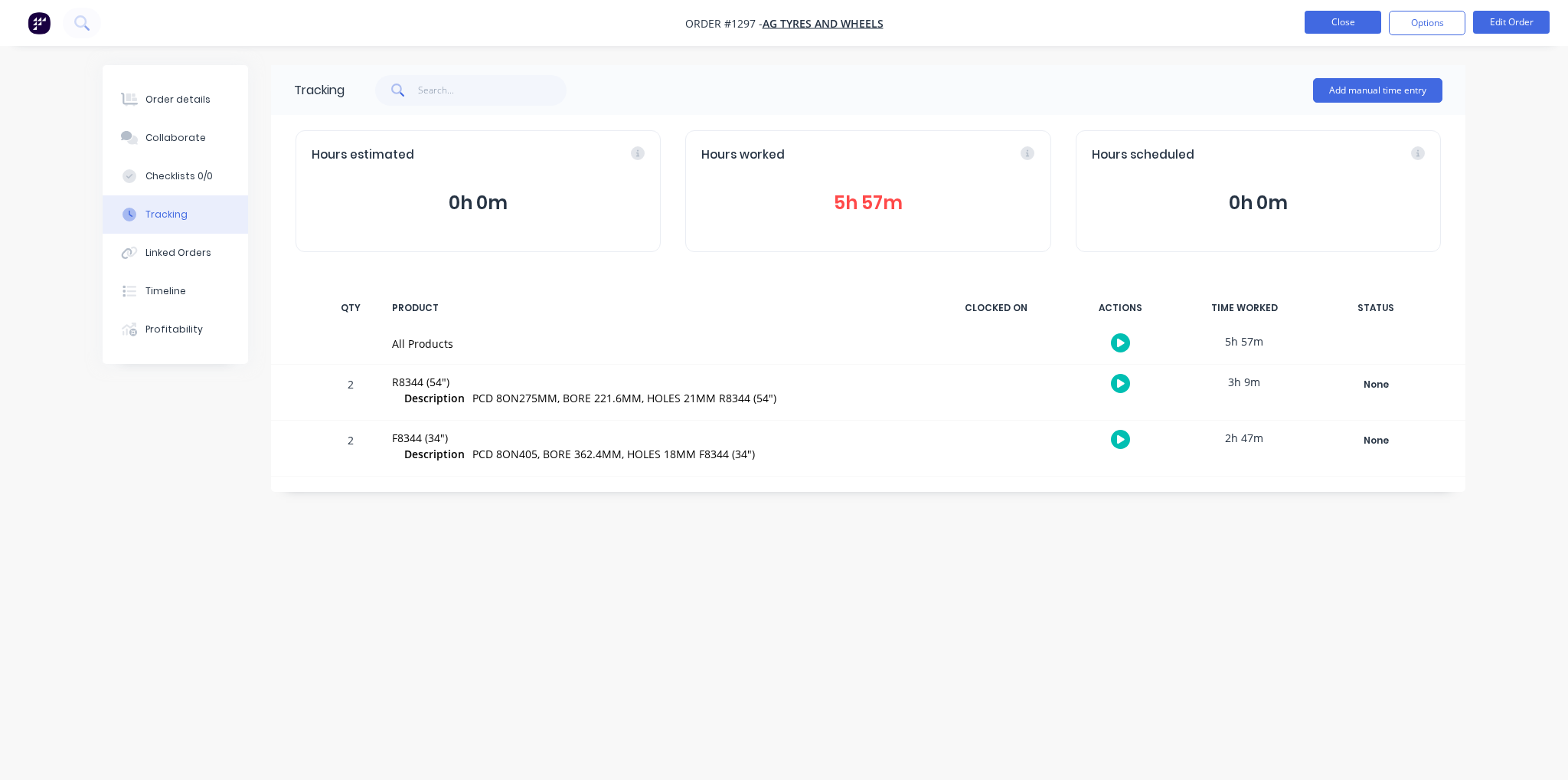
click at [1357, 26] on button "Close" at bounding box center [1343, 22] width 77 height 23
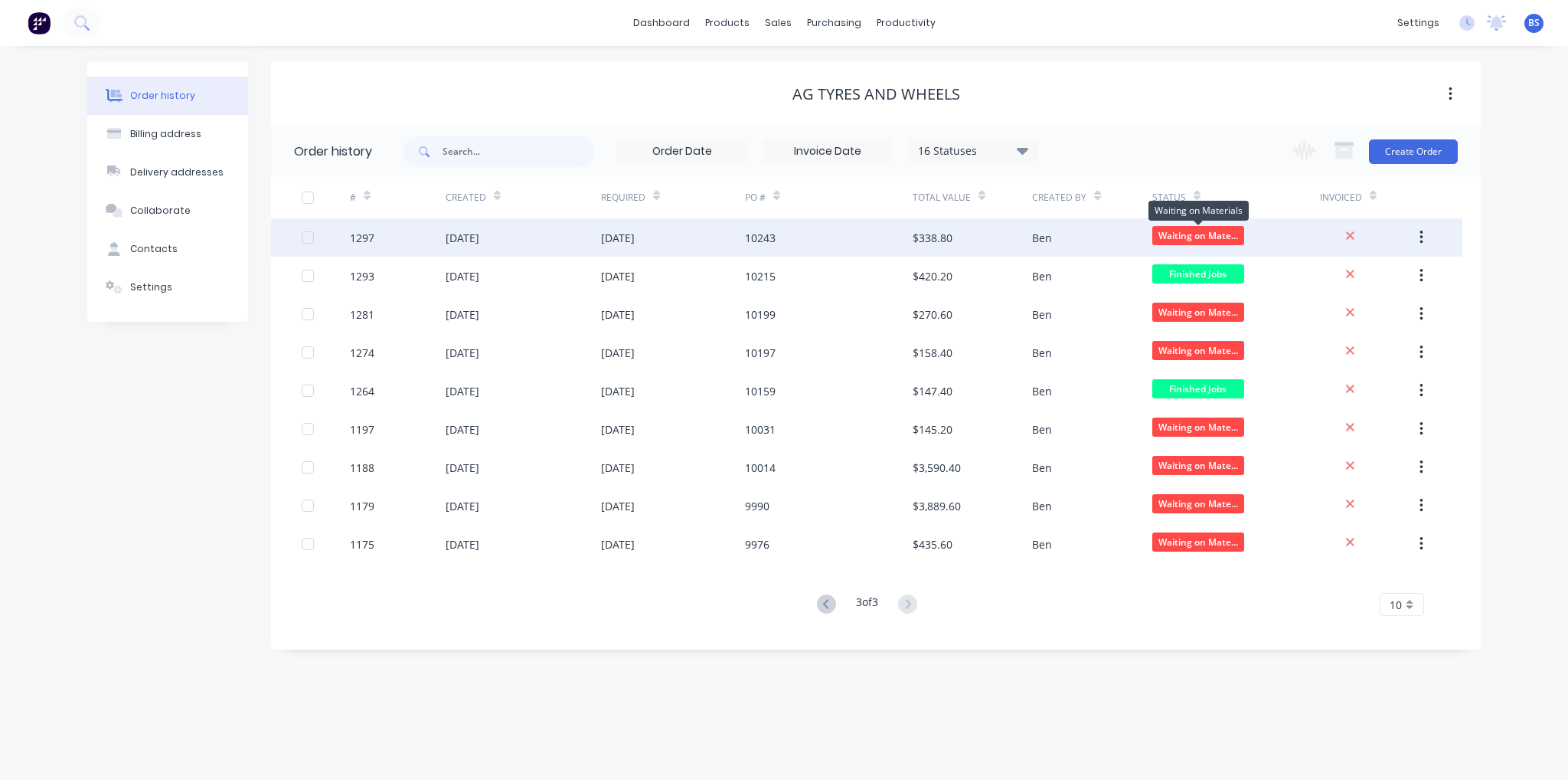
click at [1206, 236] on span "Waiting on Mate..." at bounding box center [1198, 236] width 92 height 19
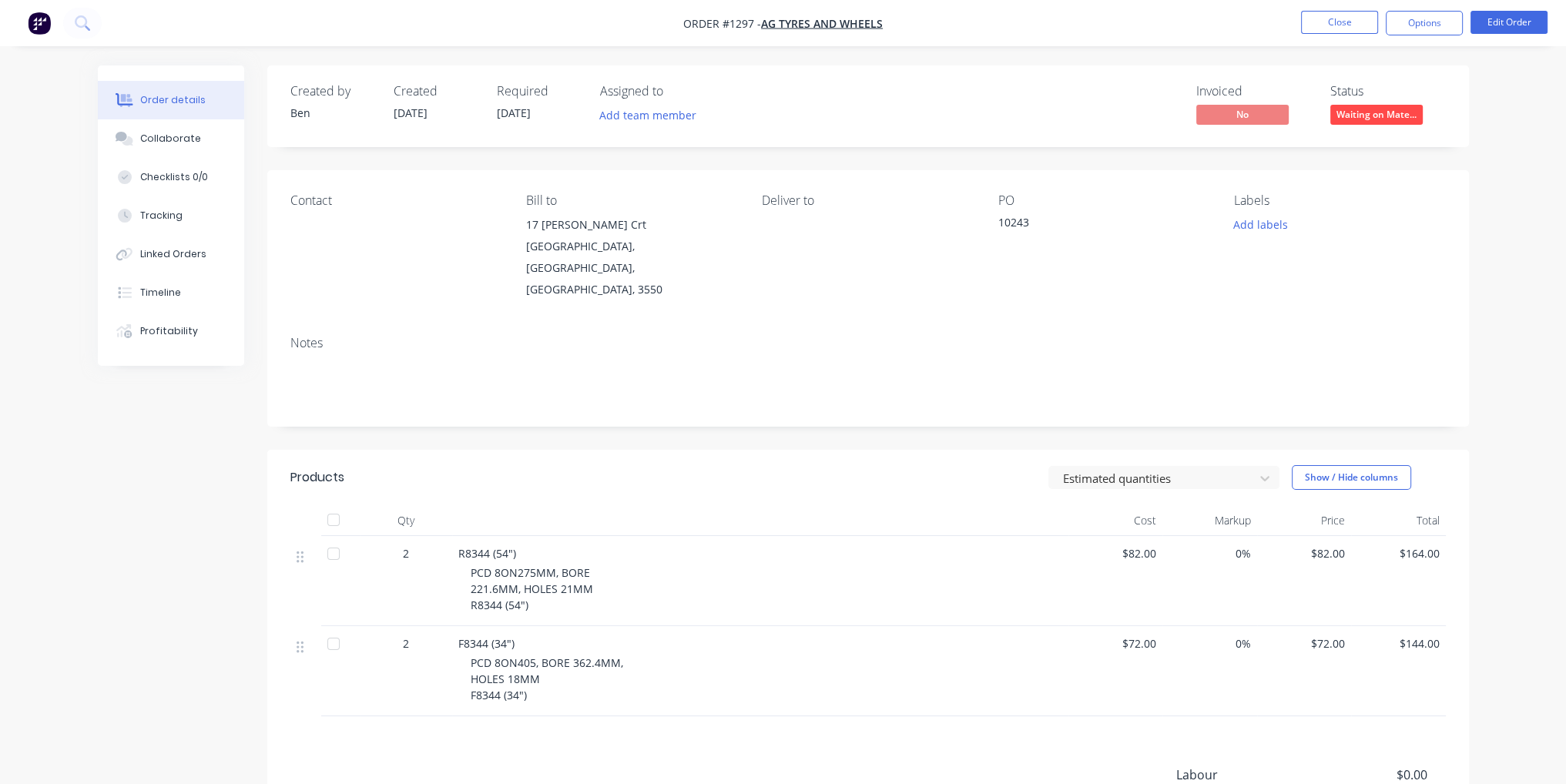
click at [1368, 122] on span "Waiting on Mate..." at bounding box center [1377, 114] width 92 height 19
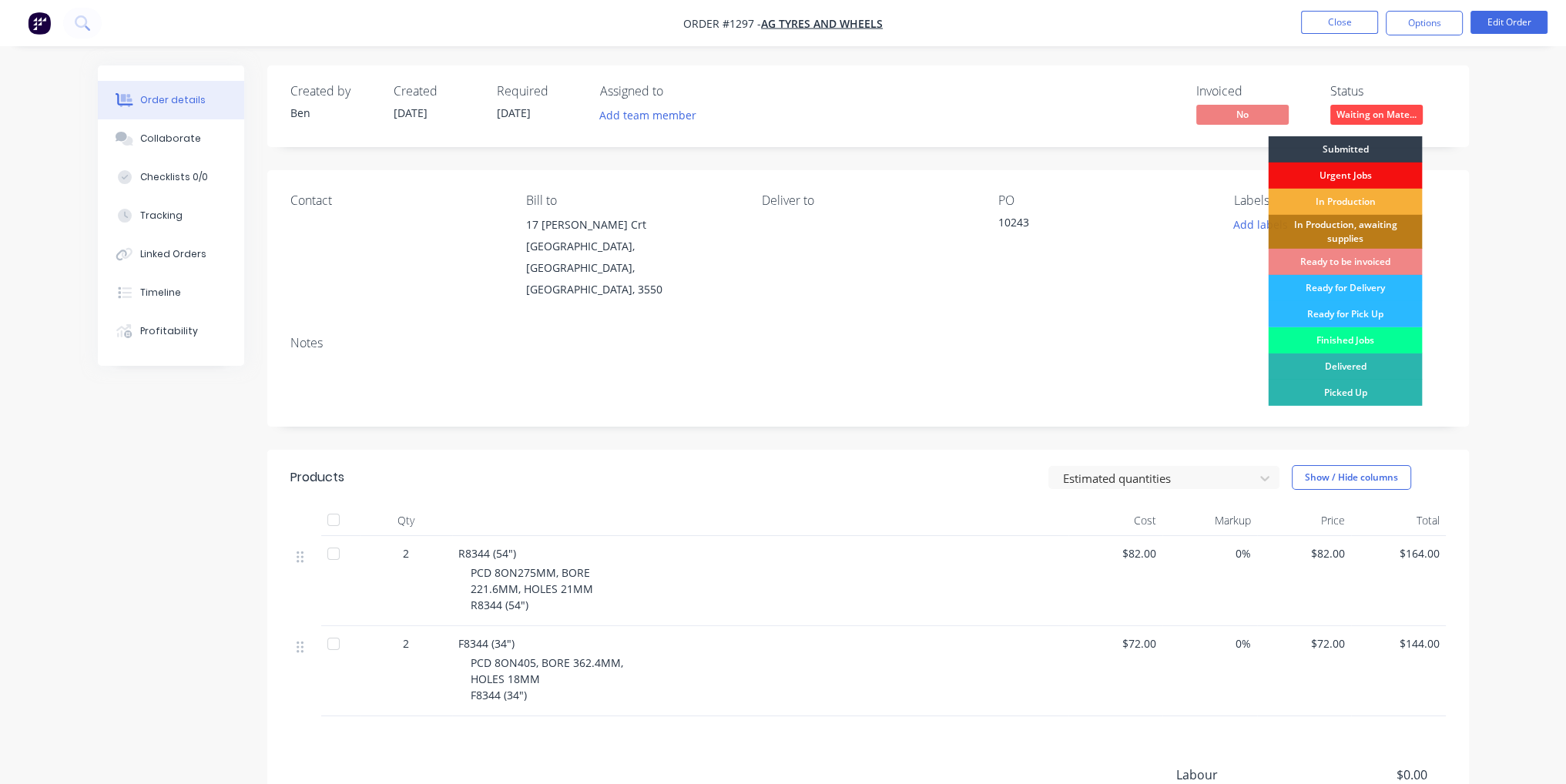
click at [1354, 335] on div "Finished Jobs" at bounding box center [1345, 341] width 154 height 27
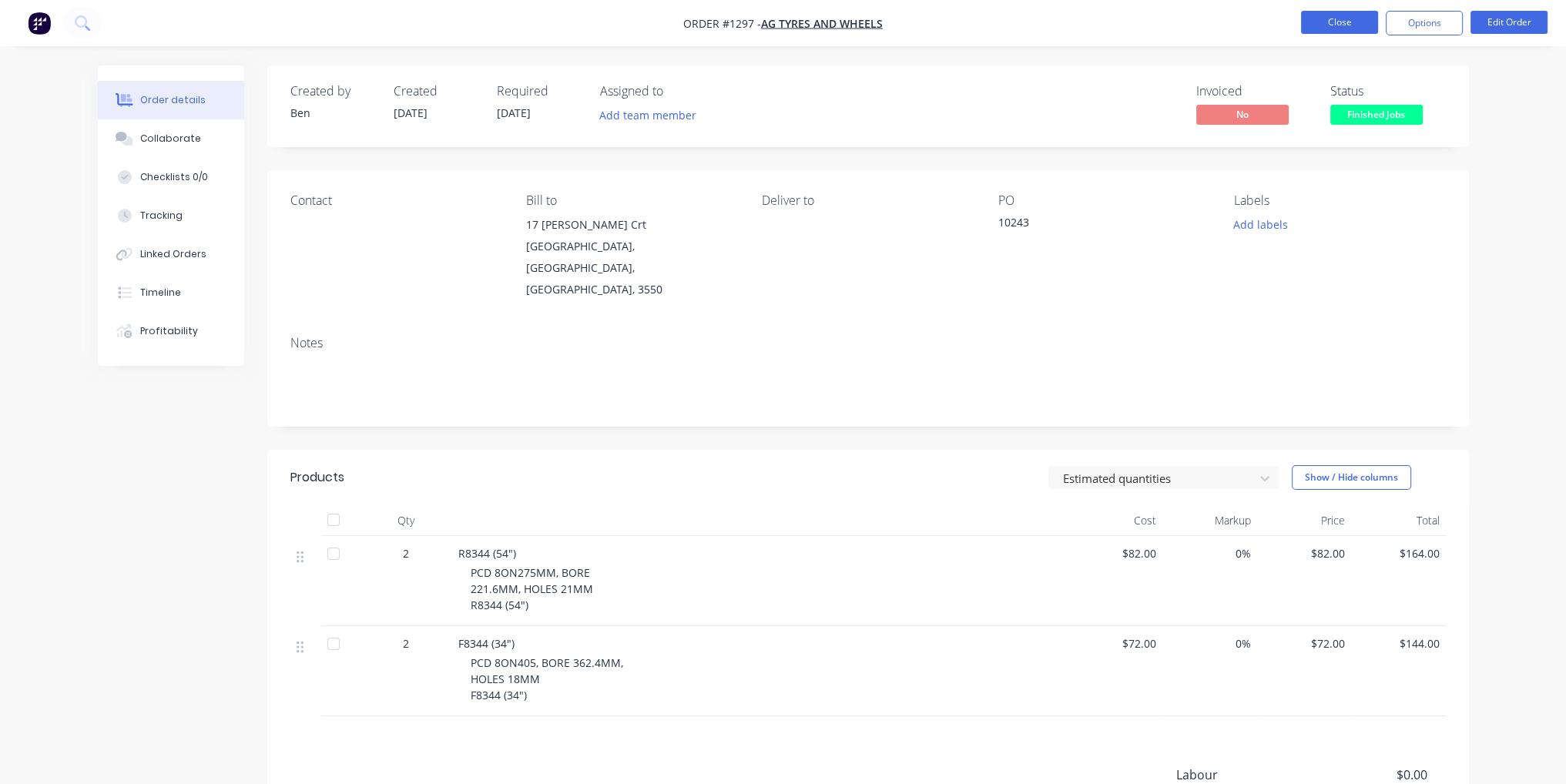
click at [1338, 20] on button "Close" at bounding box center [1339, 22] width 77 height 23
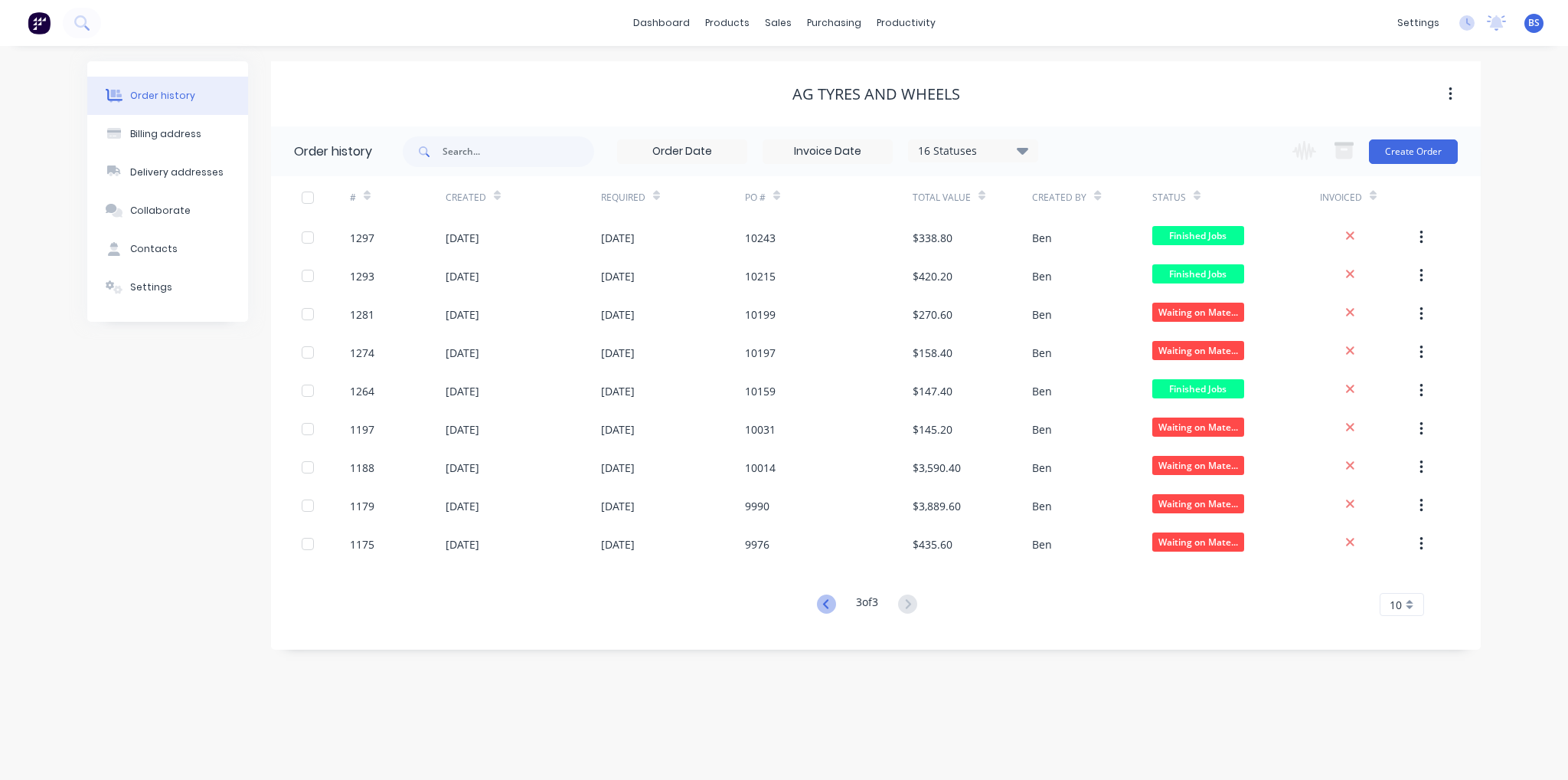
click at [828, 607] on icon at bounding box center [826, 604] width 19 height 19
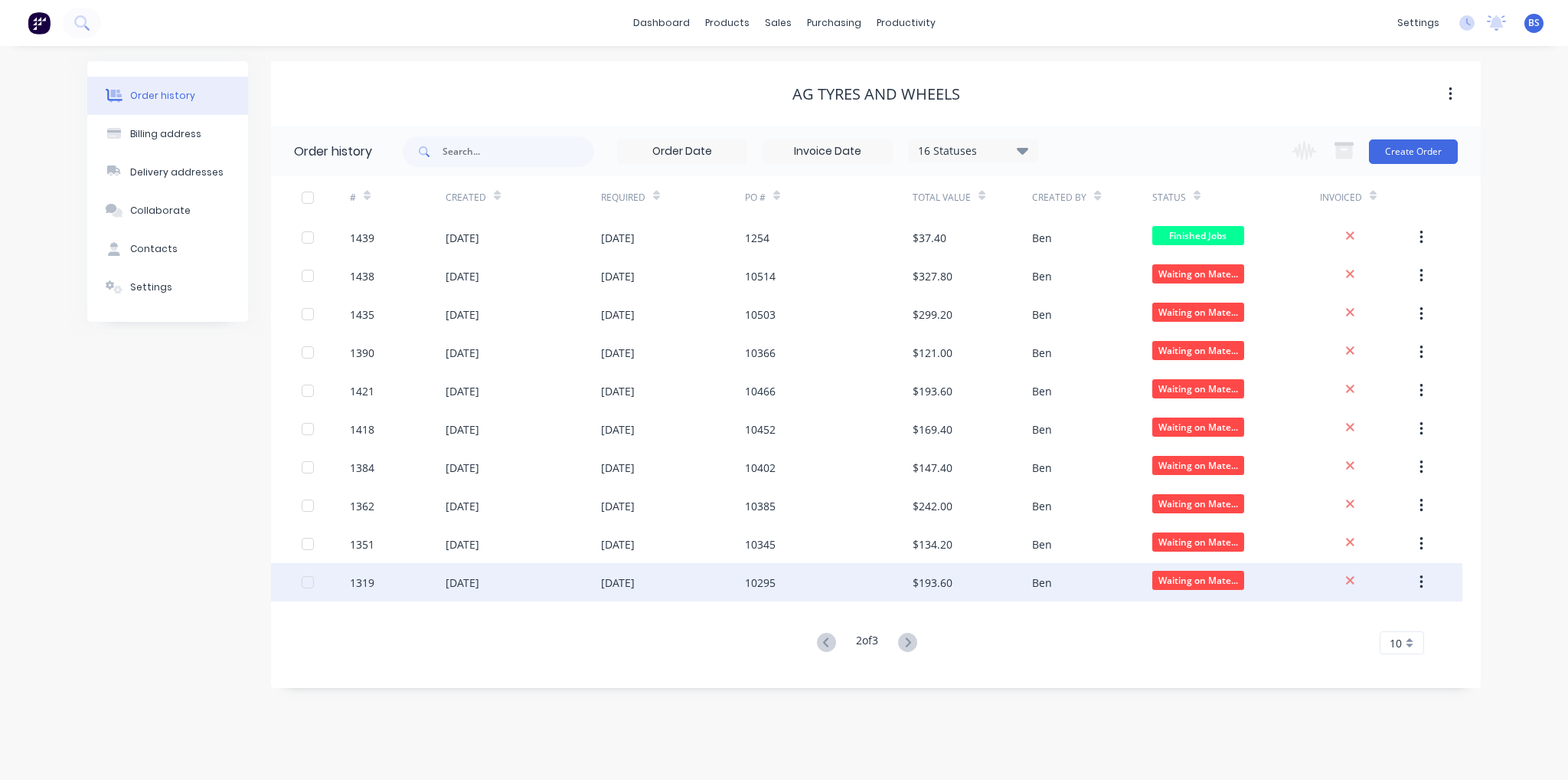
click at [670, 575] on div "[DATE]" at bounding box center [673, 583] width 144 height 39
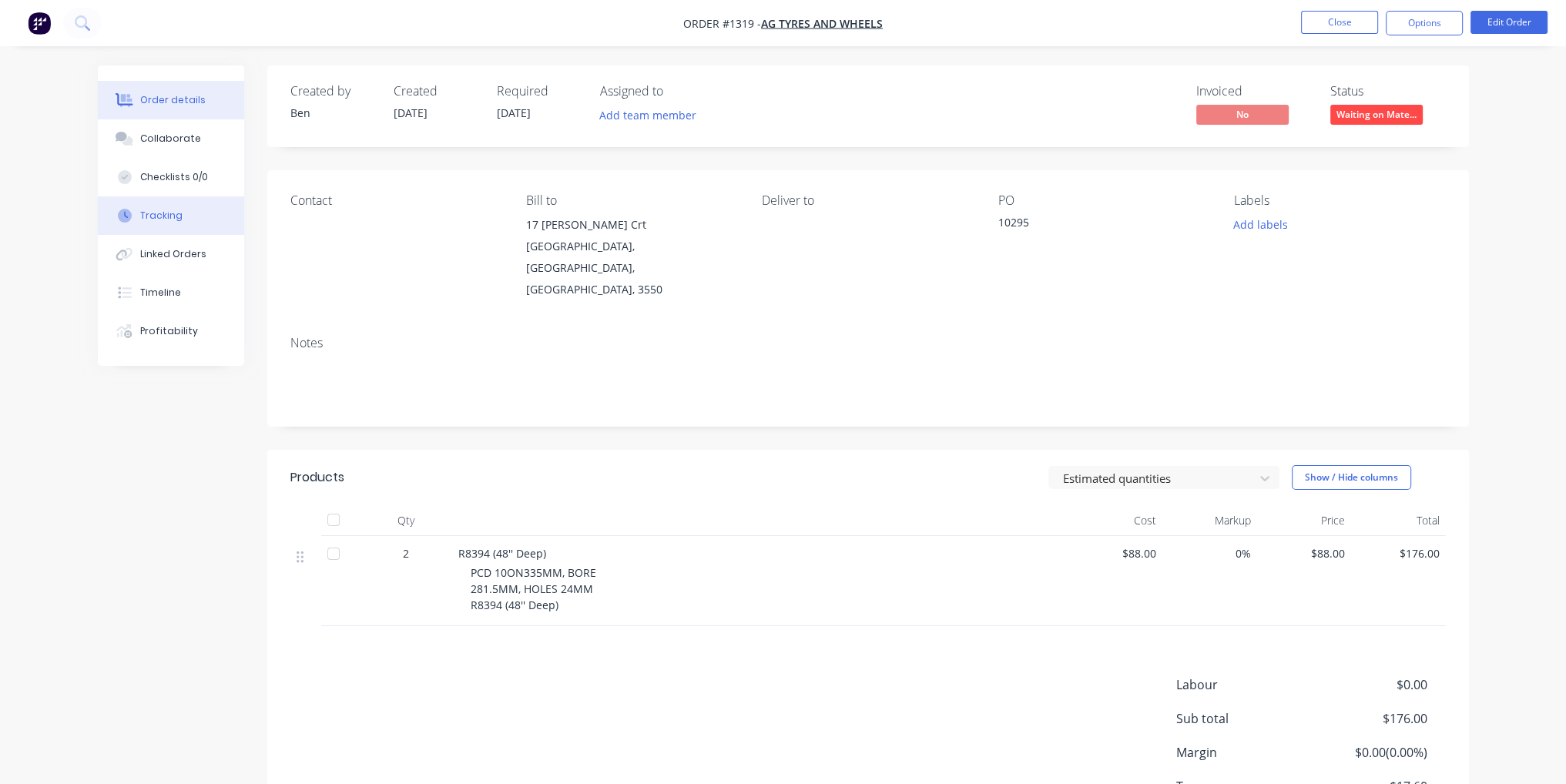
click at [187, 211] on button "Tracking" at bounding box center [171, 216] width 146 height 39
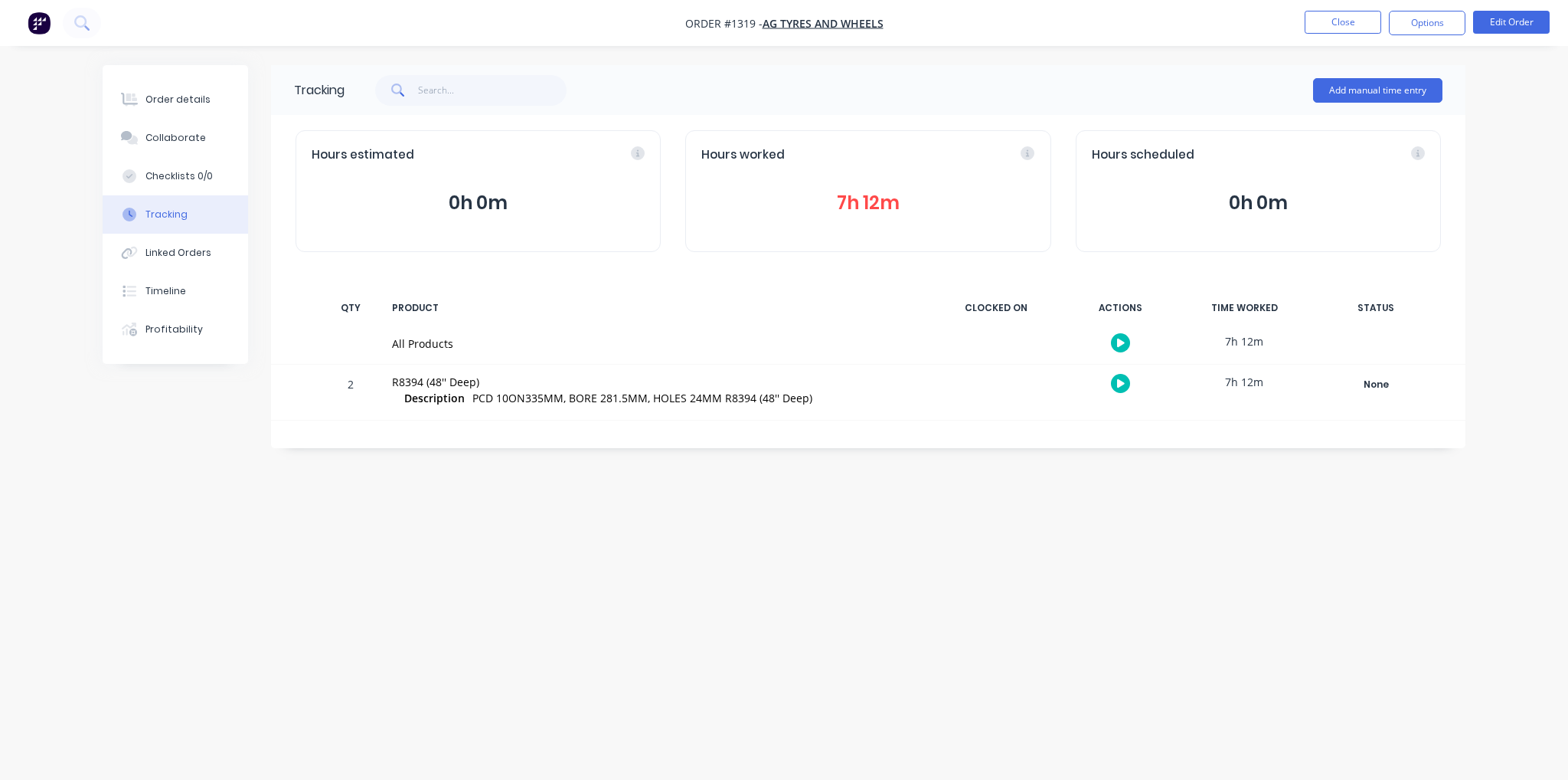
click at [851, 232] on div "Hours worked 7h 12m" at bounding box center [868, 191] width 365 height 121
click at [866, 212] on button "7h 12m" at bounding box center [868, 202] width 333 height 29
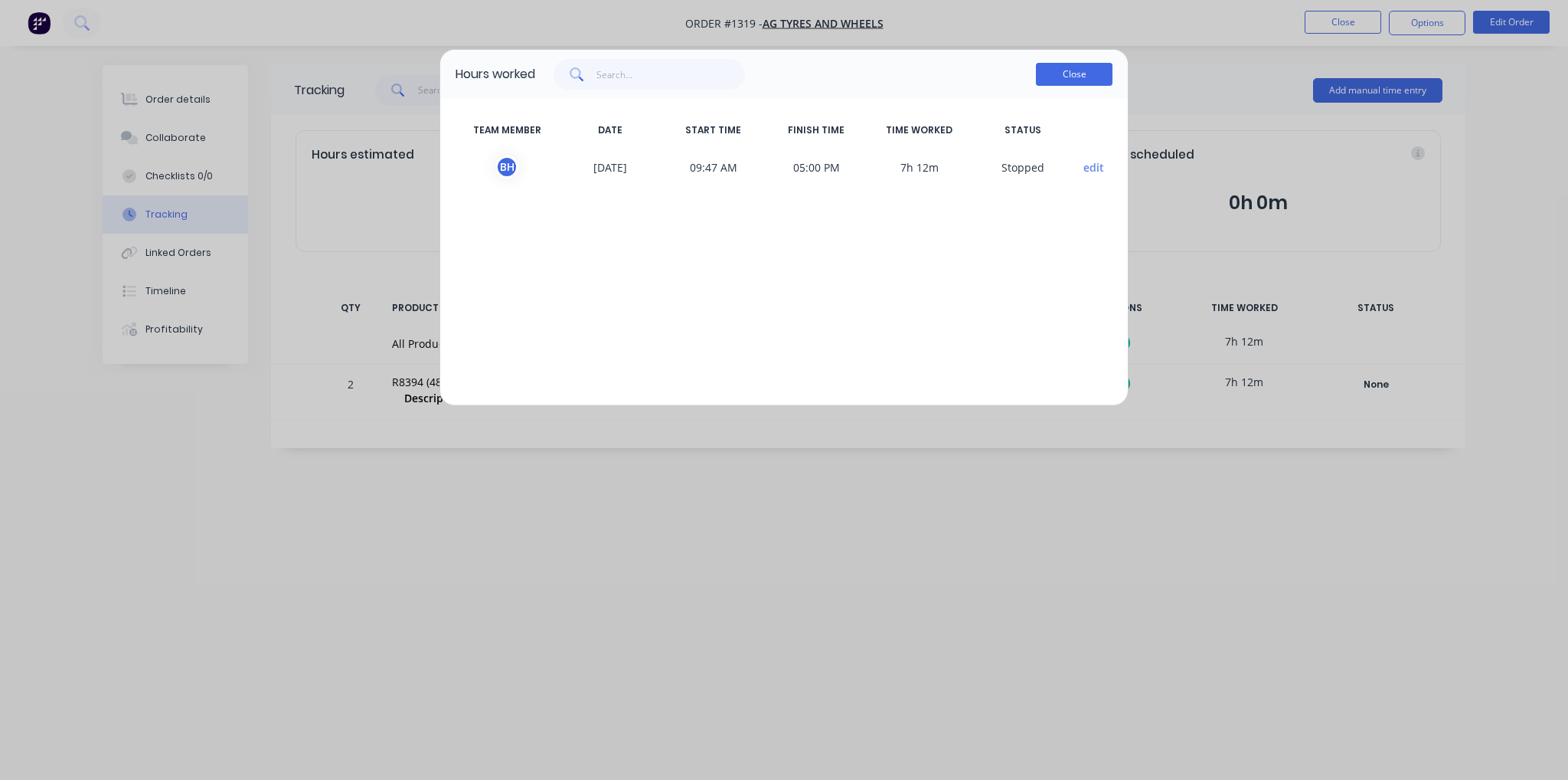
click at [1062, 79] on button "Close" at bounding box center [1073, 74] width 77 height 23
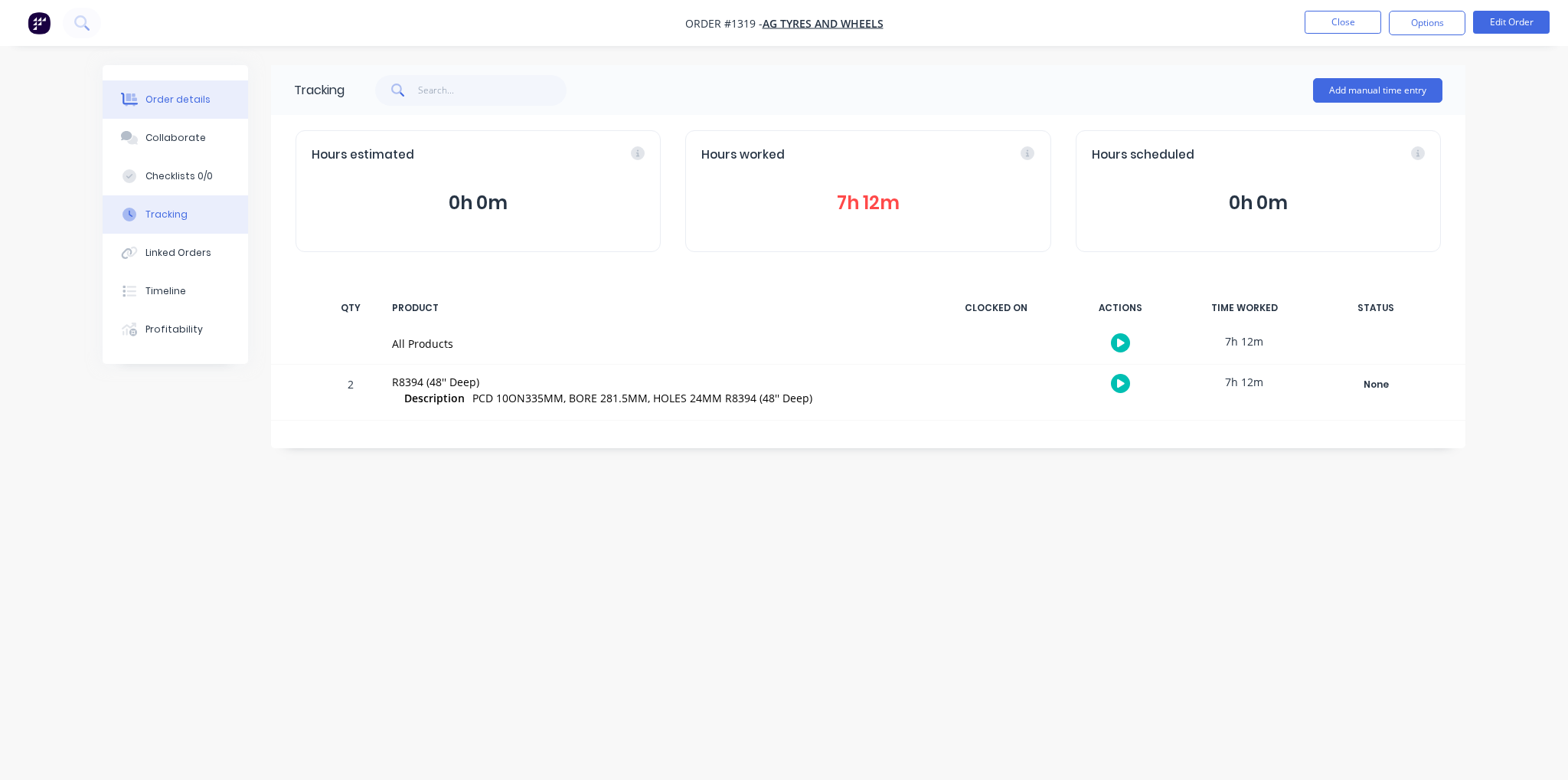
click at [190, 107] on button "Order details" at bounding box center [175, 99] width 145 height 39
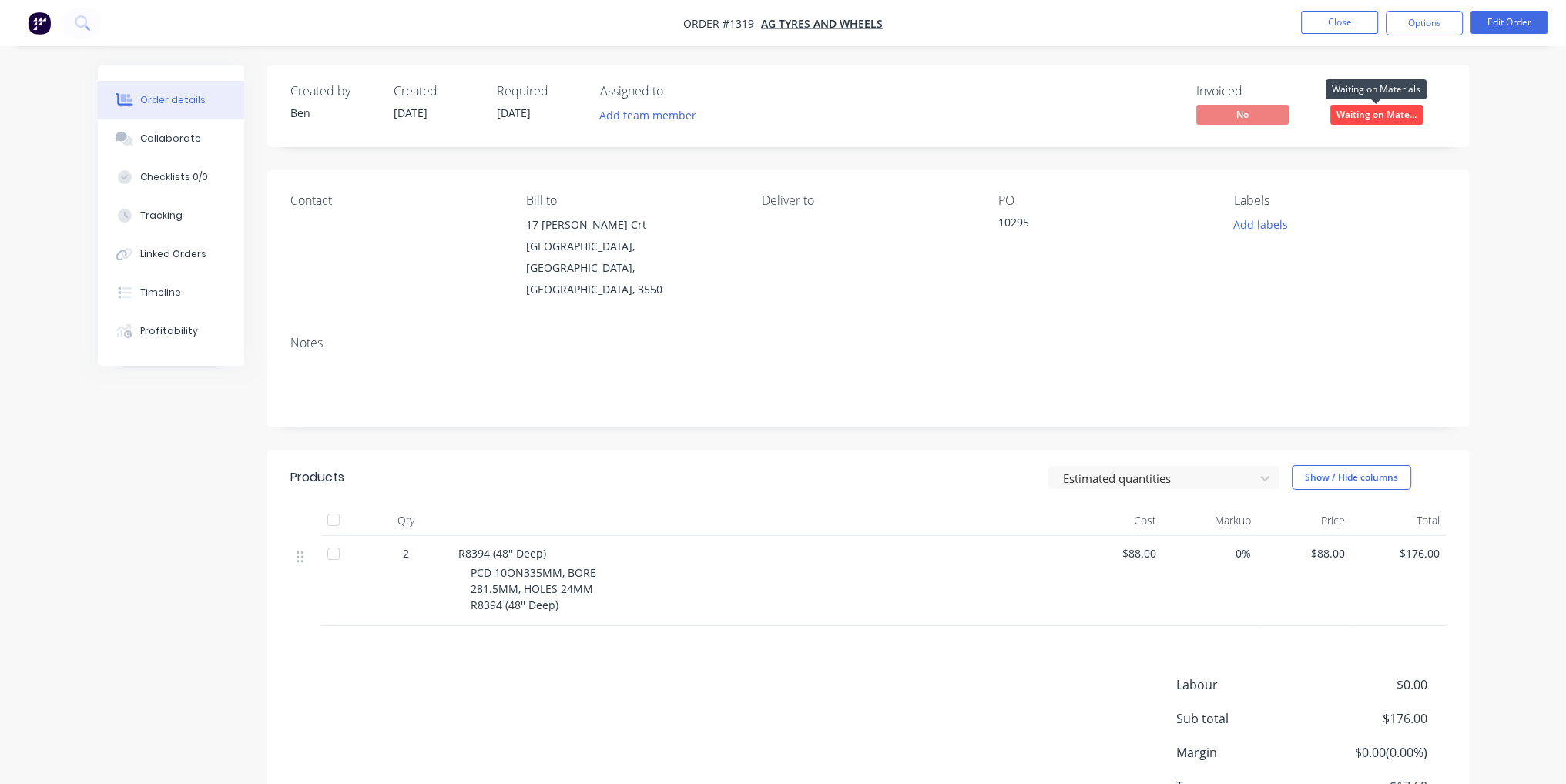
click at [1377, 119] on span "Waiting on Mate..." at bounding box center [1377, 114] width 92 height 19
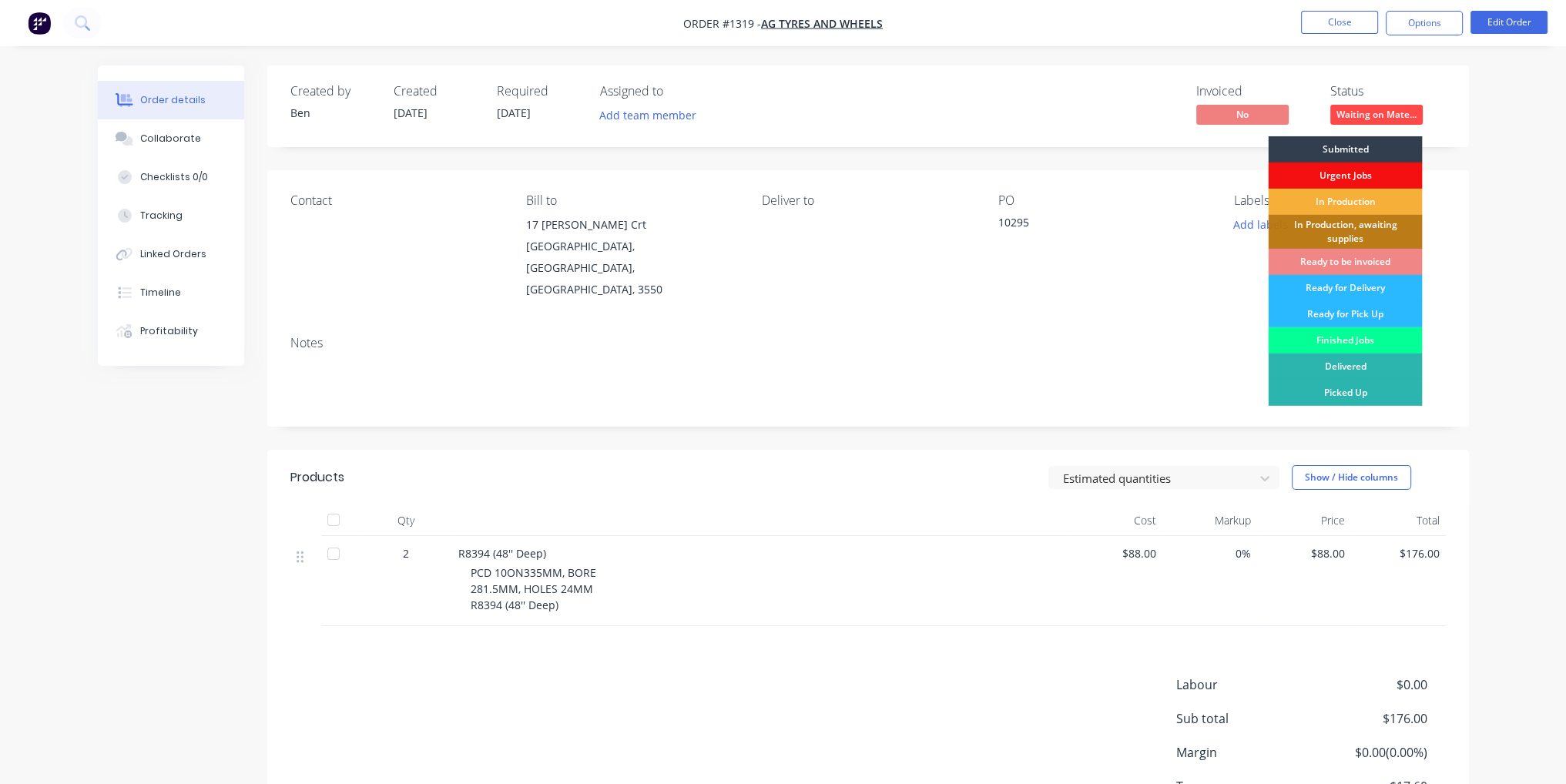
click at [1369, 349] on div "Finished Jobs" at bounding box center [1345, 341] width 154 height 27
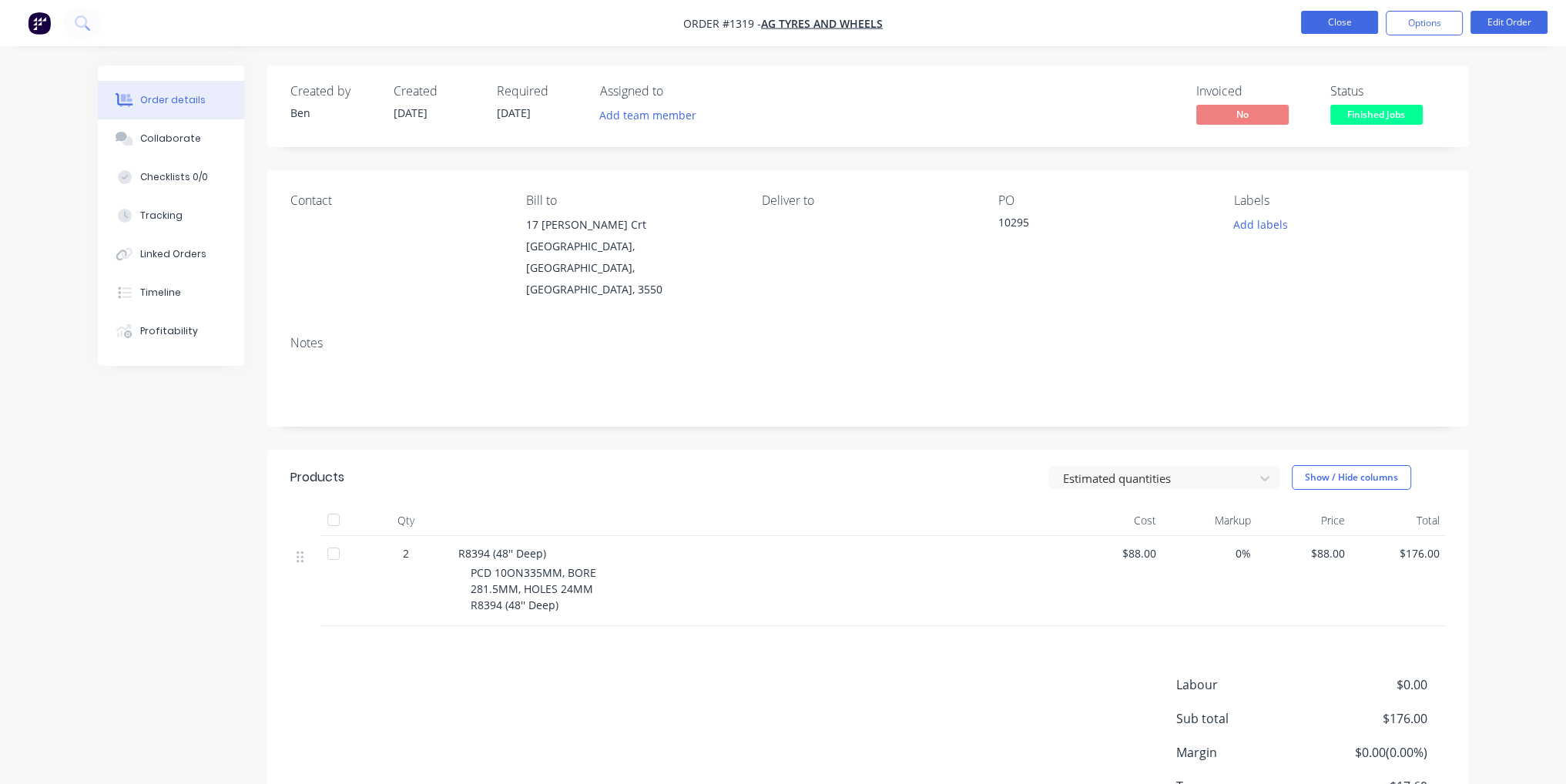
click at [1336, 26] on button "Close" at bounding box center [1339, 22] width 77 height 23
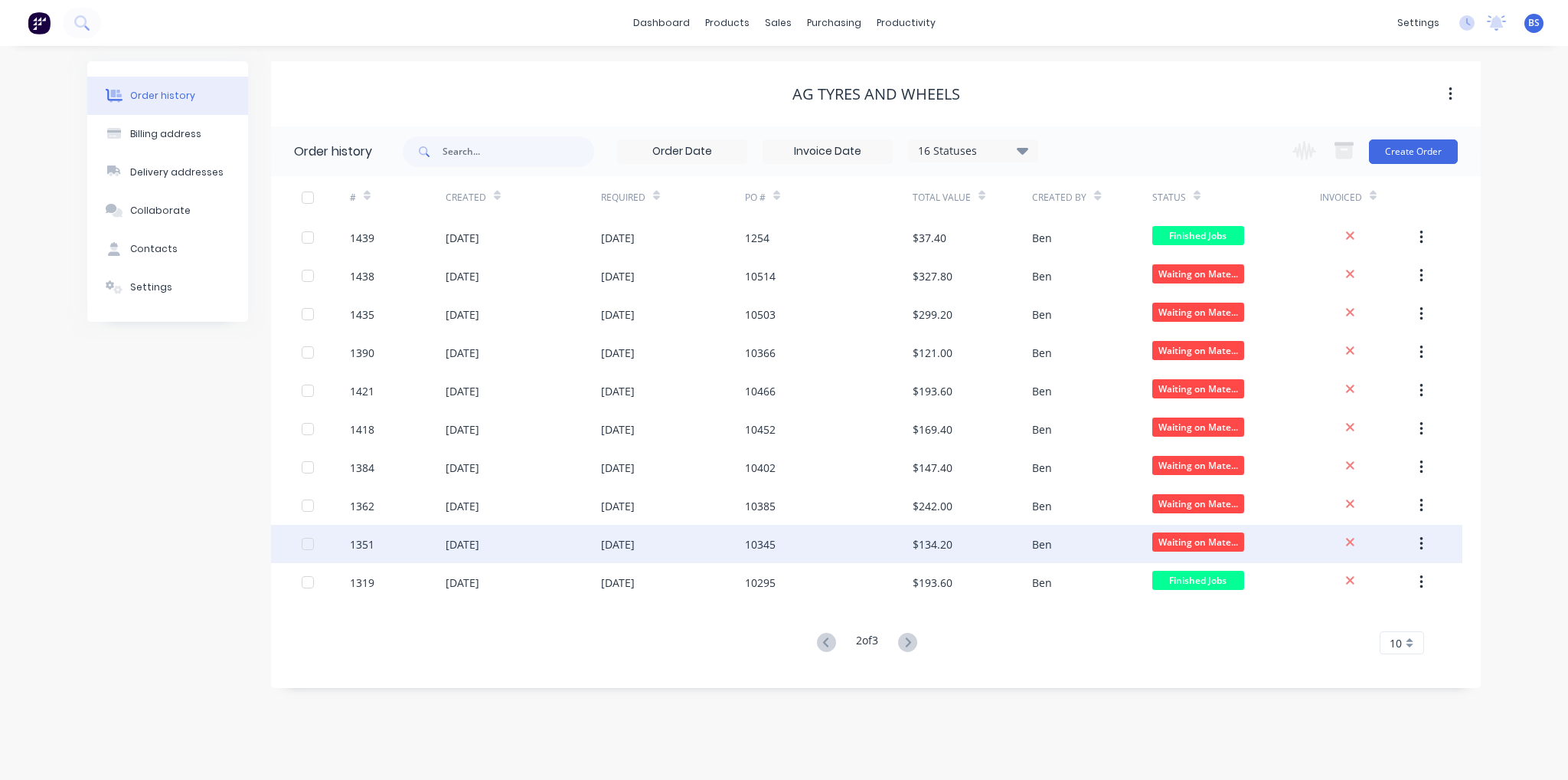
click at [814, 540] on div "10345" at bounding box center [829, 544] width 168 height 39
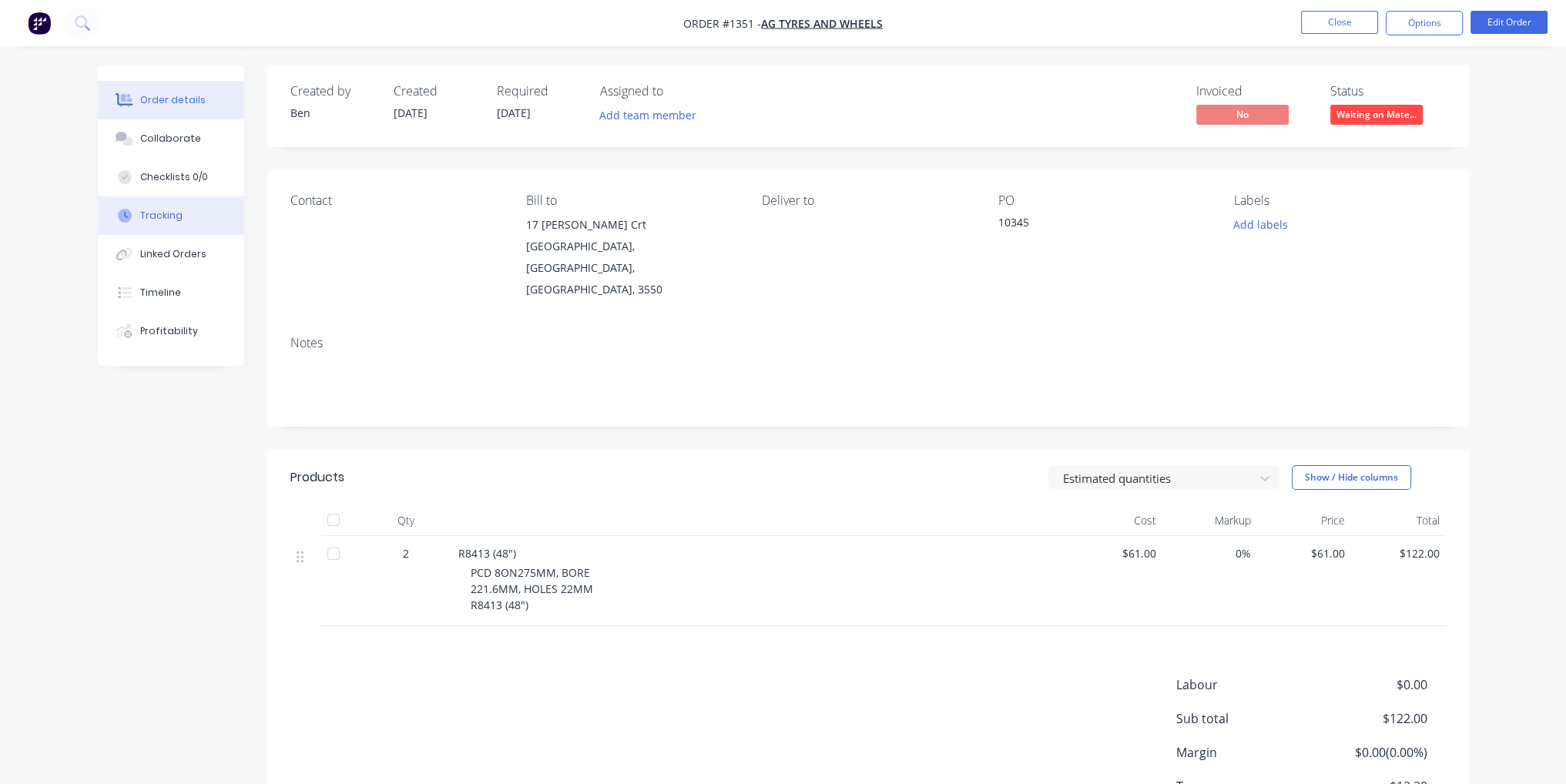
click at [181, 224] on button "Tracking" at bounding box center [171, 216] width 146 height 39
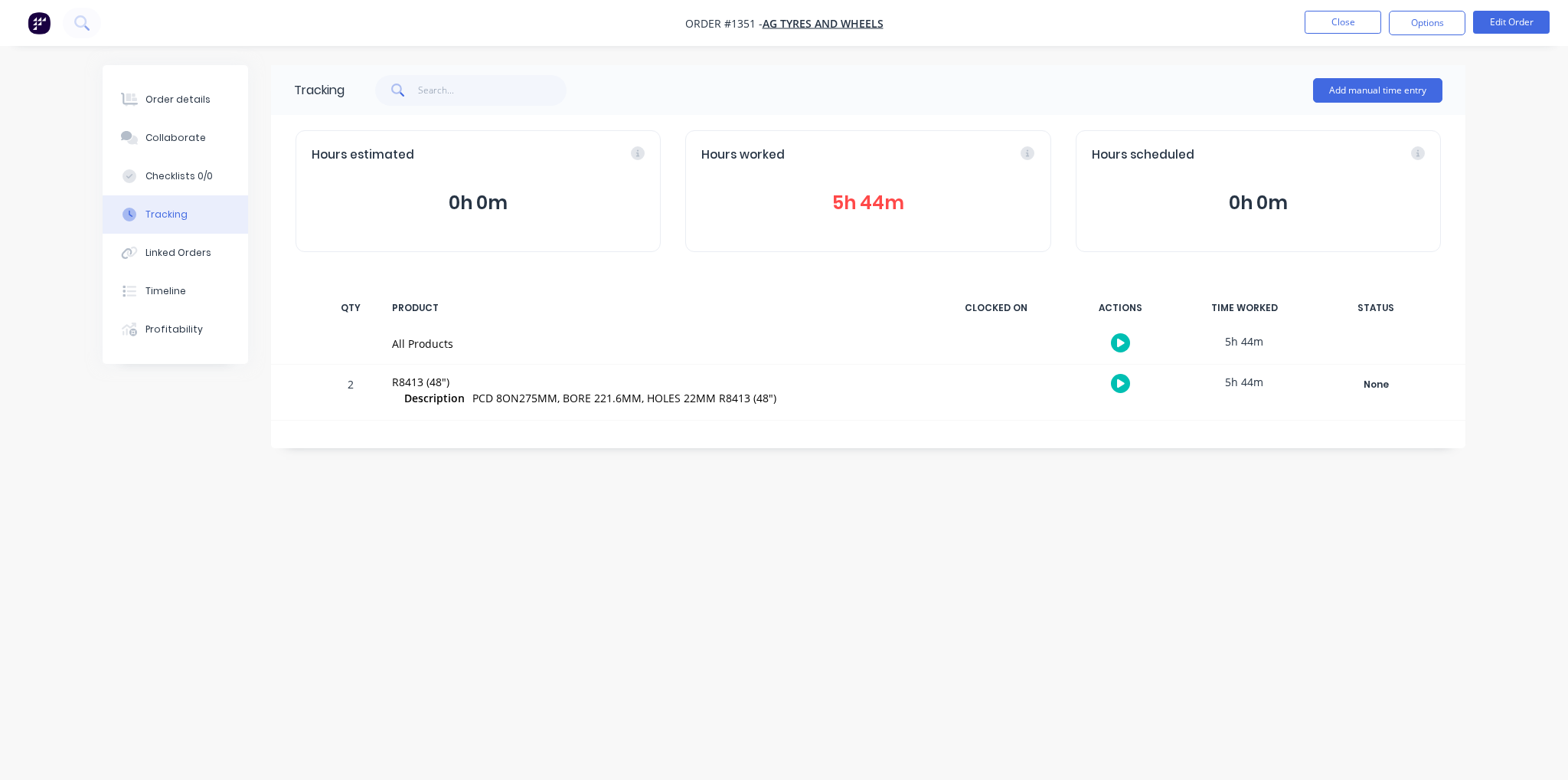
click at [925, 215] on button "5h 44m" at bounding box center [868, 202] width 333 height 29
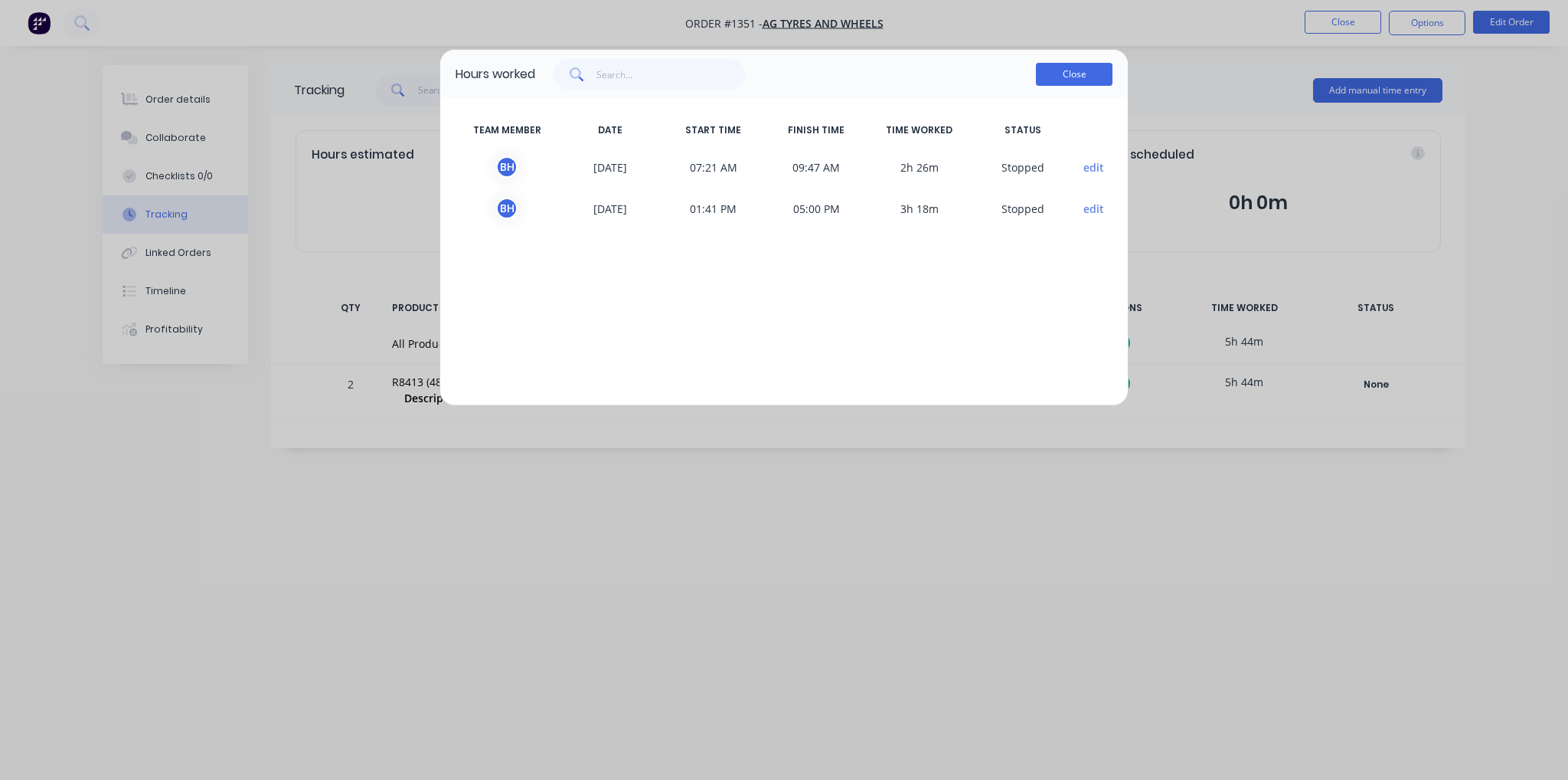
click at [1109, 71] on button "Close" at bounding box center [1073, 74] width 77 height 23
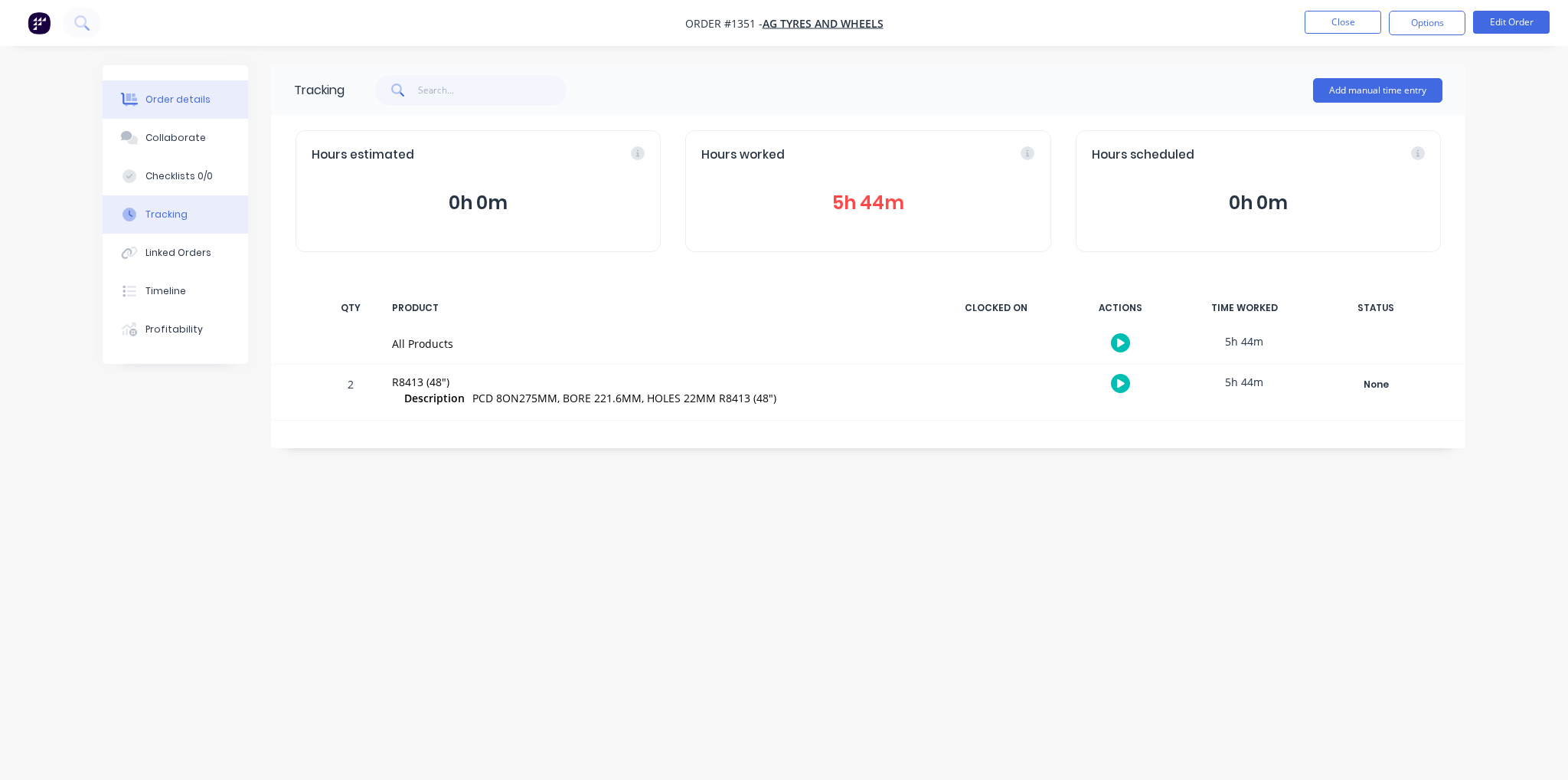
click at [221, 97] on button "Order details" at bounding box center [175, 99] width 145 height 39
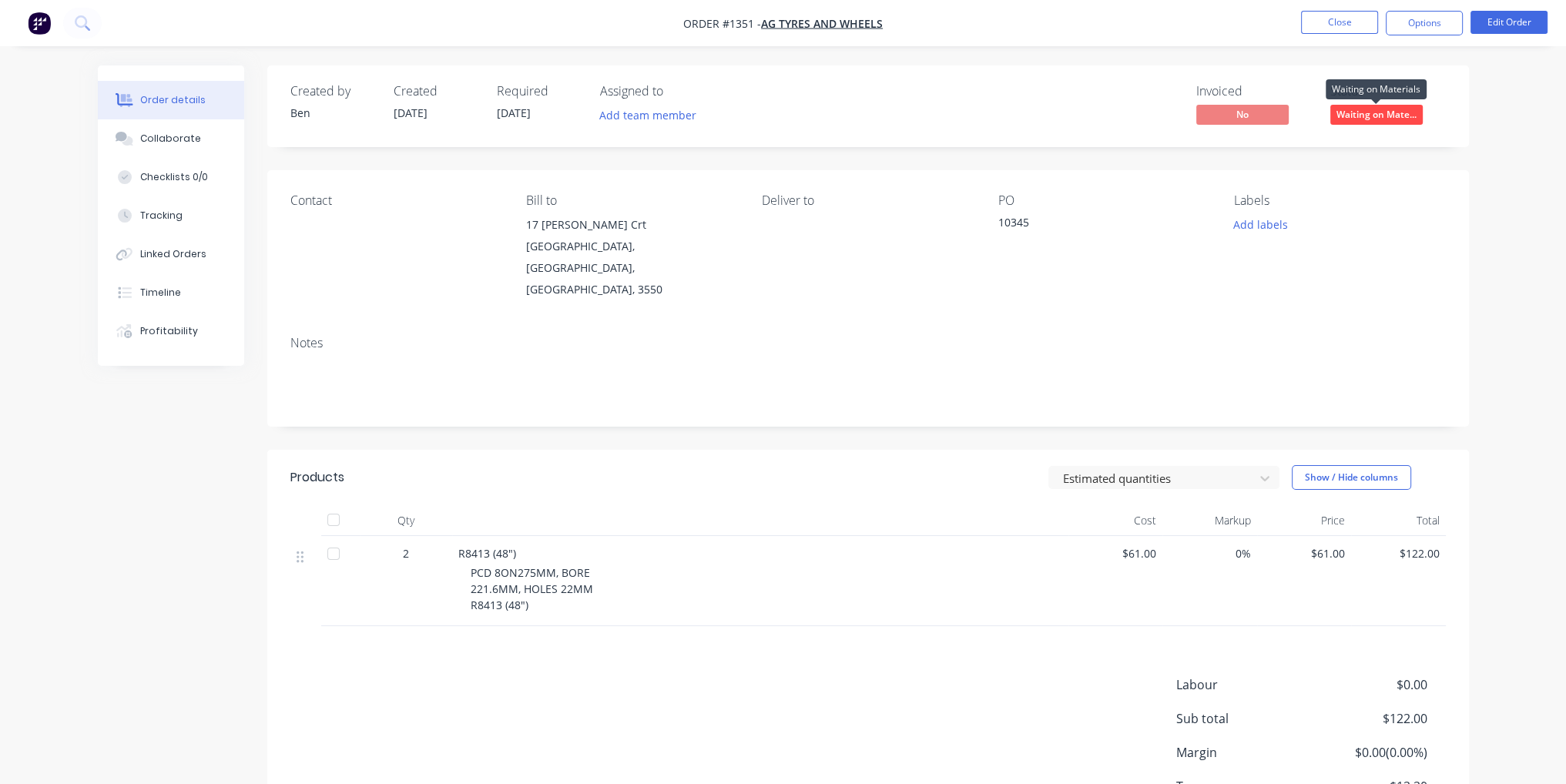
click at [1397, 122] on span "Waiting on Mate..." at bounding box center [1377, 114] width 92 height 19
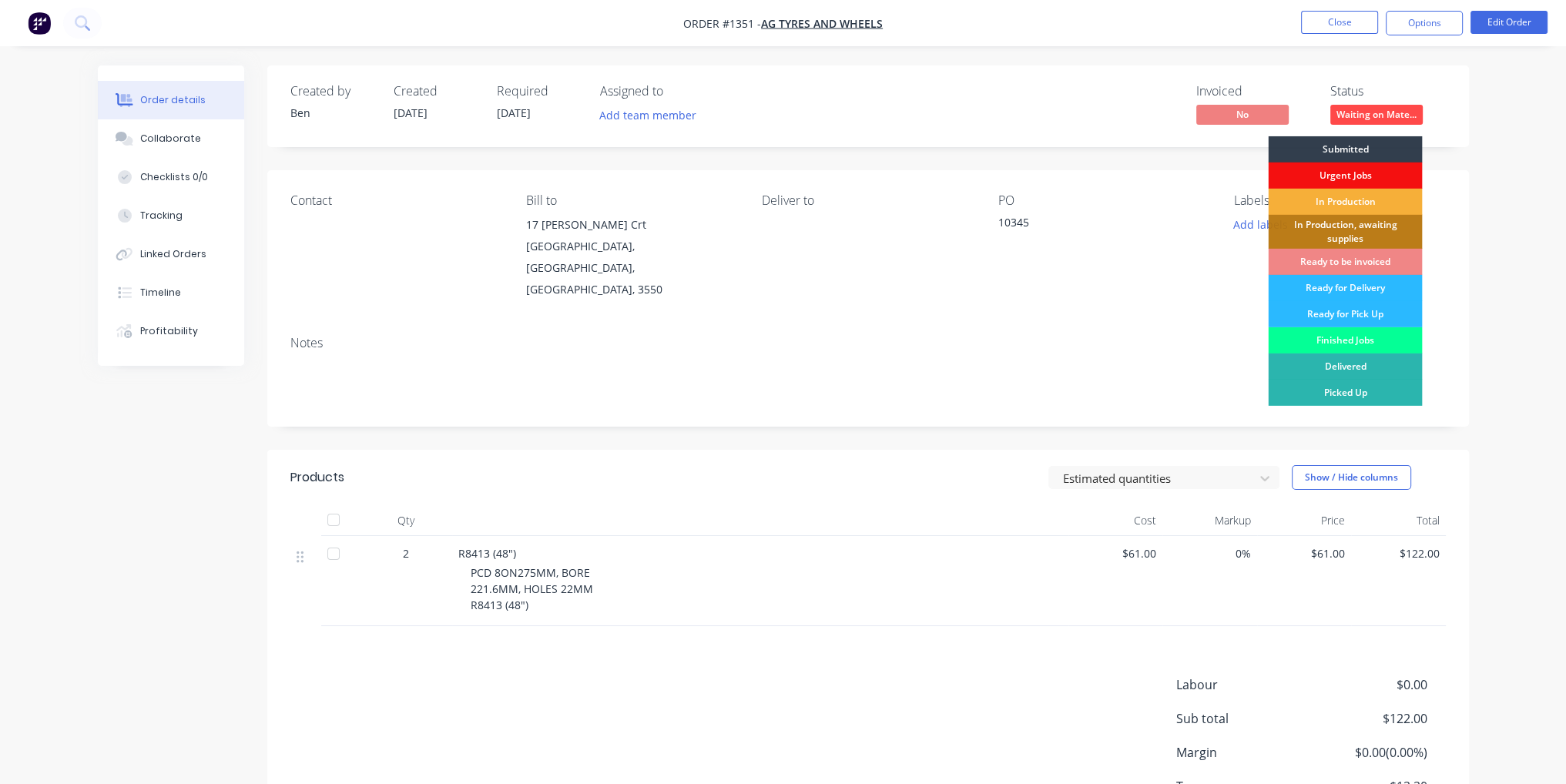
click at [1346, 336] on div "Finished Jobs" at bounding box center [1345, 341] width 154 height 27
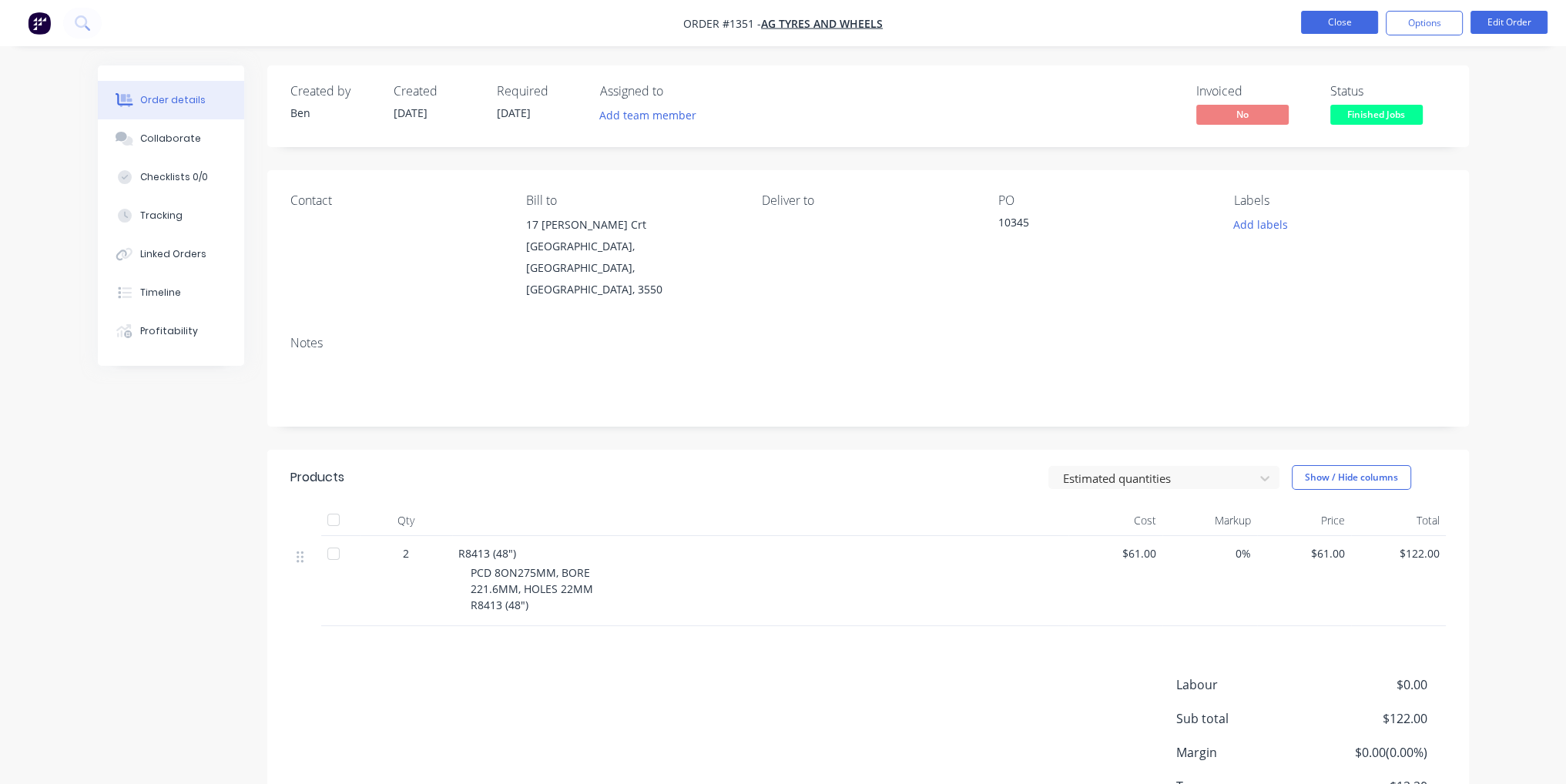
click at [1344, 28] on button "Close" at bounding box center [1339, 22] width 77 height 23
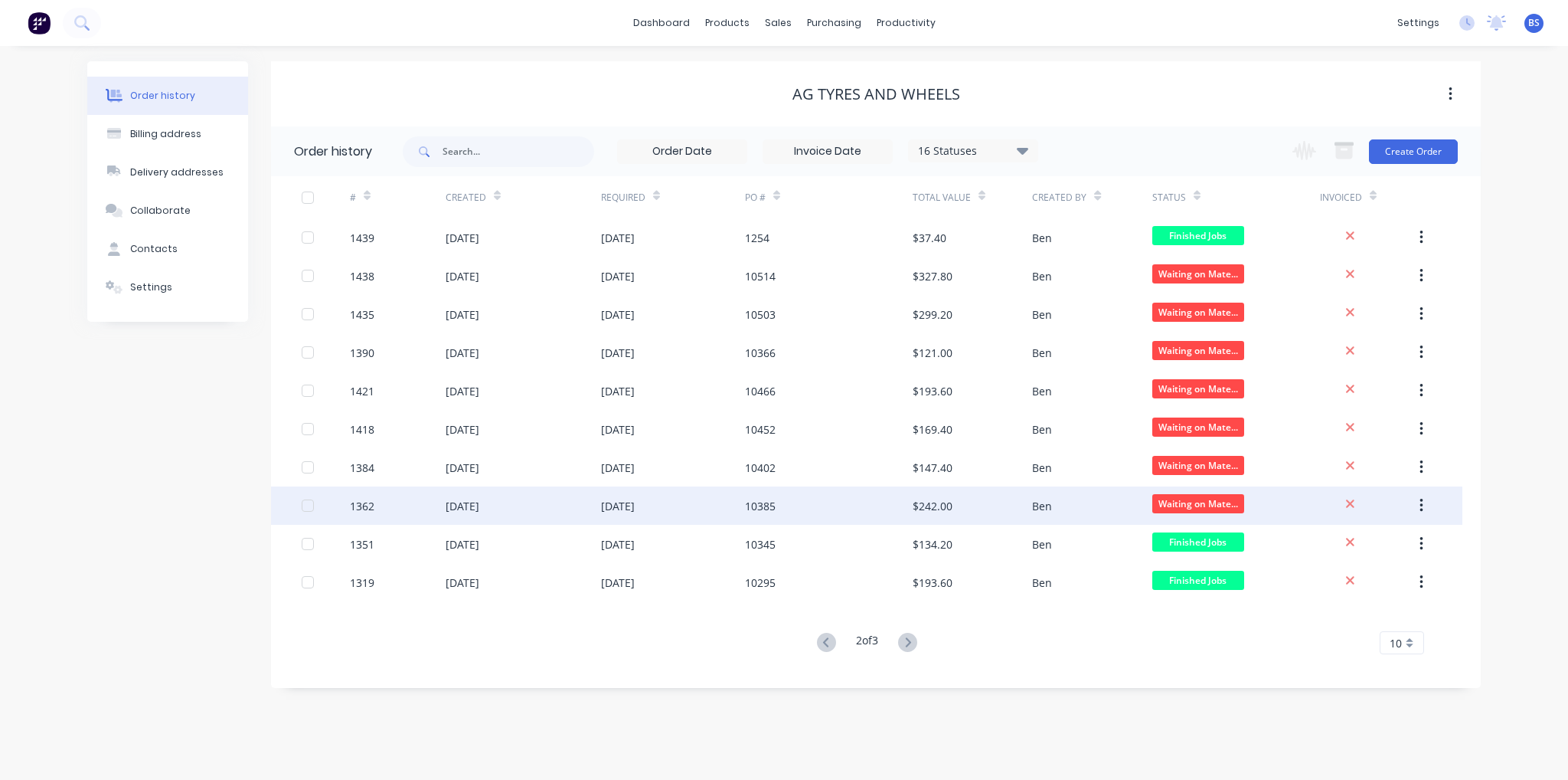
click at [454, 513] on div "[DATE]" at bounding box center [523, 506] width 156 height 39
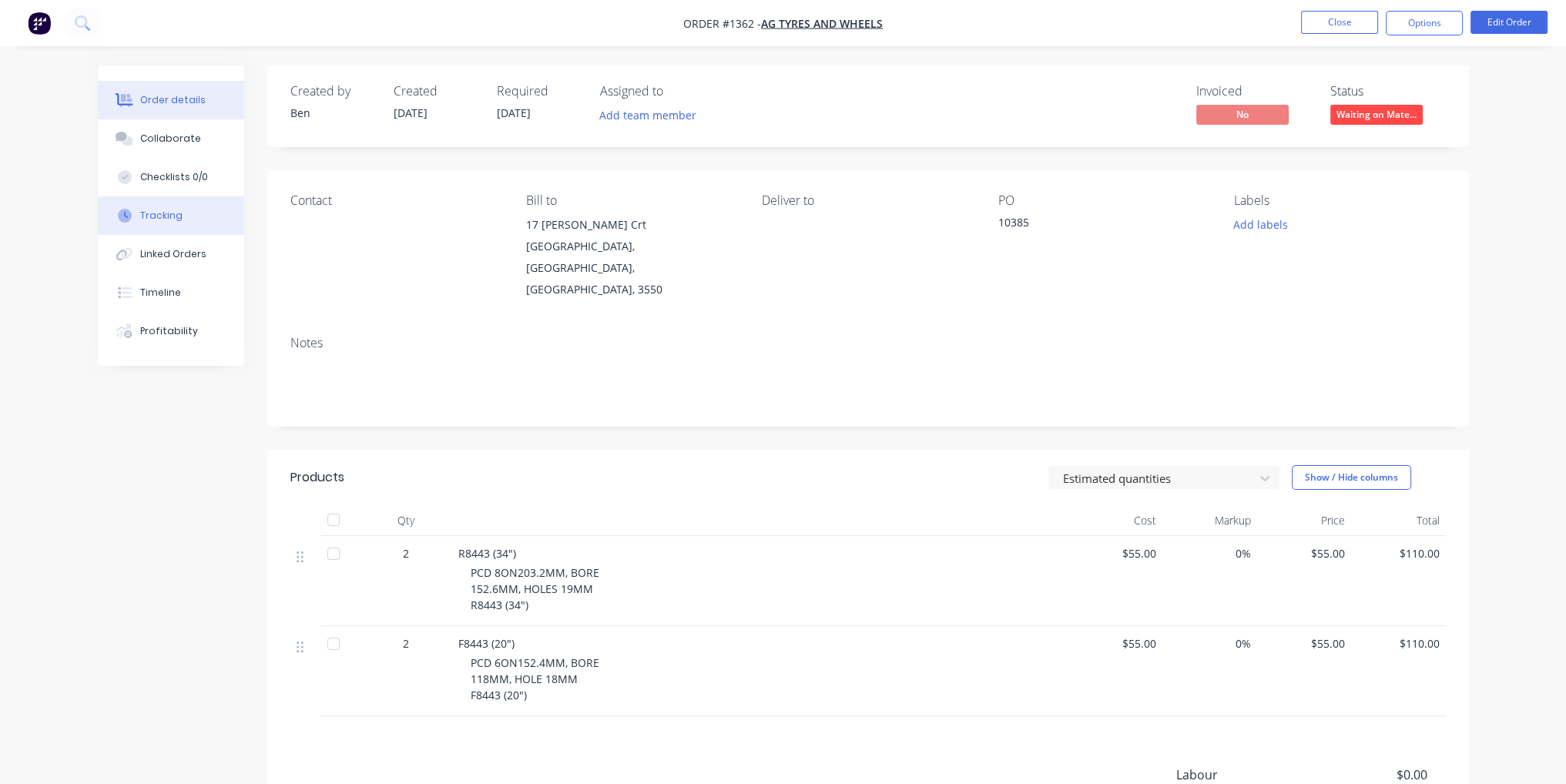
click at [146, 214] on div "Tracking" at bounding box center [161, 216] width 42 height 14
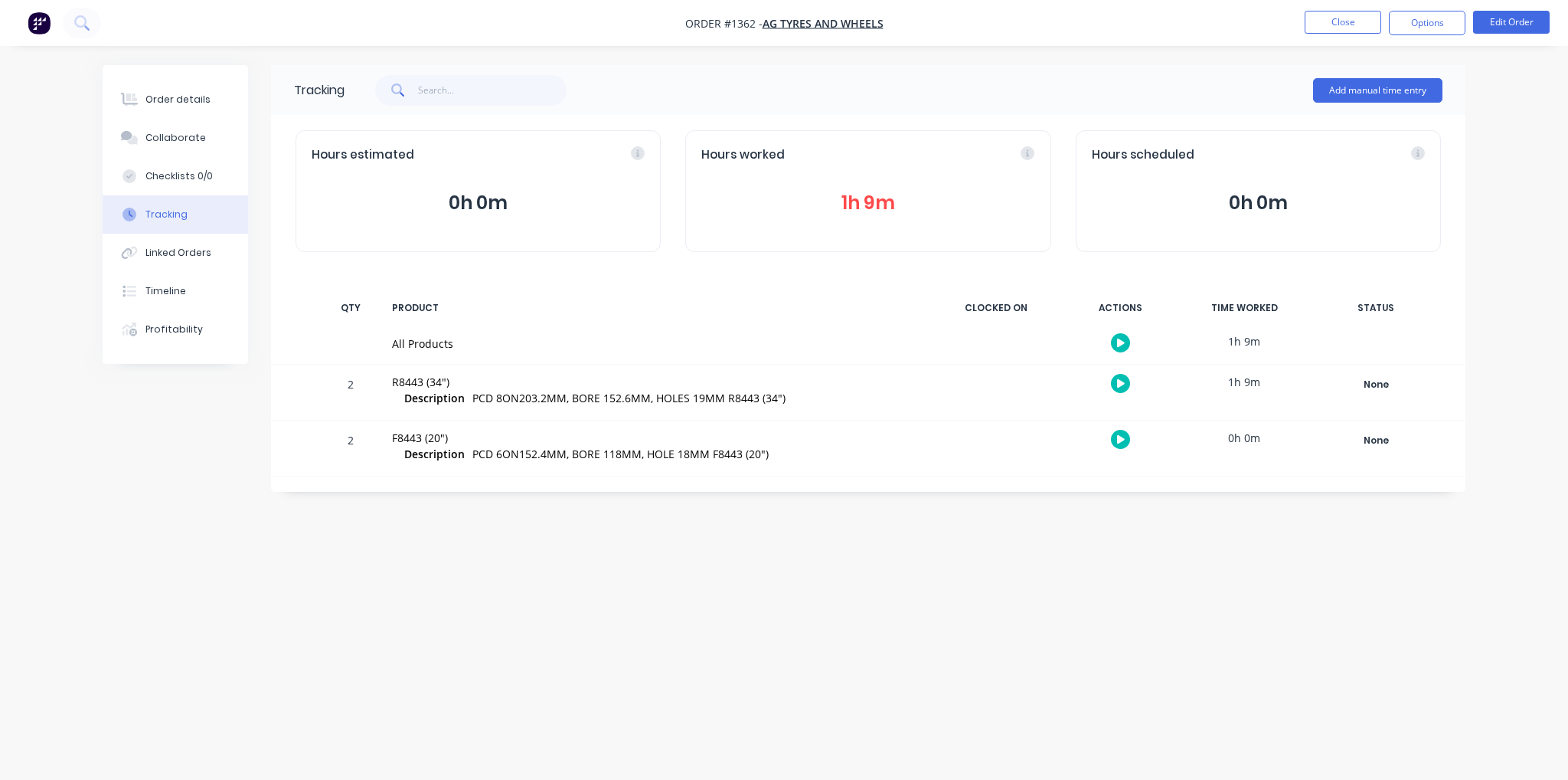
click at [869, 210] on button "1h 9m" at bounding box center [868, 202] width 333 height 29
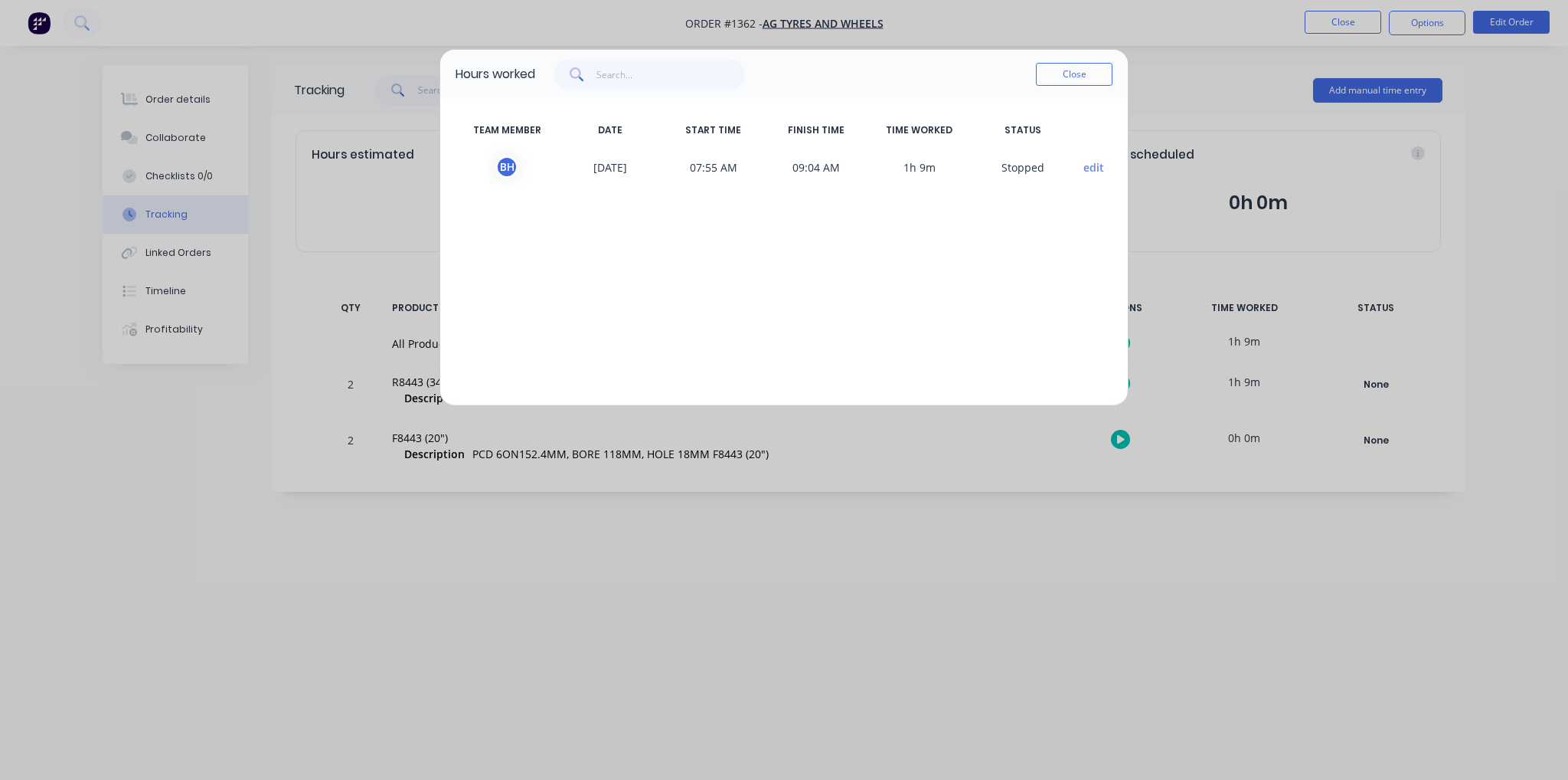
drag, startPoint x: 1101, startPoint y: 68, endPoint x: 1274, endPoint y: 47, distance: 174.3
click at [1100, 69] on button "Close" at bounding box center [1073, 74] width 77 height 23
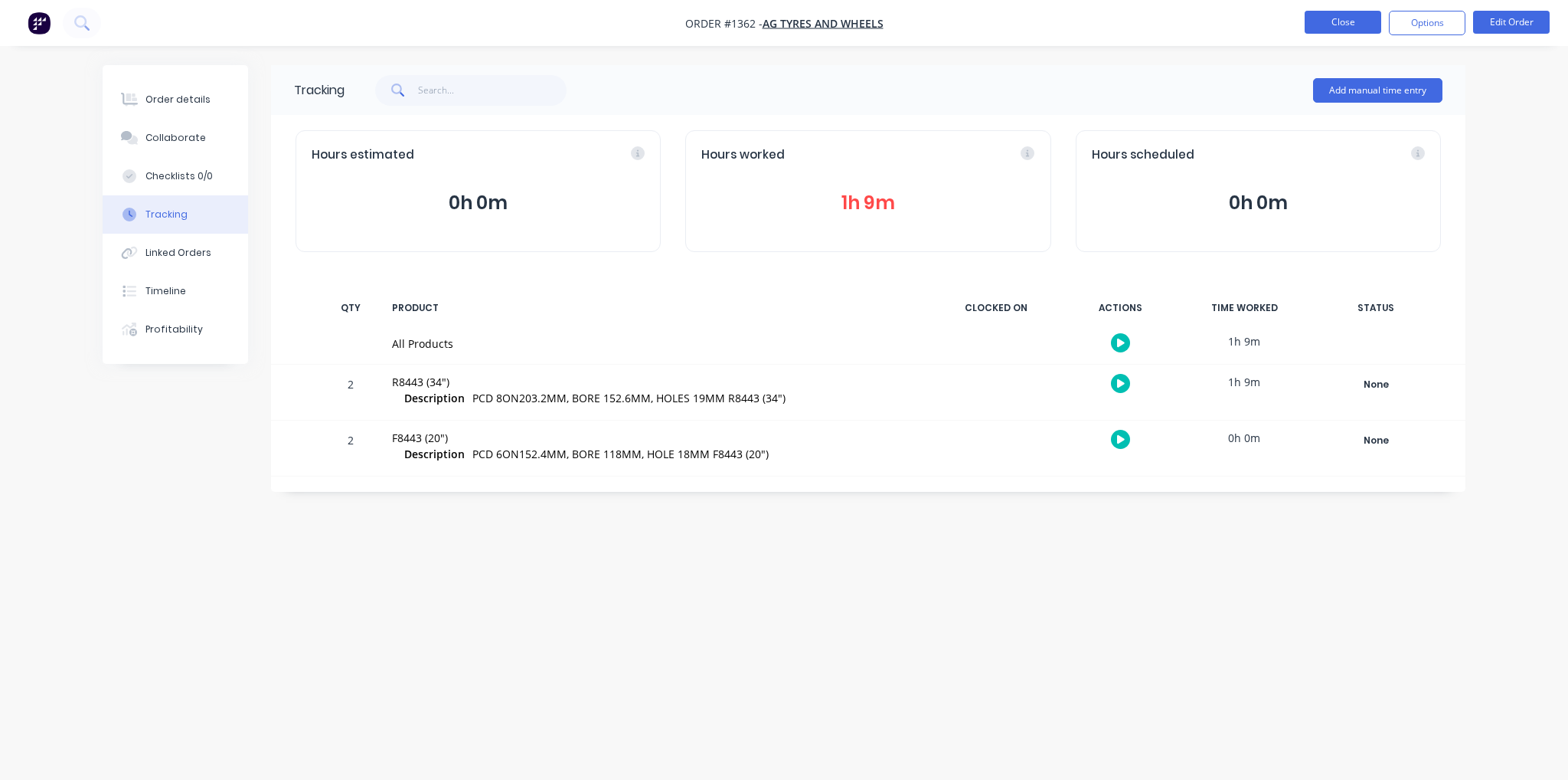
click at [1366, 26] on button "Close" at bounding box center [1343, 22] width 77 height 23
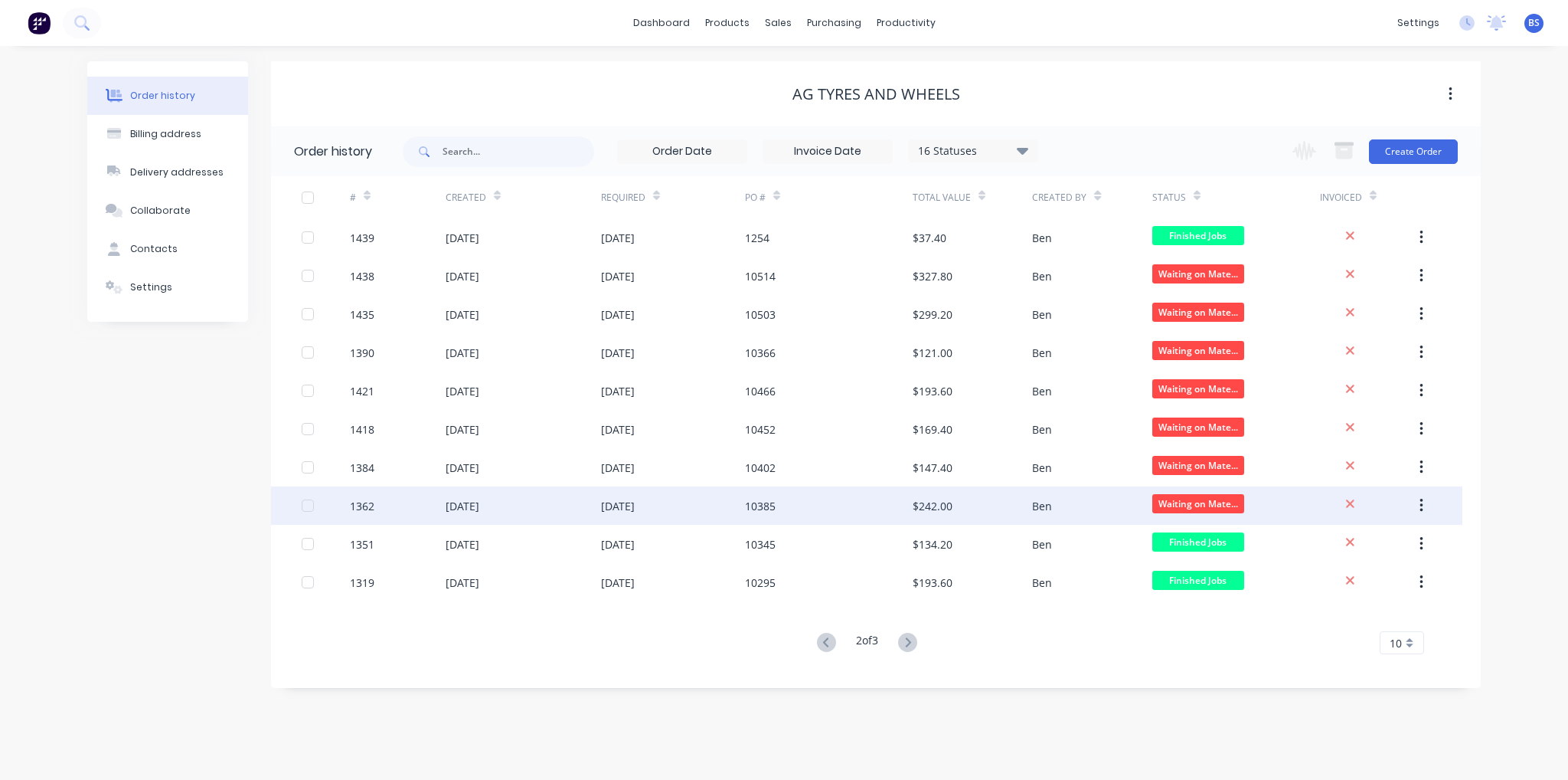
click at [1041, 513] on div "Ben" at bounding box center [1092, 506] width 120 height 39
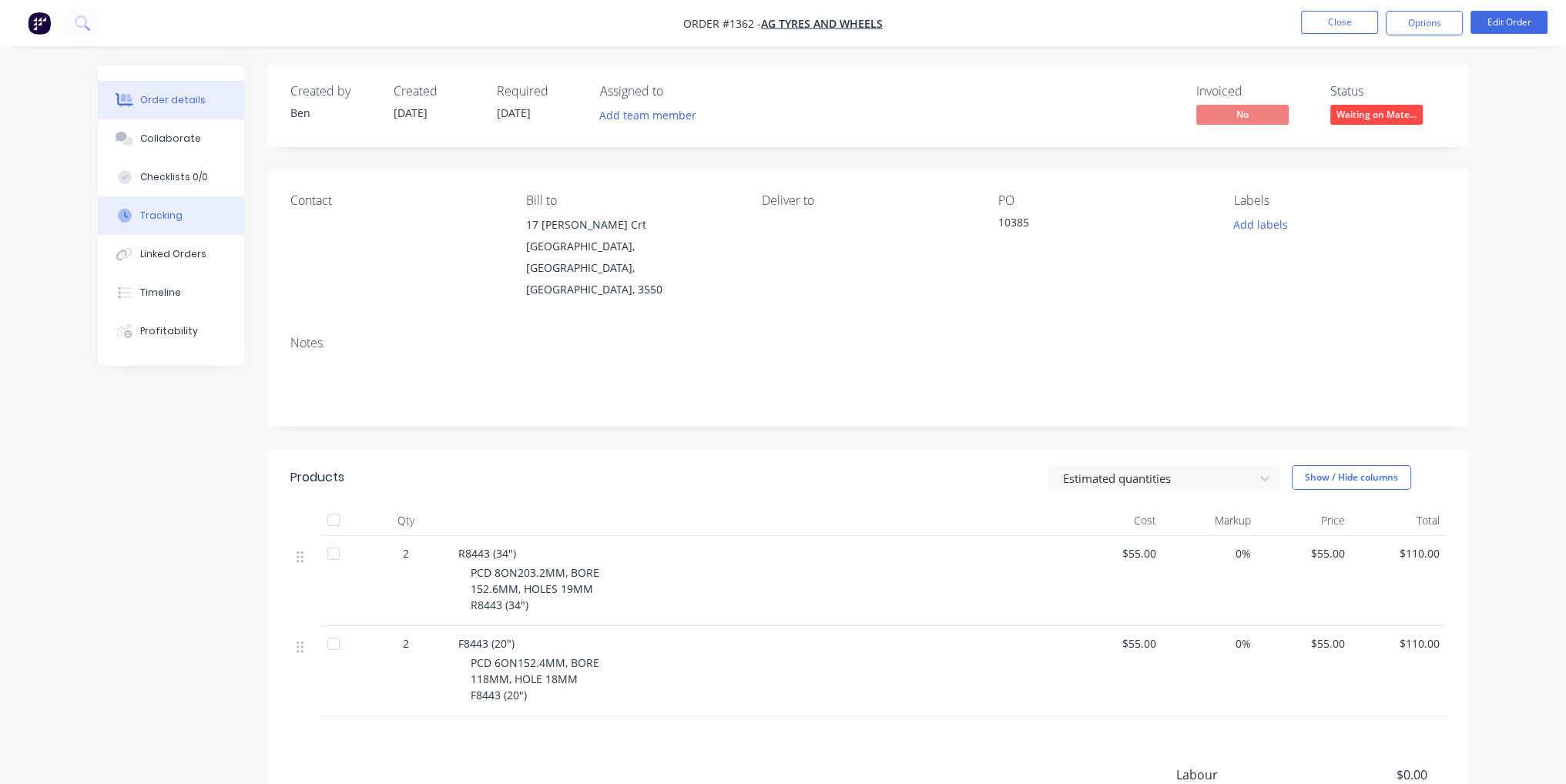
click at [160, 204] on button "Tracking" at bounding box center [171, 216] width 146 height 39
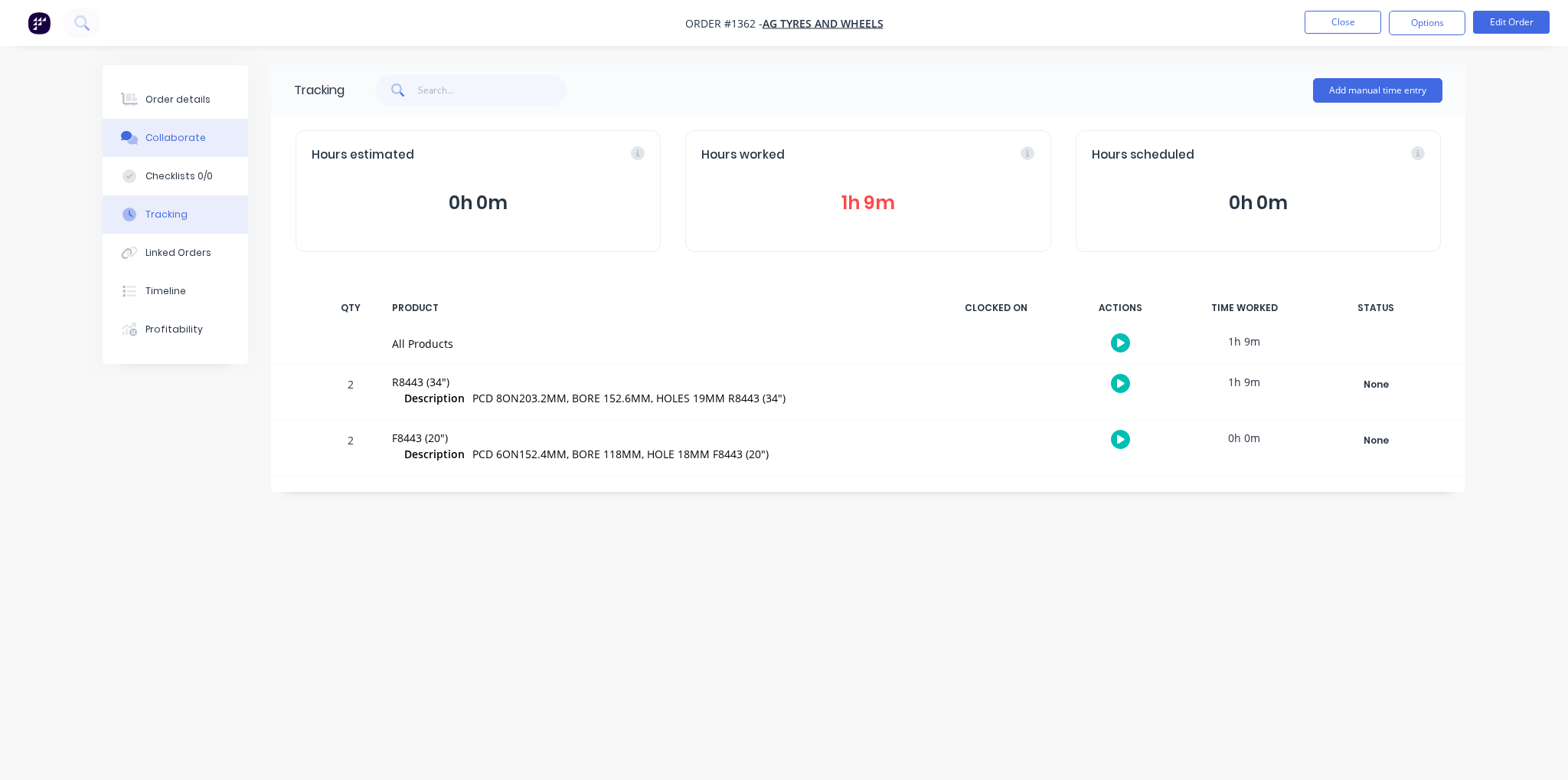
drag, startPoint x: 180, startPoint y: 92, endPoint x: 238, endPoint y: 120, distance: 64.4
click at [180, 92] on div "Order details" at bounding box center [178, 99] width 65 height 14
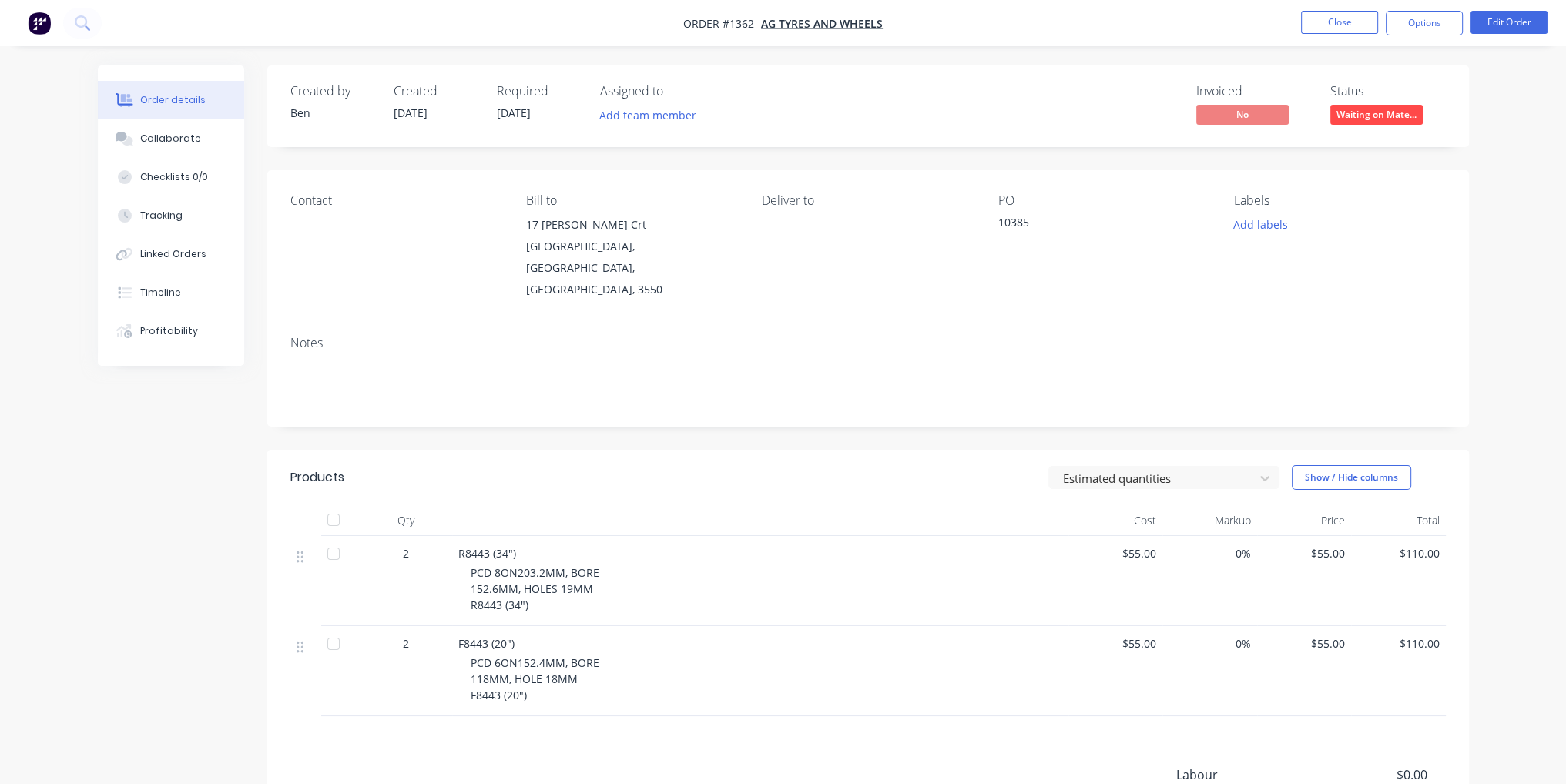
click at [1383, 117] on span "Waiting on Mate..." at bounding box center [1377, 114] width 92 height 19
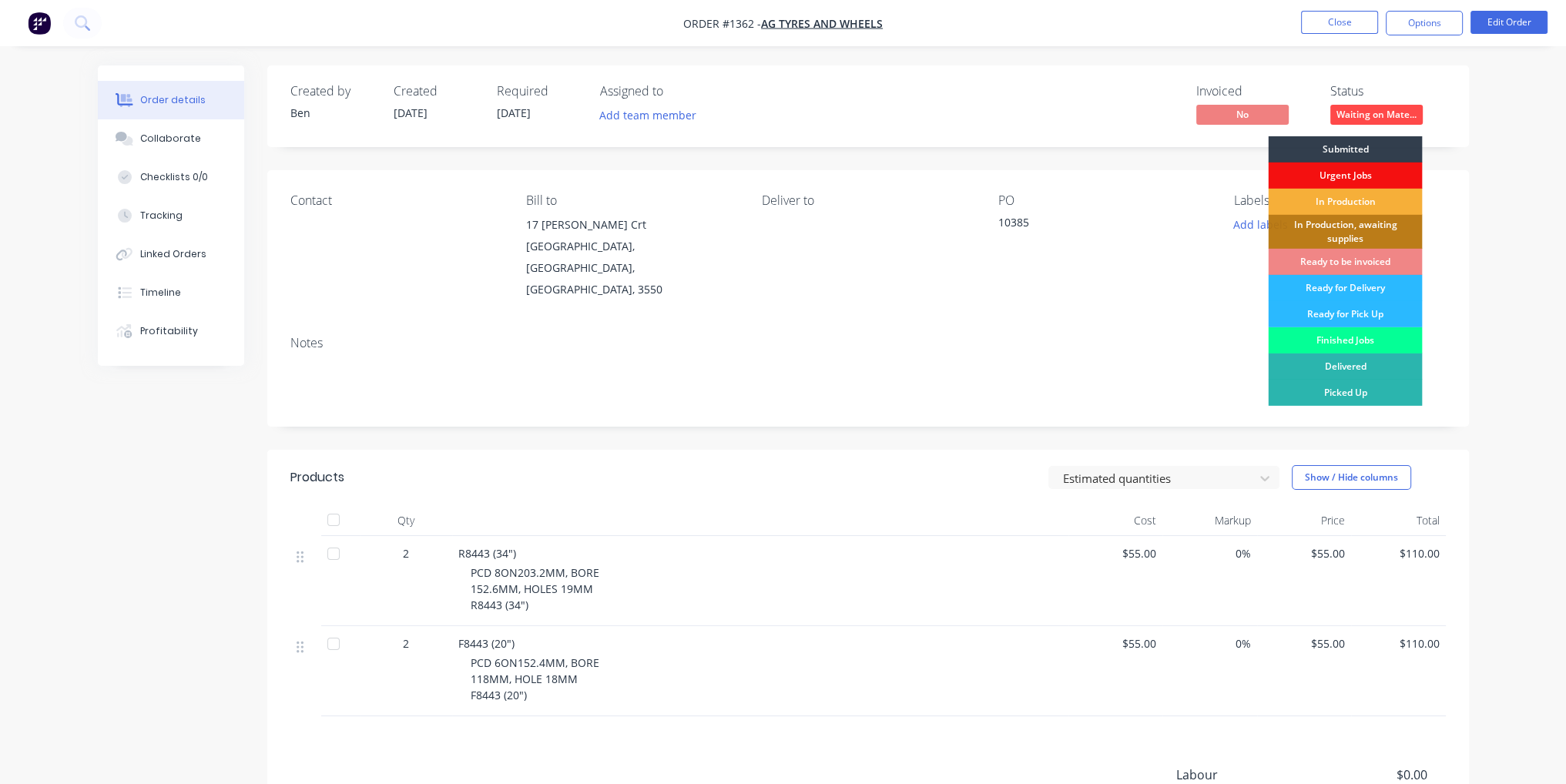
click at [1364, 342] on div "Finished Jobs" at bounding box center [1345, 341] width 154 height 27
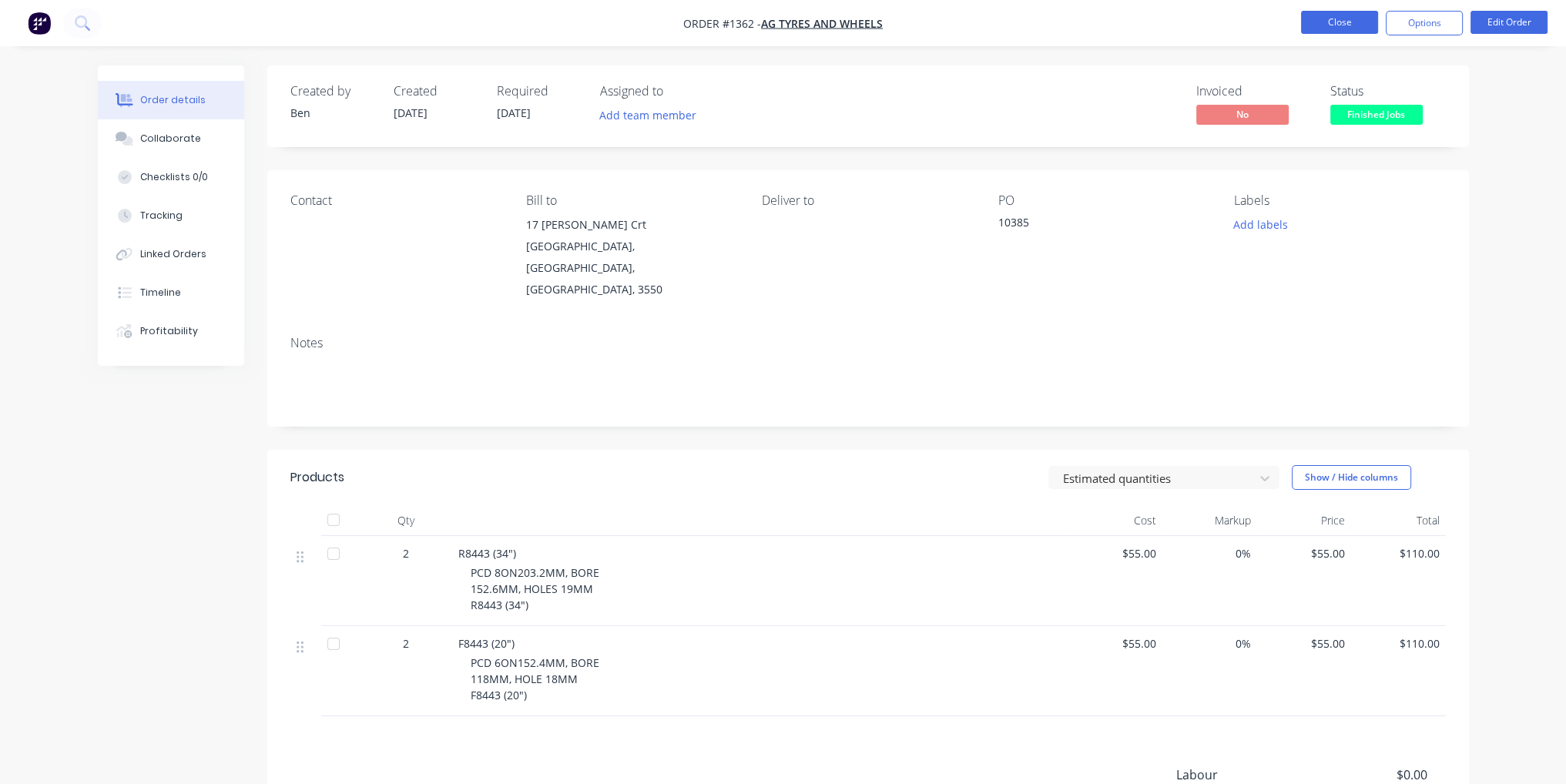
click at [1340, 25] on button "Close" at bounding box center [1339, 22] width 77 height 23
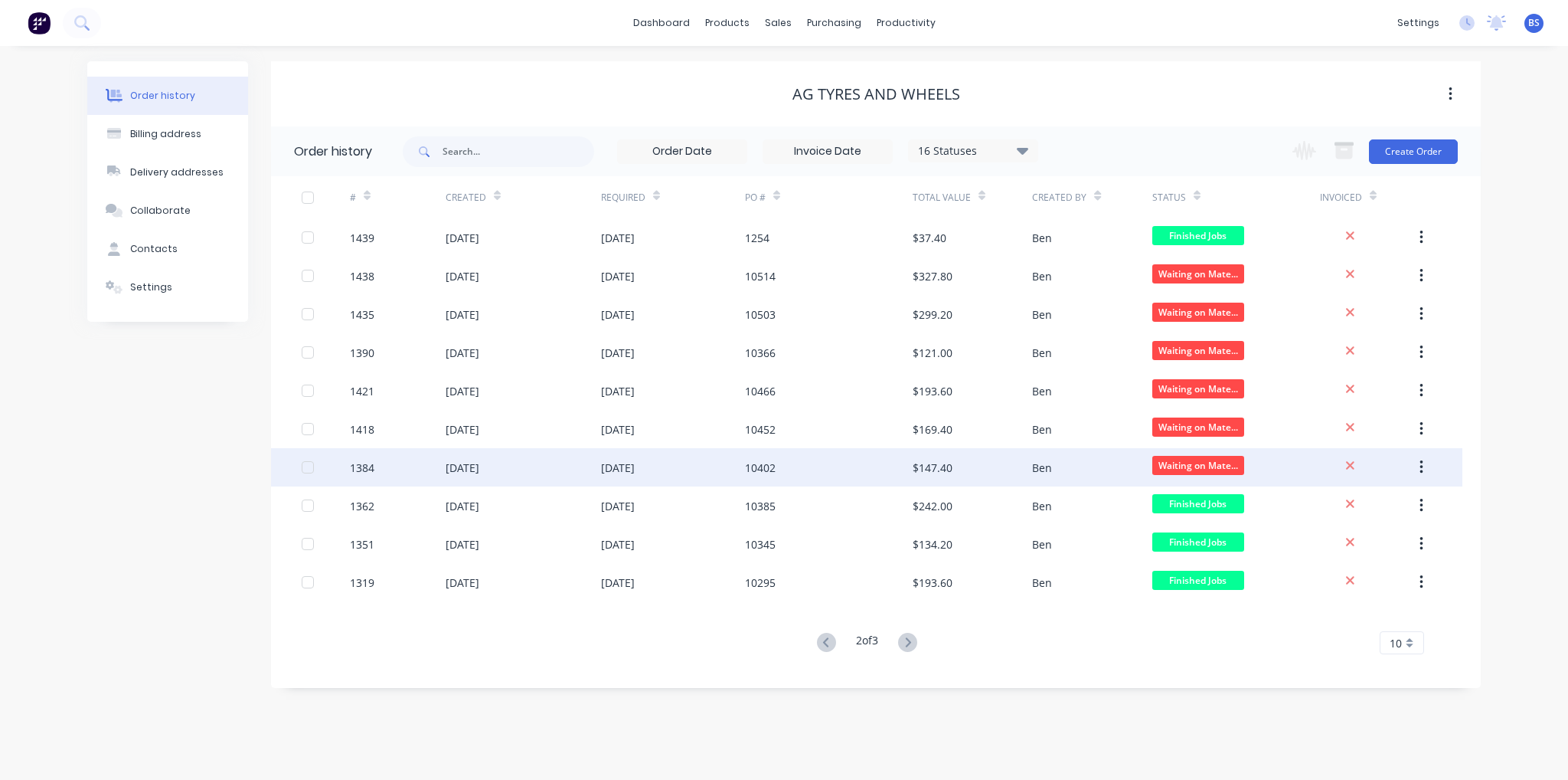
click at [573, 482] on div "[DATE]" at bounding box center [523, 467] width 156 height 39
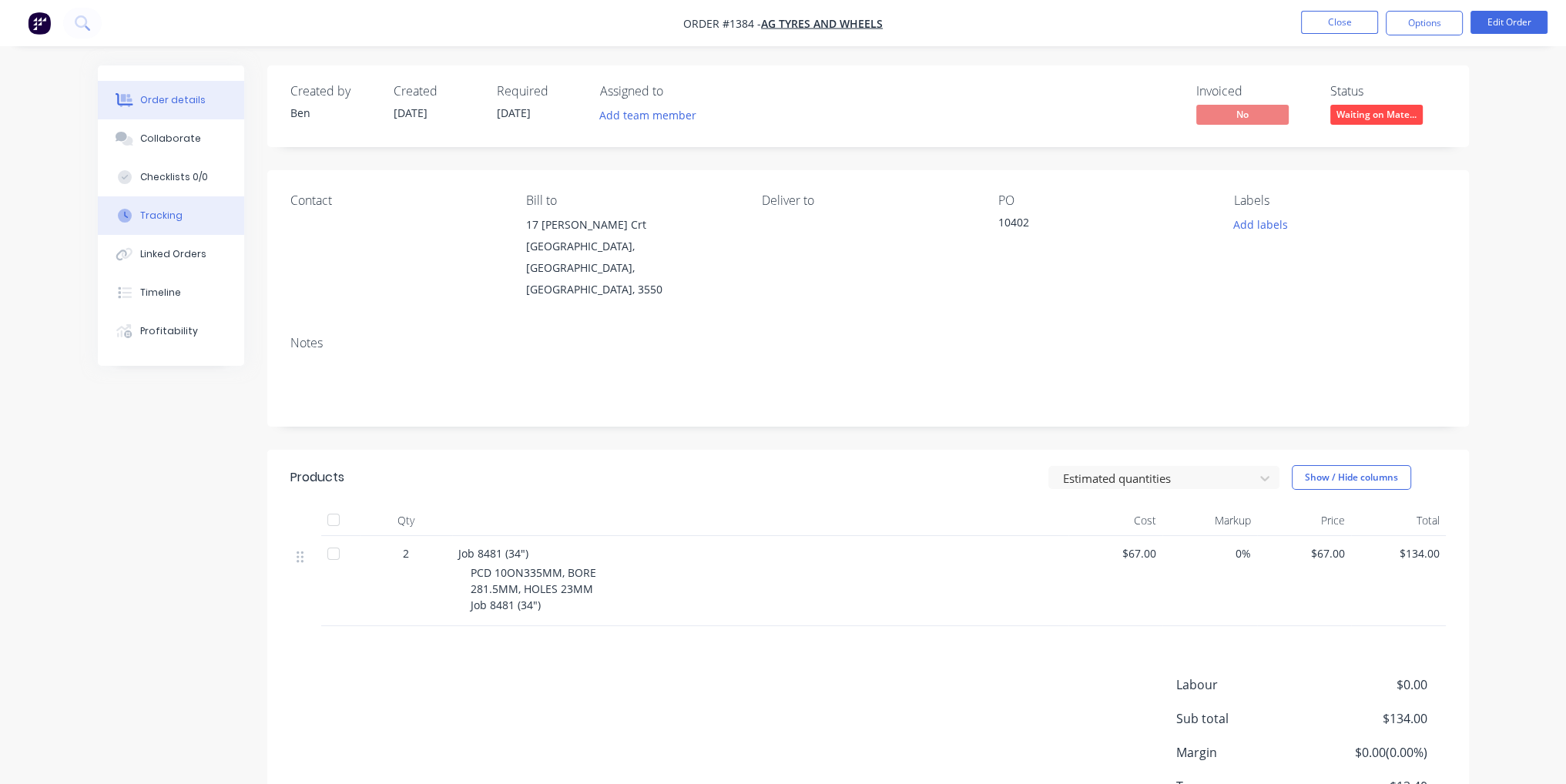
click at [177, 216] on div "Tracking" at bounding box center [161, 216] width 42 height 14
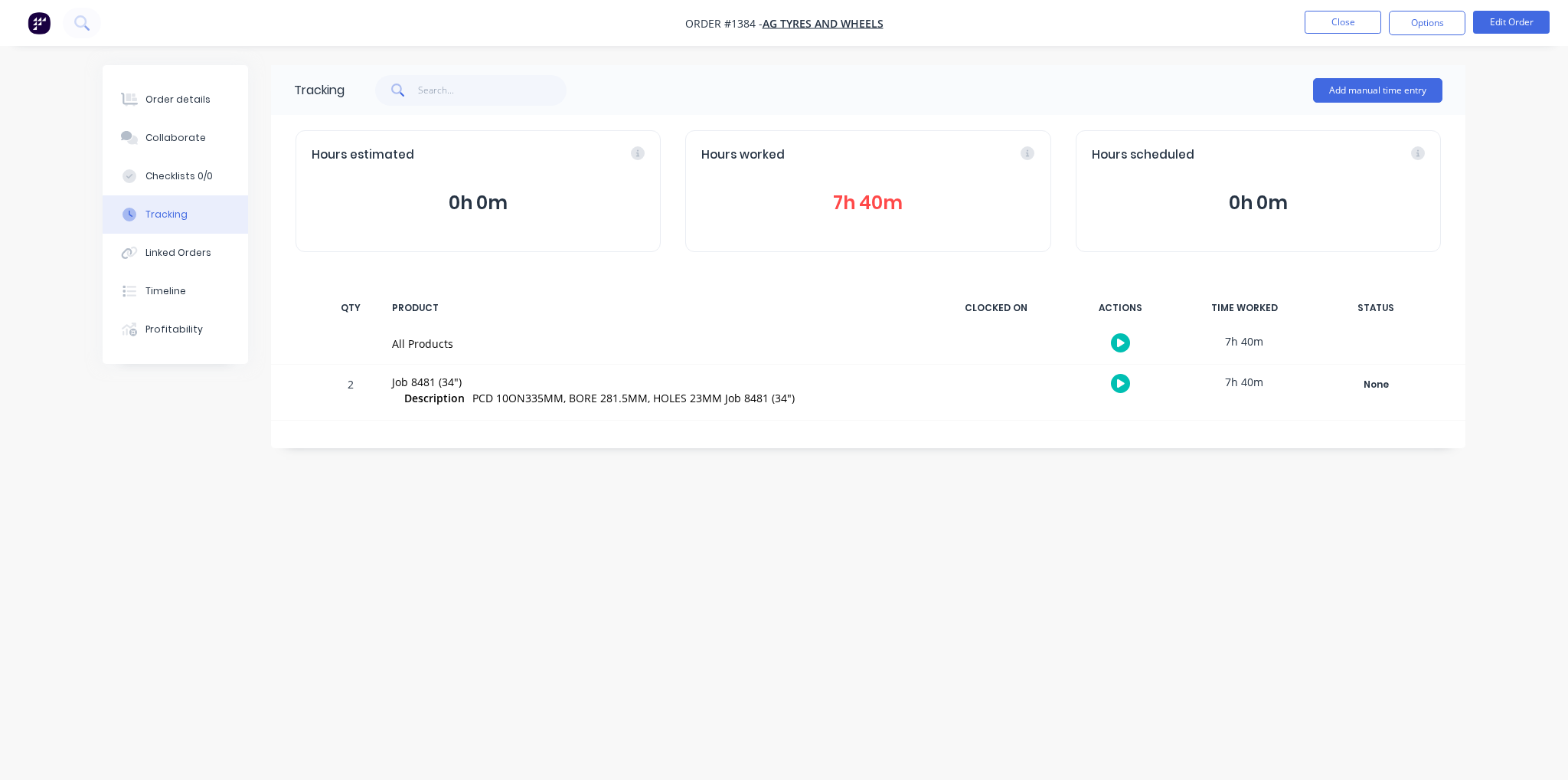
click at [876, 177] on div "Hours worked 7h 40m" at bounding box center [868, 191] width 365 height 121
click at [873, 213] on button "7h 40m" at bounding box center [868, 202] width 333 height 29
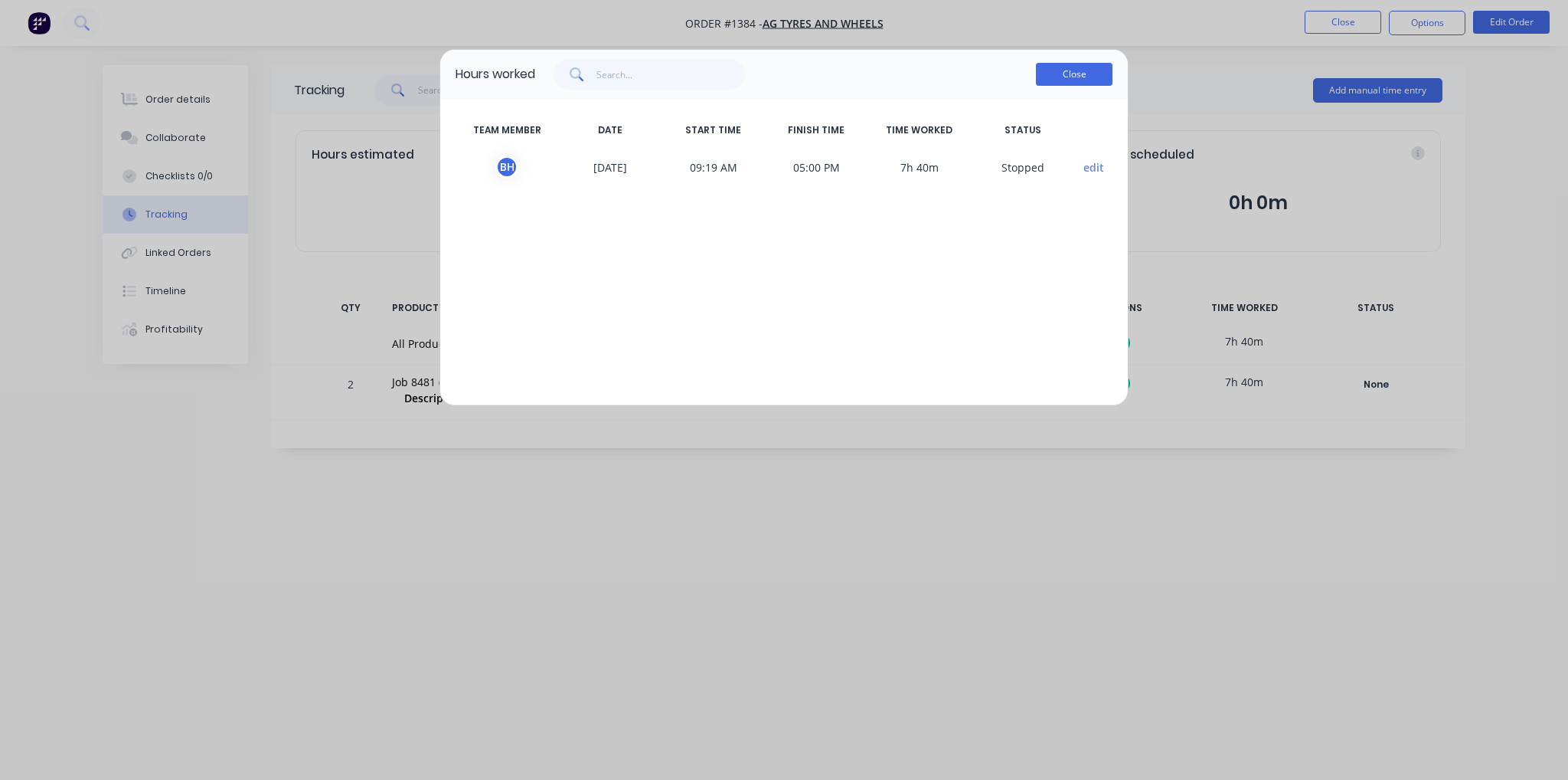
click at [1100, 79] on button "Close" at bounding box center [1073, 74] width 77 height 23
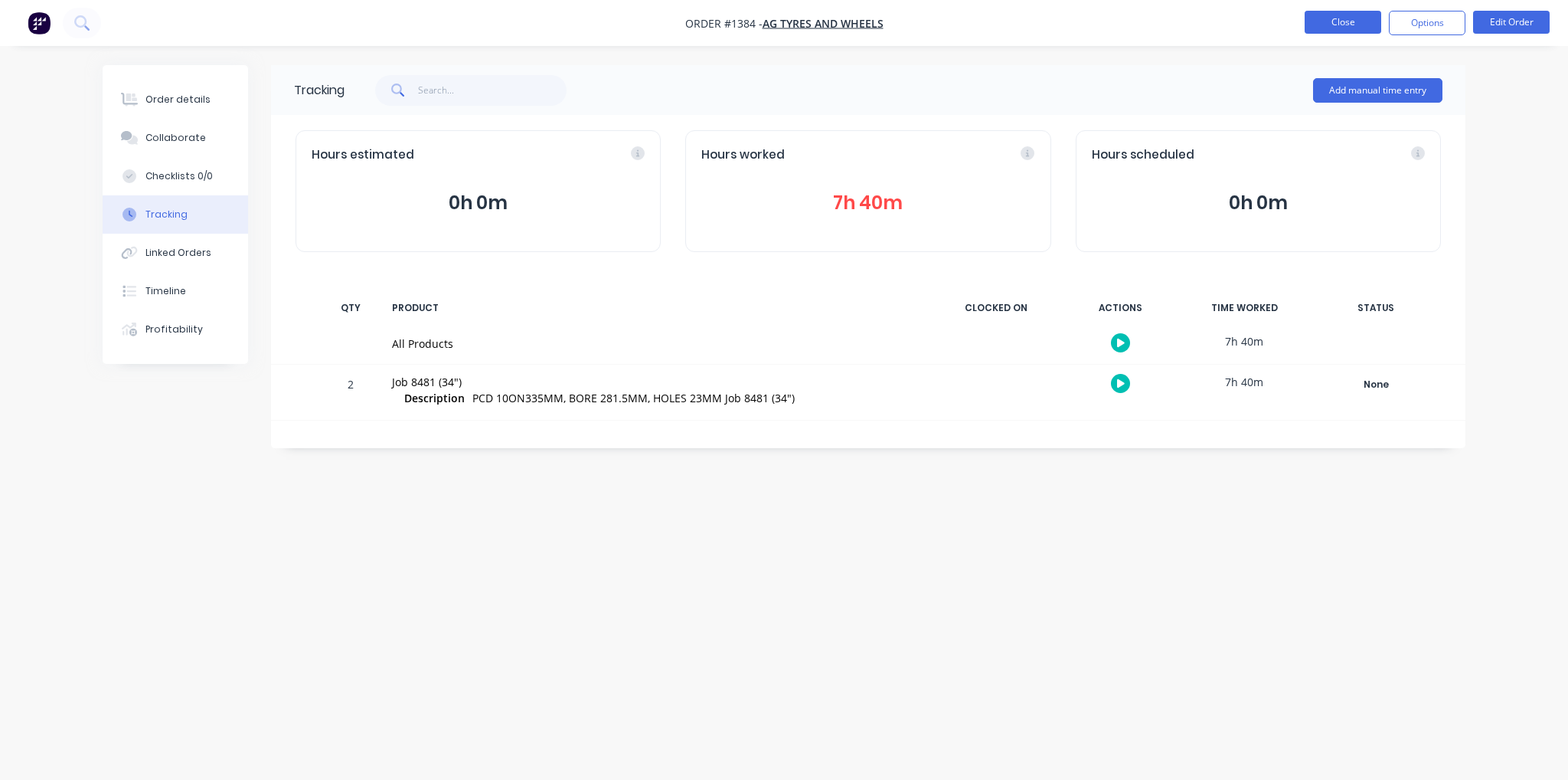
click at [1324, 25] on button "Close" at bounding box center [1343, 22] width 77 height 23
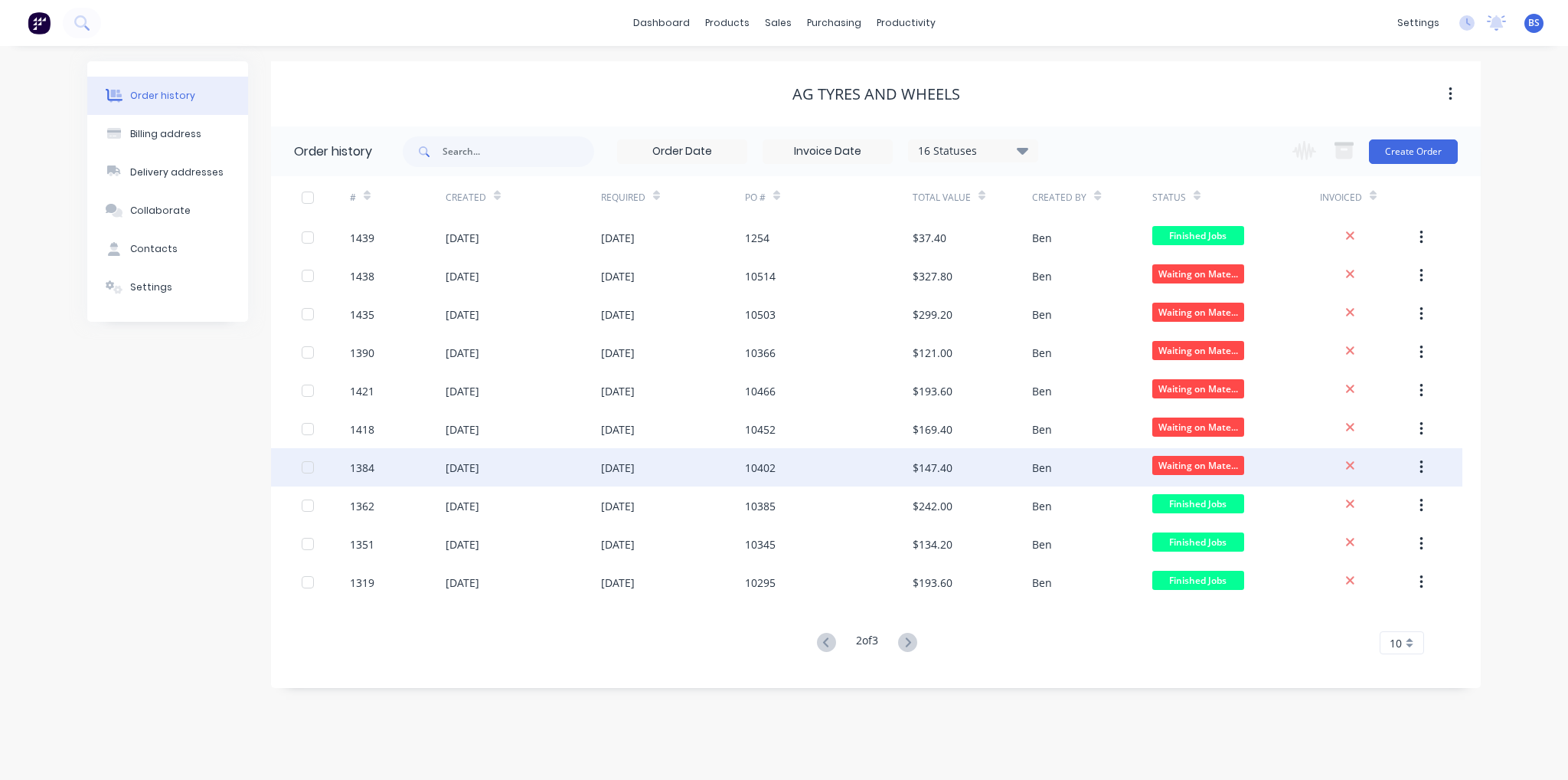
click at [634, 463] on div "[DATE]" at bounding box center [618, 467] width 33 height 16
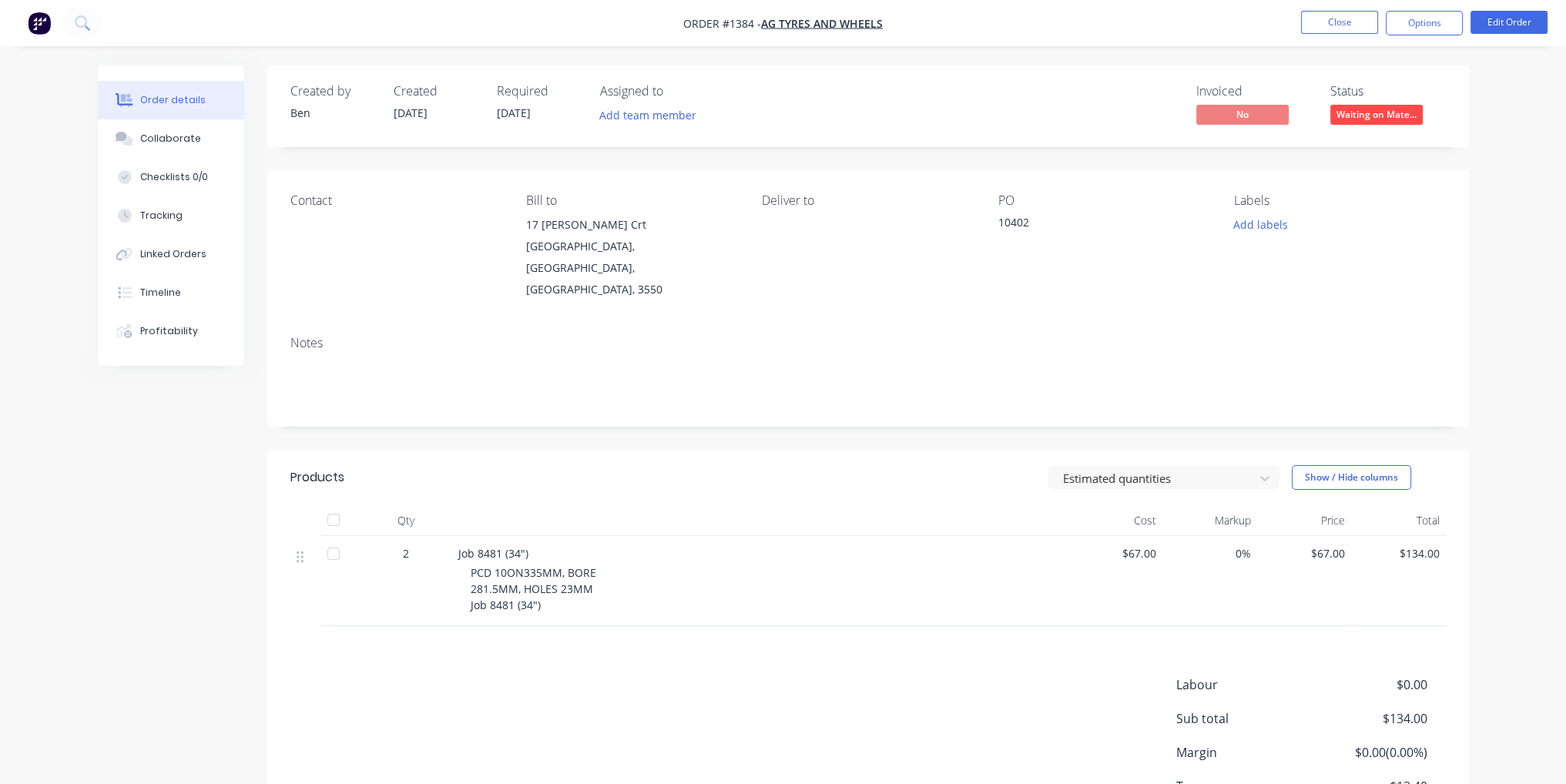
click at [1408, 110] on span "Waiting on Mate..." at bounding box center [1377, 114] width 92 height 19
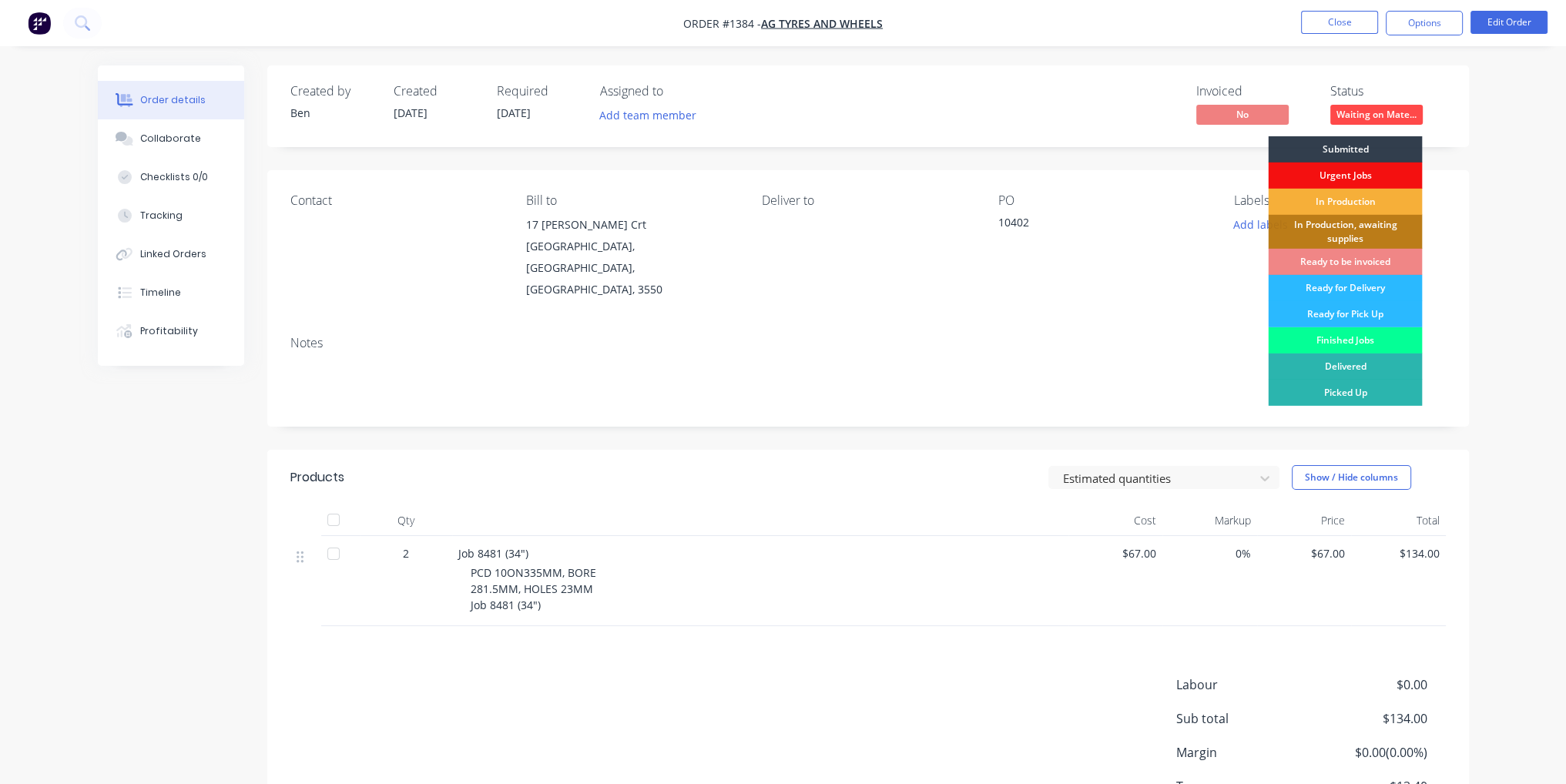
click at [1359, 336] on div "Finished Jobs" at bounding box center [1345, 341] width 154 height 27
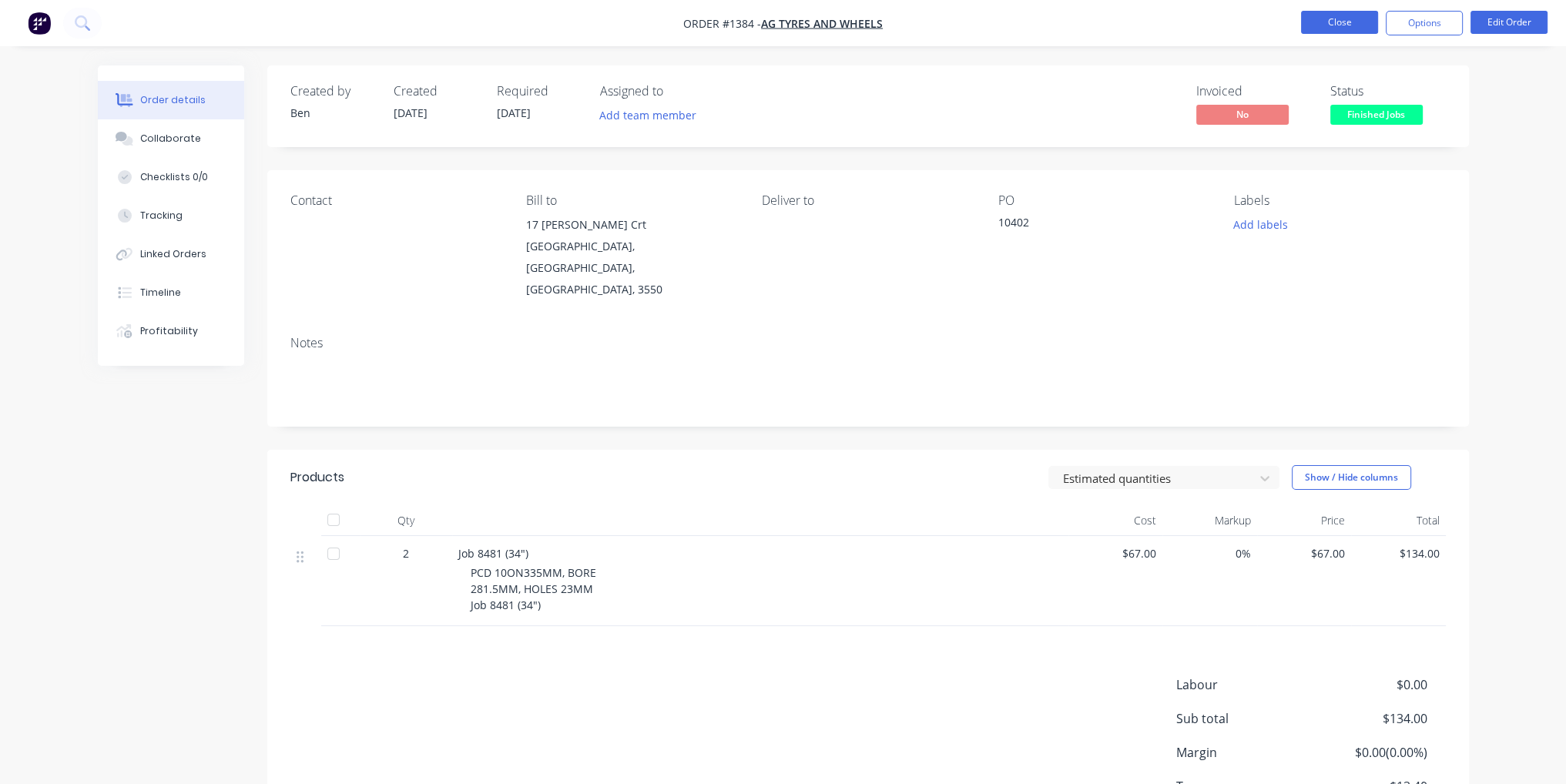
click at [1334, 27] on button "Close" at bounding box center [1339, 22] width 77 height 23
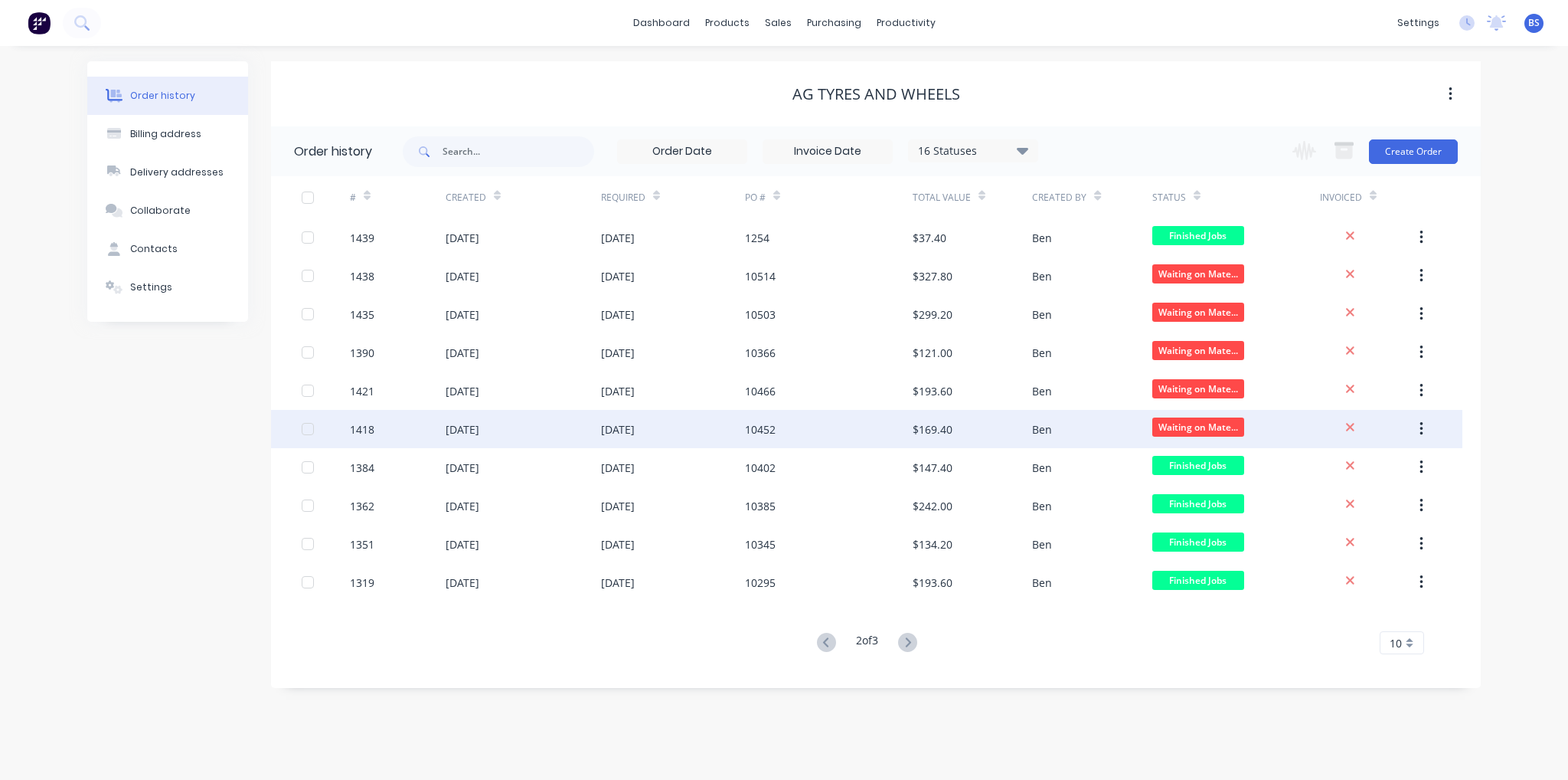
click at [684, 431] on div "[DATE]" at bounding box center [673, 430] width 144 height 39
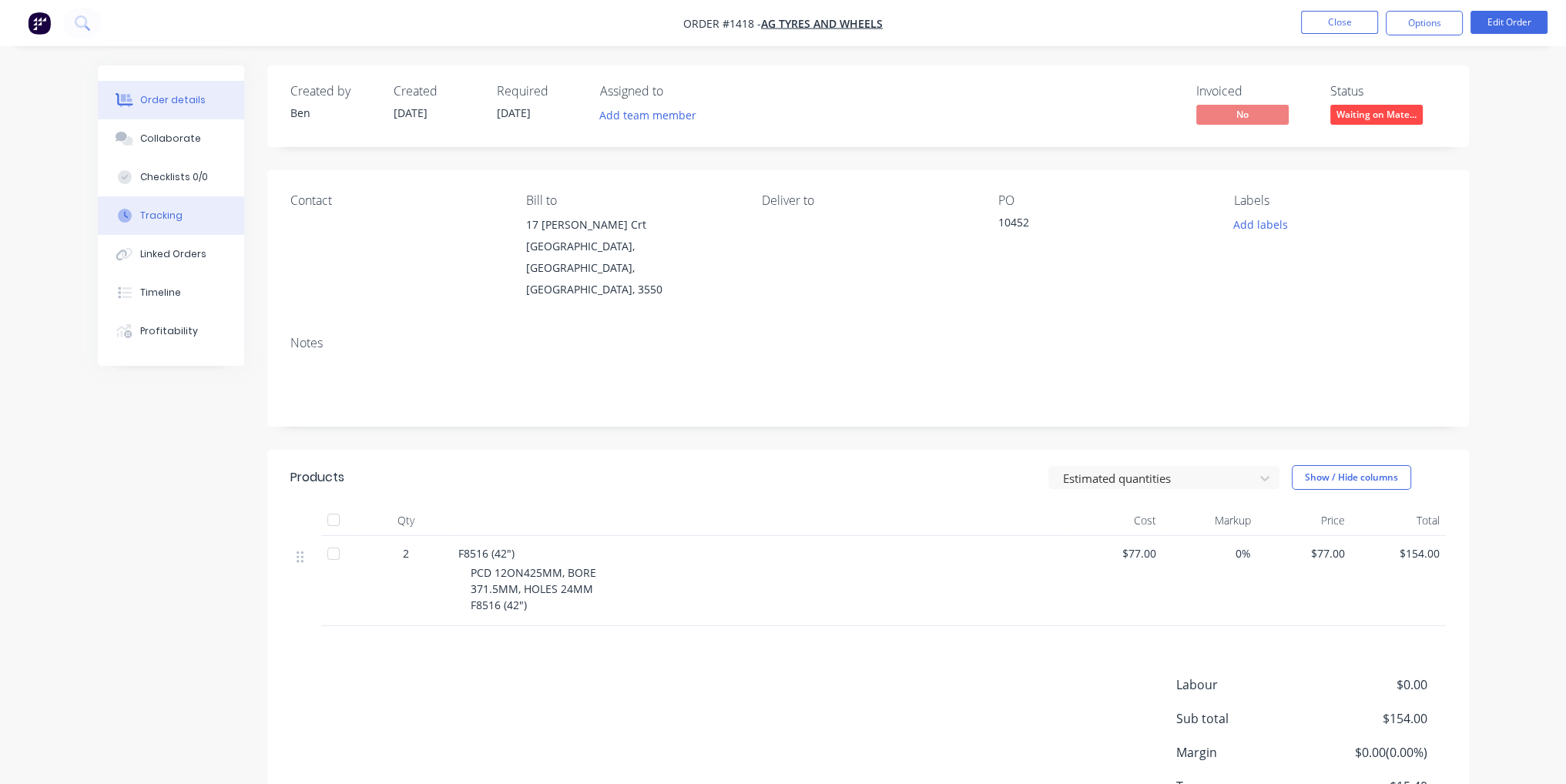
click at [150, 221] on div "Tracking" at bounding box center [161, 216] width 42 height 14
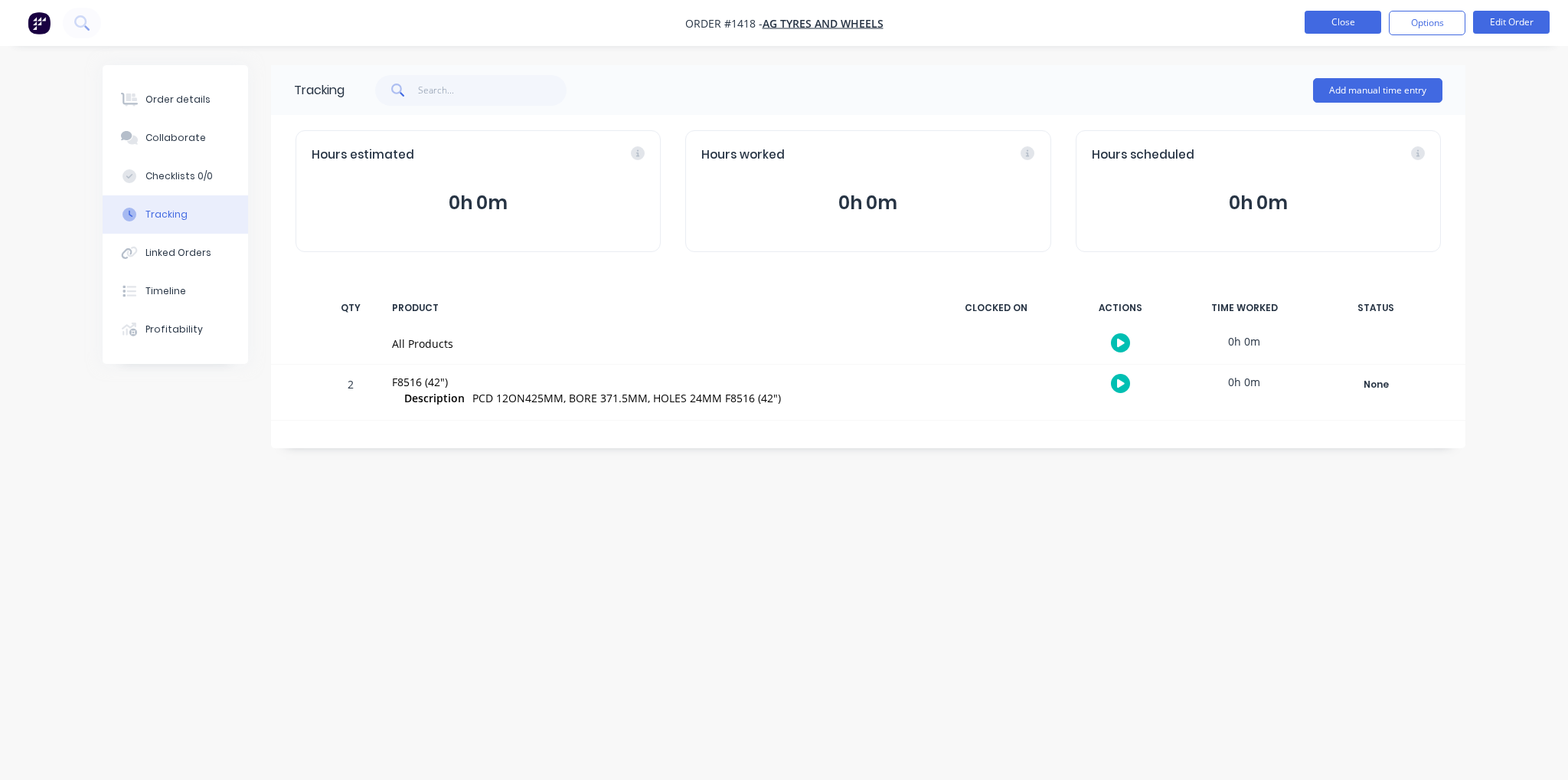
click at [1353, 20] on button "Close" at bounding box center [1343, 22] width 77 height 23
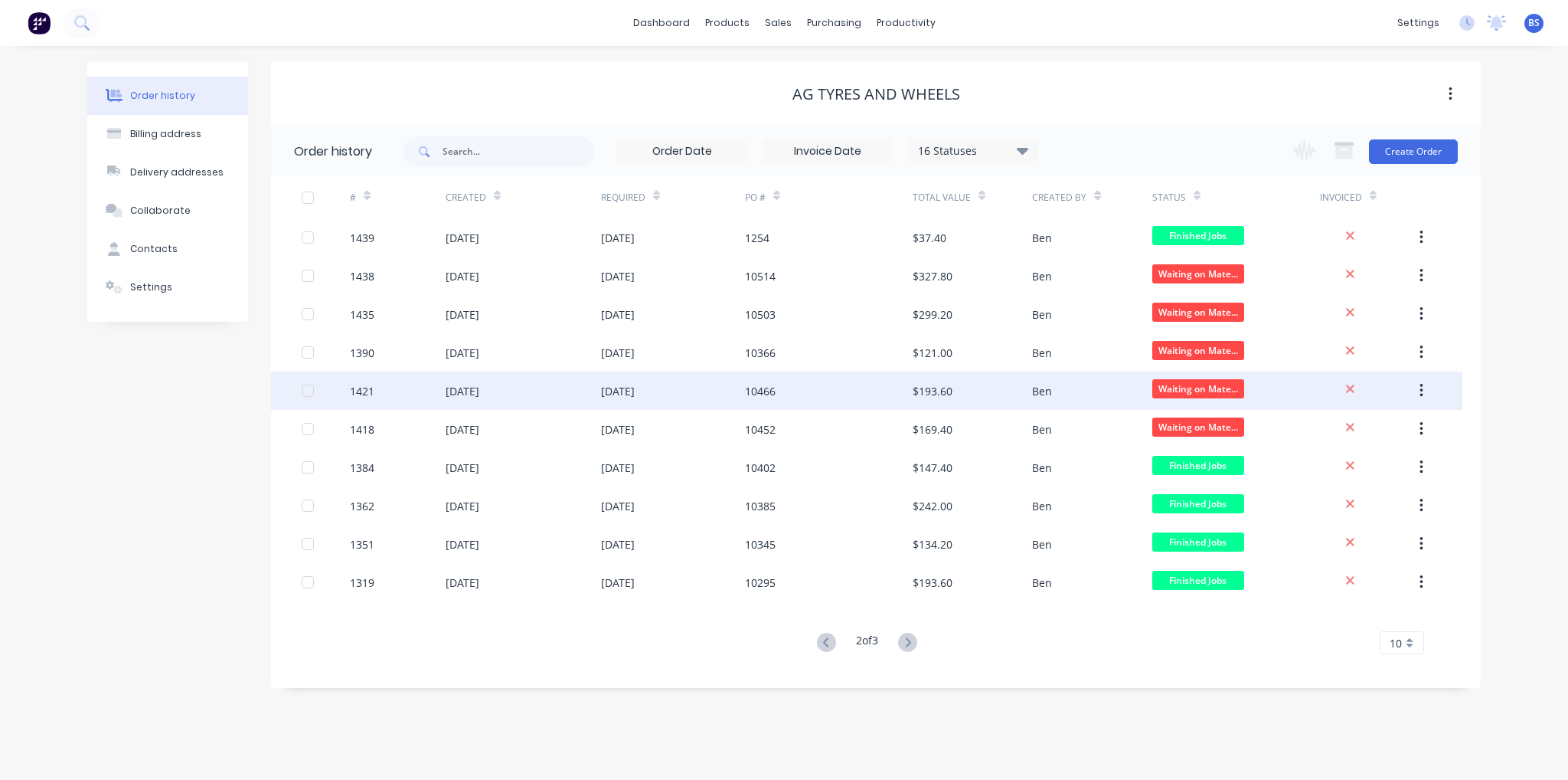
click at [480, 386] on div "[DATE]" at bounding box center [462, 391] width 33 height 16
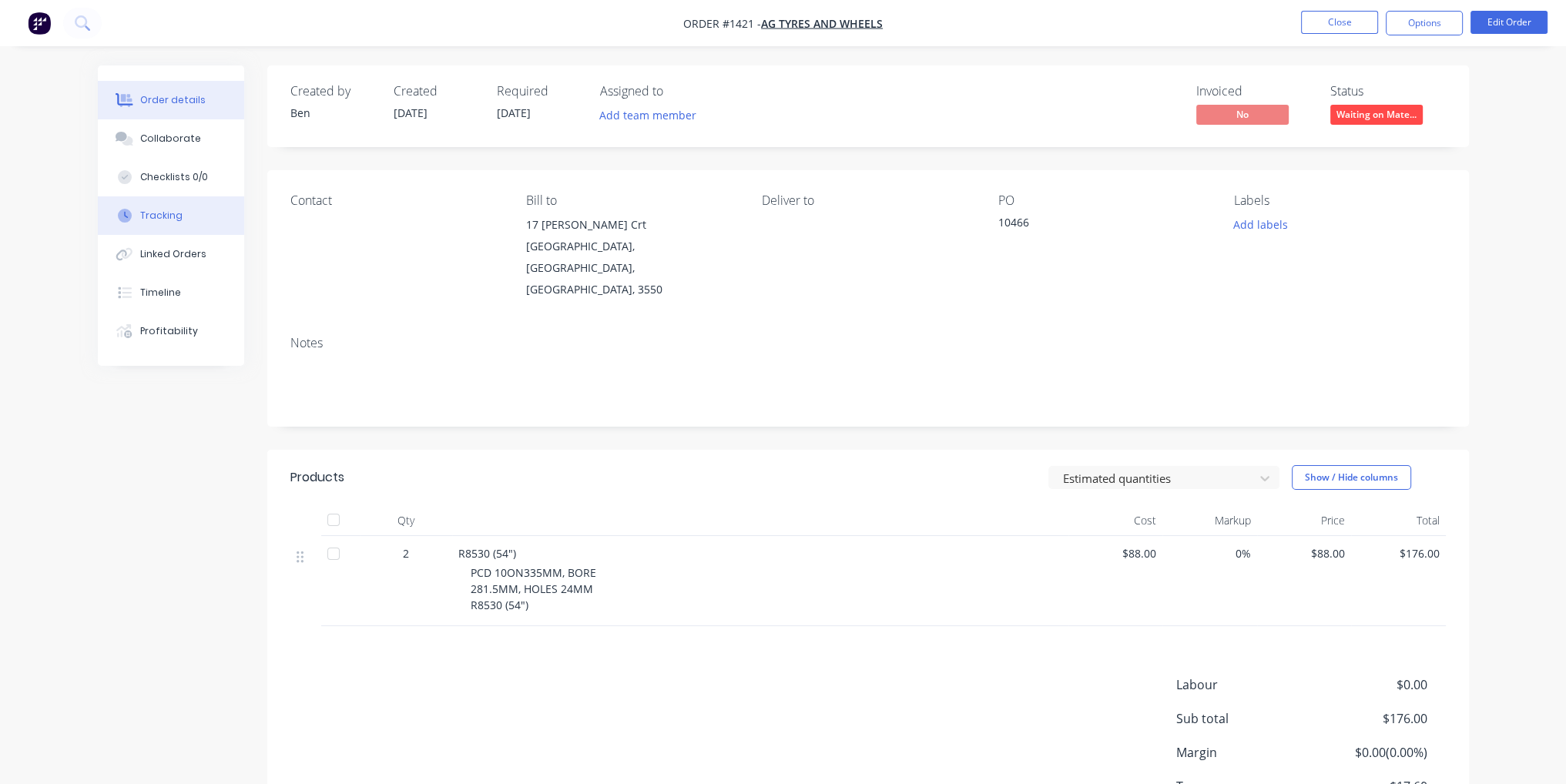
click at [133, 221] on div at bounding box center [125, 216] width 23 height 14
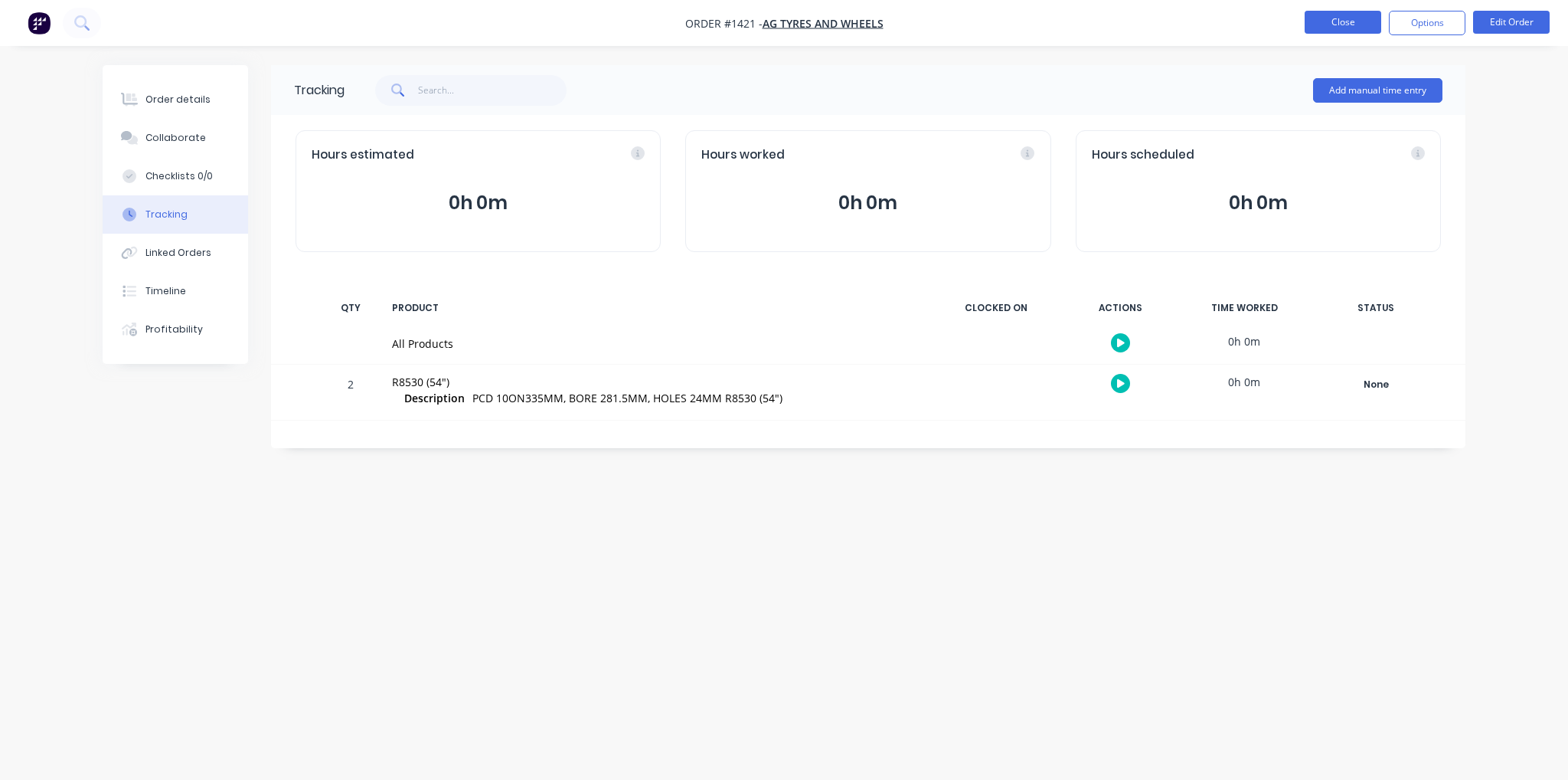
click at [1305, 13] on button "Close" at bounding box center [1343, 22] width 77 height 23
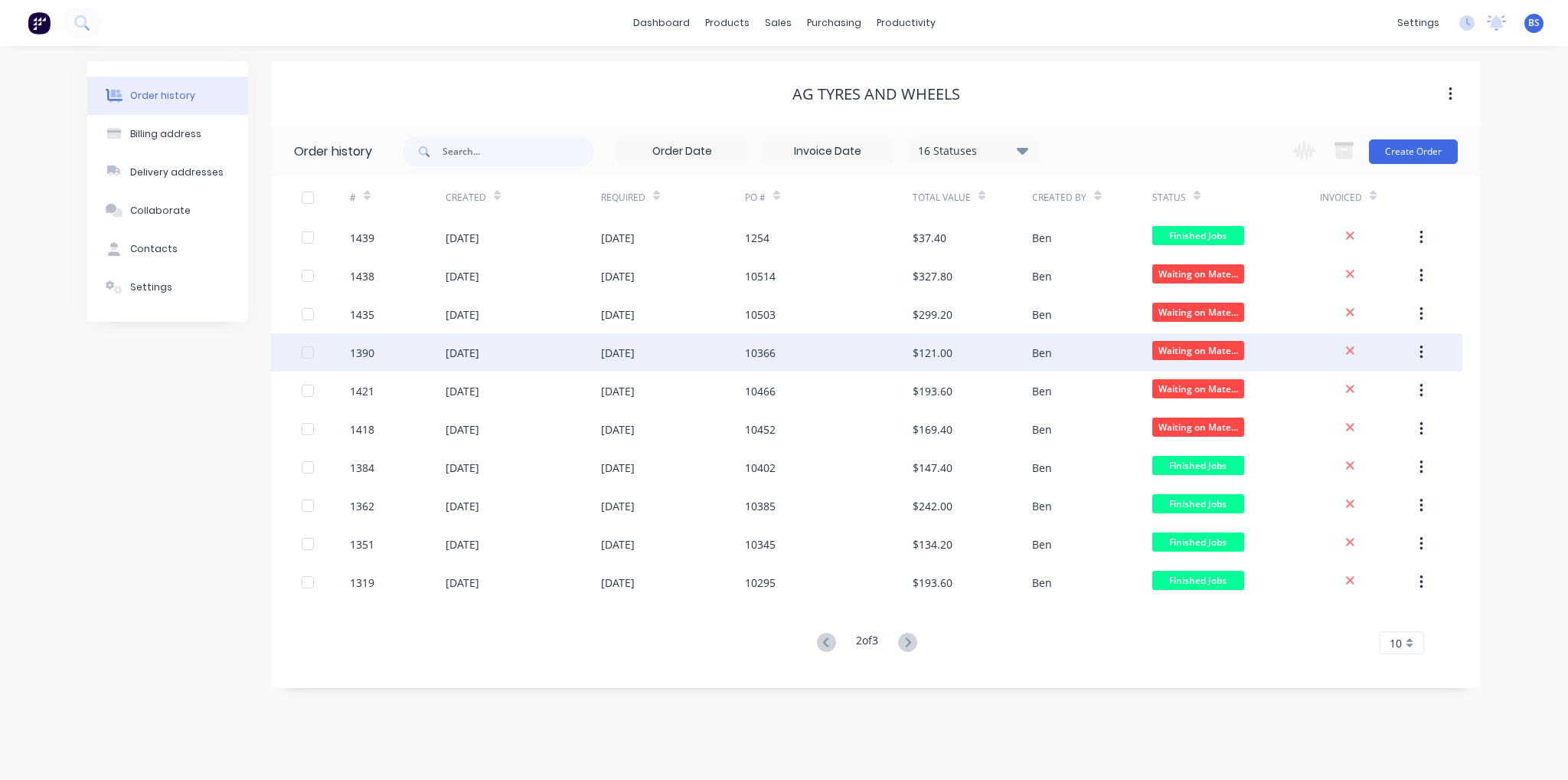
click at [481, 360] on div "[DATE]" at bounding box center [523, 353] width 156 height 39
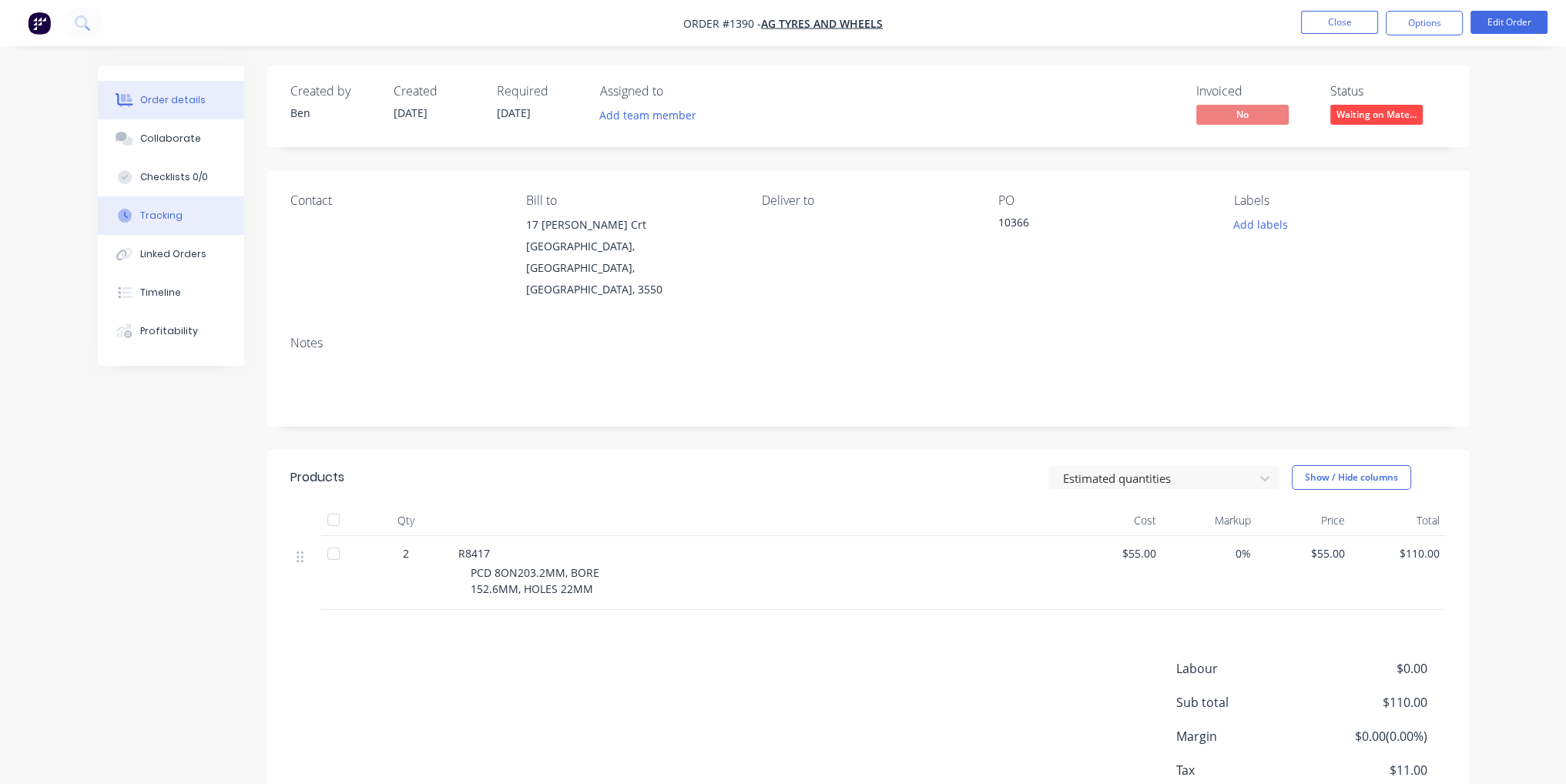
click at [181, 205] on button "Tracking" at bounding box center [171, 216] width 146 height 39
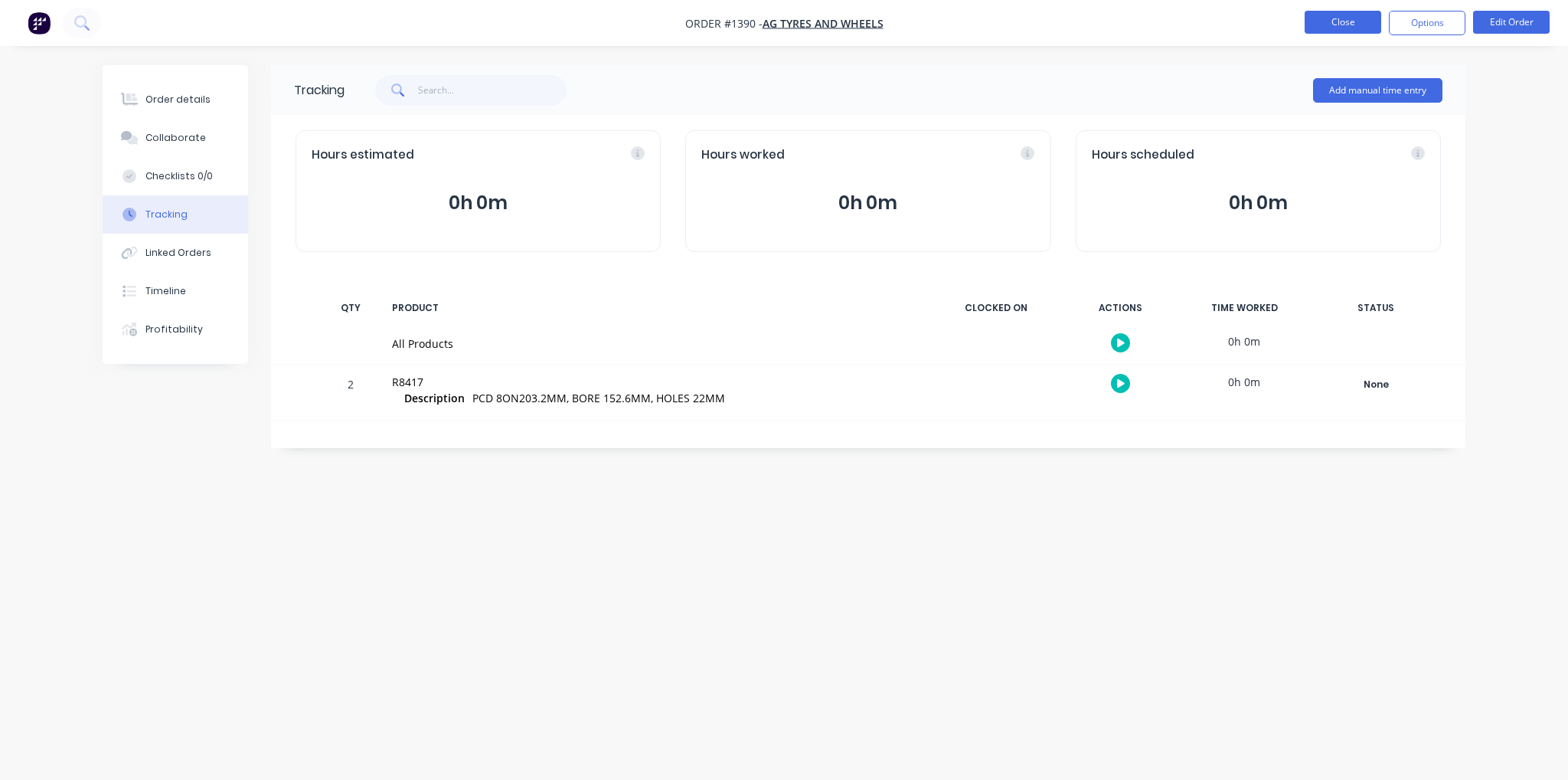
click at [1358, 32] on button "Close" at bounding box center [1343, 22] width 77 height 23
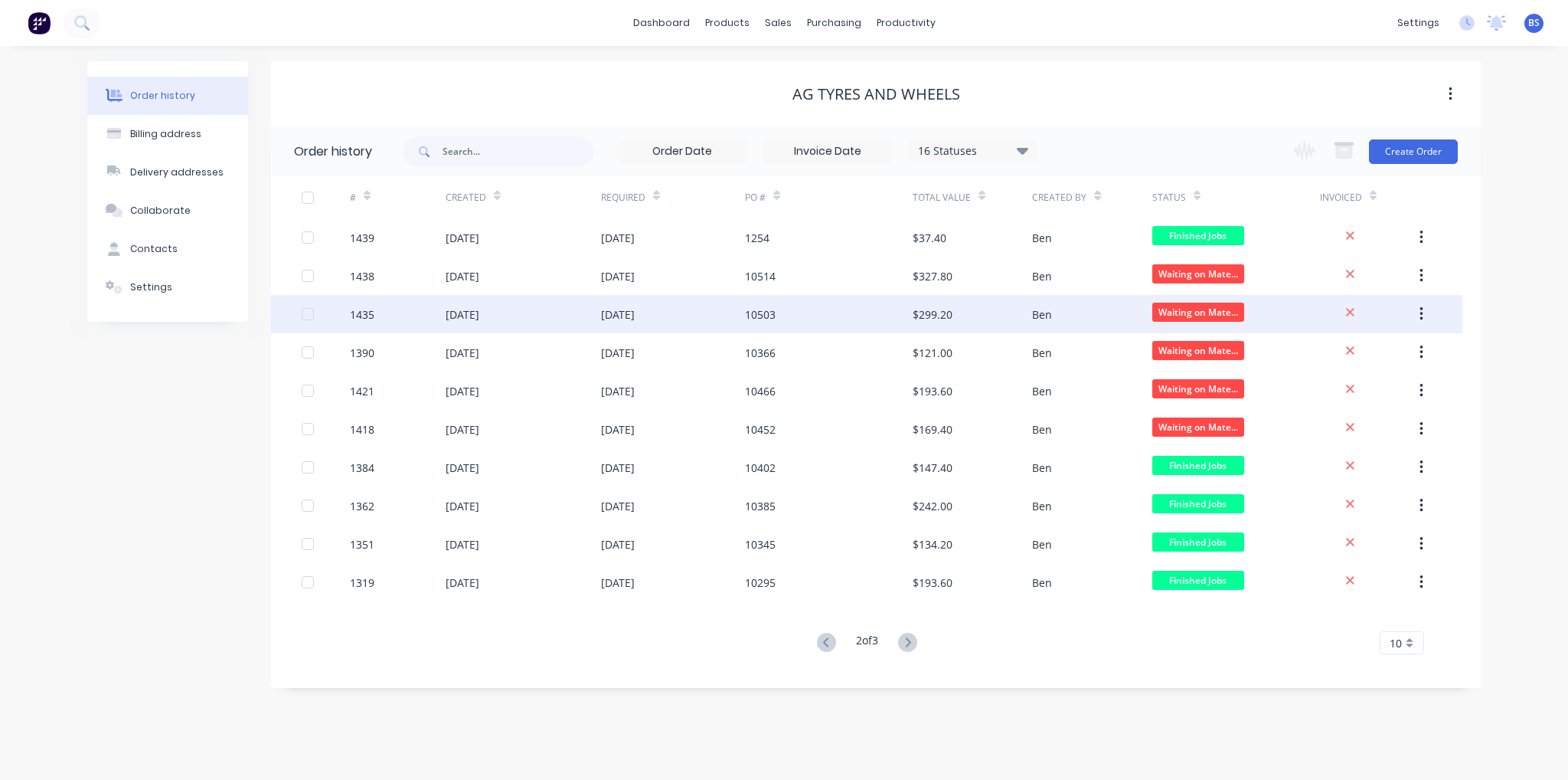
click at [480, 306] on div "[DATE]" at bounding box center [462, 314] width 33 height 16
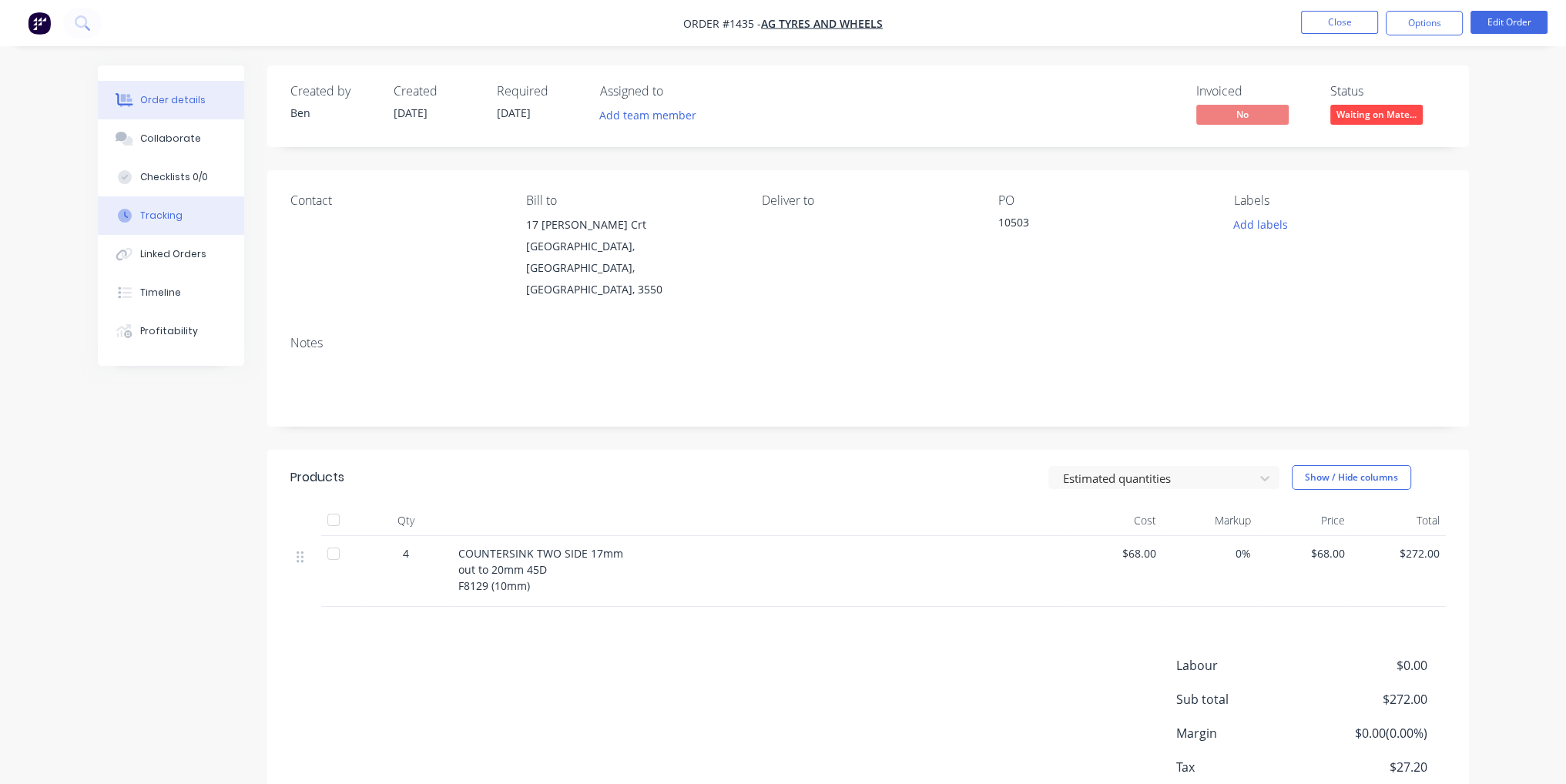
click at [166, 216] on div "Tracking" at bounding box center [161, 216] width 42 height 14
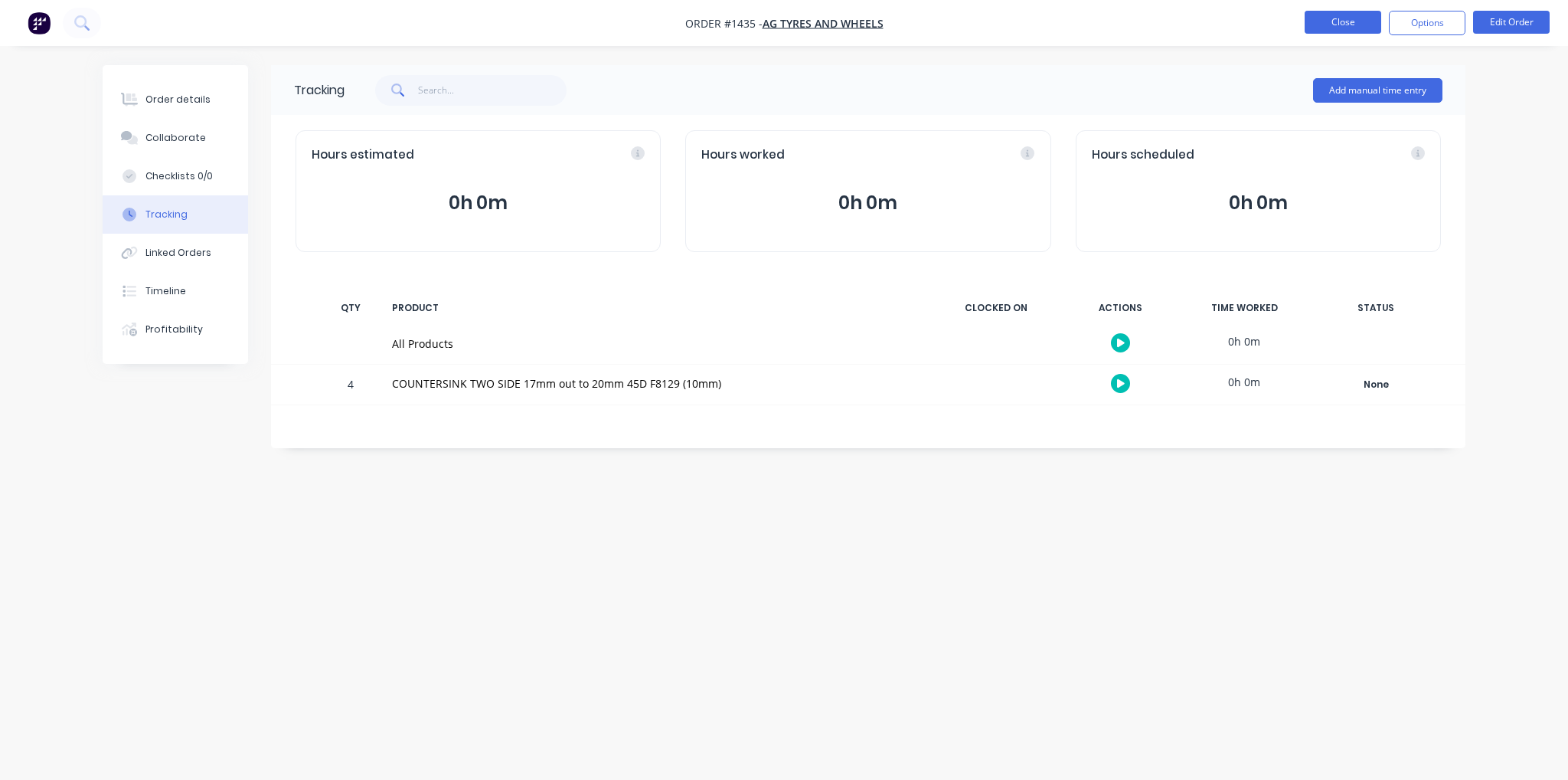
click at [1313, 22] on button "Close" at bounding box center [1343, 22] width 77 height 23
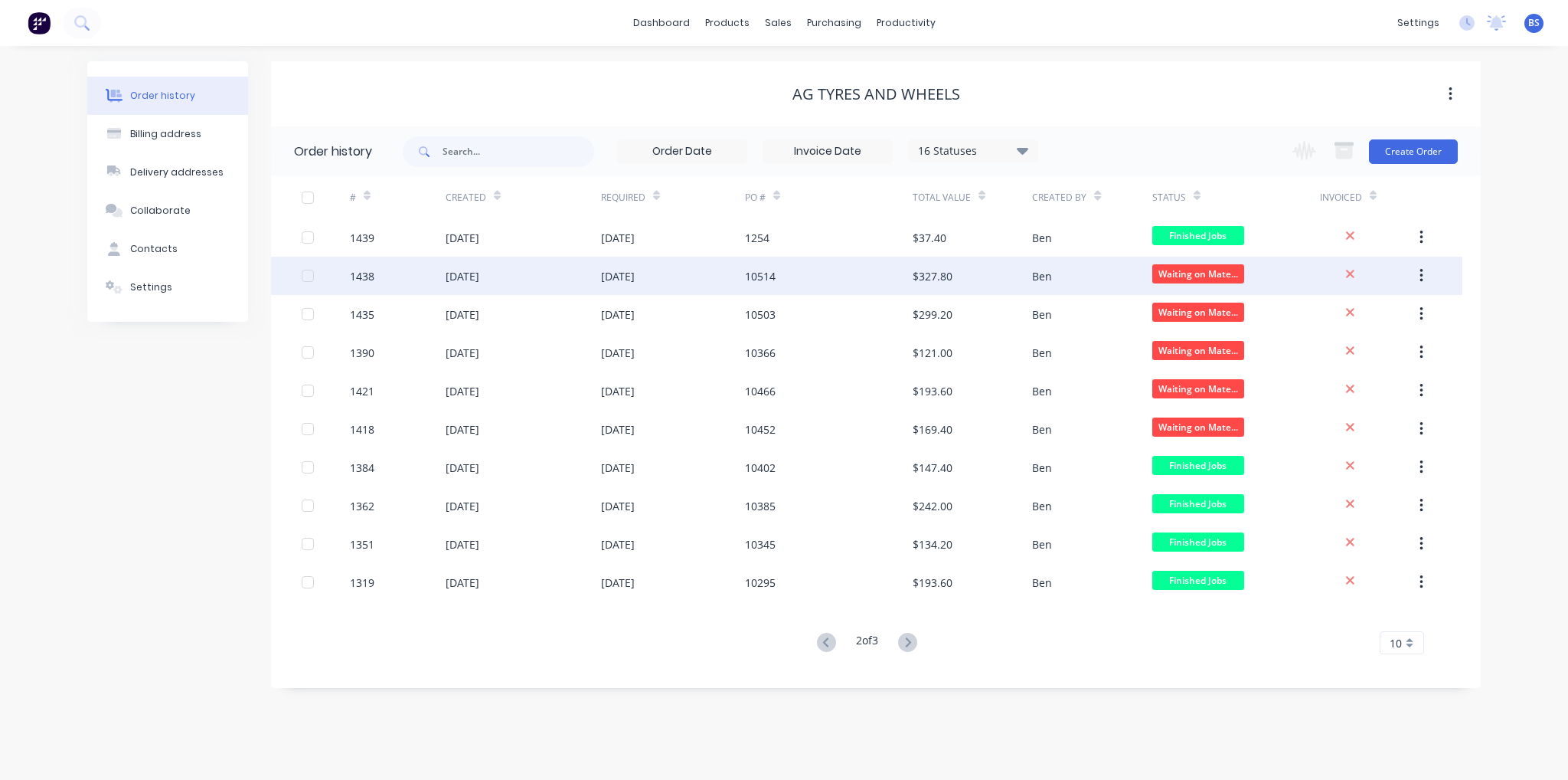
click at [465, 282] on div "[DATE]" at bounding box center [462, 276] width 33 height 16
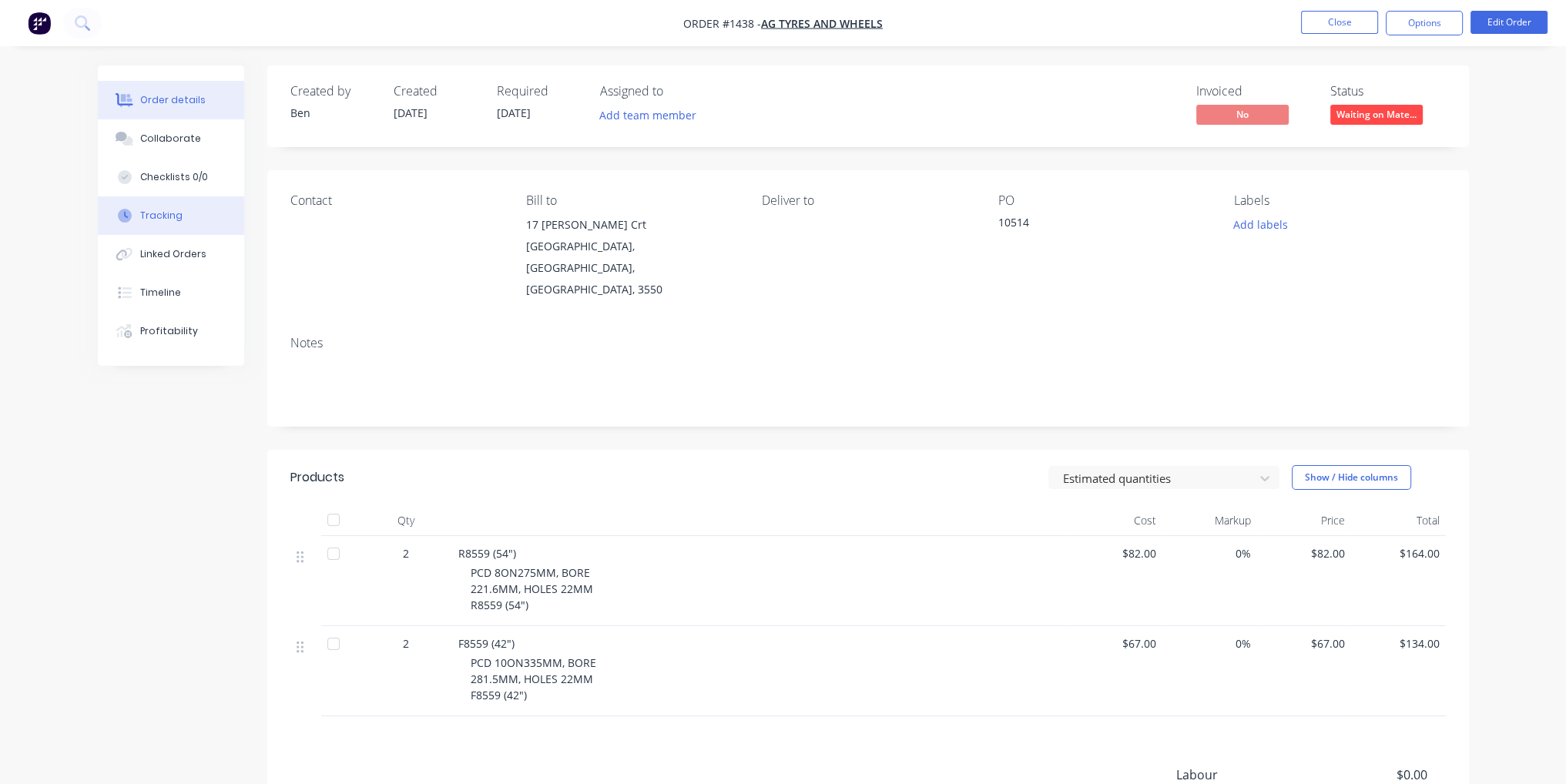
click at [182, 215] on button "Tracking" at bounding box center [171, 216] width 146 height 39
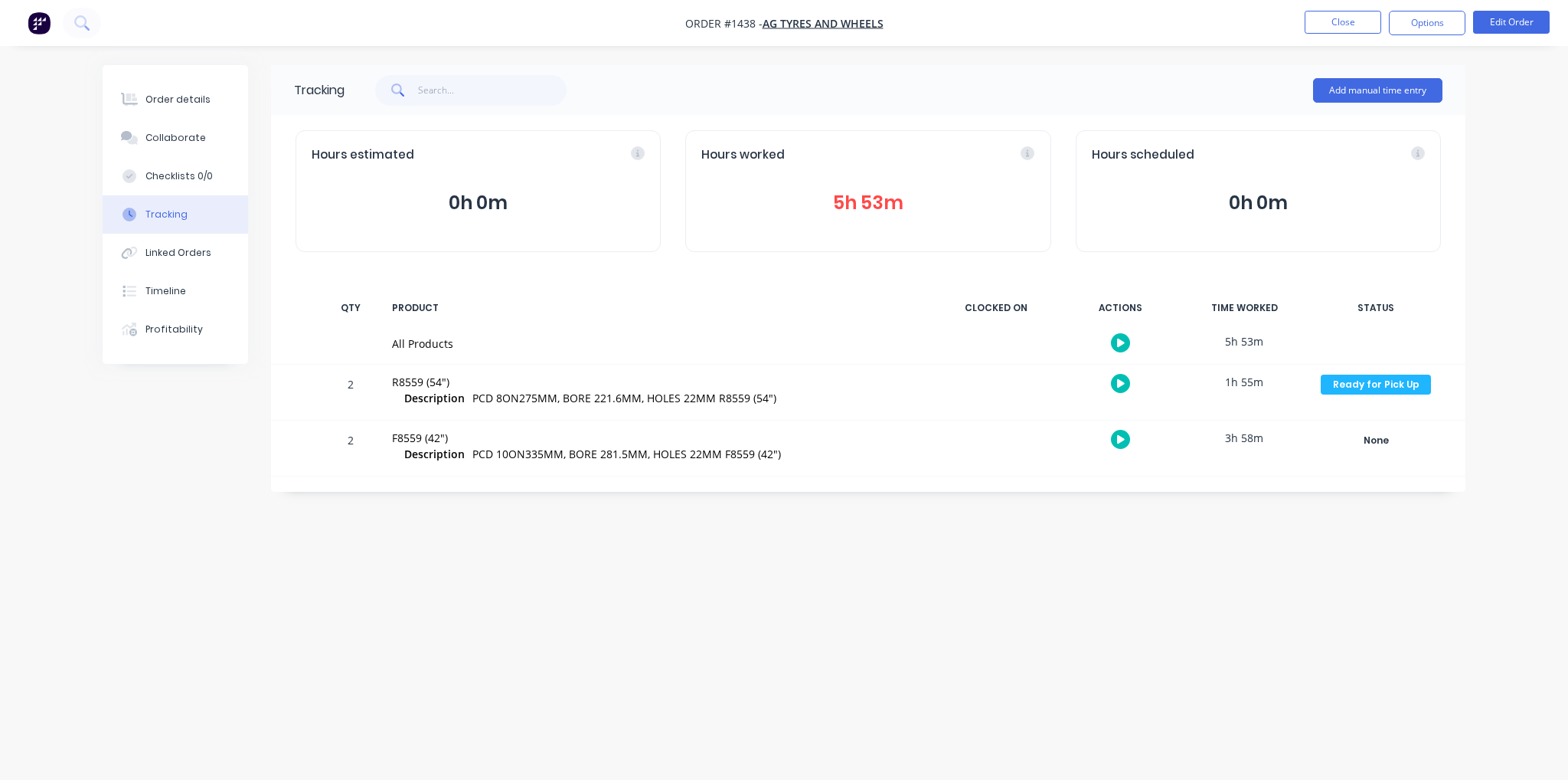
click at [902, 179] on div "Hours worked 5h 53m" at bounding box center [868, 191] width 365 height 121
click at [876, 210] on button "5h 53m" at bounding box center [868, 202] width 333 height 29
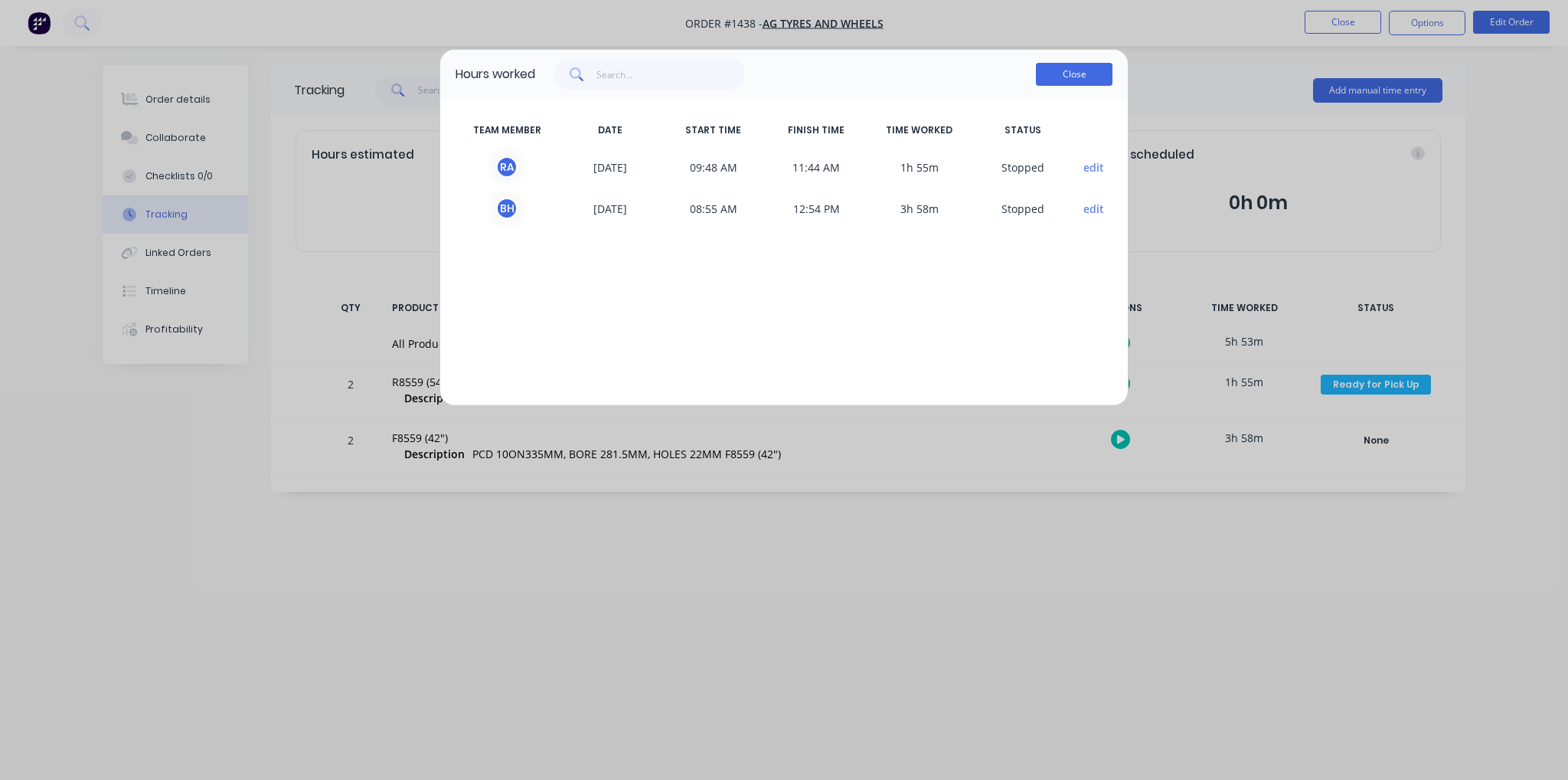
click at [1065, 74] on button "Close" at bounding box center [1073, 74] width 77 height 23
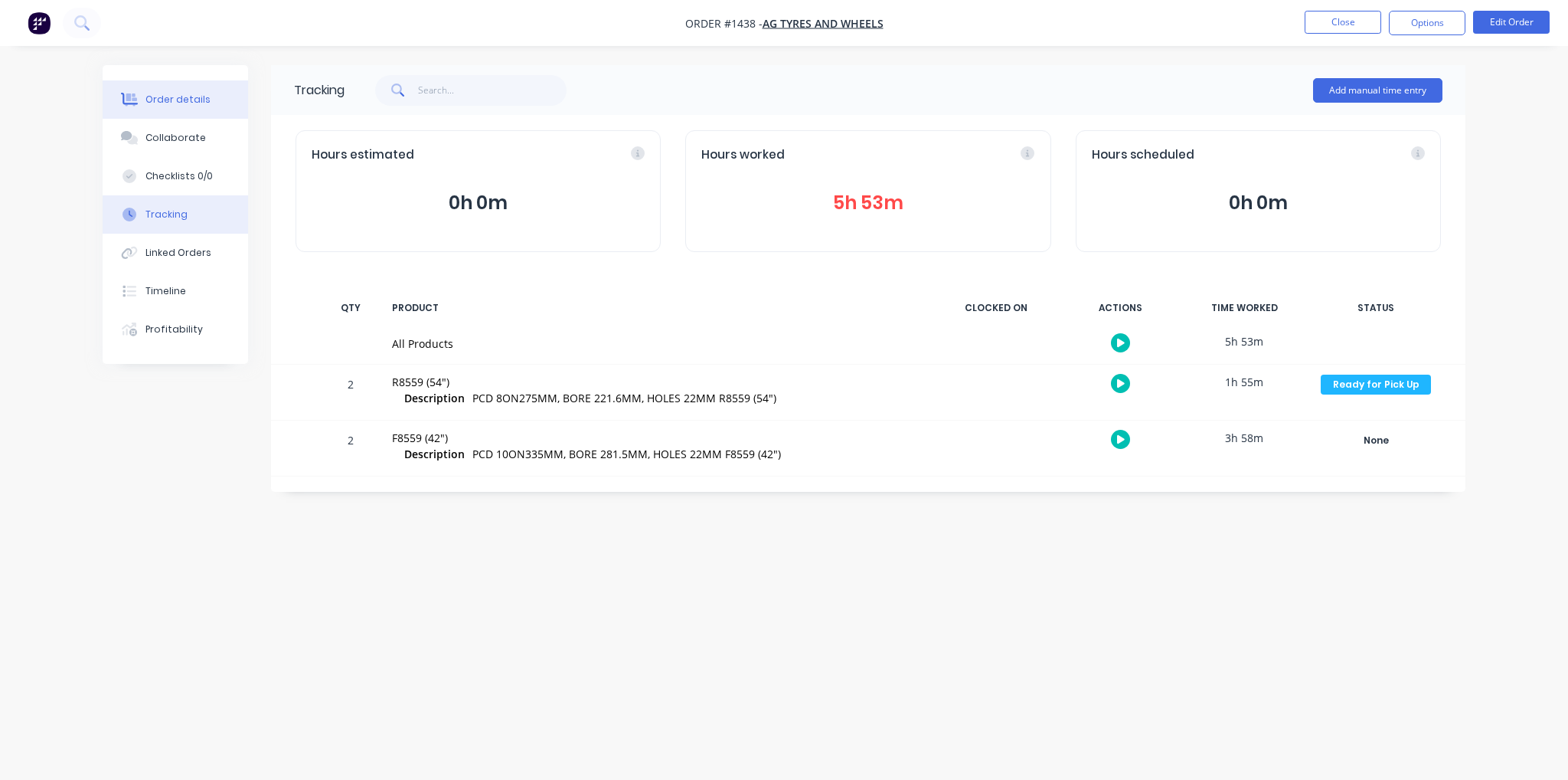
click at [189, 108] on button "Order details" at bounding box center [175, 99] width 145 height 39
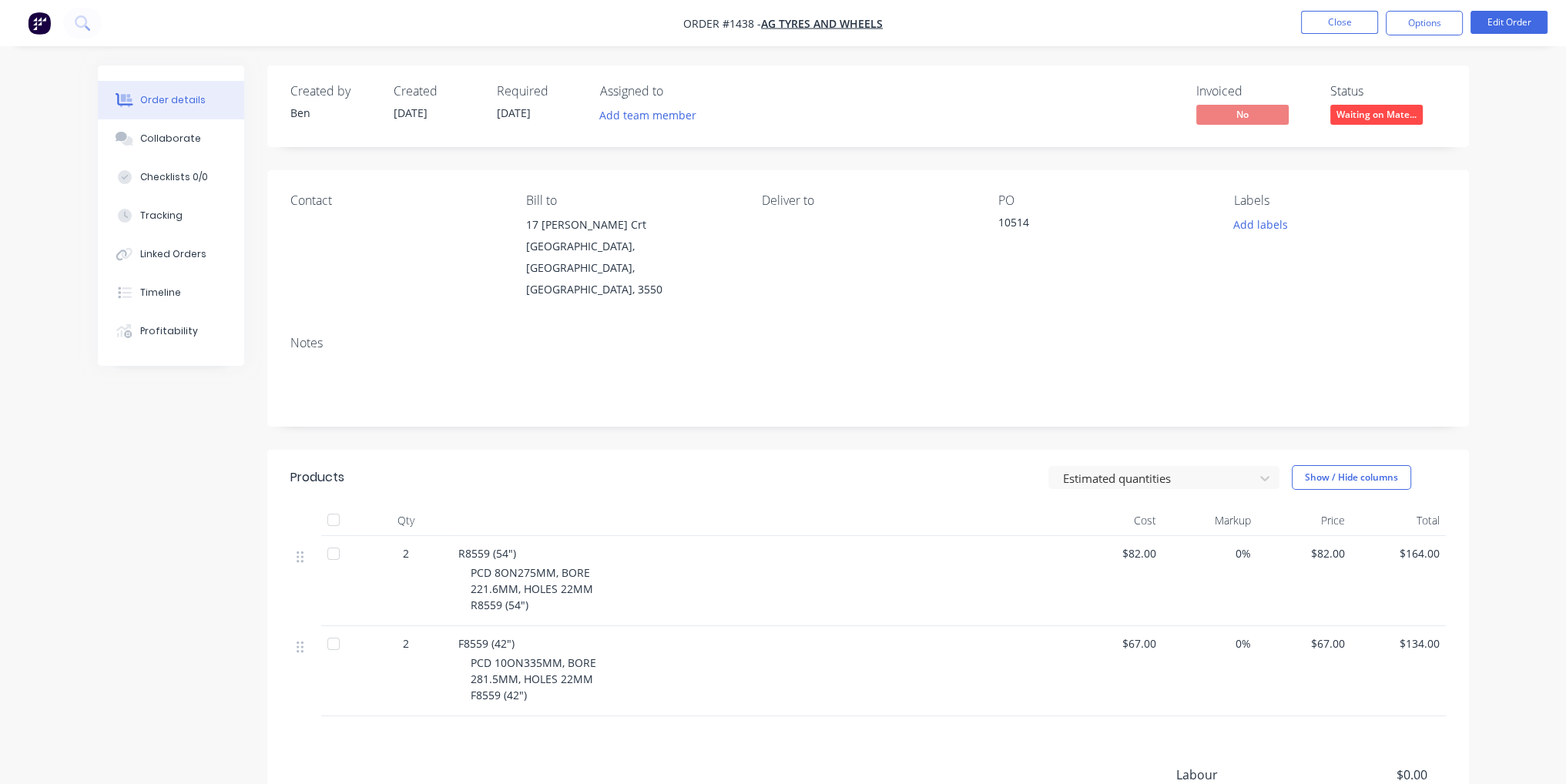
click at [1372, 108] on span "Waiting on Mate..." at bounding box center [1377, 114] width 92 height 19
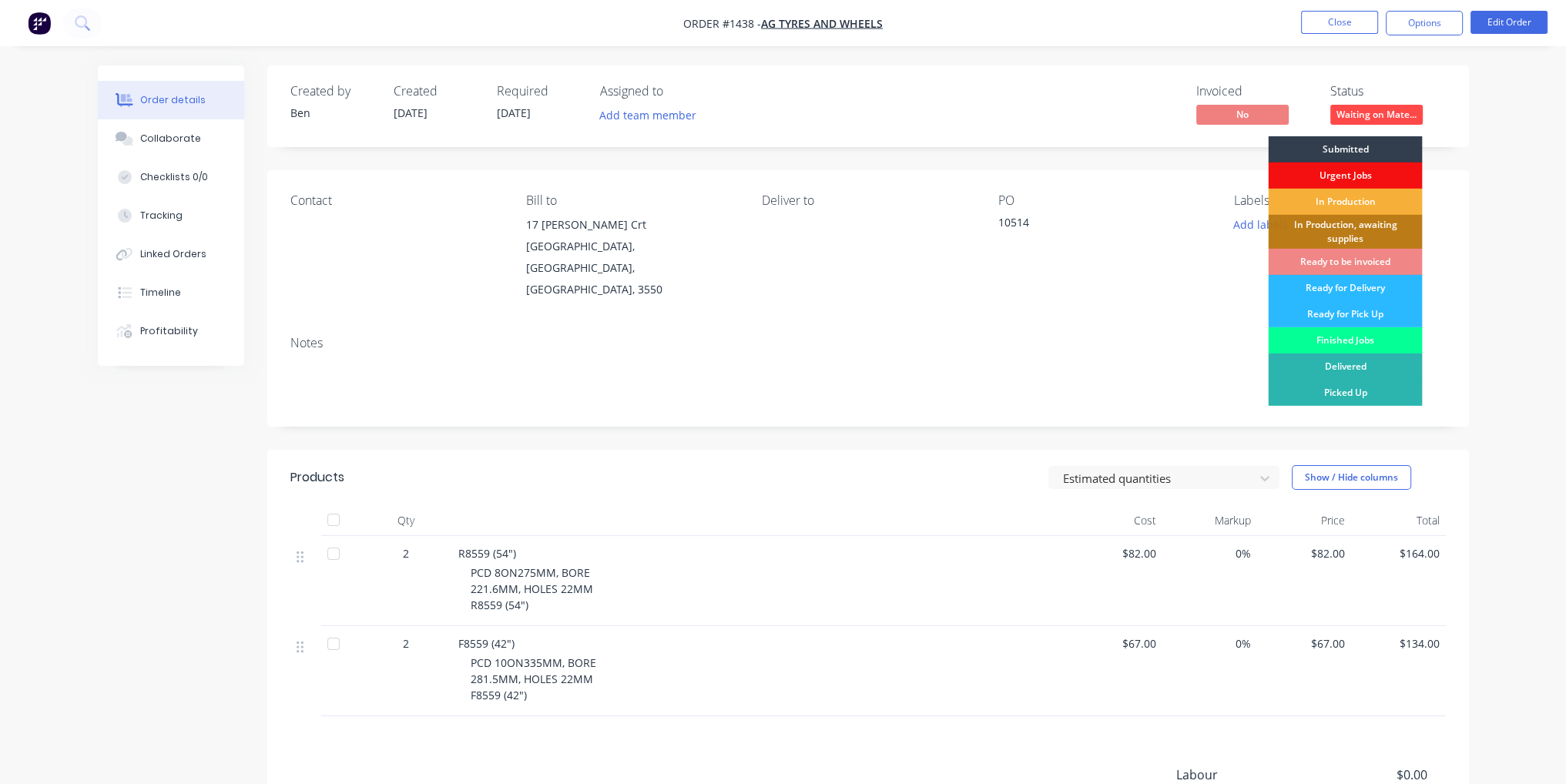
click at [1352, 334] on div "Finished Jobs" at bounding box center [1345, 341] width 154 height 27
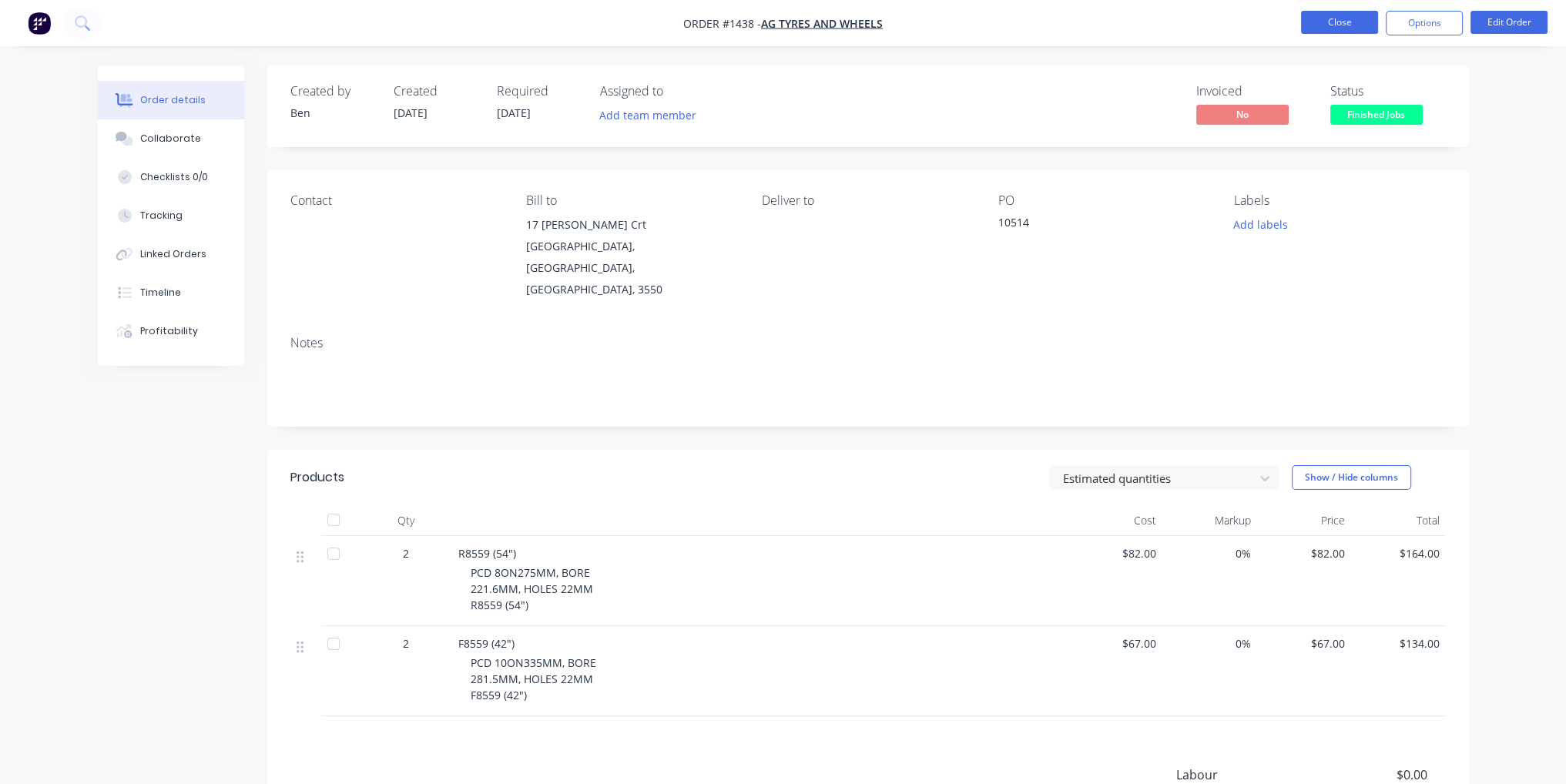
click at [1338, 17] on button "Close" at bounding box center [1339, 22] width 77 height 23
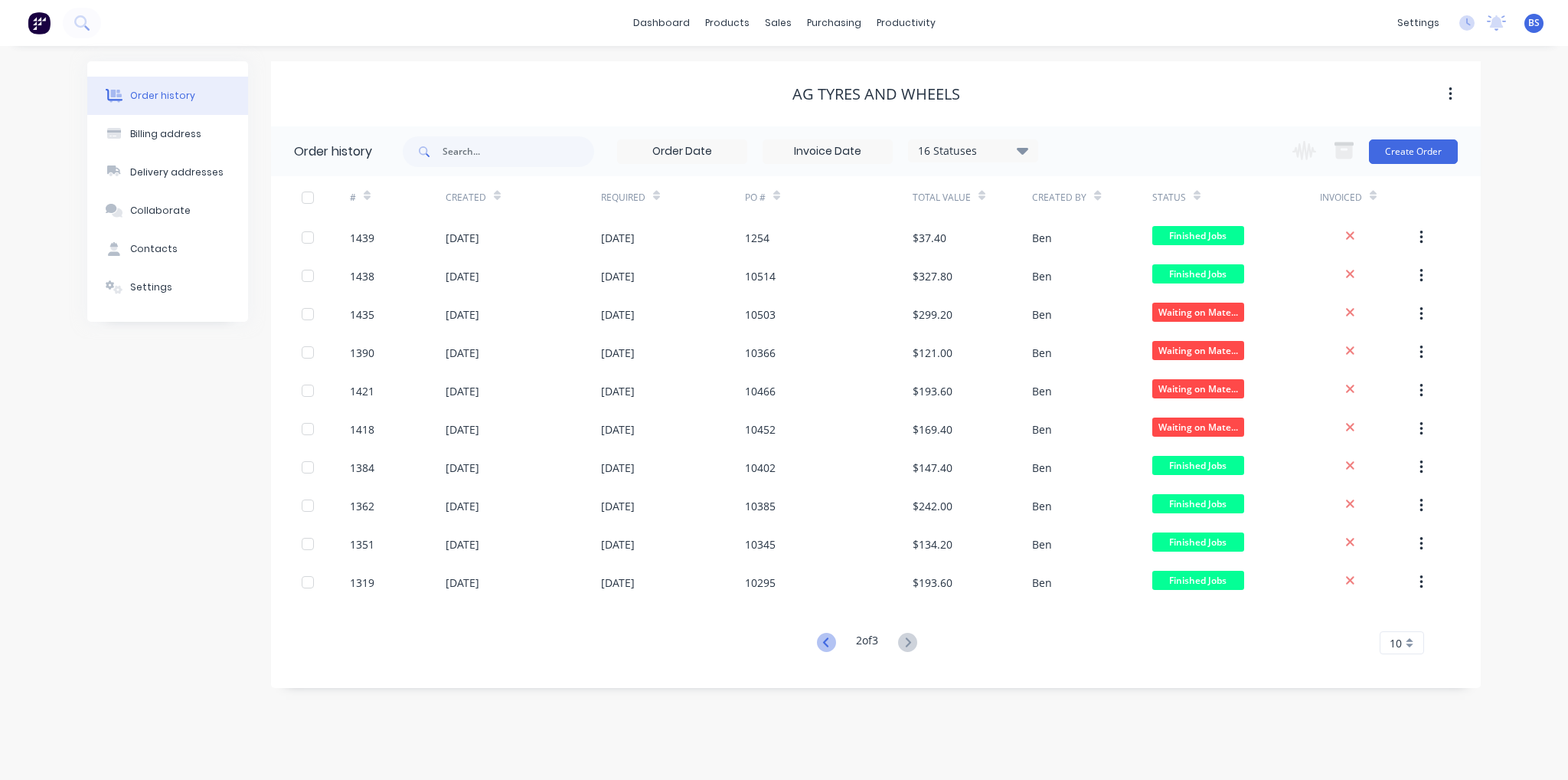
click at [828, 645] on icon at bounding box center [826, 643] width 19 height 19
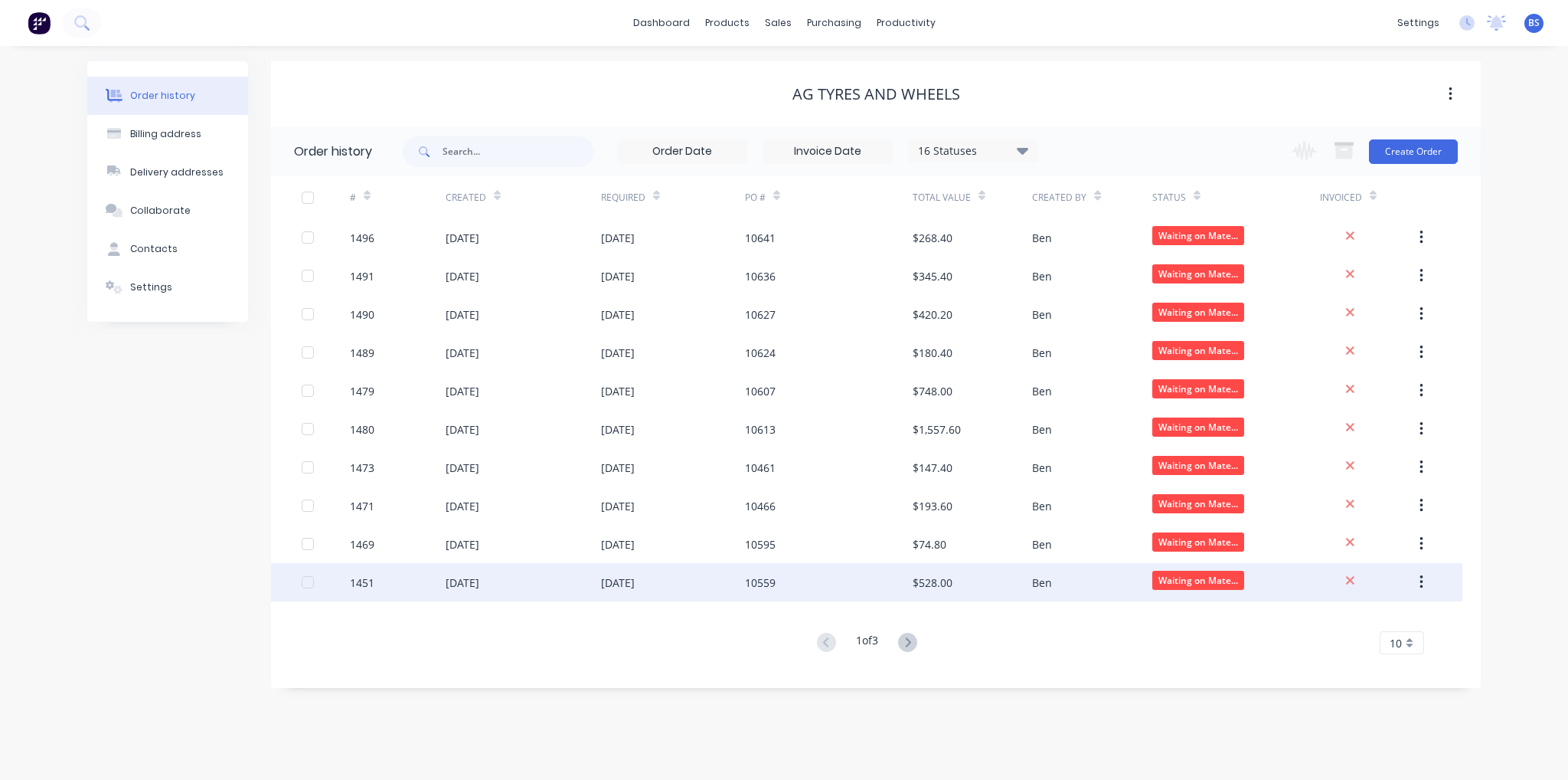
click at [458, 585] on div "[DATE]" at bounding box center [462, 583] width 33 height 16
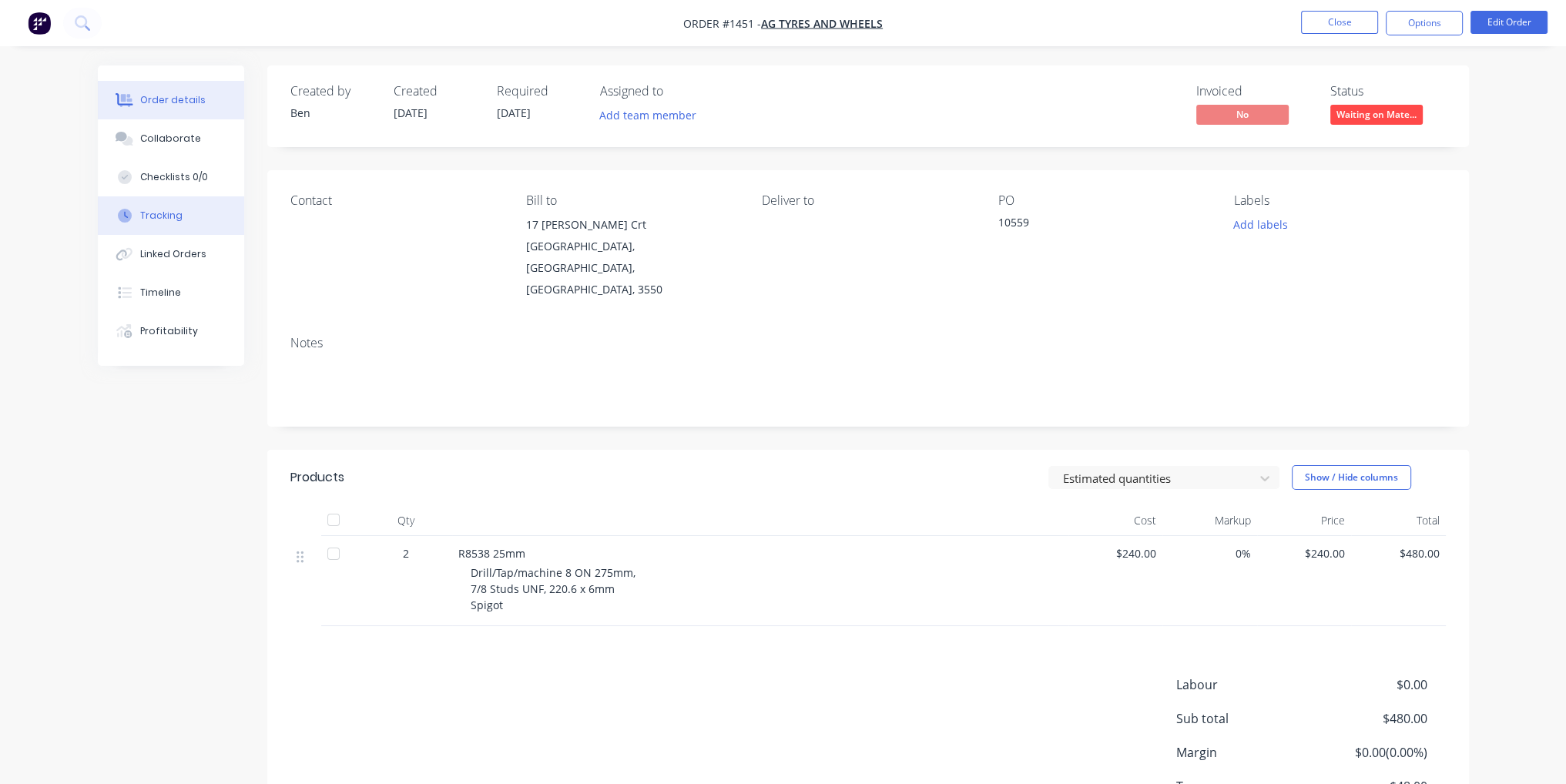
click at [151, 211] on div "Tracking" at bounding box center [161, 216] width 42 height 14
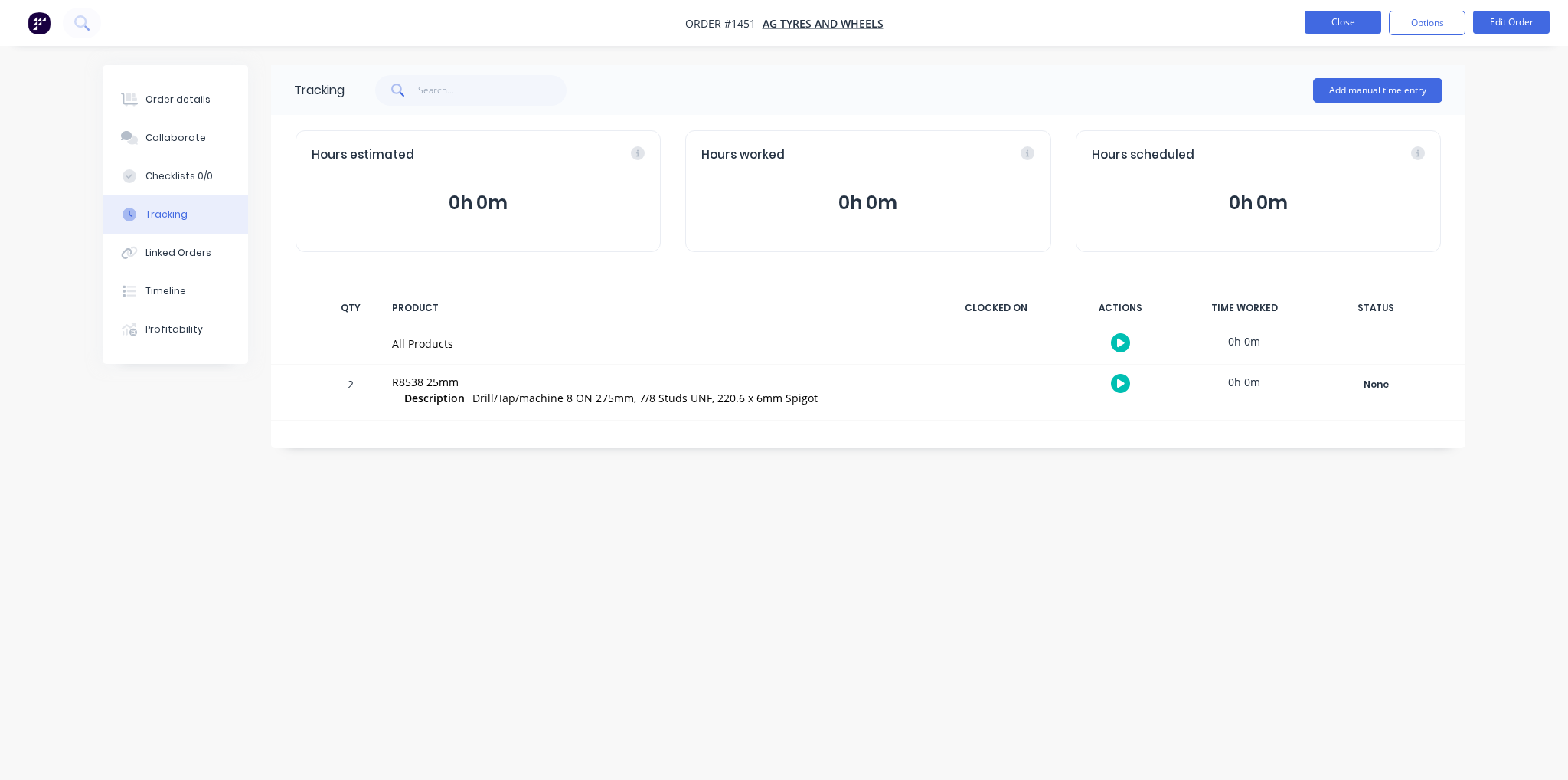
click at [1338, 22] on button "Close" at bounding box center [1343, 22] width 77 height 23
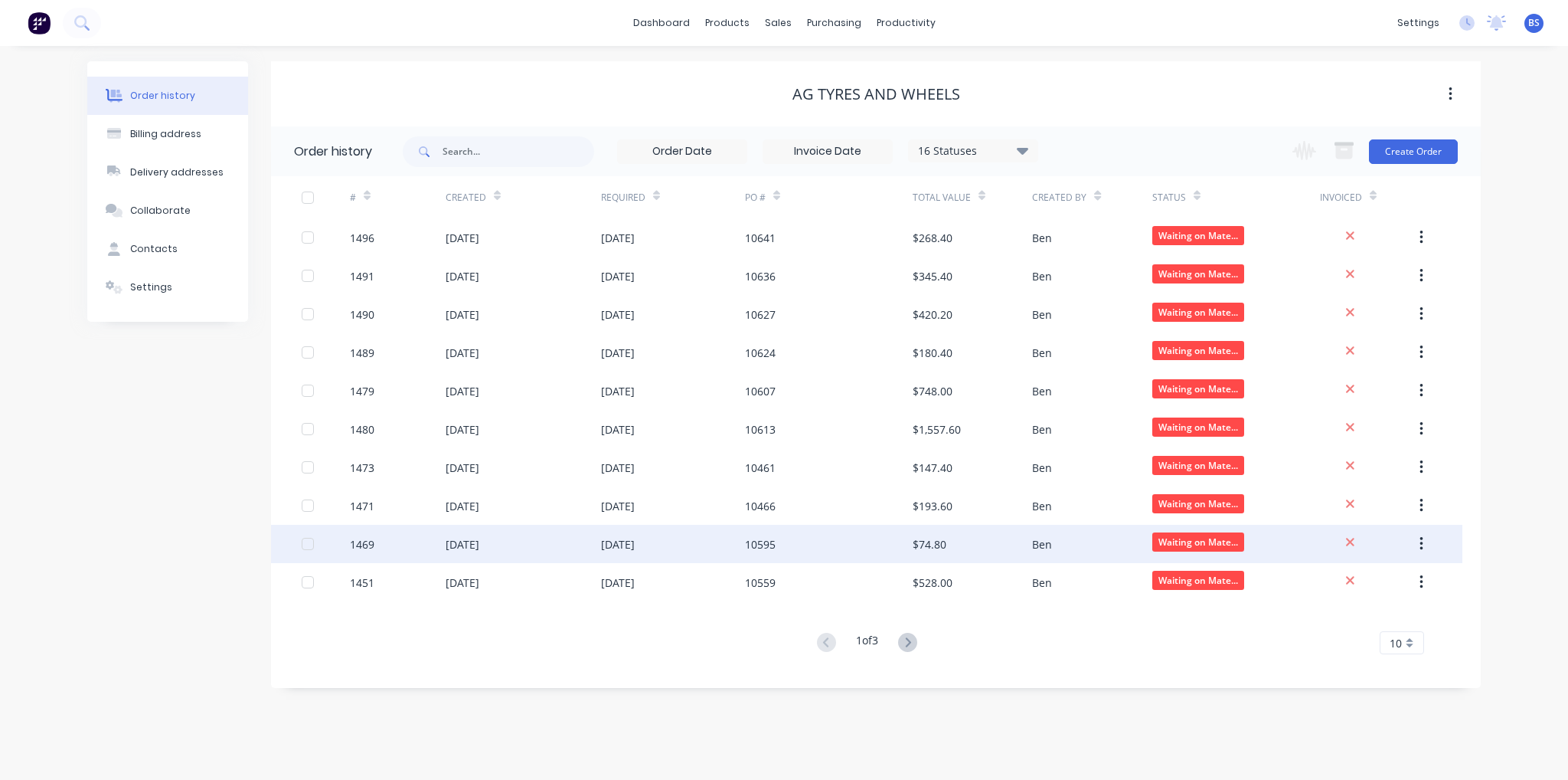
click at [464, 549] on div "[DATE]" at bounding box center [462, 544] width 33 height 16
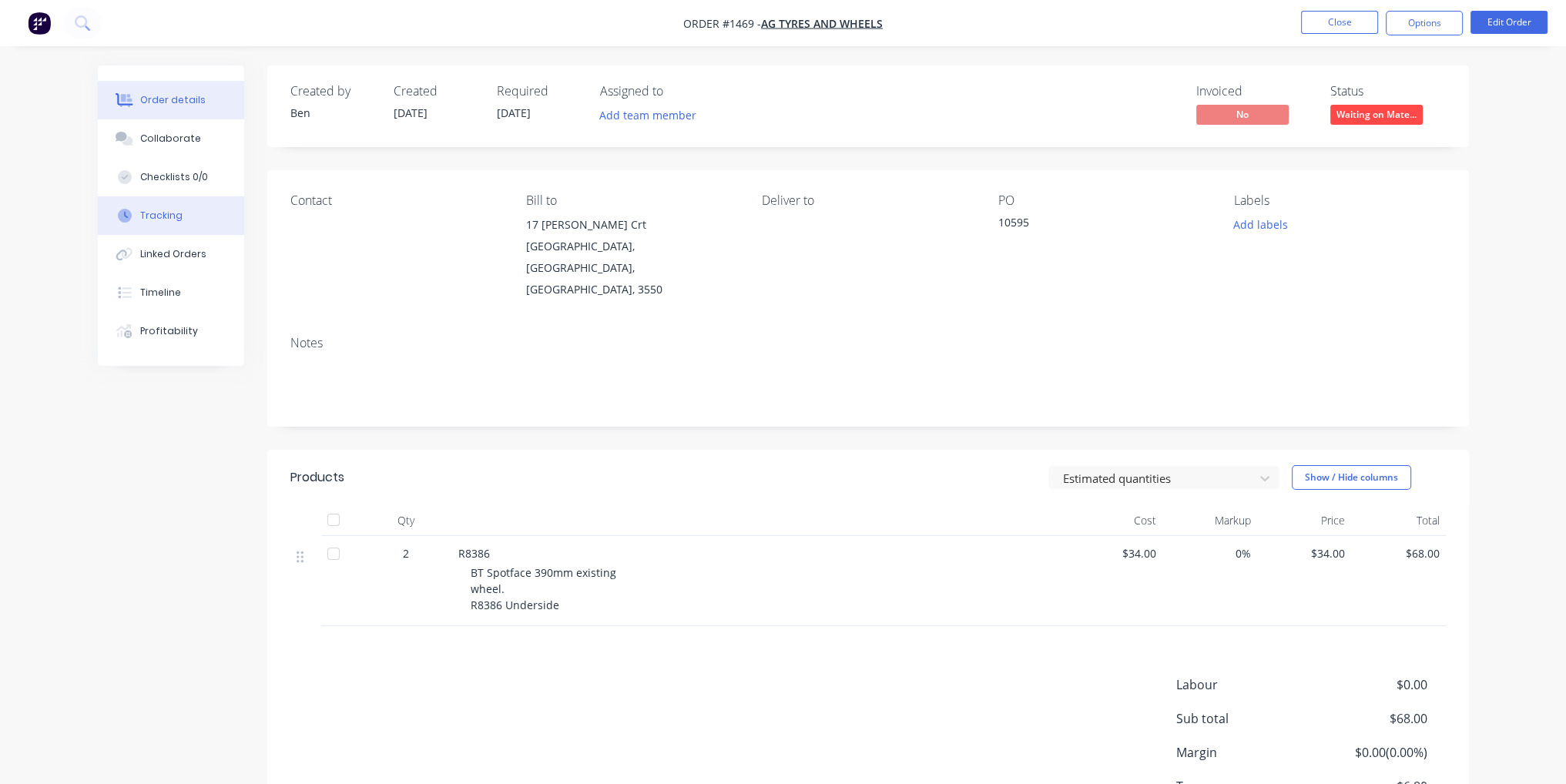
click at [190, 211] on button "Tracking" at bounding box center [171, 216] width 146 height 39
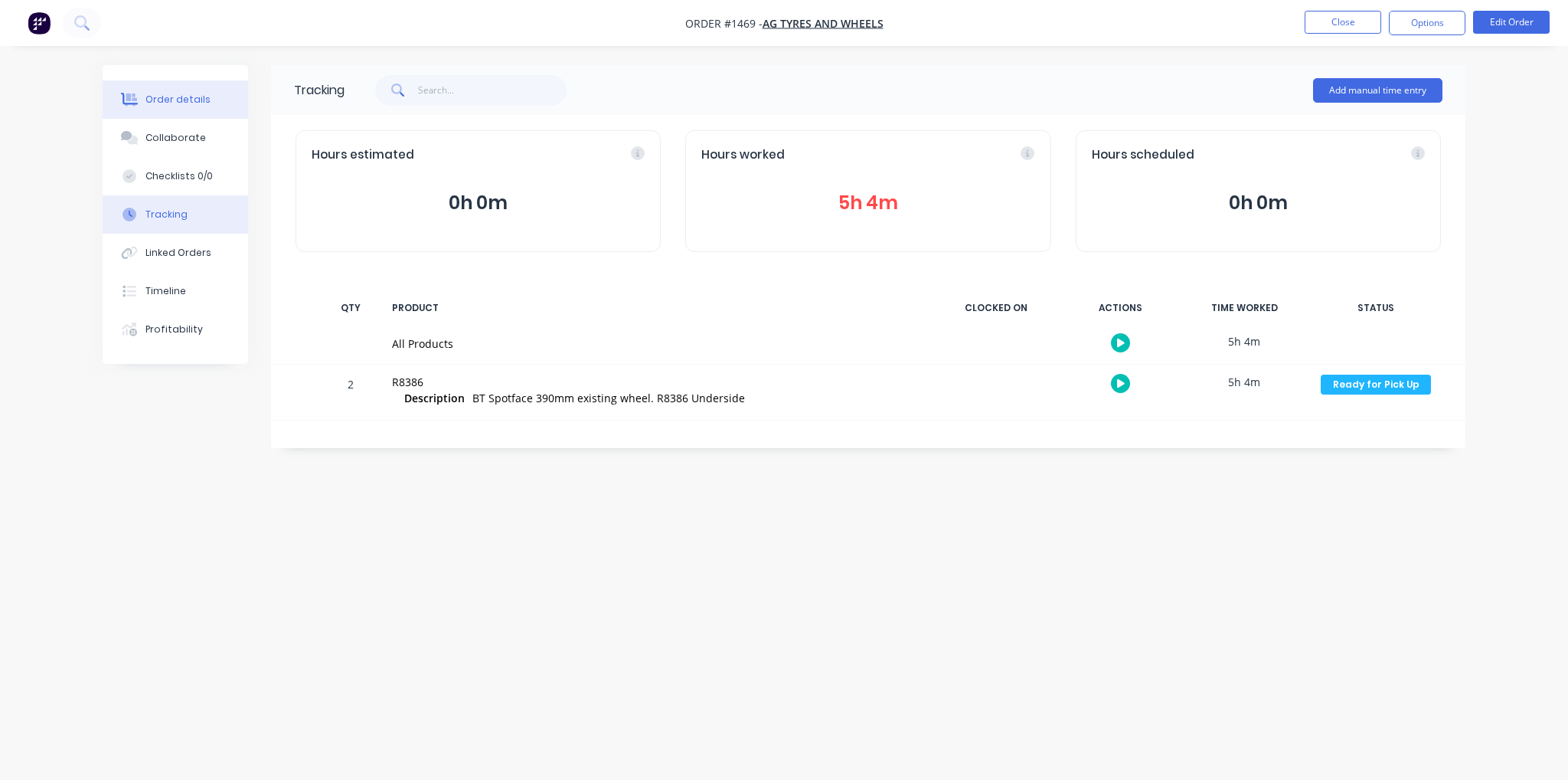
click at [180, 98] on div "Order details" at bounding box center [178, 99] width 65 height 14
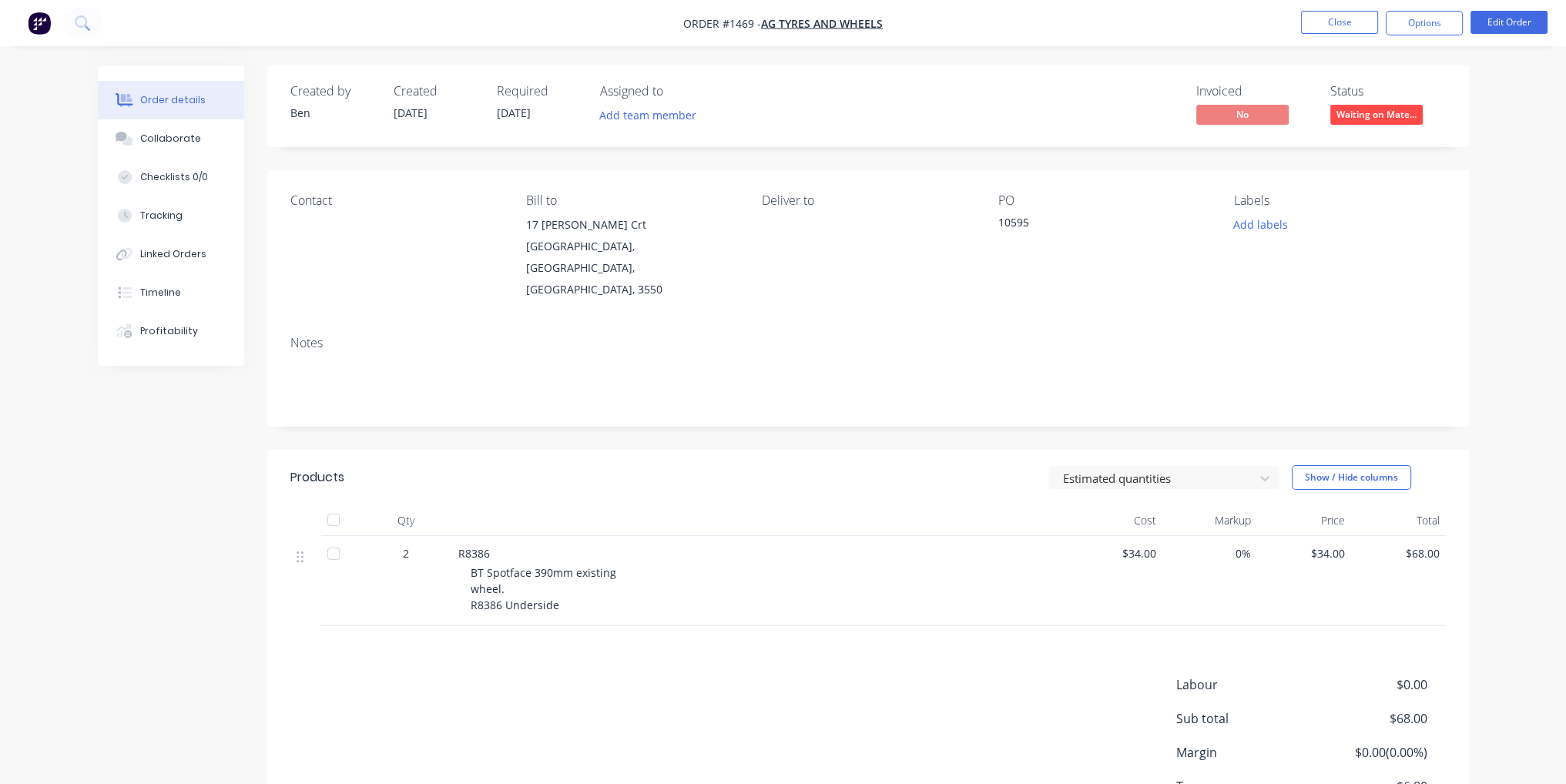
click at [1385, 112] on span "Waiting on Mate..." at bounding box center [1377, 114] width 92 height 19
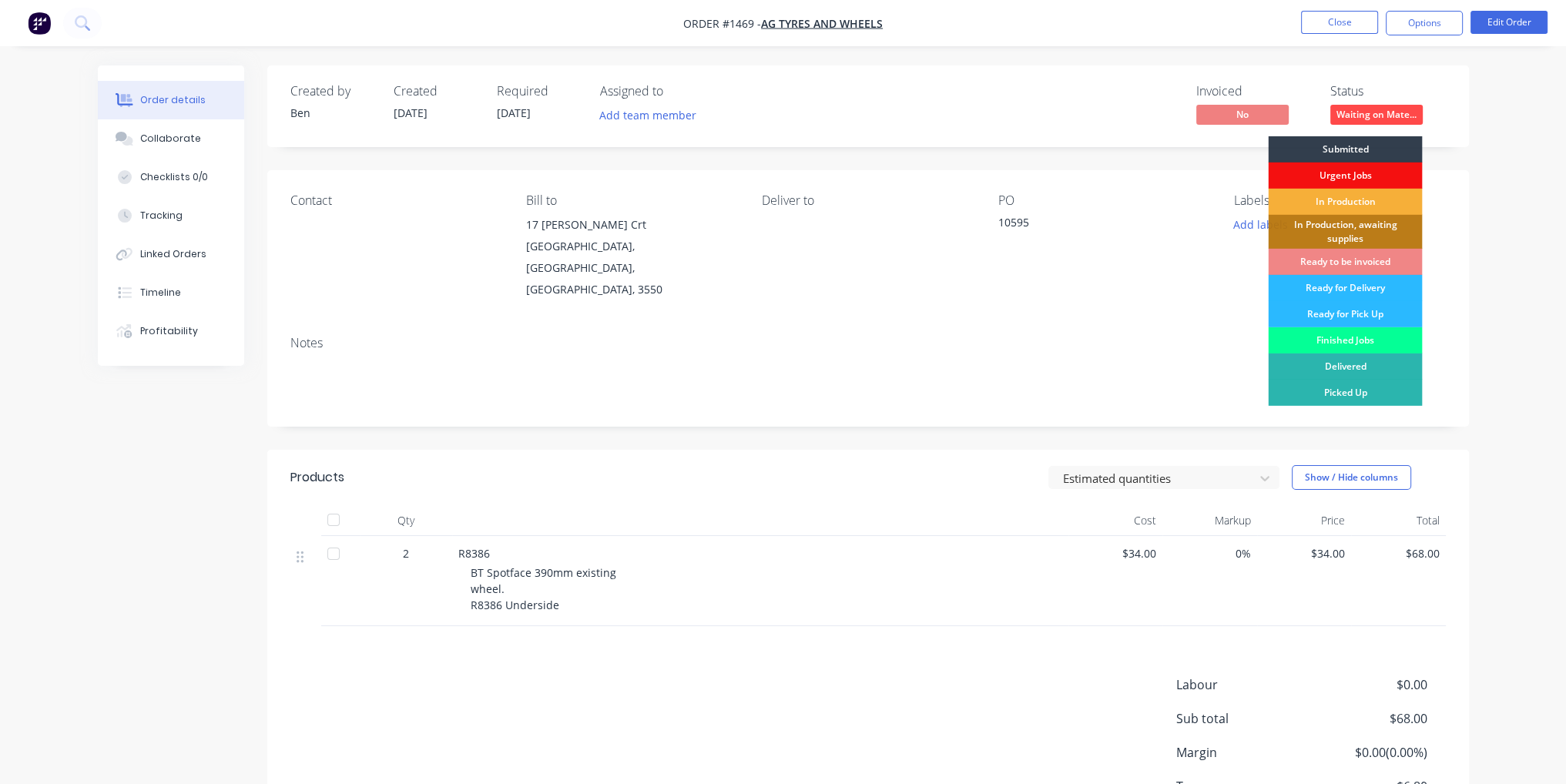
click at [1376, 337] on div "Finished Jobs" at bounding box center [1345, 341] width 154 height 27
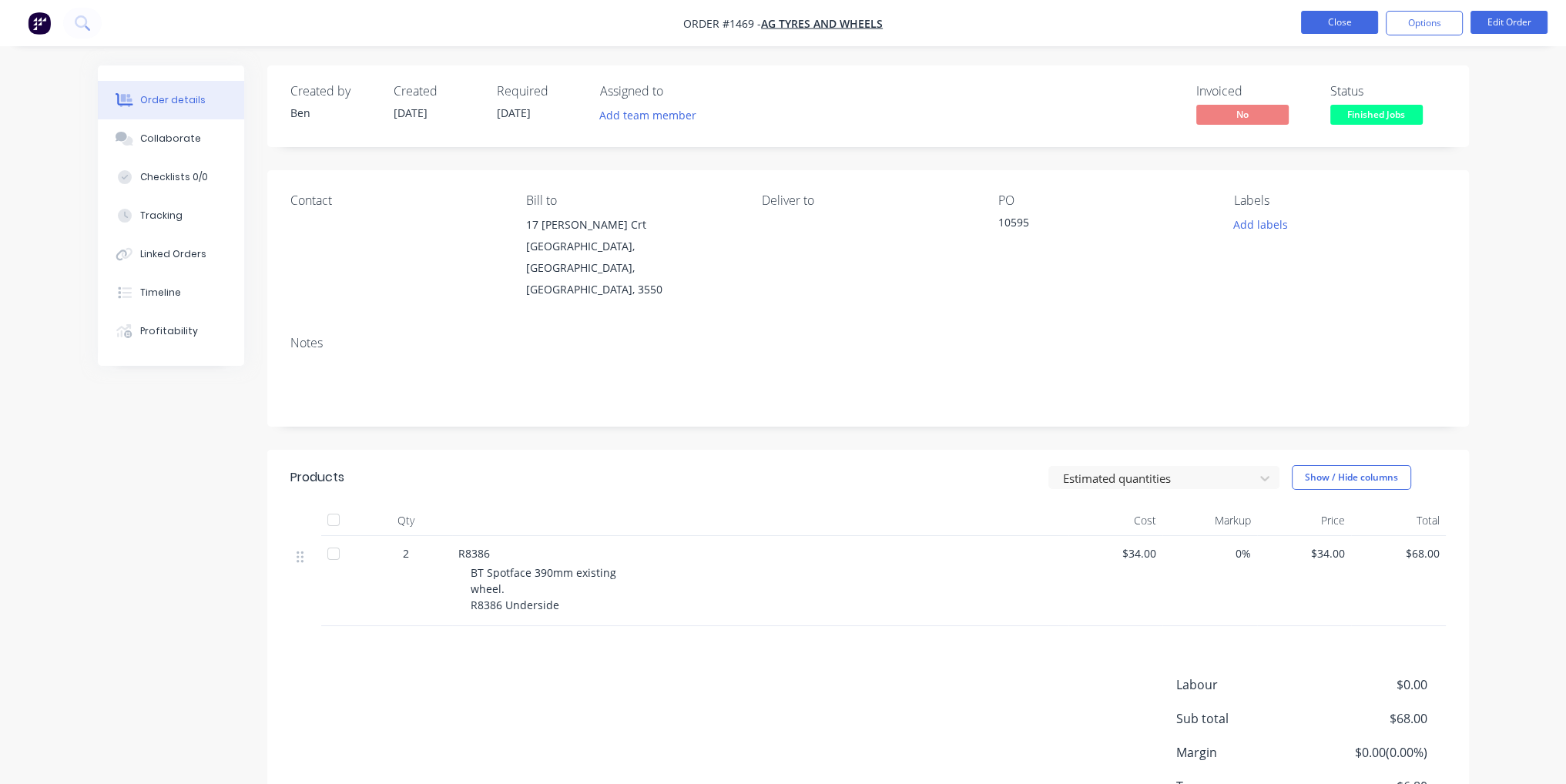
click at [1355, 22] on button "Close" at bounding box center [1339, 22] width 77 height 23
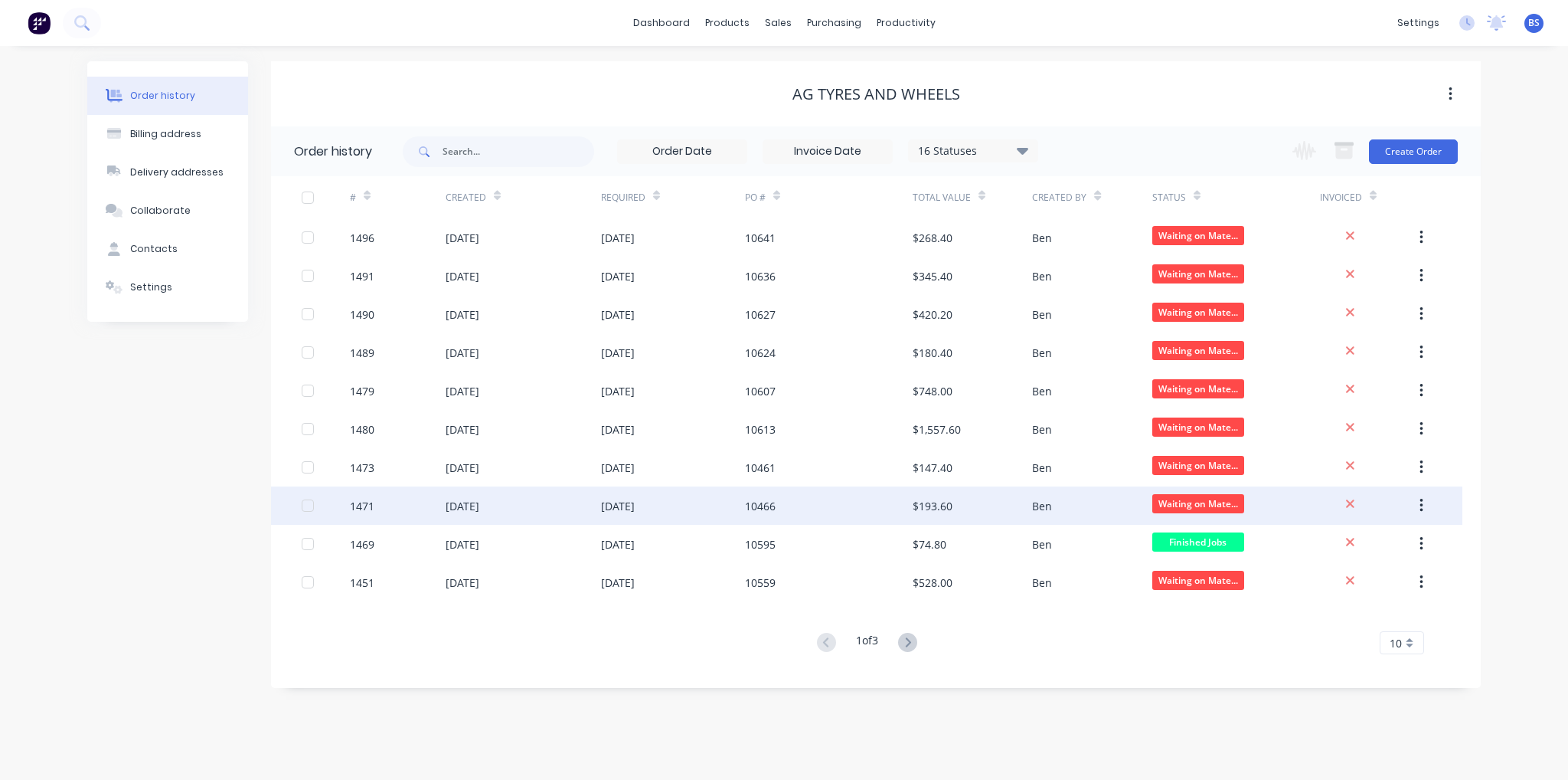
click at [480, 505] on div "[DATE]" at bounding box center [462, 506] width 33 height 16
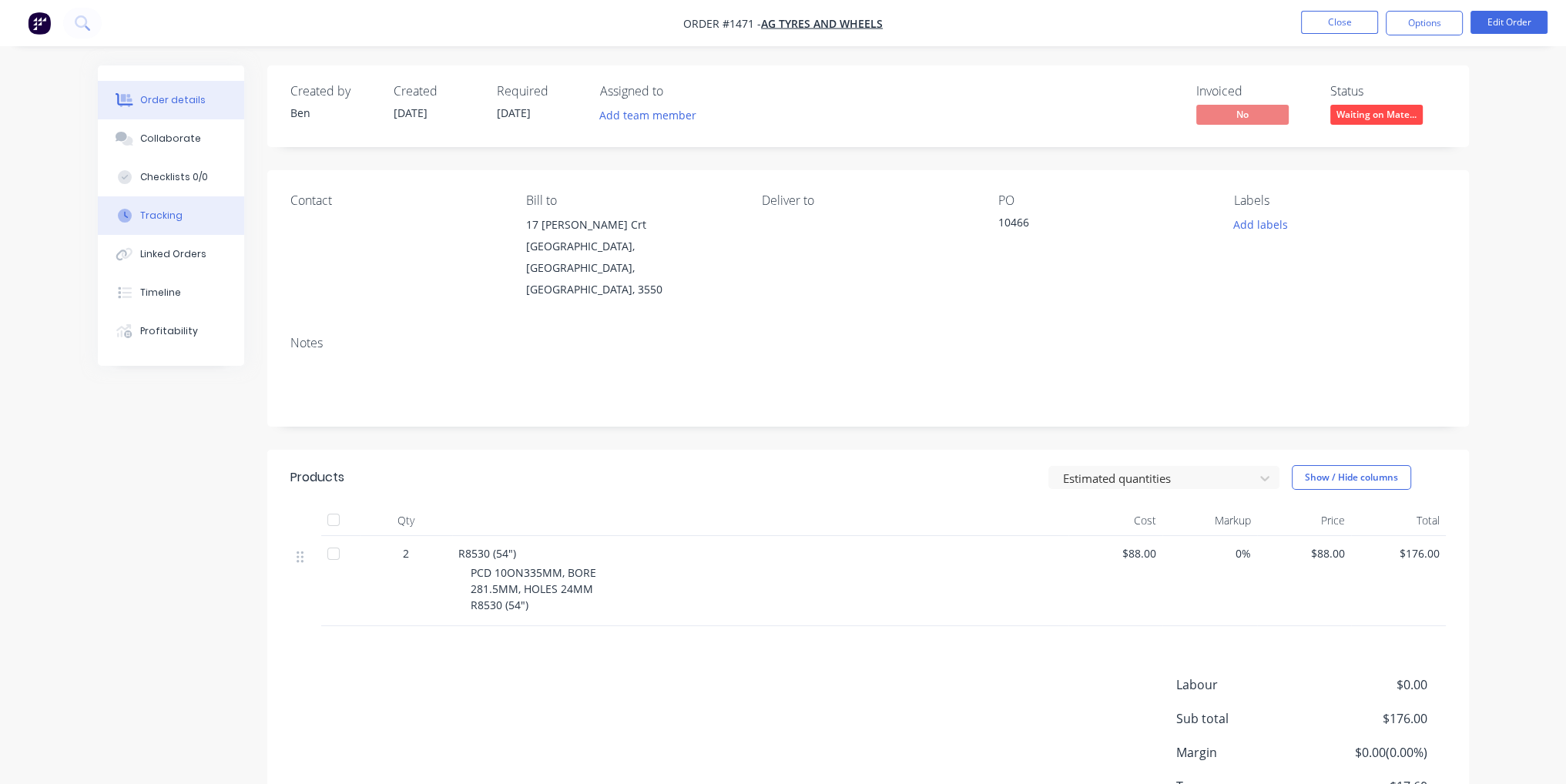
click at [189, 211] on button "Tracking" at bounding box center [171, 216] width 146 height 39
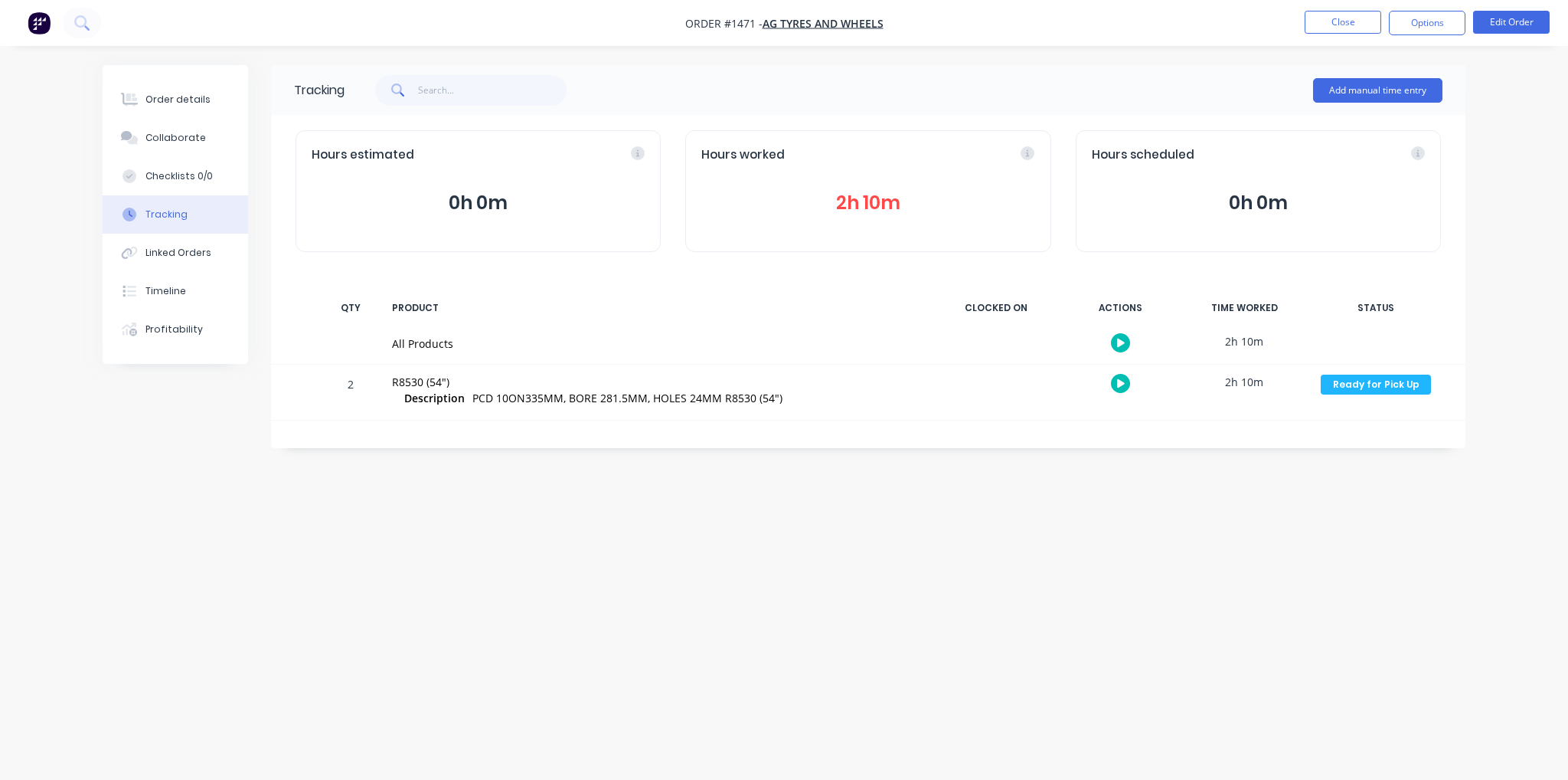
click at [841, 200] on button "2h 10m" at bounding box center [868, 202] width 333 height 29
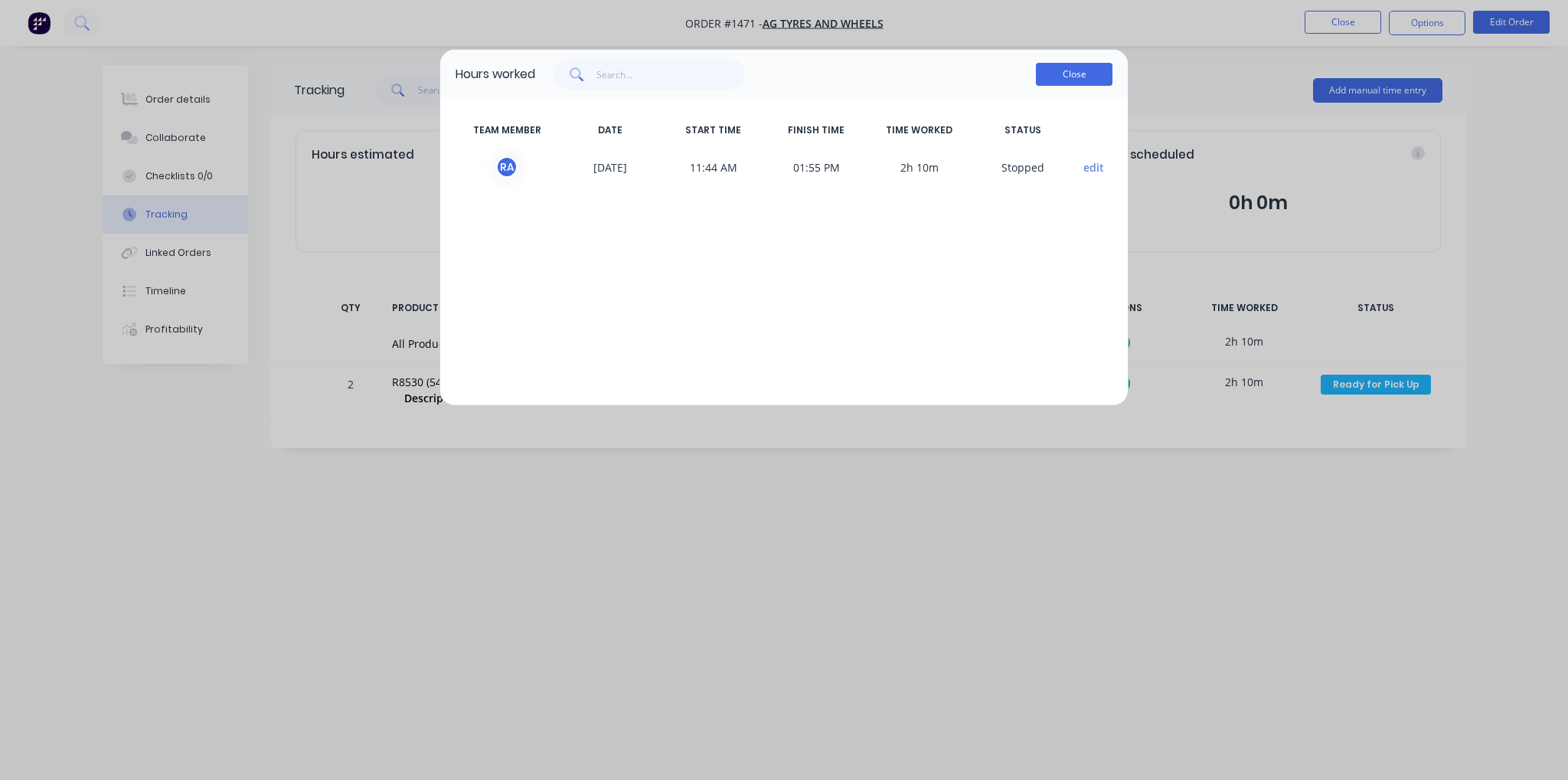
click at [1083, 81] on button "Close" at bounding box center [1073, 74] width 77 height 23
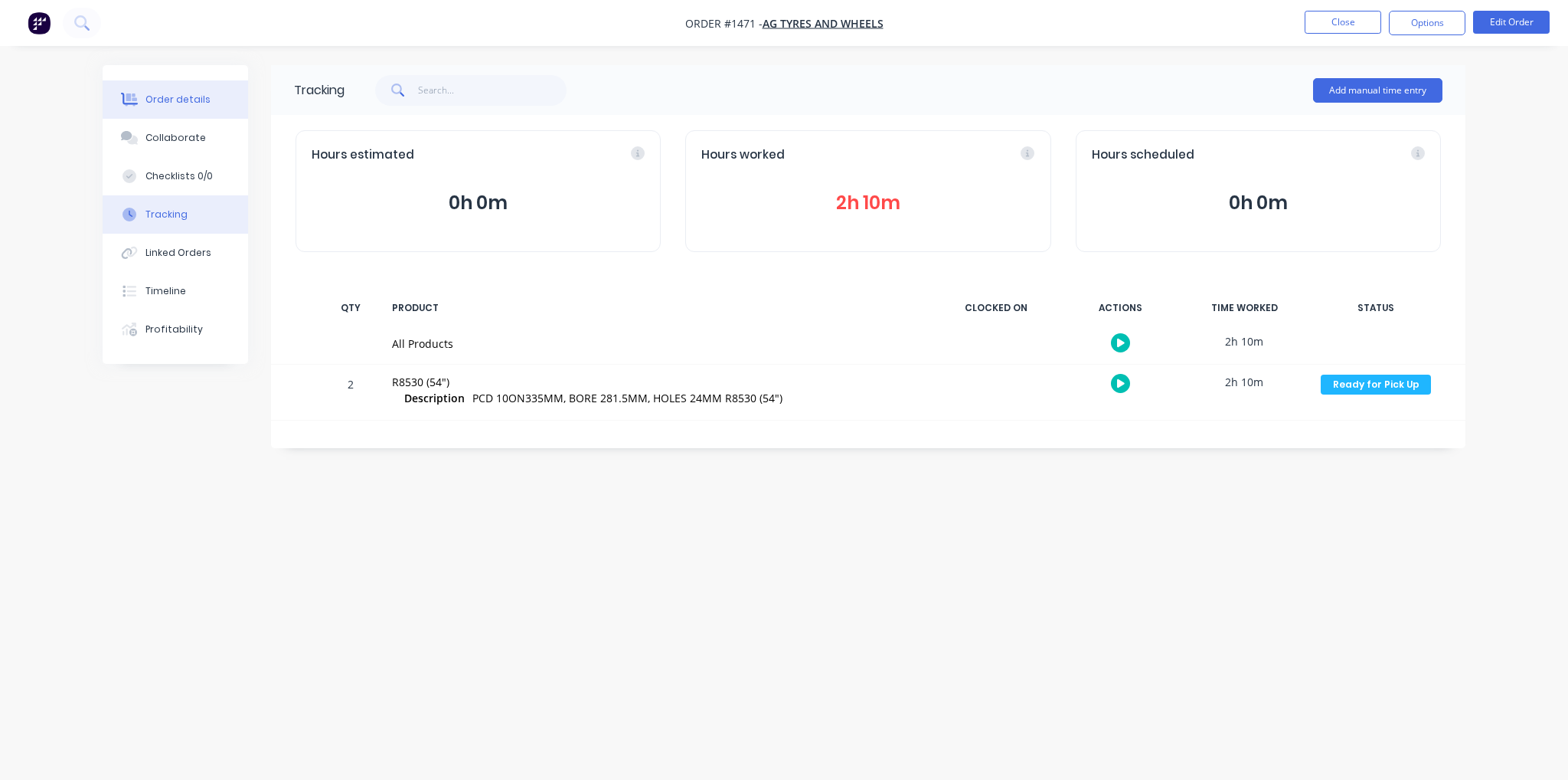
click at [159, 95] on div "Order details" at bounding box center [178, 99] width 65 height 14
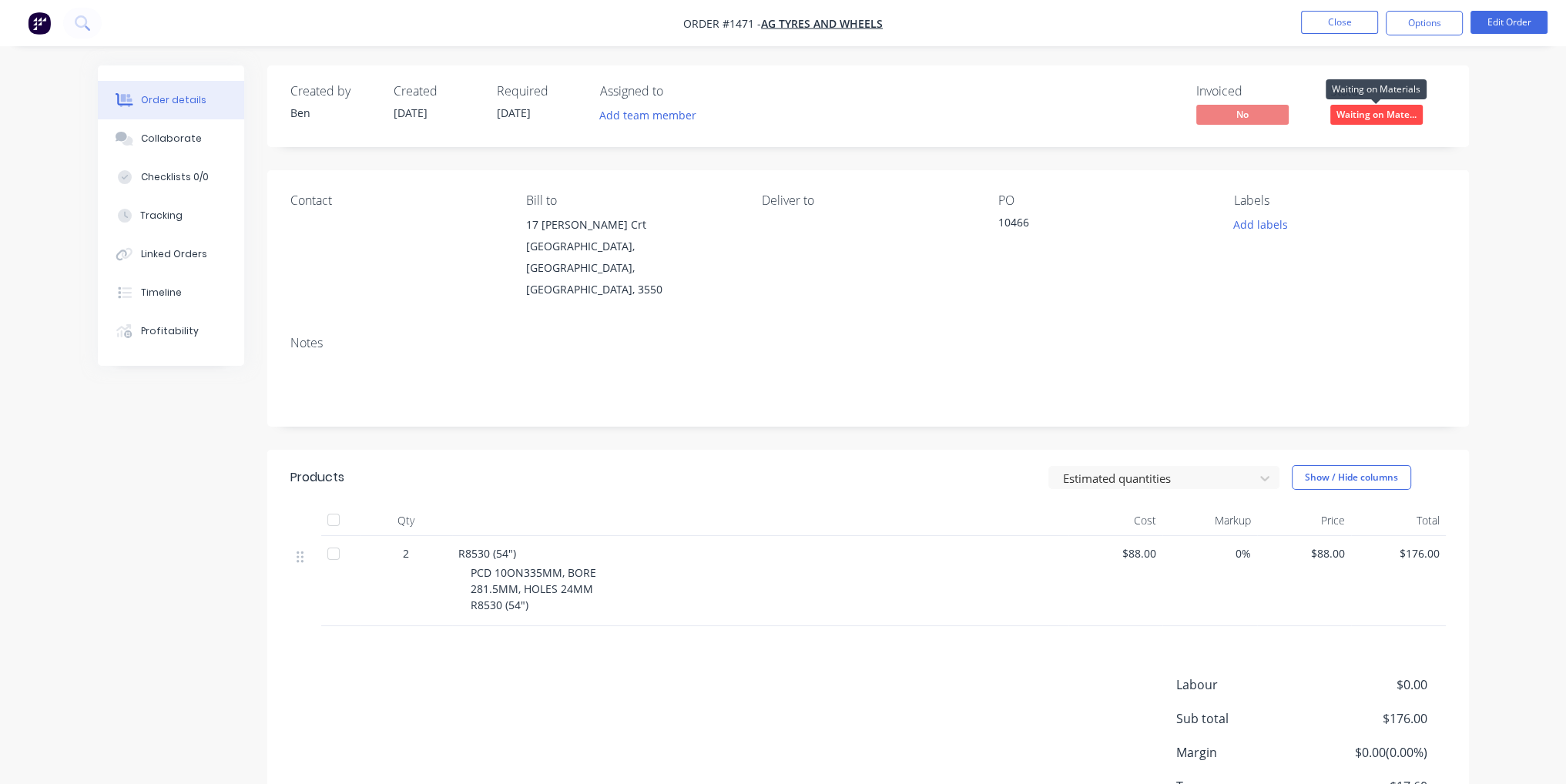
click at [1408, 109] on span "Waiting on Mate..." at bounding box center [1377, 114] width 92 height 19
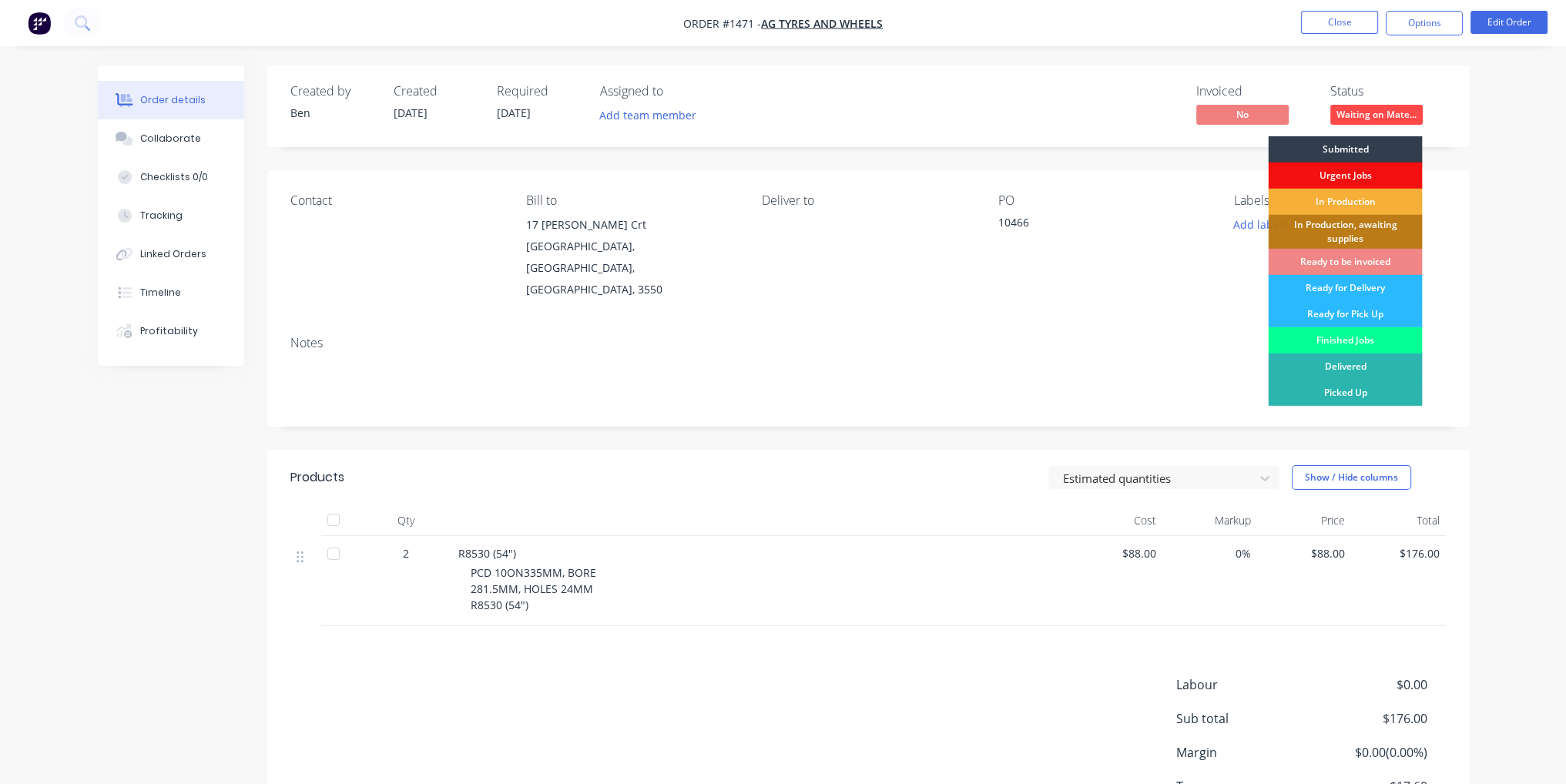
click at [1346, 339] on div "Finished Jobs" at bounding box center [1345, 341] width 154 height 27
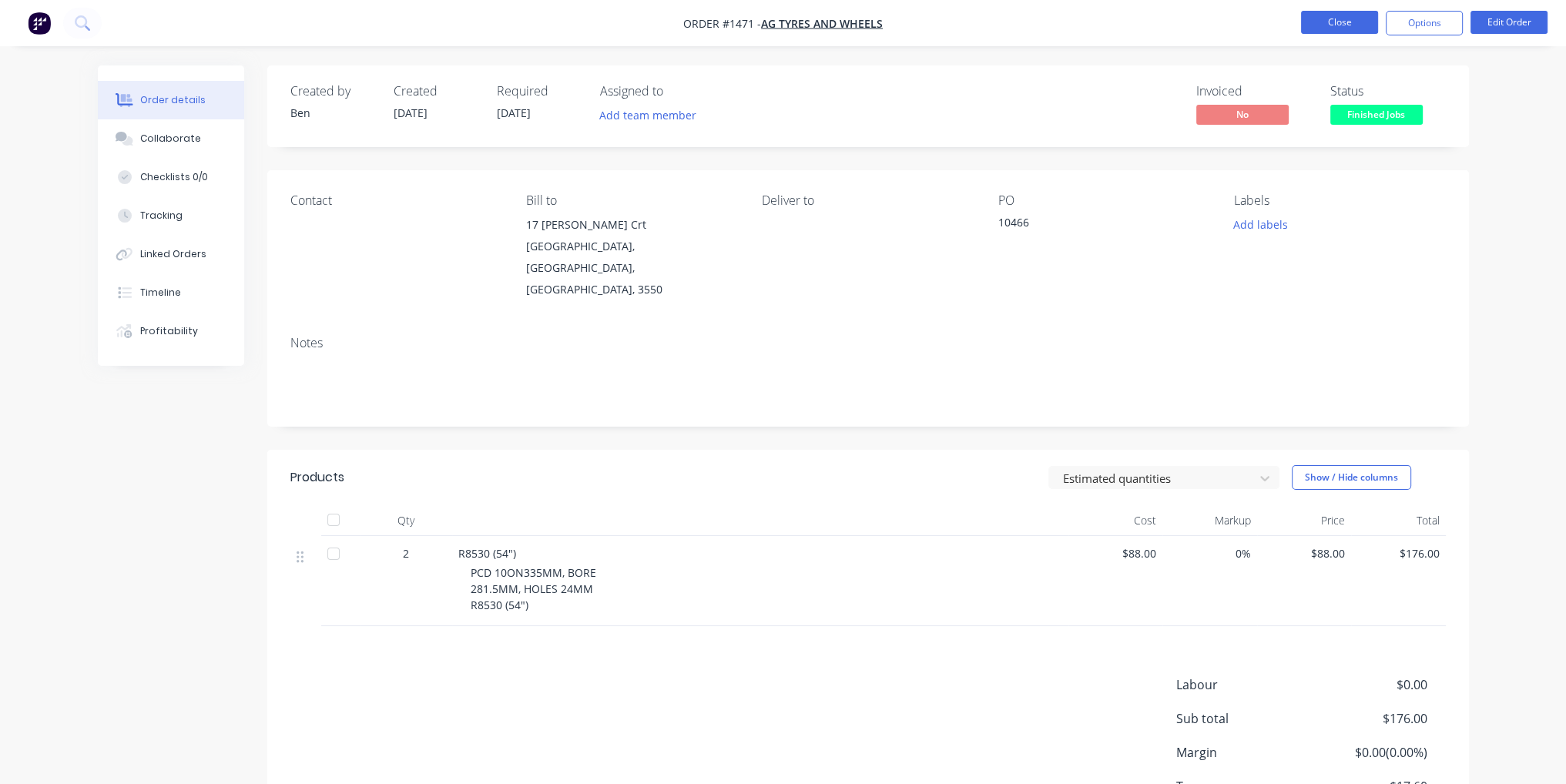
click at [1328, 29] on button "Close" at bounding box center [1339, 22] width 77 height 23
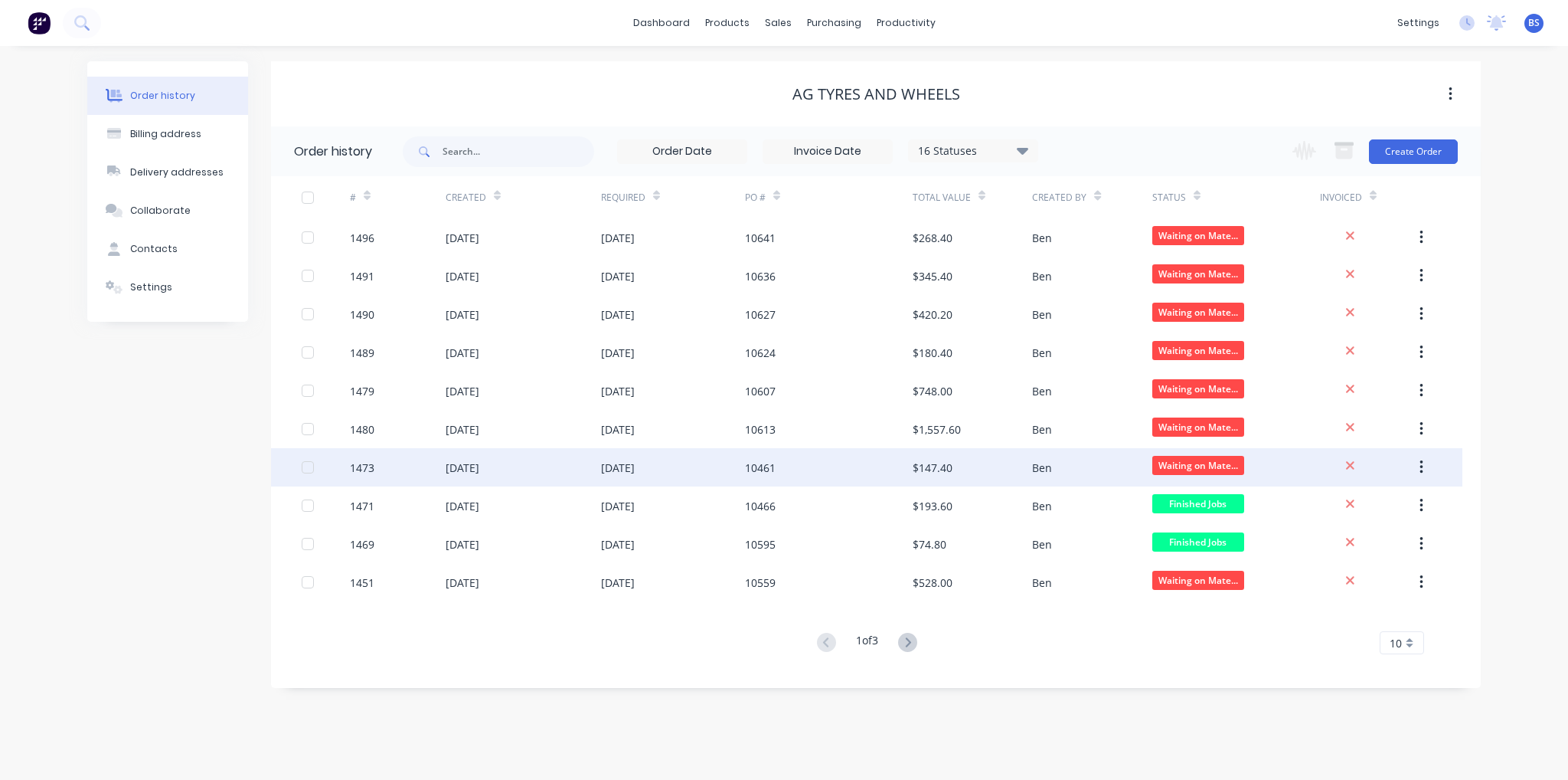
click at [550, 472] on div "[DATE]" at bounding box center [523, 467] width 156 height 39
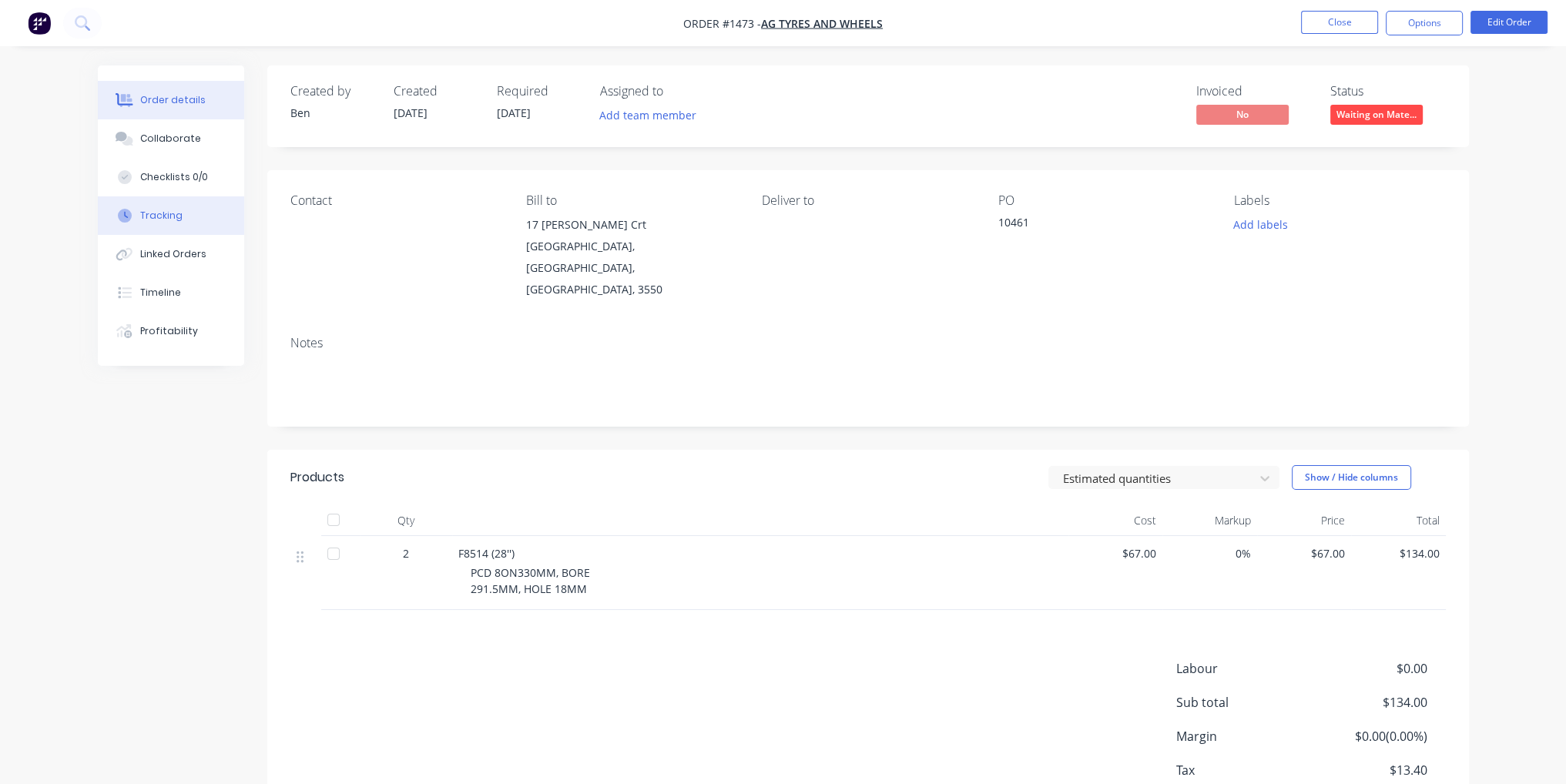
click at [151, 215] on div "Tracking" at bounding box center [161, 216] width 42 height 14
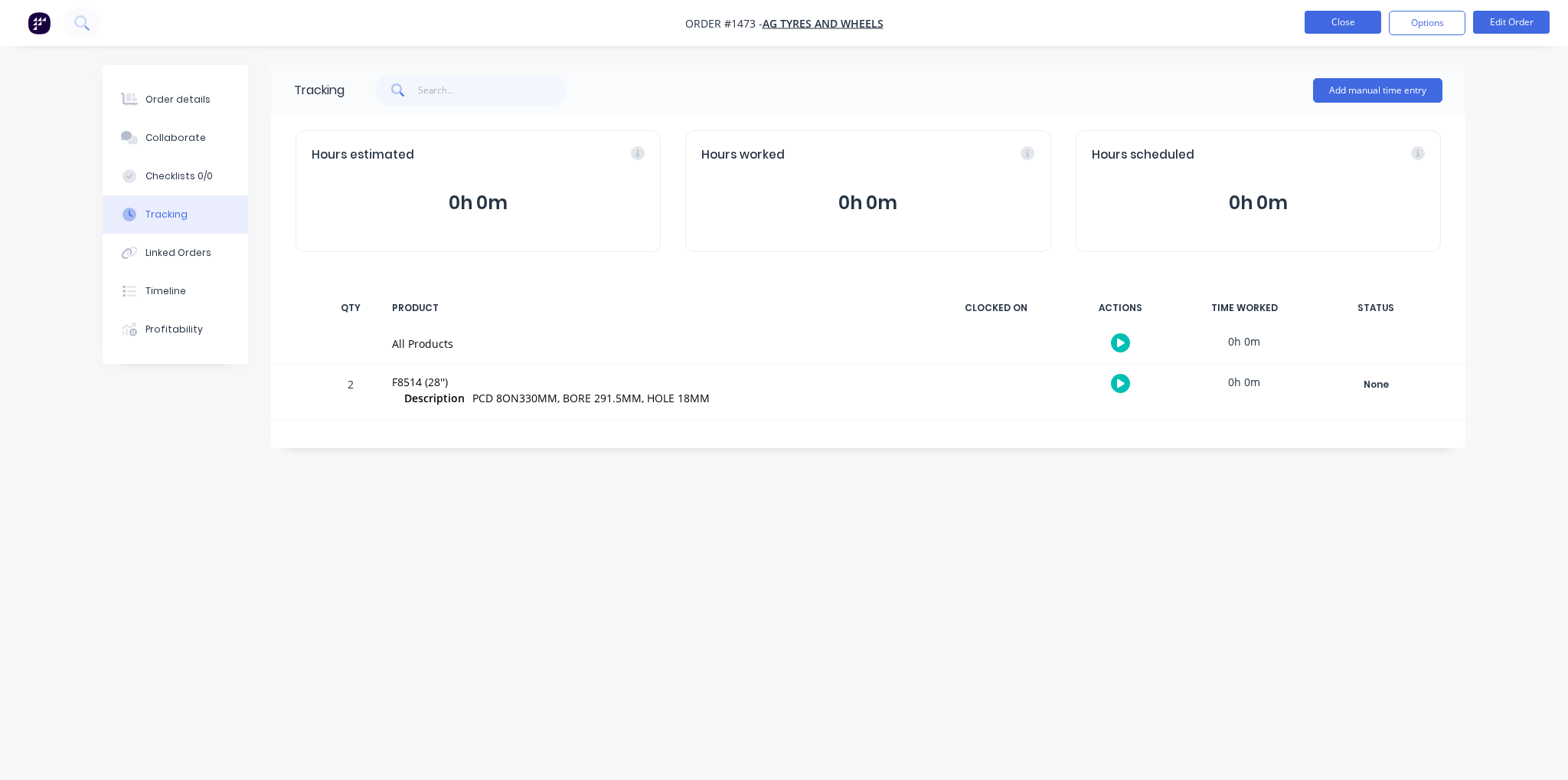
click at [1324, 26] on button "Close" at bounding box center [1343, 22] width 77 height 23
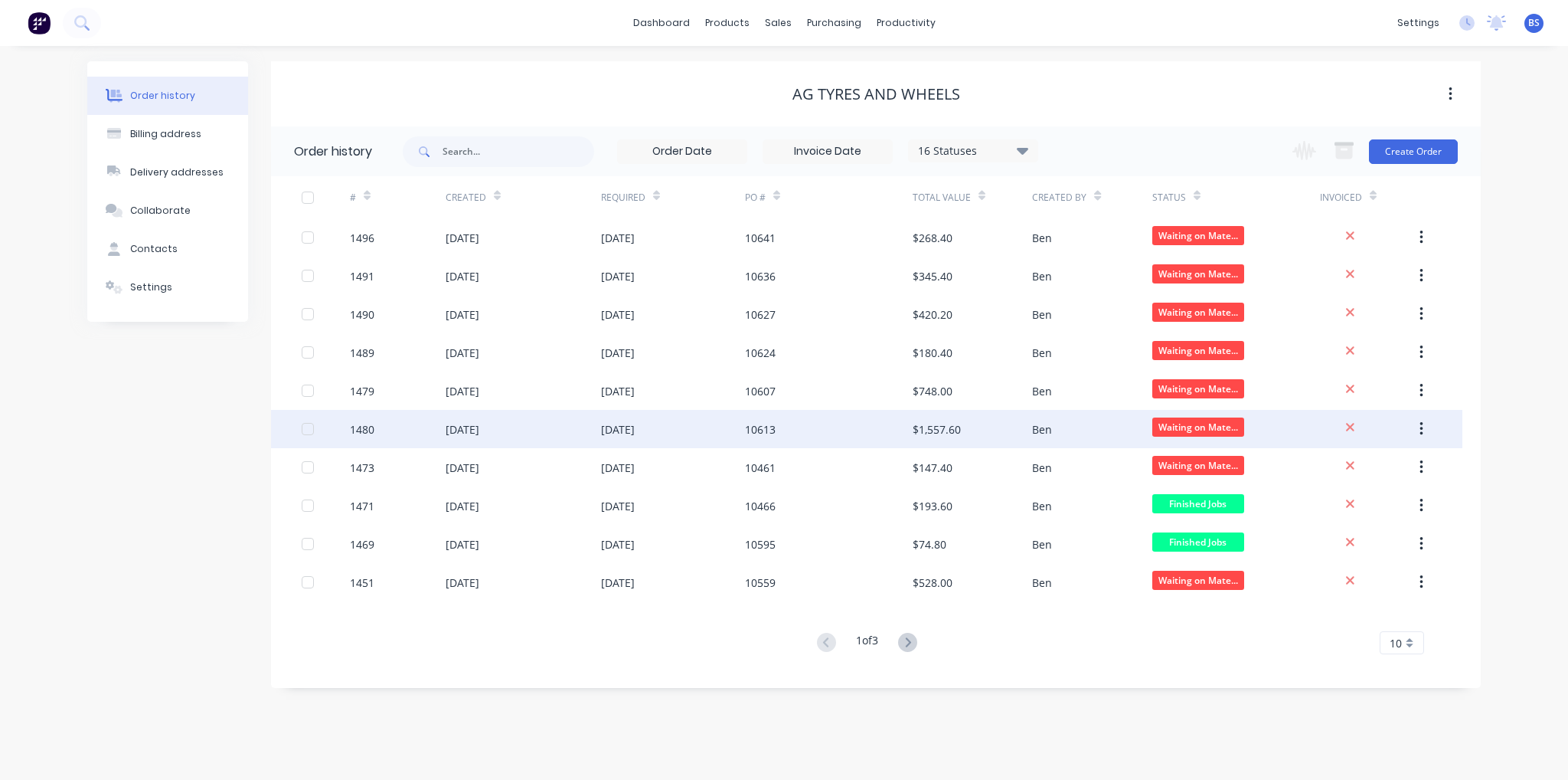
click at [472, 423] on div "[DATE]" at bounding box center [462, 430] width 33 height 16
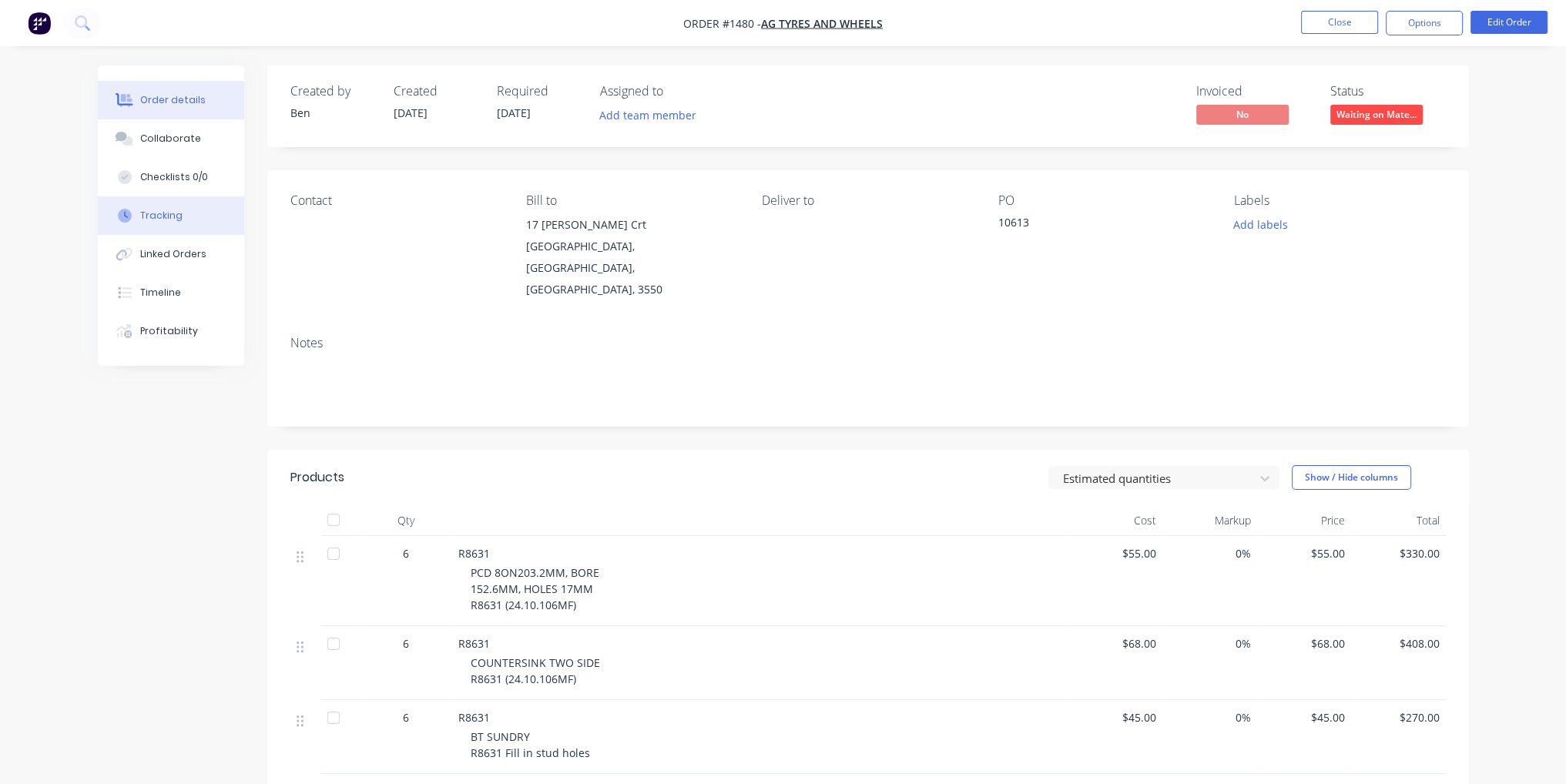
click at [169, 214] on div "Tracking" at bounding box center [161, 216] width 42 height 14
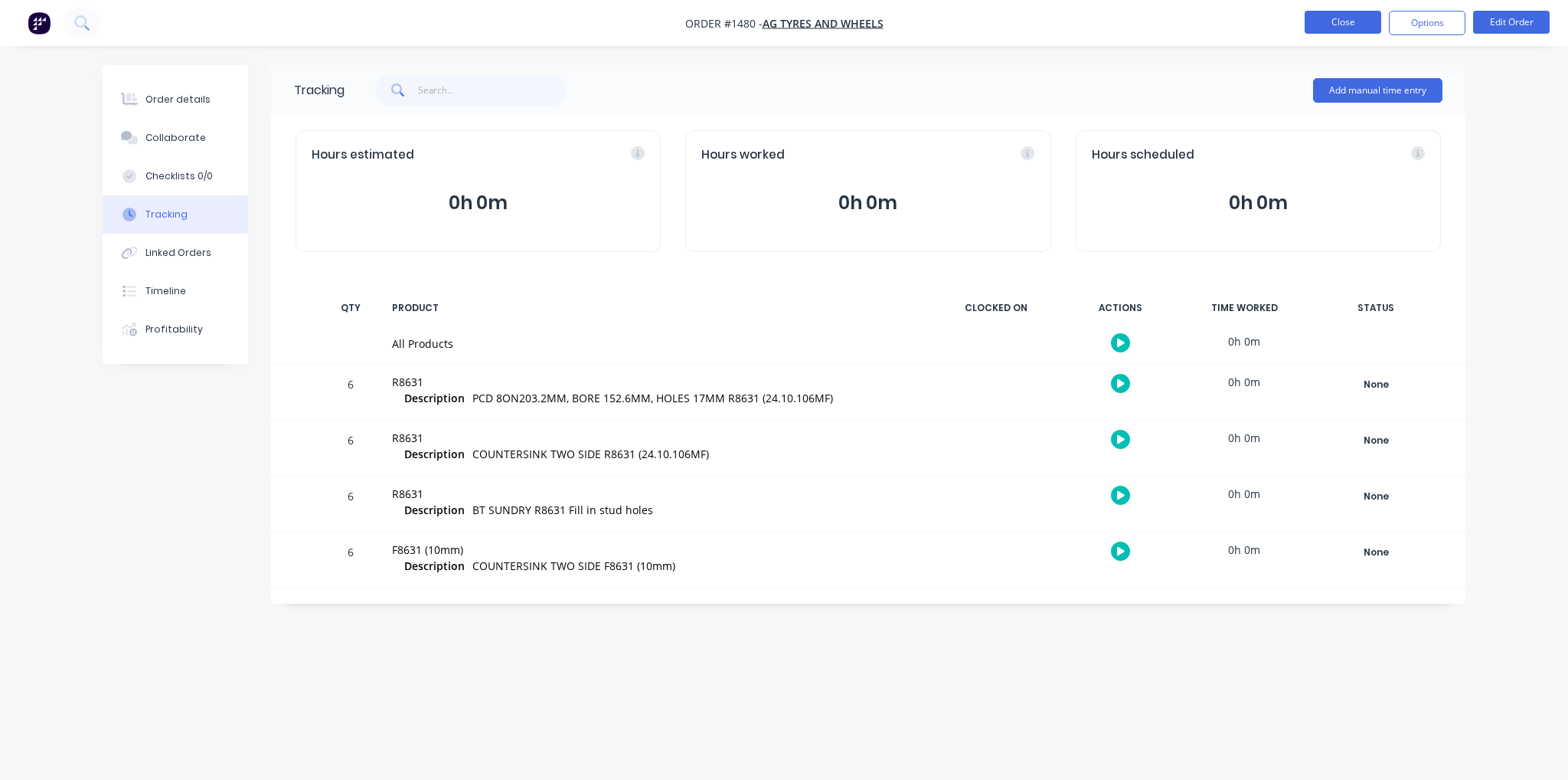
click at [1351, 26] on button "Close" at bounding box center [1343, 22] width 77 height 23
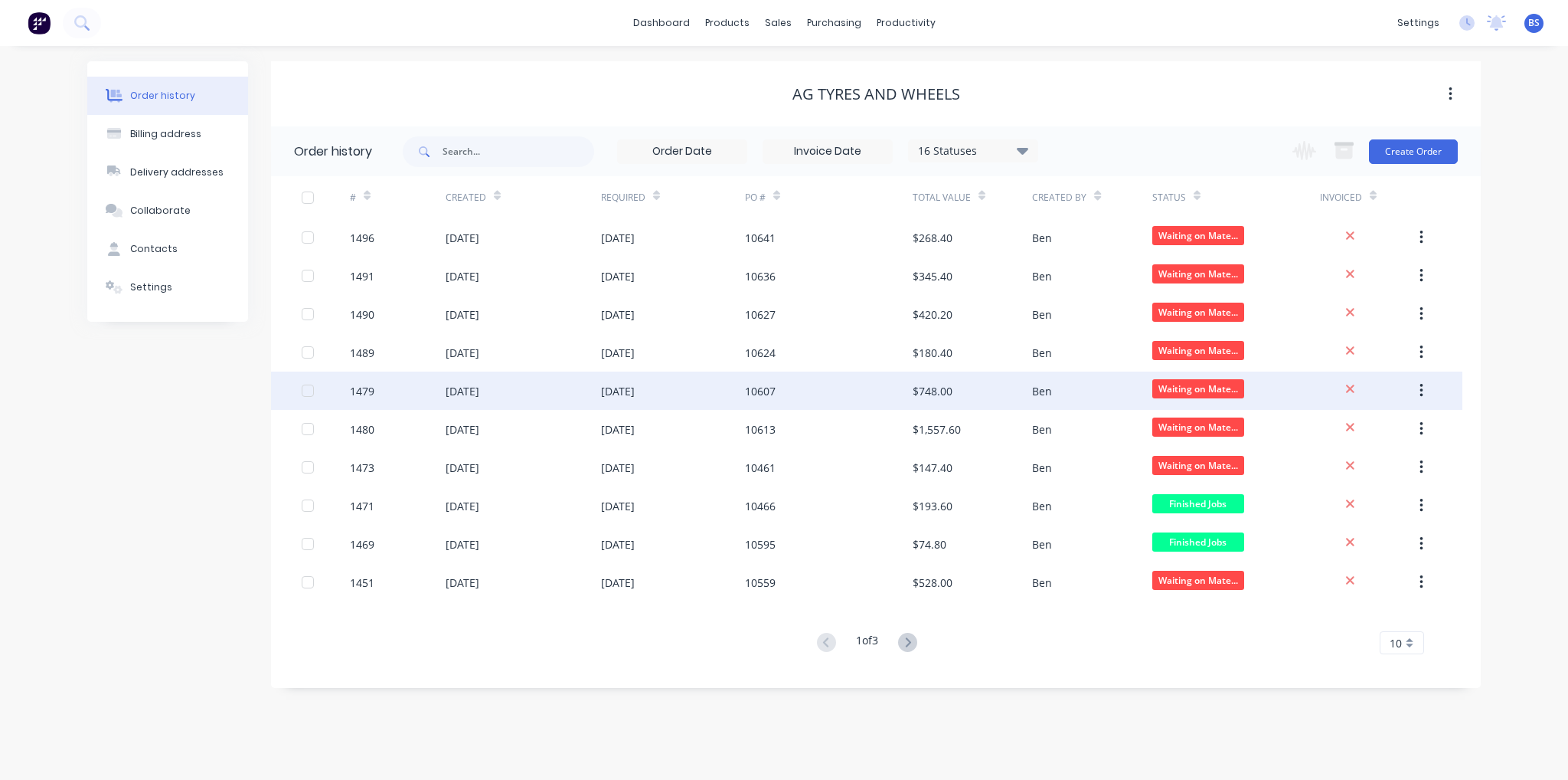
click at [480, 393] on div "[DATE]" at bounding box center [462, 391] width 33 height 16
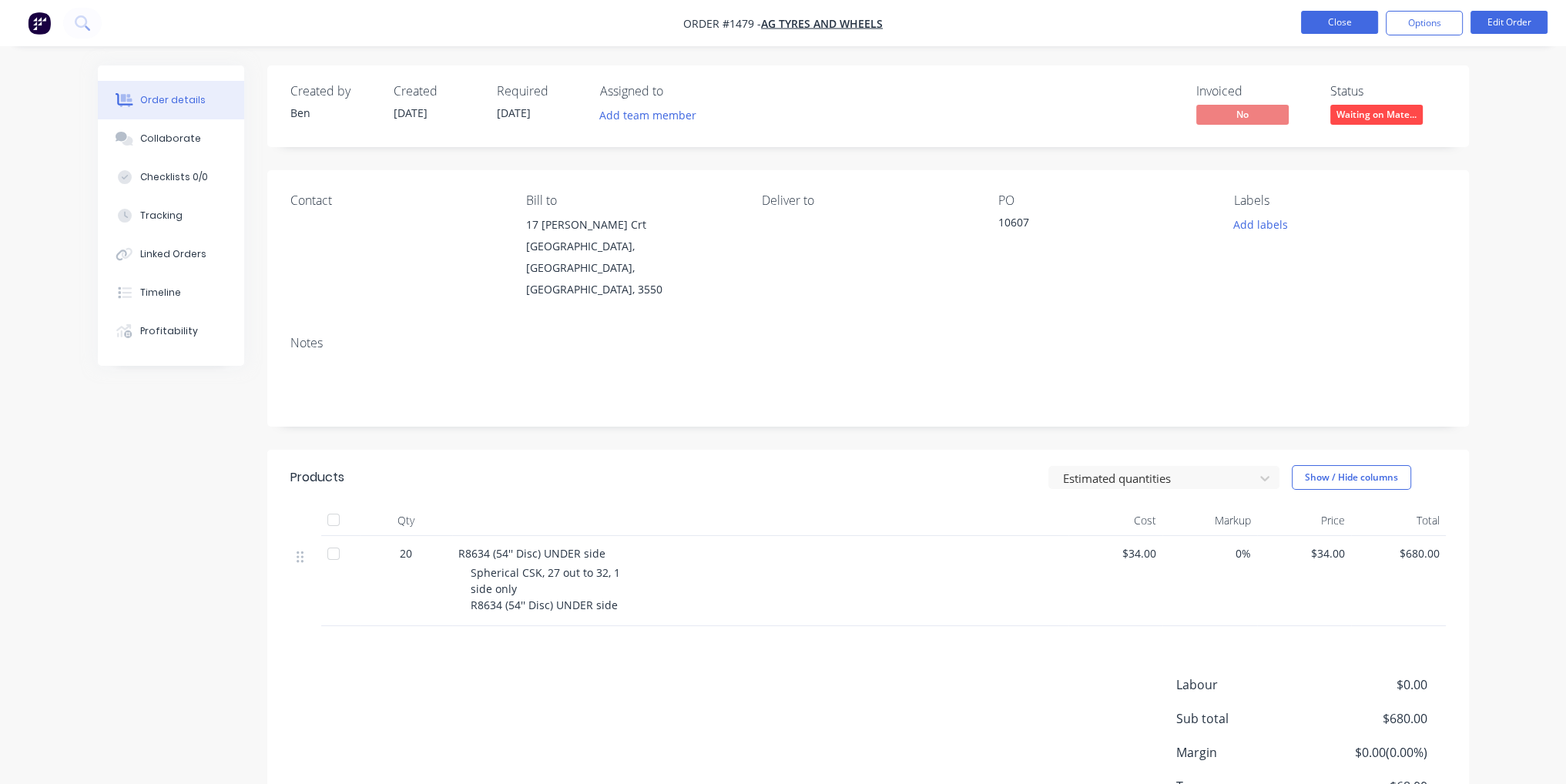
click at [1354, 19] on button "Close" at bounding box center [1339, 22] width 77 height 23
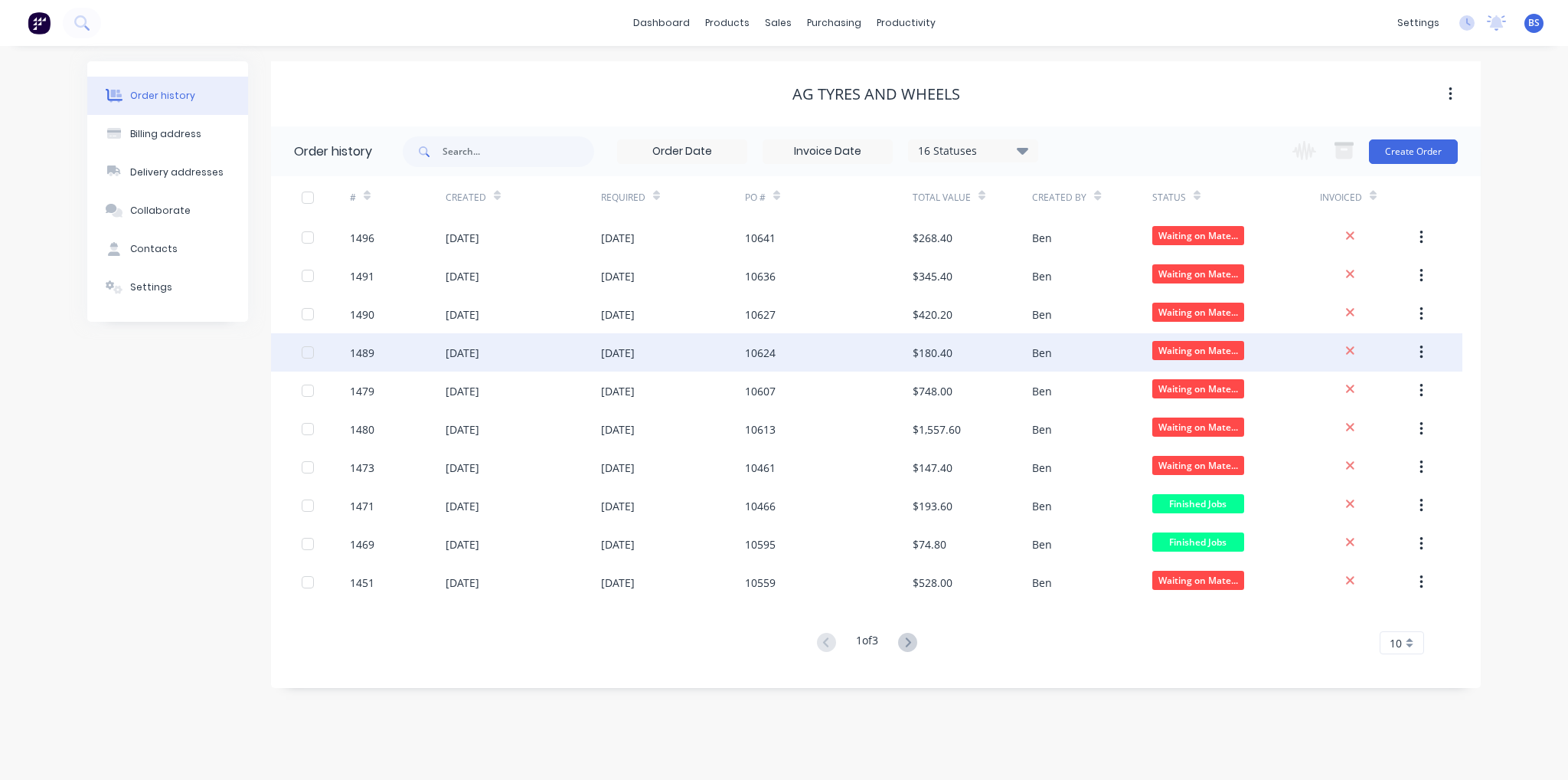
click at [469, 346] on div "[DATE]" at bounding box center [462, 353] width 33 height 16
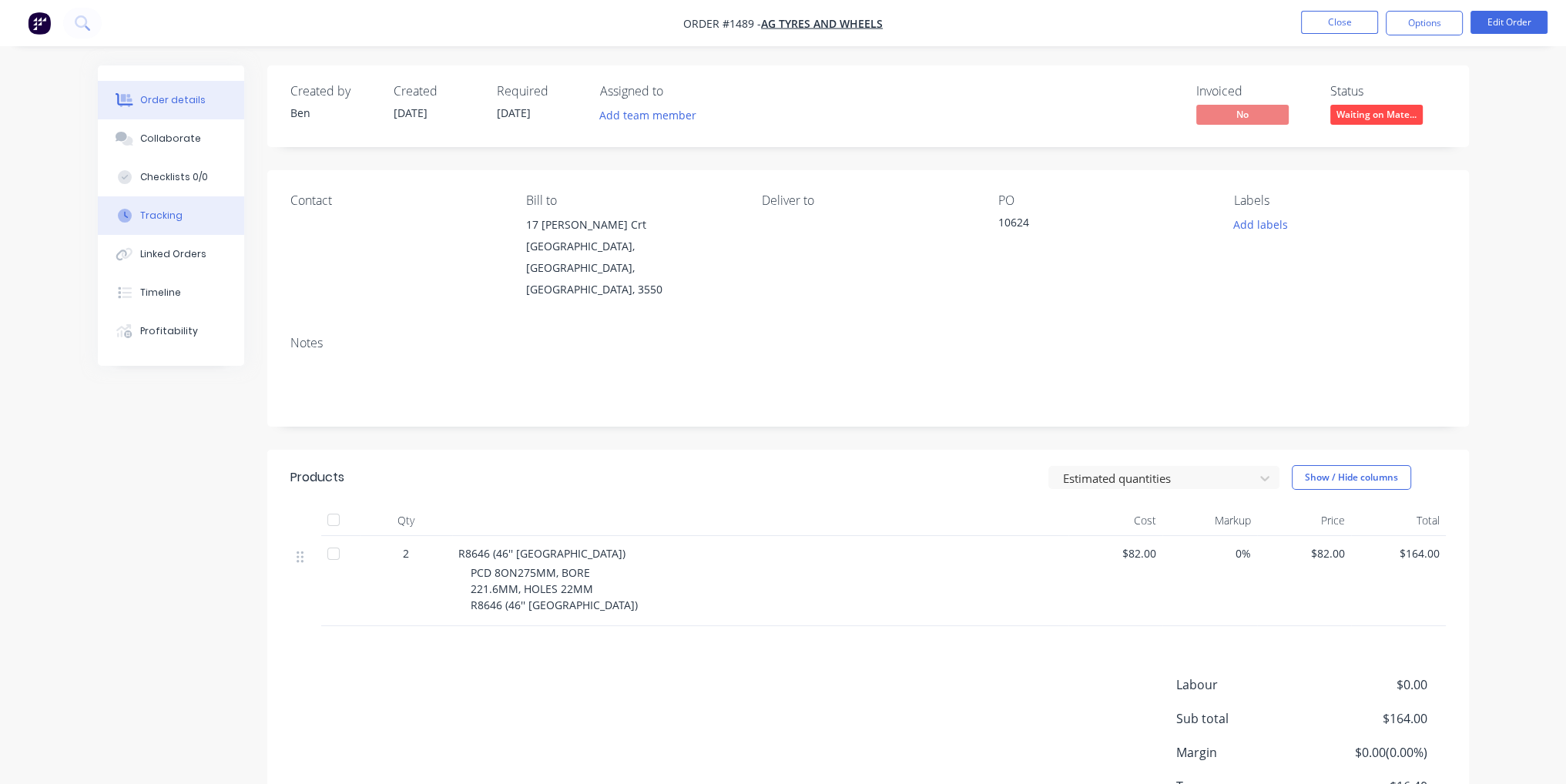
click at [151, 225] on button "Tracking" at bounding box center [171, 216] width 146 height 39
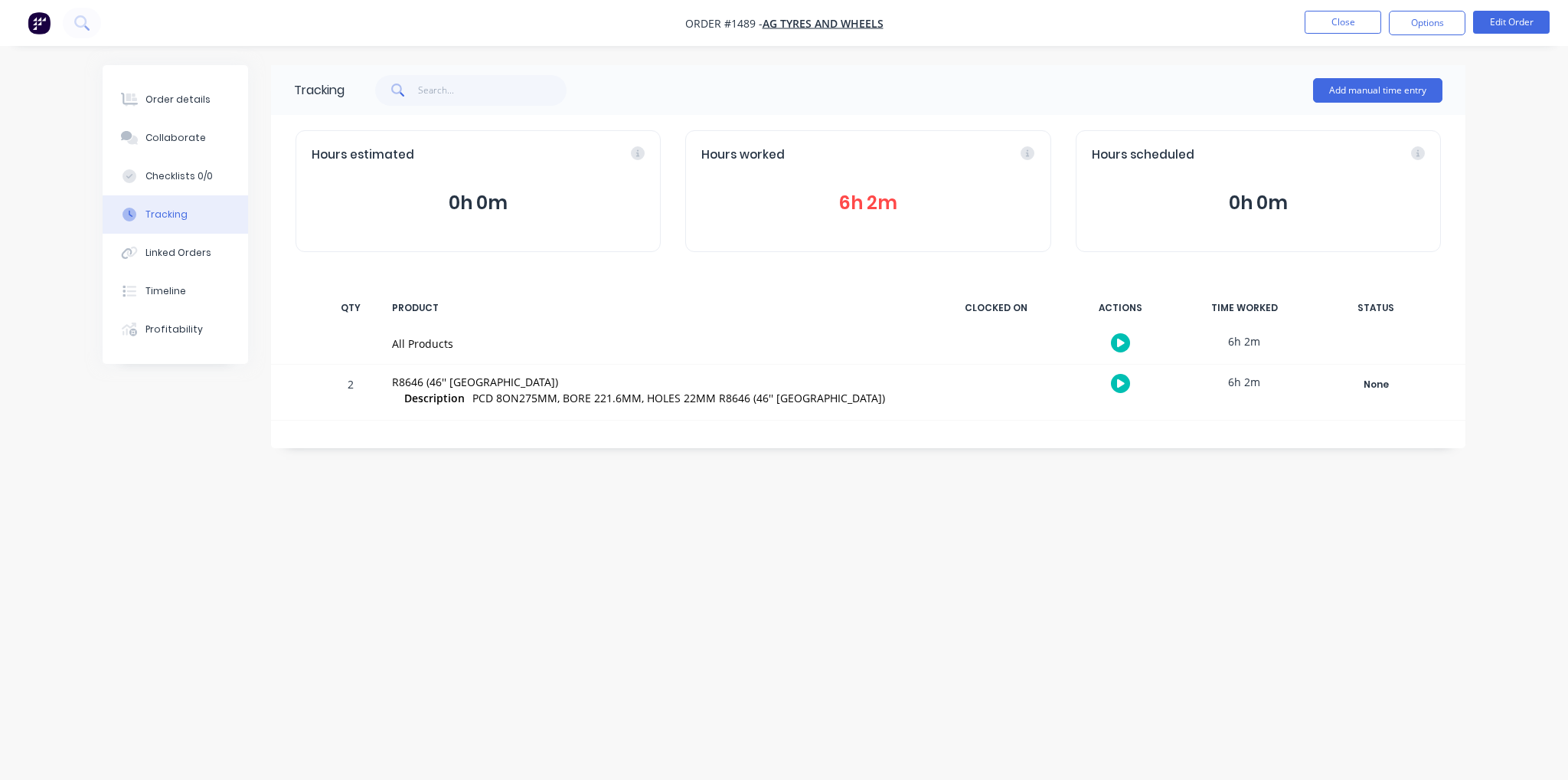
click at [876, 189] on button "6h 2m" at bounding box center [868, 202] width 333 height 29
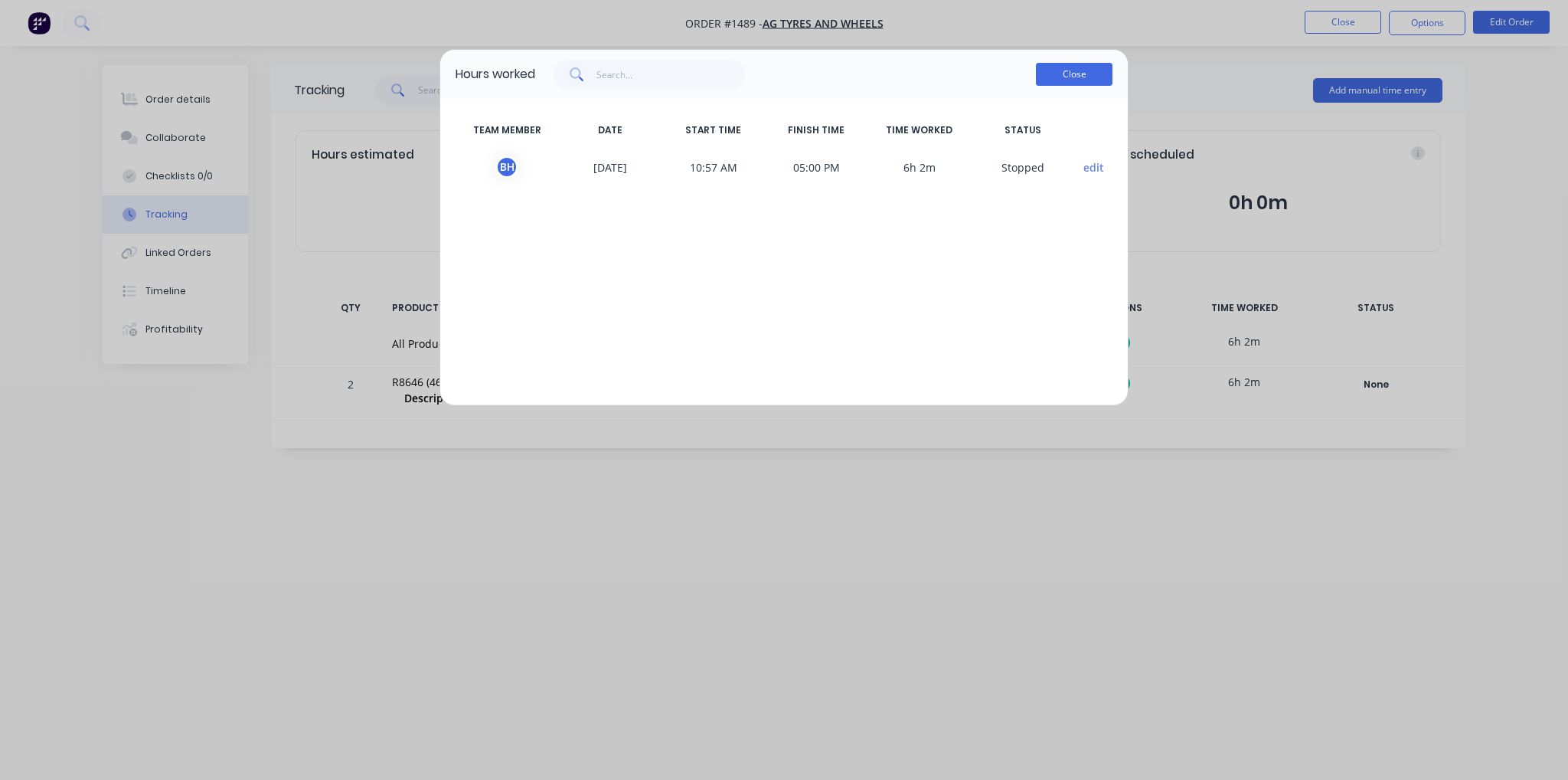
click at [1070, 74] on button "Close" at bounding box center [1073, 74] width 77 height 23
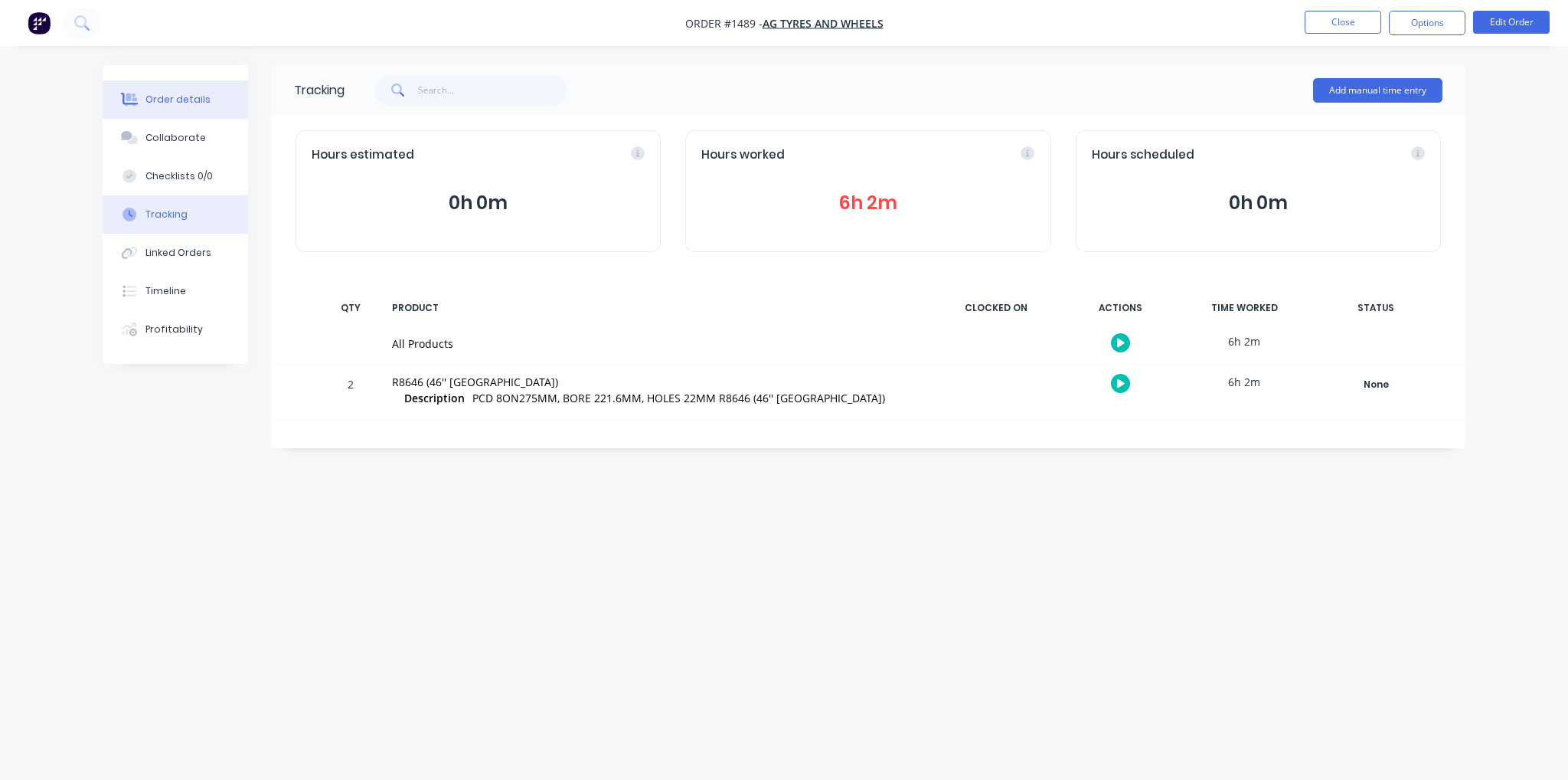
click at [176, 104] on div "Order details" at bounding box center [178, 99] width 65 height 14
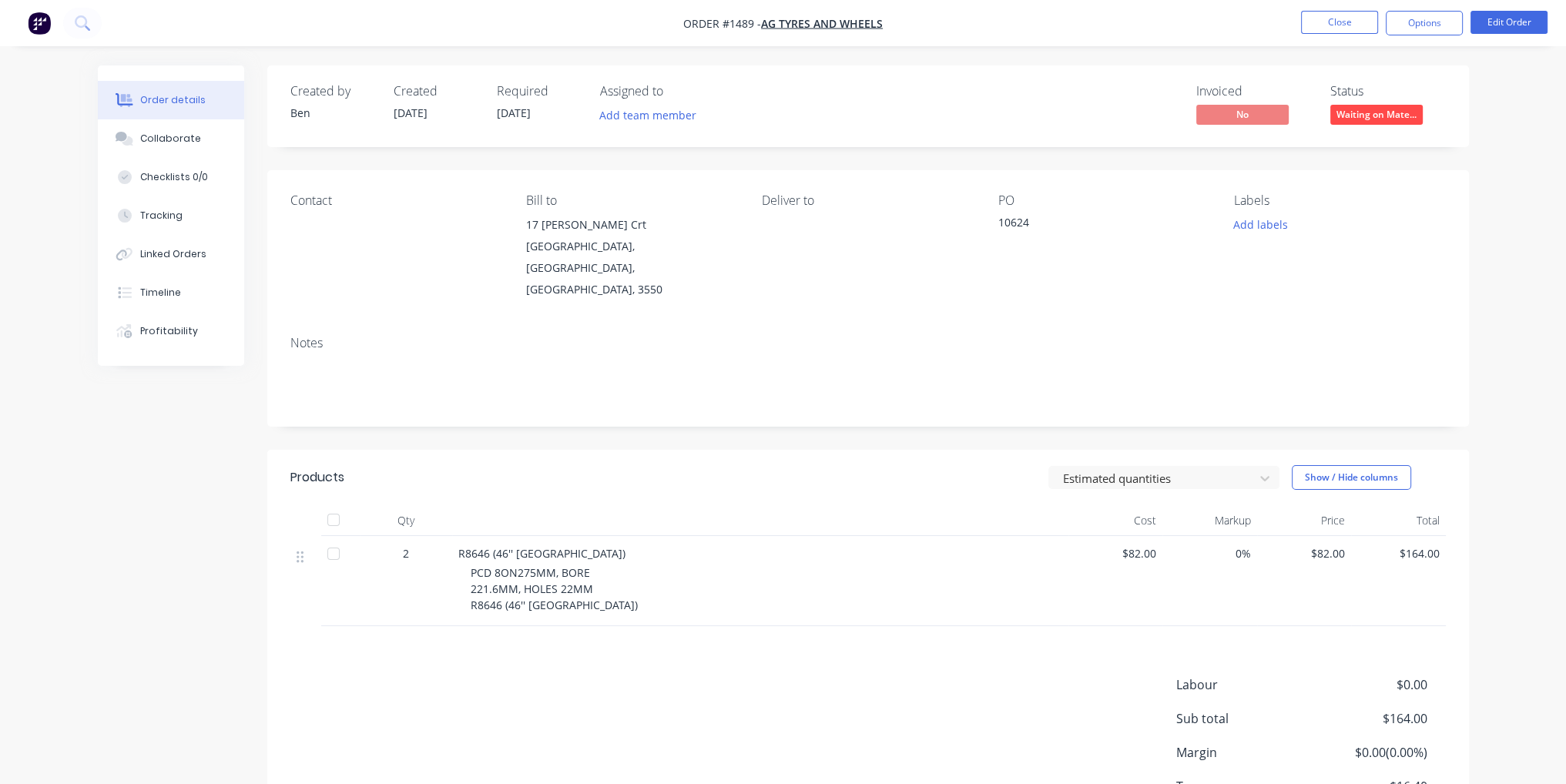
click at [1392, 115] on span "Waiting on Mate..." at bounding box center [1377, 114] width 92 height 19
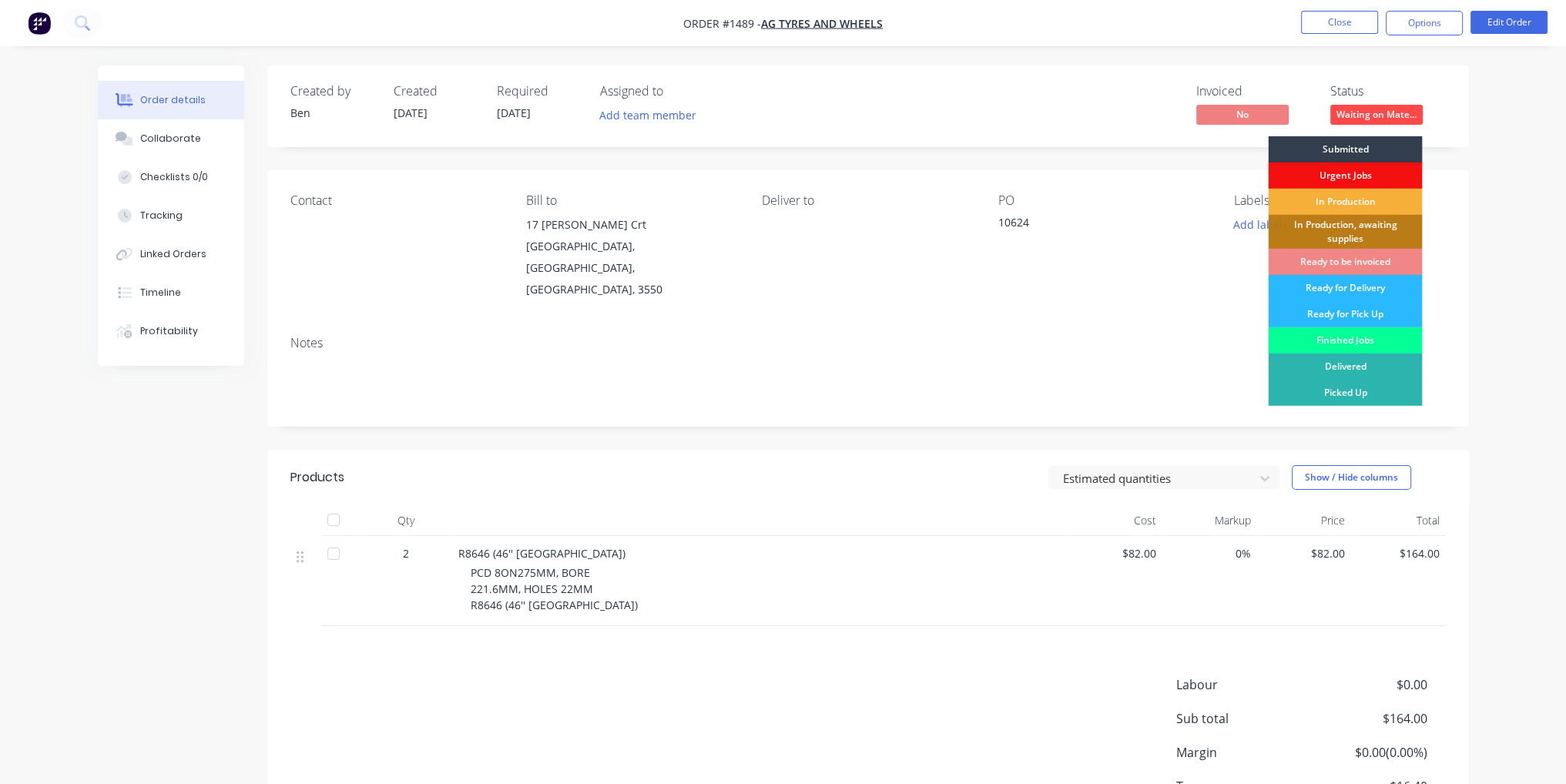
click at [1381, 335] on div "Finished Jobs" at bounding box center [1345, 341] width 154 height 27
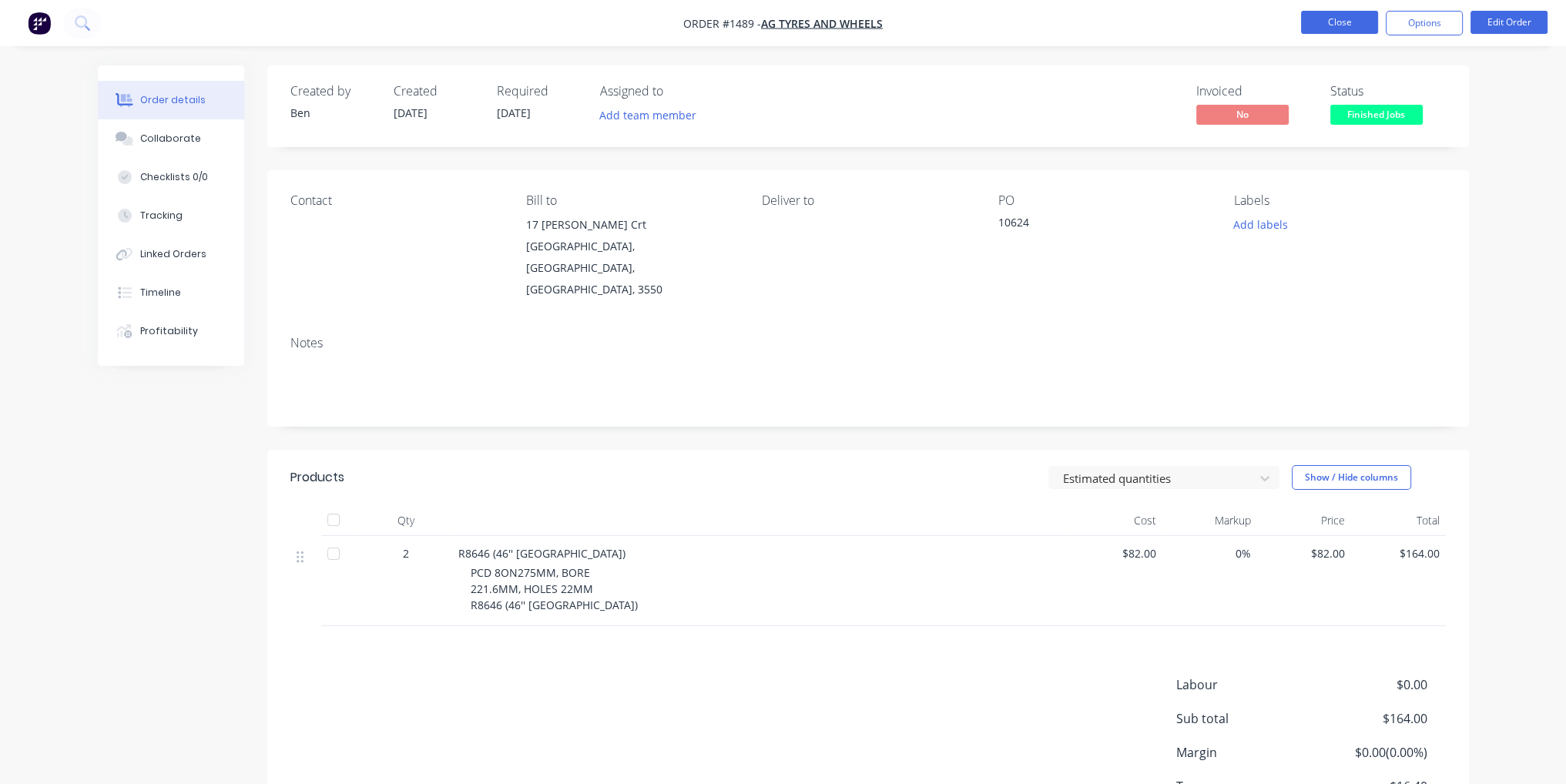
click at [1352, 32] on button "Close" at bounding box center [1339, 22] width 77 height 23
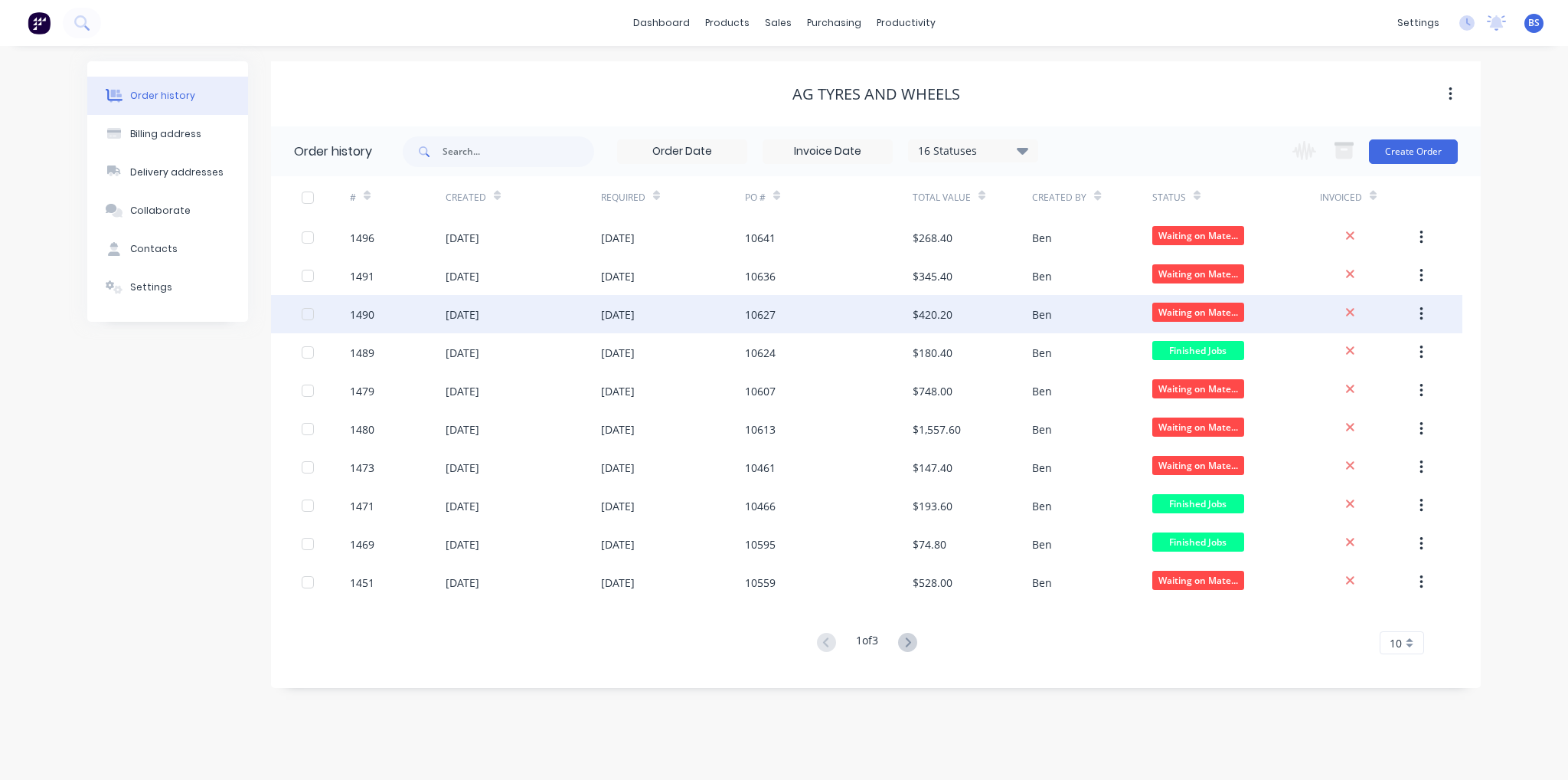
click at [531, 319] on div "[DATE]" at bounding box center [523, 314] width 156 height 39
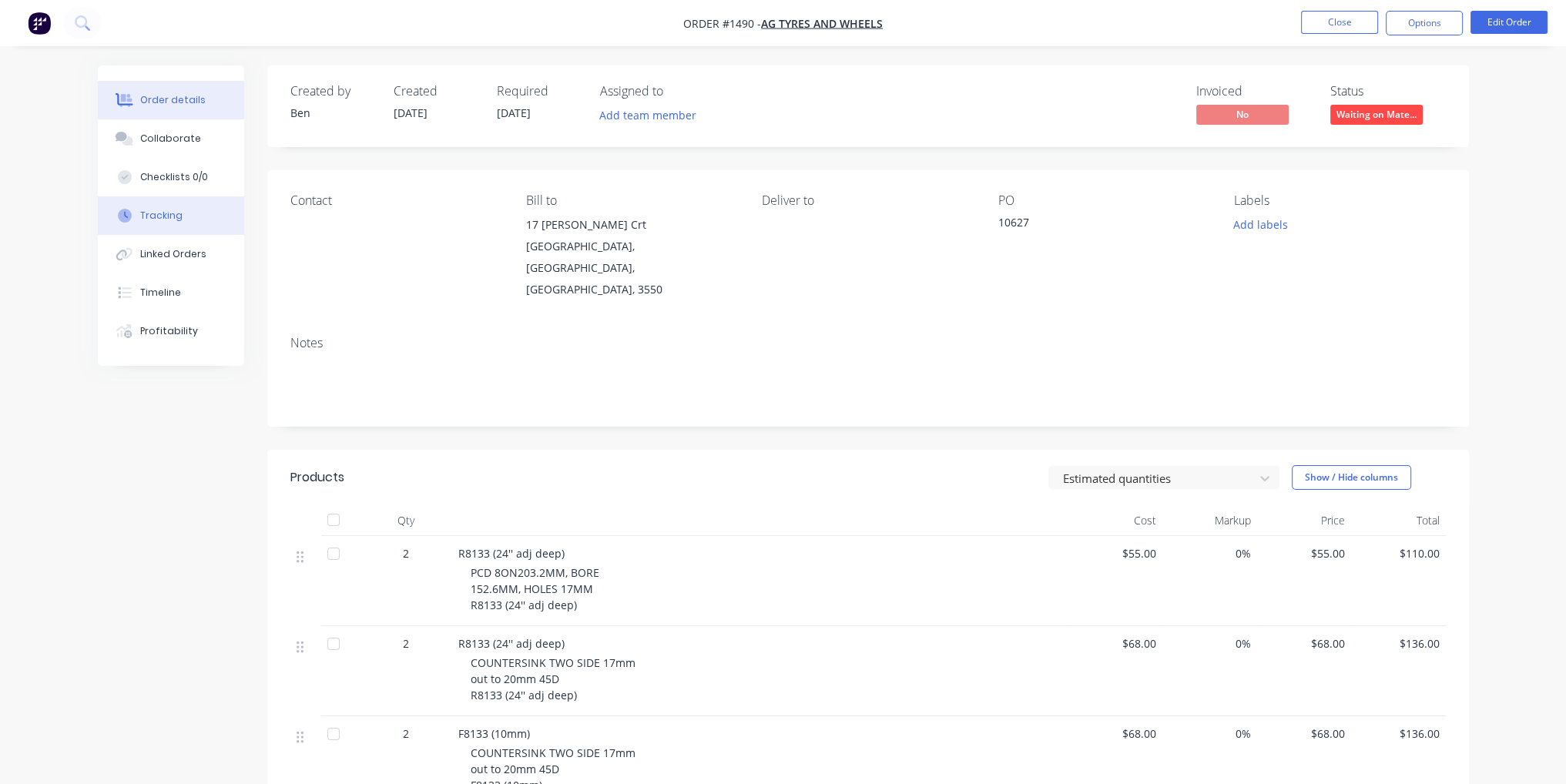
click at [179, 209] on div "Tracking" at bounding box center [161, 216] width 42 height 14
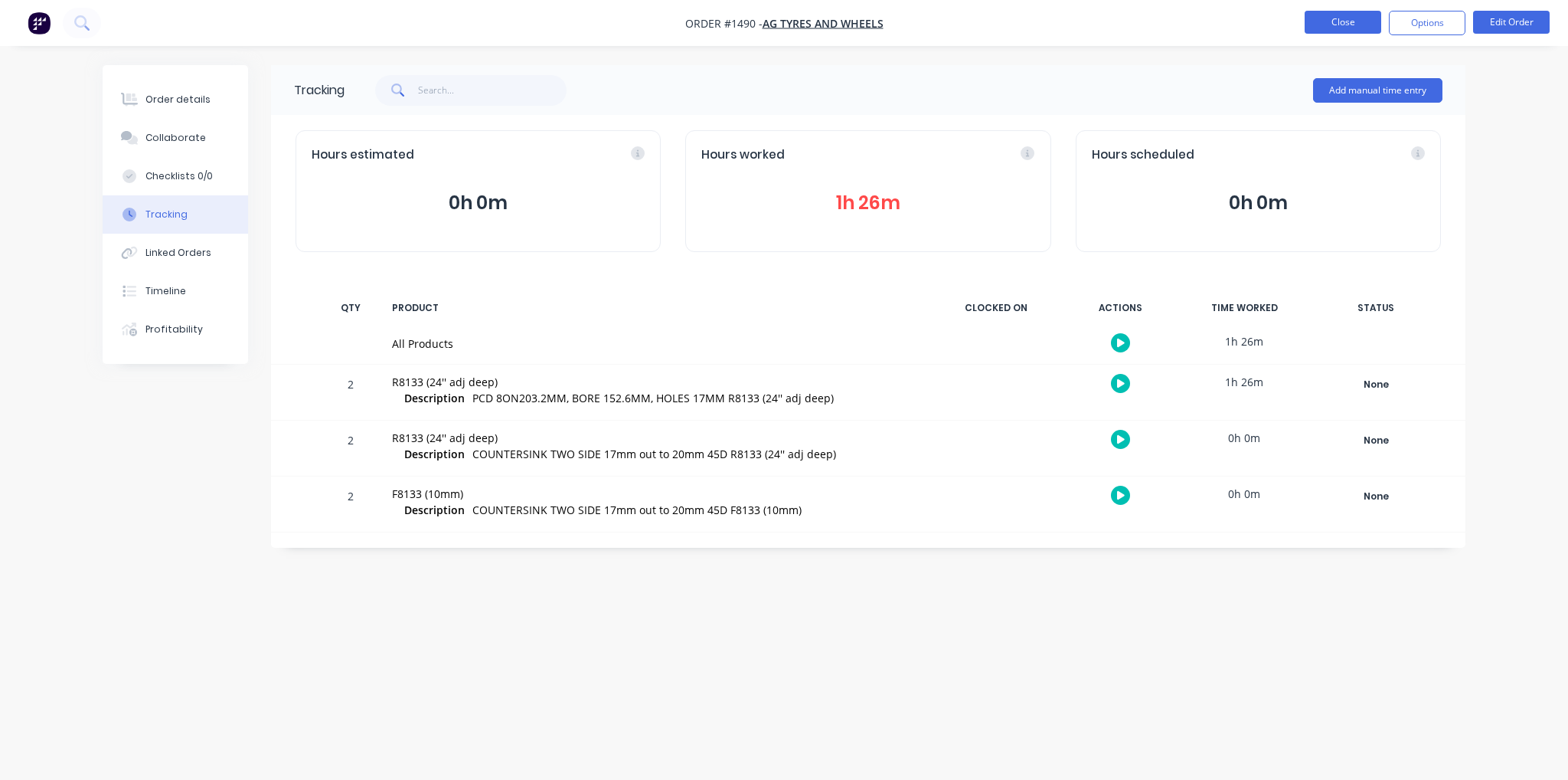
click at [1336, 24] on button "Close" at bounding box center [1343, 22] width 77 height 23
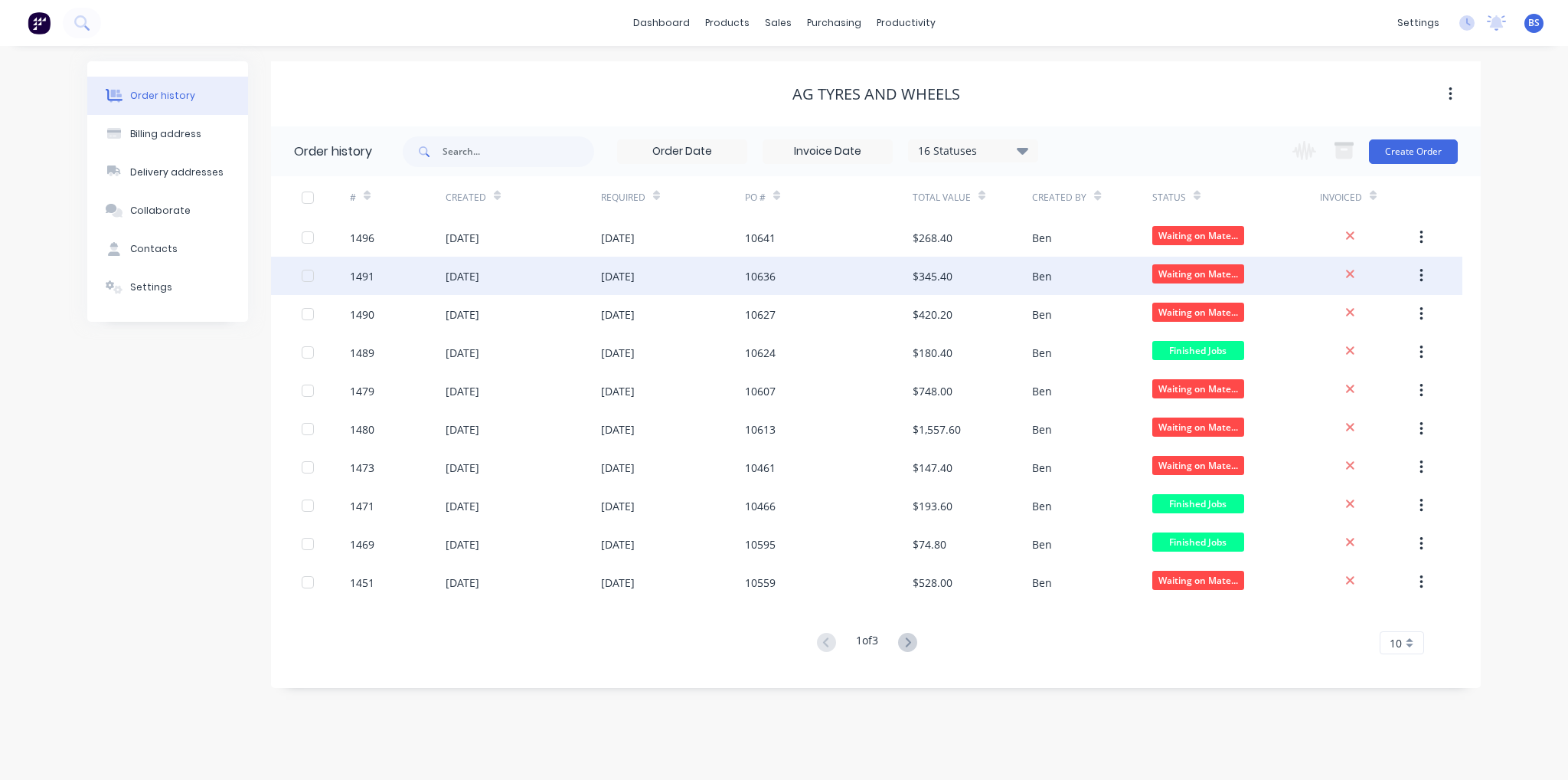
click at [600, 286] on div "[DATE]" at bounding box center [523, 276] width 156 height 39
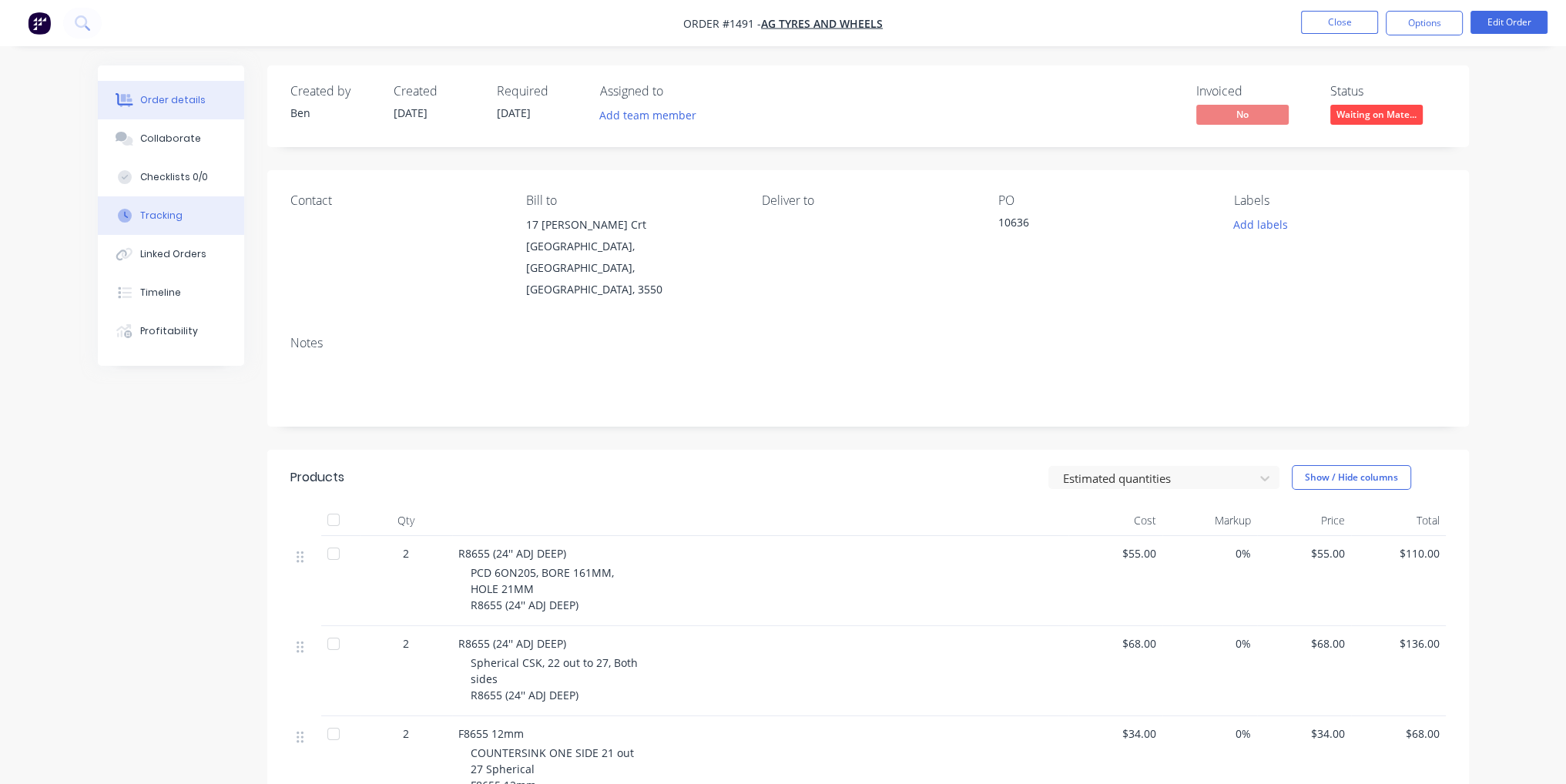
click at [192, 220] on button "Tracking" at bounding box center [171, 216] width 146 height 39
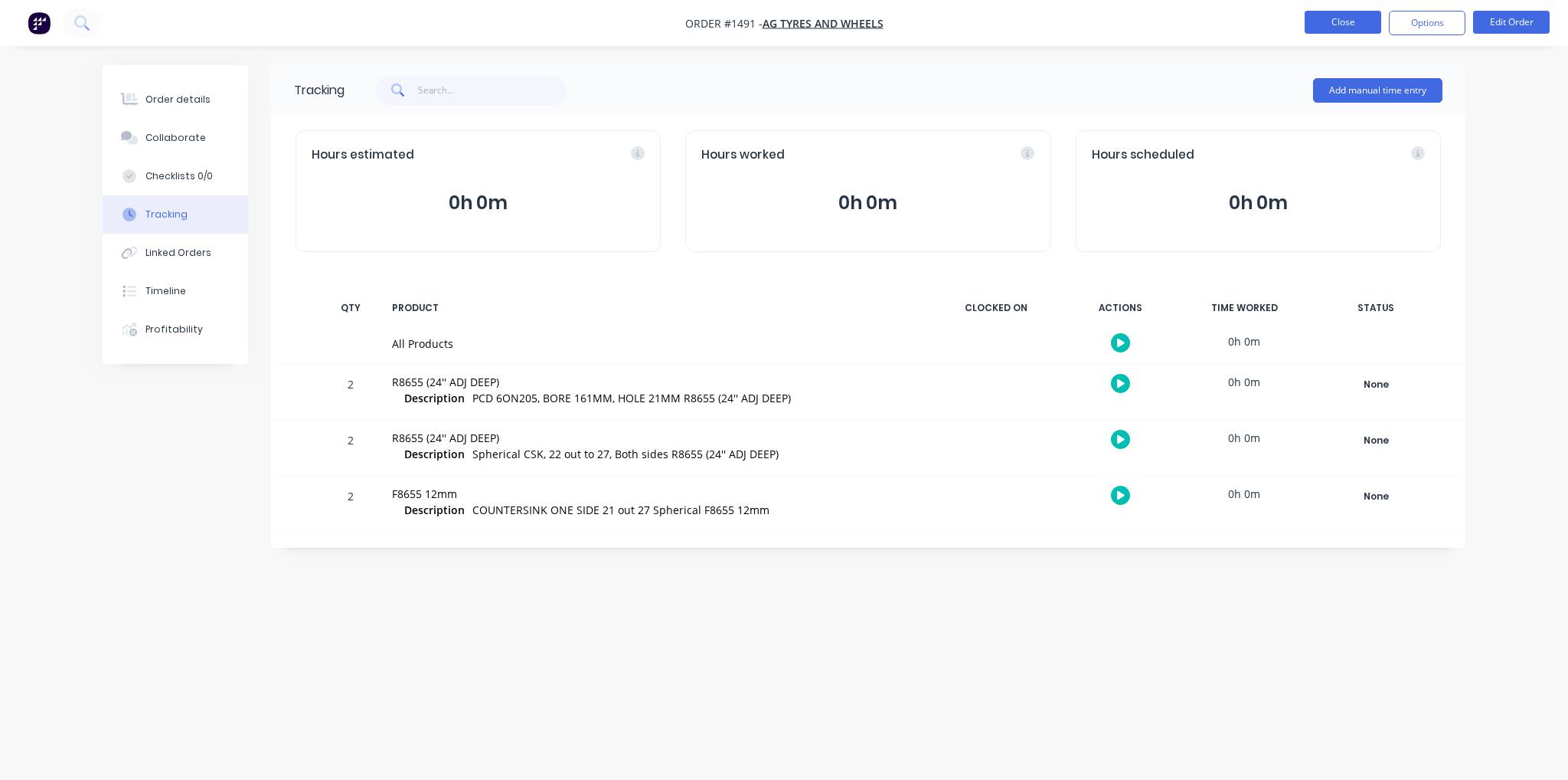
click at [1345, 23] on button "Close" at bounding box center [1343, 22] width 77 height 23
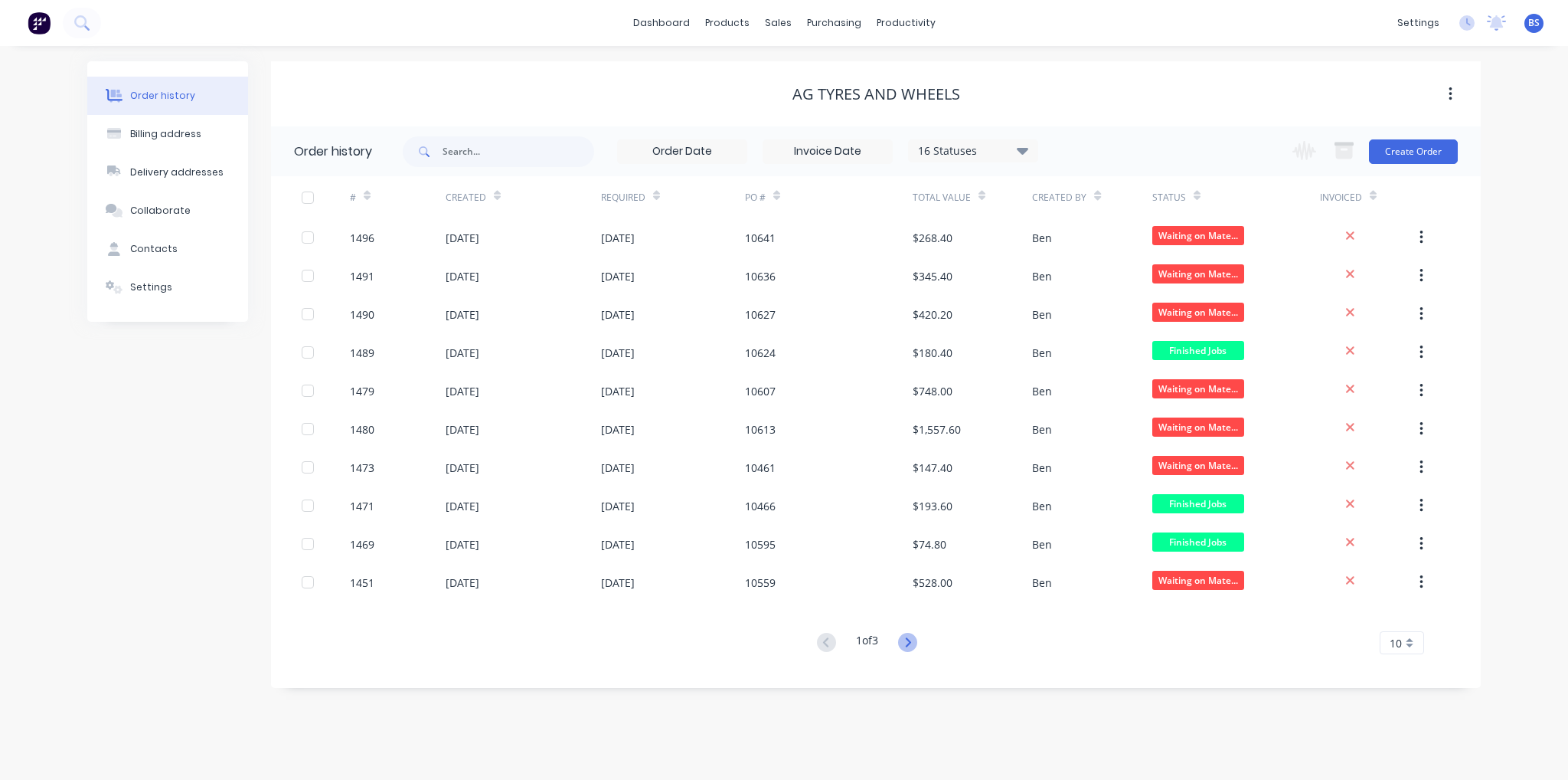
click at [913, 640] on icon at bounding box center [908, 643] width 19 height 19
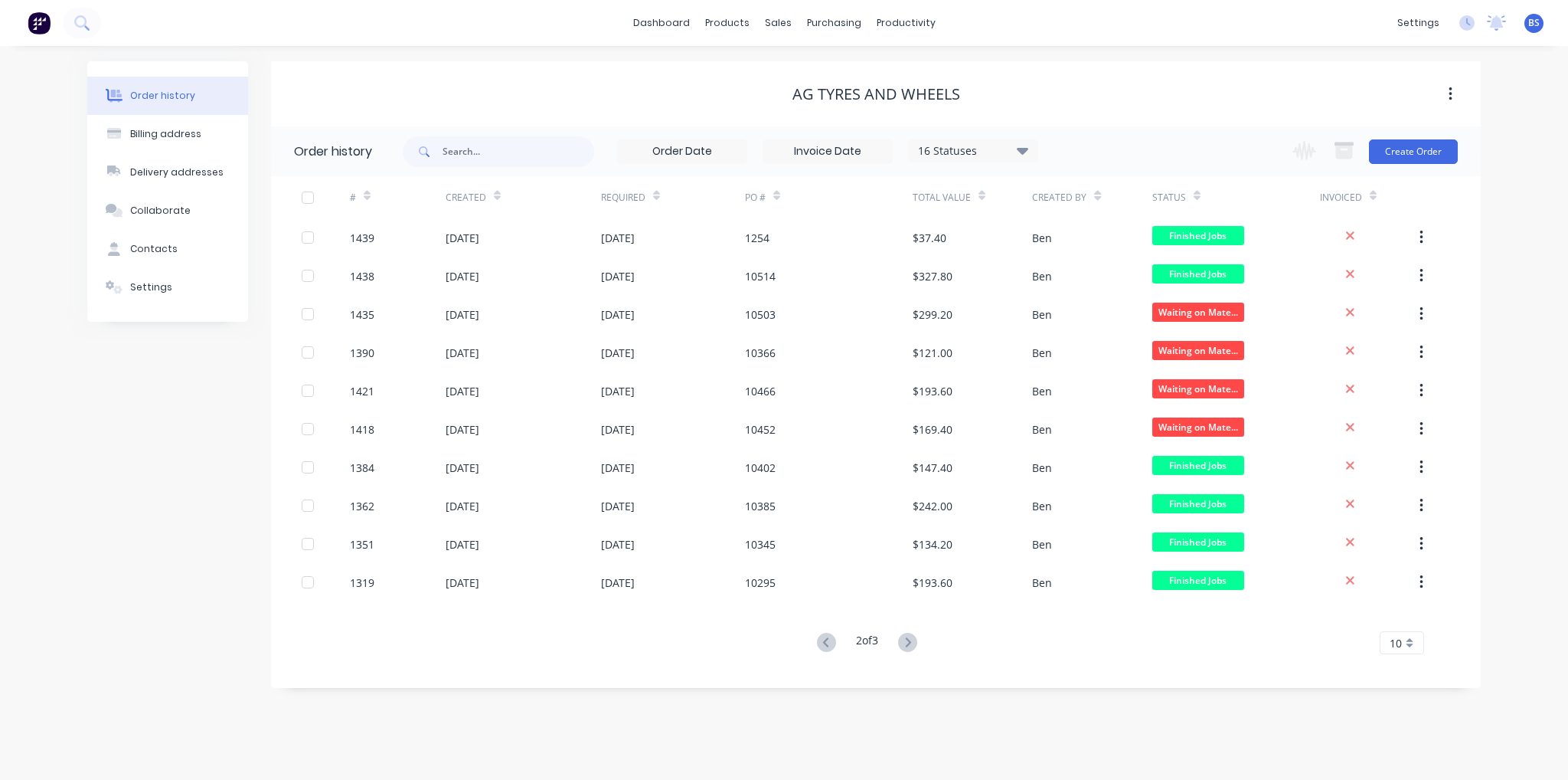
click at [913, 640] on icon at bounding box center [908, 643] width 19 height 19
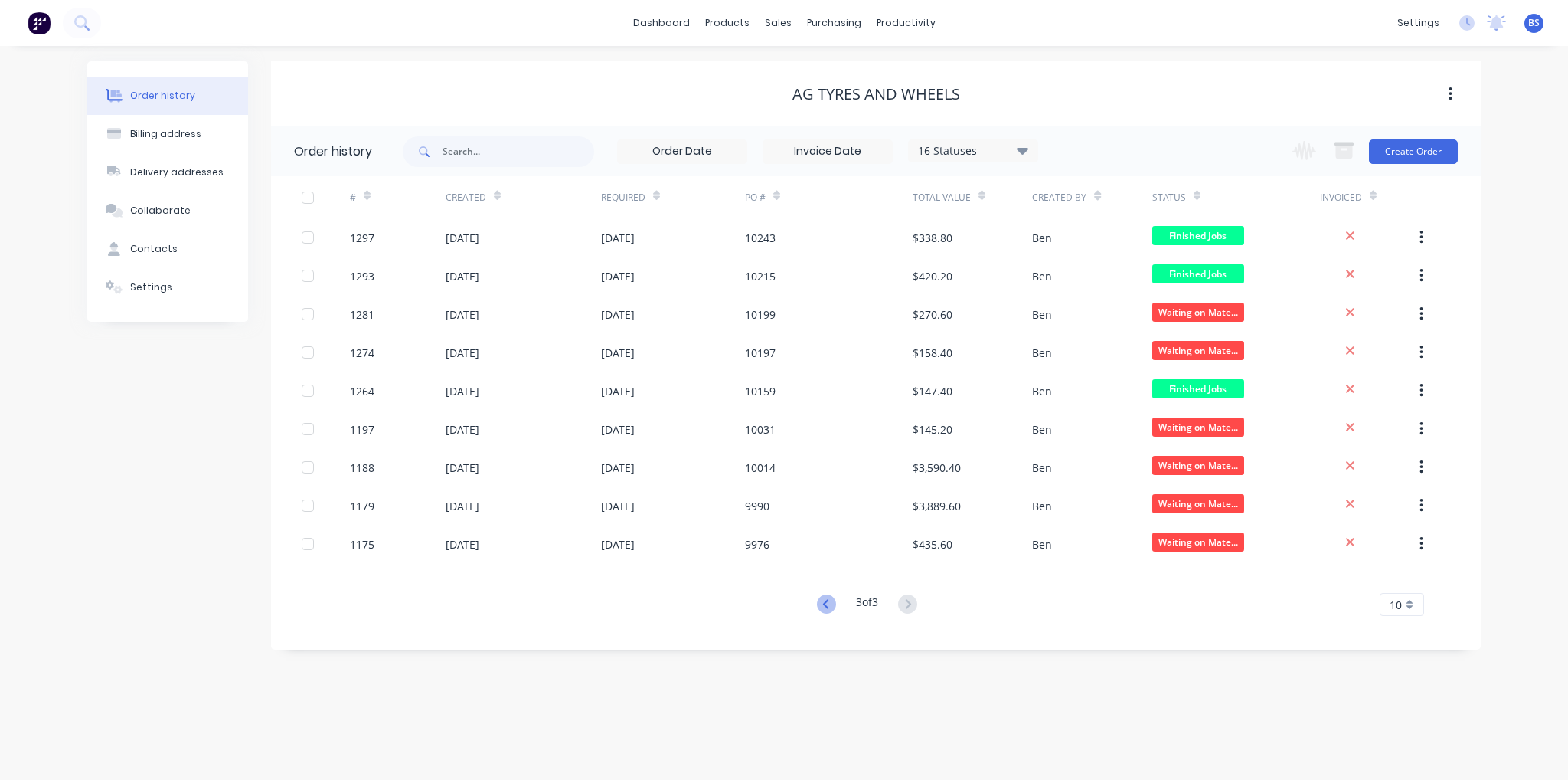
click at [825, 605] on icon at bounding box center [826, 604] width 19 height 19
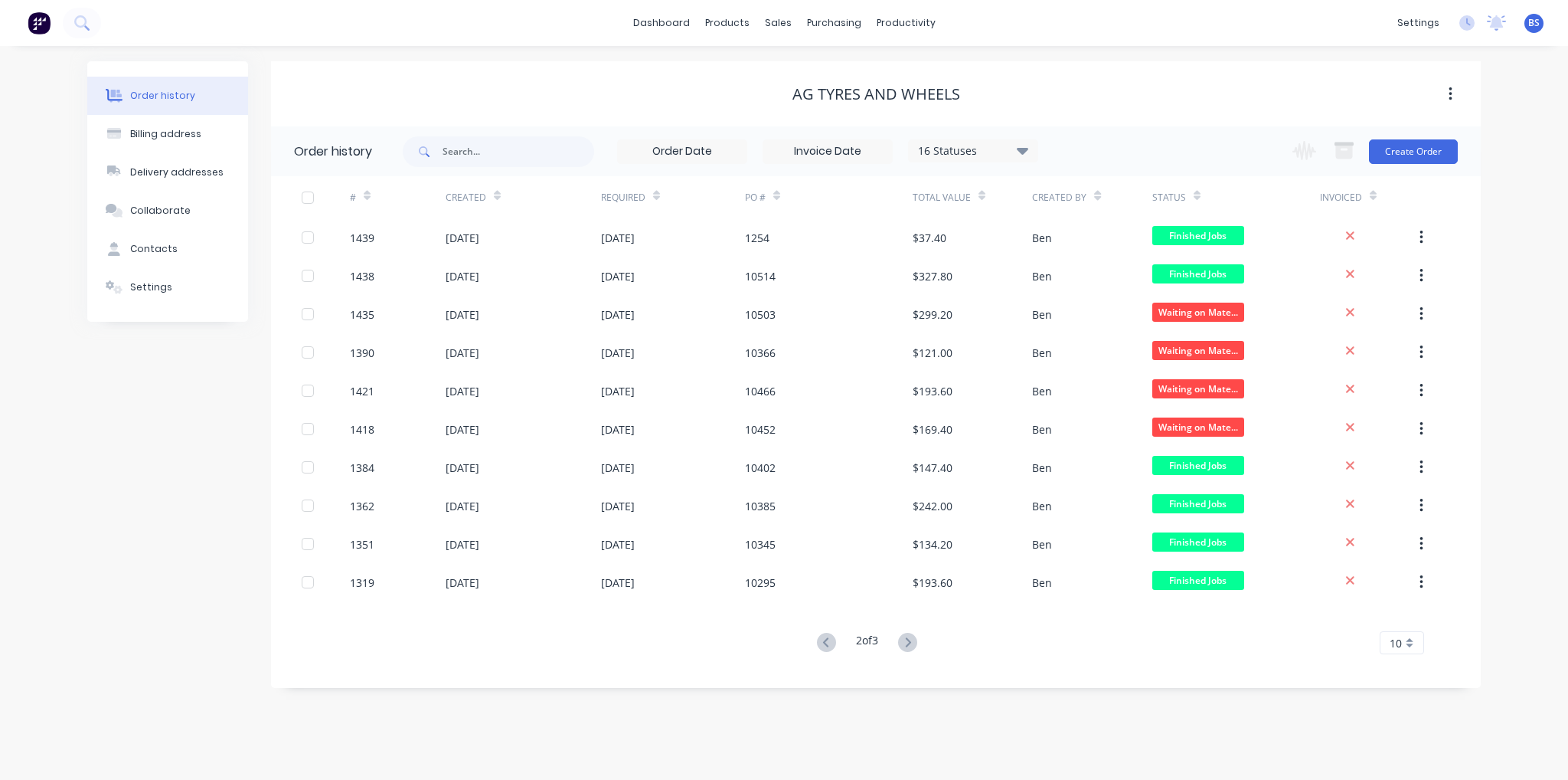
drag, startPoint x: 811, startPoint y: 638, endPoint x: 817, endPoint y: 644, distance: 8.5
click at [816, 639] on button at bounding box center [826, 643] width 28 height 22
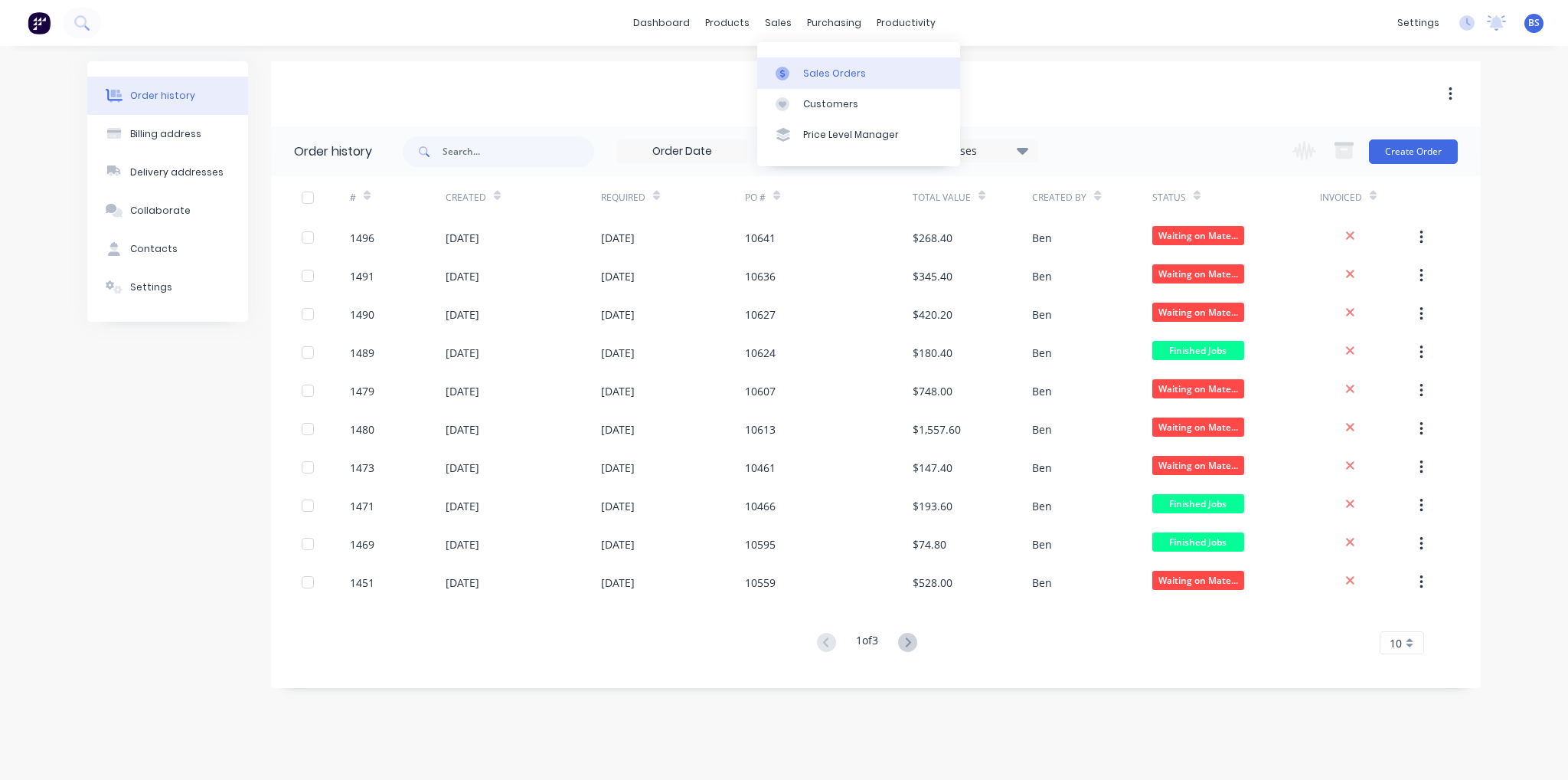
click at [824, 73] on div "Sales Orders" at bounding box center [834, 74] width 62 height 14
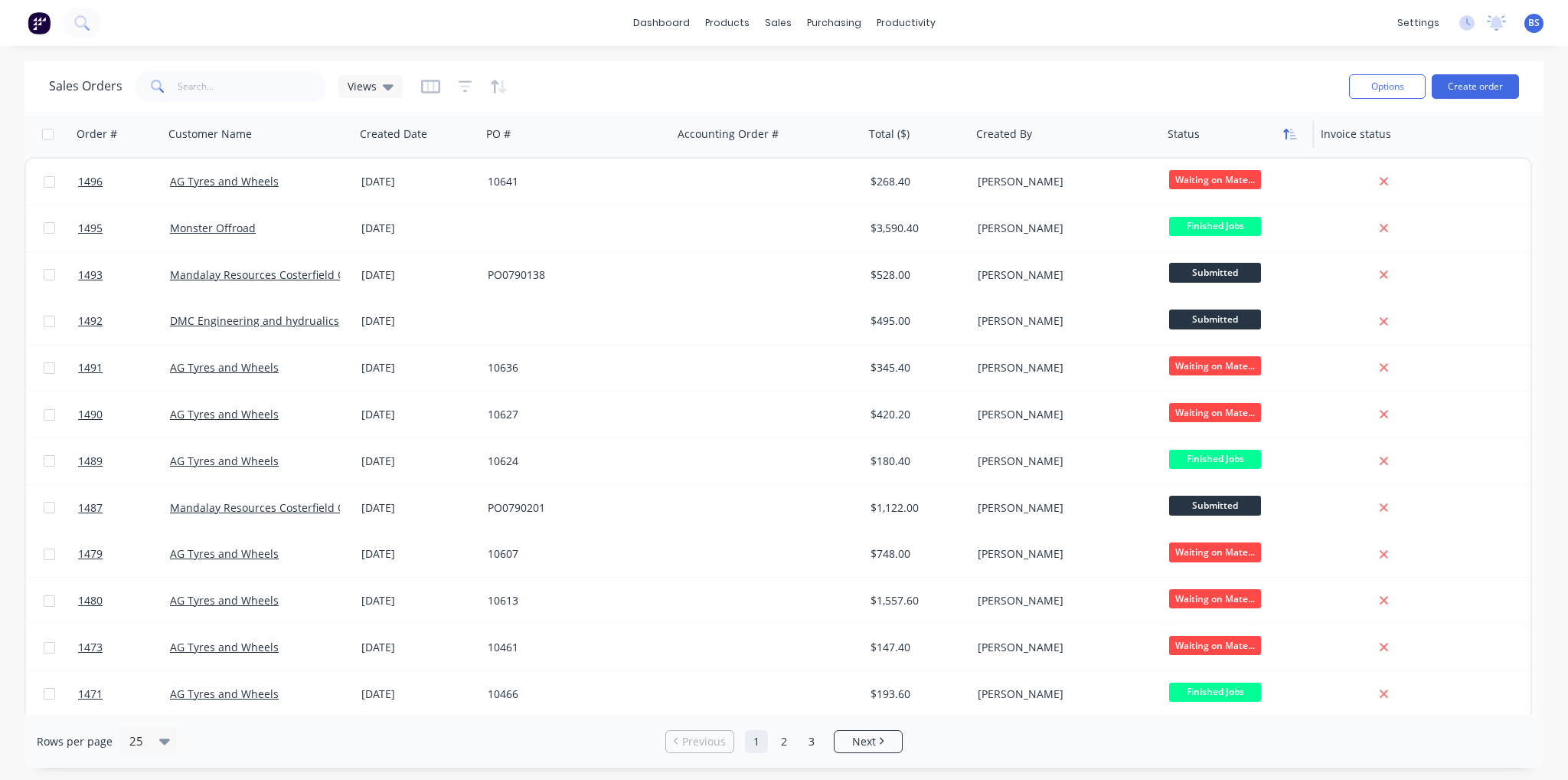
click at [1287, 141] on button "button" at bounding box center [1290, 134] width 23 height 23
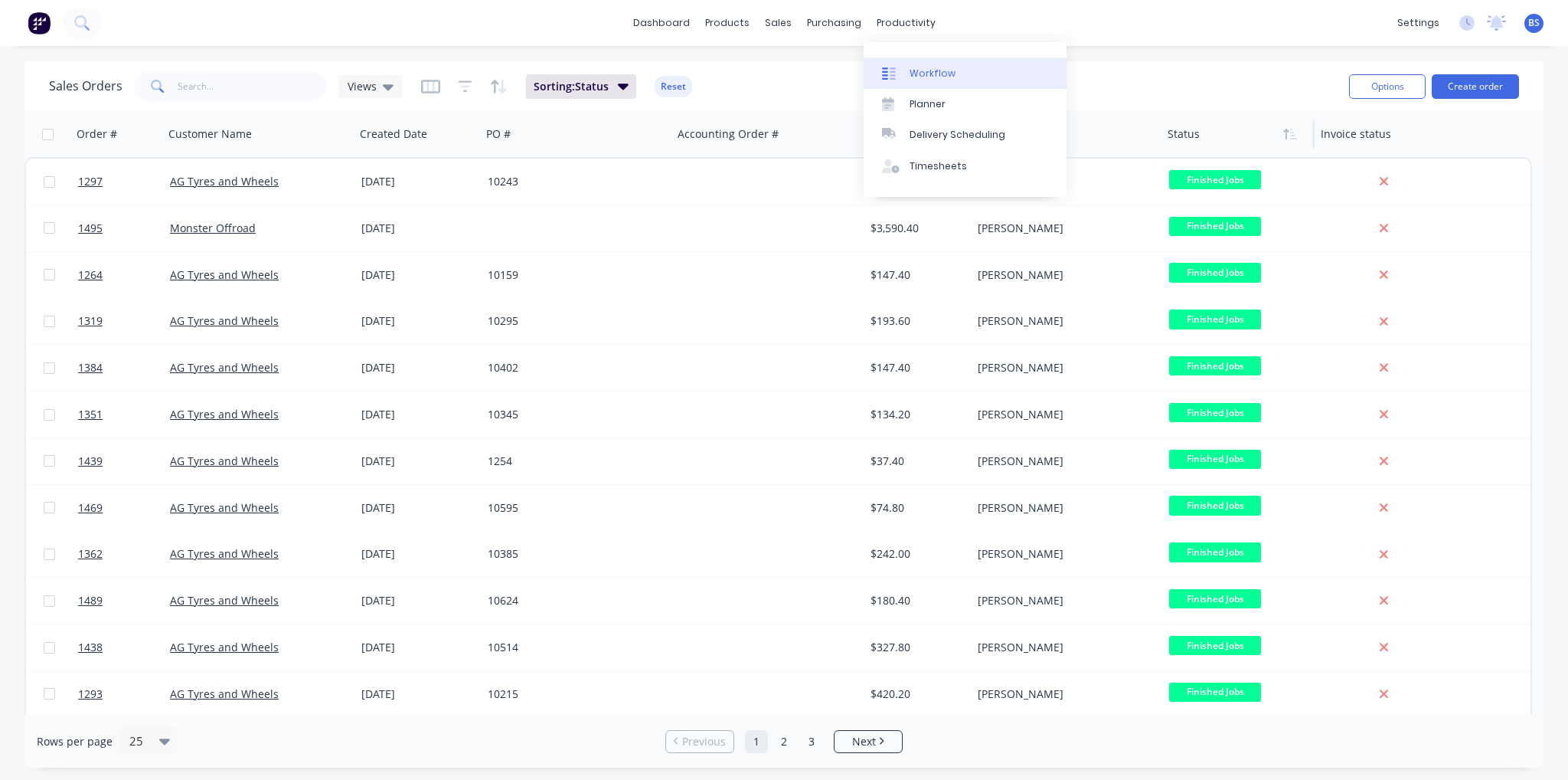
click at [919, 68] on div "Workflow" at bounding box center [933, 74] width 46 height 14
